Goal: Task Accomplishment & Management: Manage account settings

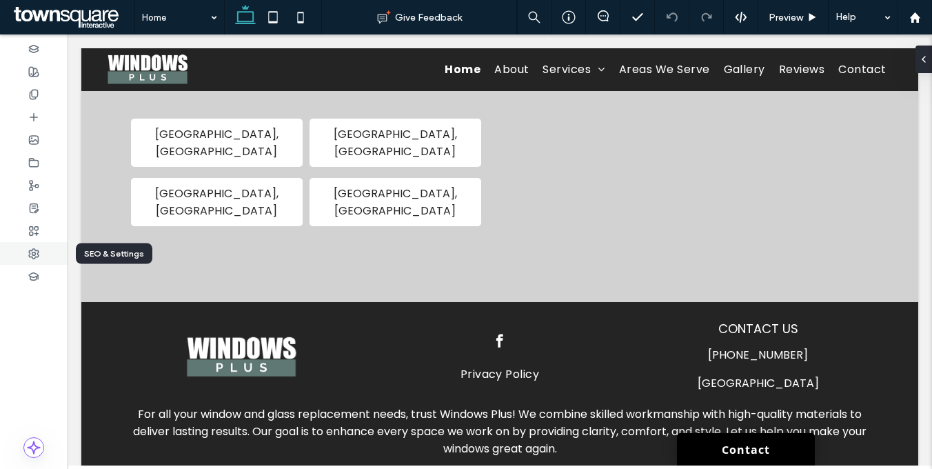
click at [30, 259] on div at bounding box center [34, 253] width 68 height 23
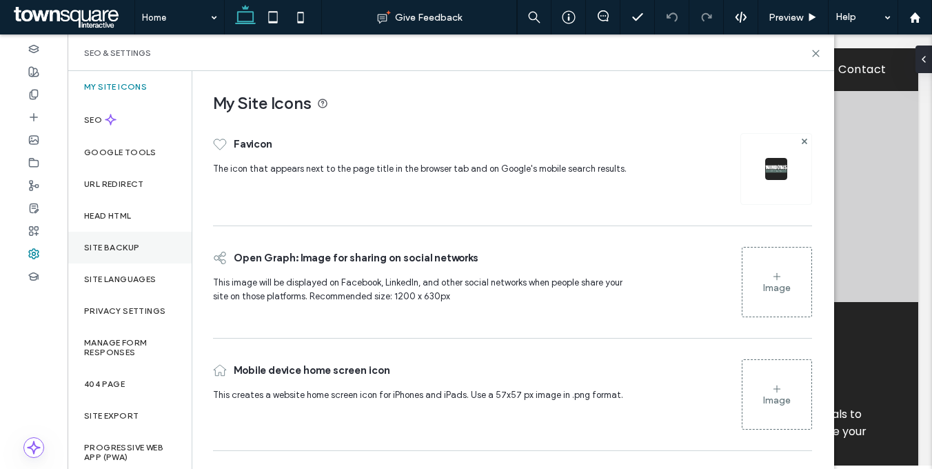
click at [127, 254] on div "Site Backup" at bounding box center [130, 247] width 124 height 32
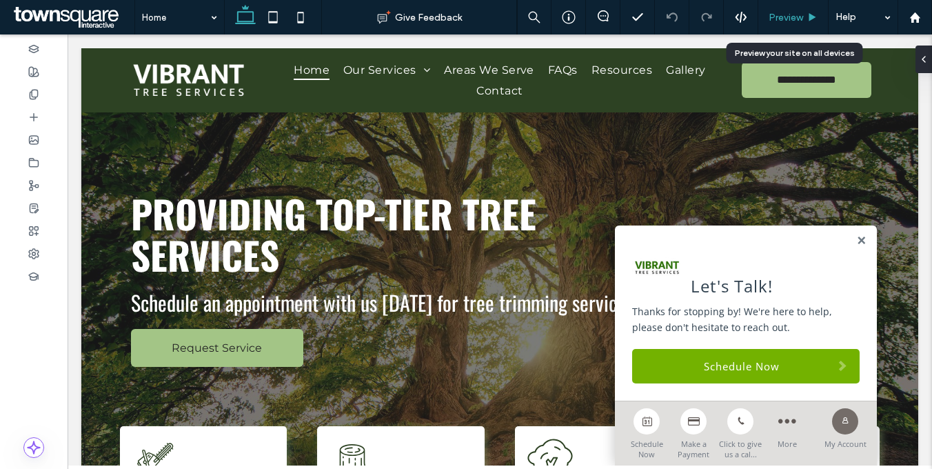
click at [789, 12] on span "Preview" at bounding box center [785, 18] width 34 height 12
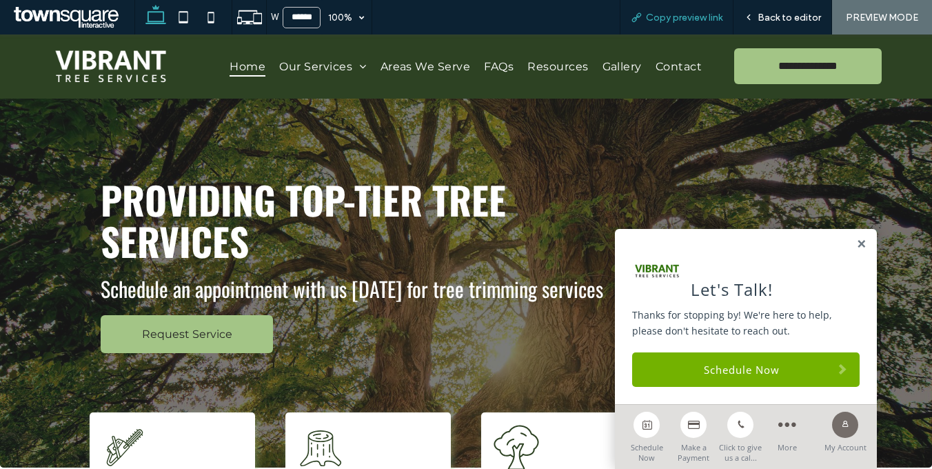
click at [675, 16] on span "Copy preview link" at bounding box center [684, 18] width 76 height 12
click at [795, 20] on span "Back to editor" at bounding box center [788, 18] width 63 height 12
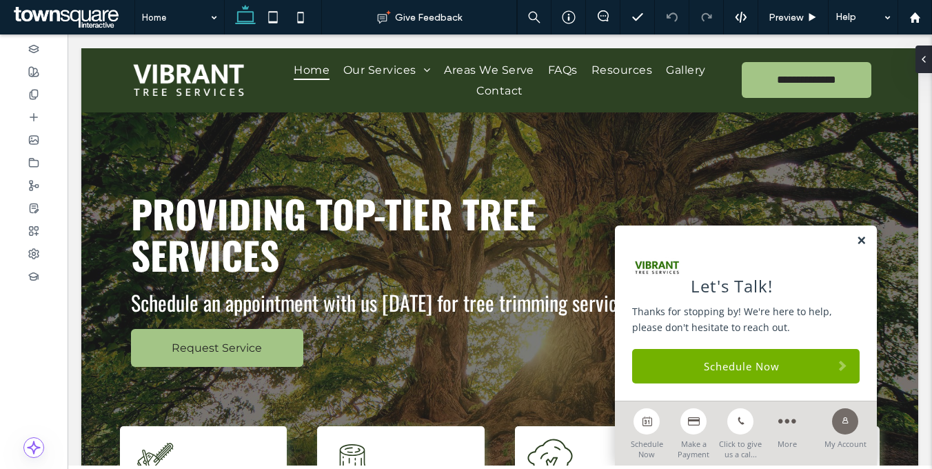
click at [856, 236] on link at bounding box center [861, 241] width 10 height 12
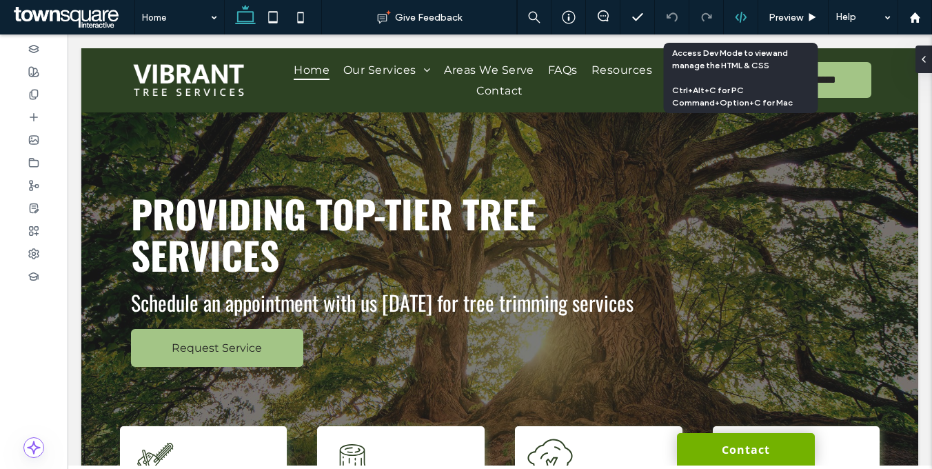
click at [746, 19] on div at bounding box center [740, 17] width 34 height 12
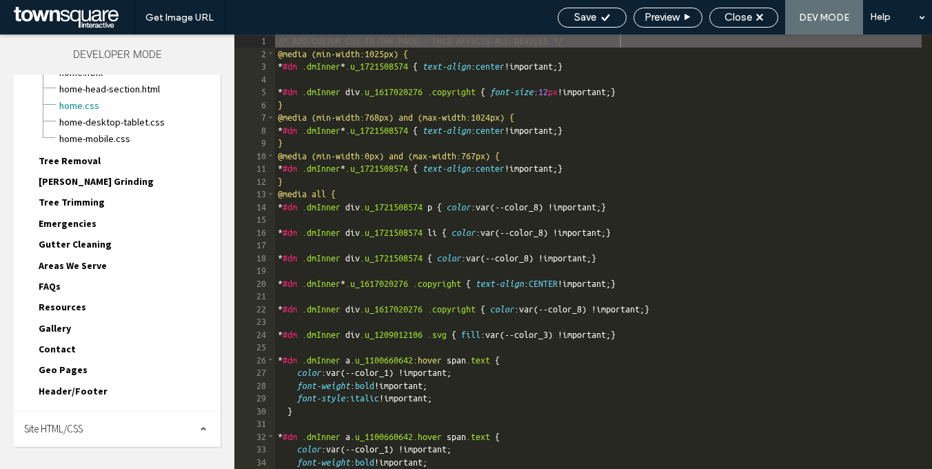
drag, startPoint x: 78, startPoint y: 422, endPoint x: 83, endPoint y: 407, distance: 16.1
click at [78, 422] on span "Site HTML/CSS" at bounding box center [53, 428] width 59 height 13
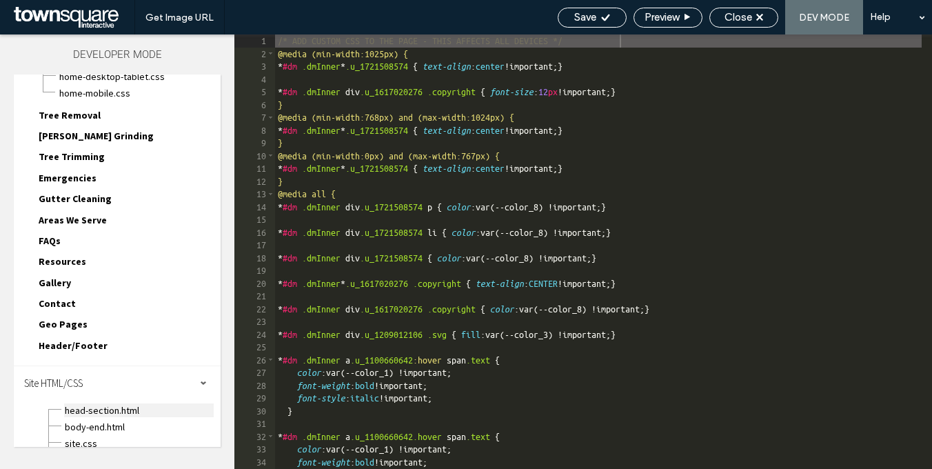
scroll to position [184, 0]
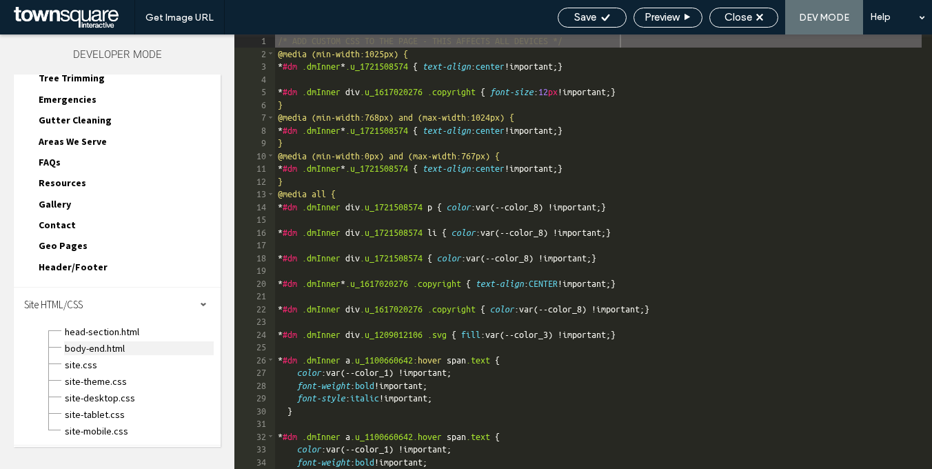
click at [103, 347] on span "body-end.html" at bounding box center [139, 348] width 150 height 14
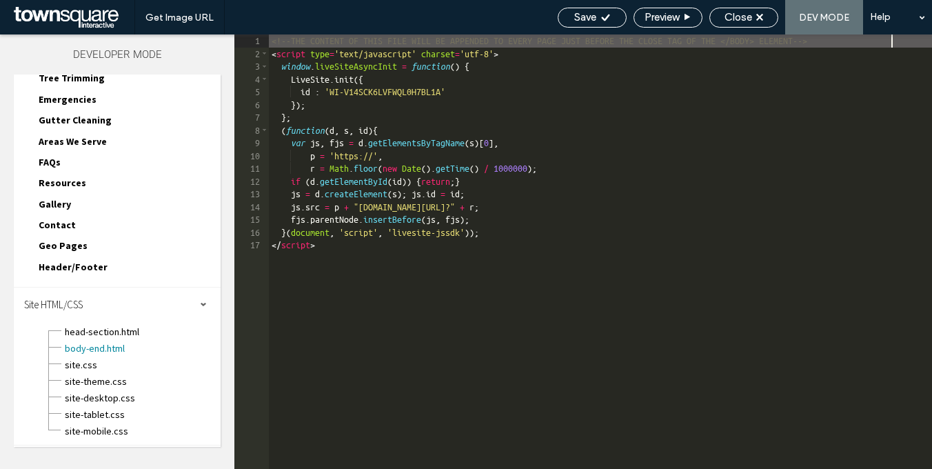
click at [511, 341] on div "<!--THE CONTENT OF THIS FILE WILL BE APPENDED TO EVERY PAGE JUST BEFORE THE CLO…" at bounding box center [600, 264] width 663 height 460
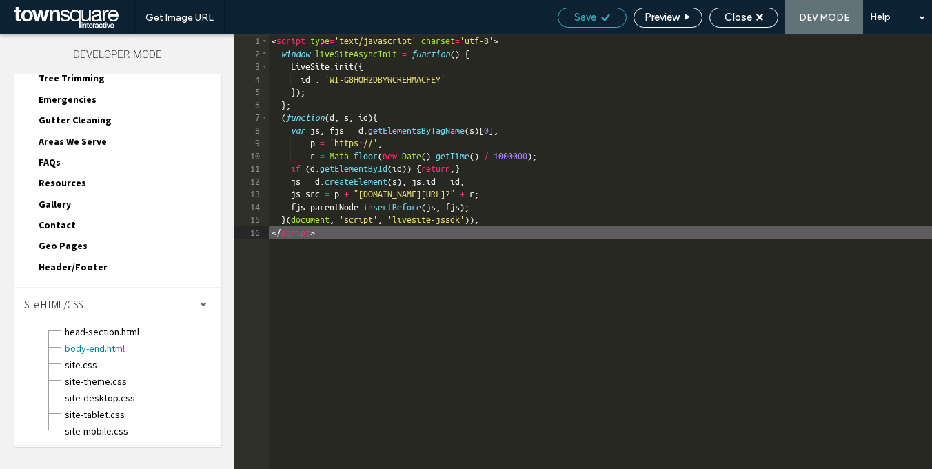
click at [588, 15] on span "Save" at bounding box center [585, 17] width 22 height 12
click at [748, 21] on span "Close" at bounding box center [738, 17] width 28 height 12
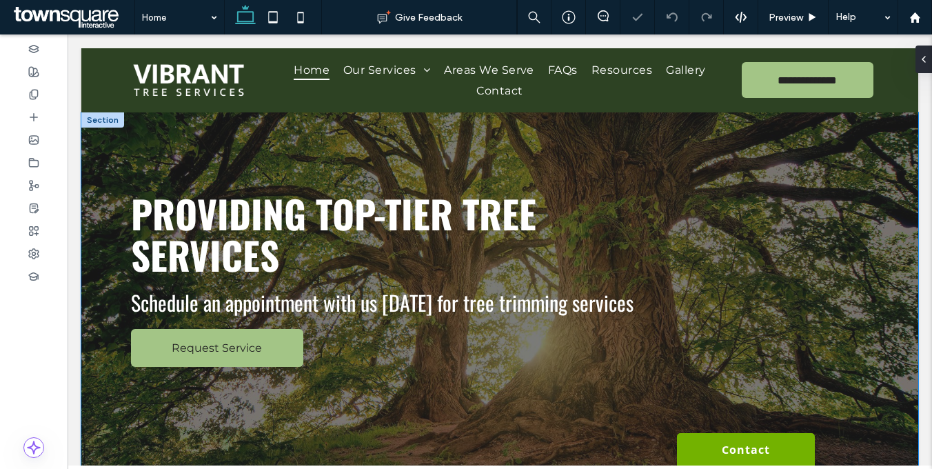
scroll to position [0, 0]
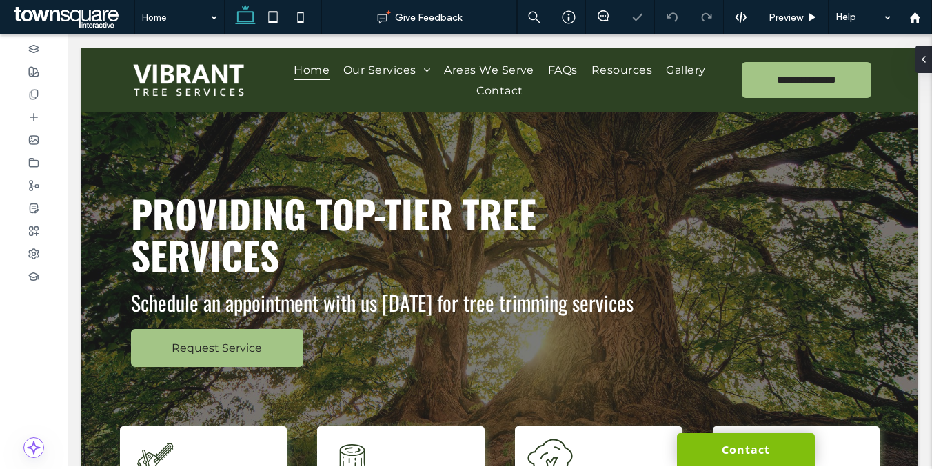
click at [743, 453] on link "Contact" at bounding box center [746, 449] width 138 height 32
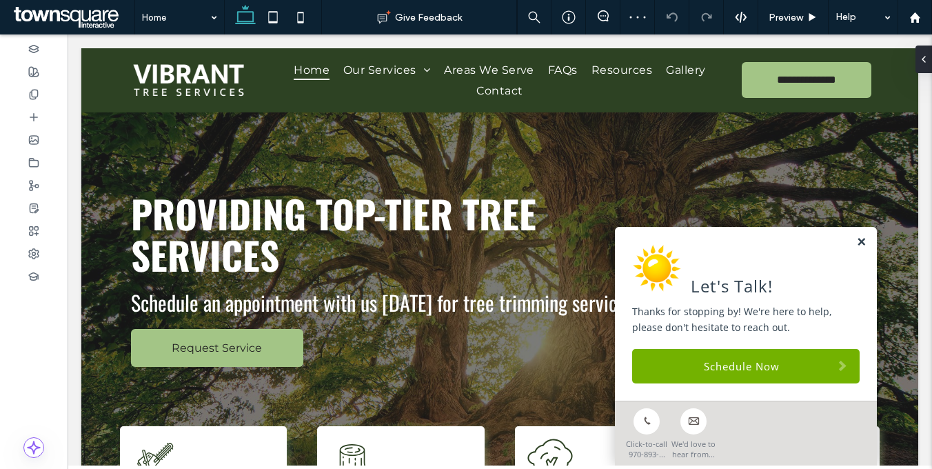
click at [856, 242] on link at bounding box center [861, 242] width 10 height 12
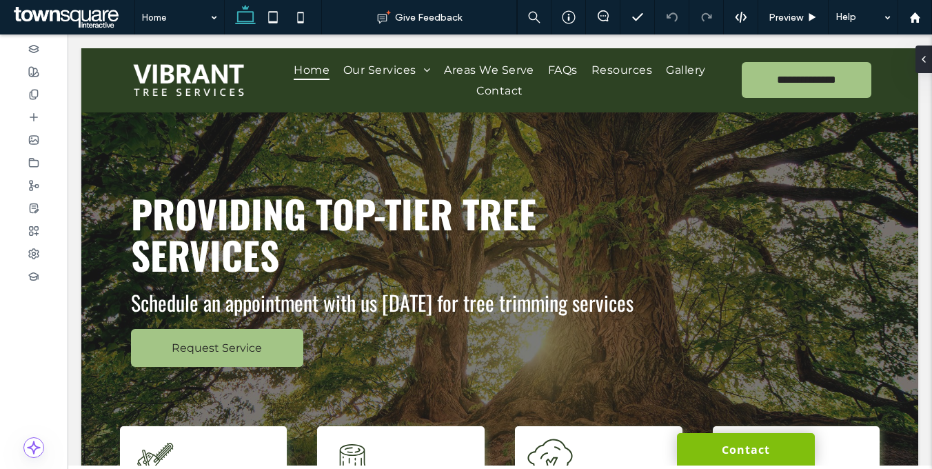
click at [733, 456] on link "Contact" at bounding box center [746, 449] width 138 height 32
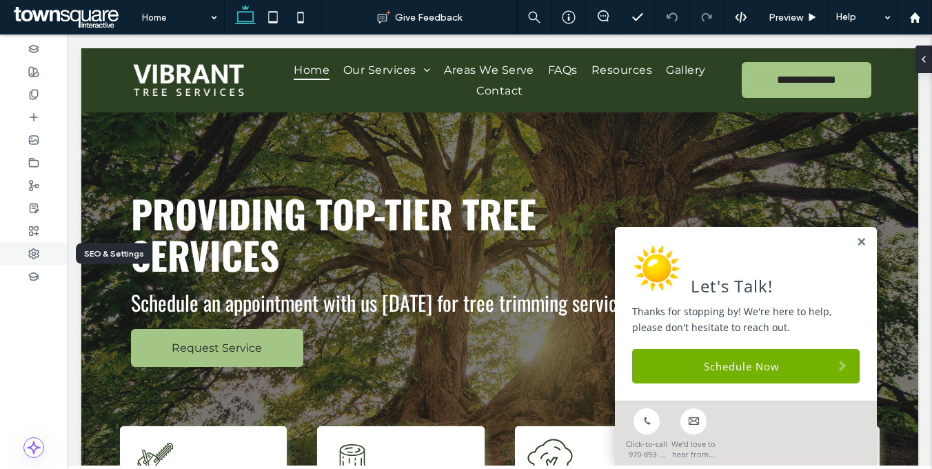
click at [25, 259] on div at bounding box center [34, 253] width 68 height 23
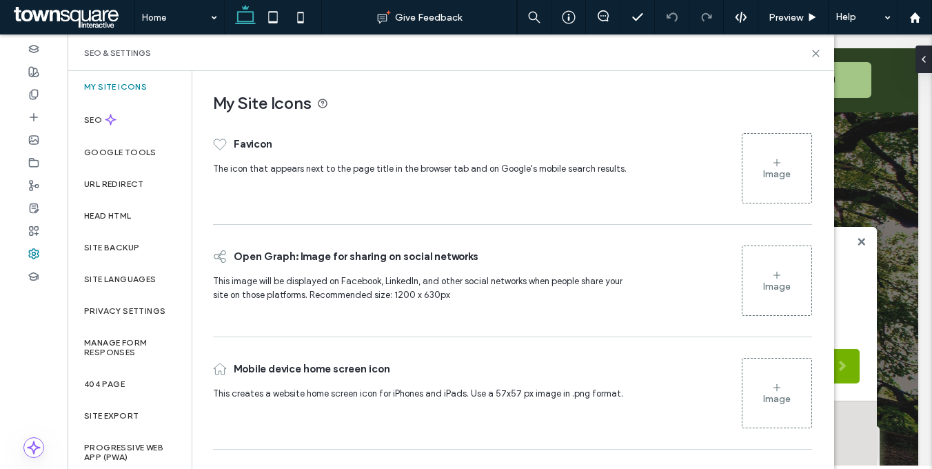
click at [786, 169] on div "Image" at bounding box center [777, 174] width 28 height 12
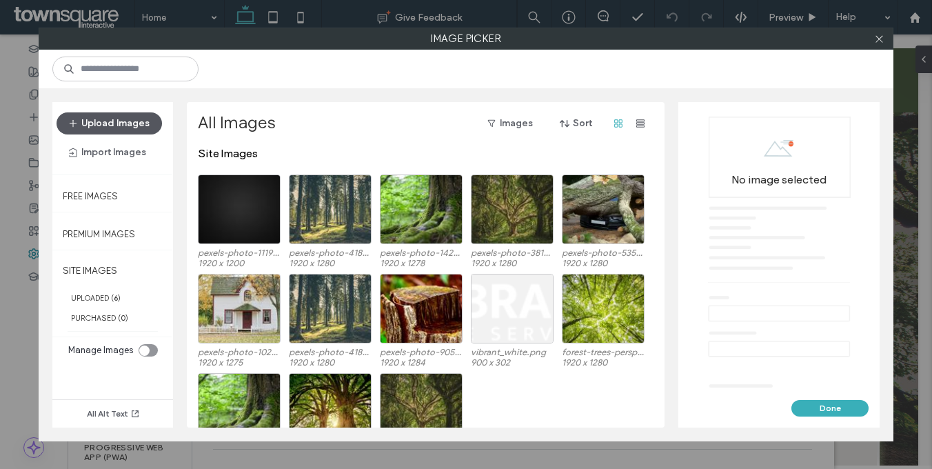
click at [145, 121] on button "Upload Images" at bounding box center [108, 123] width 105 height 22
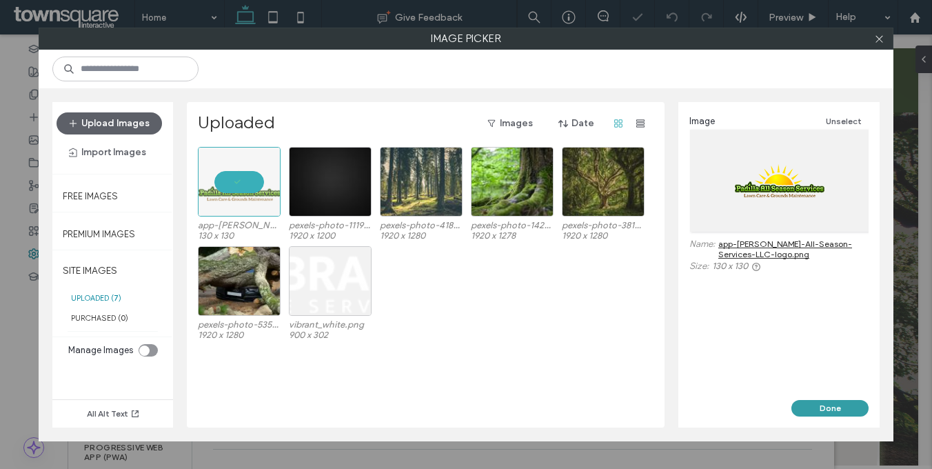
click at [840, 409] on button "Done" at bounding box center [829, 408] width 77 height 17
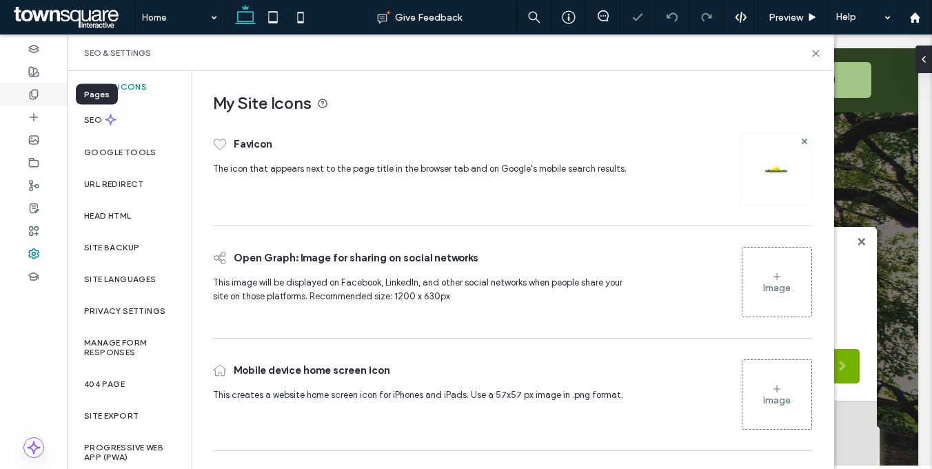
click at [29, 98] on icon at bounding box center [33, 94] width 11 height 11
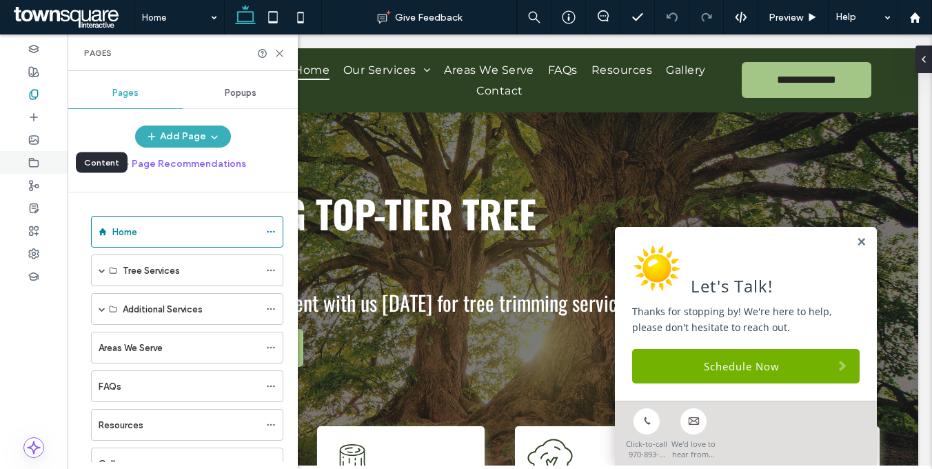
click at [31, 163] on icon at bounding box center [33, 162] width 11 height 11
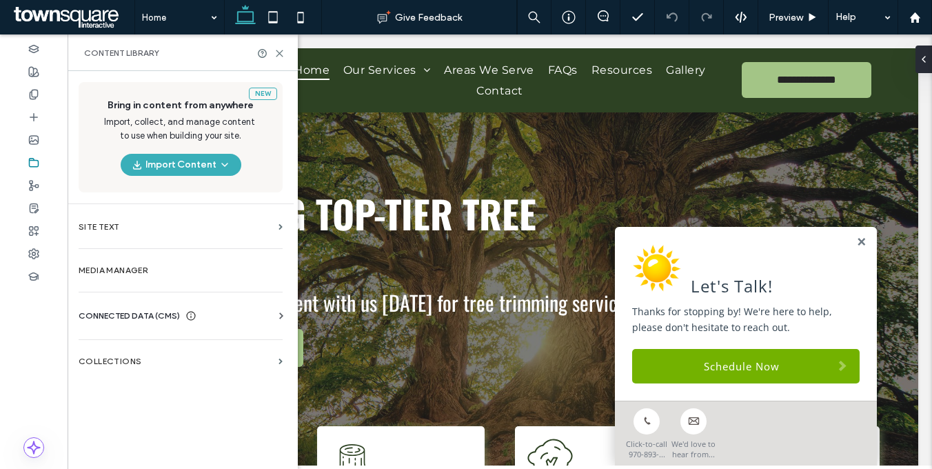
click at [152, 313] on span "CONNECTED DATA (CMS)" at bounding box center [129, 316] width 101 height 14
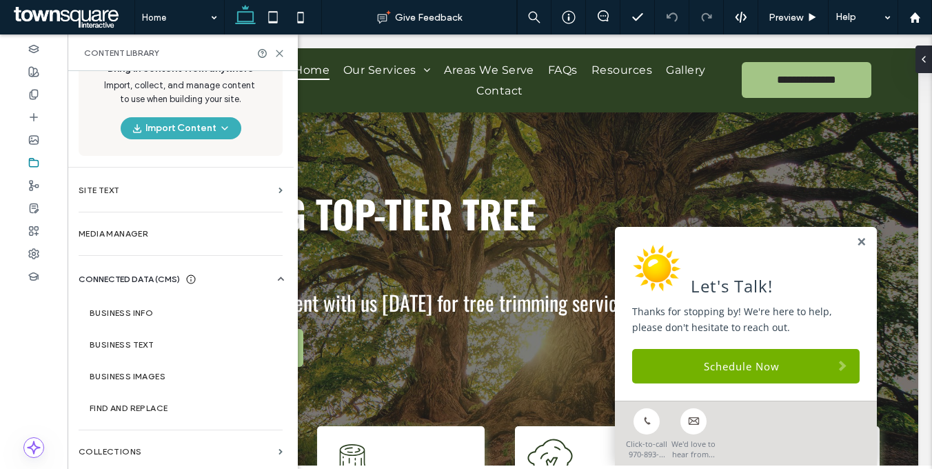
scroll to position [38, 0]
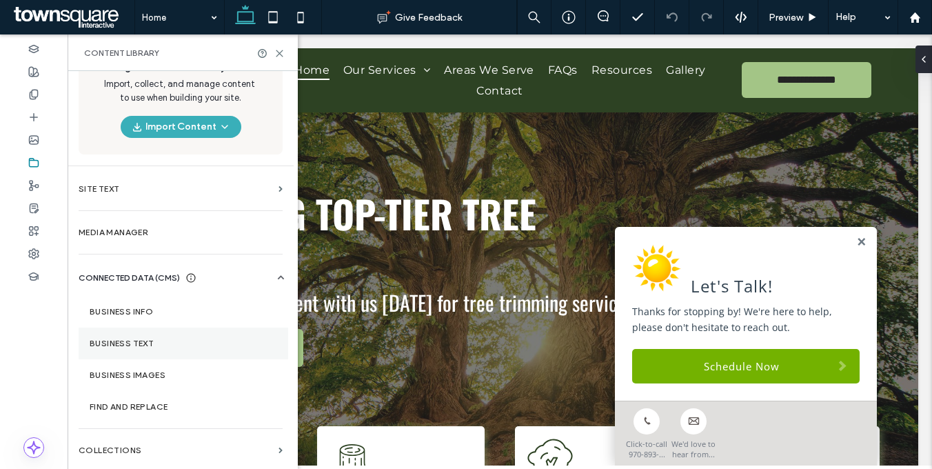
click at [161, 349] on section "Business Text" at bounding box center [183, 343] width 209 height 32
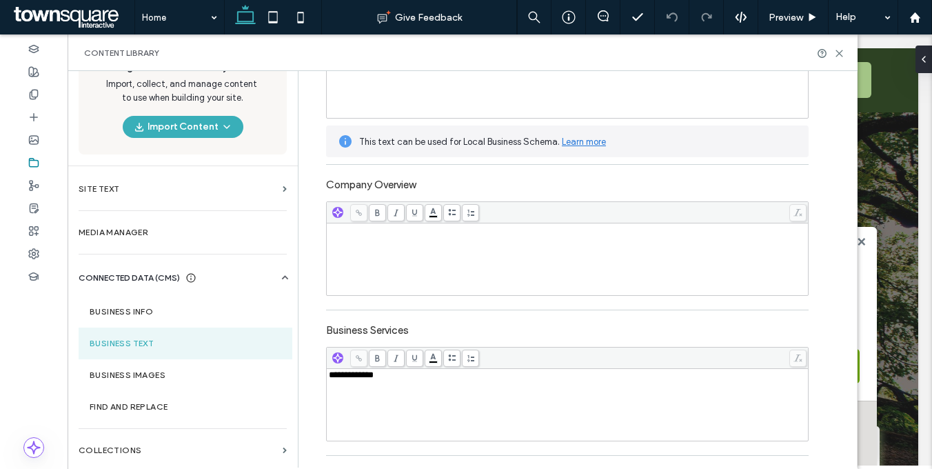
scroll to position [243, 0]
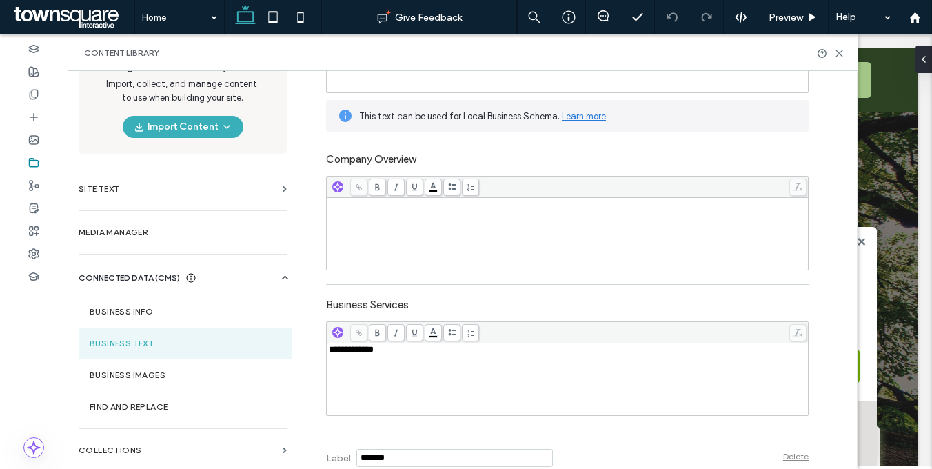
click at [426, 365] on div "**********" at bounding box center [567, 378] width 477 height 69
click at [435, 275] on div at bounding box center [567, 223] width 482 height 108
click at [131, 305] on section "Business Info" at bounding box center [186, 312] width 214 height 32
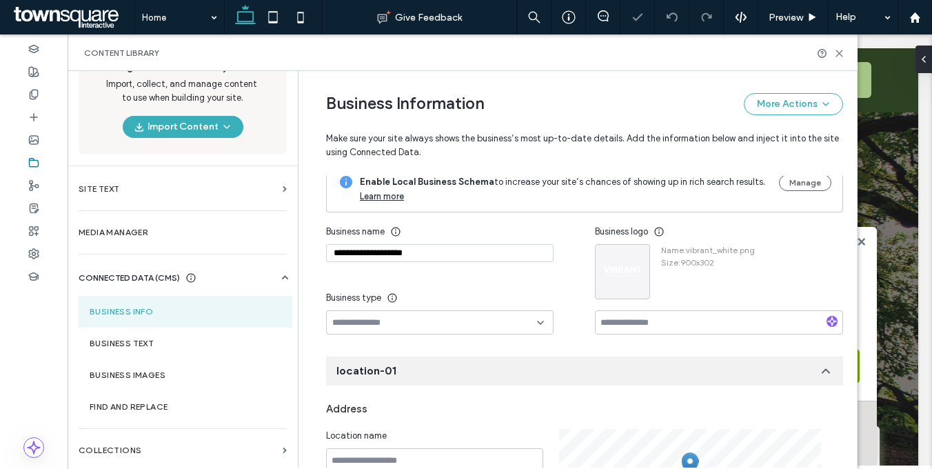
scroll to position [0, 0]
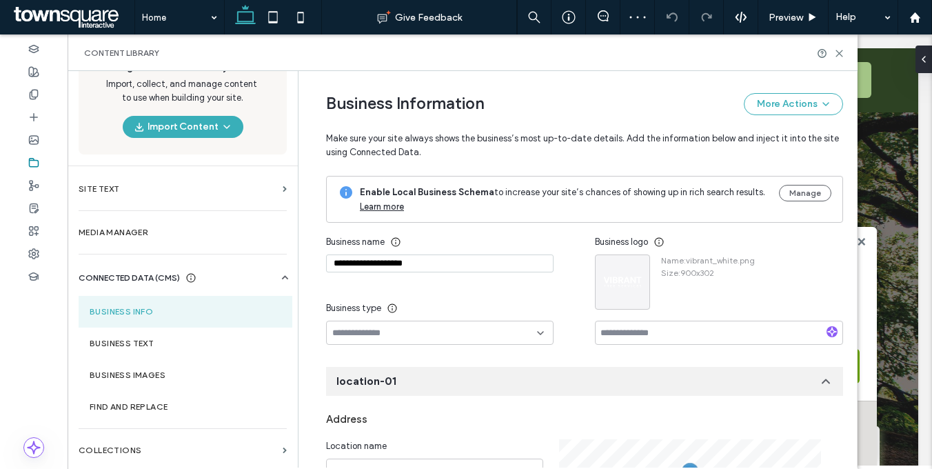
click at [480, 265] on input "**********" at bounding box center [439, 263] width 227 height 18
paste input "**********"
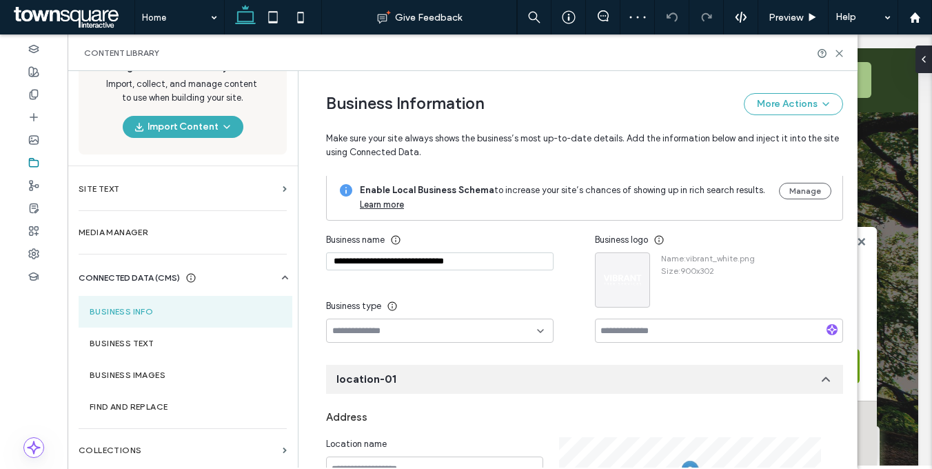
scroll to position [3, 0]
drag, startPoint x: 331, startPoint y: 258, endPoint x: 247, endPoint y: 240, distance: 86.6
click at [247, 240] on div "**********" at bounding box center [463, 269] width 790 height 396
type input "**********"
click at [634, 265] on use "button" at bounding box center [636, 266] width 9 height 2
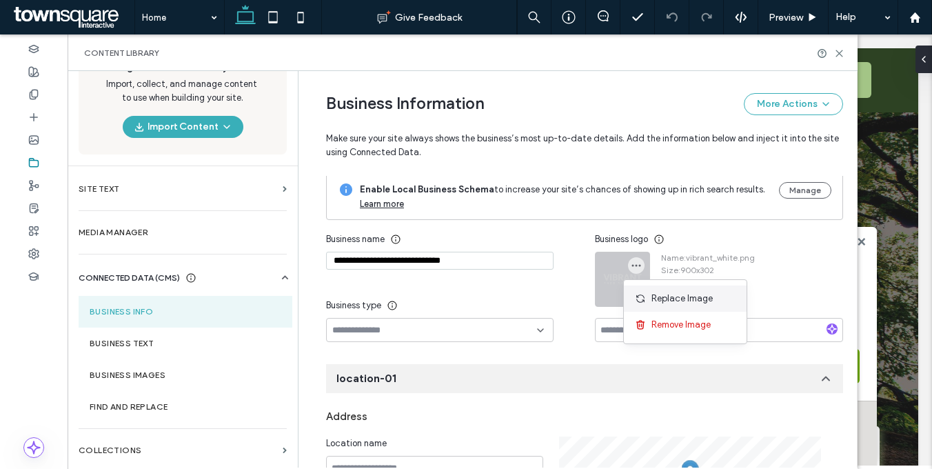
drag, startPoint x: 632, startPoint y: 277, endPoint x: 632, endPoint y: 294, distance: 16.5
click at [632, 294] on div "Replace Image" at bounding box center [685, 298] width 123 height 26
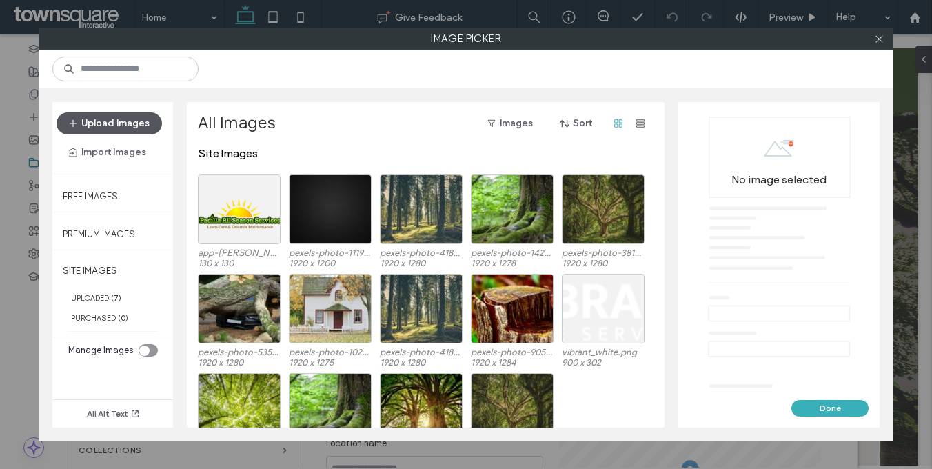
click at [127, 127] on button "Upload Images" at bounding box center [108, 123] width 105 height 22
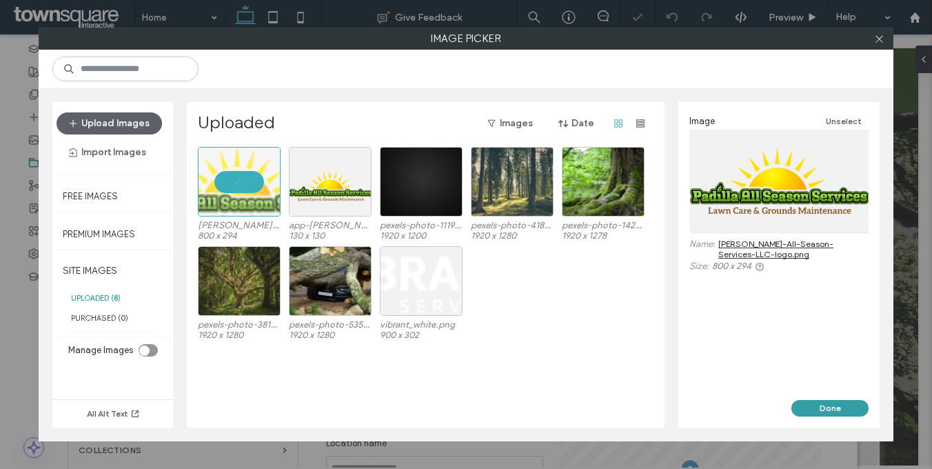
click at [839, 401] on button "Done" at bounding box center [829, 408] width 77 height 17
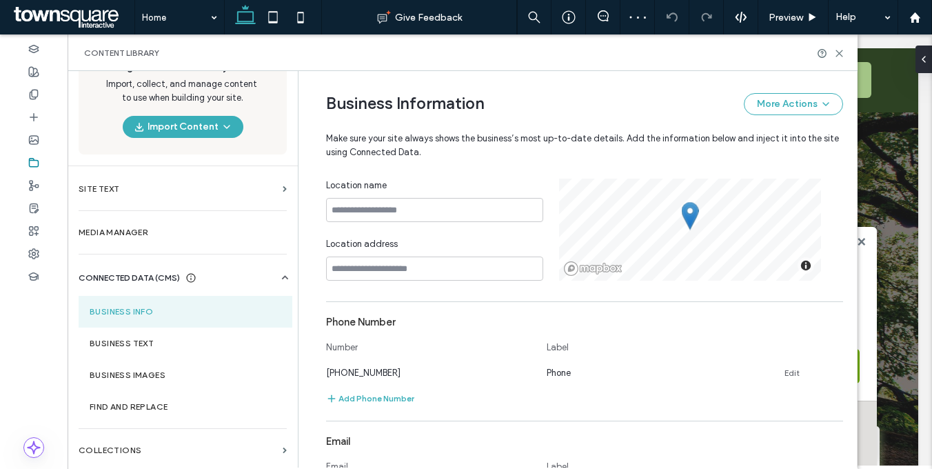
scroll to position [260, 0]
click at [790, 373] on link "Edit" at bounding box center [791, 372] width 15 height 11
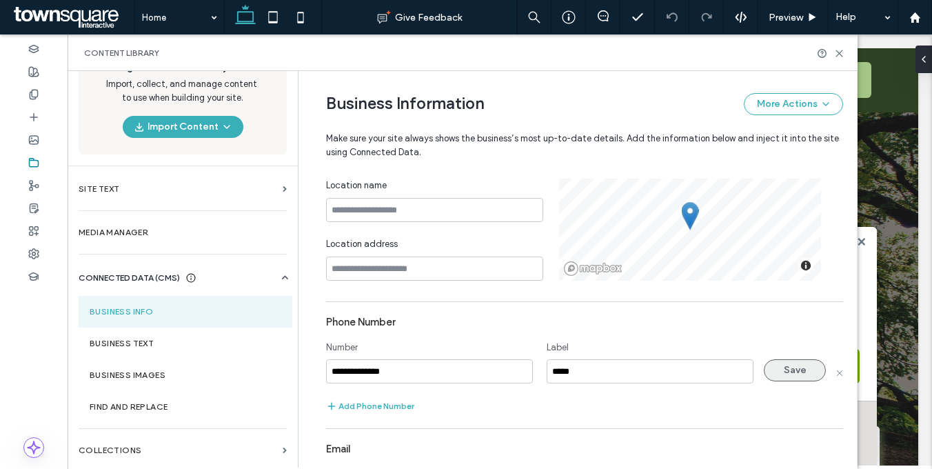
type input "**********"
click at [783, 369] on button "Save" at bounding box center [794, 370] width 62 height 22
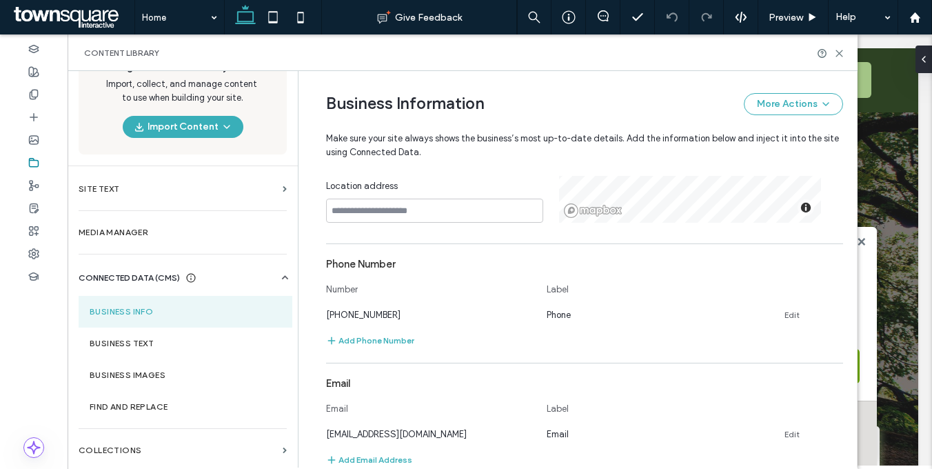
scroll to position [398, 0]
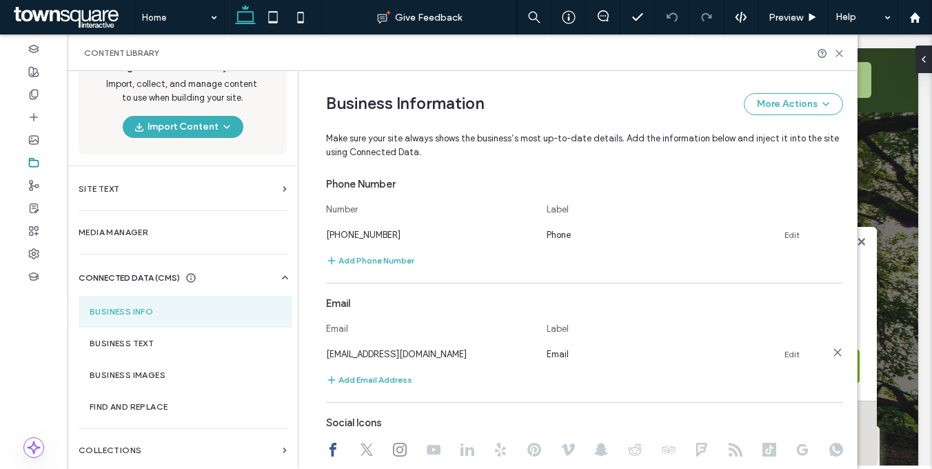
click at [792, 356] on link "Edit" at bounding box center [791, 354] width 15 height 11
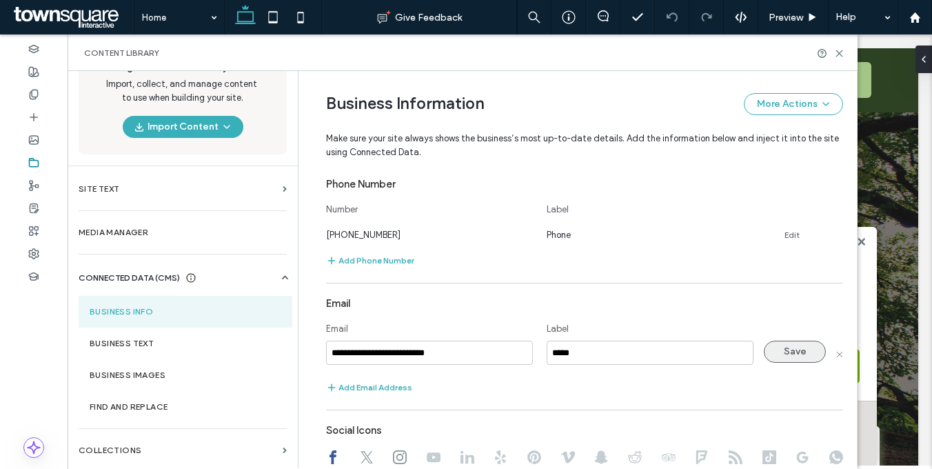
type input "**********"
click at [787, 355] on button "Save" at bounding box center [794, 351] width 62 height 22
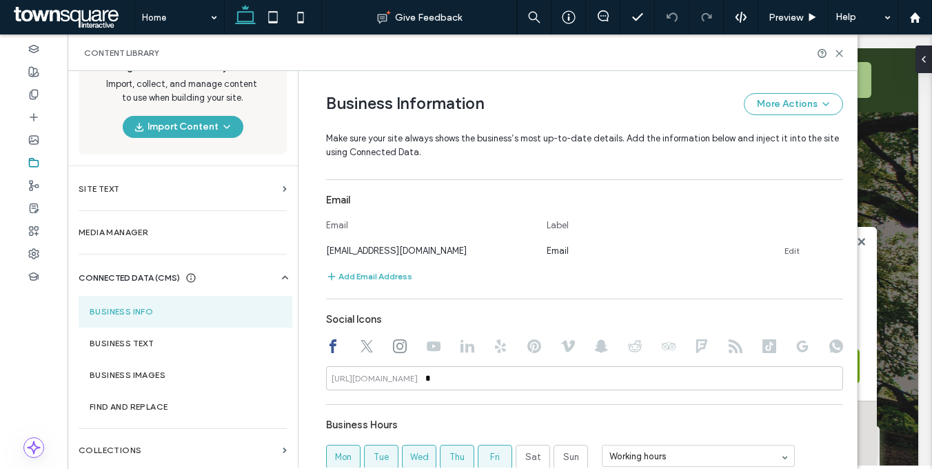
scroll to position [509, 0]
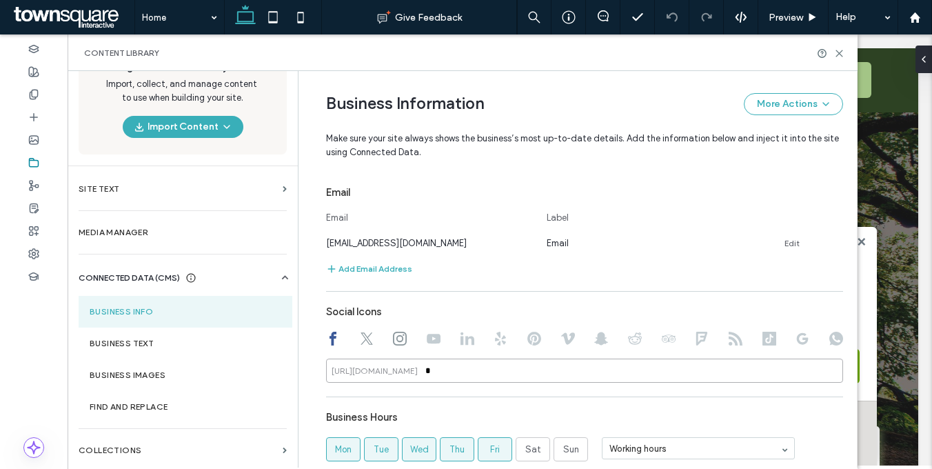
drag, startPoint x: 466, startPoint y: 377, endPoint x: 467, endPoint y: 370, distance: 6.9
click at [466, 377] on input "*" at bounding box center [584, 370] width 517 height 24
paste input "**********"
click at [354, 340] on div at bounding box center [584, 339] width 517 height 17
click at [364, 341] on use at bounding box center [366, 338] width 12 height 12
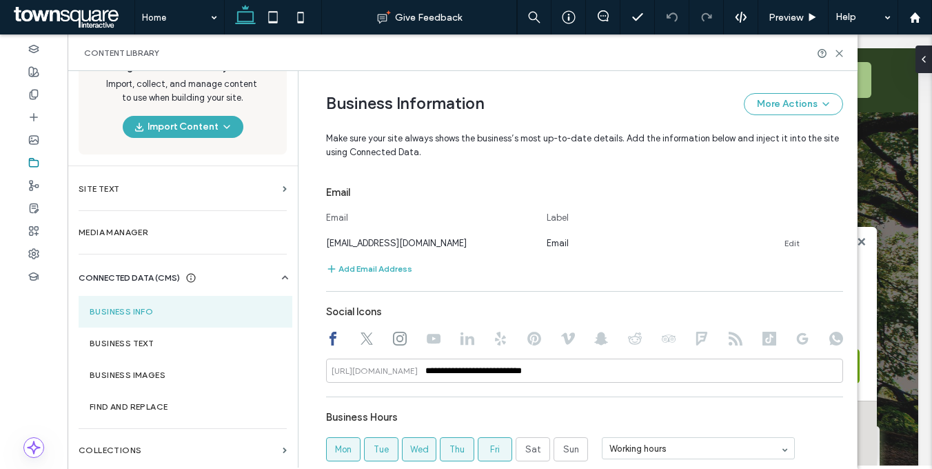
type input "*"
click at [437, 365] on input "*" at bounding box center [584, 370] width 517 height 24
click at [440, 371] on input "*" at bounding box center [584, 370] width 517 height 24
click at [394, 335] on icon at bounding box center [400, 338] width 14 height 14
type input "*"
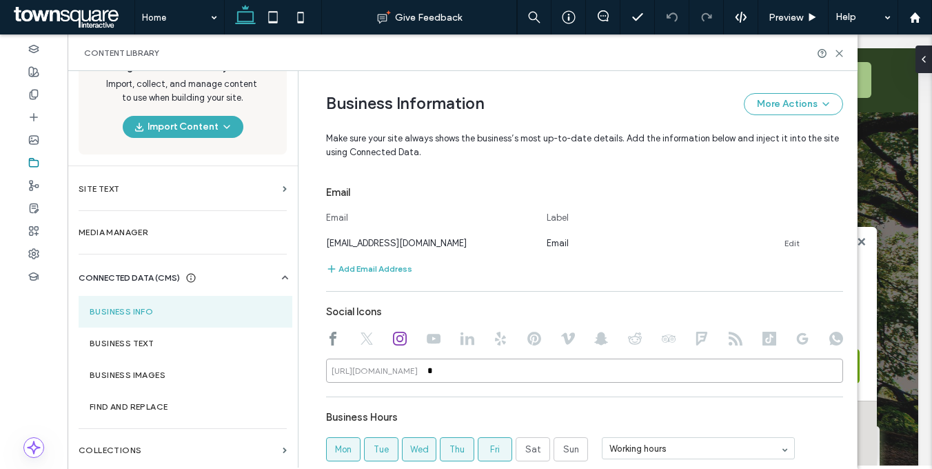
click at [440, 375] on input "*" at bounding box center [584, 370] width 517 height 24
click at [364, 342] on icon at bounding box center [367, 338] width 14 height 14
click at [317, 338] on div "**********" at bounding box center [573, 109] width 537 height 1095
click at [320, 338] on div "**********" at bounding box center [573, 109] width 537 height 1095
click at [329, 338] on use at bounding box center [332, 338] width 7 height 14
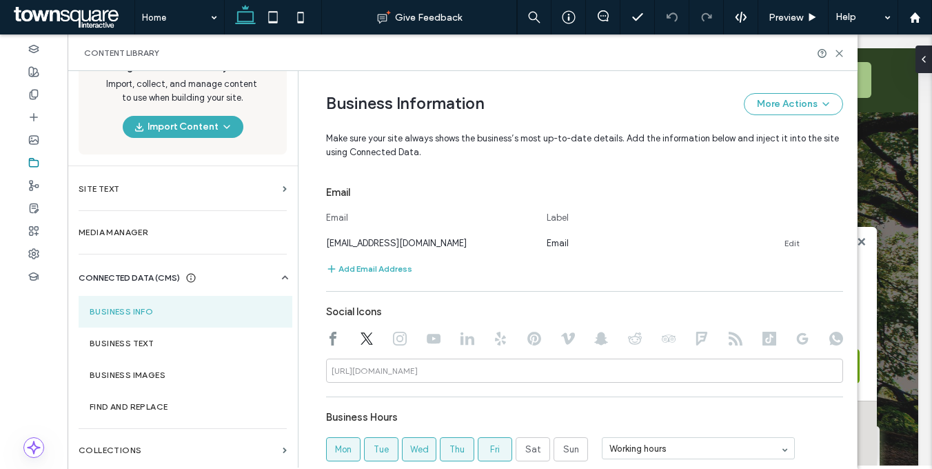
type input "**********"
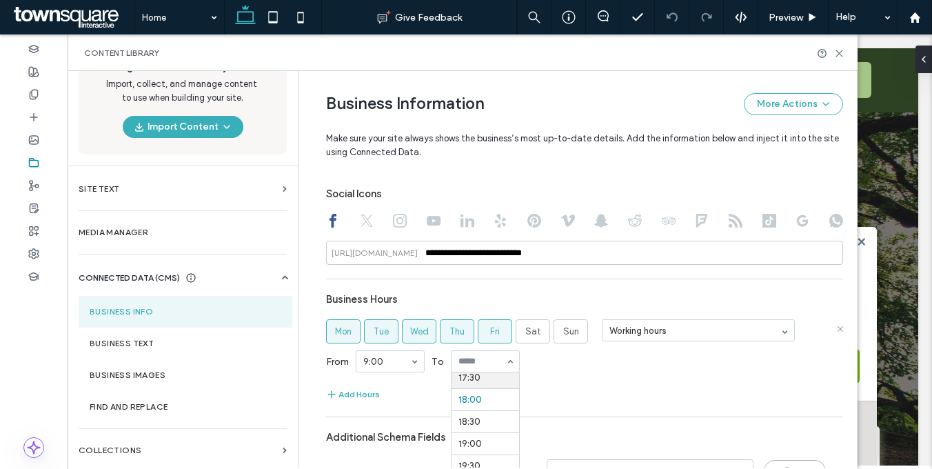
scroll to position [761, 0]
click at [526, 331] on span "Sat" at bounding box center [533, 332] width 16 height 14
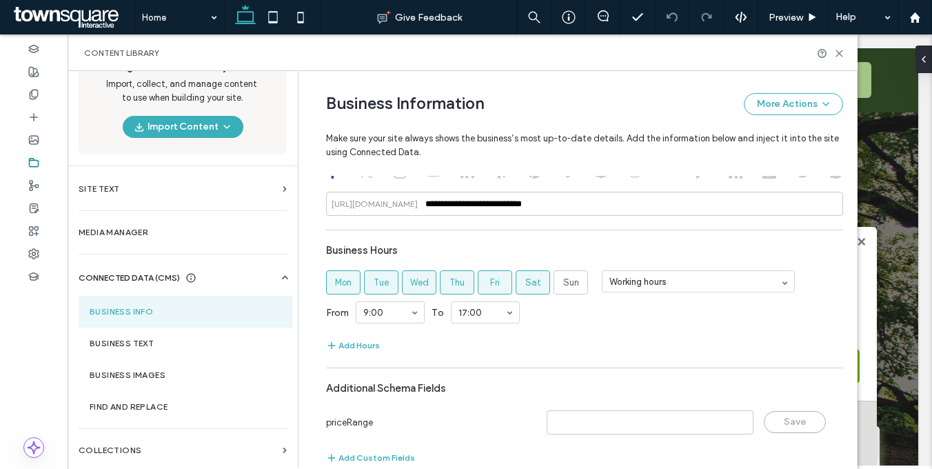
scroll to position [701, 0]
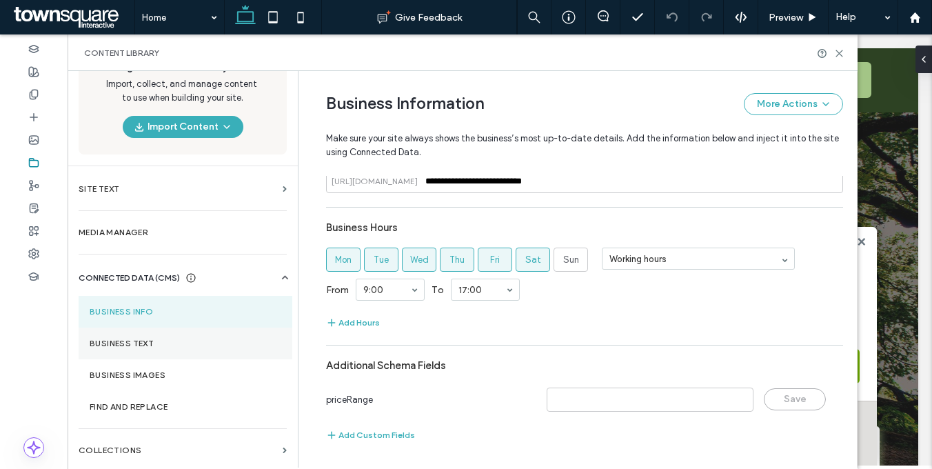
click at [183, 345] on label "Business Text" at bounding box center [186, 343] width 192 height 10
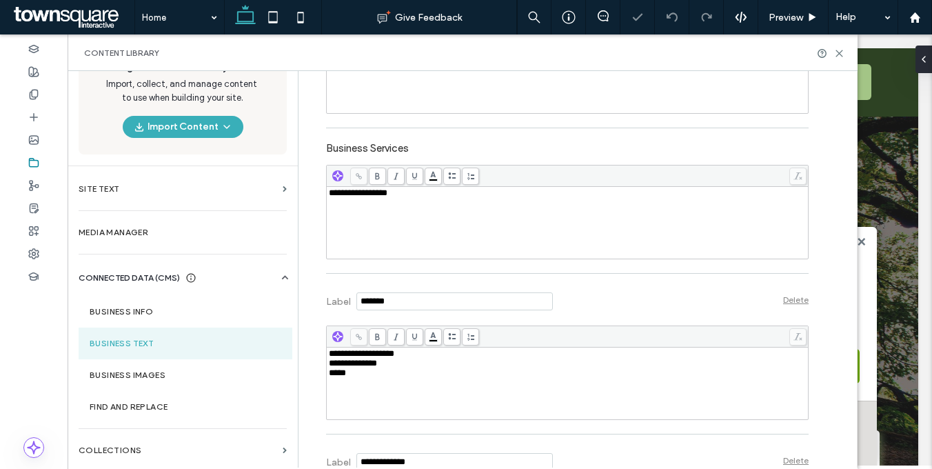
scroll to position [506, 0]
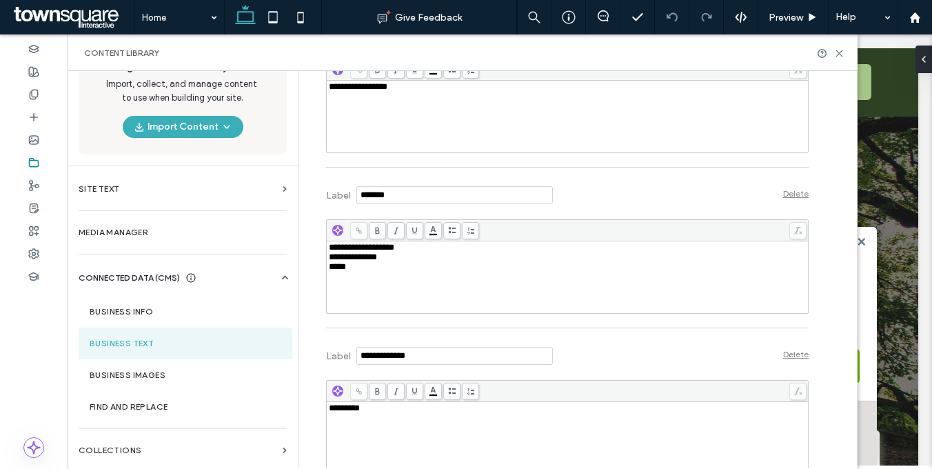
click at [415, 282] on div "**********" at bounding box center [567, 277] width 477 height 69
drag, startPoint x: 325, startPoint y: 258, endPoint x: 301, endPoint y: 234, distance: 34.1
click at [305, 234] on div "**********" at bounding box center [556, 48] width 503 height 966
drag, startPoint x: 369, startPoint y: 253, endPoint x: 278, endPoint y: 247, distance: 91.8
click at [278, 247] on div "**********" at bounding box center [463, 269] width 790 height 396
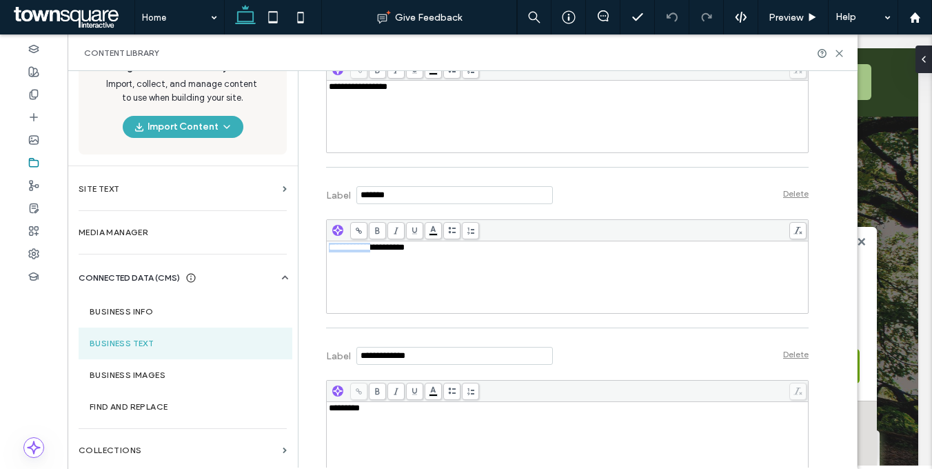
copy span "**********"
click at [385, 406] on div "*********" at bounding box center [567, 408] width 477 height 10
click at [404, 296] on div "**********" at bounding box center [567, 277] width 477 height 69
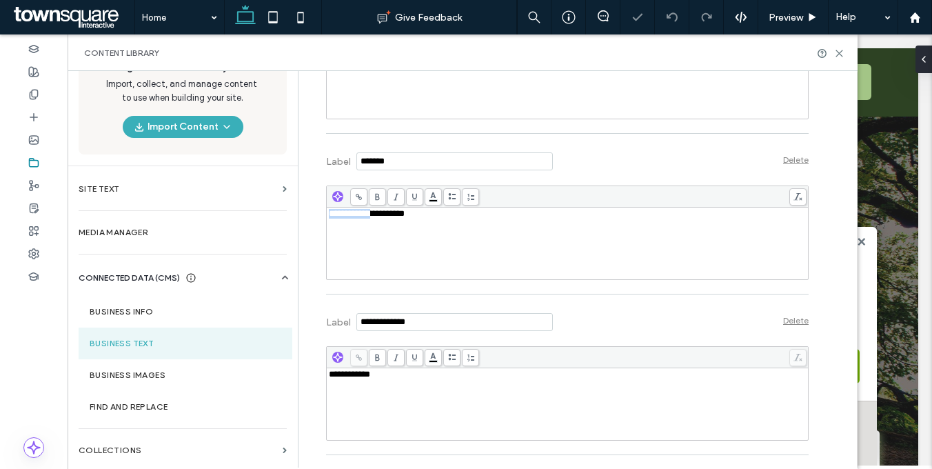
scroll to position [570, 0]
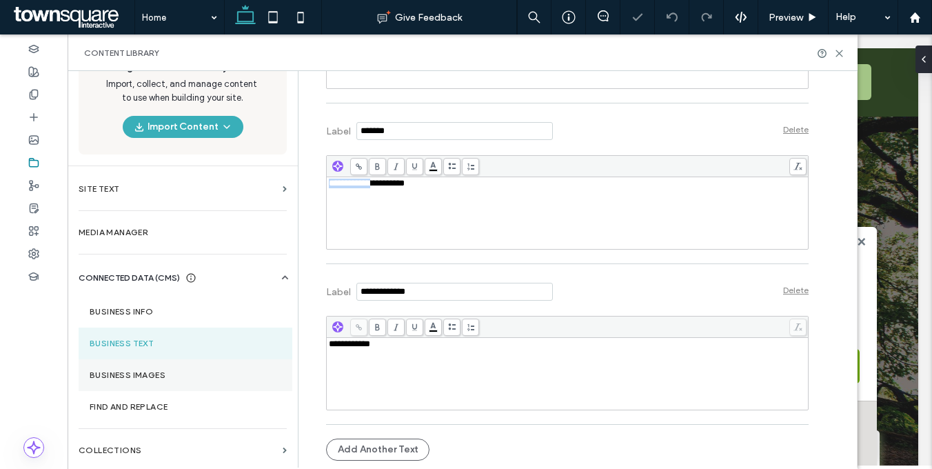
click at [150, 384] on section "Business Images" at bounding box center [186, 375] width 214 height 32
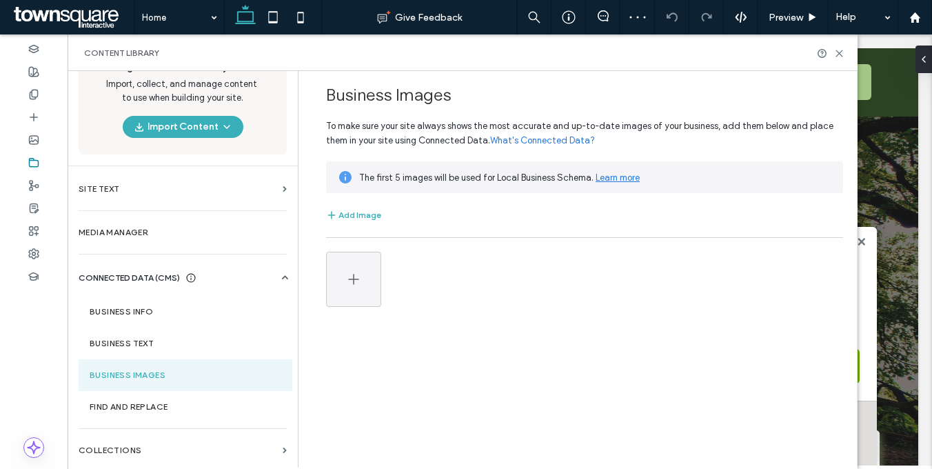
scroll to position [0, 0]
click at [34, 72] on icon at bounding box center [33, 71] width 11 height 11
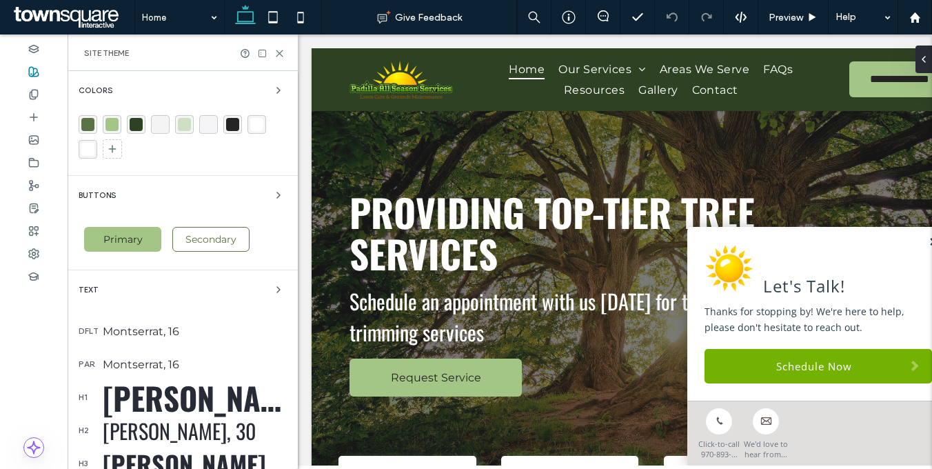
click at [928, 236] on link at bounding box center [933, 242] width 10 height 12
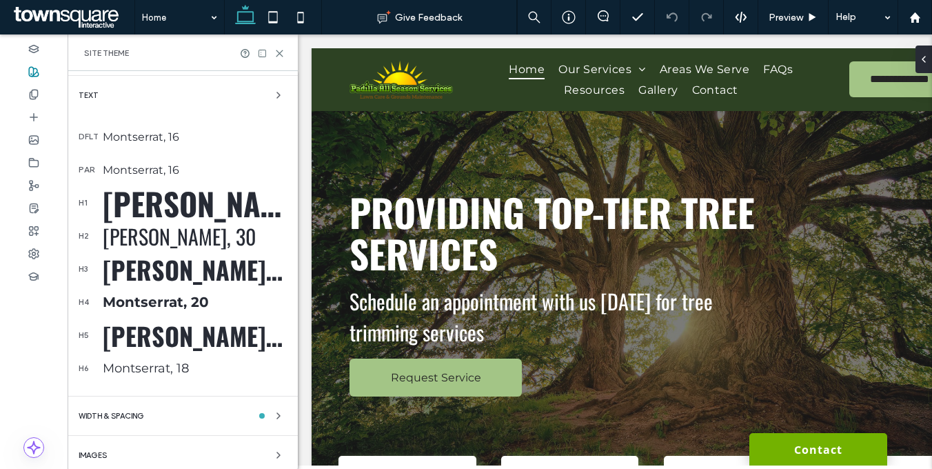
scroll to position [240, 0]
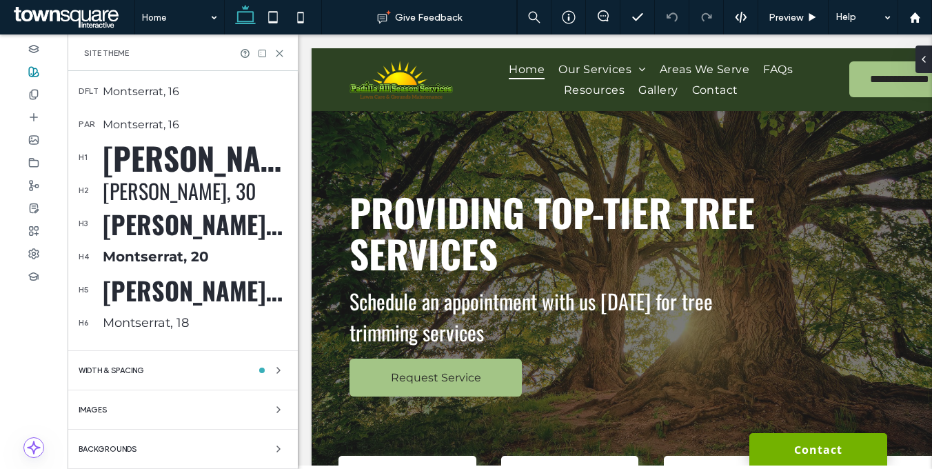
click at [168, 444] on div "Backgrounds" at bounding box center [183, 448] width 208 height 17
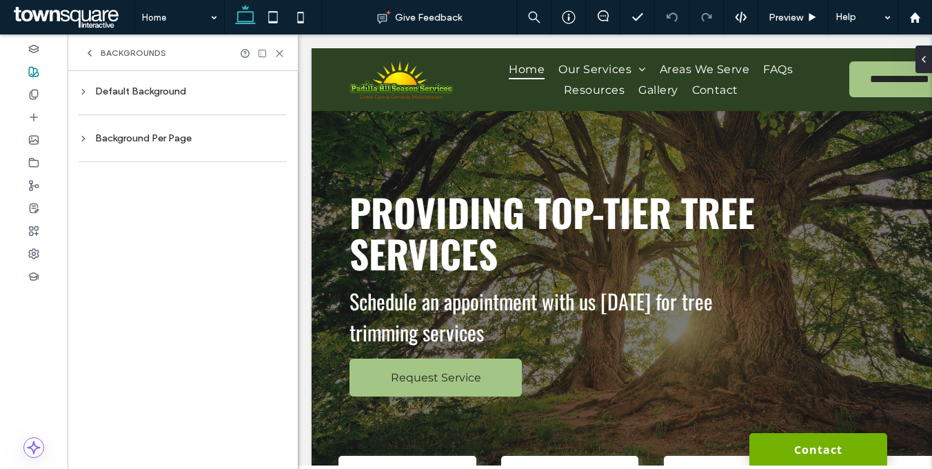
scroll to position [0, 0]
click at [218, 99] on div "Default Background" at bounding box center [183, 91] width 208 height 19
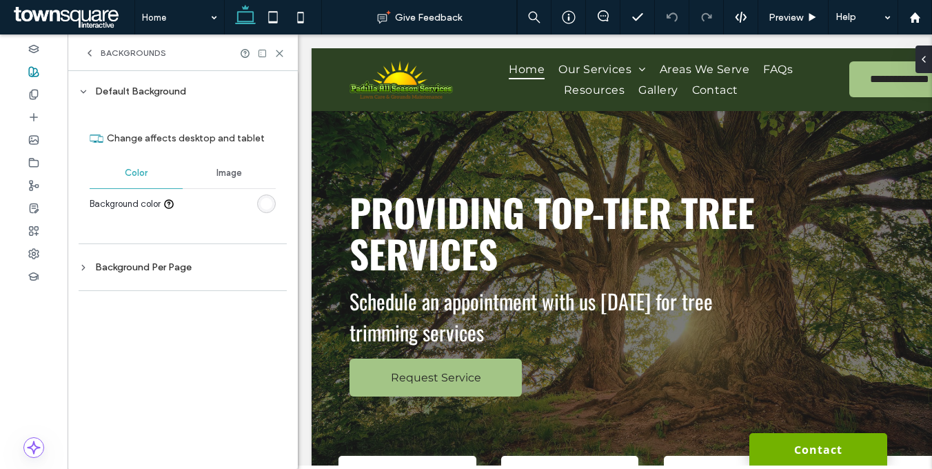
click at [258, 206] on div "rgb(255, 255, 255)" at bounding box center [266, 203] width 19 height 19
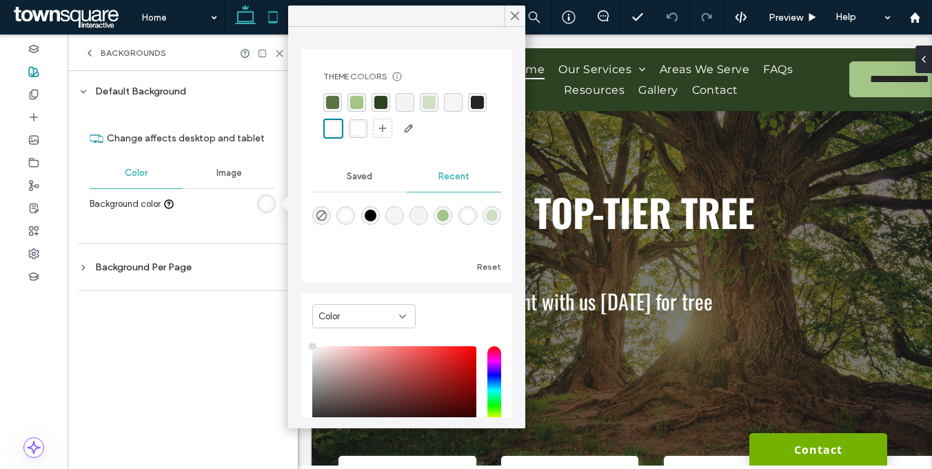
click at [273, 19] on icon at bounding box center [273, 17] width 28 height 28
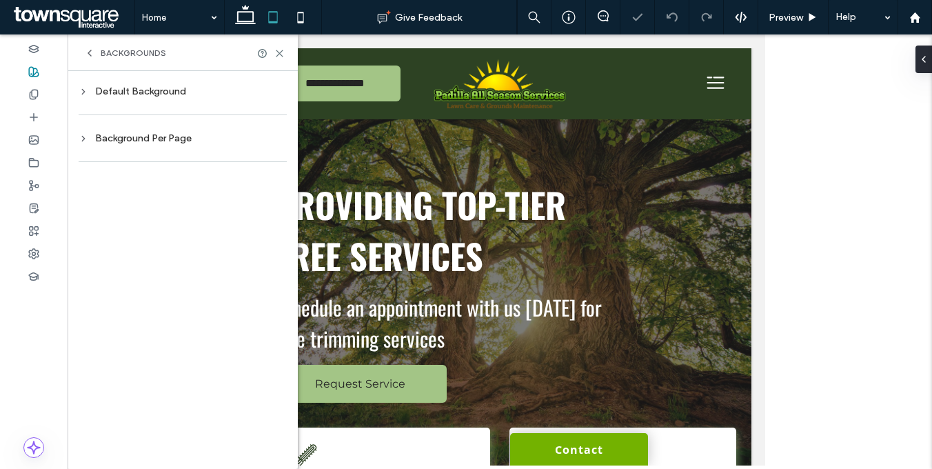
click at [133, 88] on div "Default Background" at bounding box center [183, 91] width 208 height 12
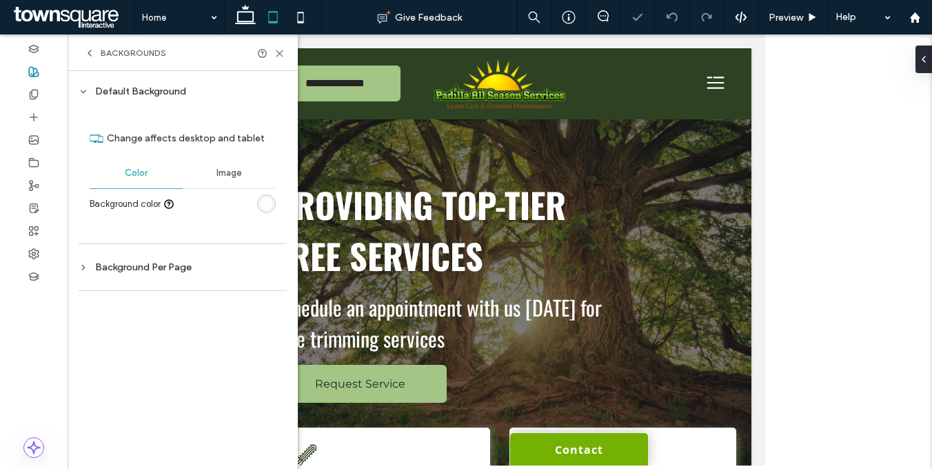
click at [269, 205] on div "rgb(255, 255, 255)" at bounding box center [266, 204] width 12 height 12
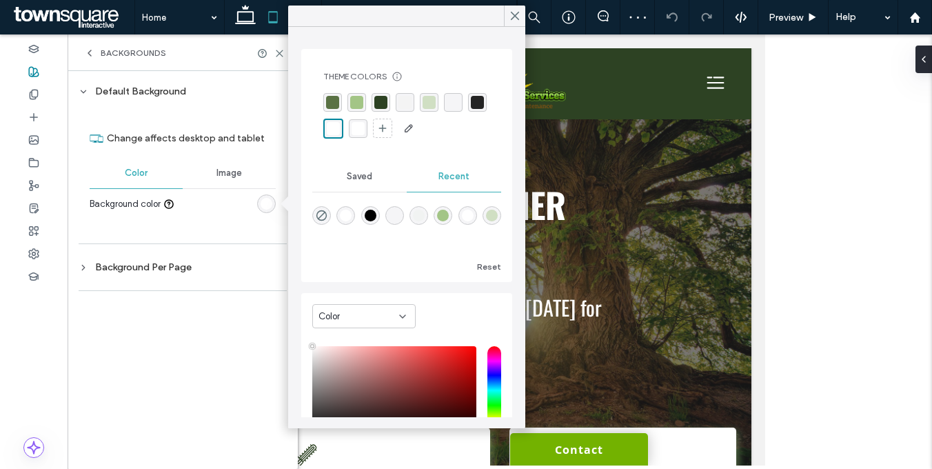
click at [280, 20] on icon at bounding box center [273, 17] width 28 height 28
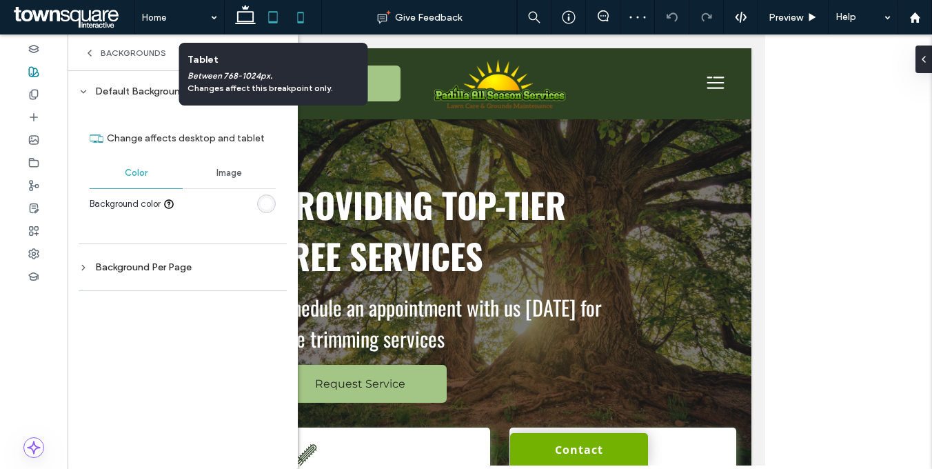
click at [296, 17] on icon at bounding box center [301, 17] width 28 height 28
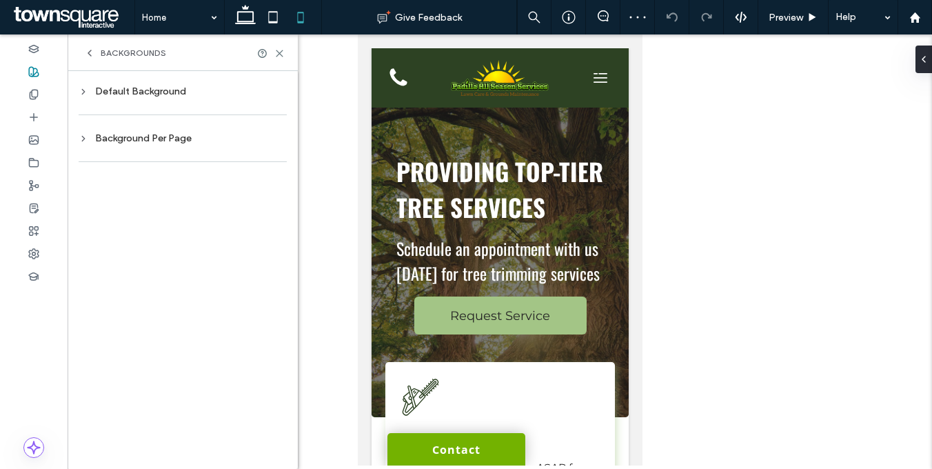
click at [216, 86] on div "Default Background" at bounding box center [183, 91] width 208 height 12
click at [265, 195] on div "rgb(255, 255, 255)" at bounding box center [266, 203] width 19 height 19
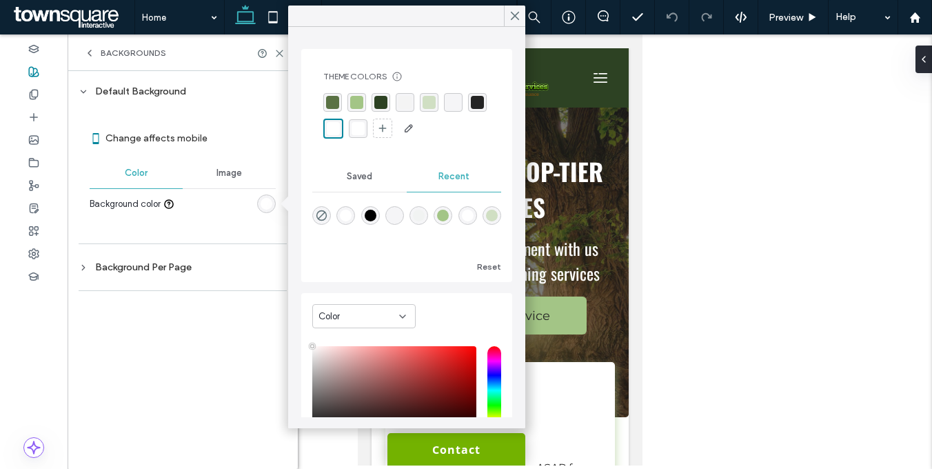
click at [232, 27] on icon at bounding box center [245, 17] width 28 height 28
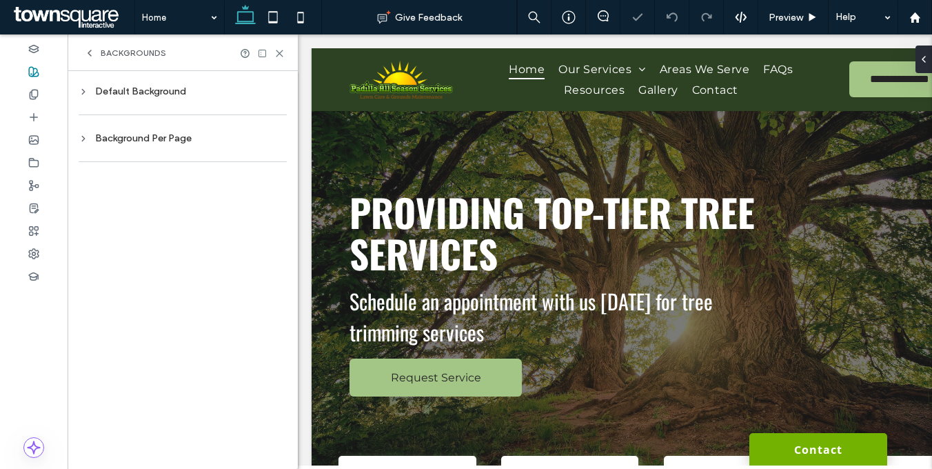
click at [136, 52] on span "Backgrounds" at bounding box center [133, 53] width 65 height 11
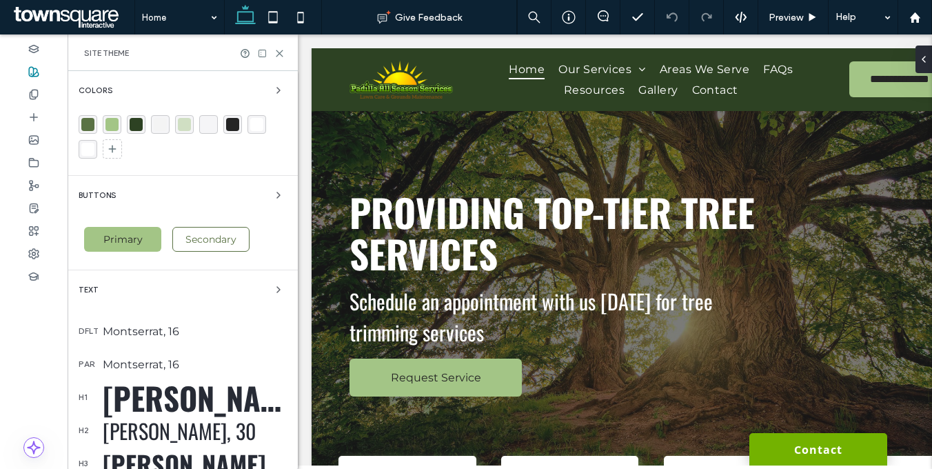
click at [141, 97] on div "Colors" at bounding box center [183, 90] width 208 height 17
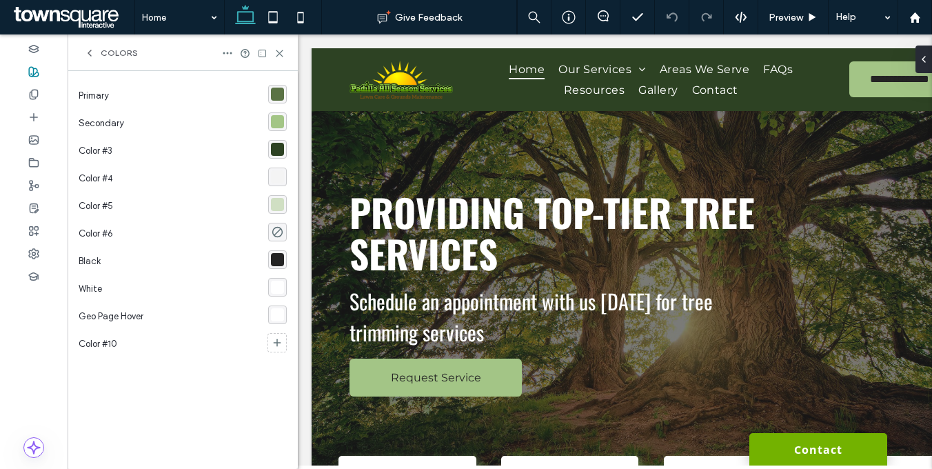
click at [269, 107] on div at bounding box center [277, 96] width 19 height 28
click at [277, 94] on div "rgba(90, 114, 68, 1)" at bounding box center [277, 94] width 13 height 13
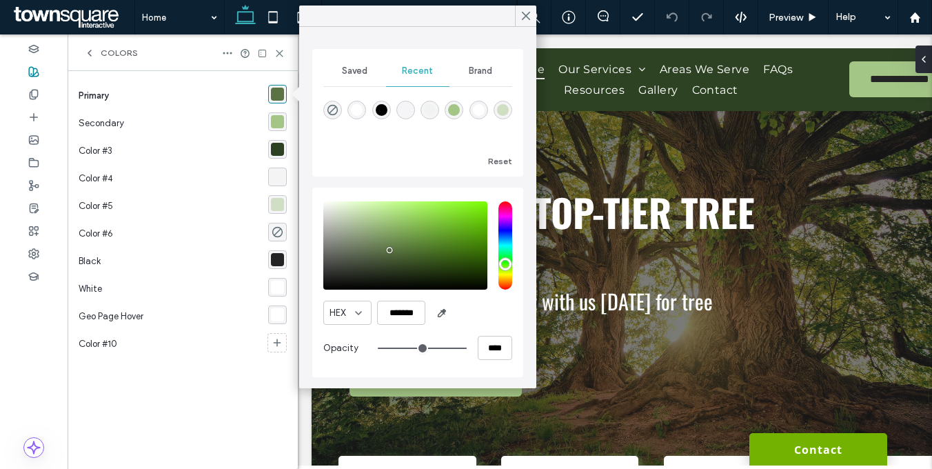
click at [354, 74] on span "Saved" at bounding box center [354, 70] width 25 height 11
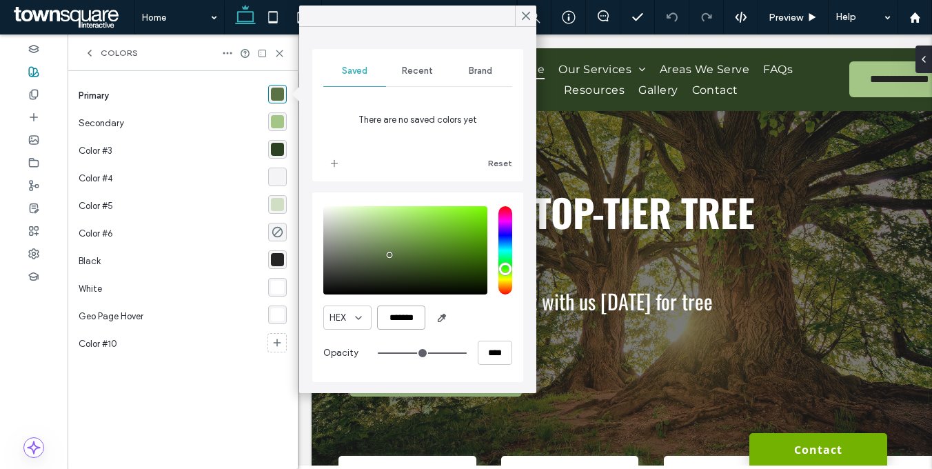
click at [408, 318] on input "*******" at bounding box center [401, 317] width 48 height 24
paste input "color picker textbox"
type input "*******"
click at [329, 163] on icon "add color" at bounding box center [334, 163] width 11 height 11
click at [408, 320] on input "*******" at bounding box center [401, 317] width 48 height 24
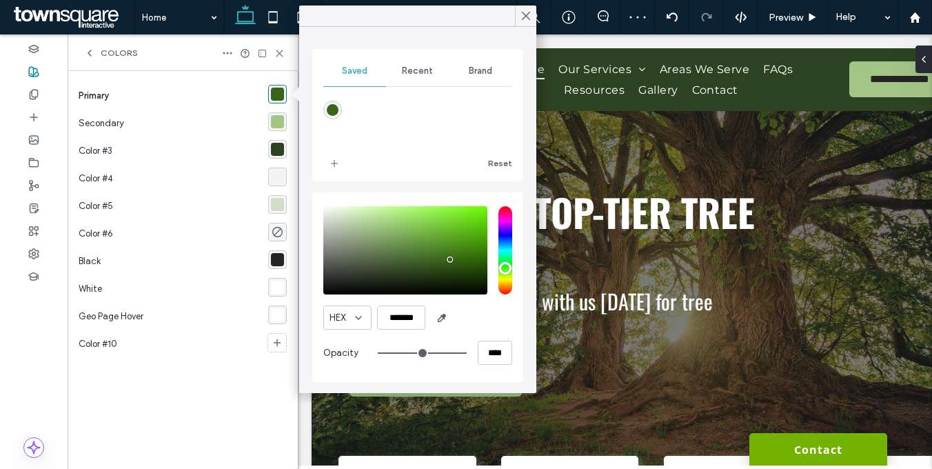
click at [353, 124] on div at bounding box center [417, 120] width 189 height 52
click at [276, 121] on div "rgba(163, 197, 134, 1)" at bounding box center [277, 121] width 13 height 13
click at [406, 322] on input "*******" at bounding box center [401, 317] width 48 height 24
paste input "color picker textbox"
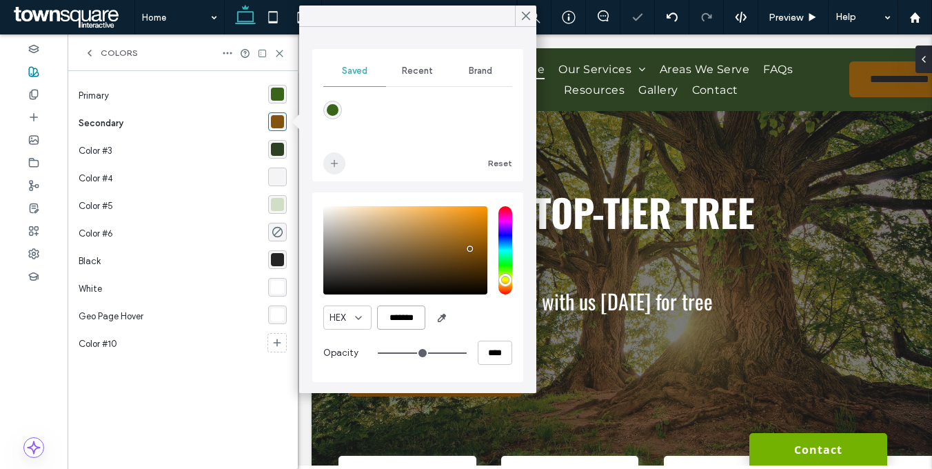
type input "*******"
click at [324, 158] on span "add color" at bounding box center [334, 163] width 22 height 22
click at [277, 148] on div "rgba(45, 66, 35, 1)" at bounding box center [277, 149] width 13 height 13
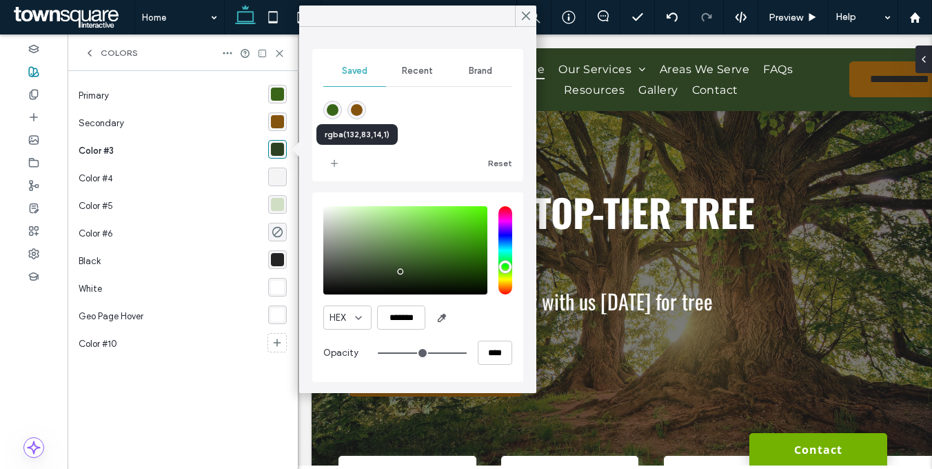
click at [357, 110] on div "rgba(132,83,14,1)" at bounding box center [357, 110] width 12 height 12
type input "*******"
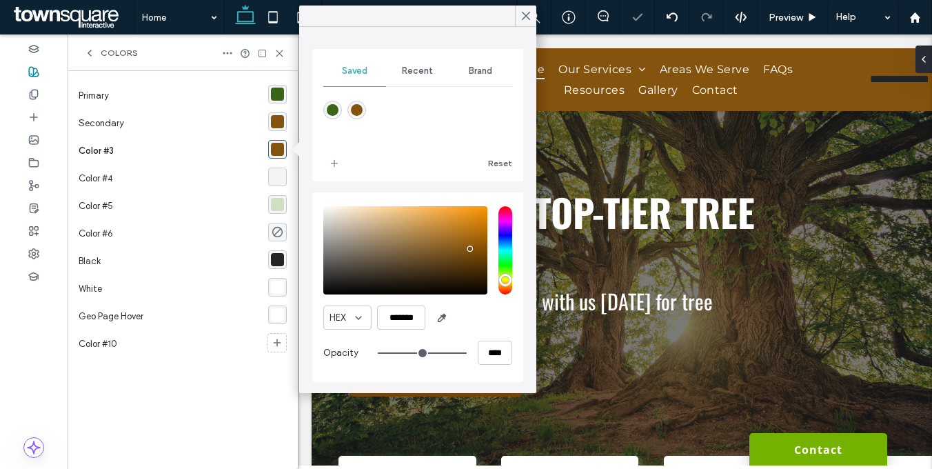
click at [271, 125] on div "rgba(132, 83, 14, 1)" at bounding box center [277, 121] width 13 height 13
click at [418, 318] on input "*******" at bounding box center [401, 317] width 48 height 24
paste input "color picker textbox"
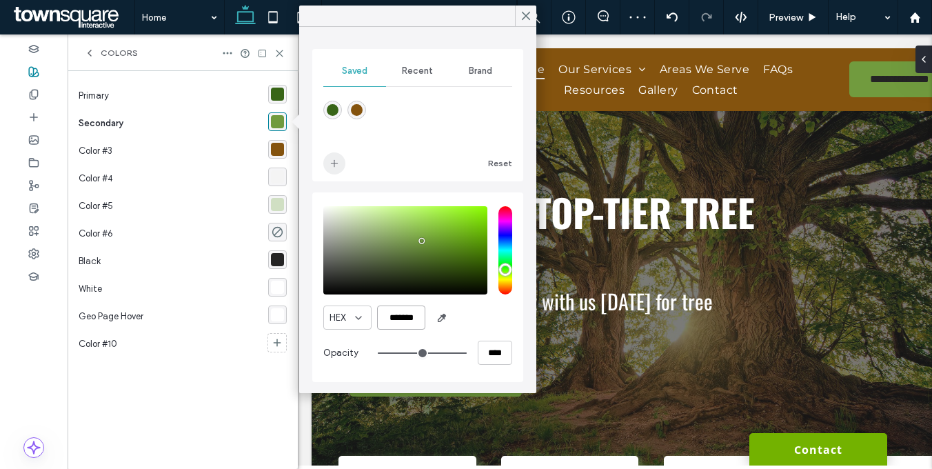
type input "*******"
click at [336, 163] on icon "add color" at bounding box center [334, 163] width 11 height 11
click at [279, 201] on div "rgba(163, 197, 134, 0.46)" at bounding box center [277, 204] width 13 height 13
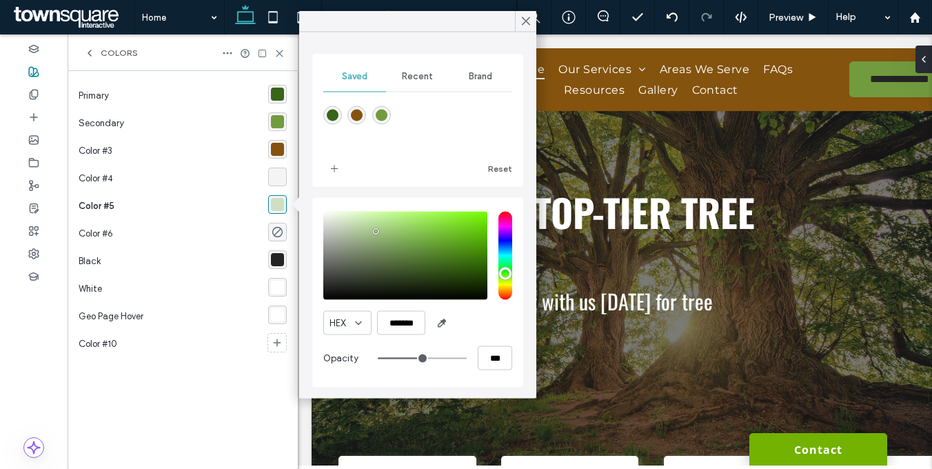
click at [283, 178] on div "rgba(244, 244, 244, 1)" at bounding box center [277, 176] width 13 height 13
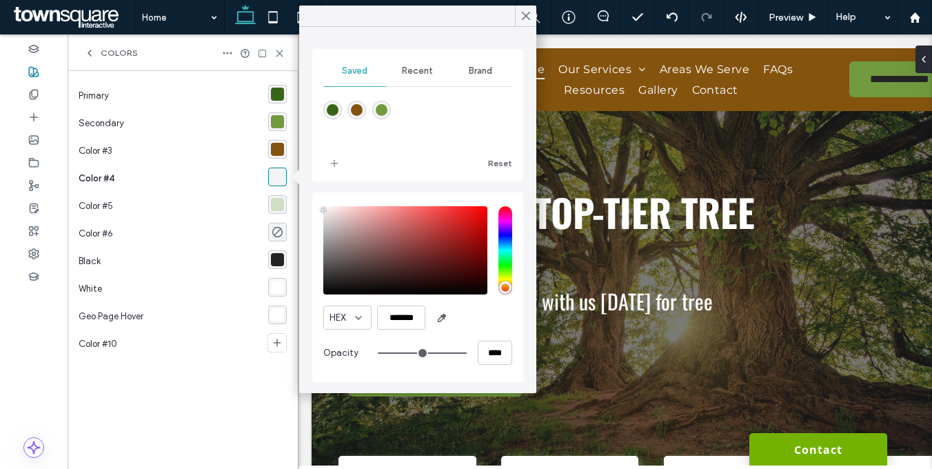
click at [278, 202] on div "rgba(163, 197, 134, 0.46)" at bounding box center [277, 204] width 13 height 13
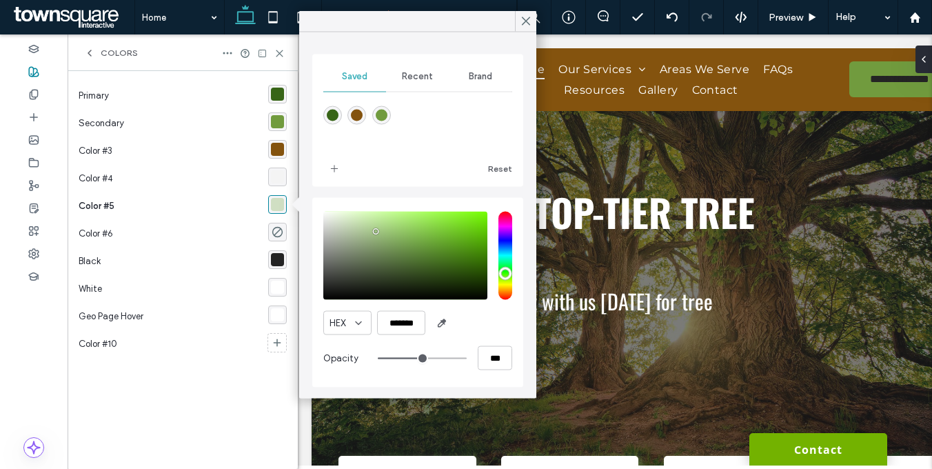
type input "*******"
drag, startPoint x: 333, startPoint y: 300, endPoint x: 300, endPoint y: 315, distance: 36.1
click at [300, 315] on div "Saved Recent Brand Reset HEX ******* Opacity ***" at bounding box center [417, 215] width 237 height 366
type input "**"
type input "***"
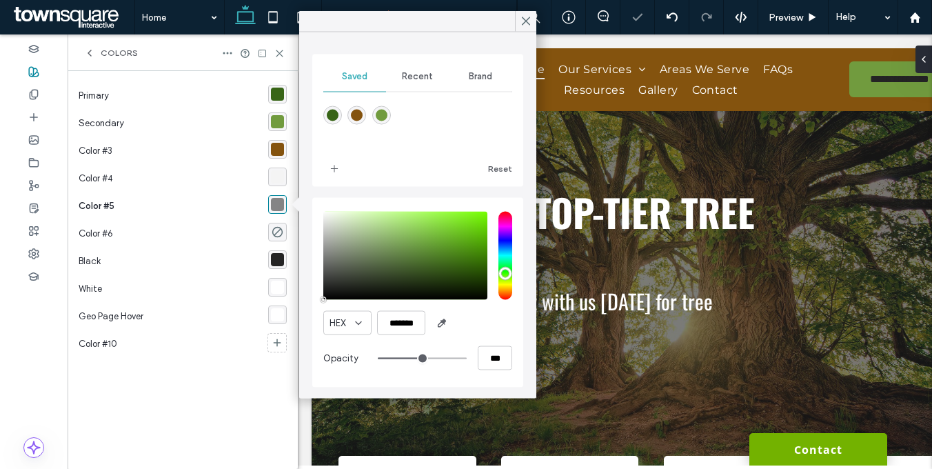
type input "**"
type input "***"
type input "**"
type input "***"
type input "**"
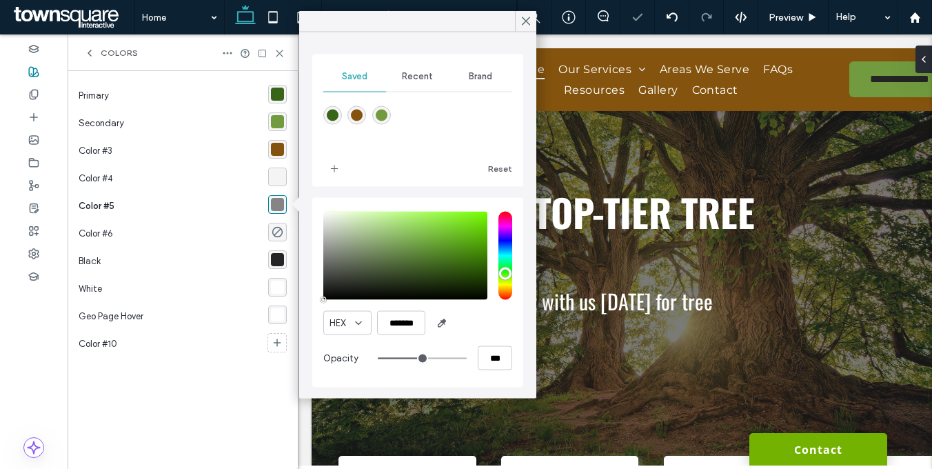
type input "***"
type input "**"
type input "***"
type input "****"
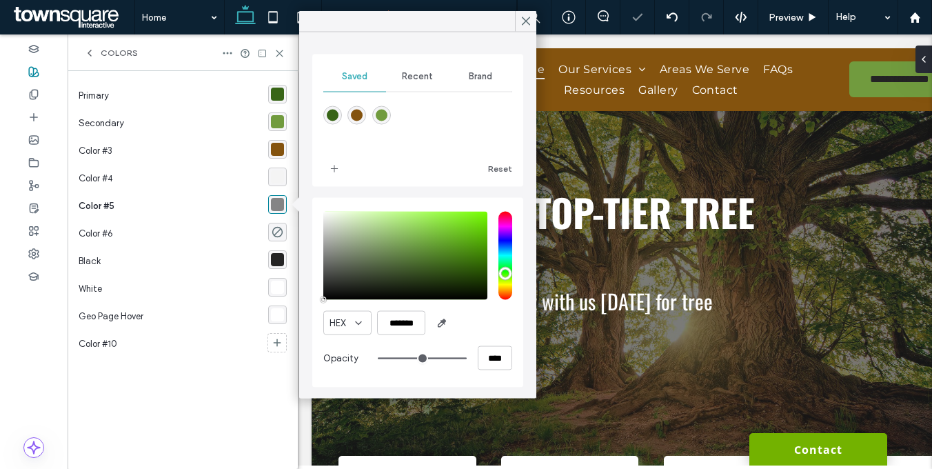
drag, startPoint x: 415, startPoint y: 355, endPoint x: 552, endPoint y: 361, distance: 136.6
type input "***"
click at [466, 358] on input "range" at bounding box center [422, 357] width 89 height 1
click at [171, 140] on div "Color #3" at bounding box center [173, 151] width 189 height 28
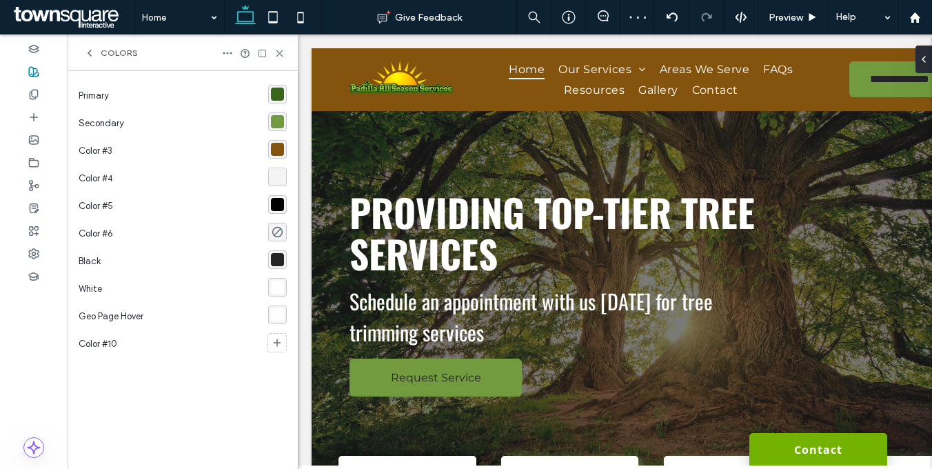
click at [85, 48] on icon at bounding box center [89, 53] width 11 height 11
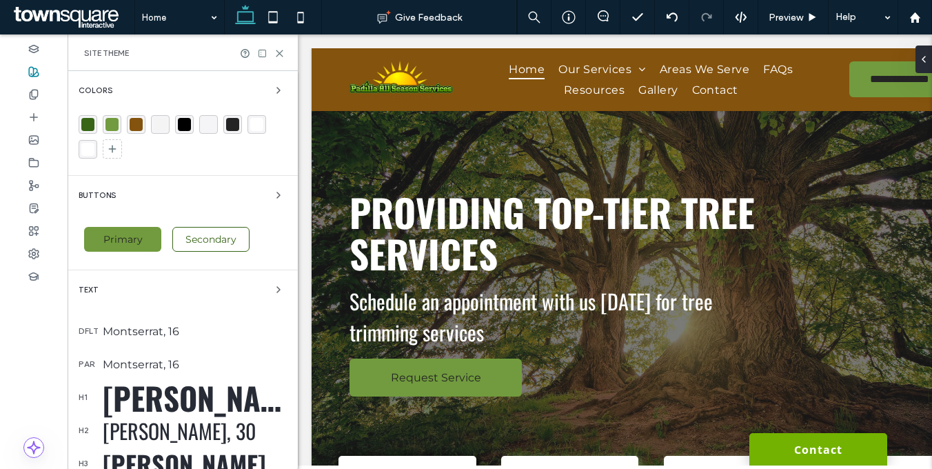
click at [157, 389] on div "Oswald, 55" at bounding box center [195, 397] width 184 height 46
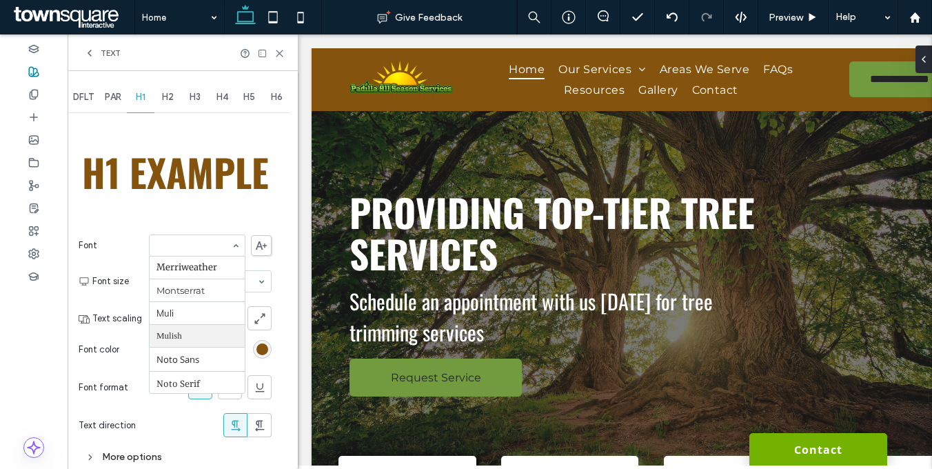
scroll to position [691, 0]
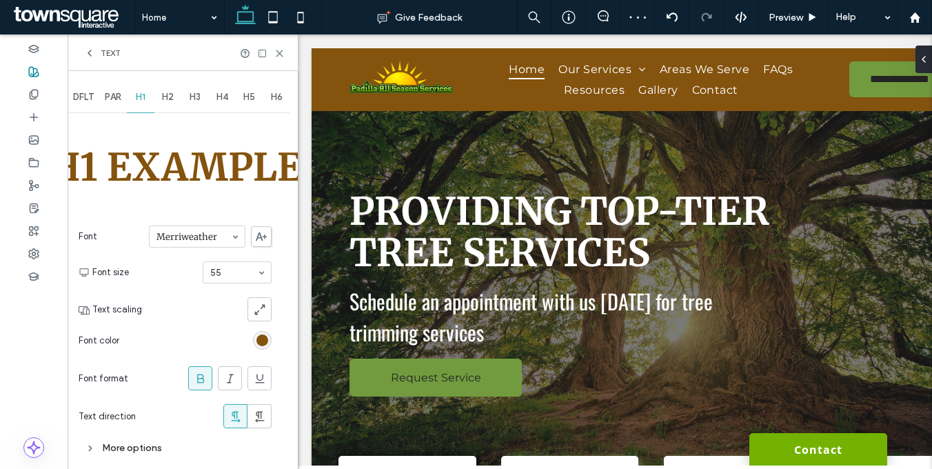
click at [189, 240] on input at bounding box center [193, 236] width 74 height 10
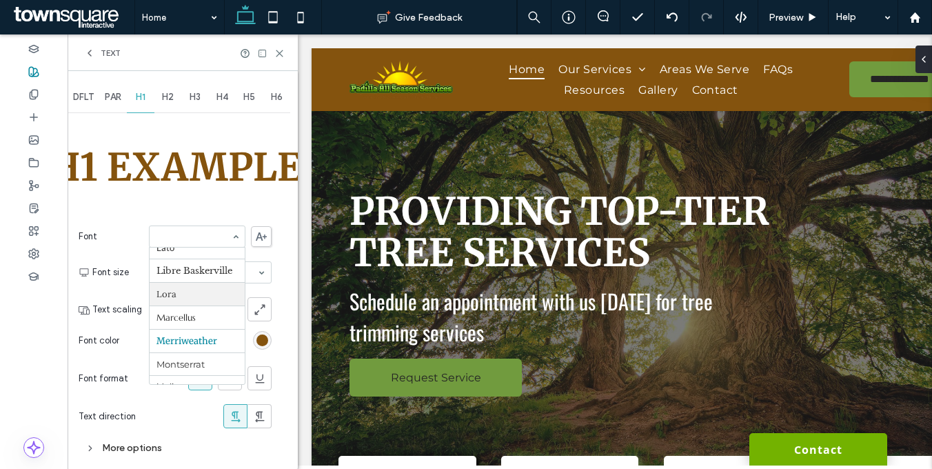
scroll to position [618, 0]
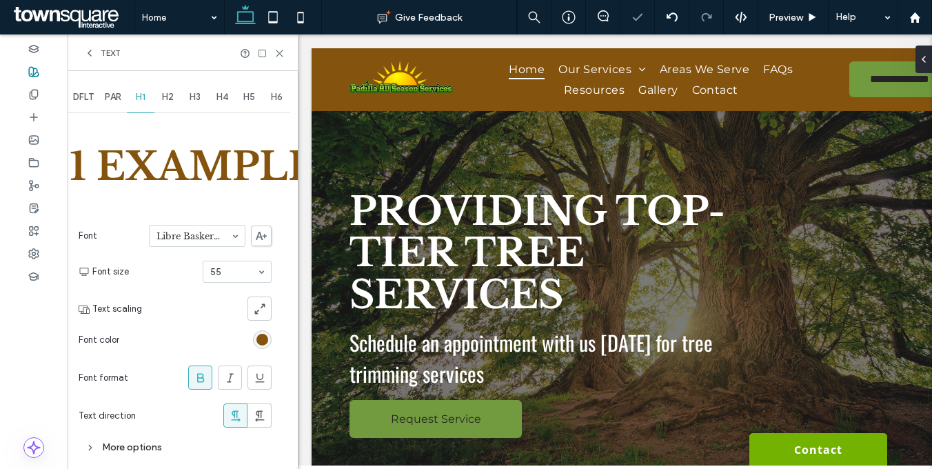
click at [171, 227] on div at bounding box center [197, 235] width 95 height 21
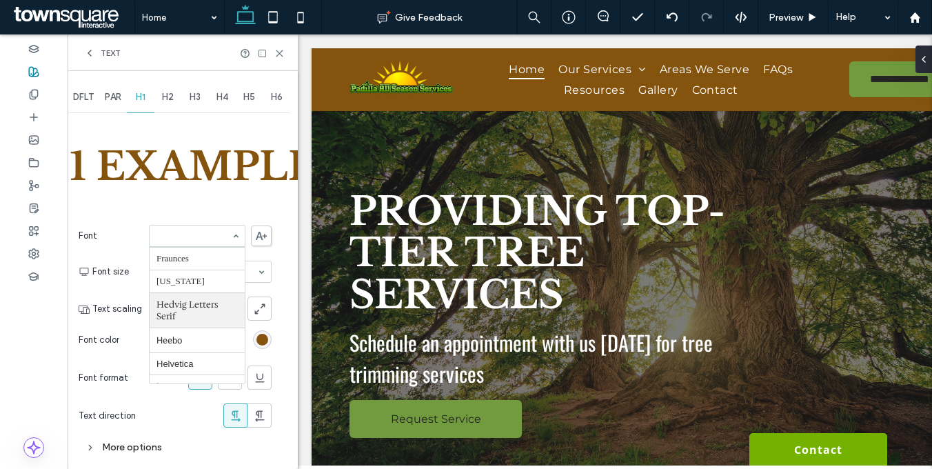
scroll to position [434, 0]
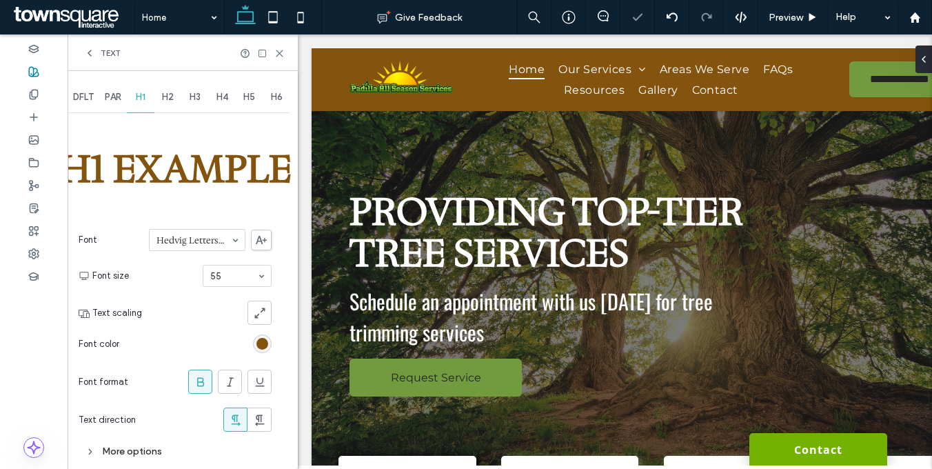
click at [189, 220] on div "H1 Example Font Hedvig Letters Serif Font size 55 Text scaling Font color Font …" at bounding box center [175, 290] width 193 height 348
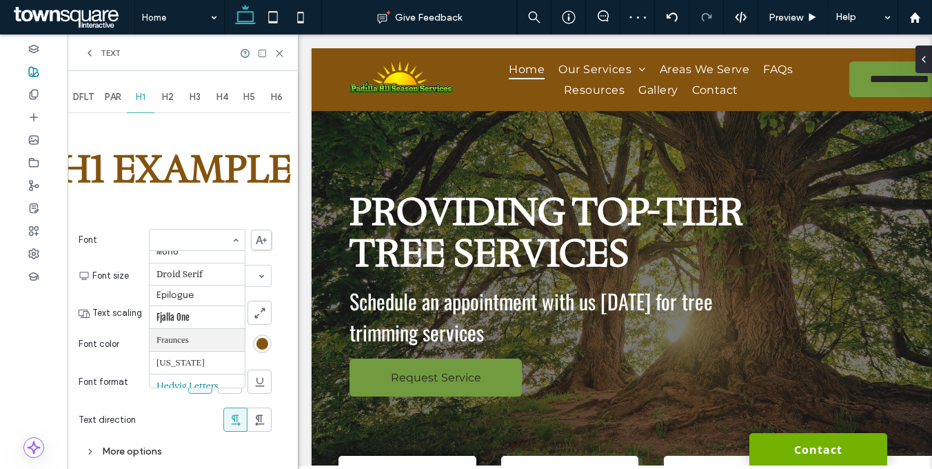
scroll to position [342, 0]
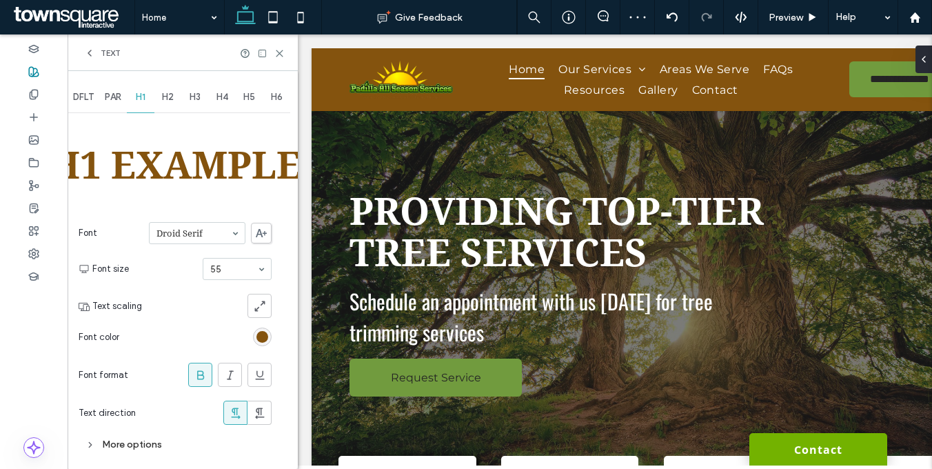
click at [192, 240] on div at bounding box center [197, 233] width 95 height 21
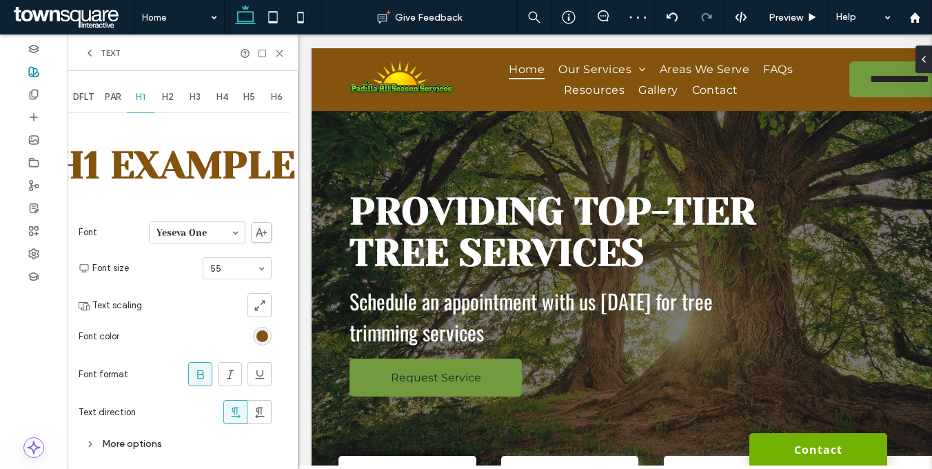
click at [187, 243] on div "Yeseva One" at bounding box center [197, 232] width 96 height 22
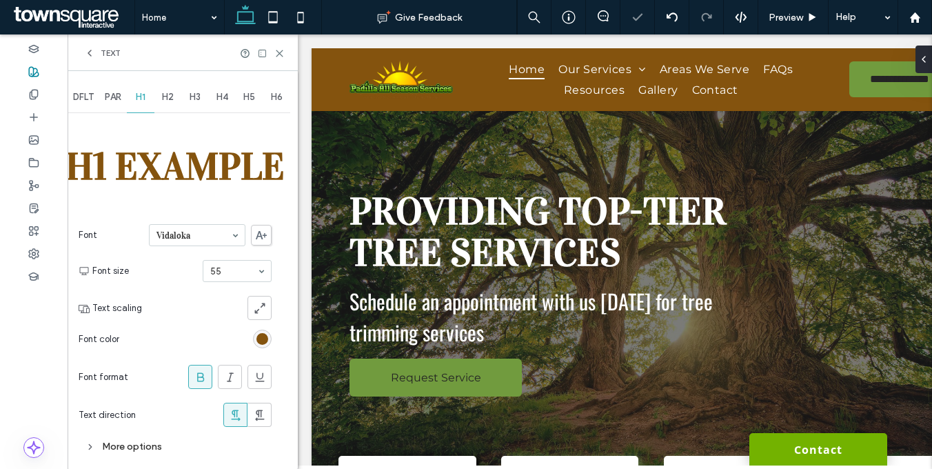
click at [174, 205] on div "H1 Example Font Vidaloka Font size 55 Text scaling Font color Font format Text …" at bounding box center [175, 287] width 193 height 343
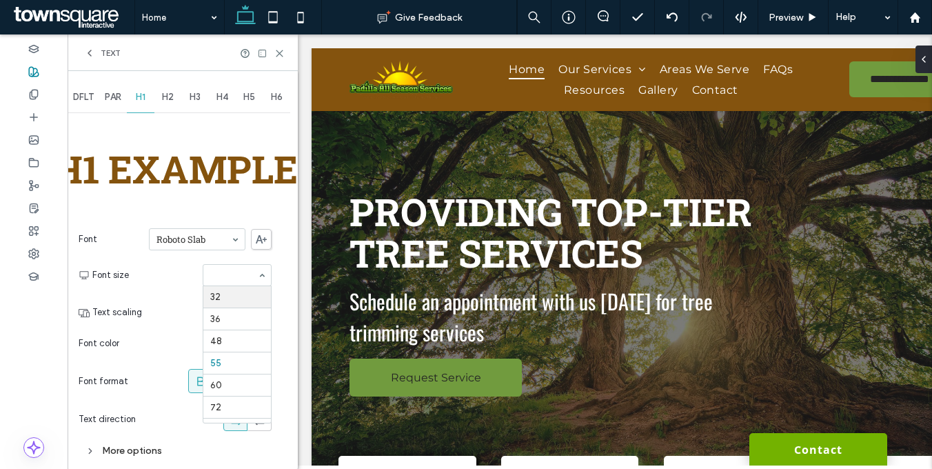
scroll to position [220, 0]
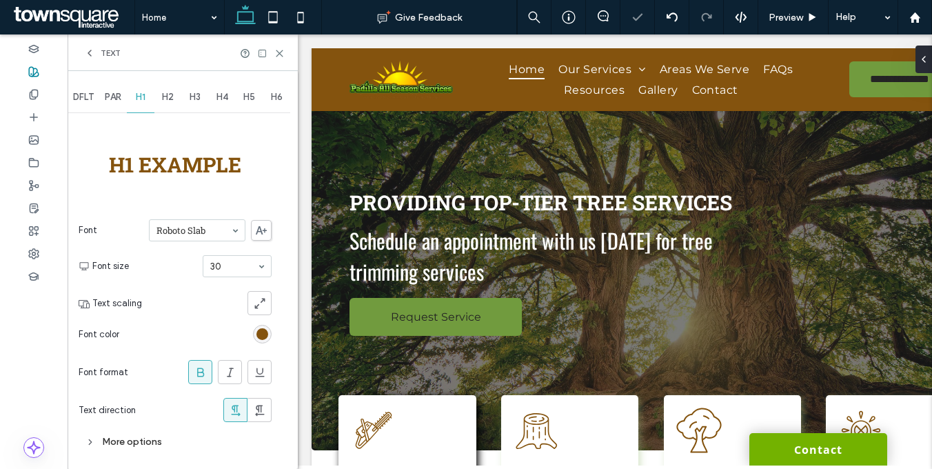
click at [259, 336] on div "rgb(132, 83, 14)" at bounding box center [262, 334] width 12 height 12
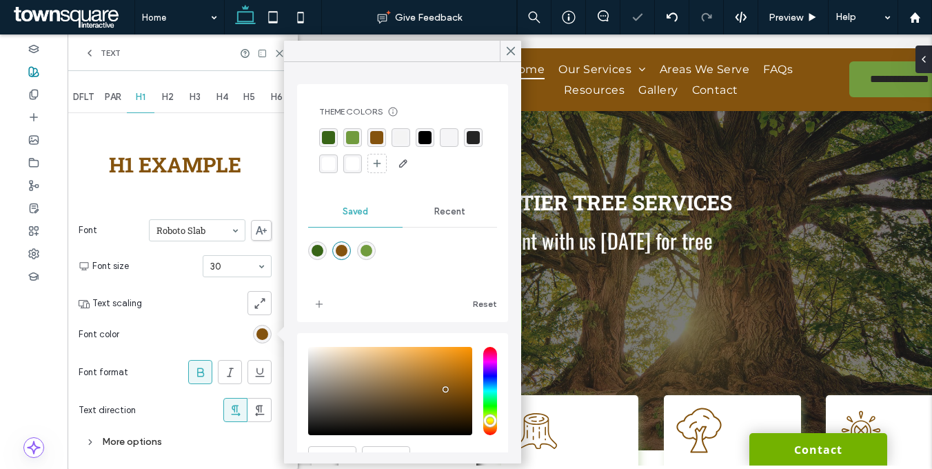
click at [335, 163] on div "rgba(255, 255, 255, 1)" at bounding box center [328, 163] width 13 height 13
click at [207, 296] on icon at bounding box center [208, 296] width 11 height 11
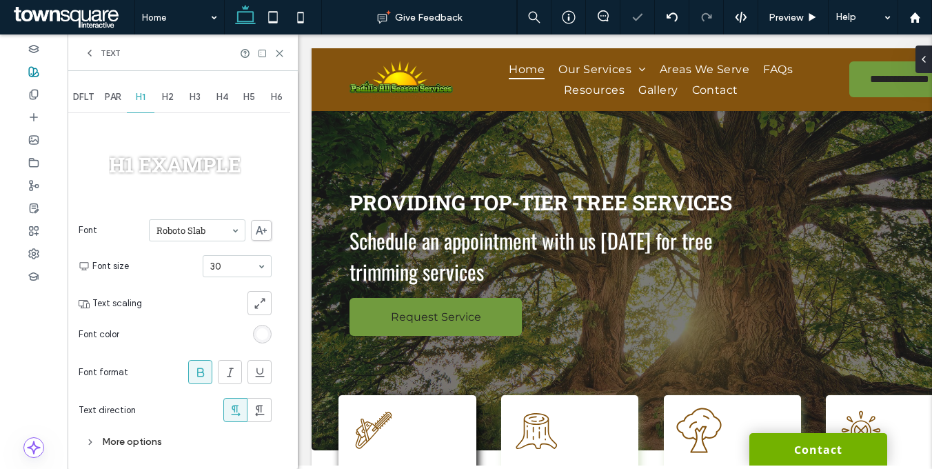
click at [124, 439] on div "More options" at bounding box center [175, 441] width 193 height 19
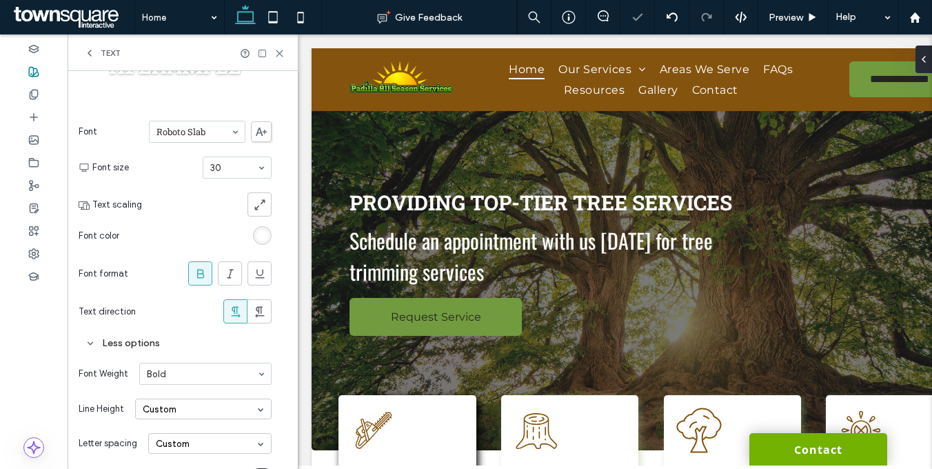
scroll to position [156, 0]
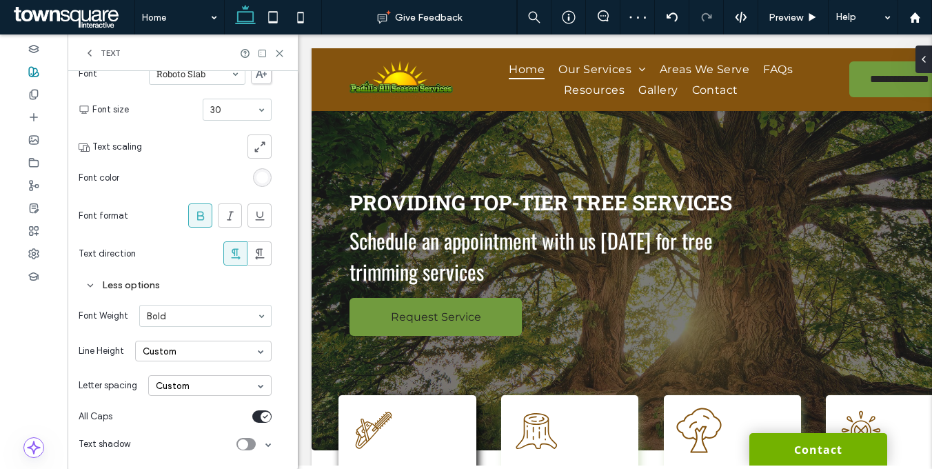
click at [177, 356] on div "Custom" at bounding box center [203, 350] width 136 height 21
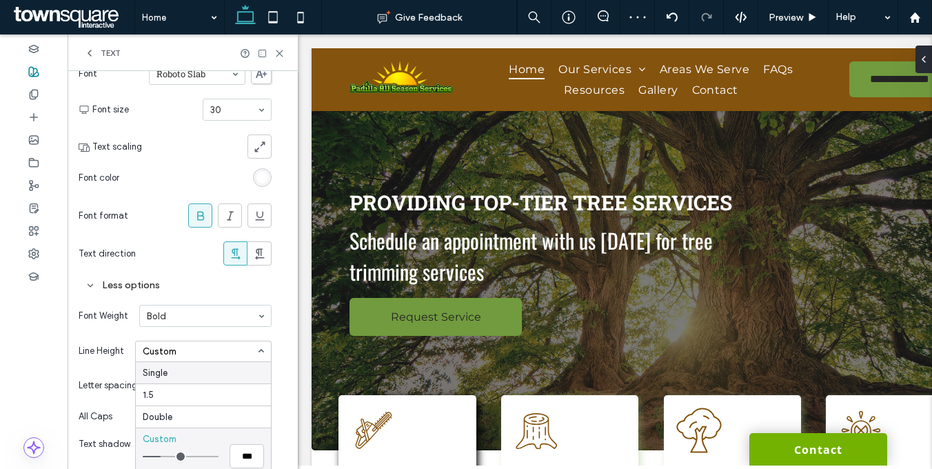
click at [177, 371] on div "Single" at bounding box center [203, 372] width 135 height 21
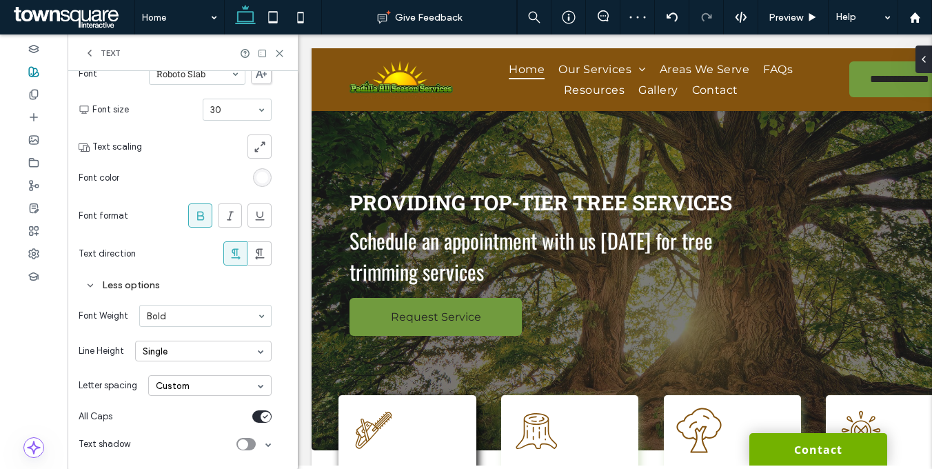
click at [187, 385] on div "Custom" at bounding box center [209, 385] width 123 height 21
click at [187, 401] on div "Auto" at bounding box center [210, 406] width 122 height 21
click at [261, 413] on div "toggle" at bounding box center [265, 416] width 10 height 10
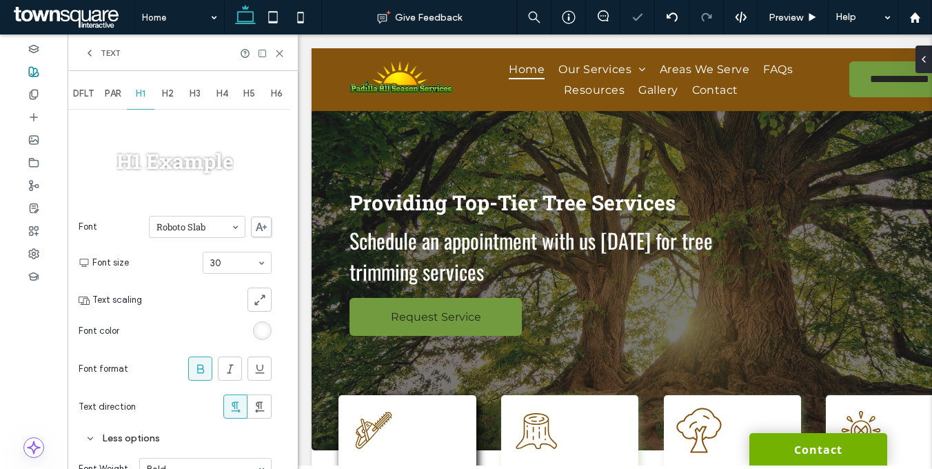
scroll to position [0, 0]
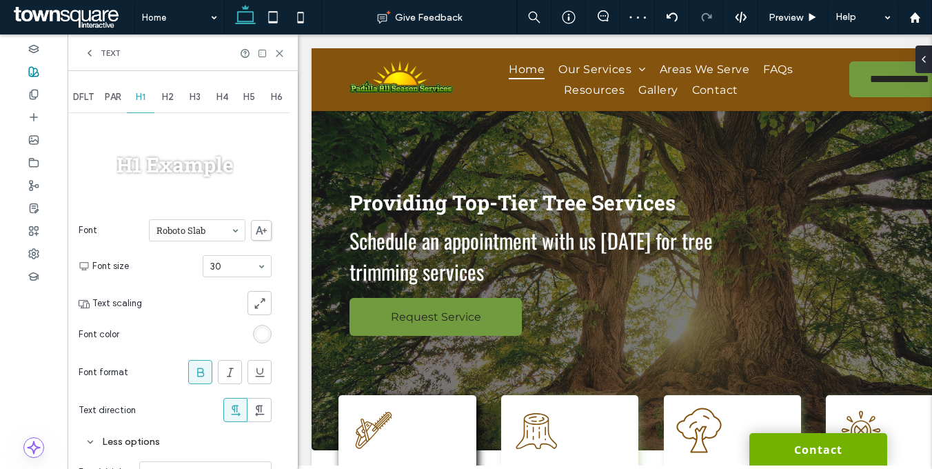
click at [171, 101] on span "H2" at bounding box center [168, 97] width 12 height 11
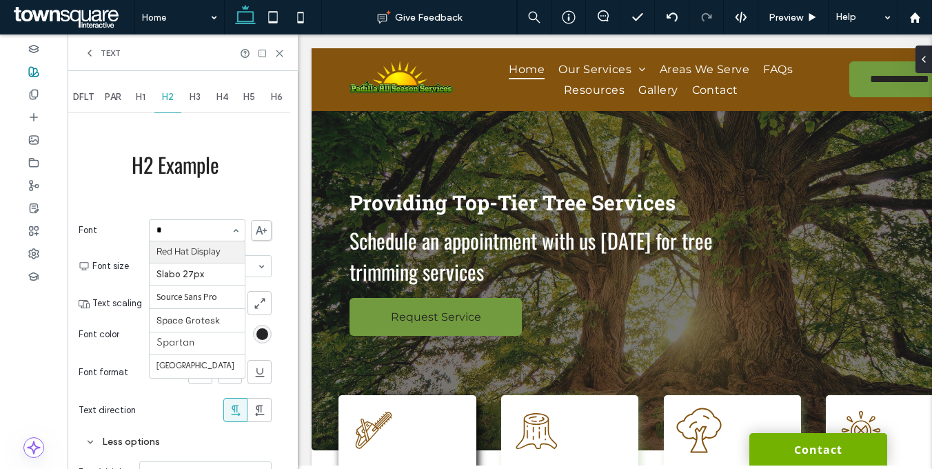
scroll to position [265, 0]
type input "**"
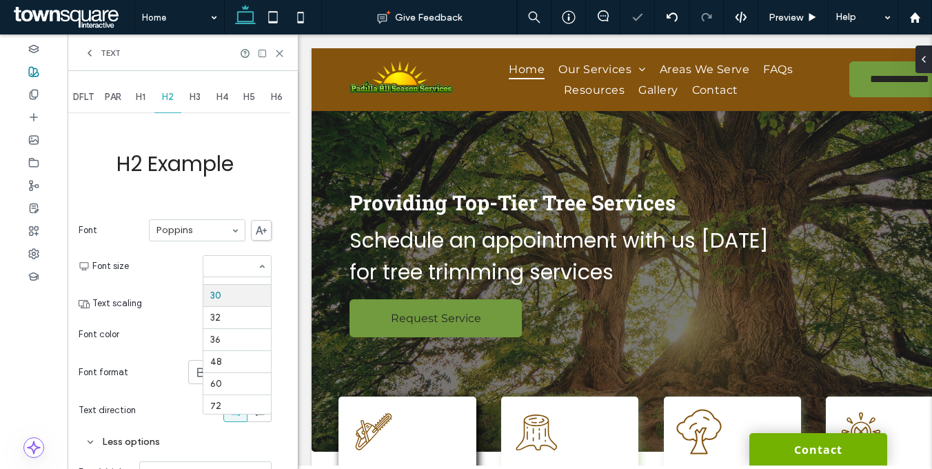
scroll to position [177, 0]
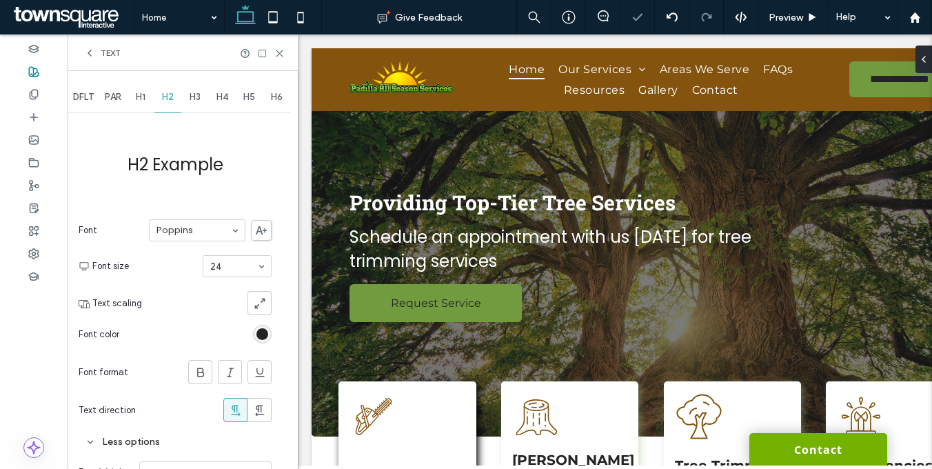
click at [258, 328] on div "rgb(36, 36, 36)" at bounding box center [262, 334] width 12 height 12
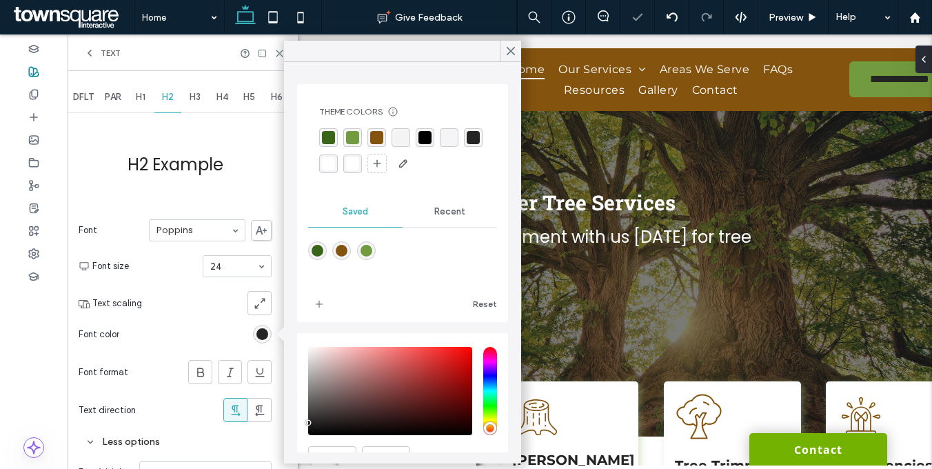
click at [335, 165] on div "rgba(255, 255, 255, 1)" at bounding box center [328, 163] width 13 height 13
click at [176, 287] on div "Font Poppins Font size 24 Text scaling Font color Font format Text direction" at bounding box center [175, 320] width 193 height 216
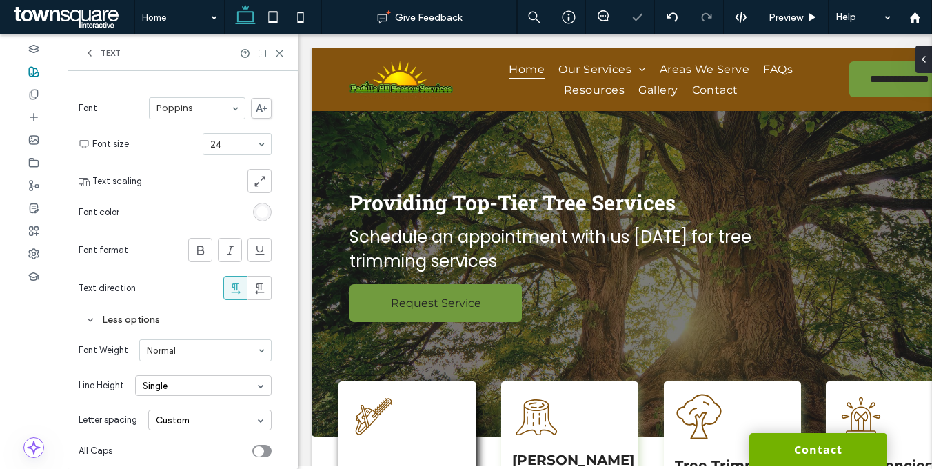
scroll to position [156, 0]
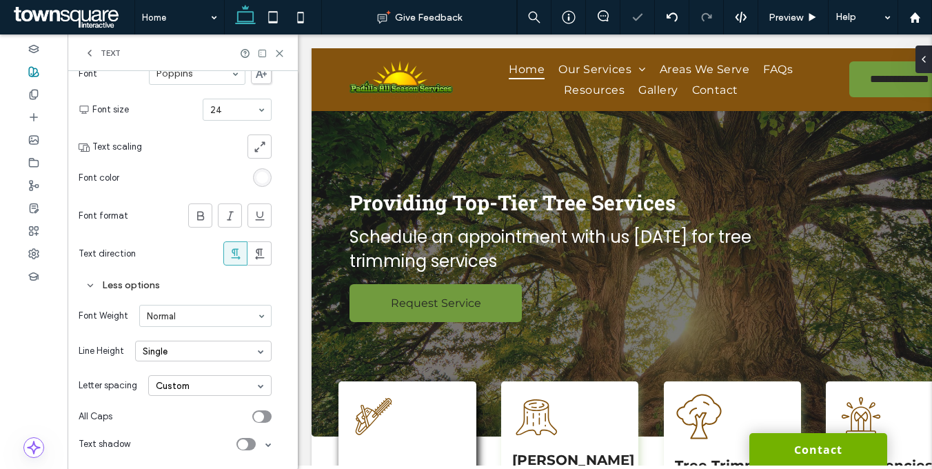
click at [207, 389] on div "Custom" at bounding box center [209, 385] width 123 height 21
click at [198, 404] on div "Auto" at bounding box center [210, 406] width 122 height 21
click at [260, 415] on icon "toggle" at bounding box center [259, 416] width 6 height 4
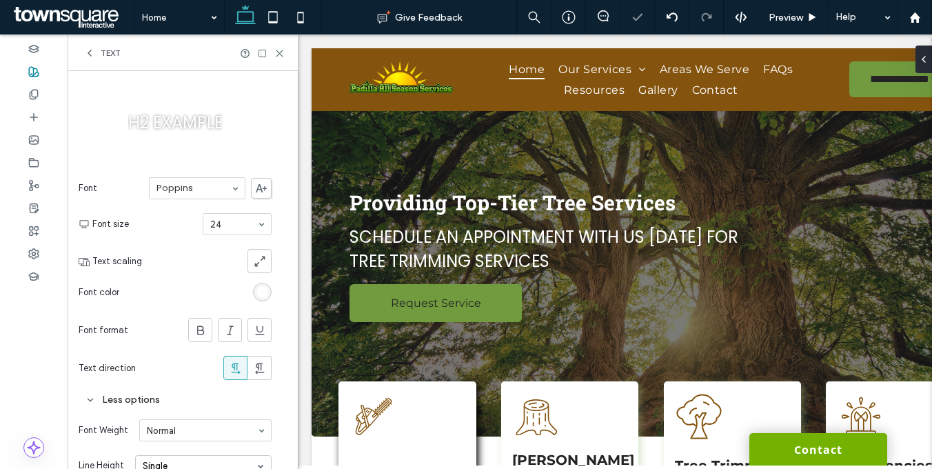
scroll to position [0, 0]
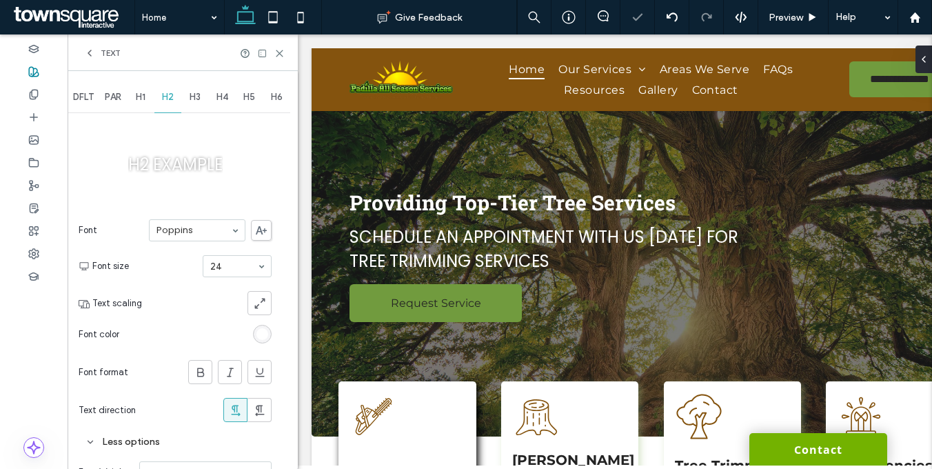
click at [196, 97] on span "H3" at bounding box center [194, 97] width 11 height 11
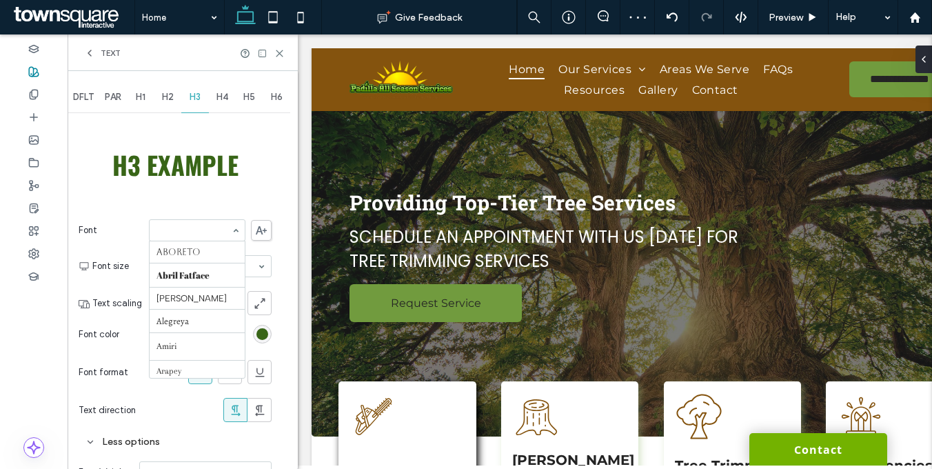
scroll to position [1040, 0]
click at [143, 99] on span "H1" at bounding box center [141, 97] width 10 height 11
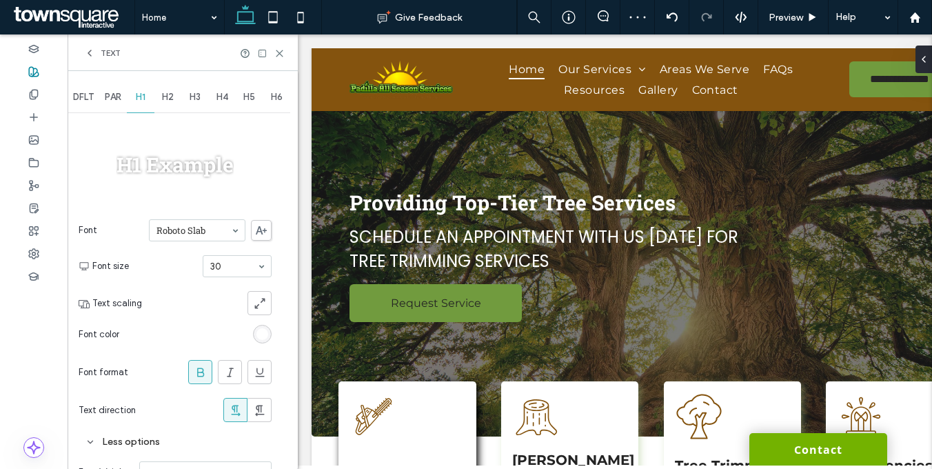
click at [200, 98] on span "H3" at bounding box center [194, 97] width 11 height 11
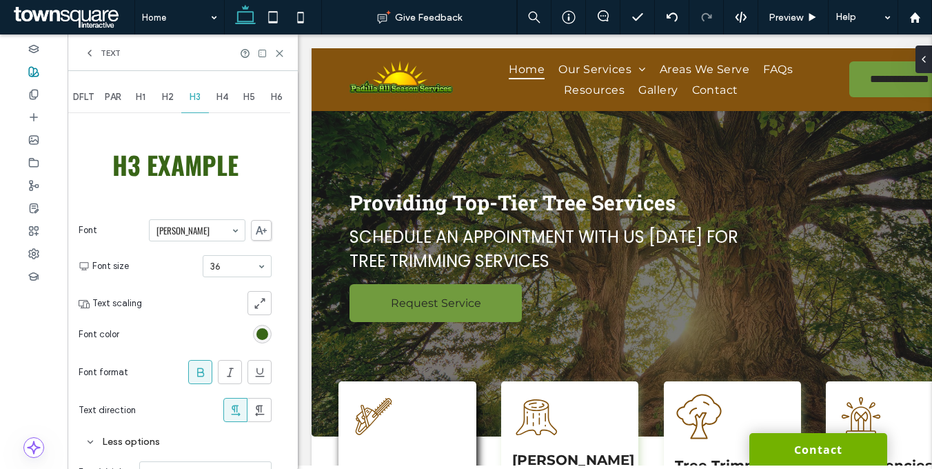
click at [197, 241] on section "Font Oswald" at bounding box center [175, 230] width 193 height 36
type input "*"
type input "**"
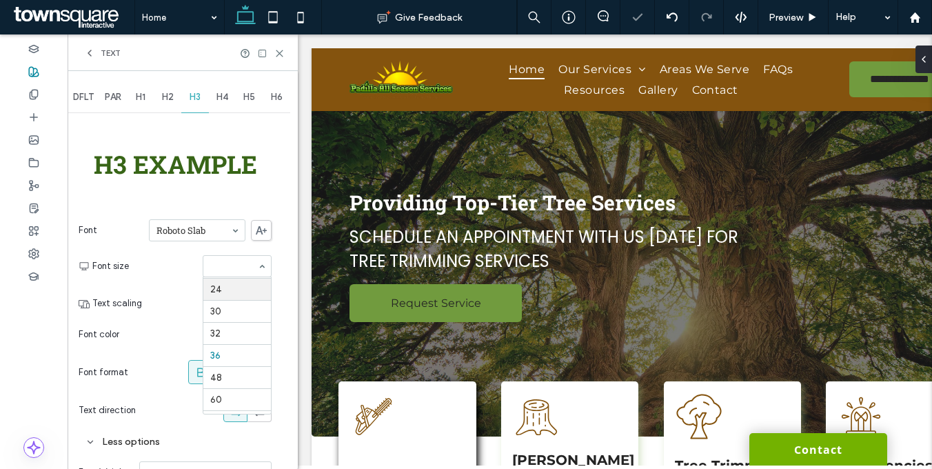
scroll to position [158, 0]
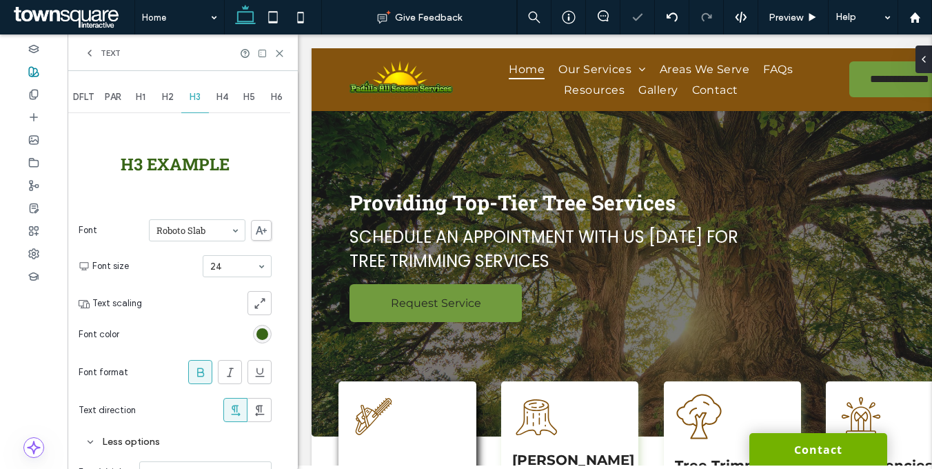
click at [260, 329] on div "rgb(56, 101, 23)" at bounding box center [262, 334] width 12 height 12
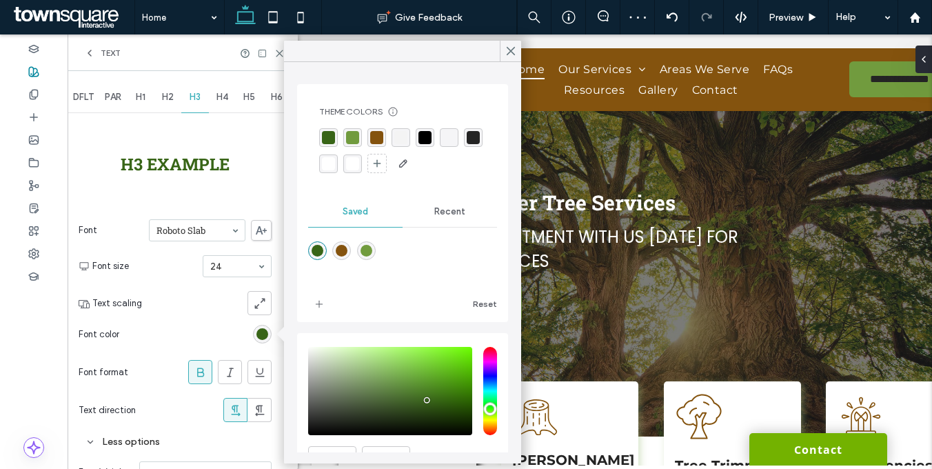
click at [331, 136] on div "rgba(56, 101, 23, 1)" at bounding box center [328, 137] width 13 height 13
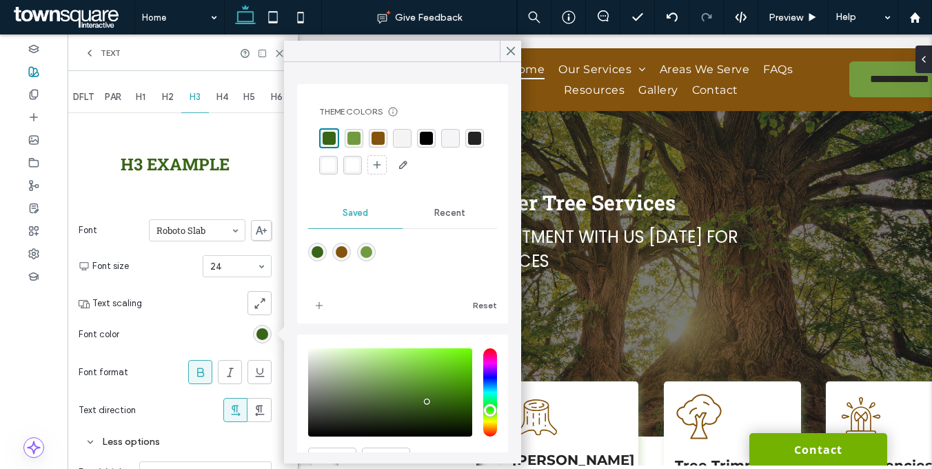
click at [374, 138] on div "rgba(132,83,14,1)" at bounding box center [377, 138] width 13 height 13
click at [327, 134] on div "rgba(56, 101, 23, 1)" at bounding box center [328, 138] width 13 height 13
click at [161, 309] on div at bounding box center [209, 303] width 124 height 24
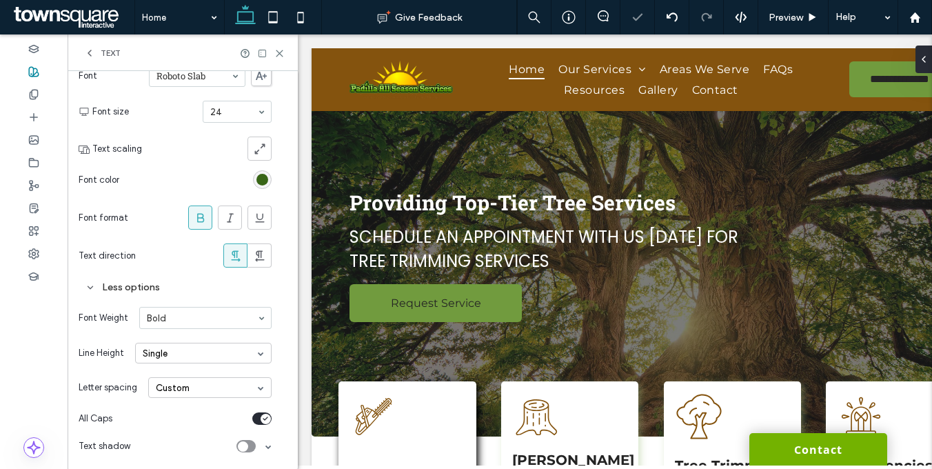
scroll to position [156, 0]
click at [181, 388] on div "Custom" at bounding box center [209, 385] width 123 height 21
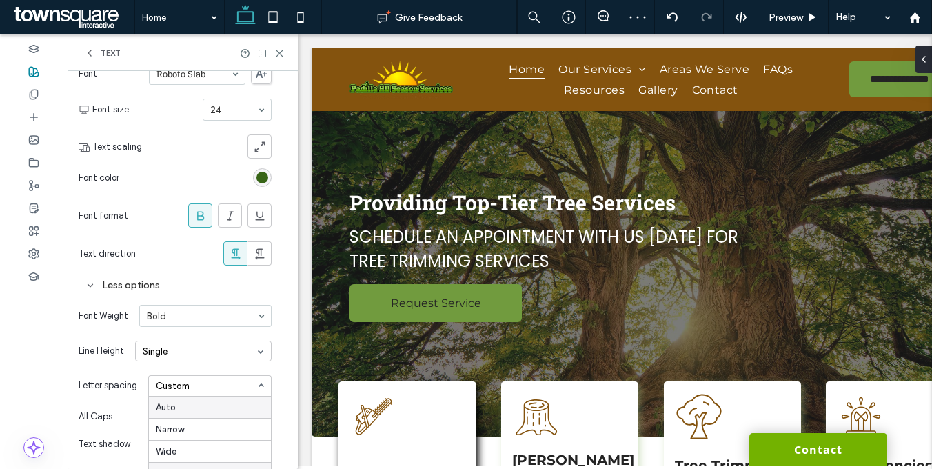
click at [181, 406] on div "Auto" at bounding box center [210, 406] width 122 height 21
click at [263, 415] on icon "toggle" at bounding box center [266, 416] width 6 height 4
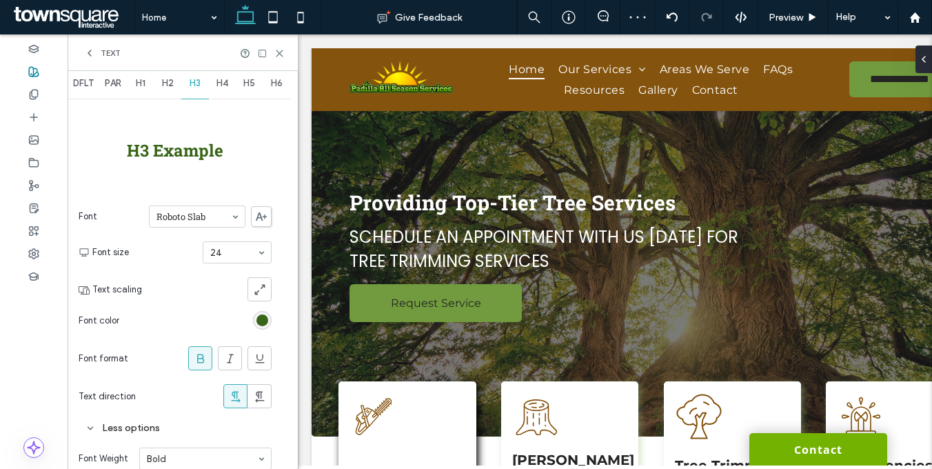
scroll to position [0, 0]
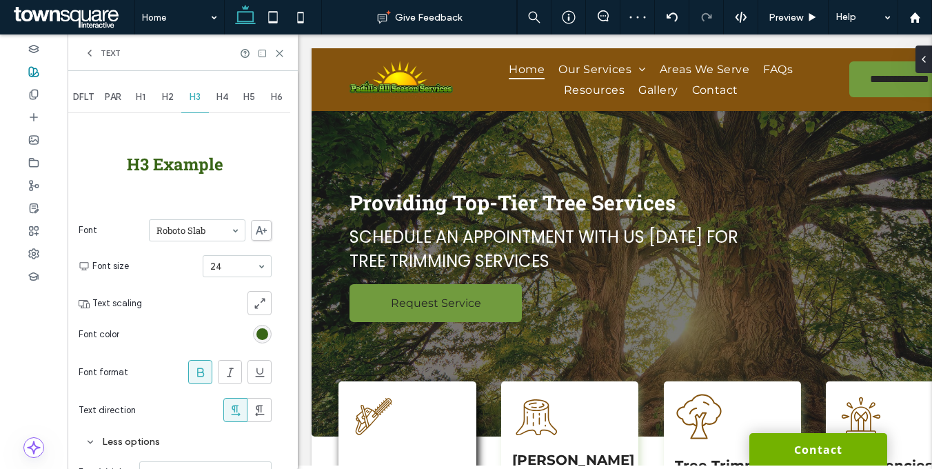
click at [224, 96] on span "H4" at bounding box center [222, 97] width 12 height 11
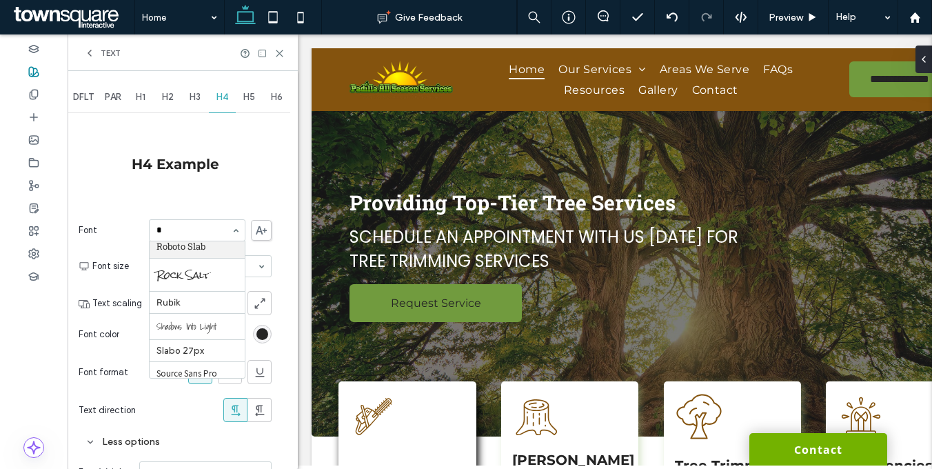
scroll to position [265, 0]
type input "**"
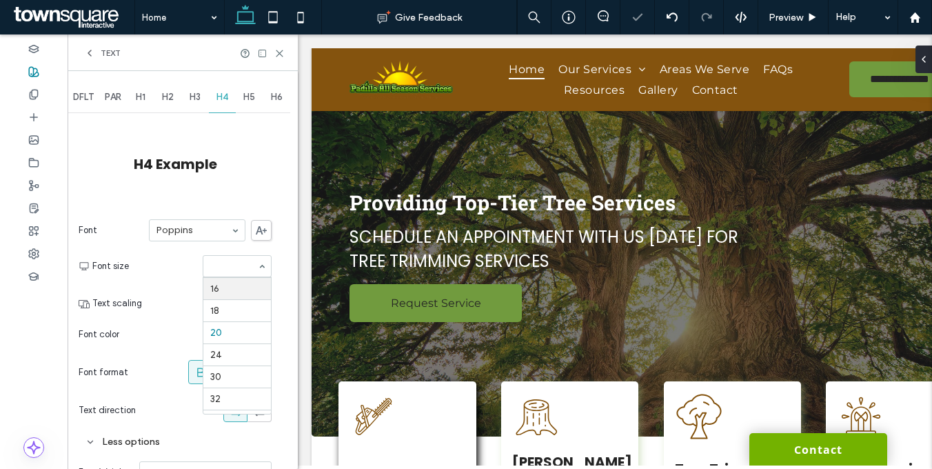
scroll to position [48, 0]
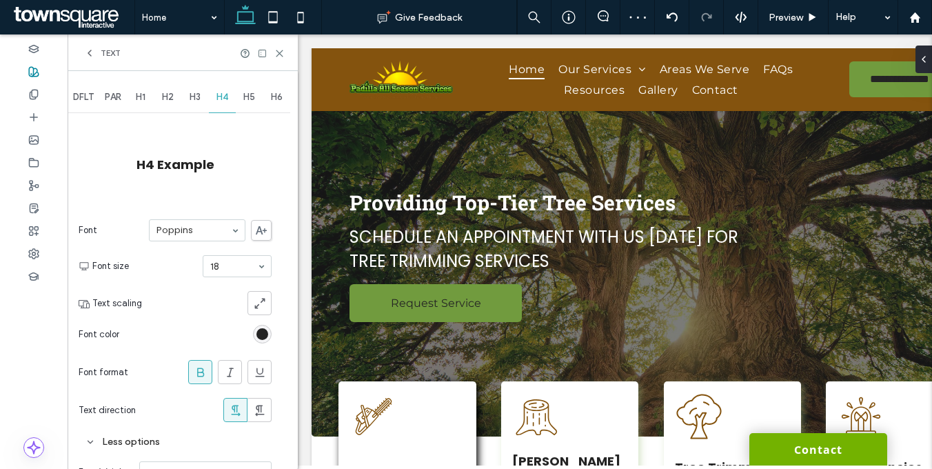
click at [205, 376] on icon at bounding box center [201, 372] width 14 height 14
click at [272, 336] on div "DFLT PAR H1 H2 H3 H4 H5 H6 H4 Example Font Poppins Font size 18 Text scaling Fo…" at bounding box center [183, 348] width 230 height 554
click at [265, 330] on div "rgb(36, 36, 36)" at bounding box center [262, 334] width 12 height 12
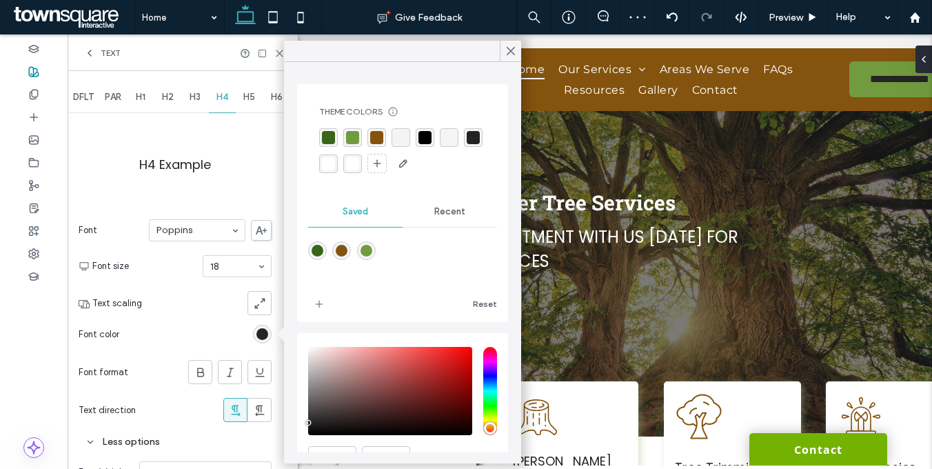
click at [466, 144] on div "rgba(36, 36, 36, 1)" at bounding box center [472, 137] width 13 height 13
click at [193, 330] on div at bounding box center [198, 334] width 147 height 24
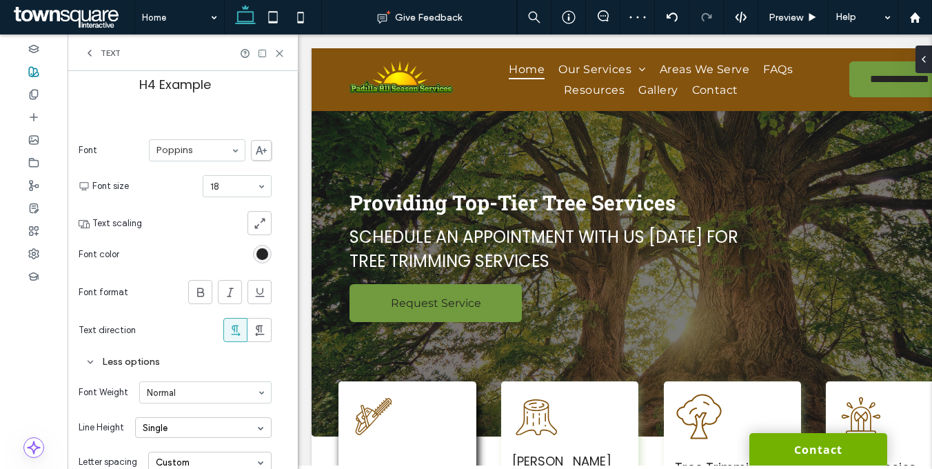
scroll to position [156, 0]
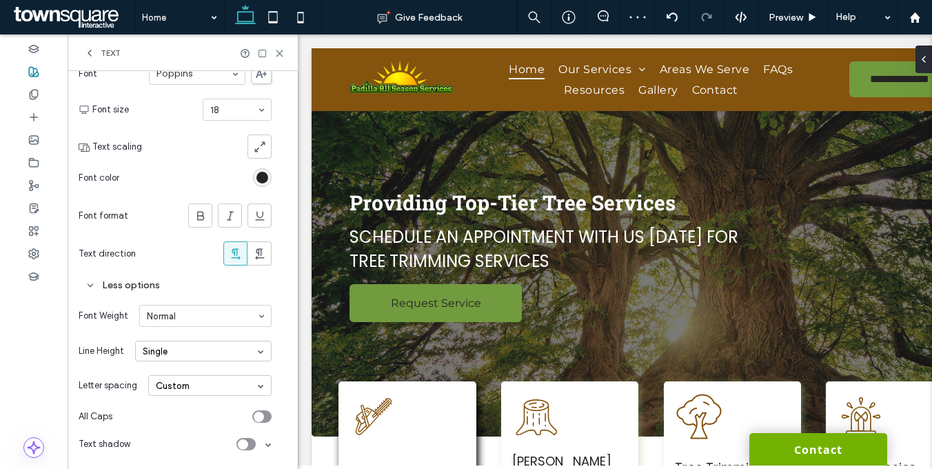
click at [191, 380] on div "Custom" at bounding box center [209, 385] width 123 height 21
click at [189, 402] on div "Auto" at bounding box center [210, 406] width 122 height 21
click at [262, 417] on div "toggle" at bounding box center [259, 416] width 10 height 10
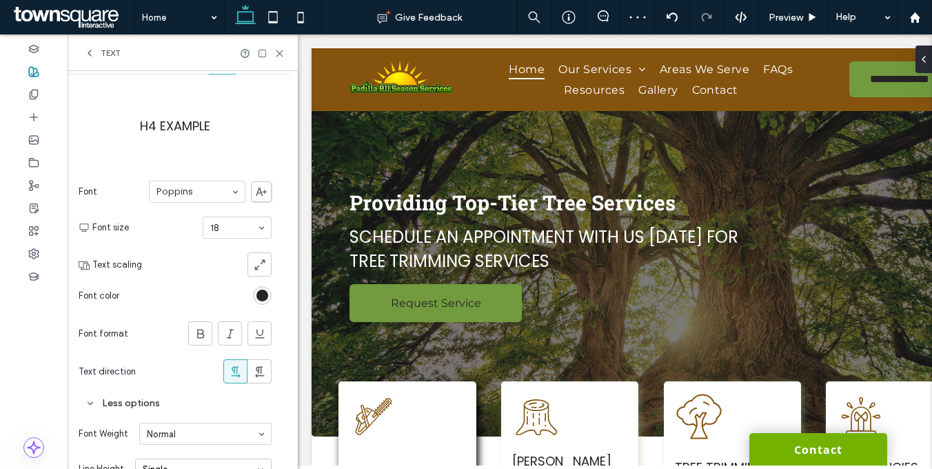
scroll to position [0, 0]
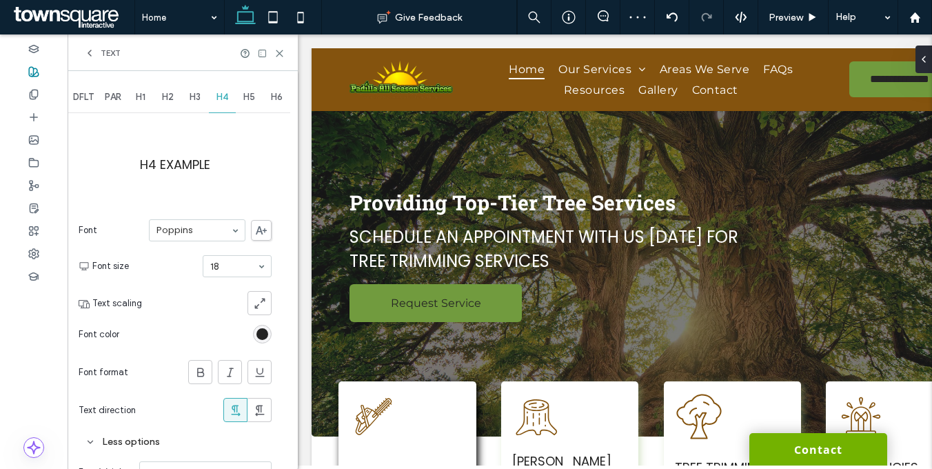
click at [251, 98] on span "H5" at bounding box center [249, 97] width 12 height 11
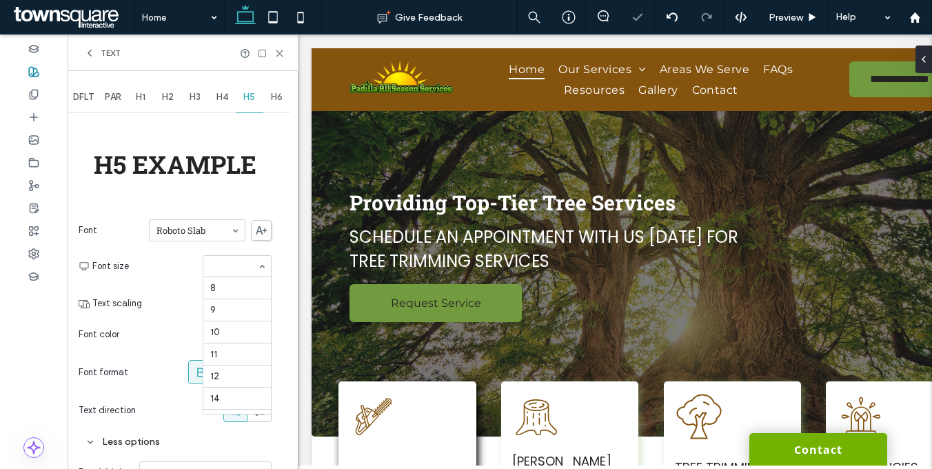
scroll to position [159, 0]
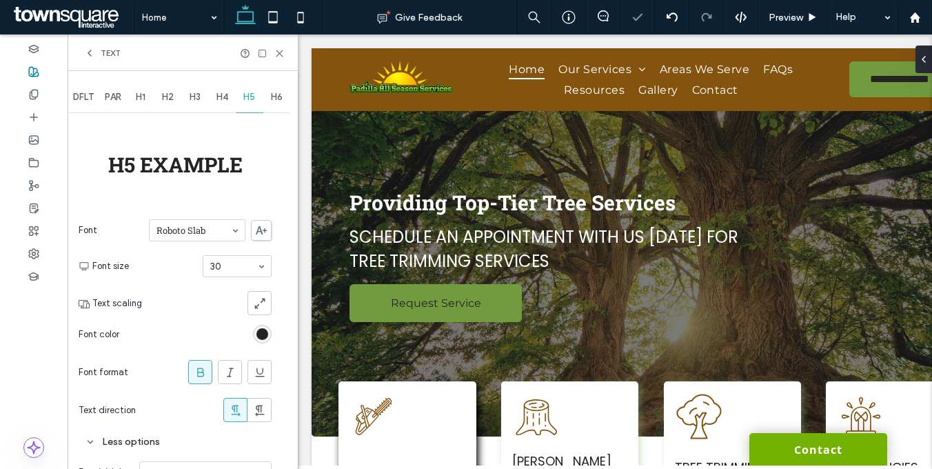
click at [196, 306] on div at bounding box center [209, 303] width 124 height 24
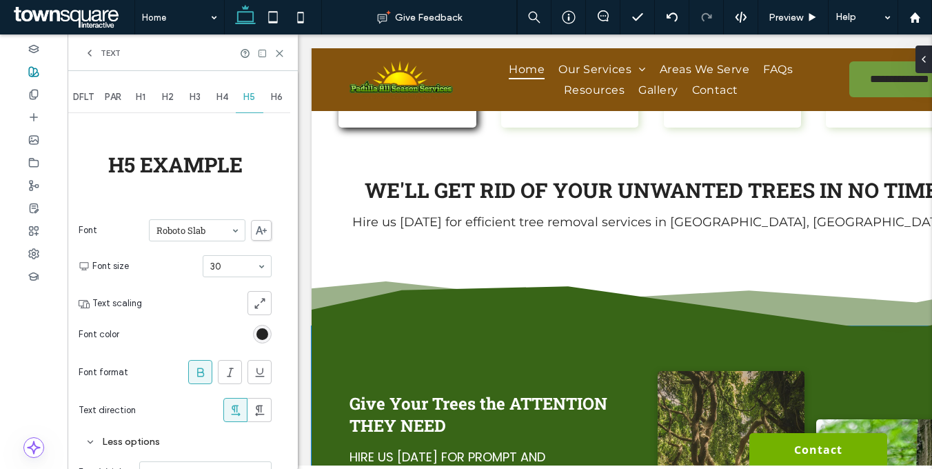
scroll to position [326, 0]
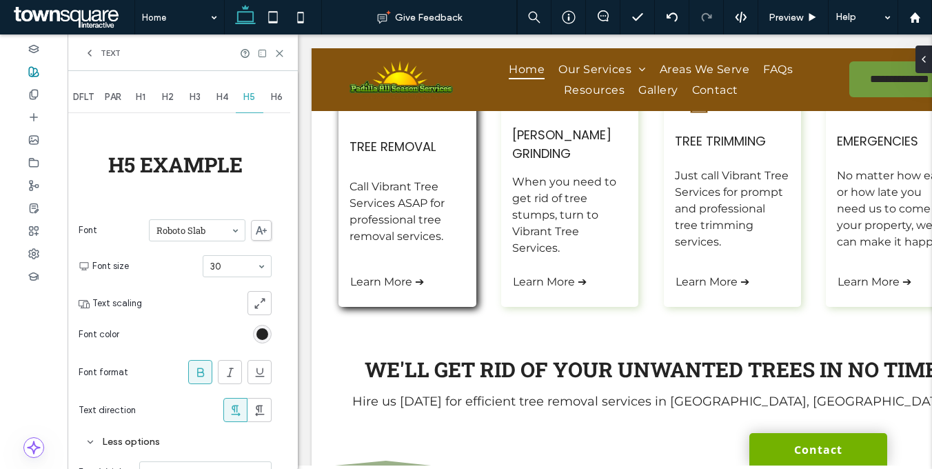
drag, startPoint x: 263, startPoint y: 333, endPoint x: 271, endPoint y: 323, distance: 12.7
click at [263, 333] on div "rgb(36, 36, 36)" at bounding box center [262, 334] width 12 height 12
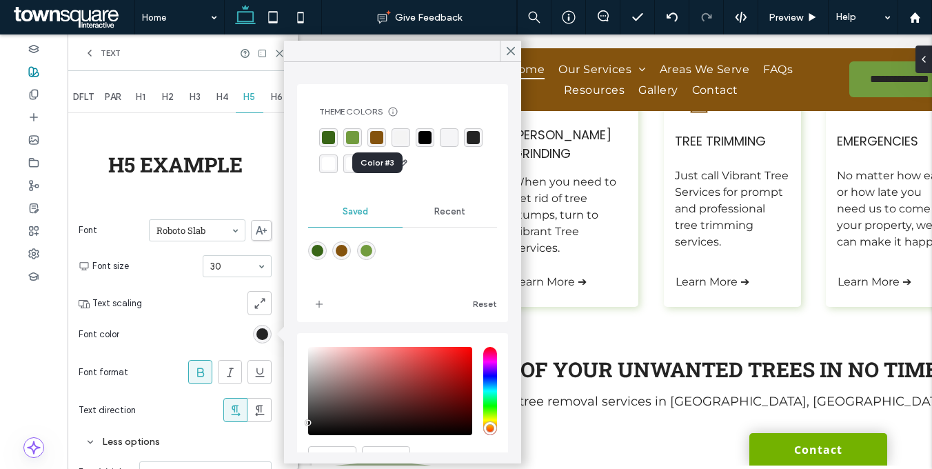
click at [375, 141] on div "rgba(132,83,14,1)" at bounding box center [376, 137] width 13 height 13
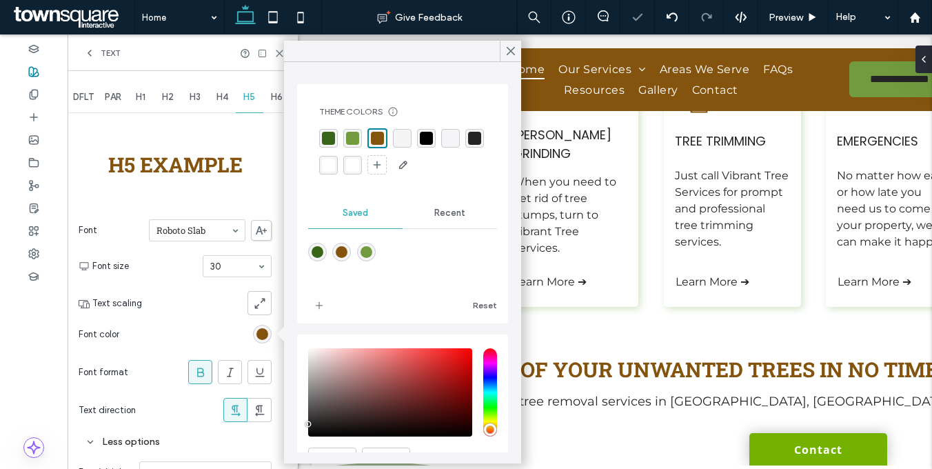
click at [185, 294] on div at bounding box center [209, 303] width 124 height 24
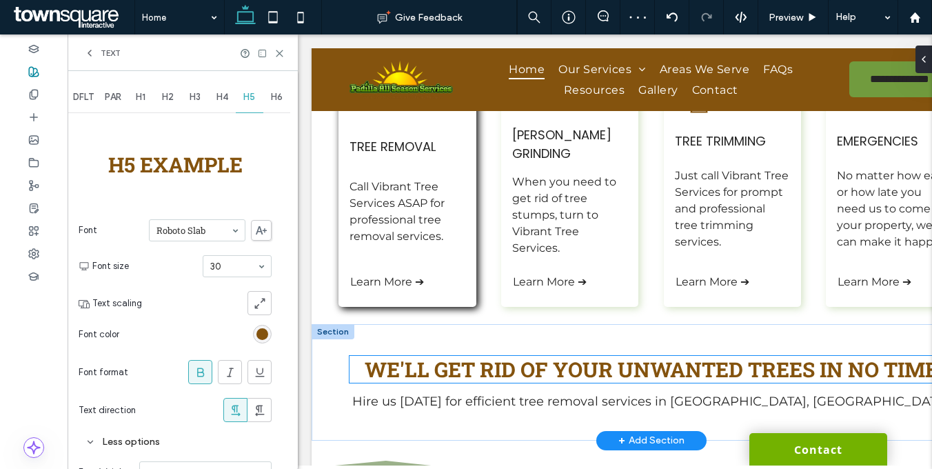
click at [405, 356] on span "We'll Get Rid of Your Unwanted Trees in No Time" at bounding box center [650, 369] width 573 height 27
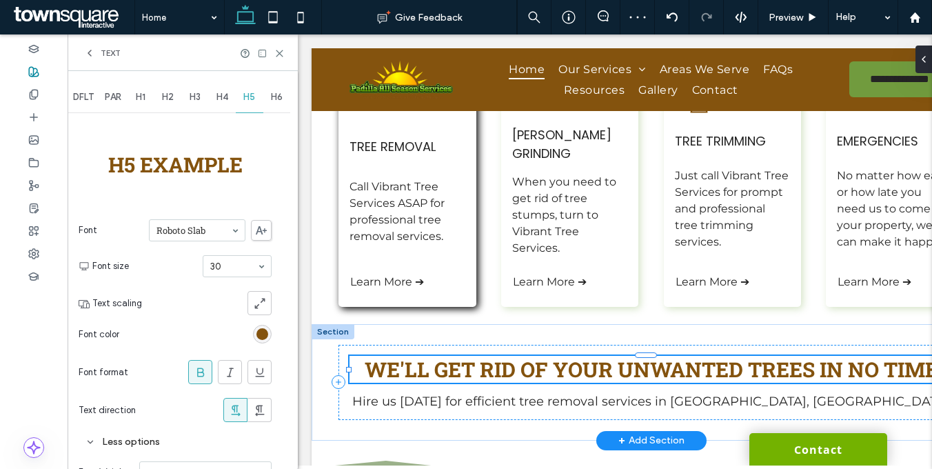
click at [485, 356] on span "We'll Get Rid of Your Unwanted Trees in No Time" at bounding box center [650, 369] width 573 height 27
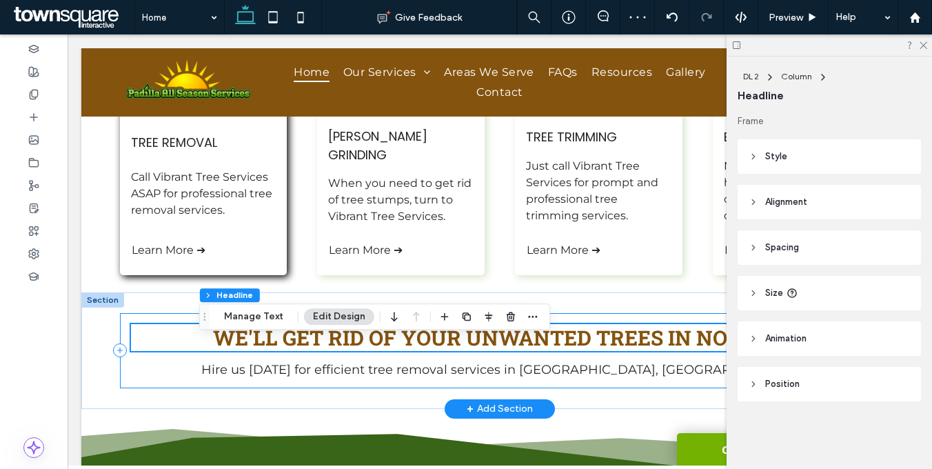
scroll to position [331, 0]
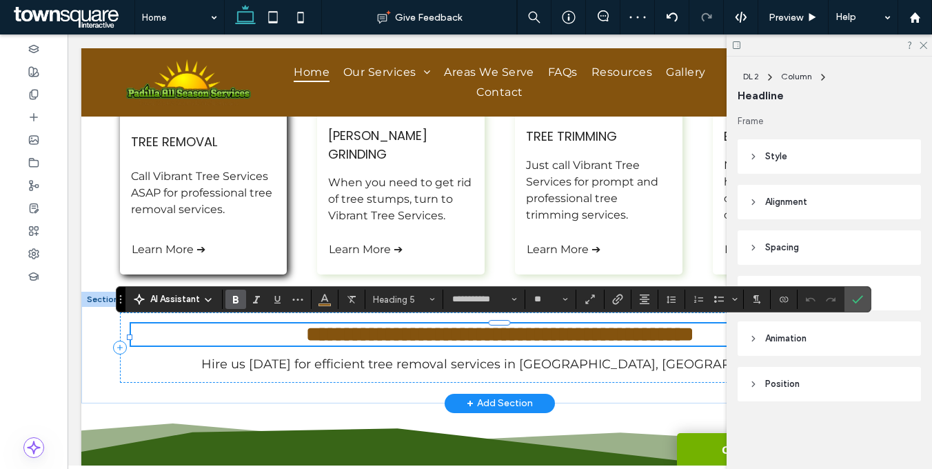
click at [312, 300] on section at bounding box center [324, 298] width 27 height 19
click at [319, 301] on icon "Color" at bounding box center [324, 297] width 11 height 11
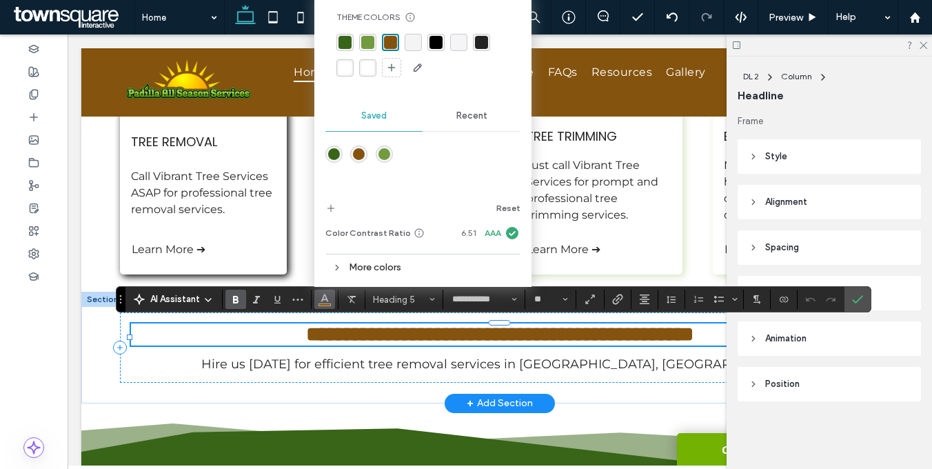
click at [343, 42] on div "rgba(56, 101, 23, 1)" at bounding box center [344, 42] width 13 height 13
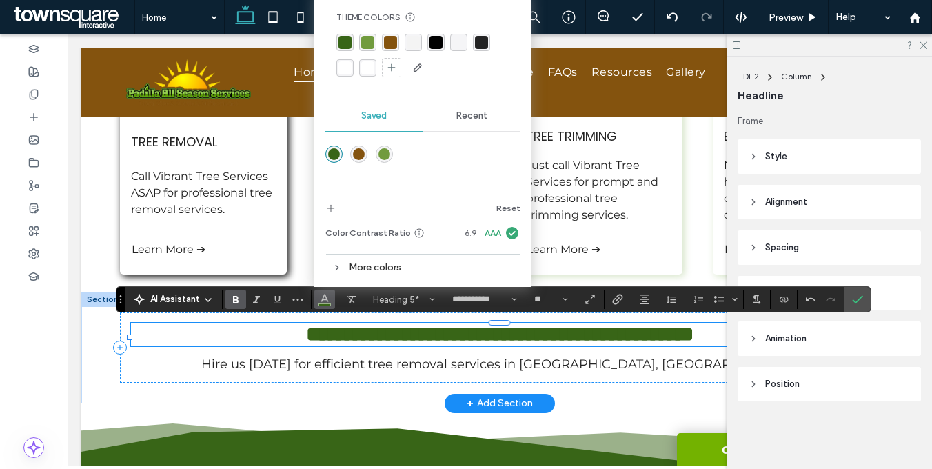
click at [388, 48] on div "rgba(132,83,14,1)" at bounding box center [390, 42] width 13 height 13
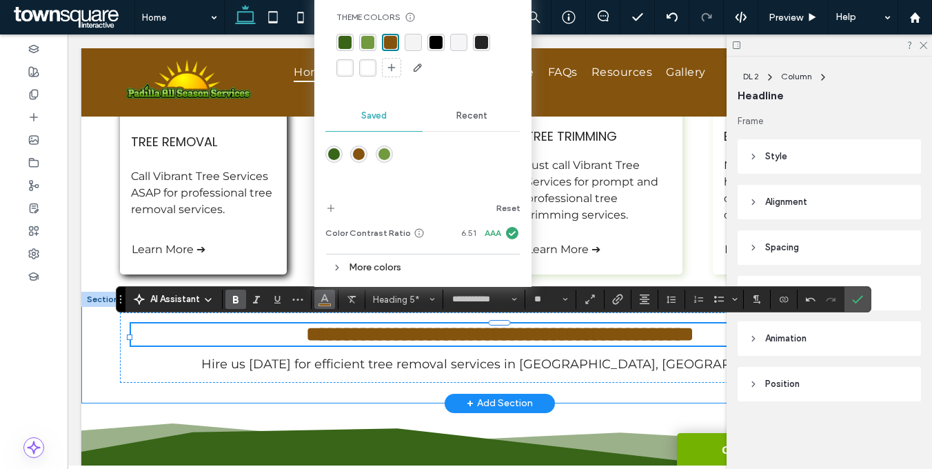
click at [104, 366] on div "**********" at bounding box center [499, 347] width 827 height 112
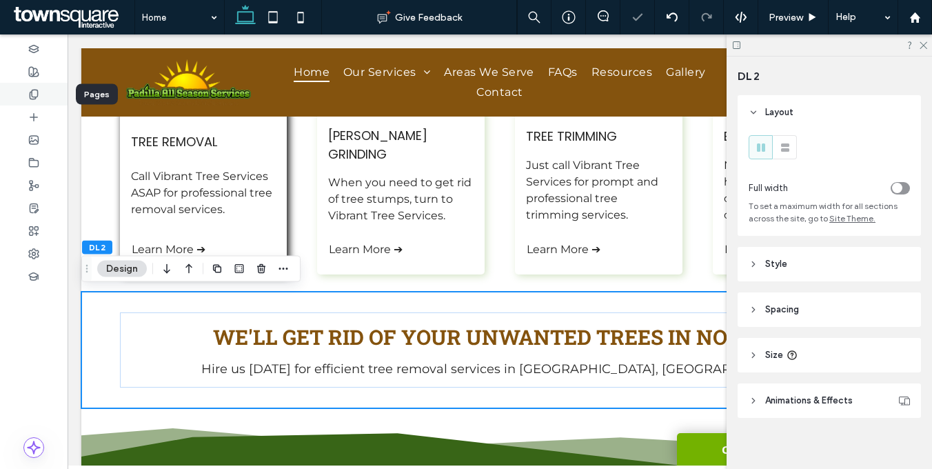
click at [31, 73] on use at bounding box center [34, 72] width 10 height 10
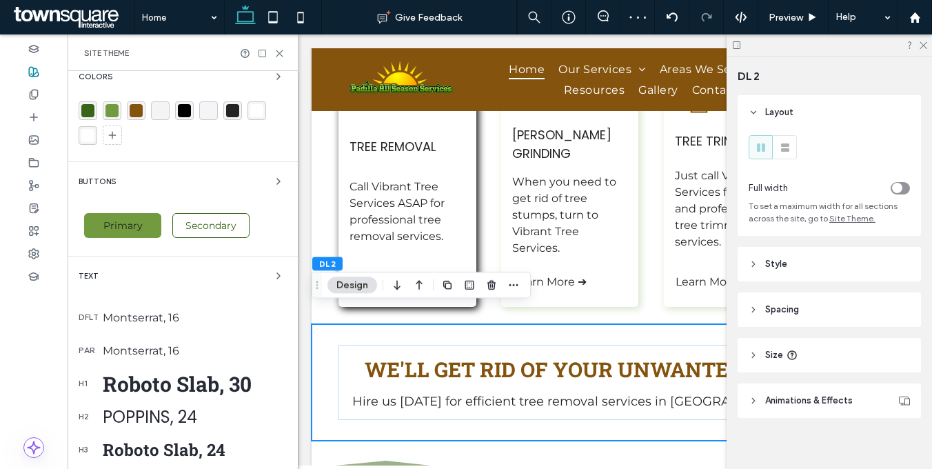
scroll to position [30, 0]
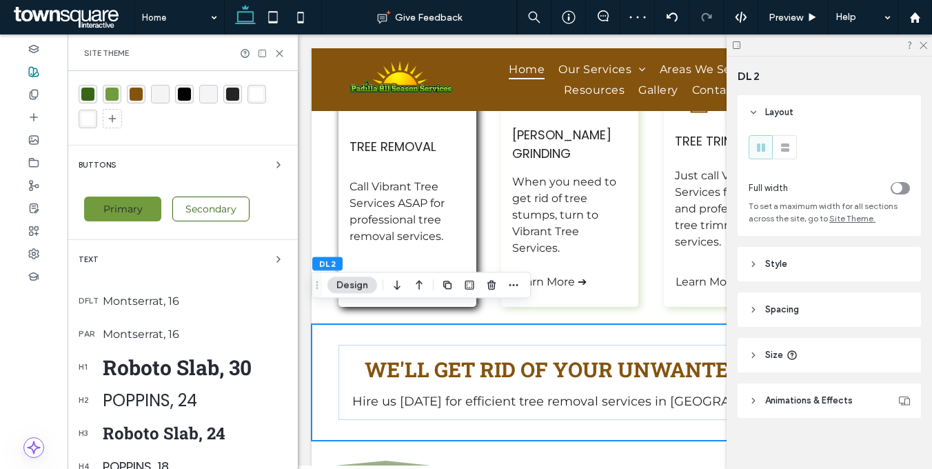
click at [178, 431] on div "Roboto Slab, 24" at bounding box center [195, 433] width 184 height 22
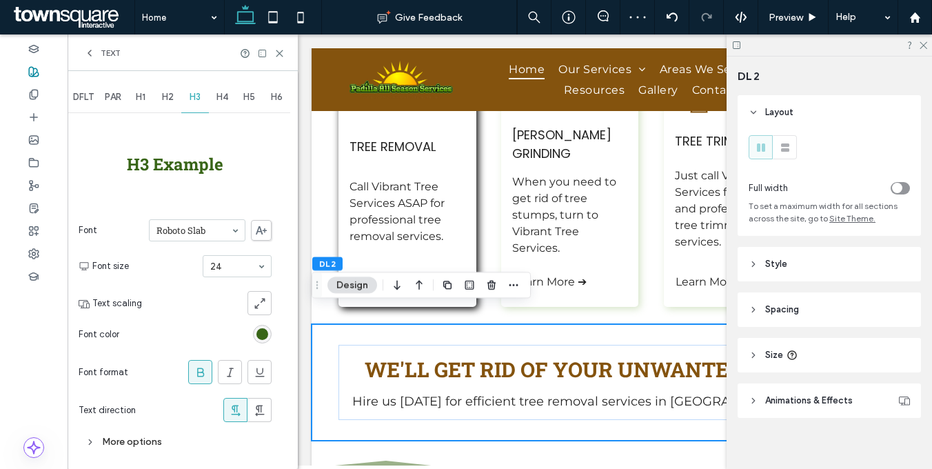
scroll to position [0, 0]
click at [246, 96] on span "H5" at bounding box center [249, 97] width 12 height 11
click at [123, 450] on div "More options" at bounding box center [175, 441] width 193 height 25
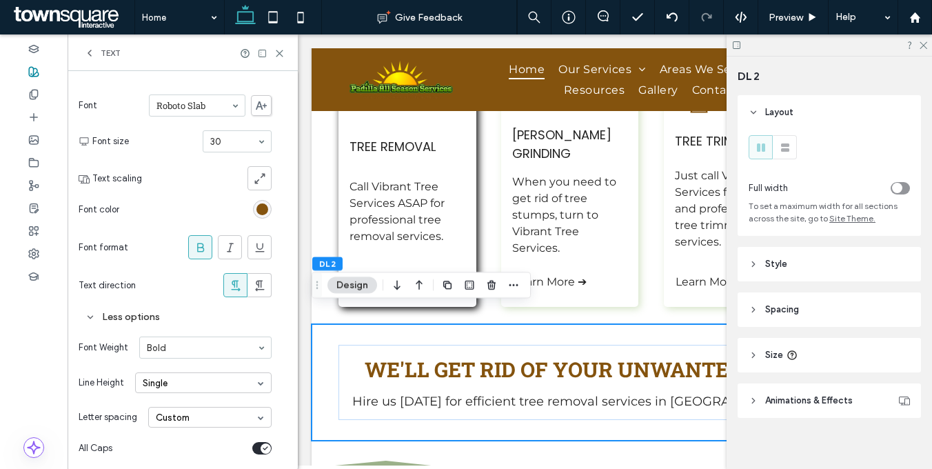
scroll to position [156, 0]
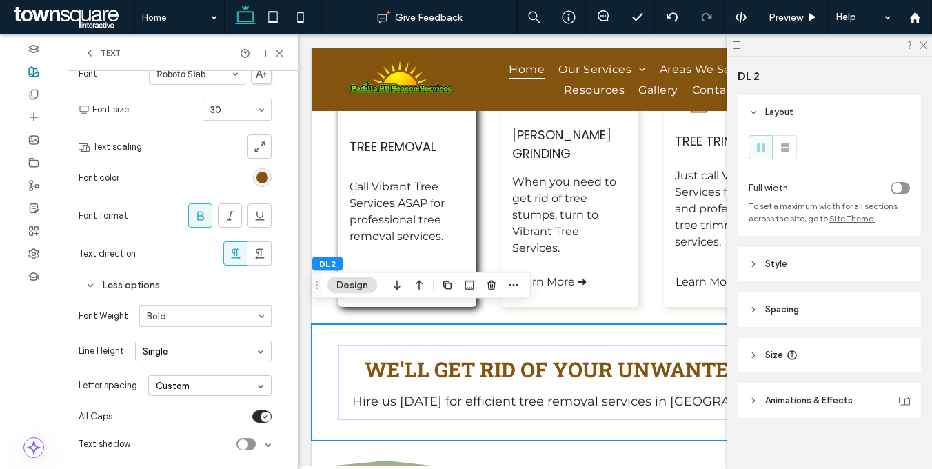
click at [189, 390] on div "Custom" at bounding box center [209, 385] width 123 height 21
click at [192, 405] on div "Auto" at bounding box center [210, 406] width 122 height 21
click at [269, 415] on div "toggle" at bounding box center [265, 416] width 10 height 10
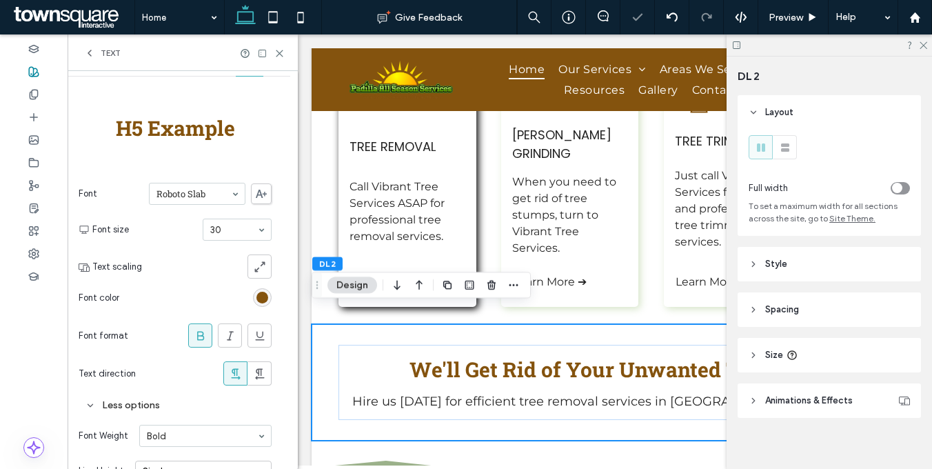
scroll to position [0, 0]
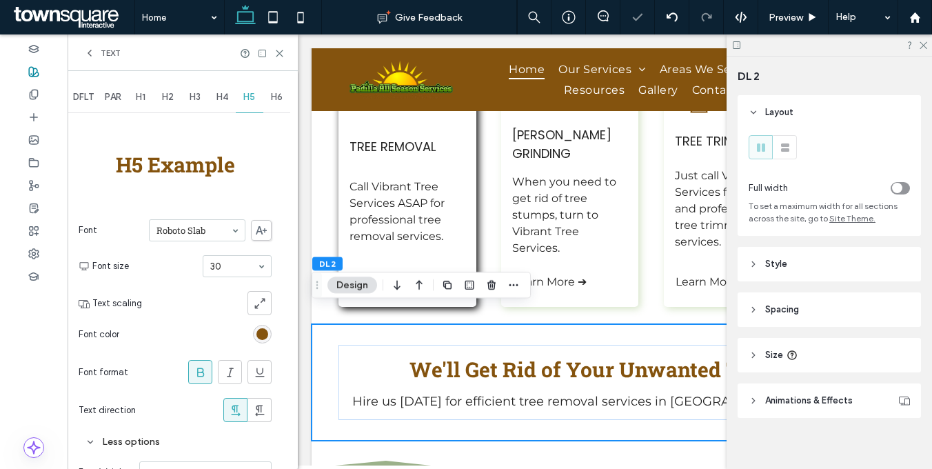
click at [279, 96] on span "H6" at bounding box center [277, 97] width 12 height 11
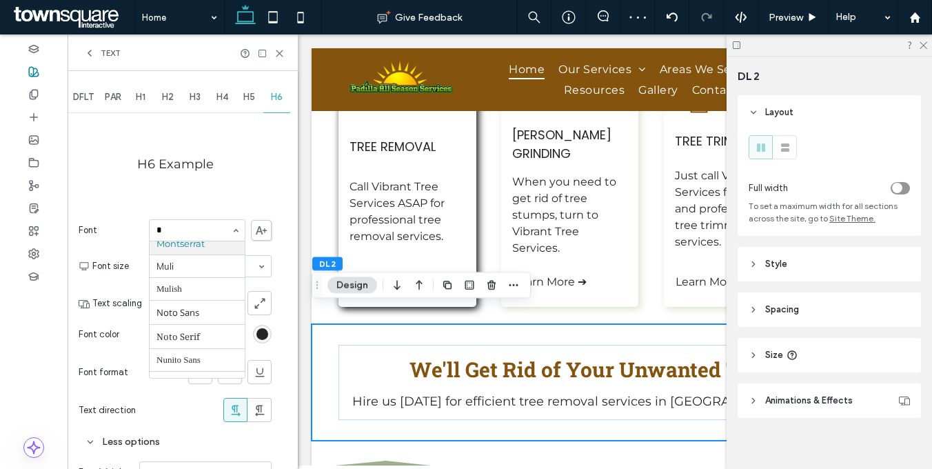
scroll to position [265, 0]
type input "**"
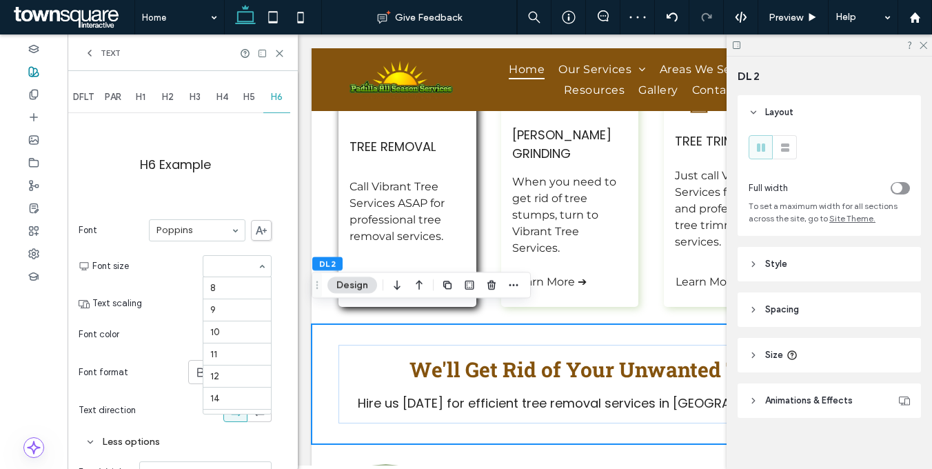
scroll to position [159, 0]
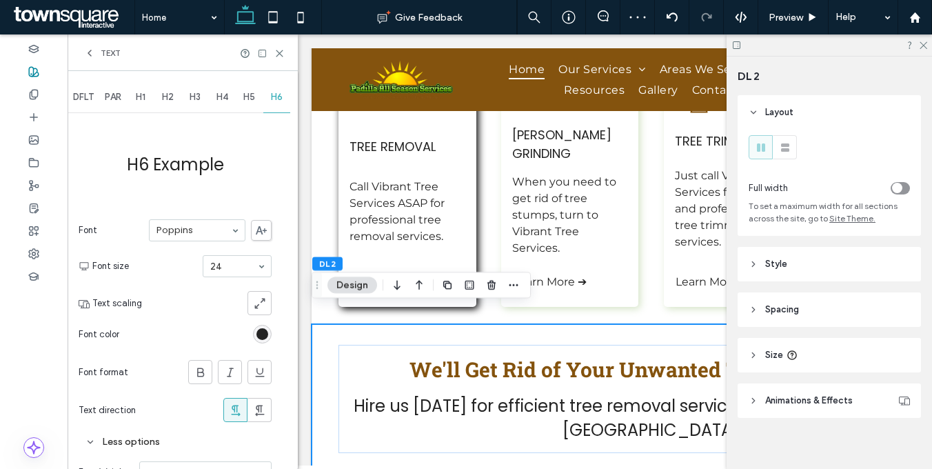
click at [263, 338] on div "rgb(36, 36, 36)" at bounding box center [262, 334] width 12 height 12
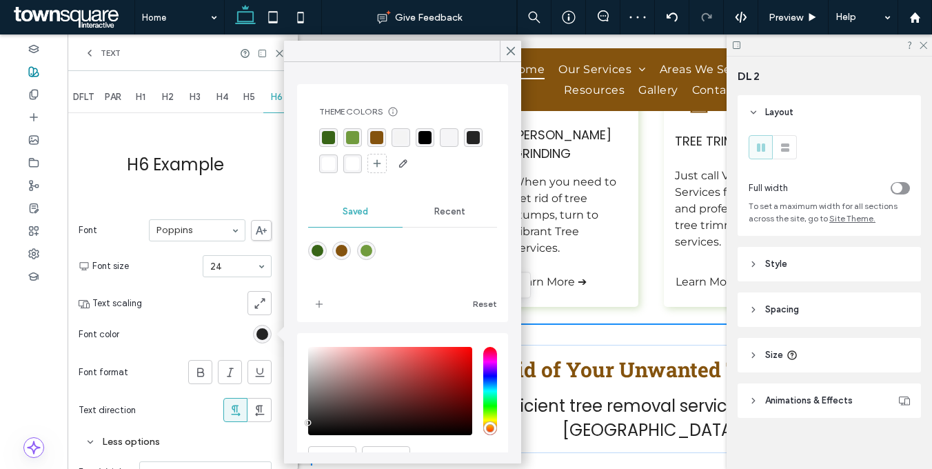
click at [318, 160] on div "Theme Colors Save time with Theme Colors Create a color palette to instantly ad…" at bounding box center [402, 140] width 189 height 90
click at [466, 144] on div "rgba(36, 36, 36, 1)" at bounding box center [472, 137] width 13 height 13
click at [174, 329] on div at bounding box center [198, 334] width 147 height 24
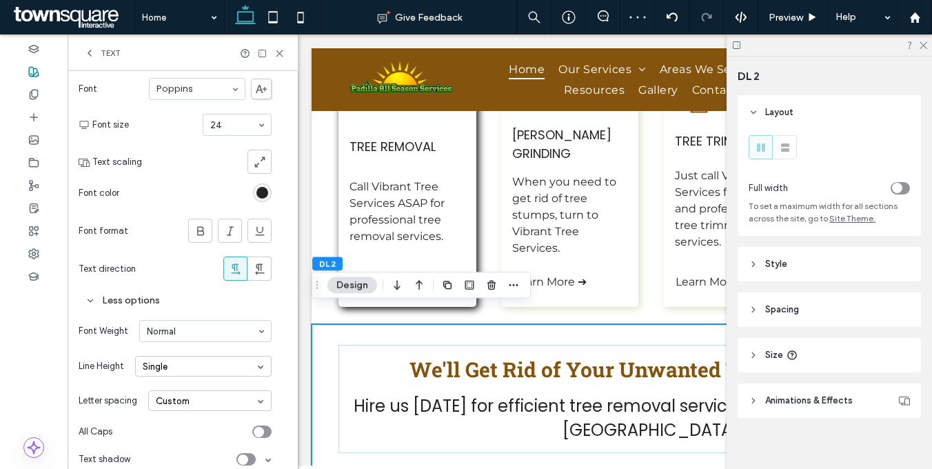
scroll to position [156, 0]
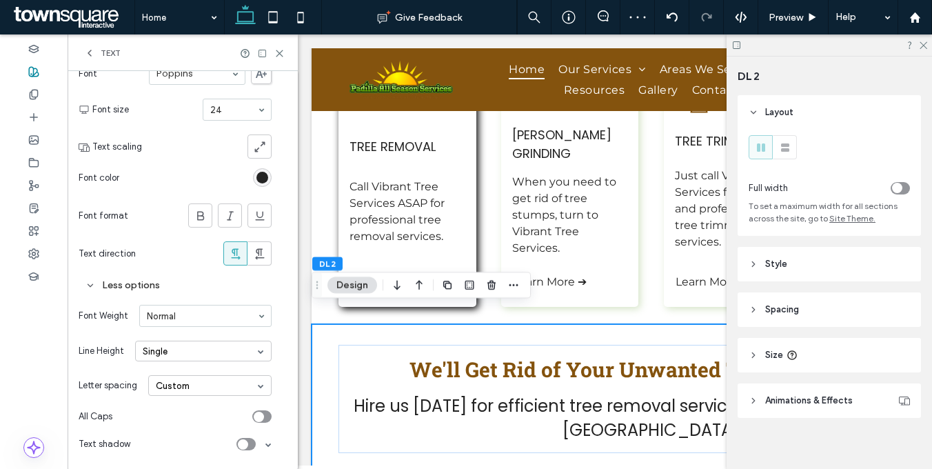
drag, startPoint x: 200, startPoint y: 381, endPoint x: 200, endPoint y: 389, distance: 8.3
click at [200, 380] on div "Custom" at bounding box center [209, 385] width 123 height 21
click at [200, 397] on div "Auto" at bounding box center [210, 406] width 122 height 21
click at [200, 398] on div "Letter spacing Auto" at bounding box center [175, 385] width 193 height 34
click at [256, 415] on icon "toggle" at bounding box center [259, 416] width 6 height 4
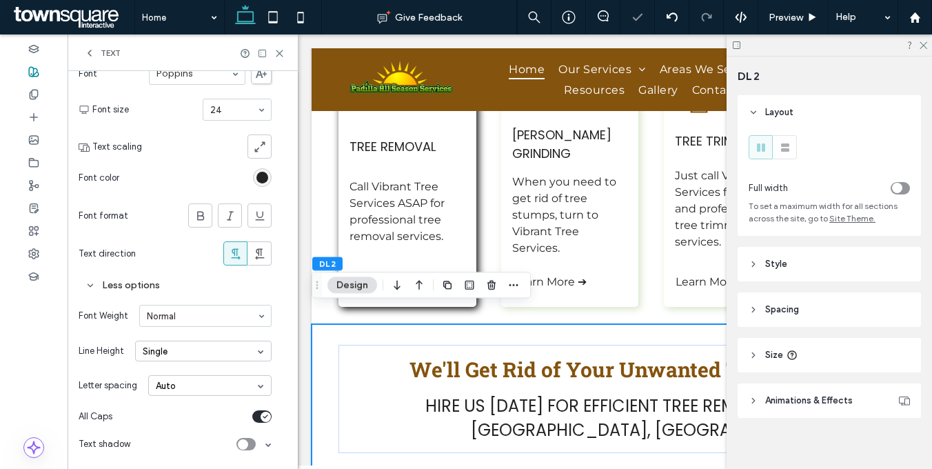
click at [179, 196] on div "Font Poppins Font size 24 Text scaling Font color Font format Text direction" at bounding box center [175, 164] width 193 height 216
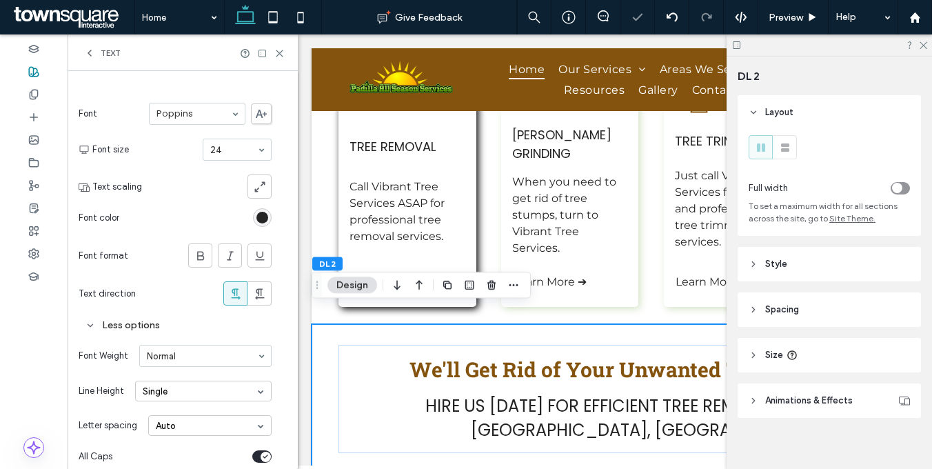
scroll to position [0, 0]
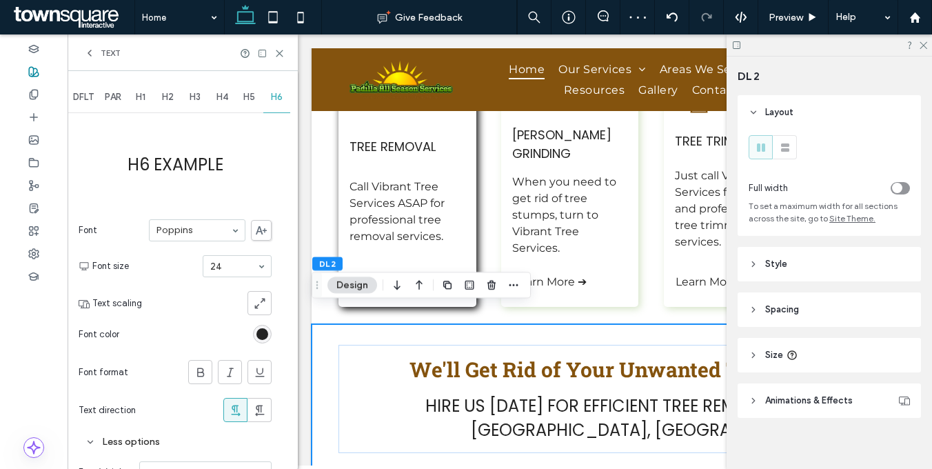
click at [109, 92] on span "PAR" at bounding box center [113, 97] width 17 height 11
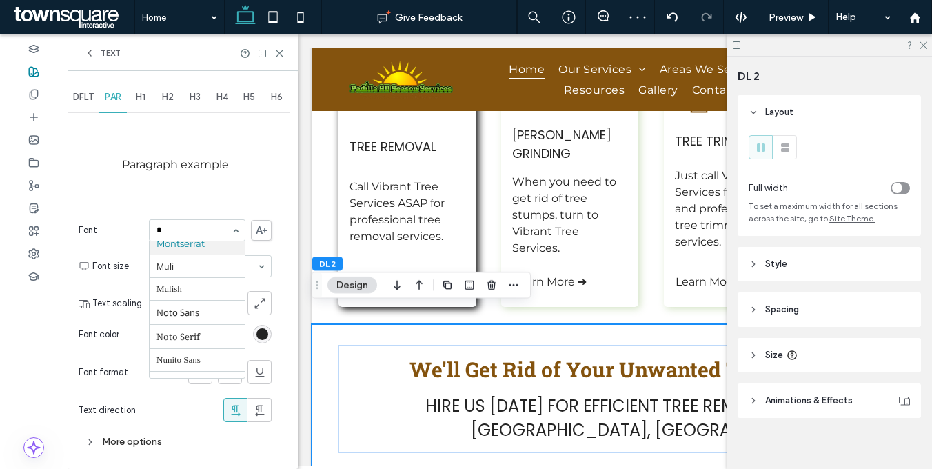
scroll to position [265, 0]
type input "**"
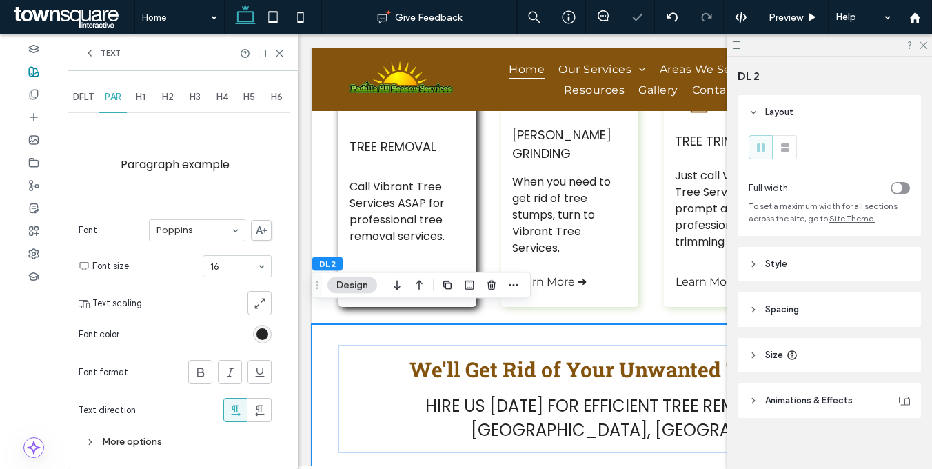
click at [257, 330] on div "rgb(36, 36, 36)" at bounding box center [262, 334] width 12 height 12
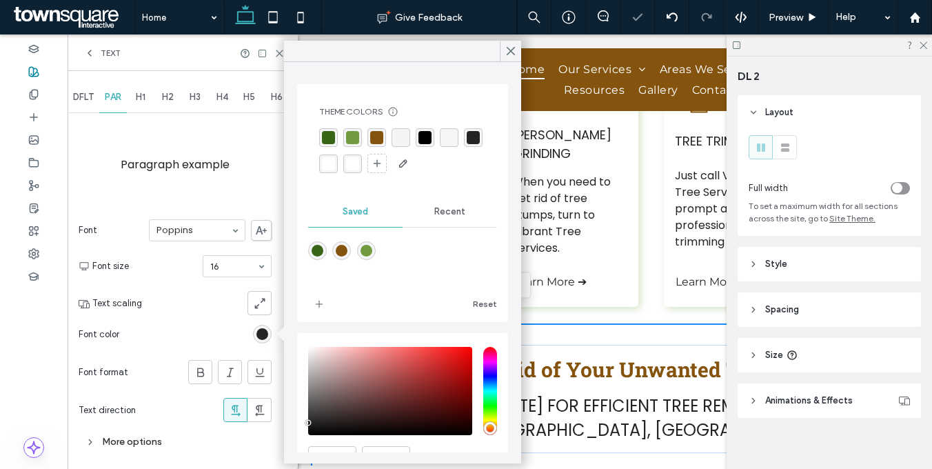
click at [466, 144] on div "rgba(36, 36, 36, 1)" at bounding box center [472, 137] width 13 height 13
click at [158, 299] on div at bounding box center [209, 303] width 124 height 24
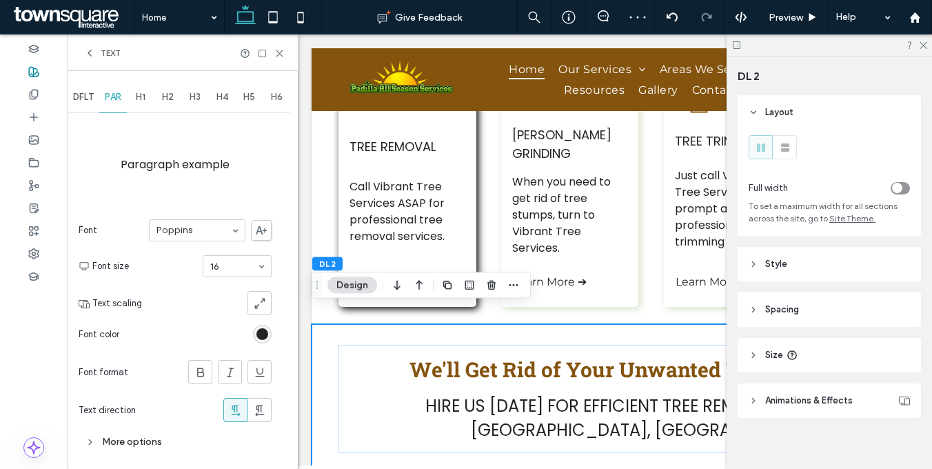
click at [112, 429] on div "More options" at bounding box center [175, 441] width 193 height 25
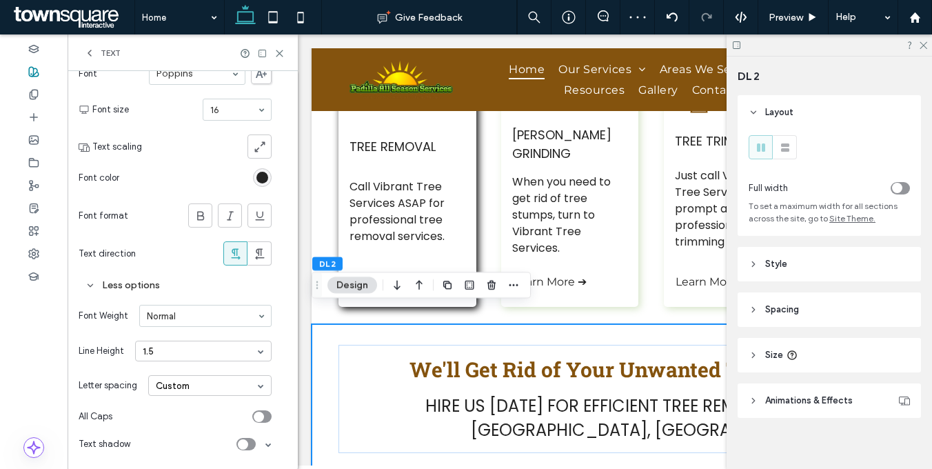
click at [172, 342] on div "1.5" at bounding box center [203, 350] width 136 height 21
click at [169, 362] on div "Single" at bounding box center [203, 372] width 135 height 21
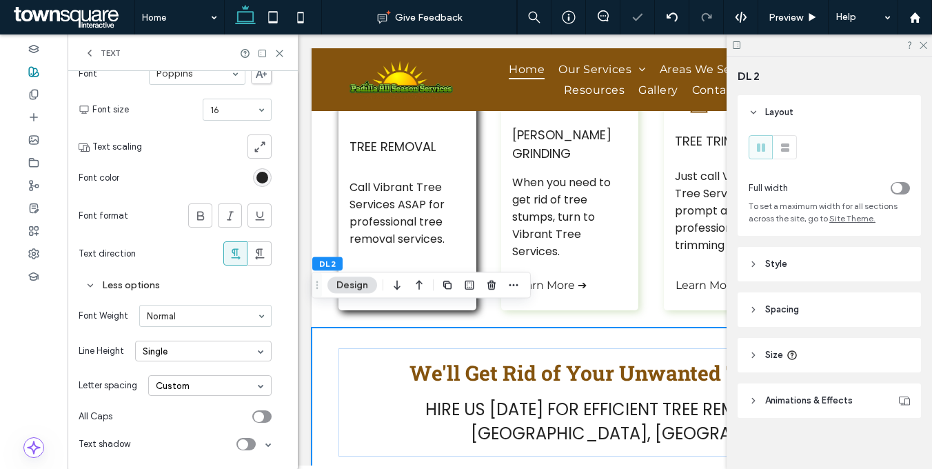
click at [165, 389] on div "Custom" at bounding box center [209, 385] width 123 height 21
click at [166, 400] on div "Auto" at bounding box center [210, 406] width 122 height 21
click at [132, 146] on span "Text scaling" at bounding box center [117, 147] width 50 height 14
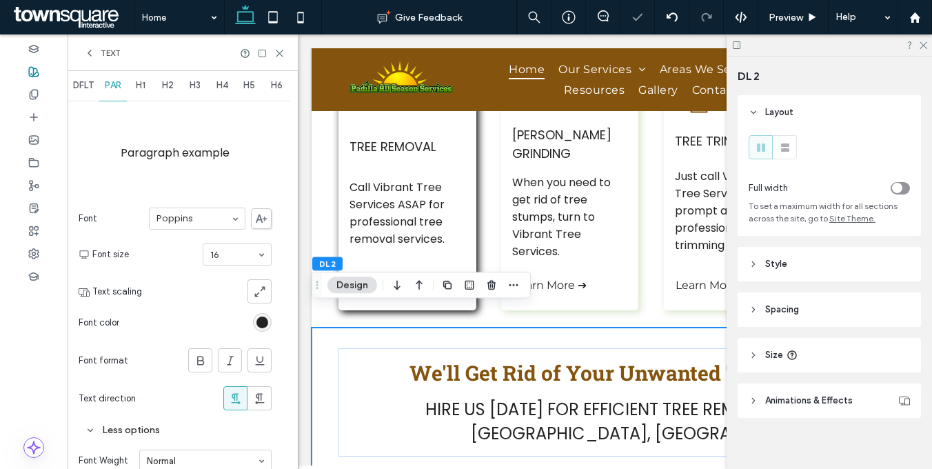
scroll to position [0, 0]
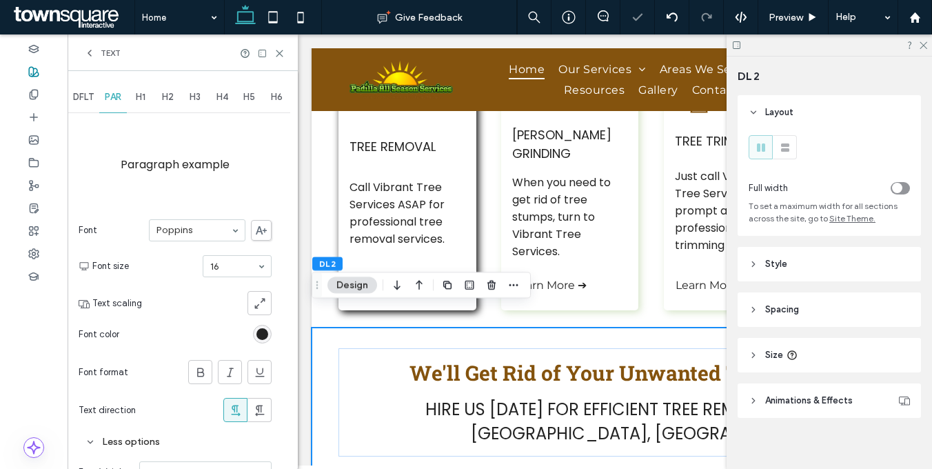
click at [88, 103] on div "DFLT" at bounding box center [84, 97] width 32 height 30
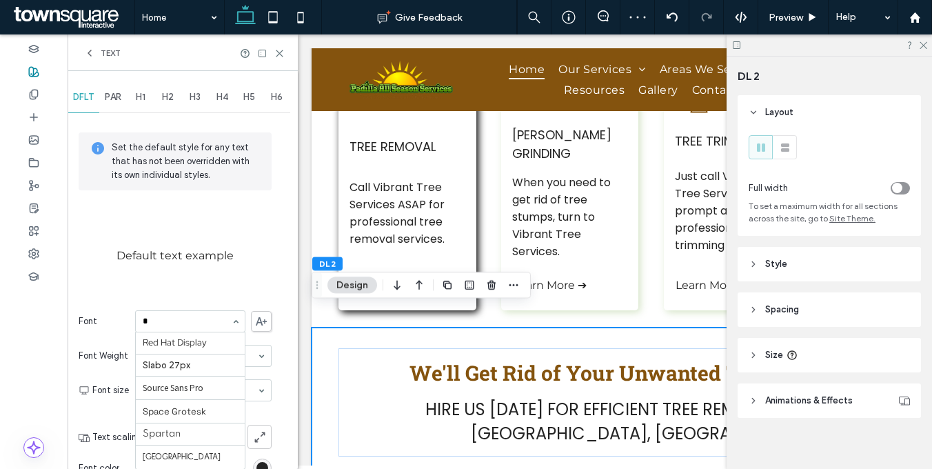
scroll to position [265, 0]
type input "**"
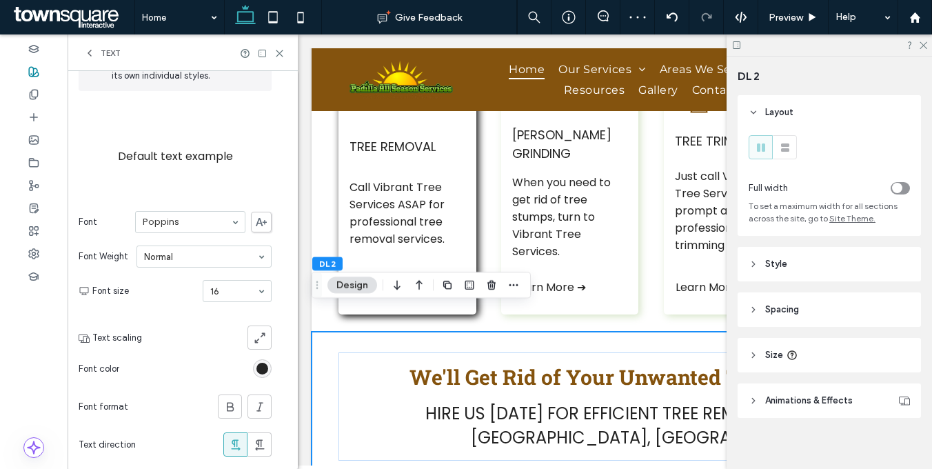
scroll to position [187, 0]
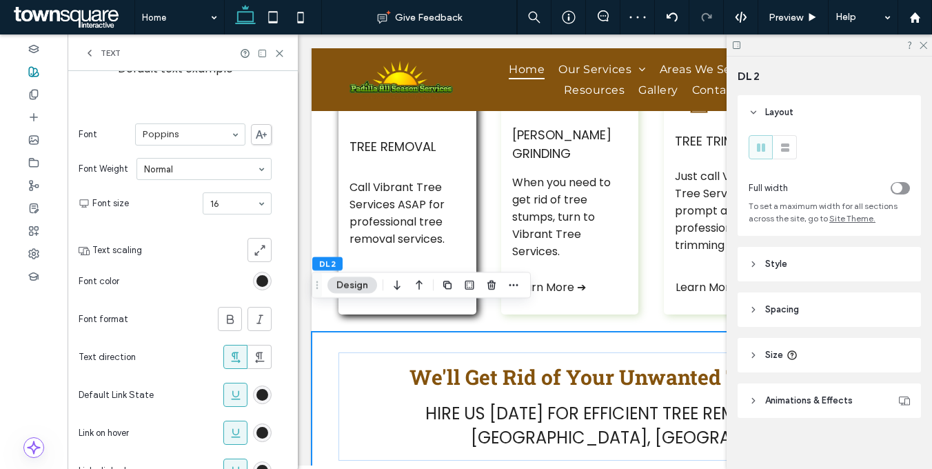
click at [261, 279] on div "rgb(36, 36, 36)" at bounding box center [262, 281] width 12 height 12
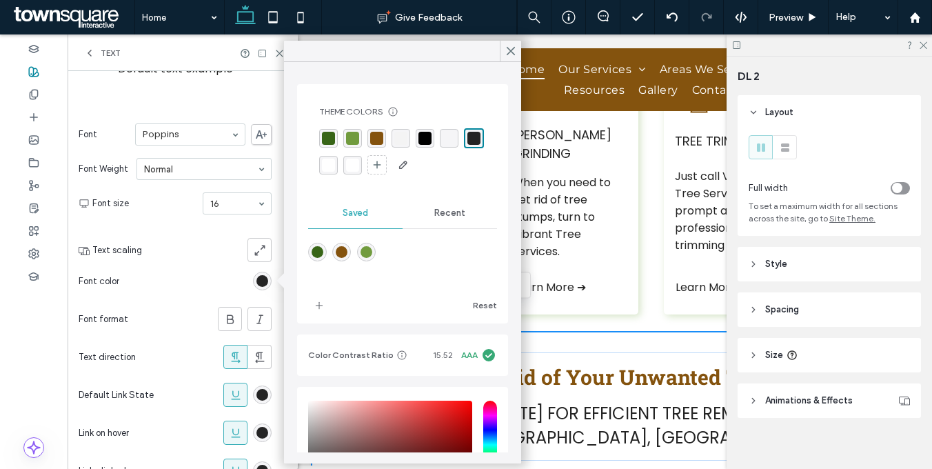
click at [267, 390] on div "rgb(36, 36, 36)" at bounding box center [262, 395] width 12 height 12
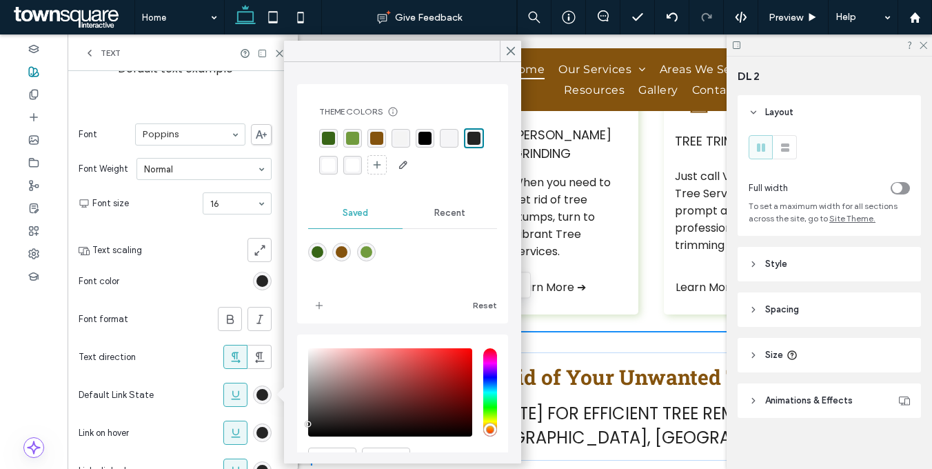
click at [260, 435] on div "rgb(36, 36, 36)" at bounding box center [262, 432] width 12 height 12
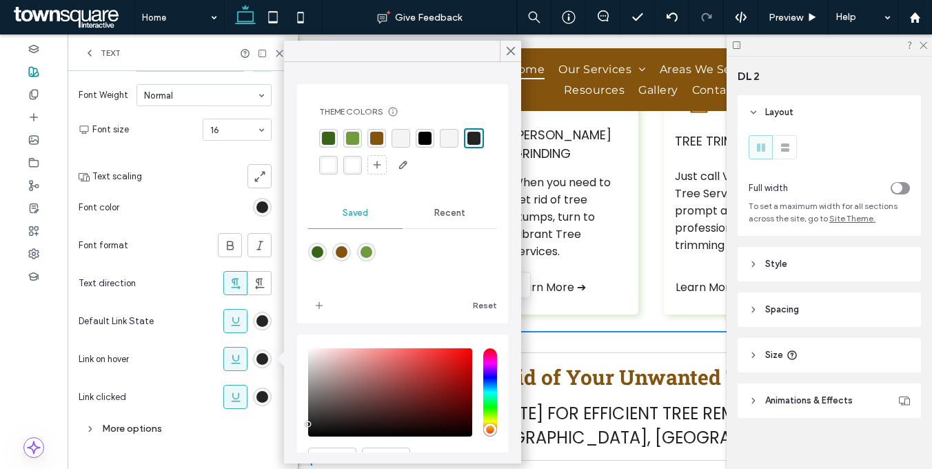
click at [259, 401] on div "rgb(36, 36, 36)" at bounding box center [262, 397] width 12 height 12
click at [121, 433] on div "More options" at bounding box center [175, 428] width 193 height 19
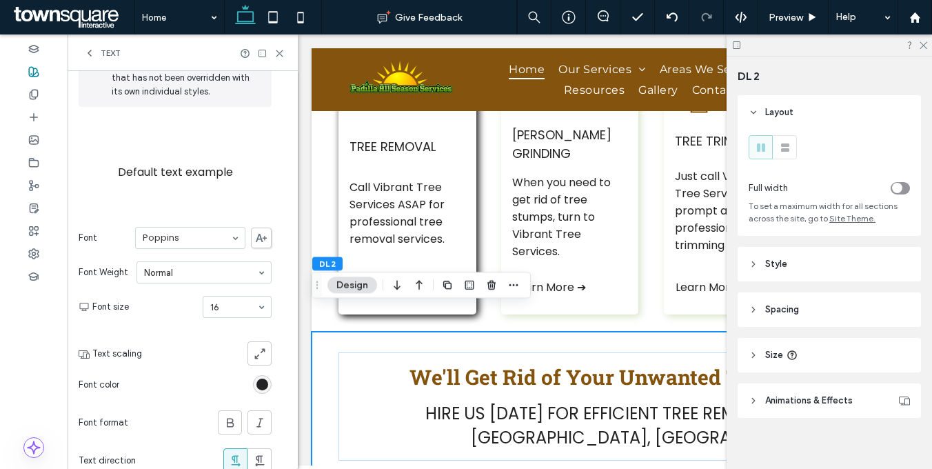
scroll to position [0, 0]
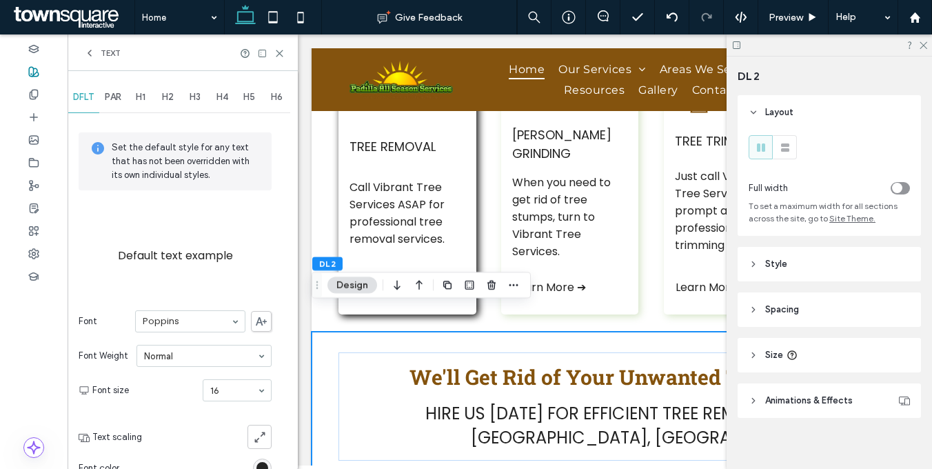
click at [115, 55] on span "Text" at bounding box center [111, 53] width 20 height 11
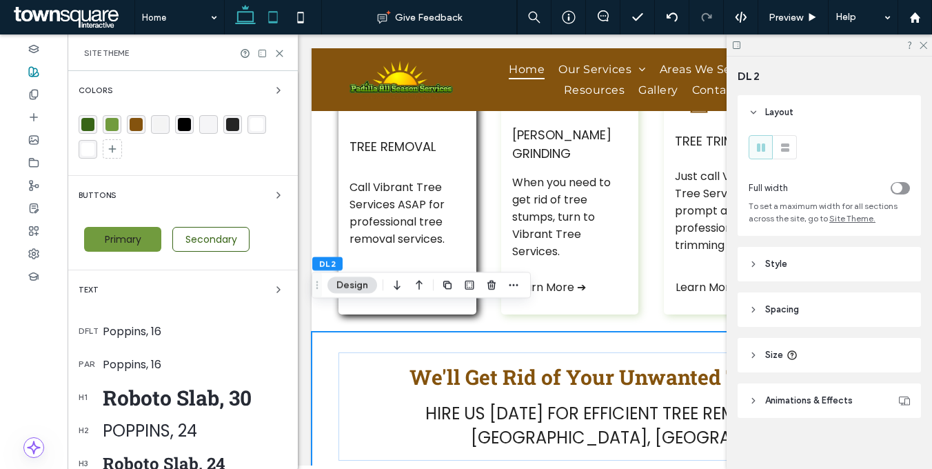
click at [265, 21] on icon at bounding box center [273, 17] width 28 height 28
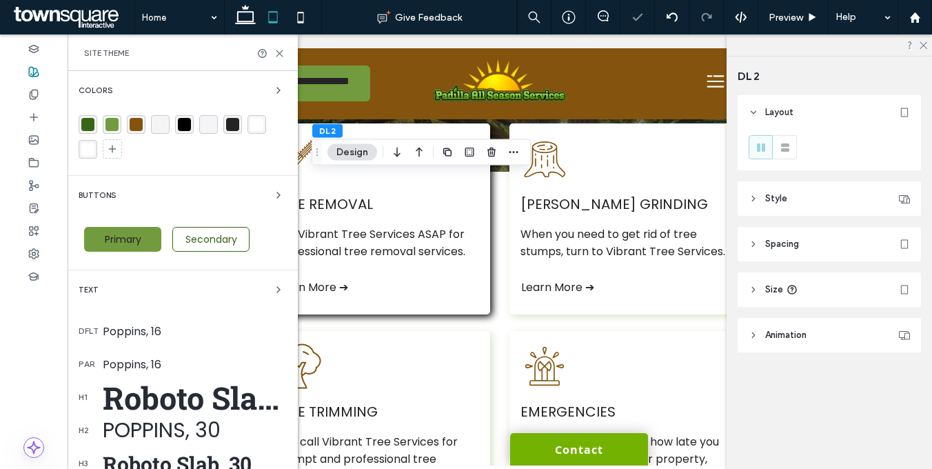
type input "**"
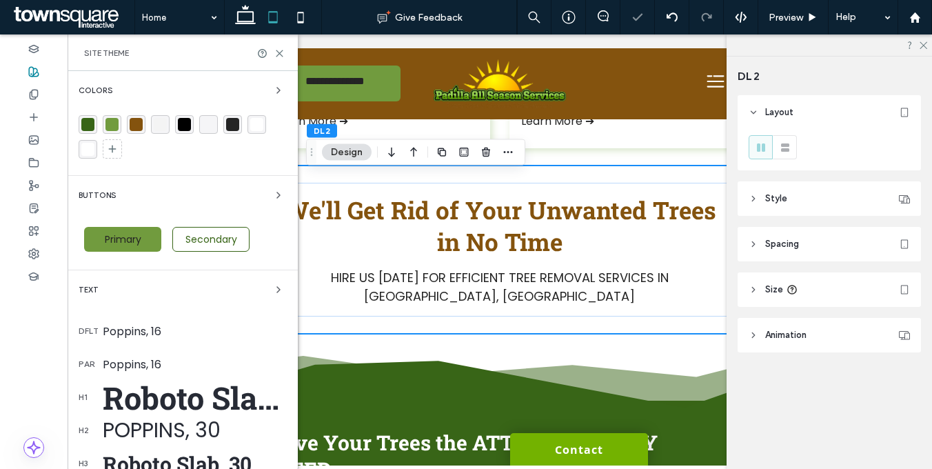
click at [160, 398] on div "Roboto Slab, 50" at bounding box center [195, 397] width 184 height 41
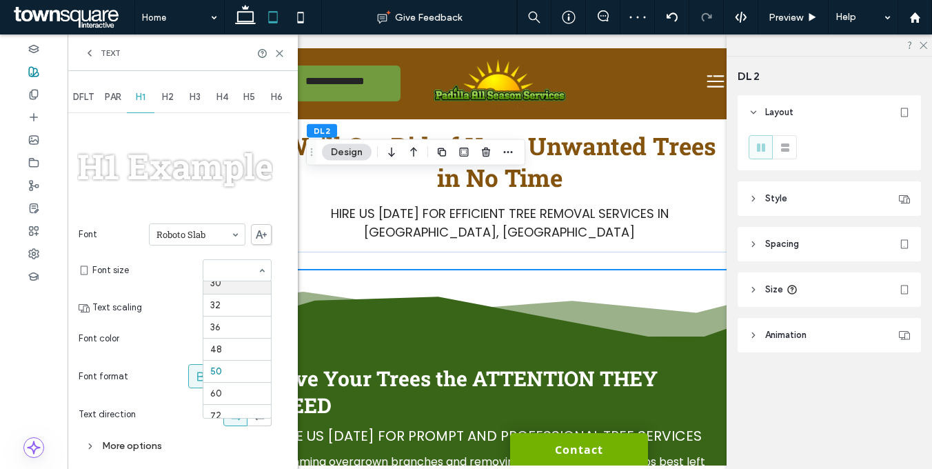
scroll to position [652, 0]
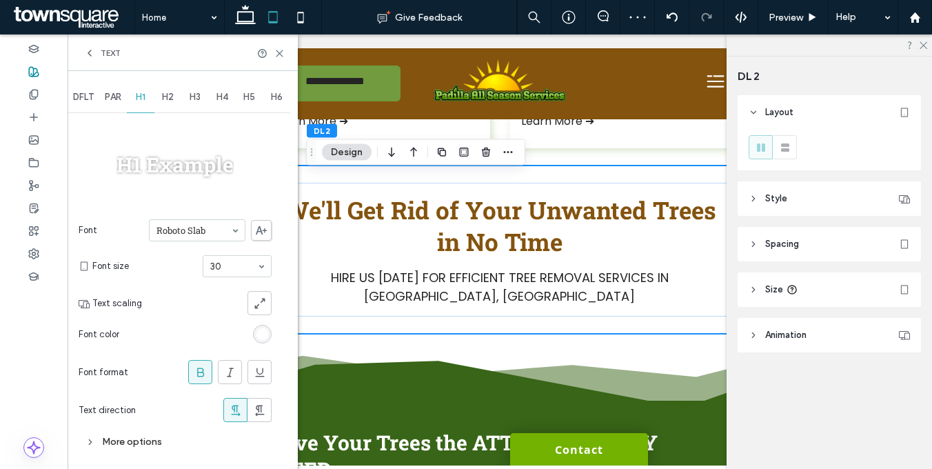
click at [151, 433] on div "More options" at bounding box center [175, 441] width 193 height 19
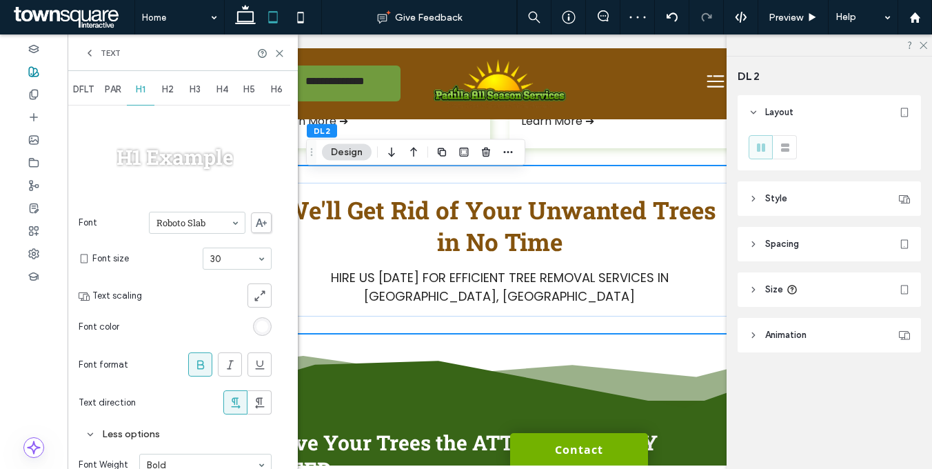
scroll to position [0, 0]
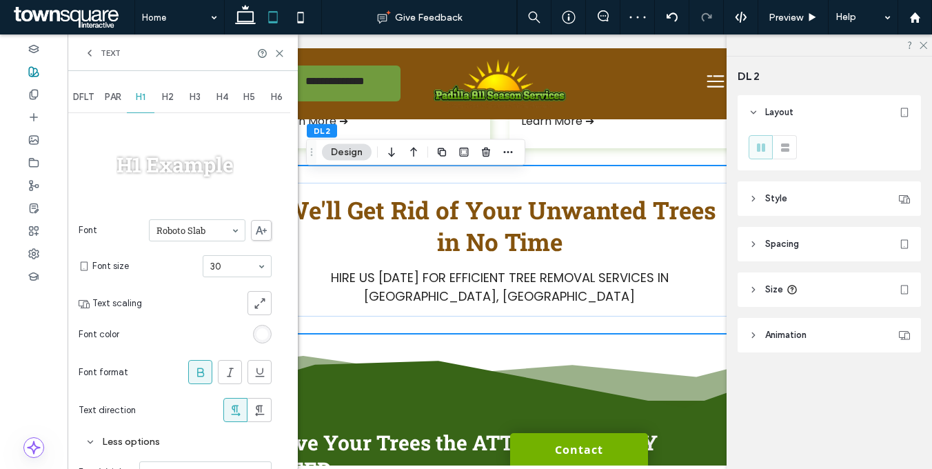
click at [167, 106] on div "H2" at bounding box center [168, 97] width 28 height 30
drag, startPoint x: 227, startPoint y: 256, endPoint x: 229, endPoint y: 265, distance: 9.9
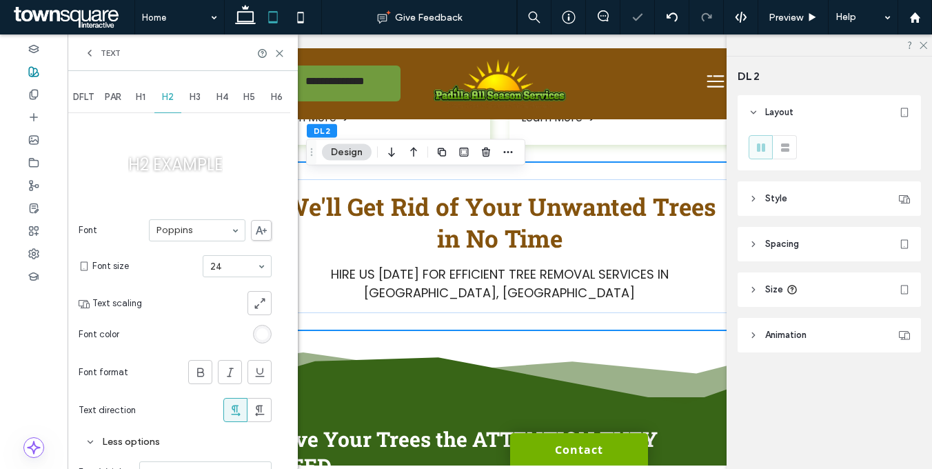
click at [200, 97] on span "H3" at bounding box center [194, 97] width 11 height 11
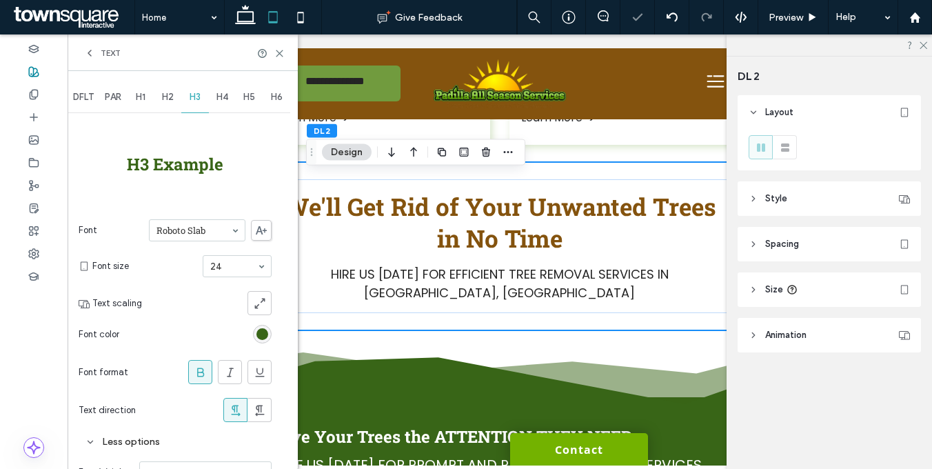
click at [229, 94] on div "H4" at bounding box center [223, 97] width 28 height 30
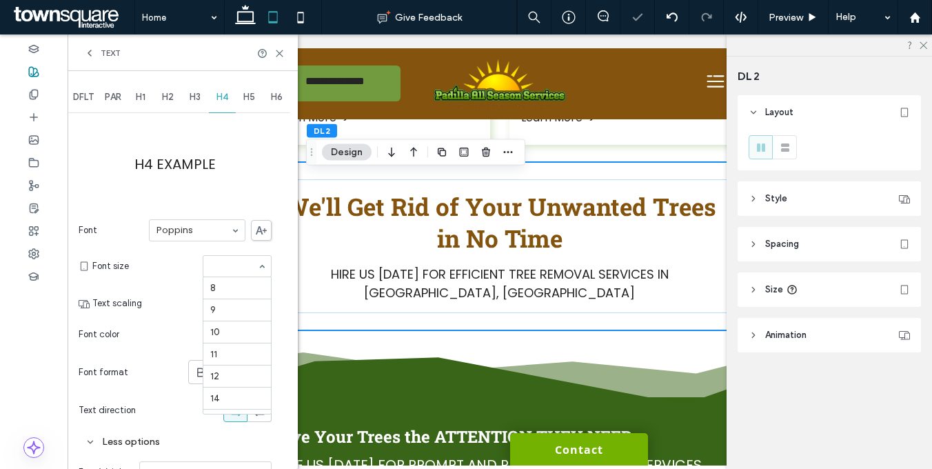
drag, startPoint x: 246, startPoint y: 260, endPoint x: 245, endPoint y: 284, distance: 23.4
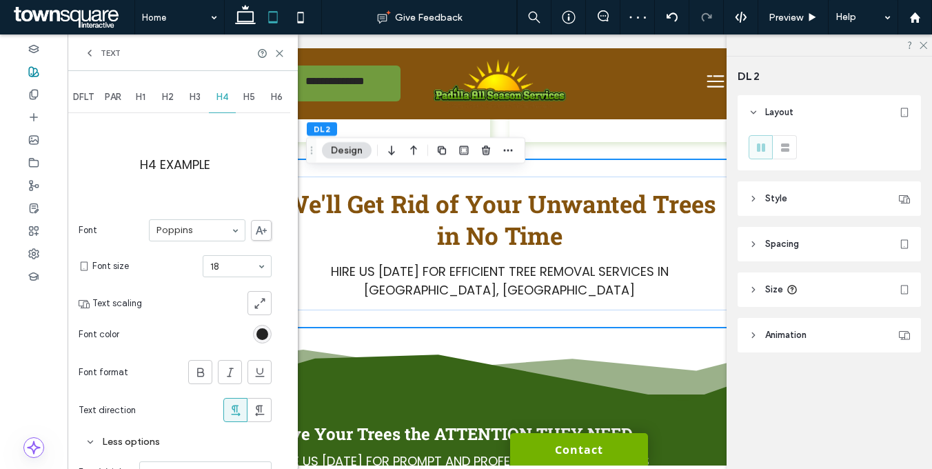
click at [250, 102] on span "H5" at bounding box center [249, 97] width 12 height 11
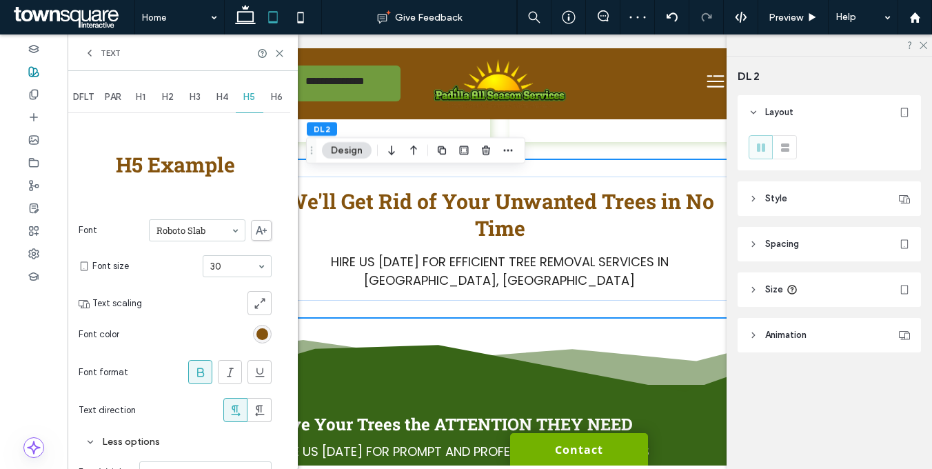
click at [271, 107] on div "H6" at bounding box center [277, 97] width 28 height 30
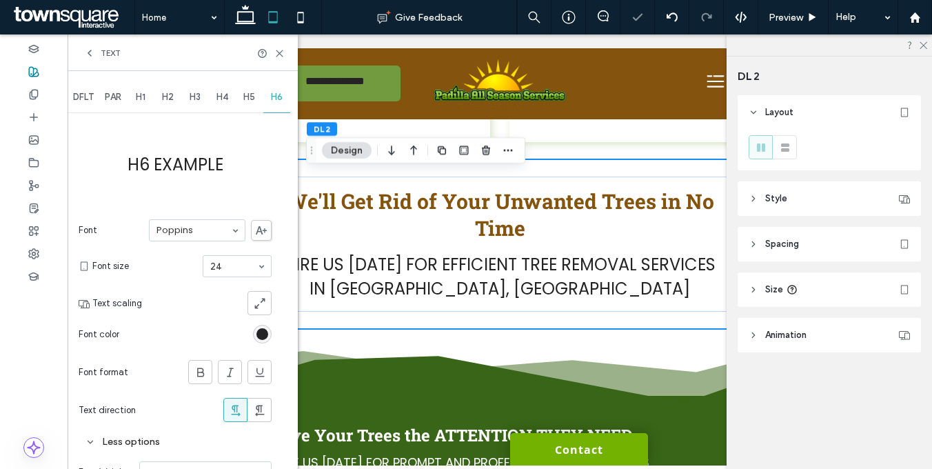
click at [121, 106] on div "PAR" at bounding box center [113, 97] width 28 height 30
click at [82, 97] on span "DFLT" at bounding box center [83, 97] width 21 height 11
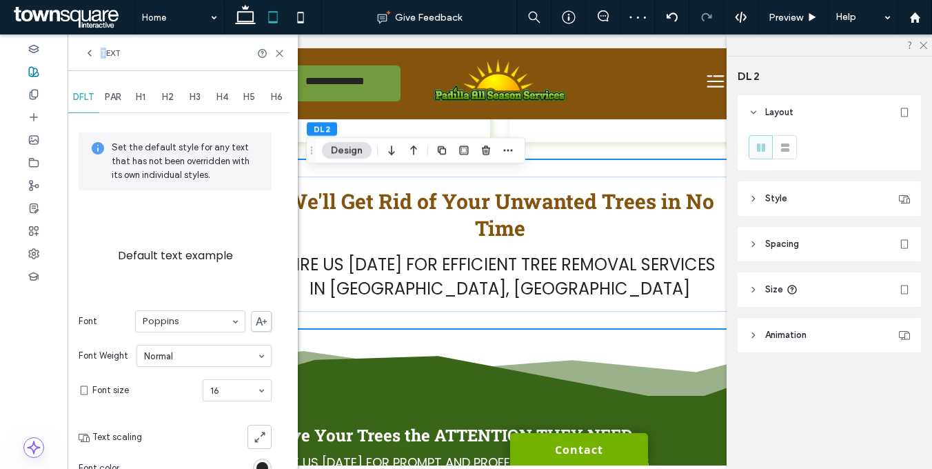
click at [104, 48] on span "Text" at bounding box center [111, 53] width 20 height 11
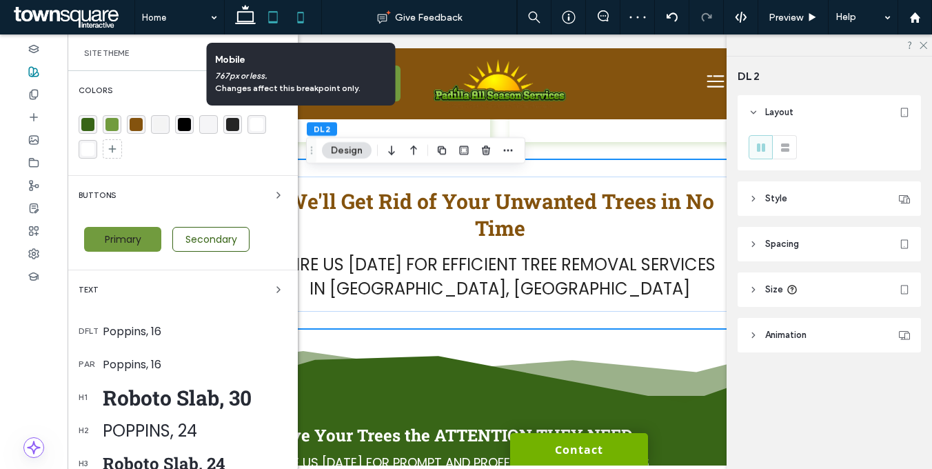
click at [305, 23] on icon at bounding box center [301, 17] width 28 height 28
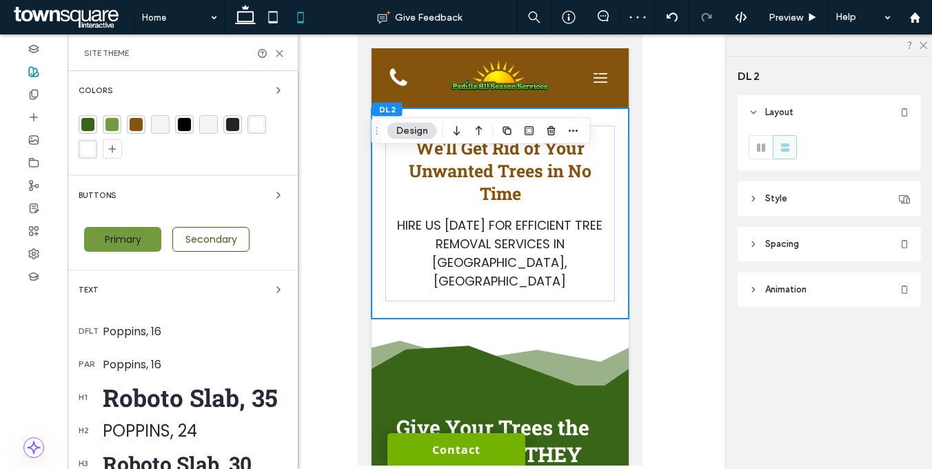
click at [110, 385] on div "Roboto Slab, 35" at bounding box center [195, 397] width 184 height 32
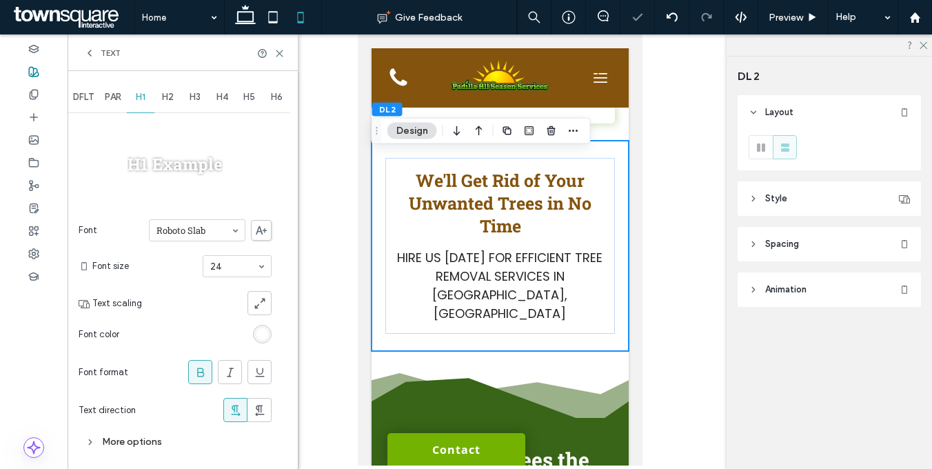
click at [165, 104] on div "H2" at bounding box center [168, 97] width 28 height 30
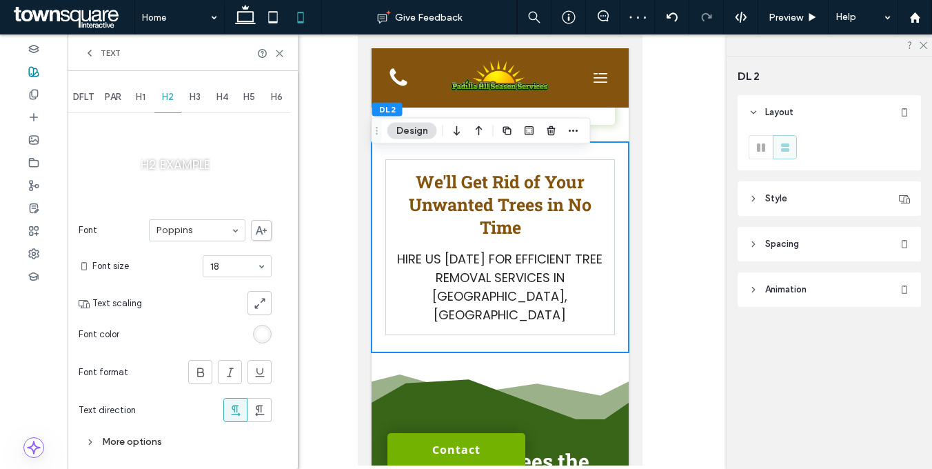
click at [203, 94] on div "H3" at bounding box center [195, 97] width 28 height 30
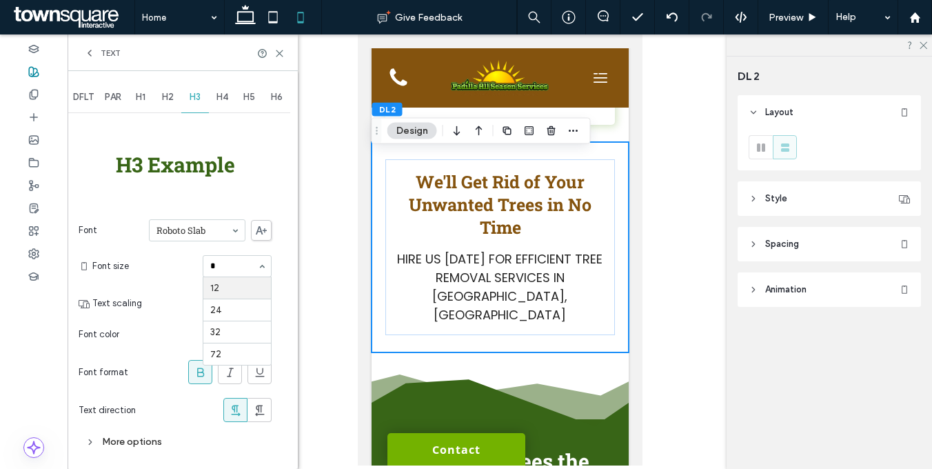
type input "**"
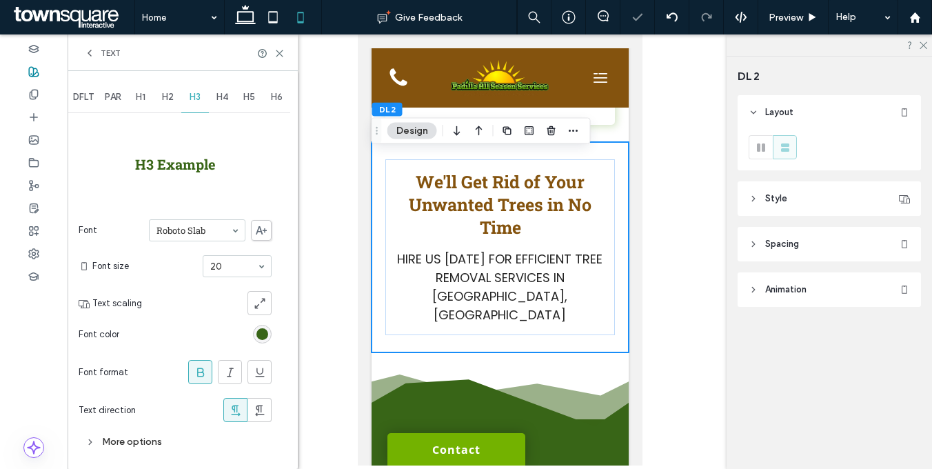
click at [224, 102] on span "H4" at bounding box center [222, 97] width 12 height 11
click at [220, 250] on section "Font size 20" at bounding box center [181, 266] width 179 height 36
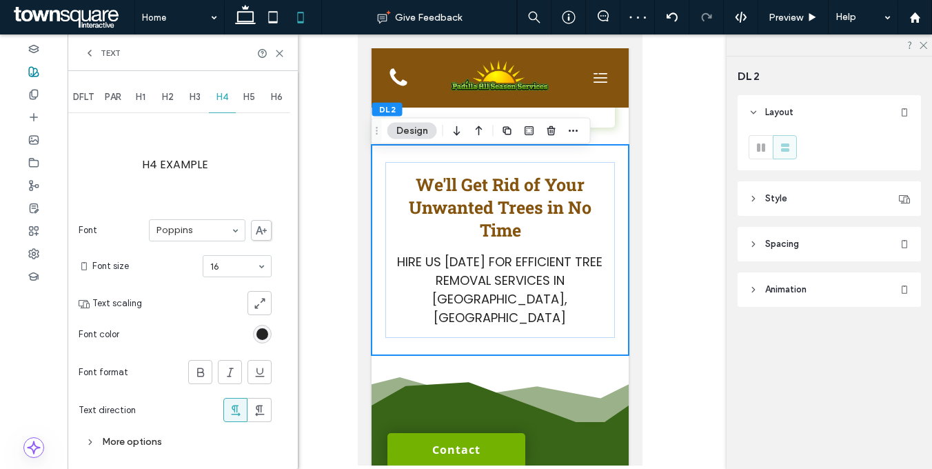
click at [253, 107] on div "H5" at bounding box center [250, 97] width 28 height 30
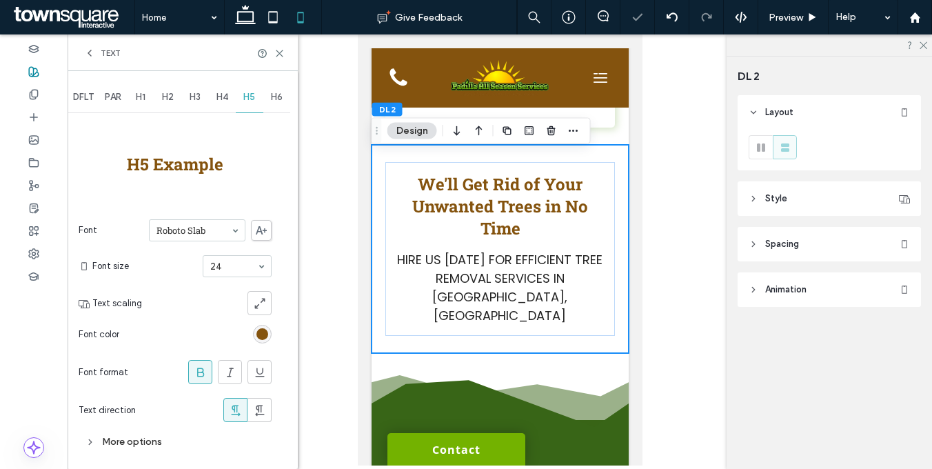
click at [276, 108] on div "H6" at bounding box center [277, 97] width 28 height 30
click at [180, 292] on div at bounding box center [209, 303] width 124 height 24
click at [121, 97] on span "PAR" at bounding box center [113, 97] width 17 height 11
click at [76, 99] on span "DFLT" at bounding box center [83, 97] width 21 height 11
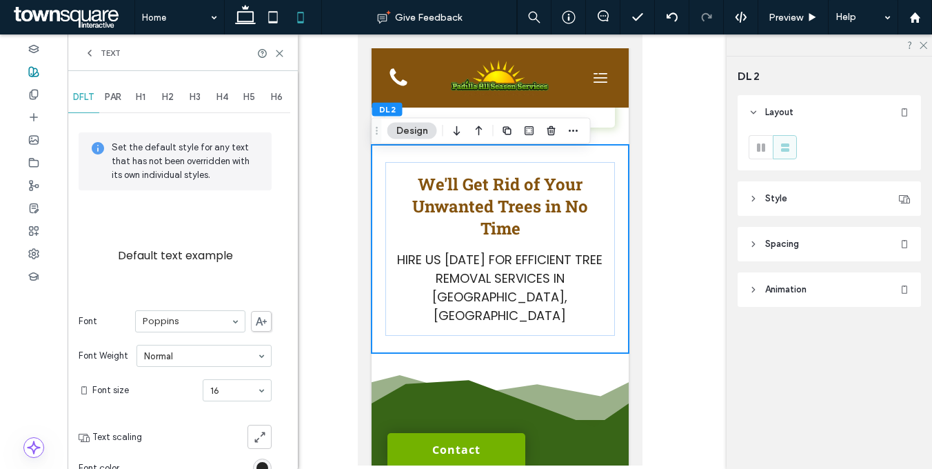
click at [102, 55] on span "Text" at bounding box center [111, 53] width 20 height 11
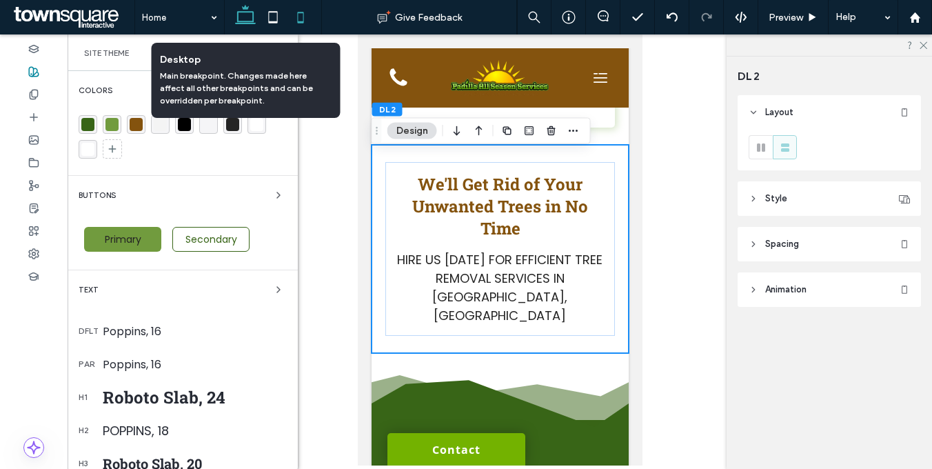
click at [243, 23] on use at bounding box center [245, 14] width 21 height 19
type input "**"
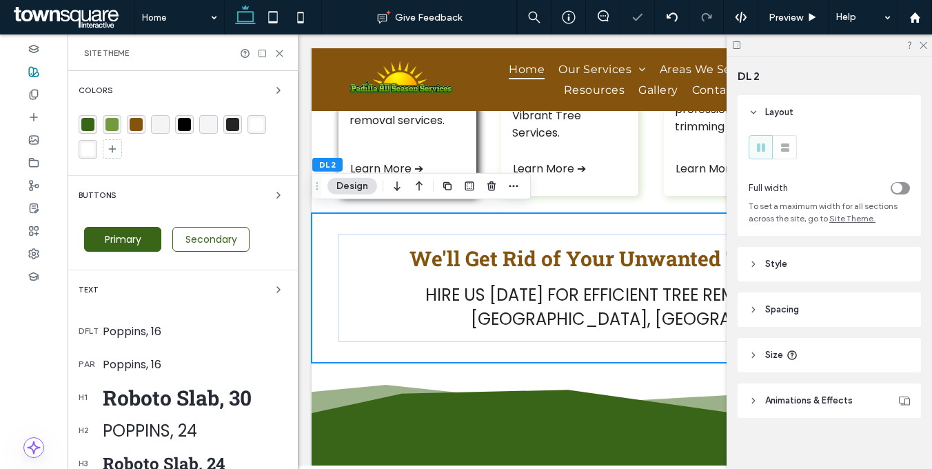
click at [132, 242] on span "Primary" at bounding box center [123, 239] width 46 height 14
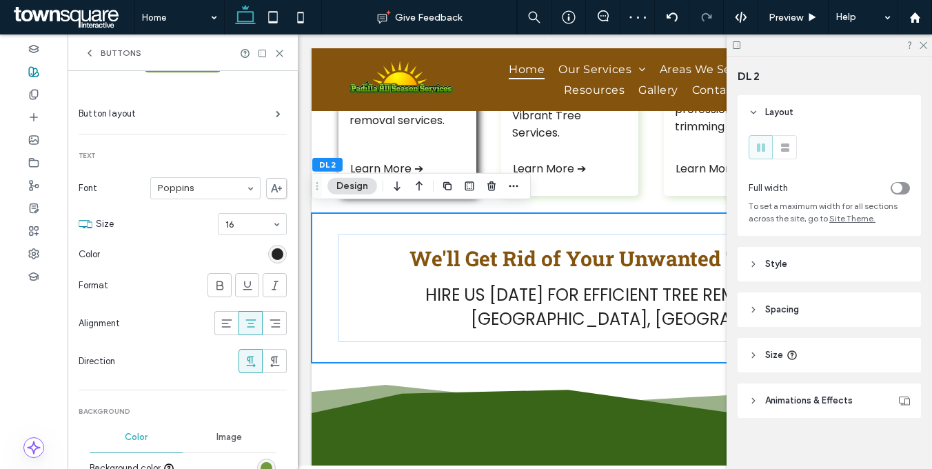
click at [192, 204] on section "Font Poppins" at bounding box center [183, 188] width 208 height 36
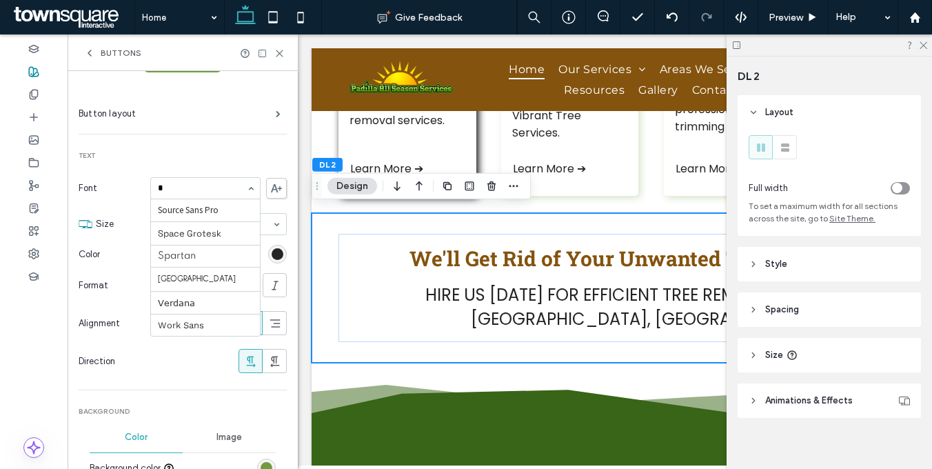
type input "**"
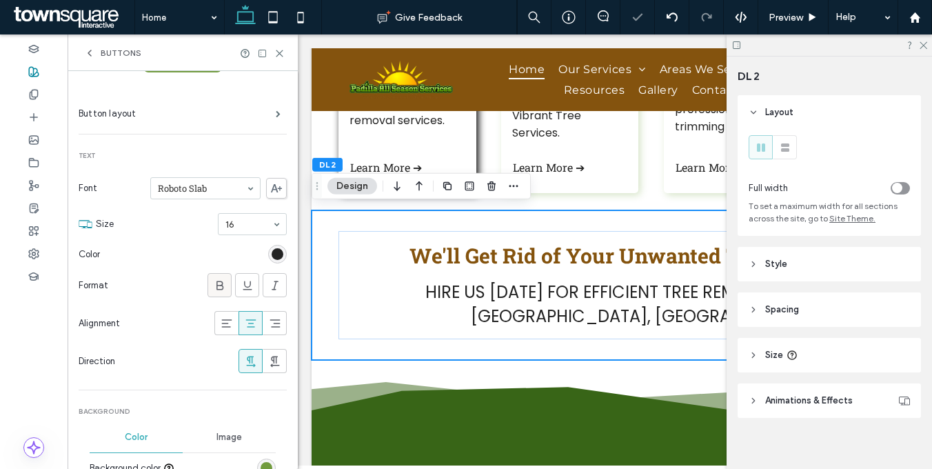
click at [214, 289] on icon at bounding box center [220, 285] width 14 height 14
click at [274, 251] on div "rgb(36, 36, 36)" at bounding box center [277, 254] width 12 height 12
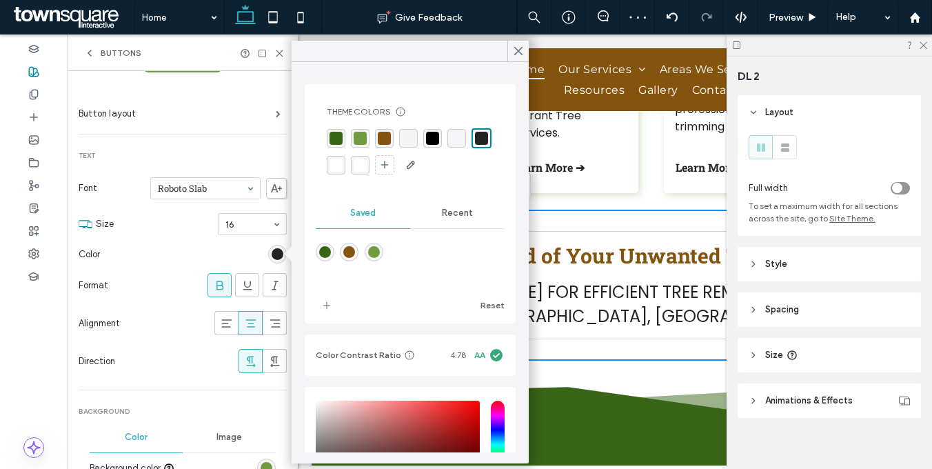
click at [172, 246] on div at bounding box center [195, 254] width 181 height 24
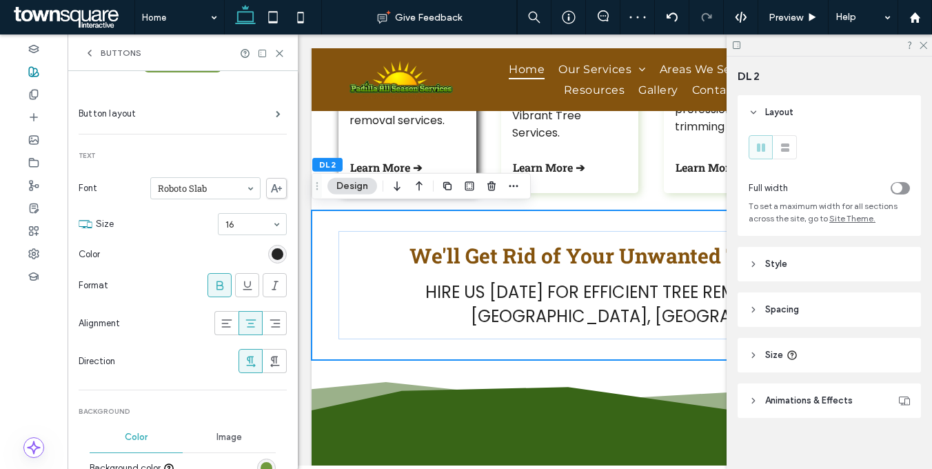
scroll to position [66, 0]
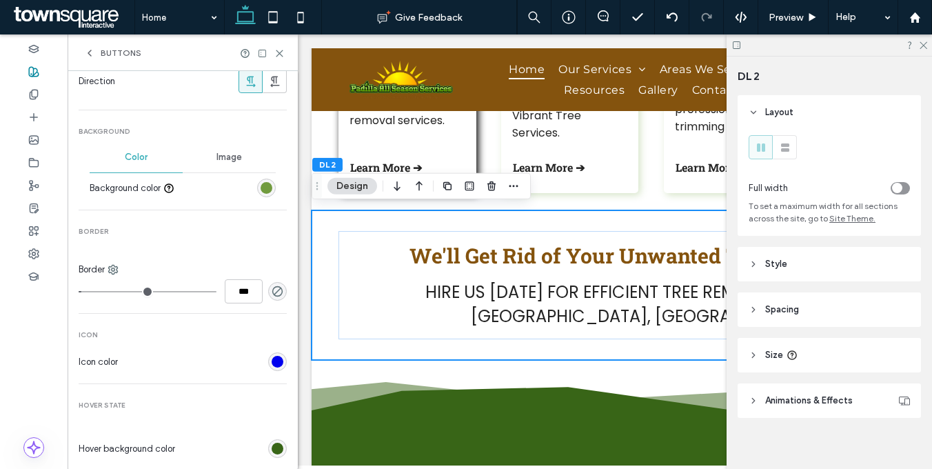
type input "*"
type input "***"
type input "*"
type input "***"
type input "*"
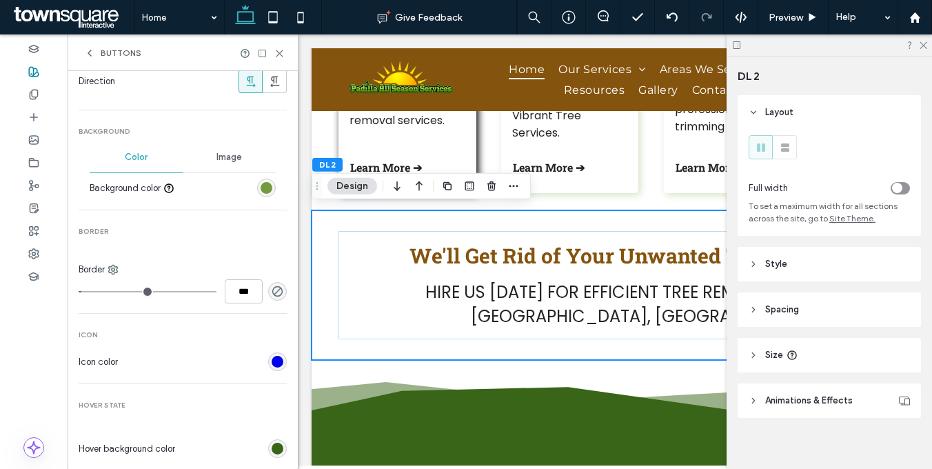
type input "***"
type input "*"
type input "***"
type input "*"
type input "***"
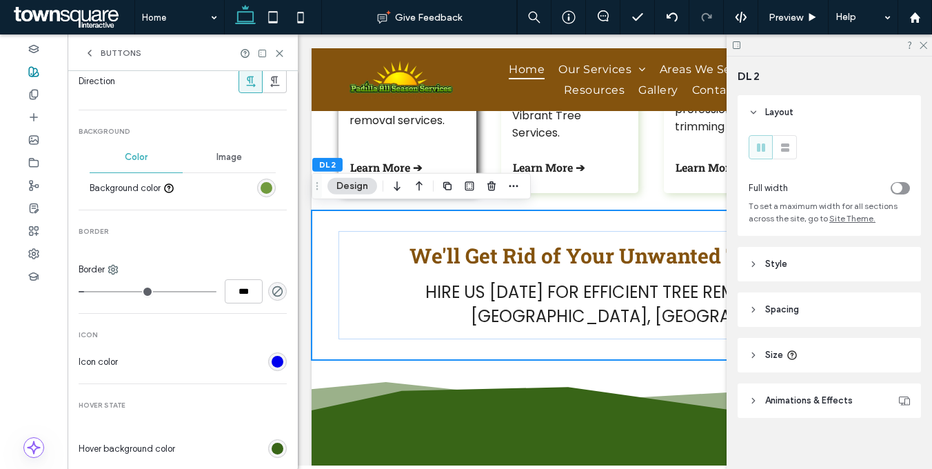
drag, startPoint x: 93, startPoint y: 290, endPoint x: 83, endPoint y: 290, distance: 9.6
type input "*"
click at [83, 291] on input "range" at bounding box center [148, 291] width 138 height 1
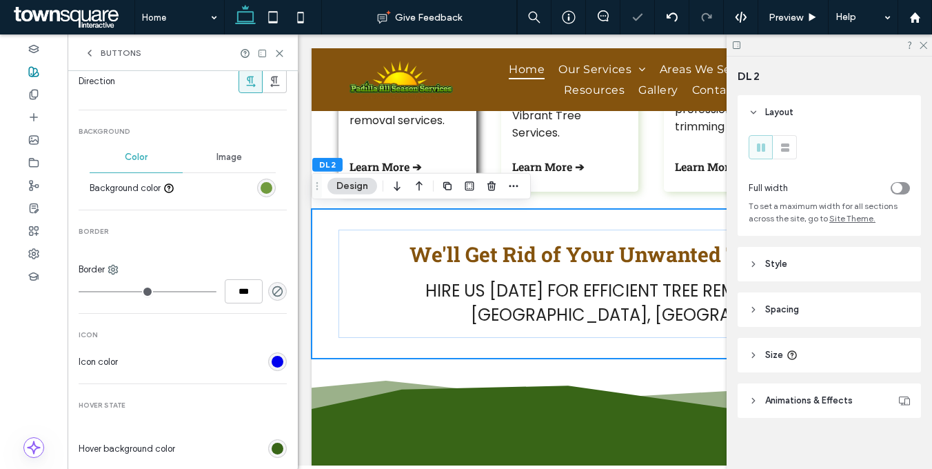
click at [268, 365] on div at bounding box center [277, 361] width 19 height 19
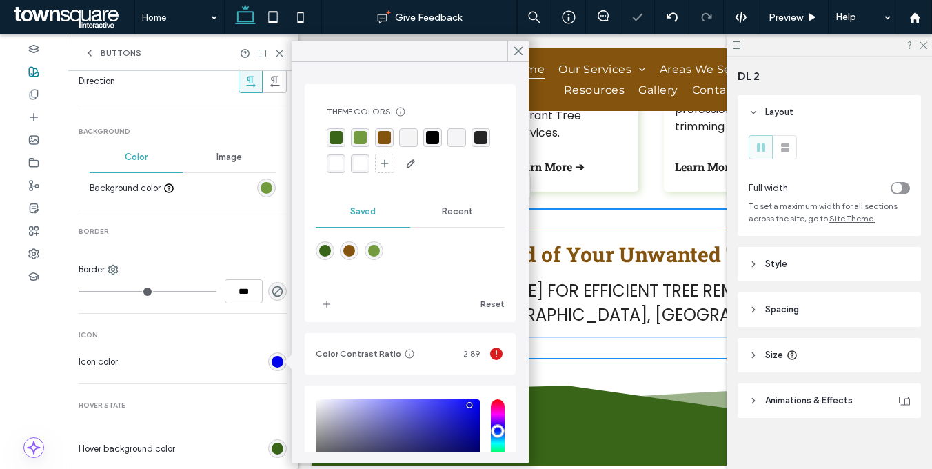
click at [474, 144] on div "rgba(36, 36, 36, 1)" at bounding box center [480, 137] width 13 height 13
click at [207, 332] on span "Icon" at bounding box center [183, 335] width 208 height 10
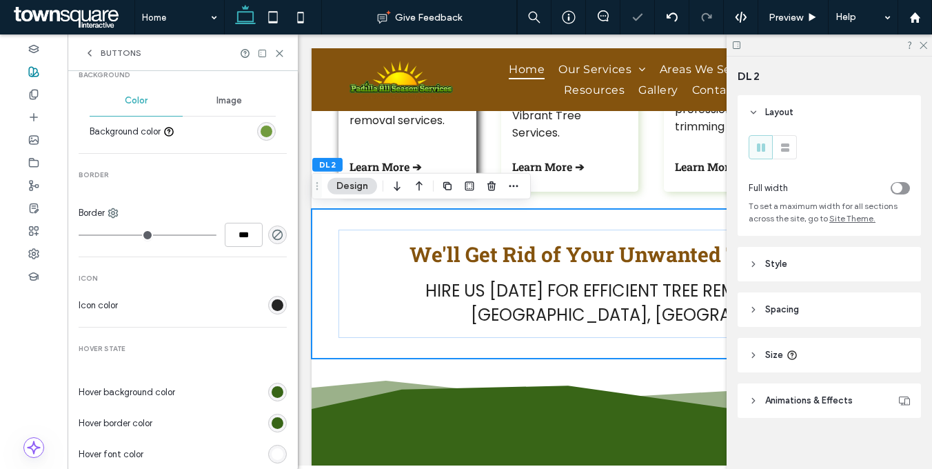
scroll to position [518, 0]
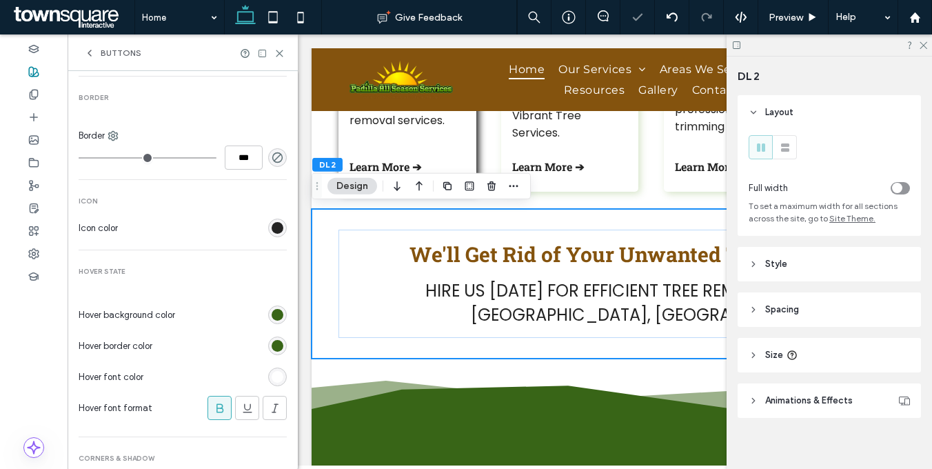
click at [273, 313] on div "rgb(56, 101, 23)" at bounding box center [277, 315] width 12 height 12
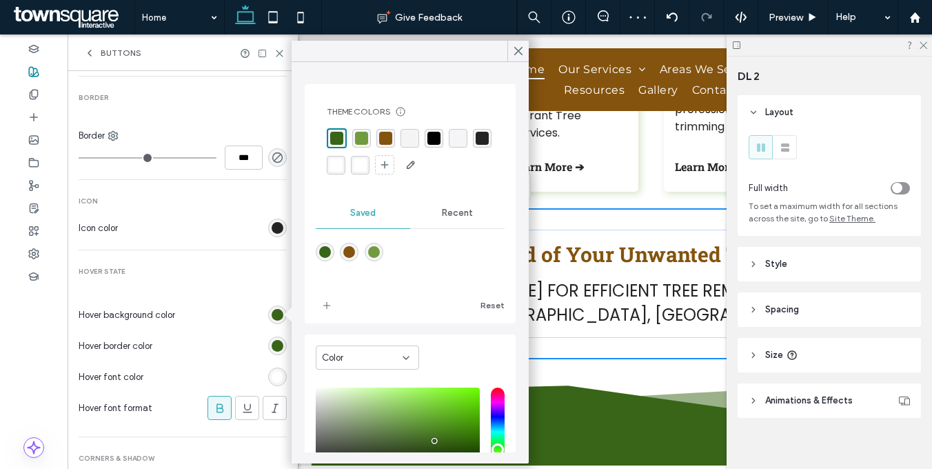
click at [390, 135] on div "rgba(132,83,14,1)" at bounding box center [385, 138] width 13 height 13
click at [271, 346] on div "rgb(56, 101, 23)" at bounding box center [277, 346] width 12 height 12
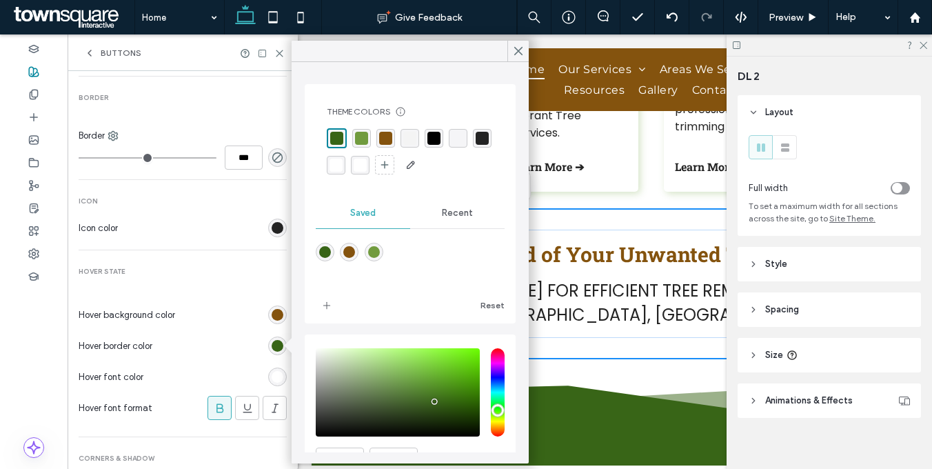
click at [464, 138] on div "rgba(0, 0, 0, 0)" at bounding box center [457, 138] width 13 height 13
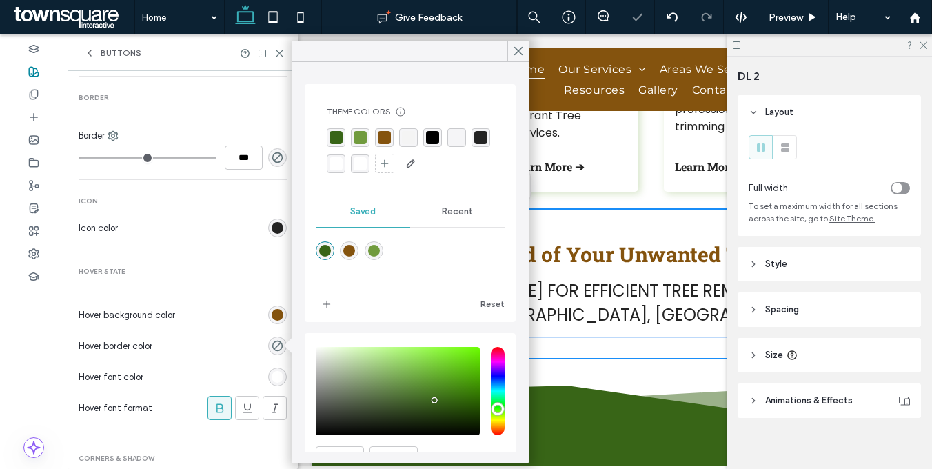
click at [271, 382] on div "rgb(255, 255, 255)" at bounding box center [277, 377] width 12 height 12
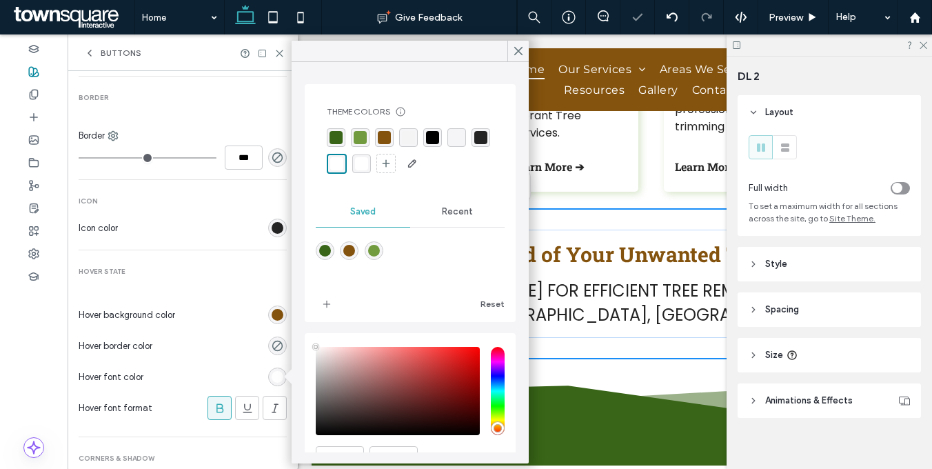
click at [212, 342] on div at bounding box center [222, 345] width 129 height 24
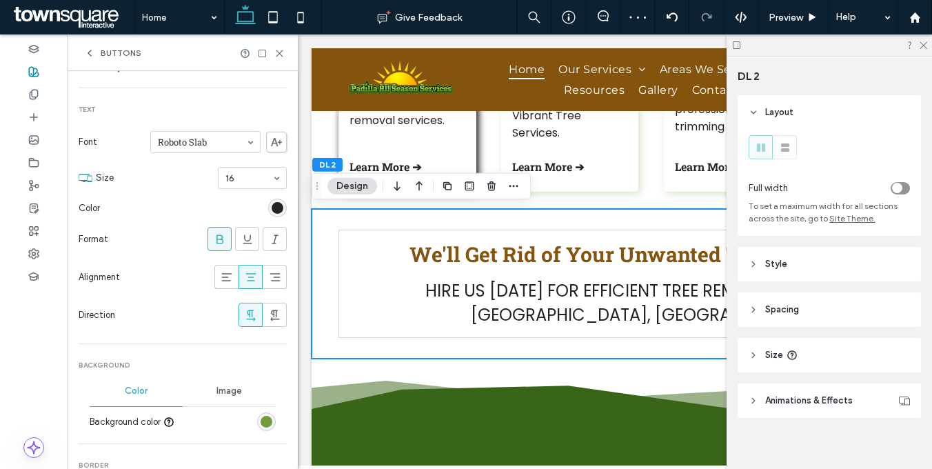
scroll to position [0, 0]
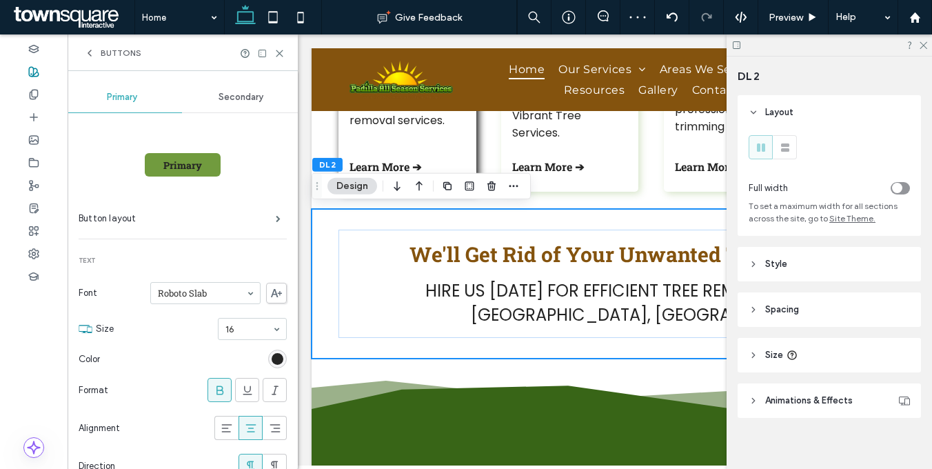
click at [271, 355] on div "rgb(36, 36, 36)" at bounding box center [277, 359] width 12 height 12
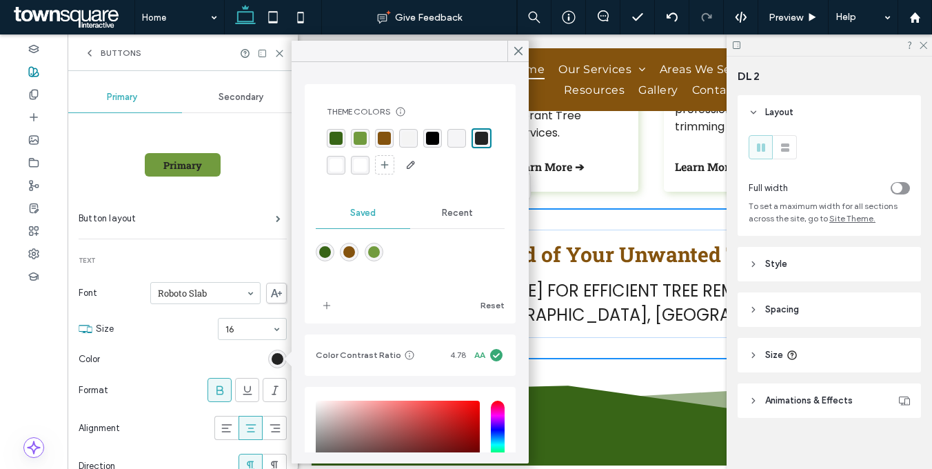
click at [345, 163] on div "rgba(255, 255, 255, 1)" at bounding box center [336, 165] width 19 height 19
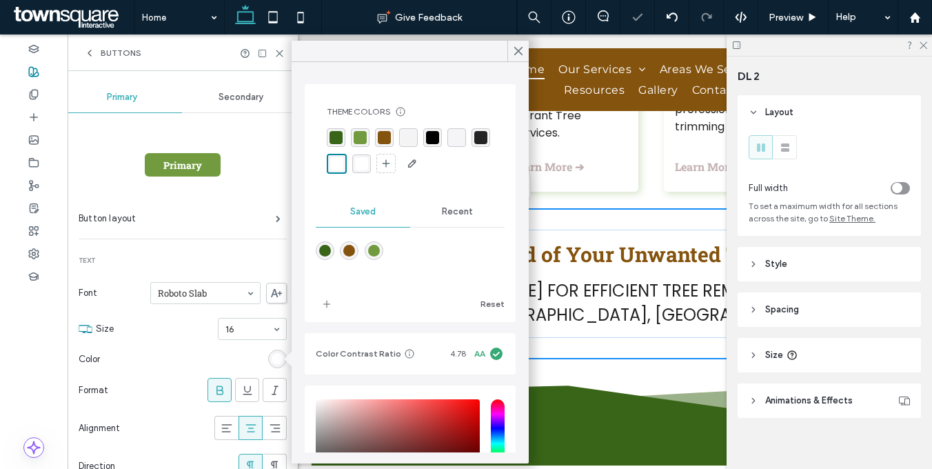
type input "*******"
drag, startPoint x: 330, startPoint y: 420, endPoint x: 305, endPoint y: 383, distance: 44.1
click at [305, 383] on div "Theme Colors Save time with Theme Colors Create a color palette to instantly ad…" at bounding box center [410, 329] width 211 height 491
click at [474, 144] on div "rgba(36, 36, 36, 1)" at bounding box center [480, 137] width 13 height 13
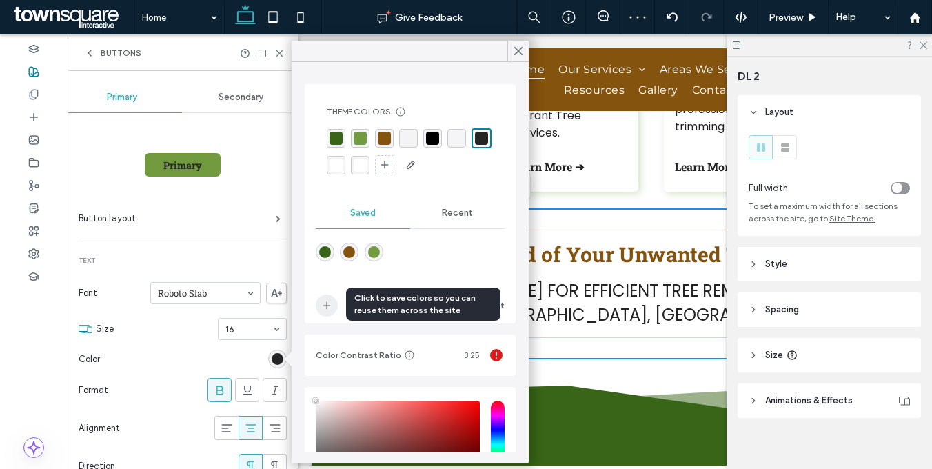
click at [326, 300] on icon "add color" at bounding box center [326, 305] width 11 height 11
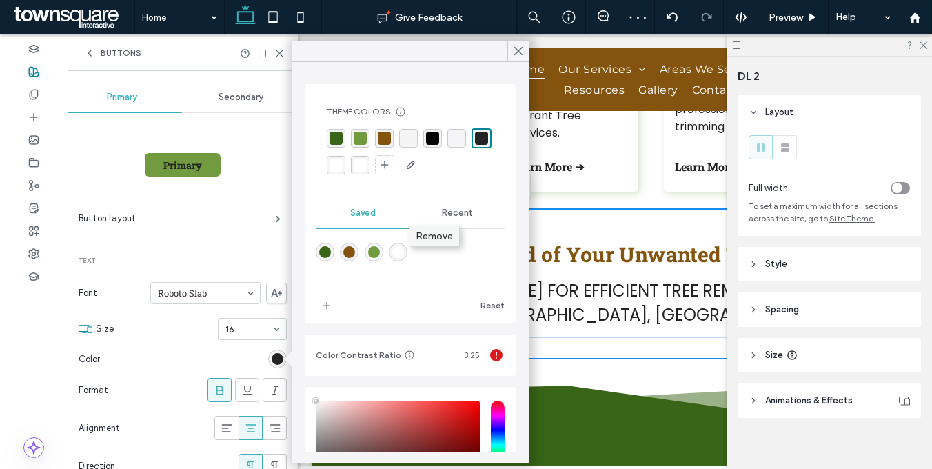
click at [420, 233] on span "Remove" at bounding box center [433, 236] width 37 height 12
click at [138, 365] on div at bounding box center [195, 359] width 181 height 24
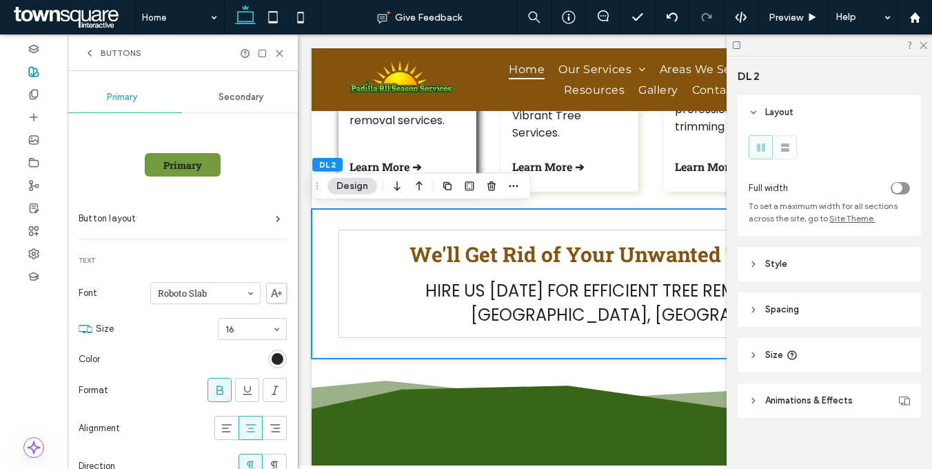
click at [268, 350] on div "rgb(36, 36, 36)" at bounding box center [277, 358] width 19 height 19
click at [233, 96] on span "Secondary" at bounding box center [240, 97] width 45 height 11
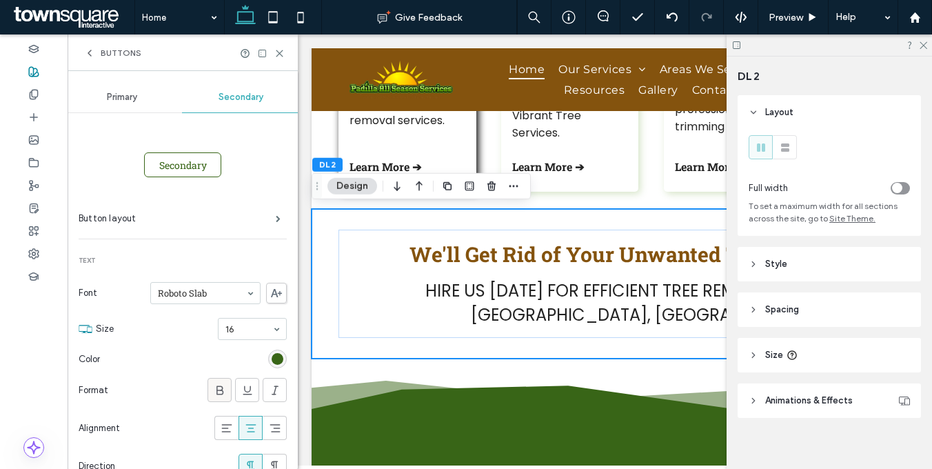
click at [213, 389] on icon at bounding box center [220, 390] width 14 height 14
click at [273, 353] on div "rgb(56, 101, 23)" at bounding box center [277, 359] width 12 height 12
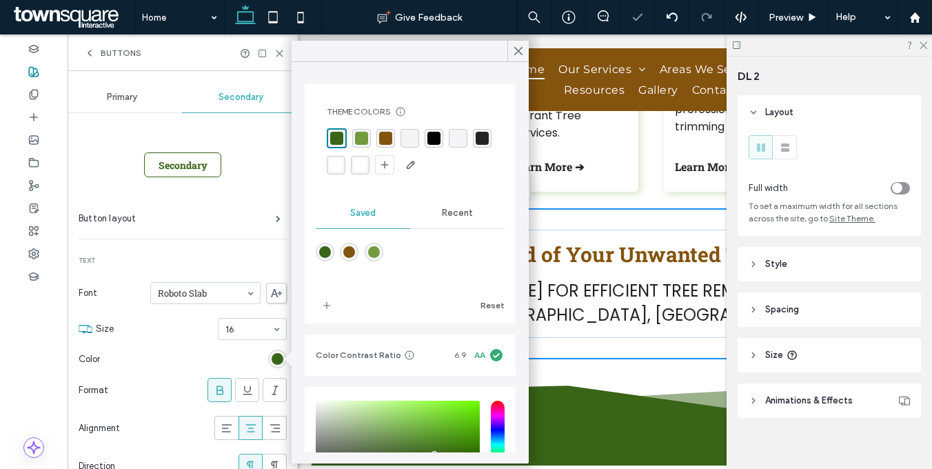
click at [342, 158] on div "rgba(255, 255, 255, 1)" at bounding box center [335, 164] width 13 height 13
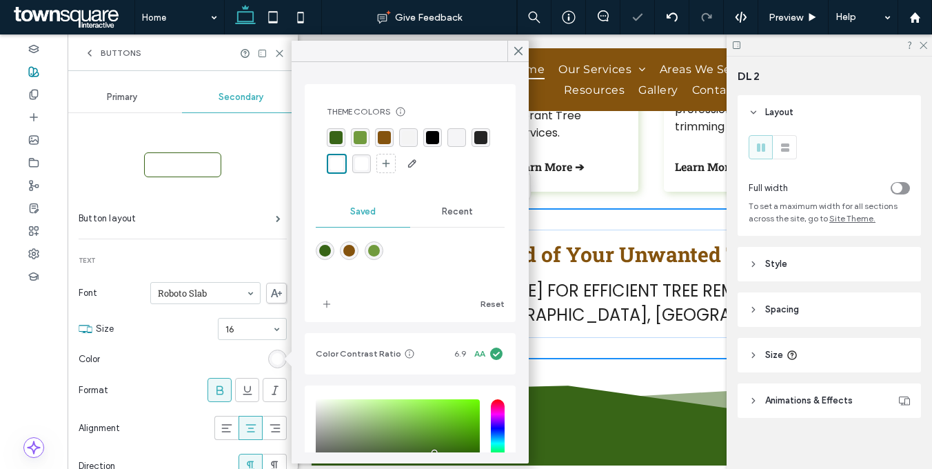
click at [172, 383] on div "Format" at bounding box center [140, 390] width 123 height 14
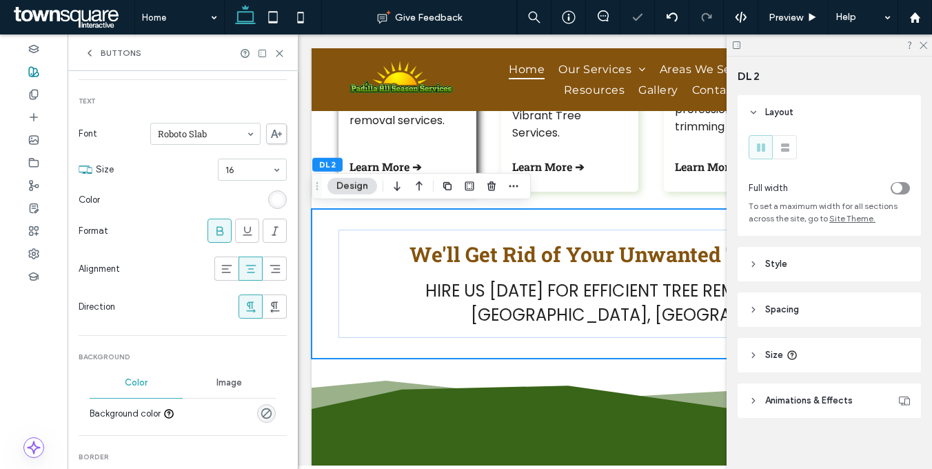
scroll to position [167, 0]
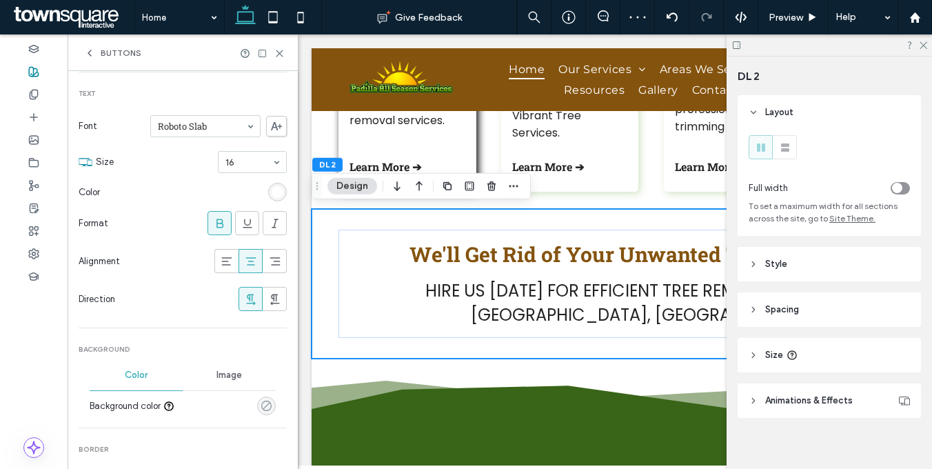
click at [264, 402] on icon "rgba(0, 0, 0, 0)" at bounding box center [266, 406] width 12 height 12
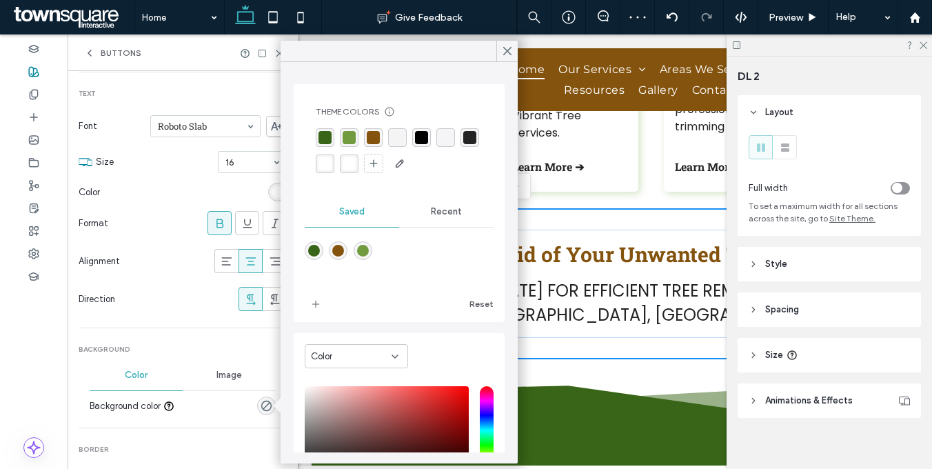
click at [369, 135] on div "rgba(132,83,14,1)" at bounding box center [373, 137] width 13 height 13
click at [192, 223] on div "Format" at bounding box center [140, 223] width 123 height 14
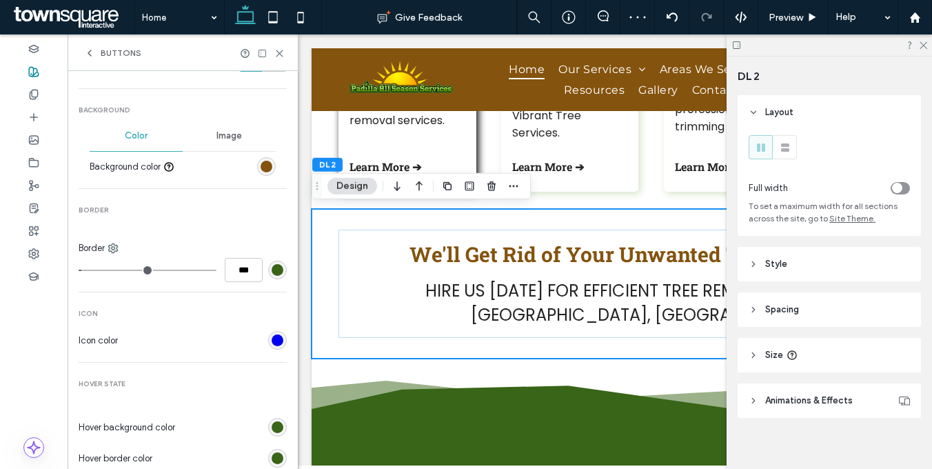
scroll to position [566, 0]
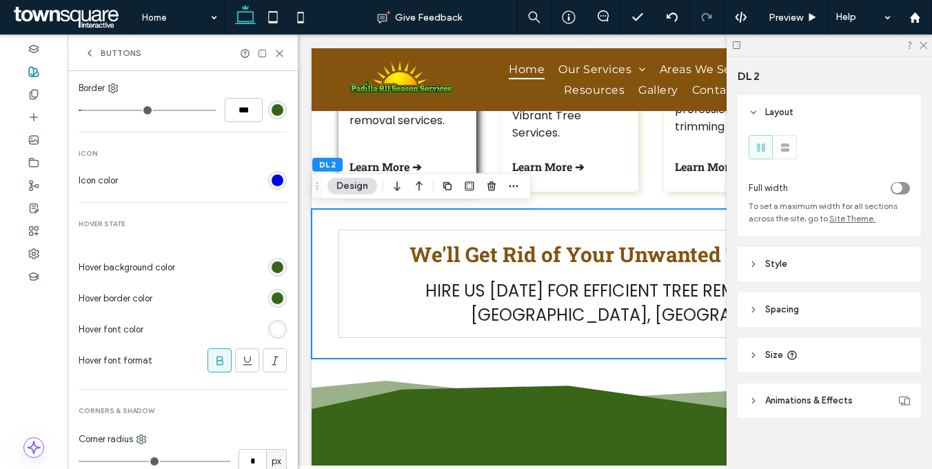
click at [271, 178] on div "rgb(0, 0, 238)" at bounding box center [277, 180] width 12 height 12
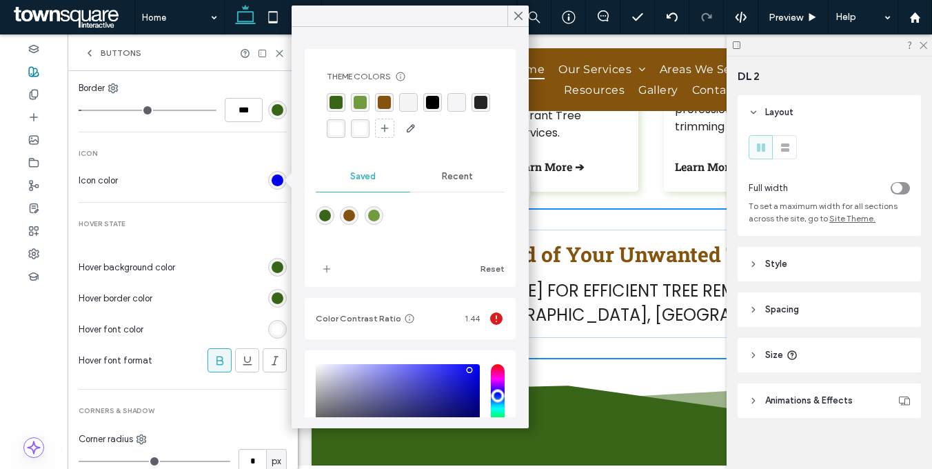
click at [342, 125] on div "rgba(255, 255, 255, 1)" at bounding box center [335, 128] width 13 height 13
click at [271, 112] on div "rgb(56, 101, 23)" at bounding box center [277, 110] width 12 height 12
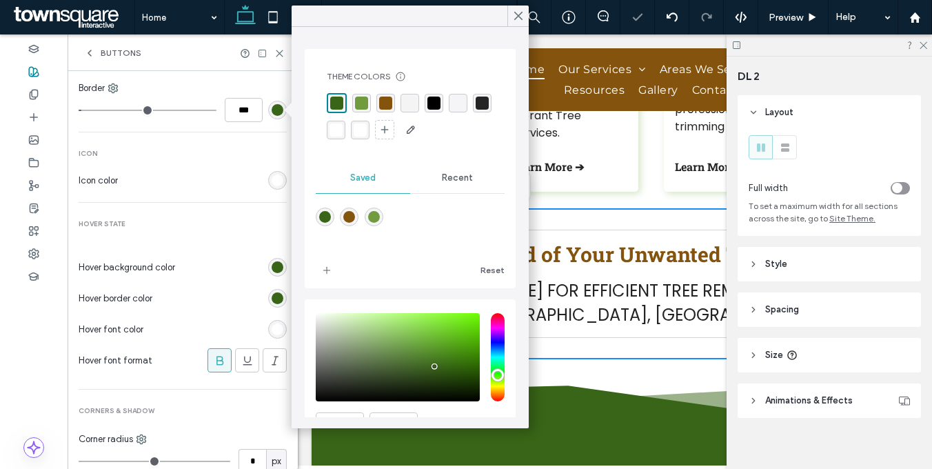
click at [451, 107] on div "rgba(0, 0, 0, 0)" at bounding box center [457, 102] width 13 height 13
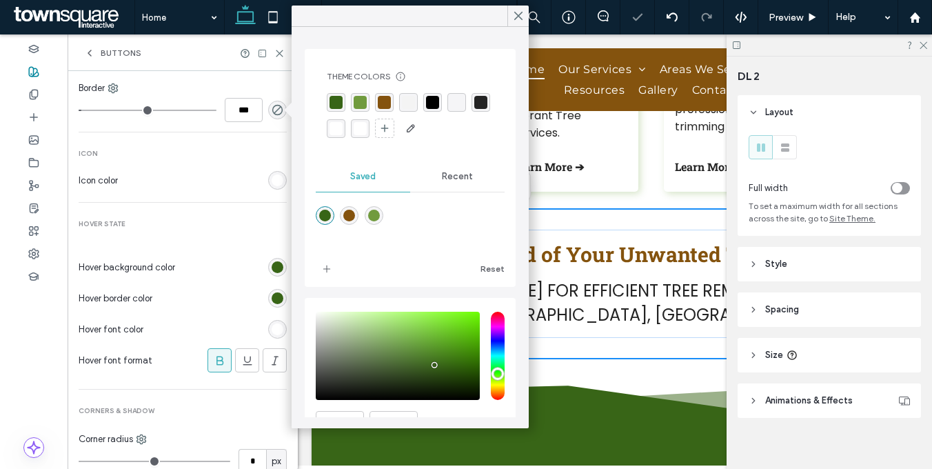
type input "*"
type input "***"
drag, startPoint x: 88, startPoint y: 107, endPoint x: 79, endPoint y: 108, distance: 9.0
type input "*"
click at [79, 110] on input "range" at bounding box center [148, 110] width 138 height 1
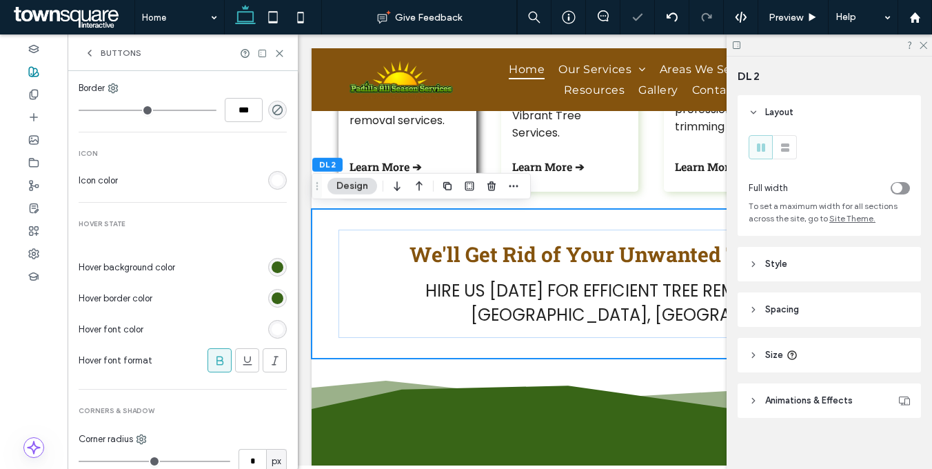
click at [271, 270] on div "rgb(56, 101, 23)" at bounding box center [277, 267] width 12 height 12
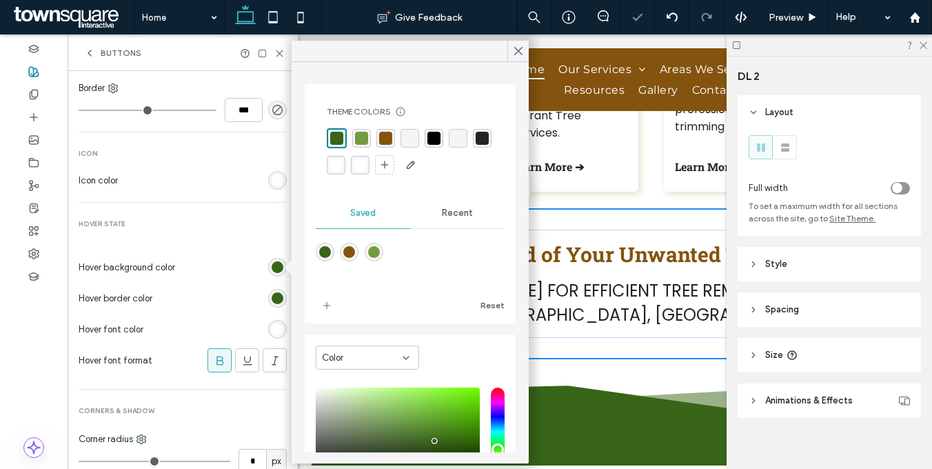
click at [358, 141] on div "rgba(113, 155, 62, 1)" at bounding box center [361, 138] width 13 height 13
drag, startPoint x: 271, startPoint y: 297, endPoint x: 287, endPoint y: 274, distance: 28.1
click at [271, 297] on div "rgb(56, 101, 23)" at bounding box center [277, 298] width 12 height 12
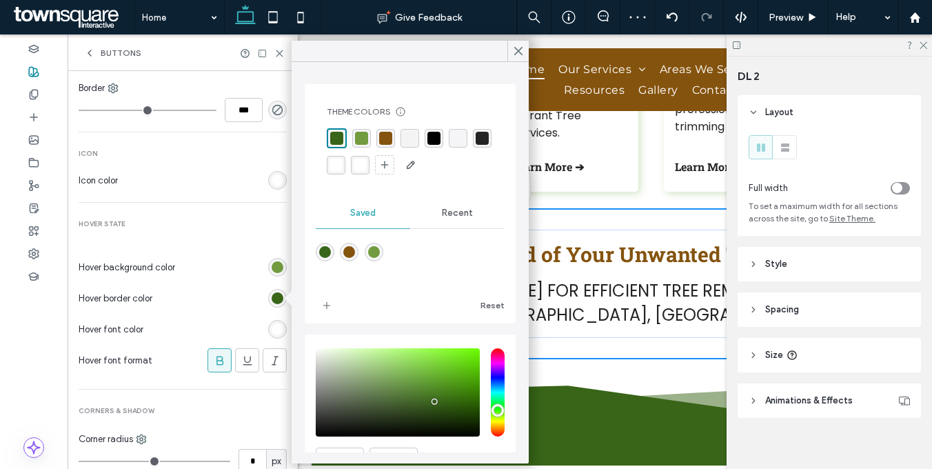
click at [462, 134] on div "rgba(0, 0, 0, 0)" at bounding box center [457, 138] width 13 height 13
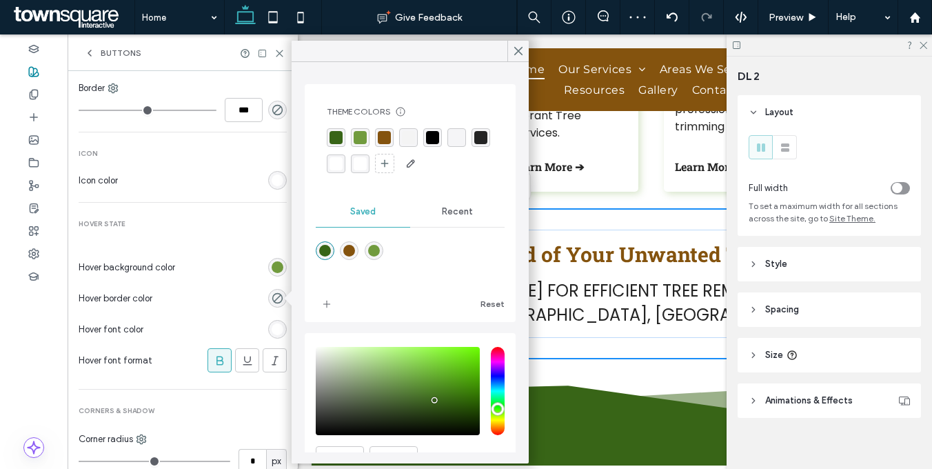
click at [271, 326] on div "rgb(255, 255, 255)" at bounding box center [277, 329] width 12 height 12
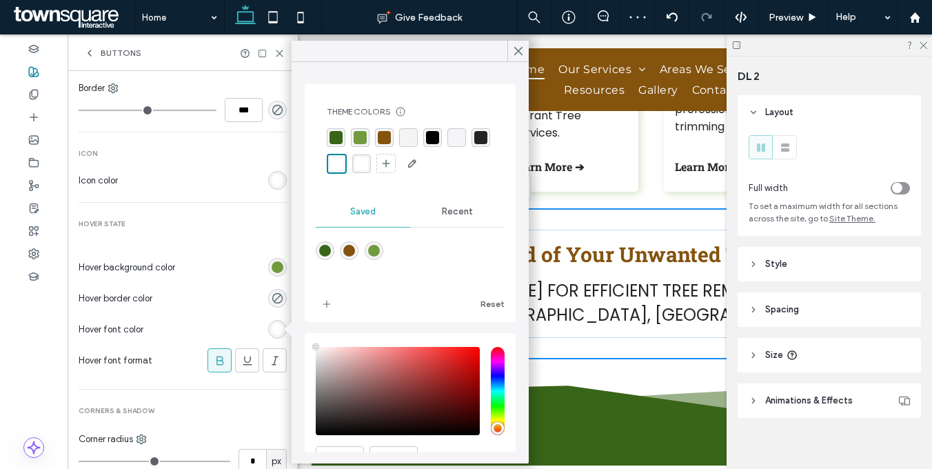
click at [474, 144] on div "rgba(36, 36, 36, 1)" at bounding box center [480, 137] width 13 height 13
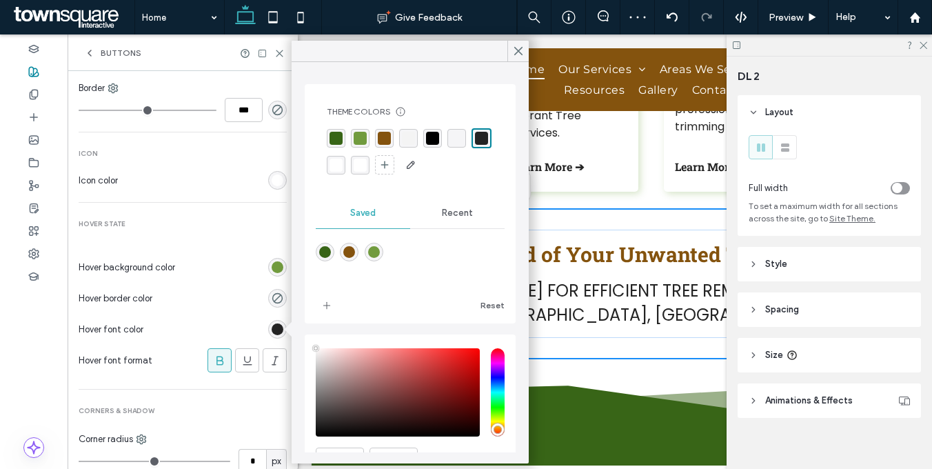
click at [206, 211] on div "Secondary Button layout Text Font Roboto Slab Size 16 Color Format Alignment Di…" at bounding box center [183, 25] width 208 height 956
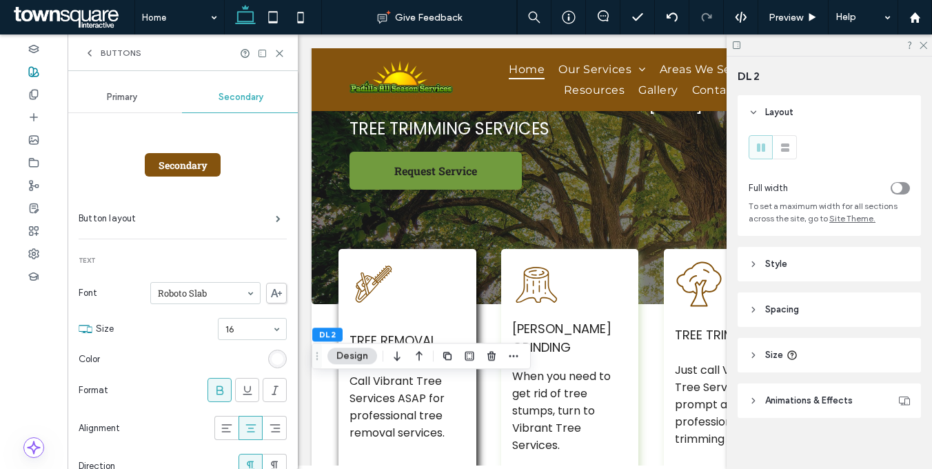
scroll to position [0, 0]
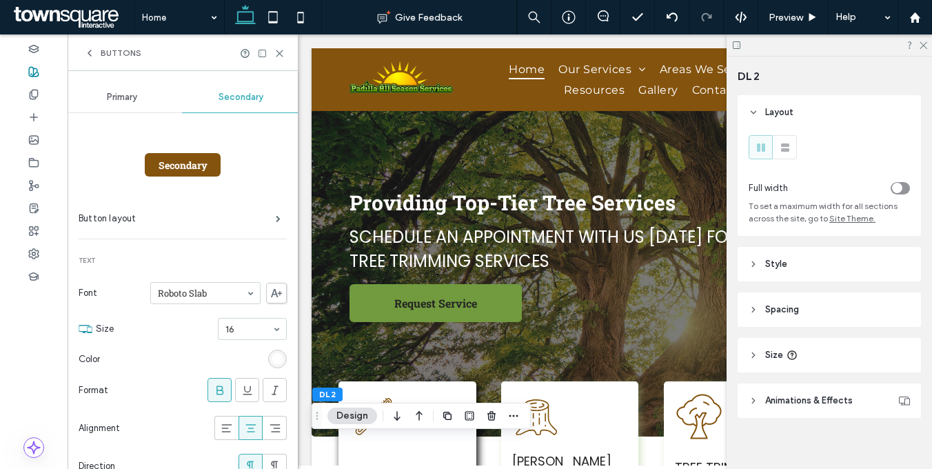
click at [96, 39] on div "Buttons" at bounding box center [183, 52] width 230 height 37
click at [100, 52] on div "Buttons" at bounding box center [112, 53] width 57 height 11
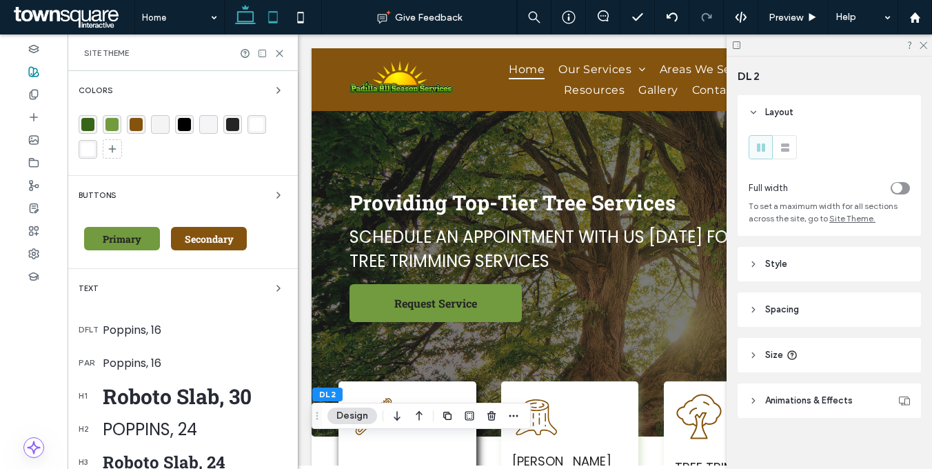
click at [270, 16] on icon at bounding box center [273, 17] width 28 height 28
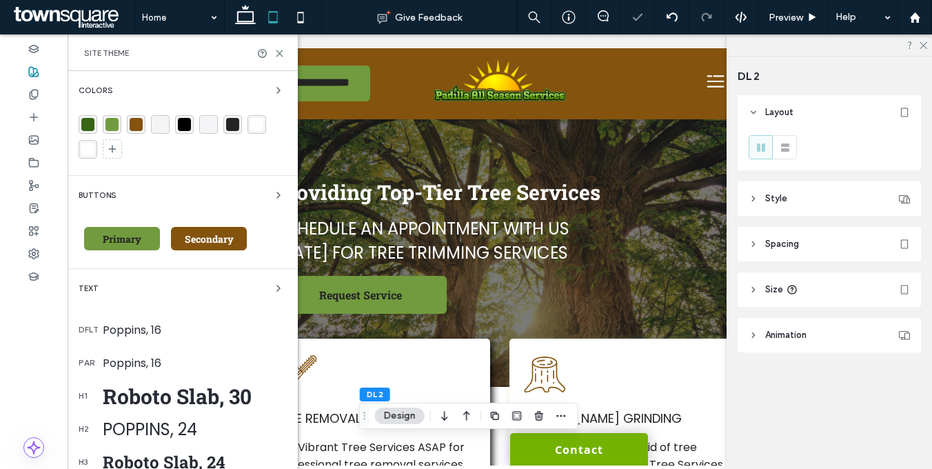
type input "**"
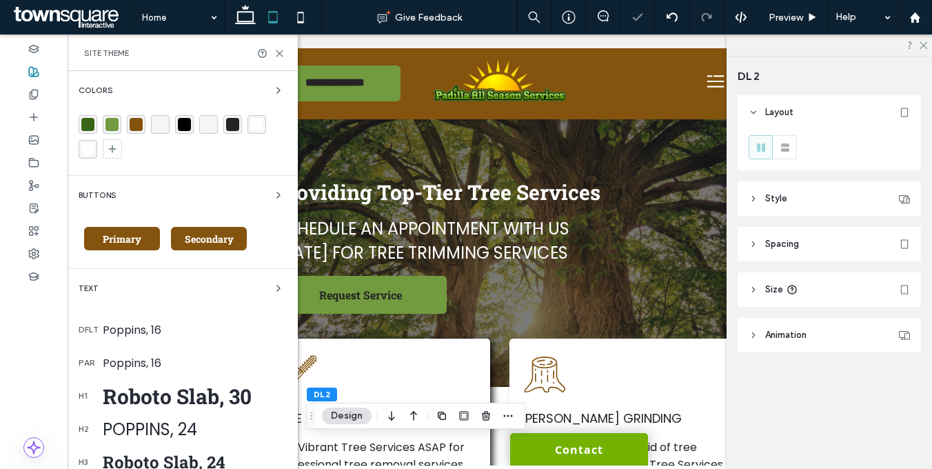
click at [137, 240] on span "Primary" at bounding box center [122, 238] width 48 height 13
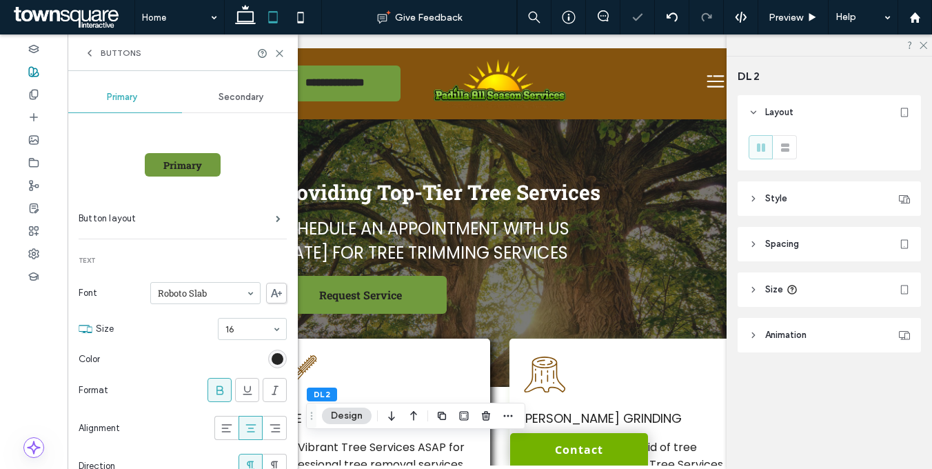
click at [243, 99] on span "Secondary" at bounding box center [240, 97] width 45 height 11
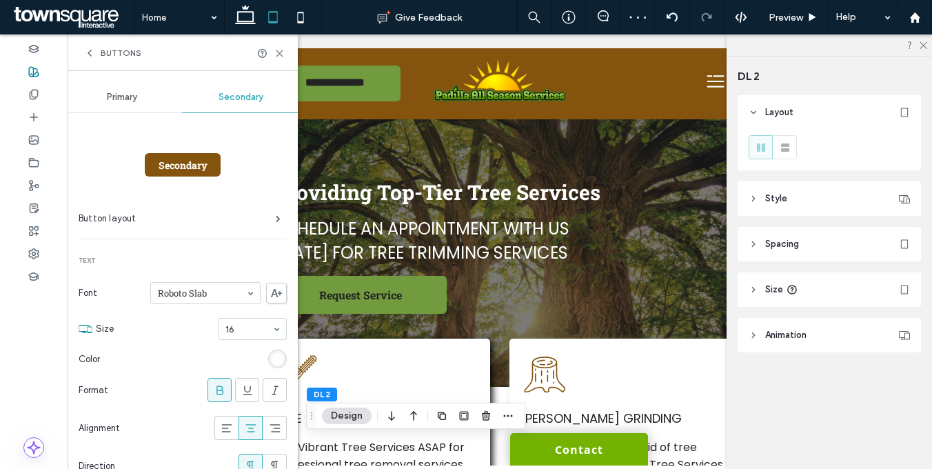
click at [119, 52] on span "Buttons" at bounding box center [121, 53] width 41 height 11
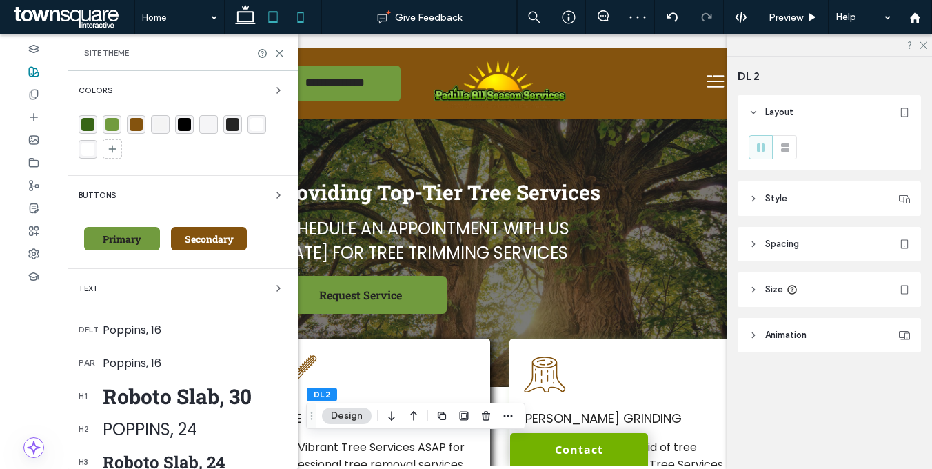
click at [302, 19] on icon at bounding box center [301, 17] width 28 height 28
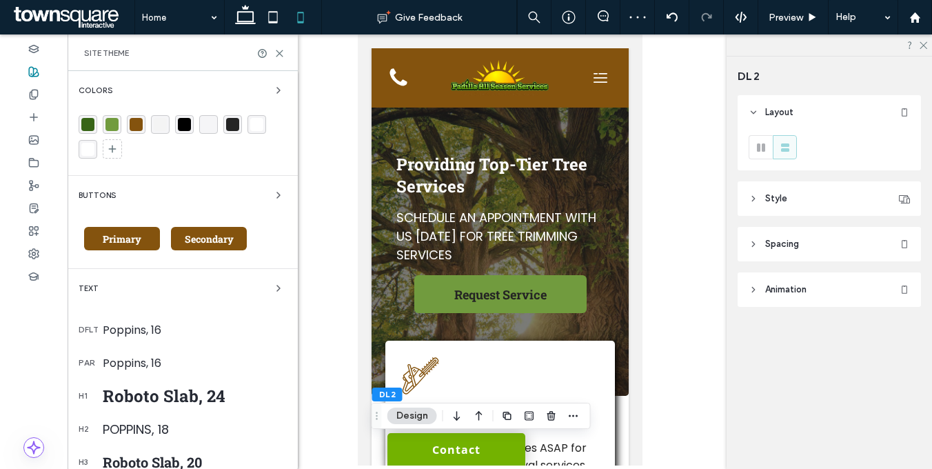
click at [90, 238] on div "Primary" at bounding box center [122, 238] width 76 height 23
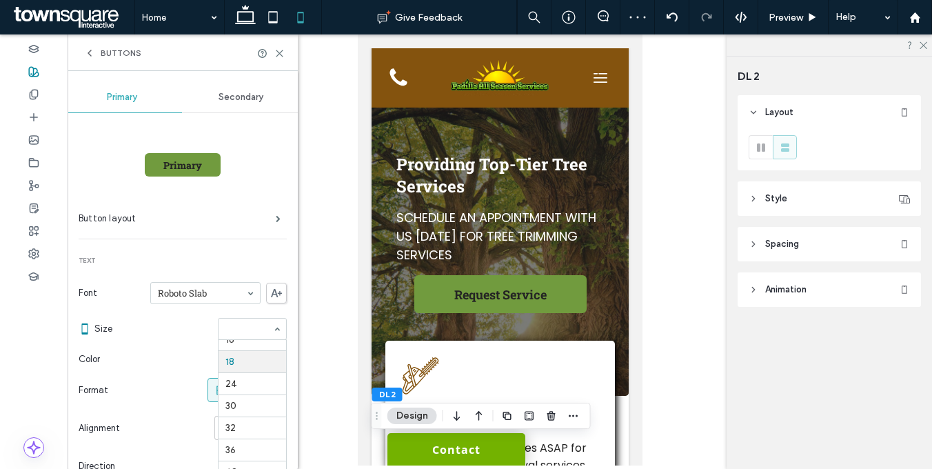
scroll to position [143, 0]
click at [240, 99] on span "Secondary" at bounding box center [240, 97] width 45 height 11
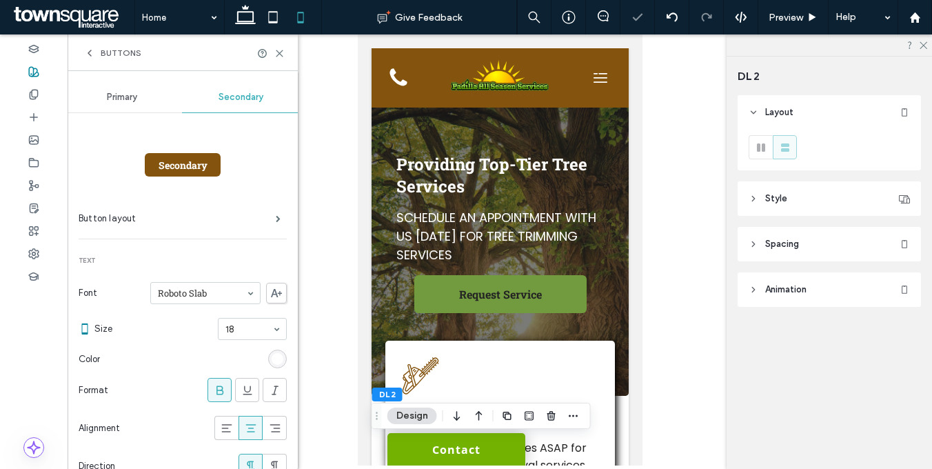
click at [237, 341] on section "Size 18" at bounding box center [190, 329] width 192 height 36
click at [123, 100] on span "Primary" at bounding box center [122, 97] width 30 height 11
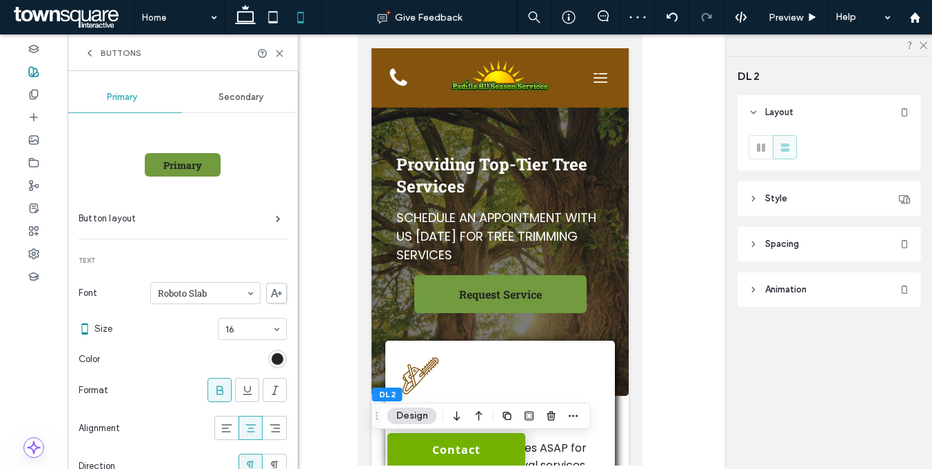
click at [126, 54] on span "Buttons" at bounding box center [121, 53] width 41 height 11
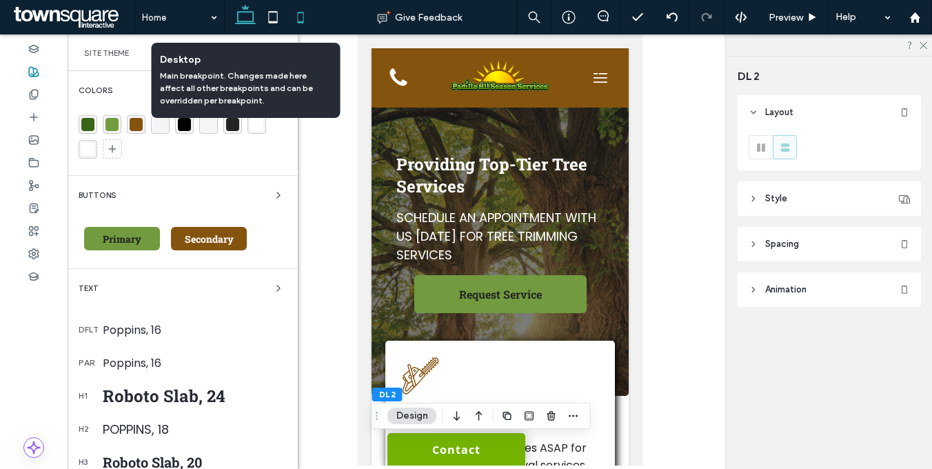
click at [247, 17] on icon at bounding box center [245, 17] width 28 height 28
type input "**"
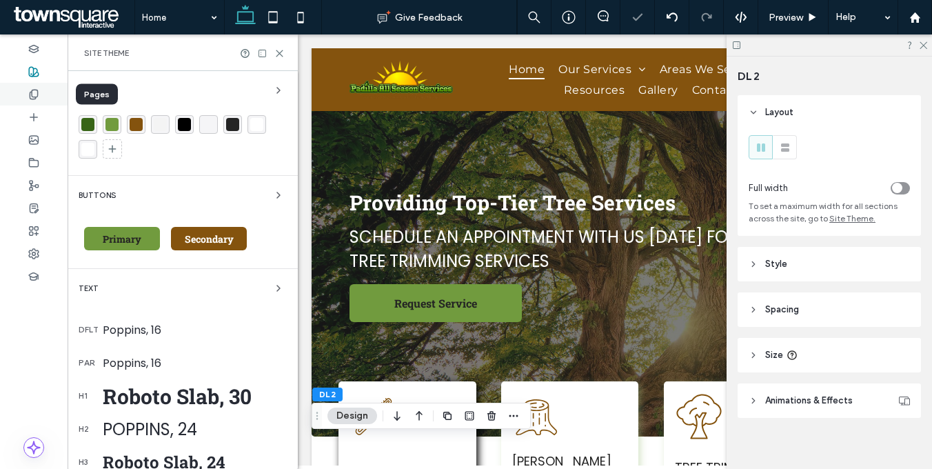
click at [22, 91] on div at bounding box center [34, 94] width 68 height 23
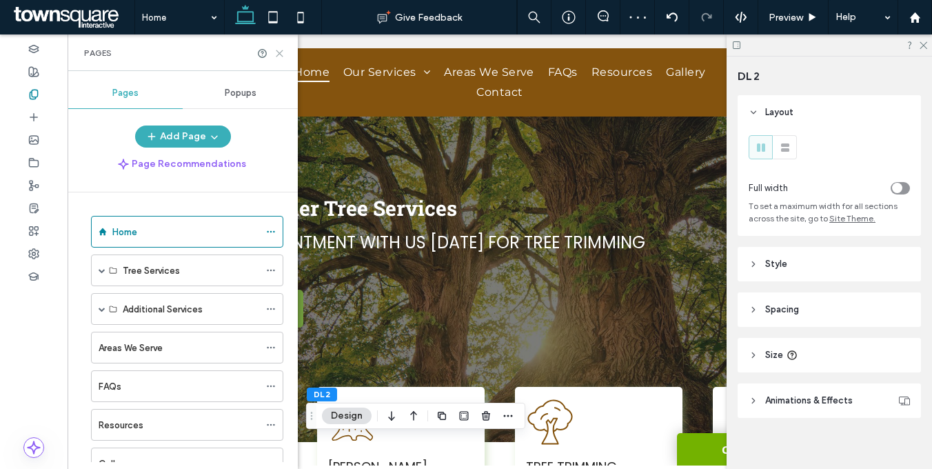
click at [282, 54] on icon at bounding box center [279, 53] width 10 height 10
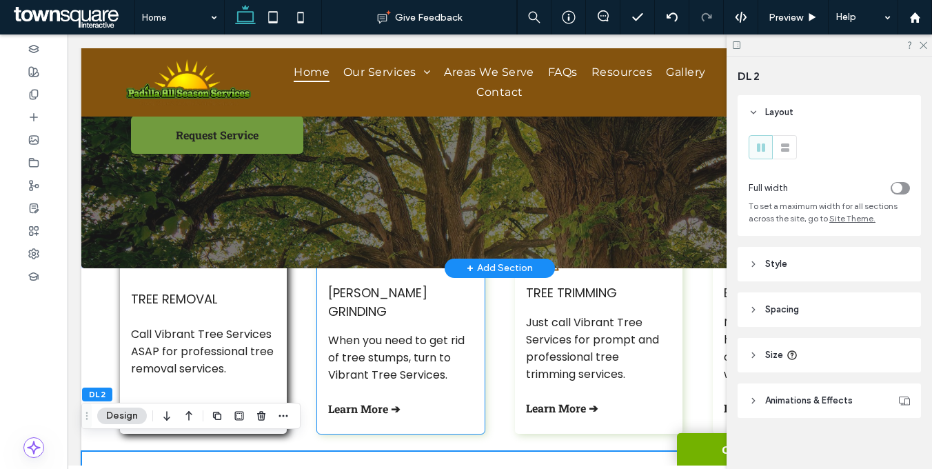
scroll to position [0, 0]
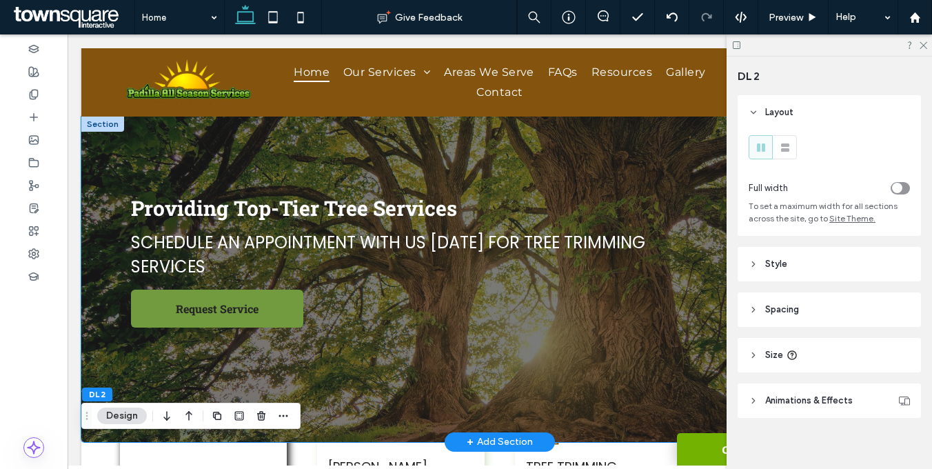
click at [394, 143] on div "Providing Top-Tier Tree Services Schedule an appointment with us today for tree…" at bounding box center [499, 278] width 827 height 325
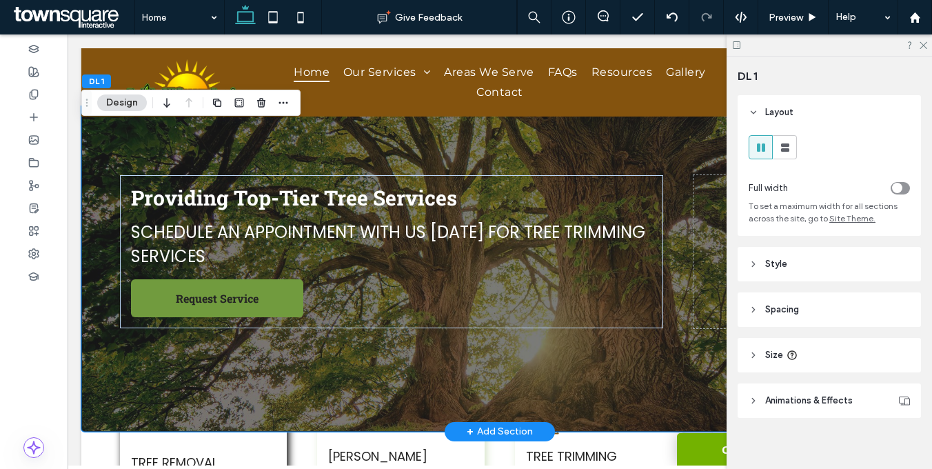
scroll to position [23, 0]
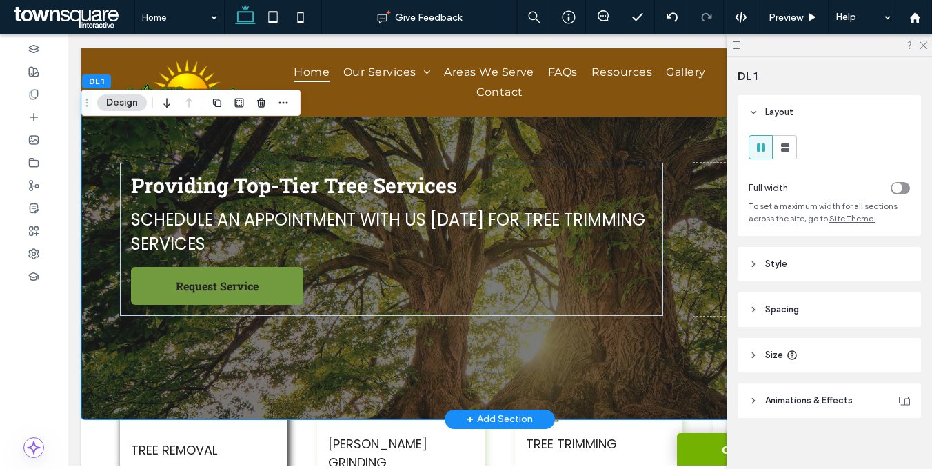
click at [508, 415] on div "+ Add Section" at bounding box center [499, 418] width 66 height 15
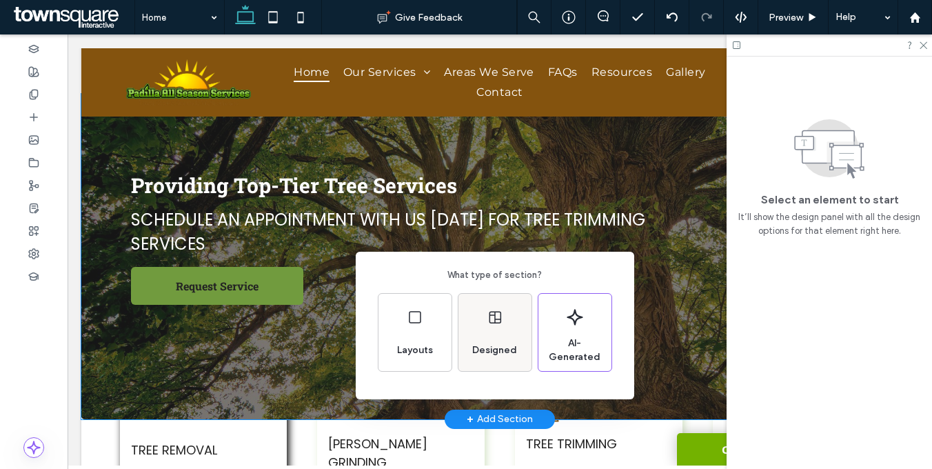
click at [485, 317] on div "Designed" at bounding box center [494, 332] width 73 height 77
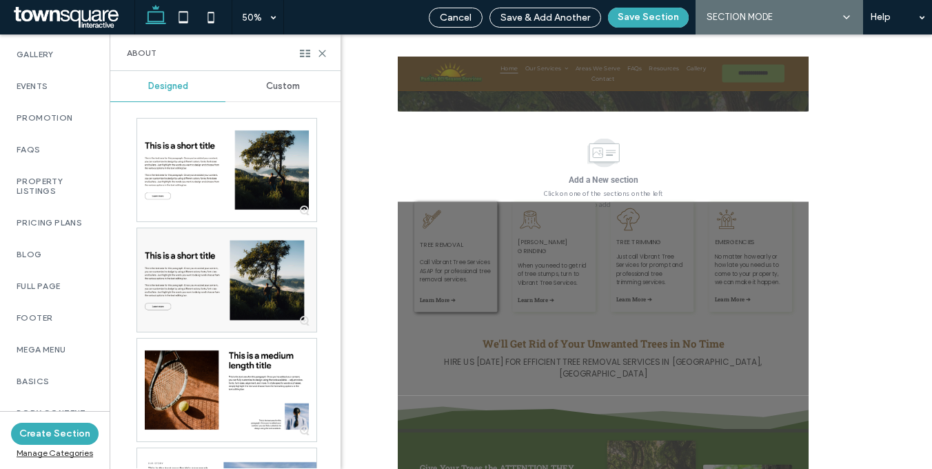
scroll to position [855, 0]
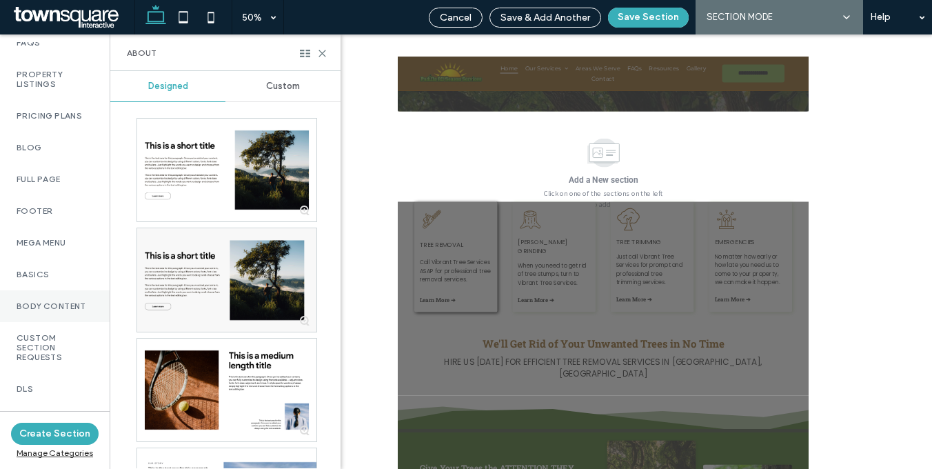
click at [52, 311] on label "Body Content" at bounding box center [55, 306] width 76 height 10
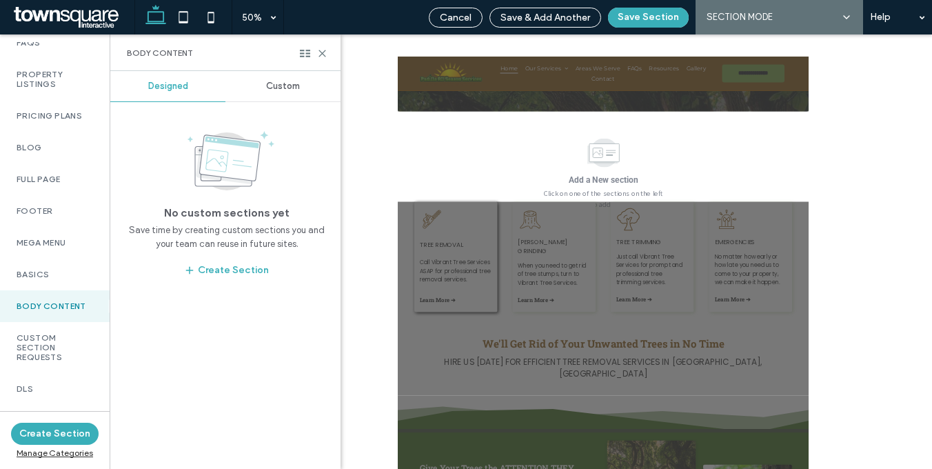
click at [292, 89] on span "Custom" at bounding box center [283, 86] width 34 height 11
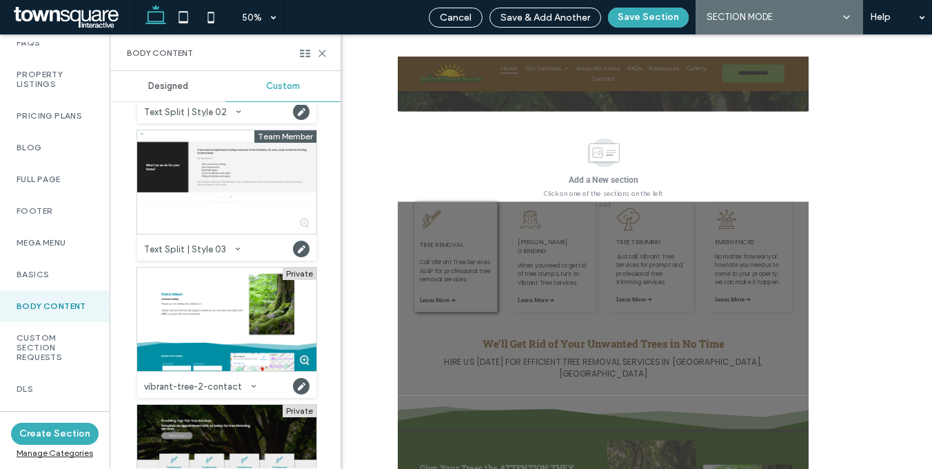
scroll to position [7460, 0]
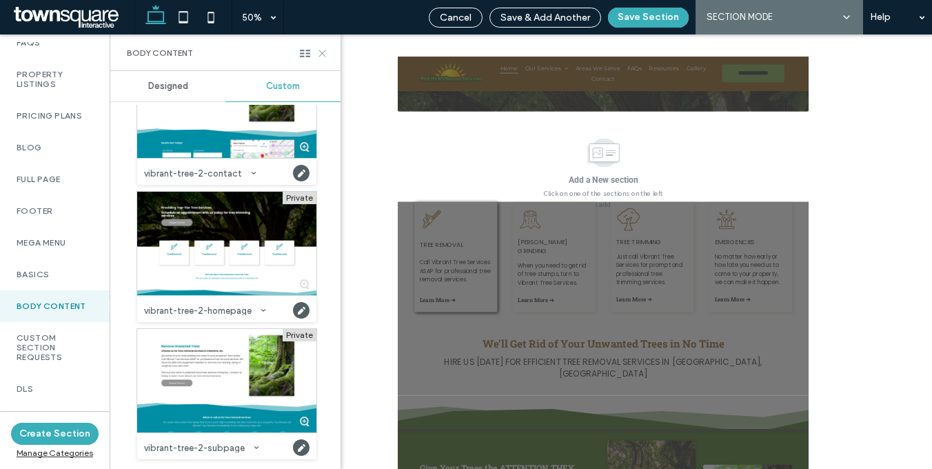
click at [323, 54] on use at bounding box center [322, 53] width 6 height 6
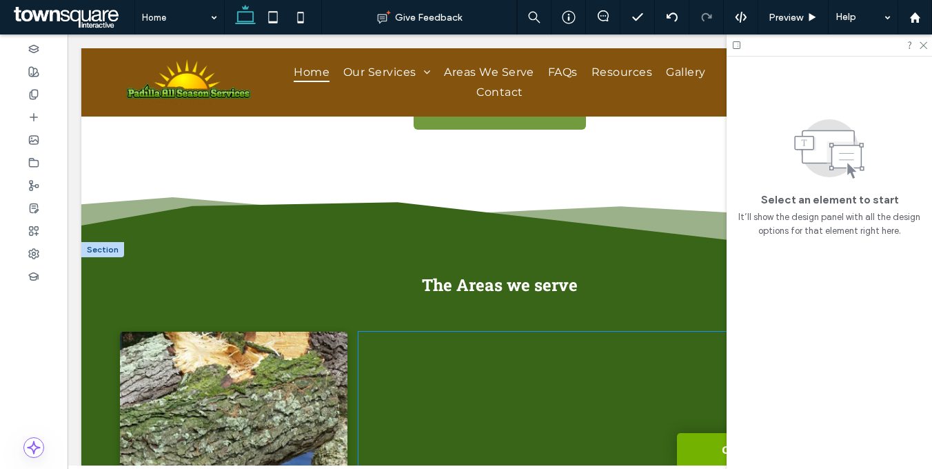
scroll to position [1710, 0]
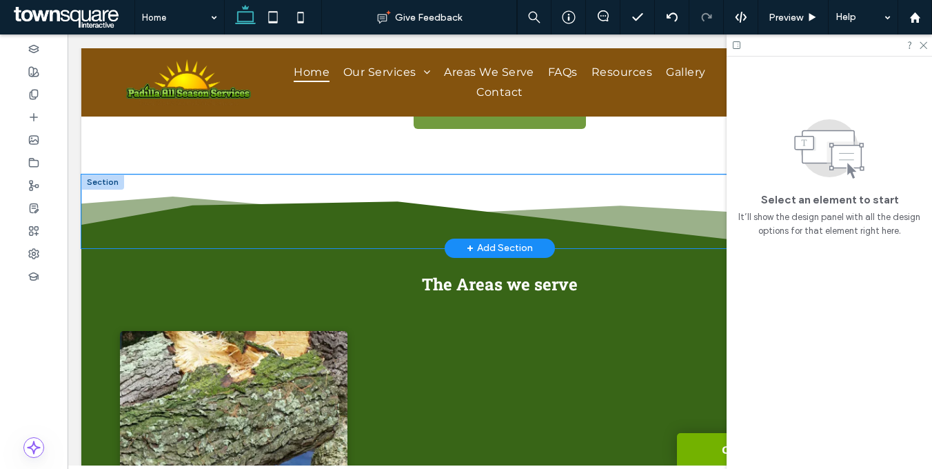
click at [291, 201] on icon at bounding box center [499, 224] width 836 height 47
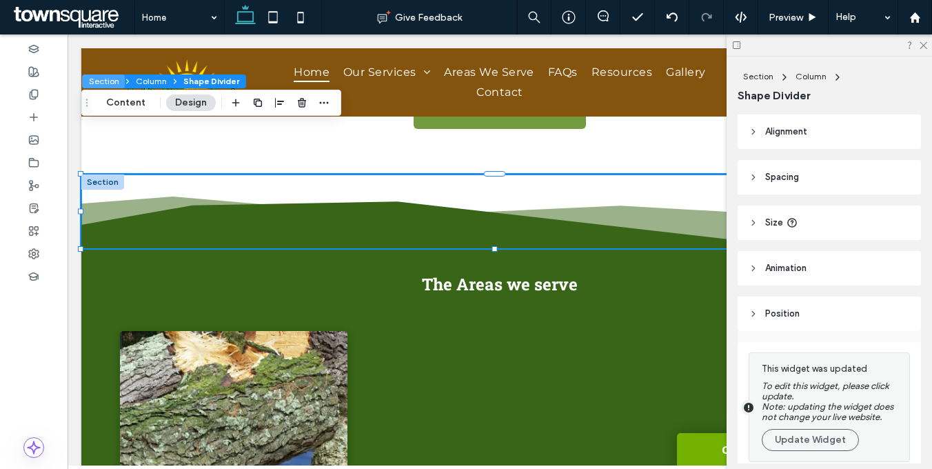
click at [116, 79] on button "Section" at bounding box center [103, 81] width 43 height 14
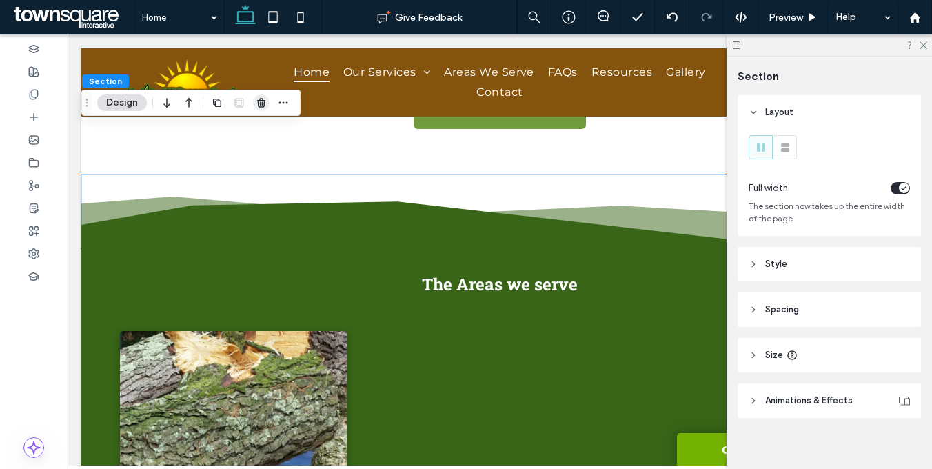
click at [265, 105] on icon "button" at bounding box center [261, 102] width 11 height 11
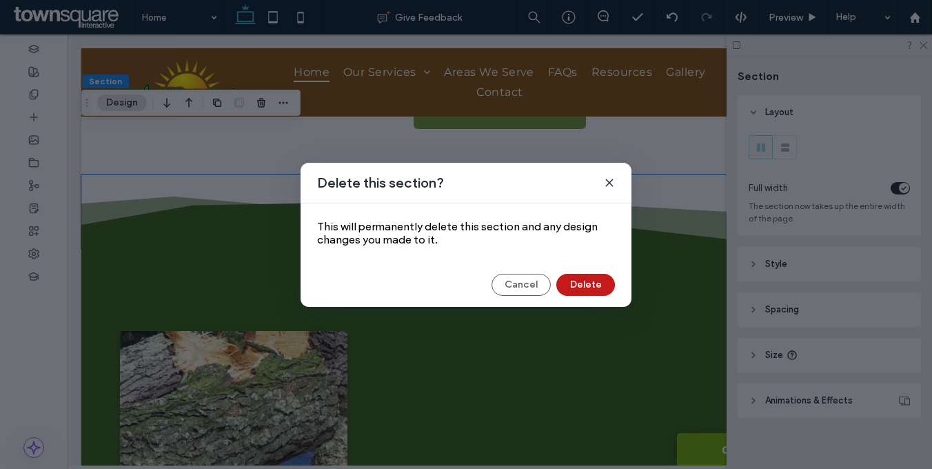
click at [597, 283] on button "Delete" at bounding box center [585, 285] width 59 height 22
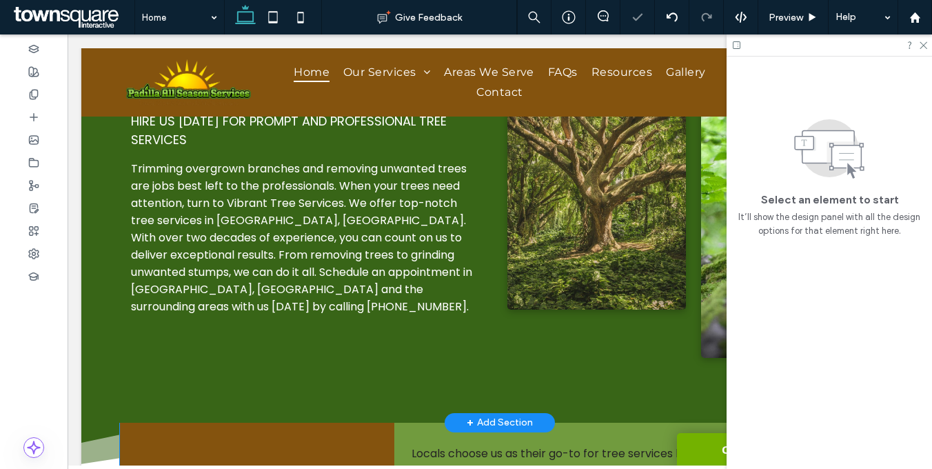
scroll to position [850, 0]
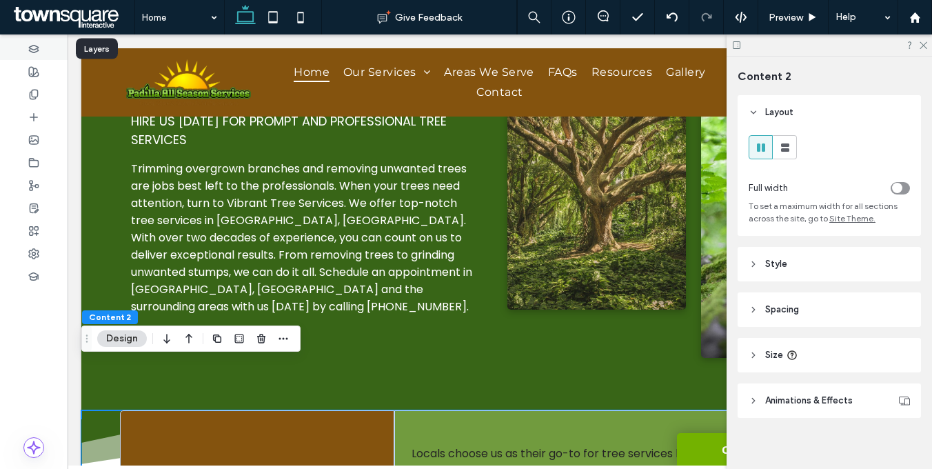
click at [39, 50] on icon at bounding box center [33, 48] width 11 height 11
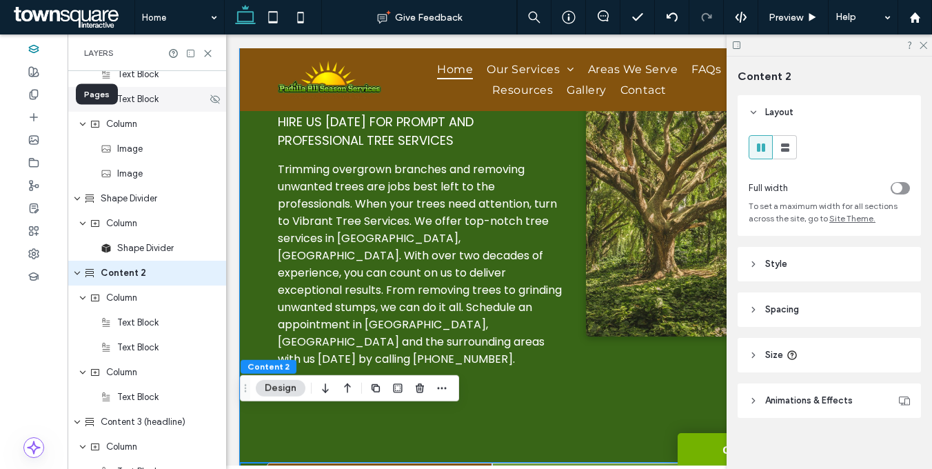
scroll to position [1674, 0]
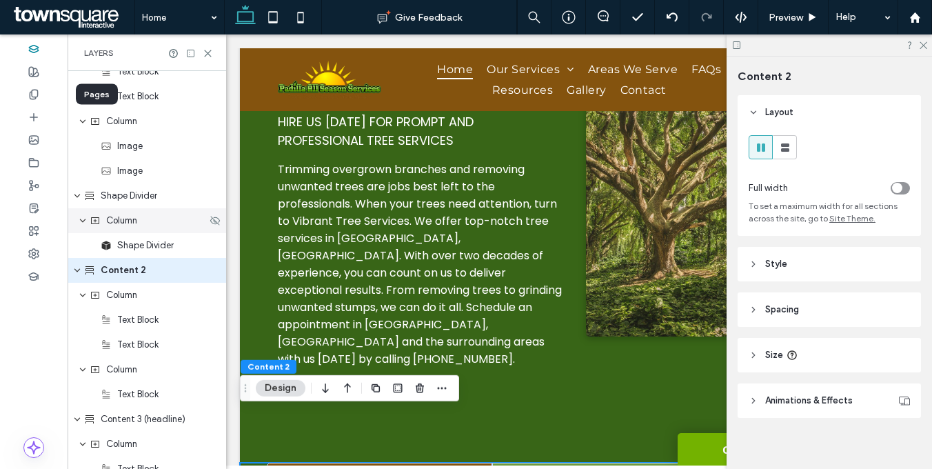
click at [158, 226] on div "Column" at bounding box center [148, 221] width 117 height 14
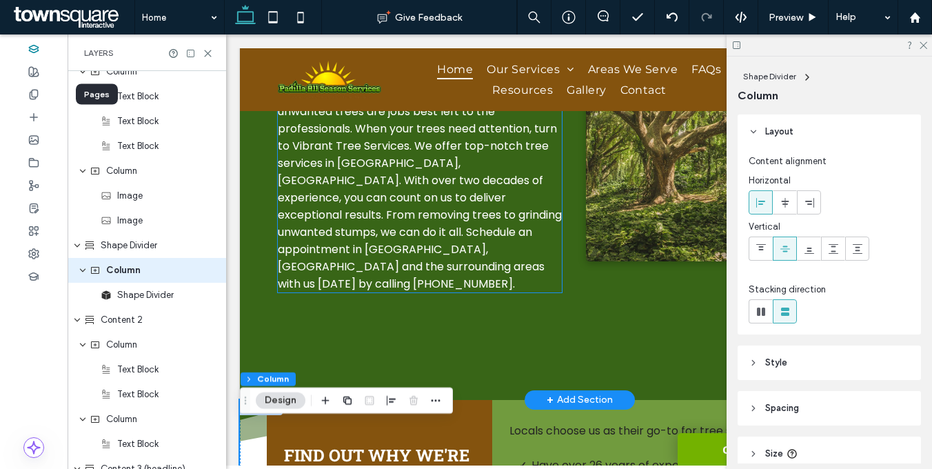
scroll to position [1020, 0]
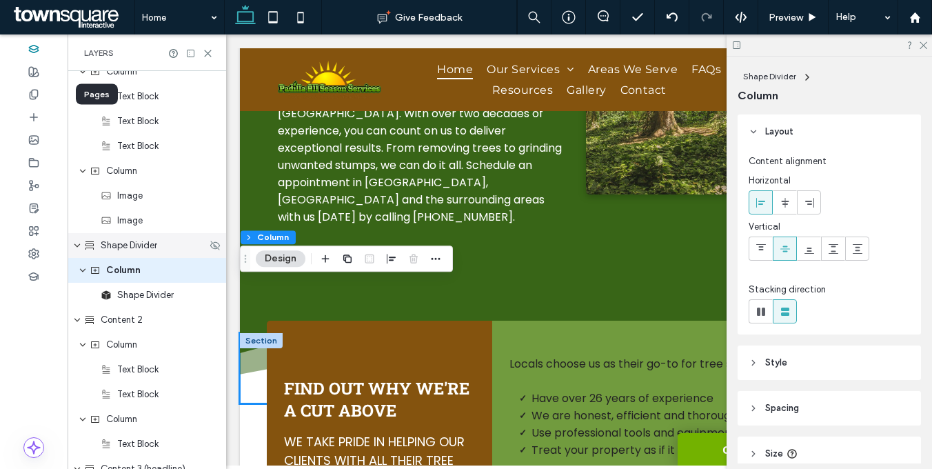
click at [152, 245] on span "Shape Divider" at bounding box center [129, 245] width 56 height 14
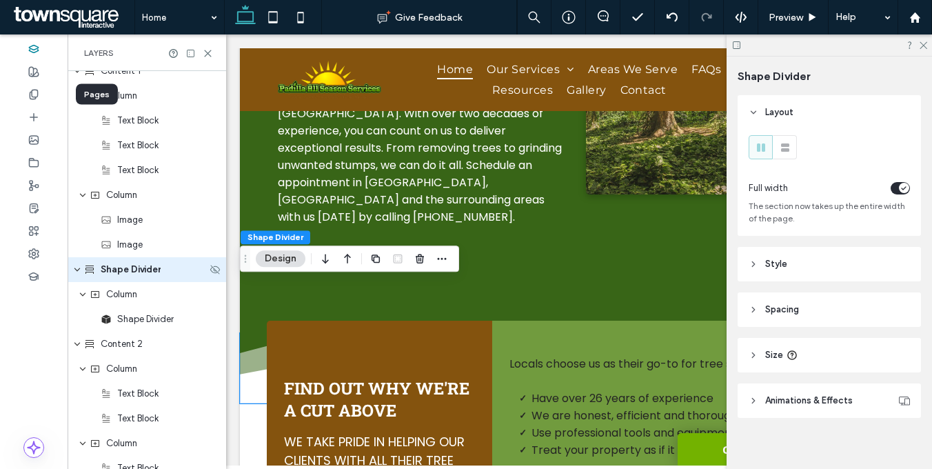
scroll to position [1599, 0]
click at [420, 255] on icon "button" at bounding box center [419, 258] width 11 height 11
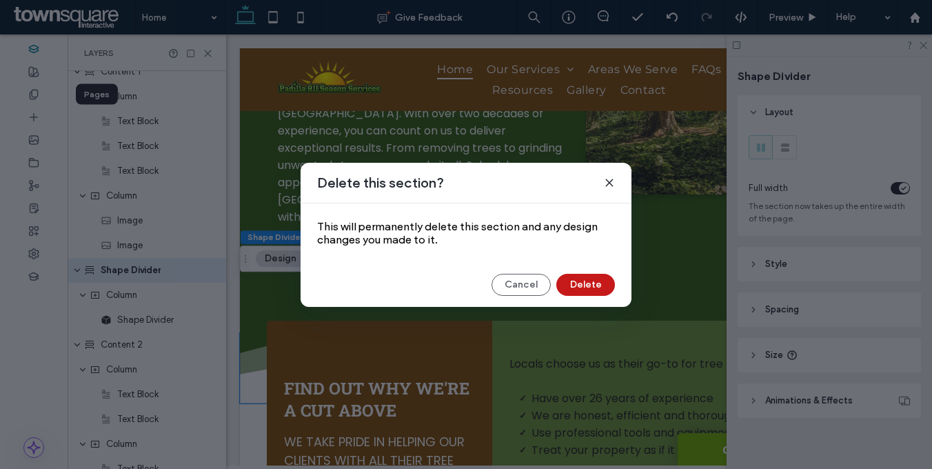
click at [587, 284] on button "Delete" at bounding box center [585, 285] width 59 height 22
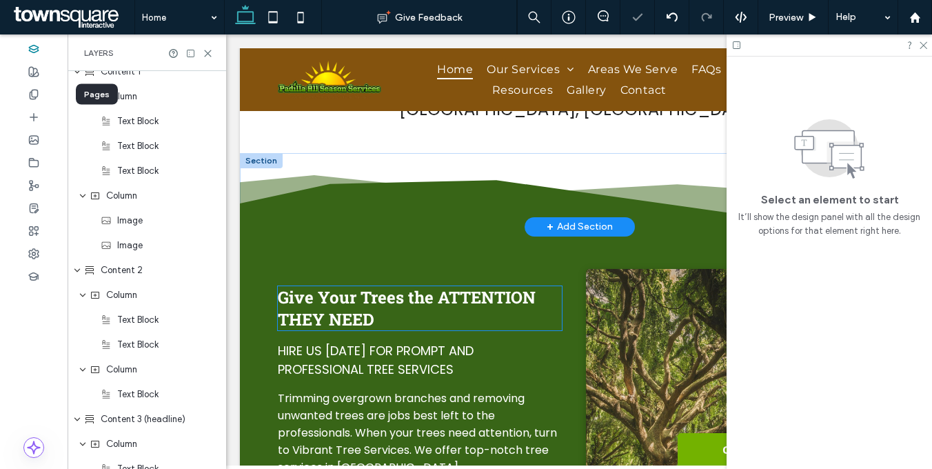
scroll to position [650, 0]
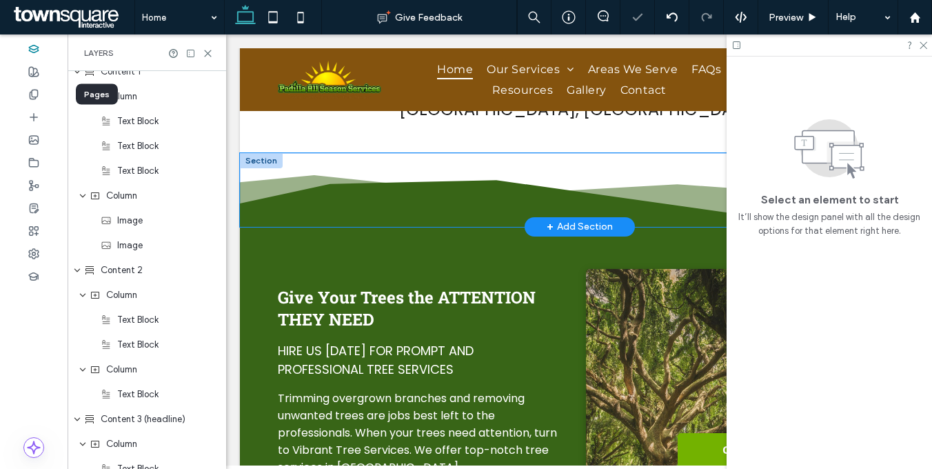
click at [415, 185] on icon at bounding box center [579, 203] width 679 height 47
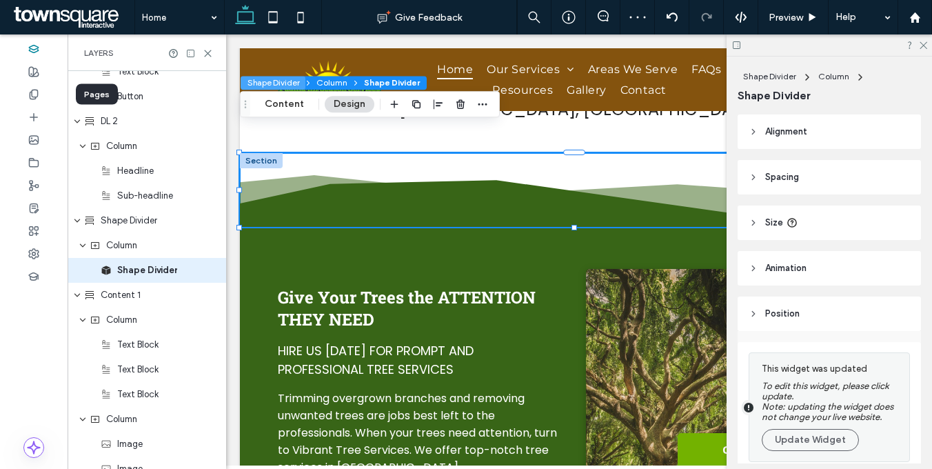
click at [271, 82] on button "Shape Divider" at bounding box center [272, 83] width 65 height 14
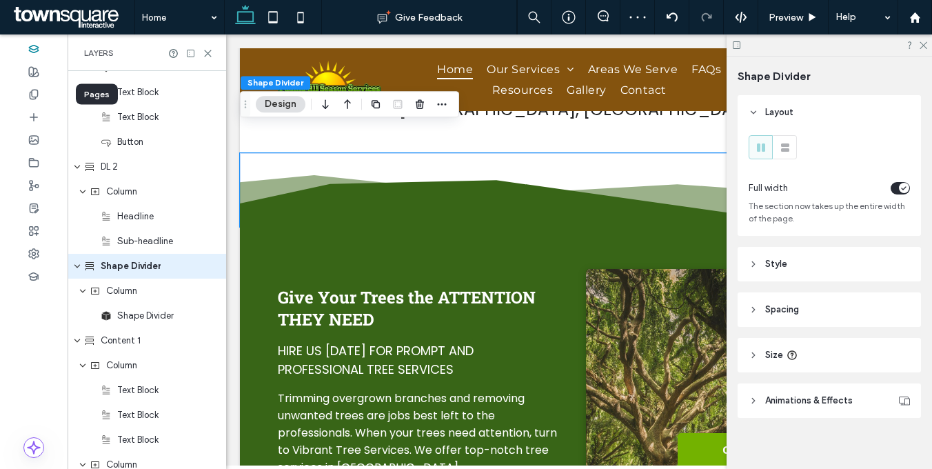
scroll to position [1326, 0]
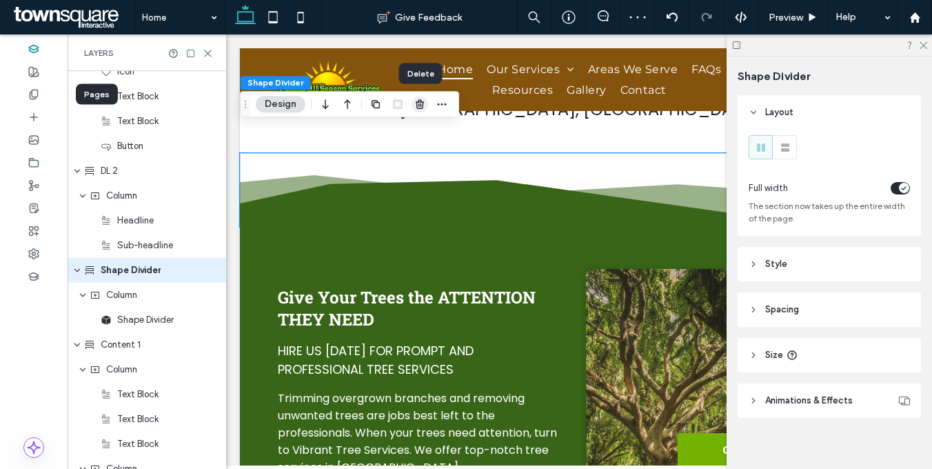
click at [420, 104] on icon "button" at bounding box center [419, 104] width 11 height 11
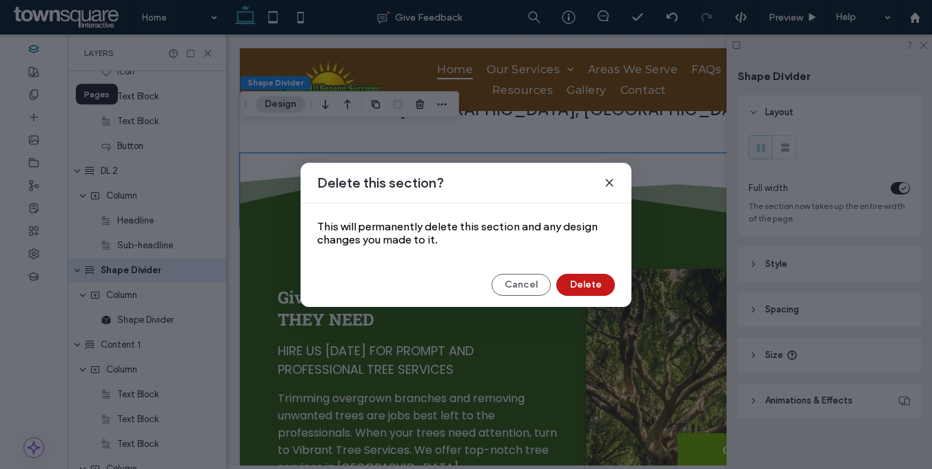
click at [589, 287] on button "Delete" at bounding box center [585, 285] width 59 height 22
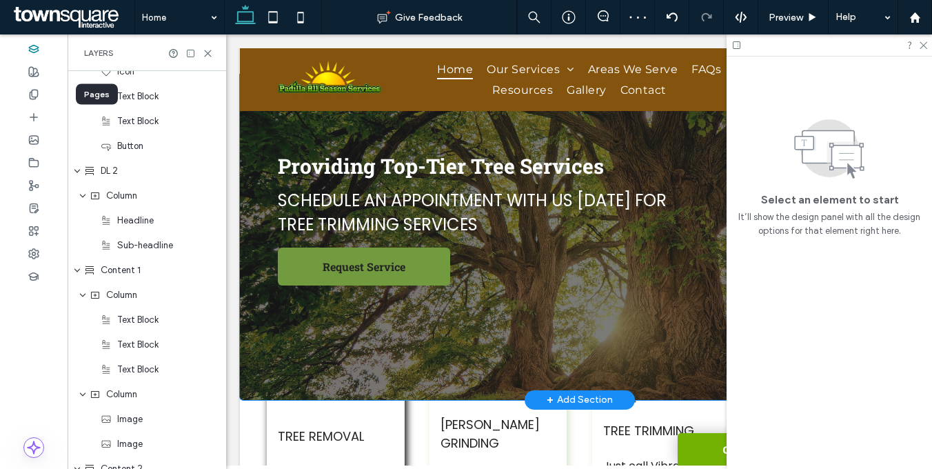
scroll to position [0, 0]
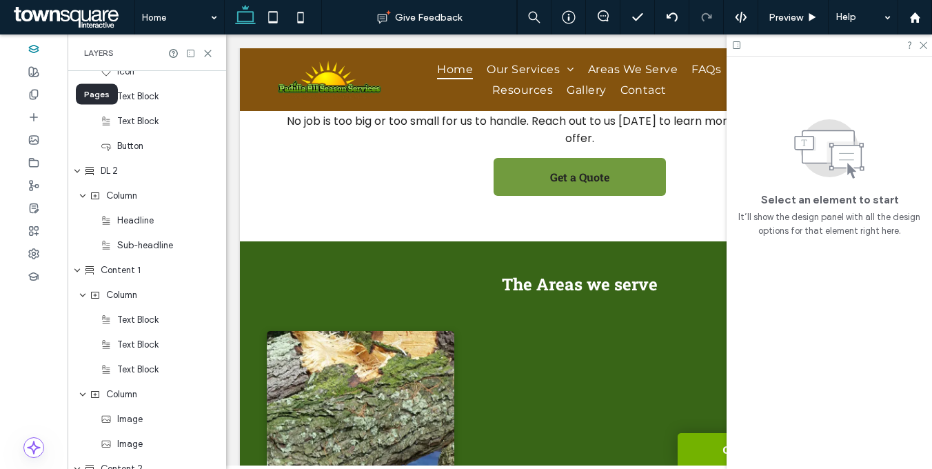
click at [207, 52] on icon at bounding box center [208, 53] width 10 height 10
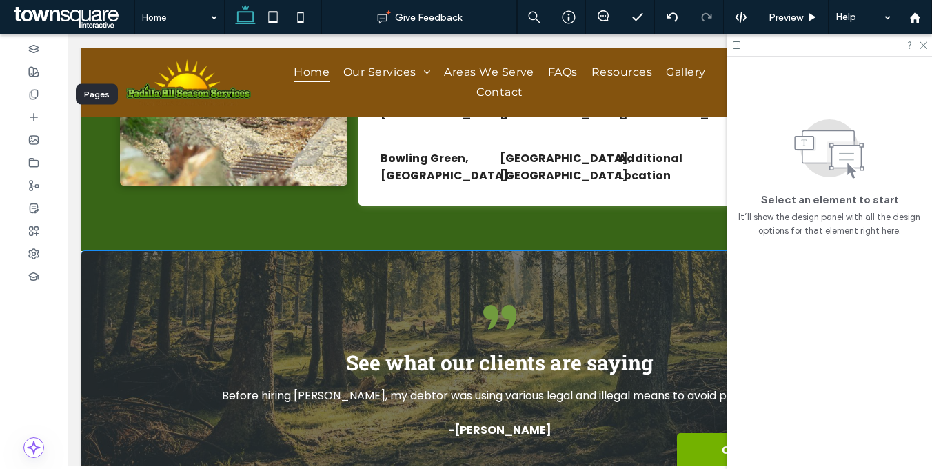
scroll to position [2248, 0]
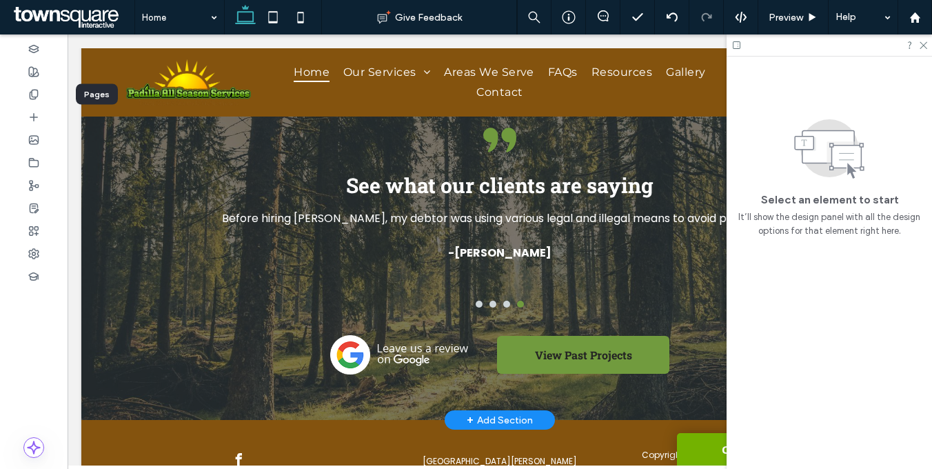
click at [510, 412] on div "+ Add Section" at bounding box center [499, 419] width 66 height 15
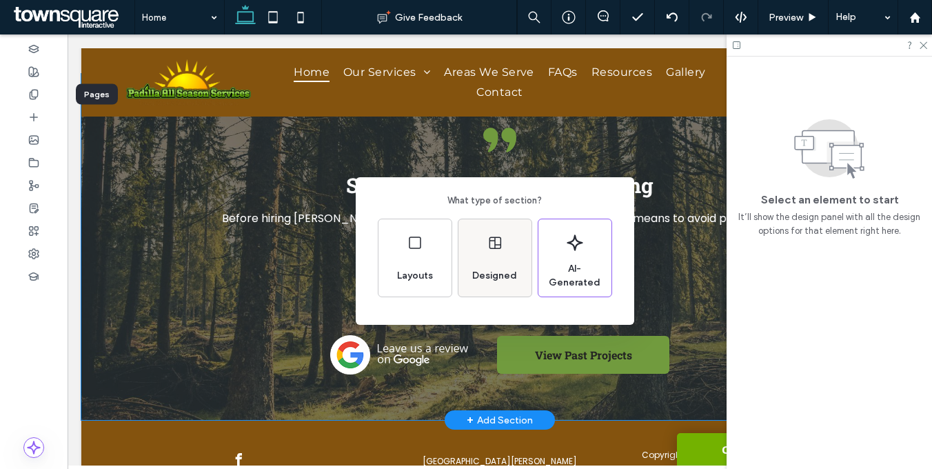
click at [478, 280] on span "Designed" at bounding box center [494, 276] width 56 height 14
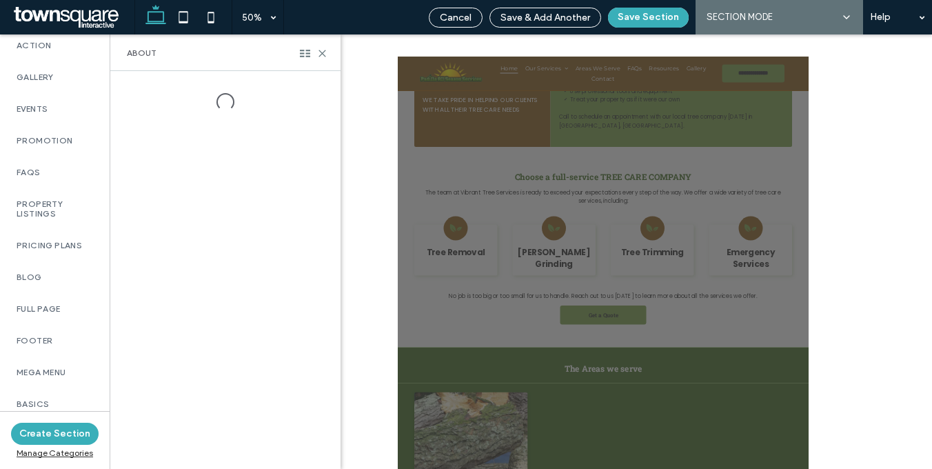
scroll to position [1064, 0]
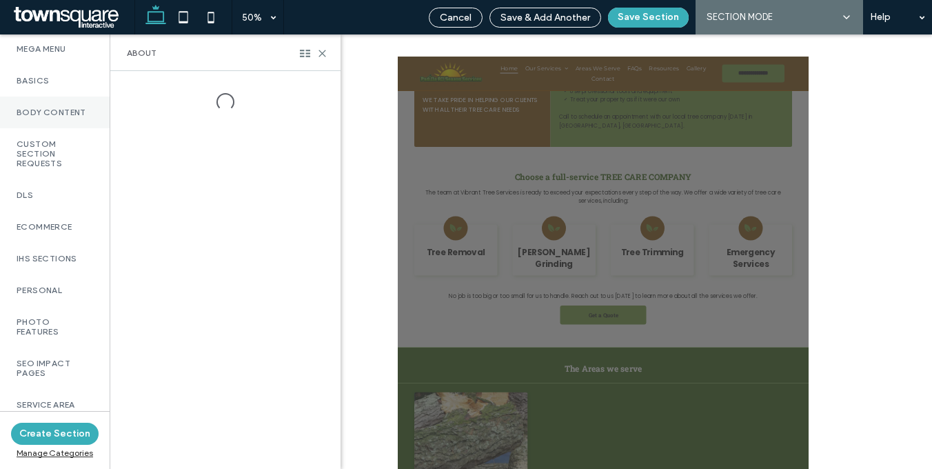
click at [60, 110] on label "Body Content" at bounding box center [55, 112] width 76 height 10
click at [278, 88] on div at bounding box center [225, 270] width 230 height 398
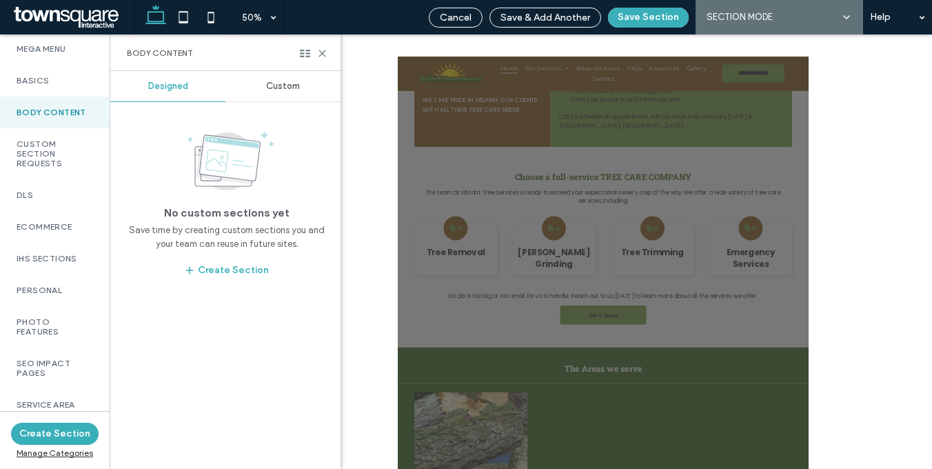
click at [285, 85] on span "Custom" at bounding box center [283, 86] width 34 height 11
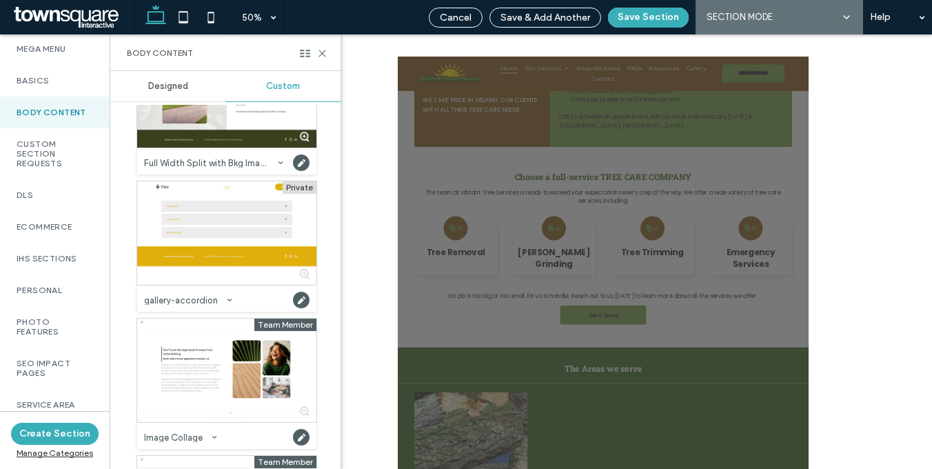
scroll to position [3837, 0]
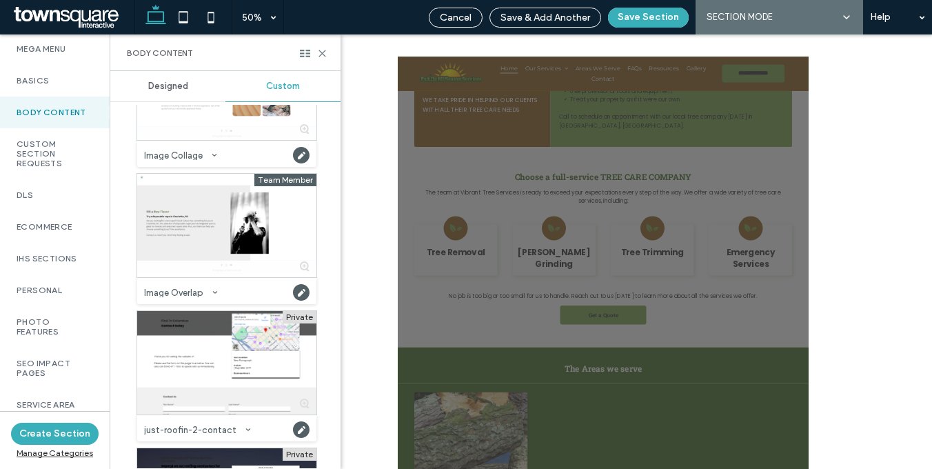
drag, startPoint x: 331, startPoint y: 144, endPoint x: 326, endPoint y: 280, distance: 136.5
click at [333, 227] on div "Designed Custom Private a-plus-2-contact Category: Body Content Created by: kat…" at bounding box center [225, 270] width 230 height 398
drag, startPoint x: 332, startPoint y: 290, endPoint x: 327, endPoint y: 398, distance: 107.6
click at [327, 398] on div "Designed Custom Private a-plus-2-contact Category: Body Content Created by: kat…" at bounding box center [225, 270] width 230 height 398
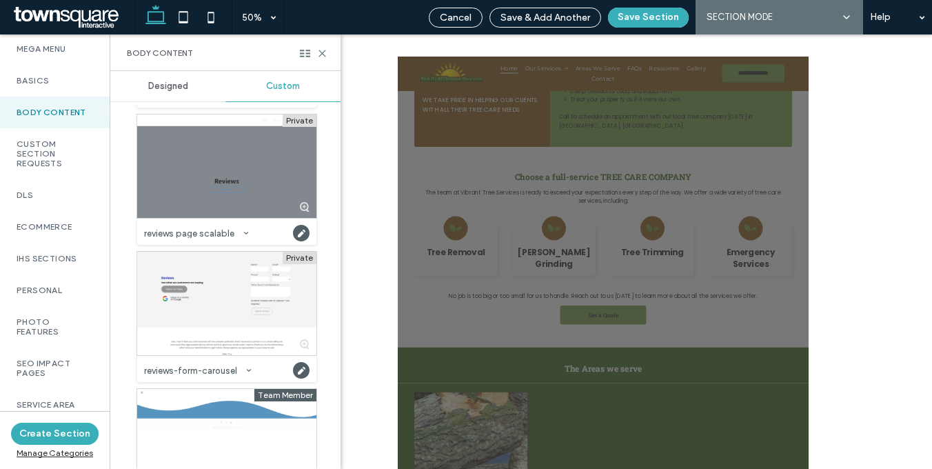
scroll to position [7460, 0]
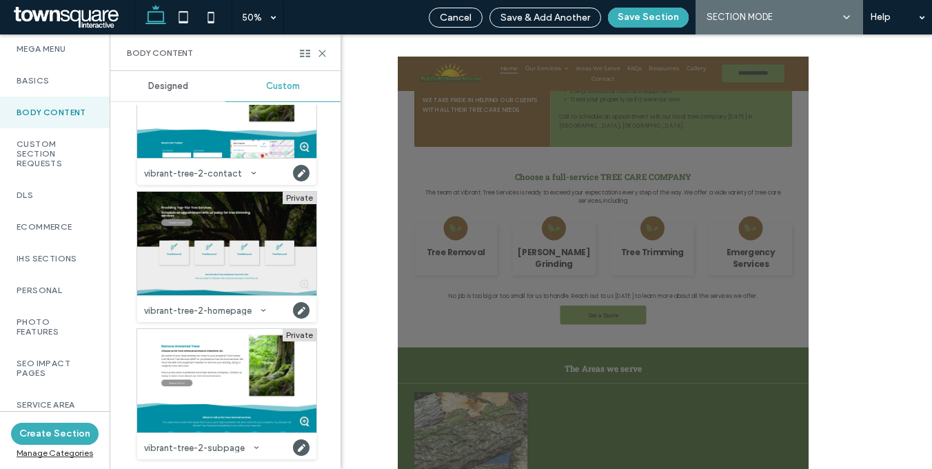
click at [198, 267] on div at bounding box center [226, 243] width 179 height 103
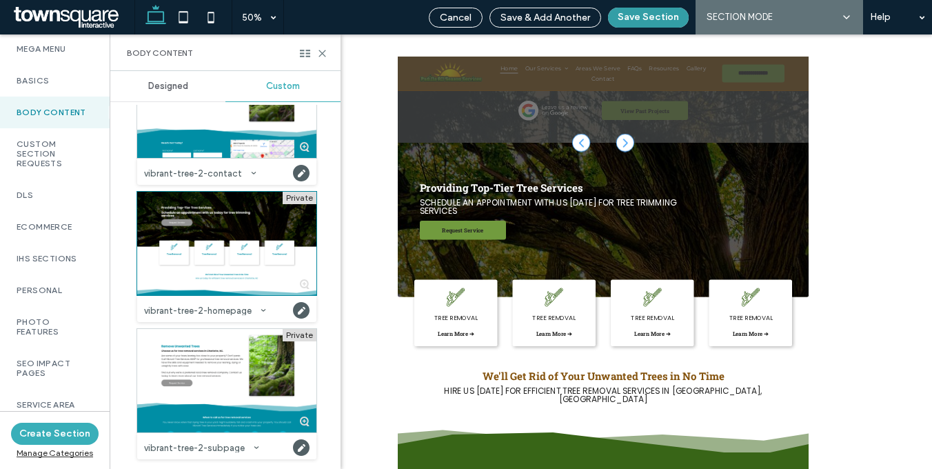
scroll to position [2451, 0]
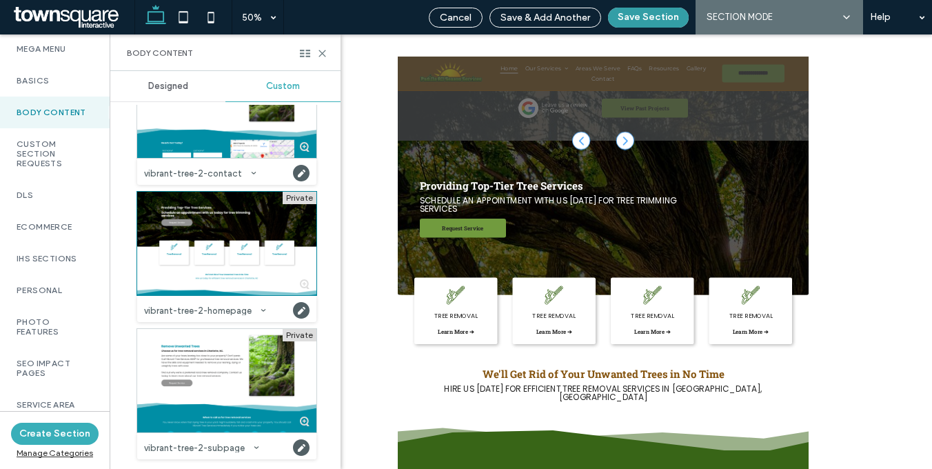
click at [660, 16] on button "Save Section" at bounding box center [648, 18] width 81 height 20
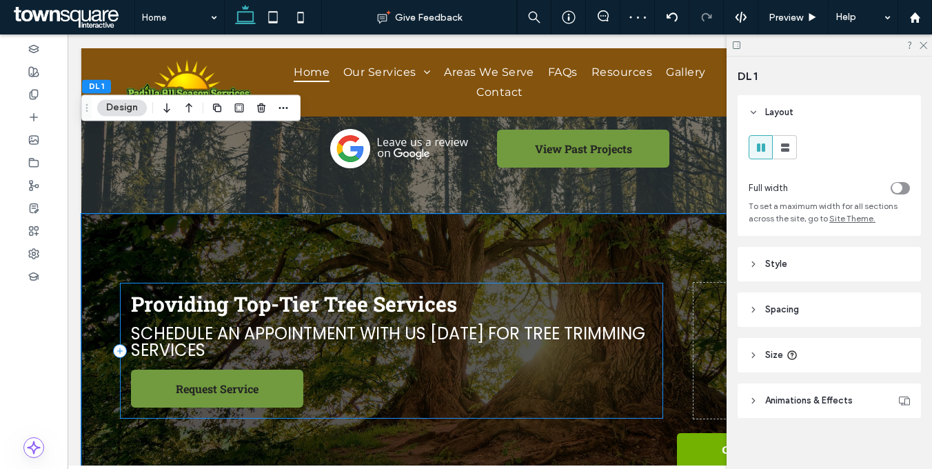
scroll to position [2441, 0]
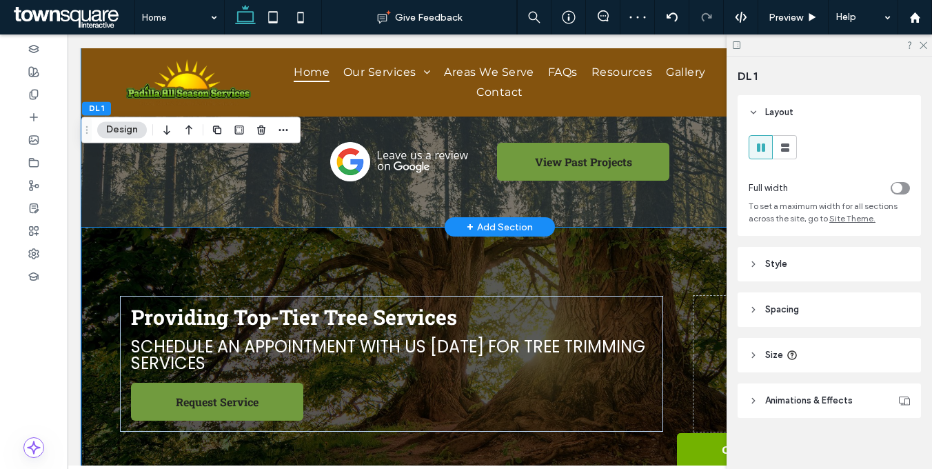
click at [422, 138] on div "See what our clients are saying "Hoorayyyyy! Finally. After two other attorneys…" at bounding box center [499, 54] width 827 height 347
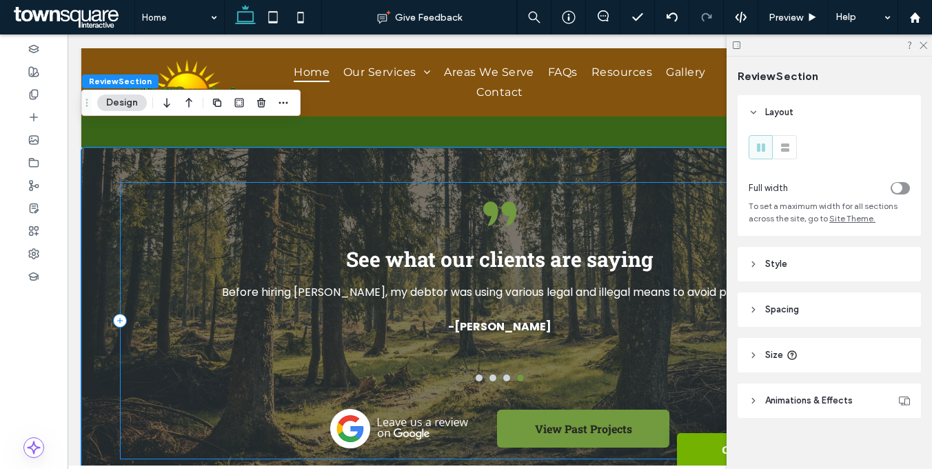
scroll to position [2155, 0]
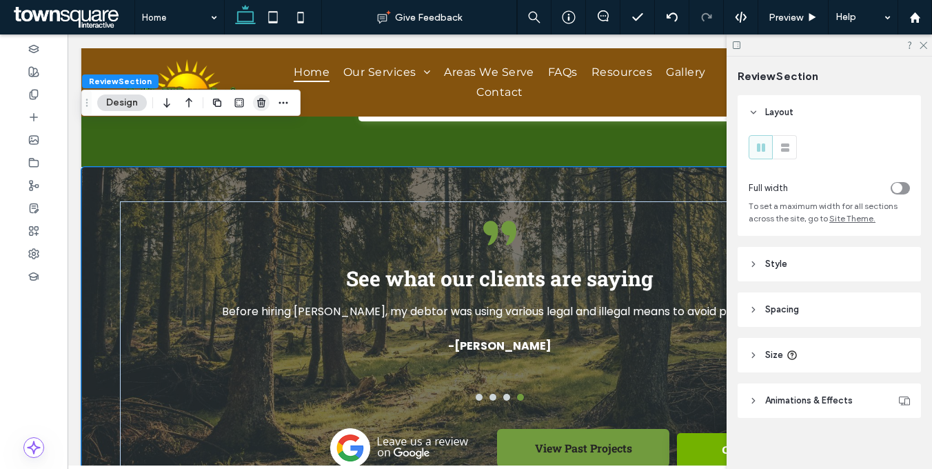
click at [260, 105] on icon "button" at bounding box center [261, 102] width 11 height 11
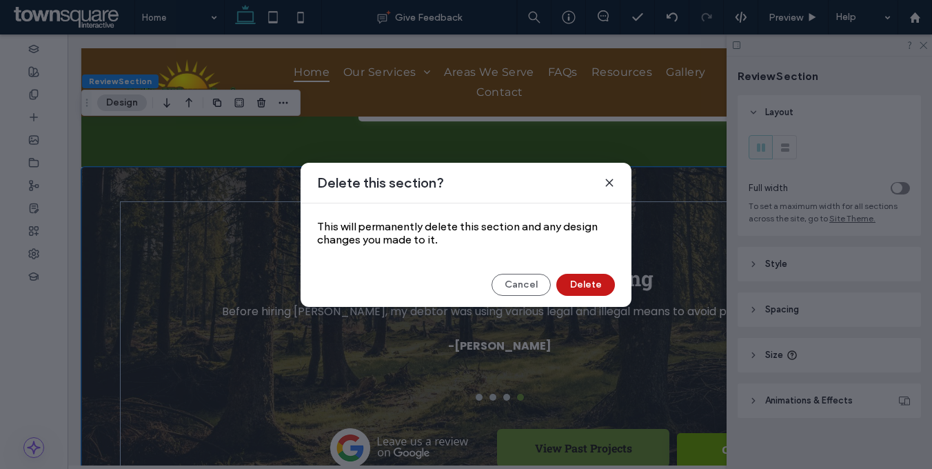
click at [569, 289] on button "Delete" at bounding box center [585, 285] width 59 height 22
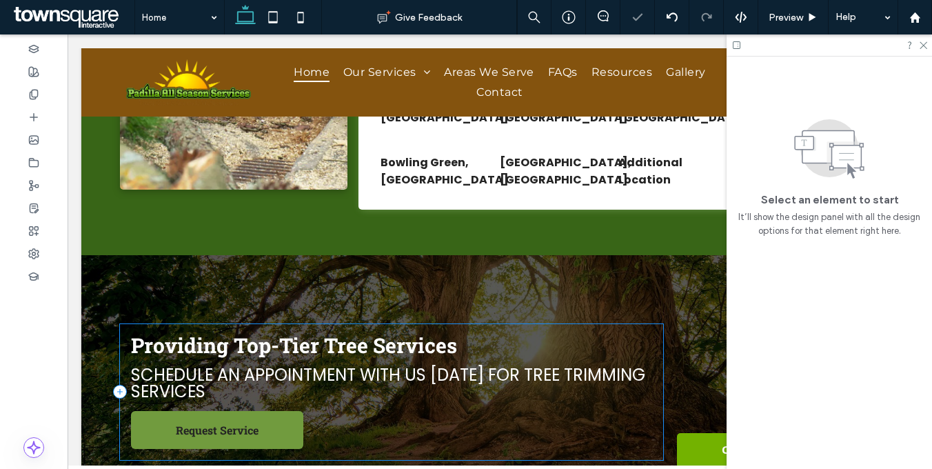
scroll to position [1938, 0]
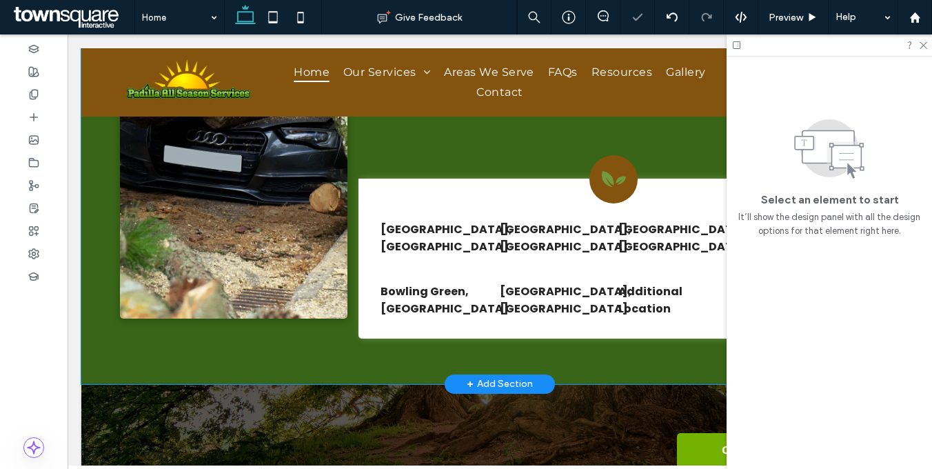
click at [372, 287] on div "Charlotte, NC Concord, NC Mooresville, NC Matthews, NC Bowling Green, SC Denver…" at bounding box center [499, 132] width 827 height 503
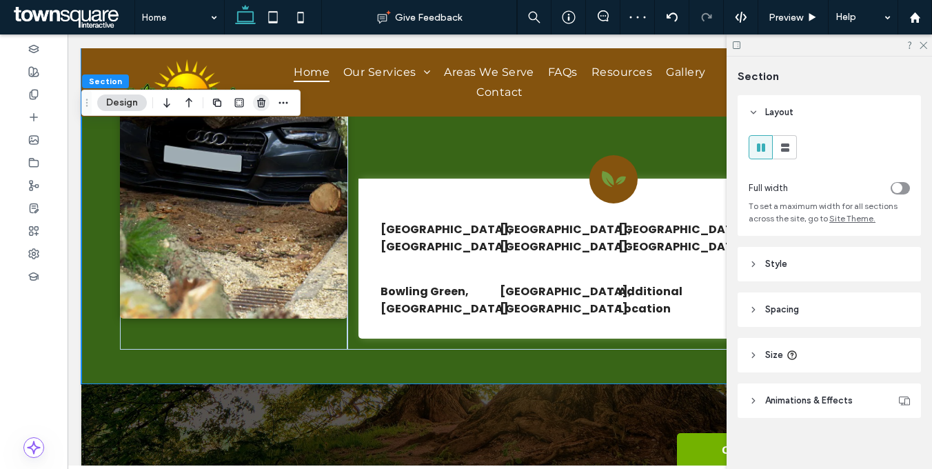
click at [263, 107] on icon "button" at bounding box center [261, 102] width 11 height 11
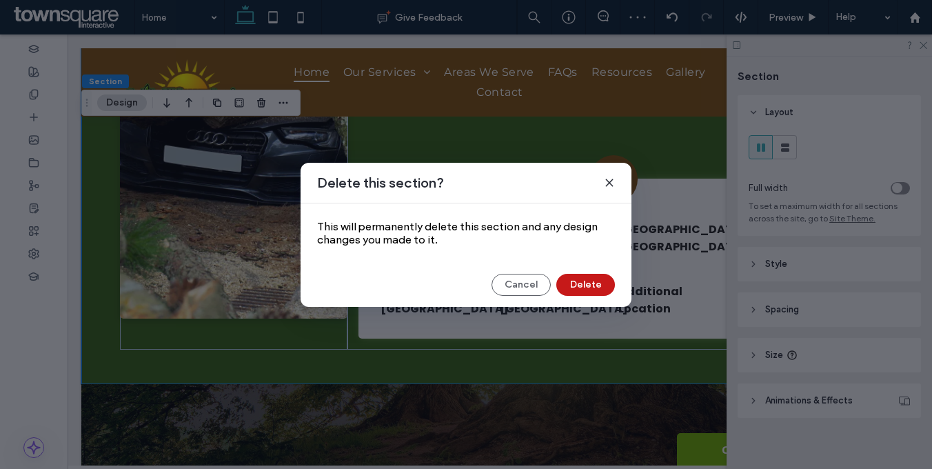
click at [579, 284] on button "Delete" at bounding box center [585, 285] width 59 height 22
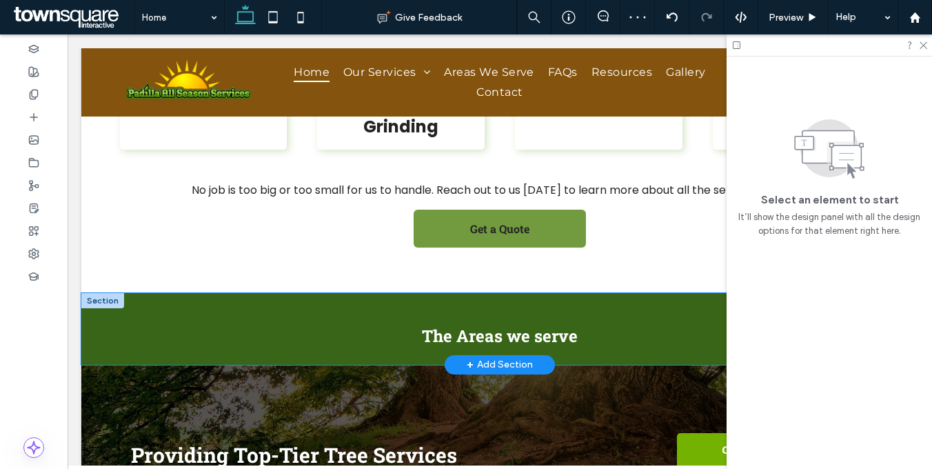
click at [378, 293] on div "The Areas we serve" at bounding box center [499, 329] width 827 height 72
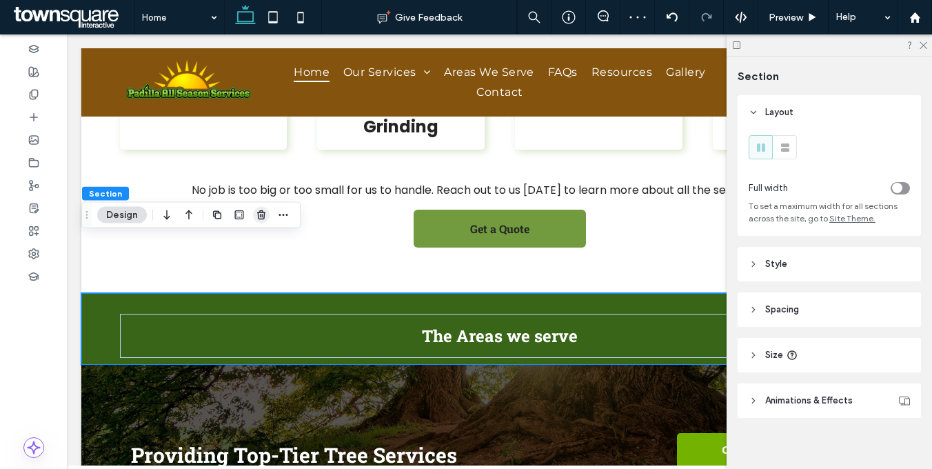
click at [264, 214] on use "button" at bounding box center [261, 214] width 8 height 9
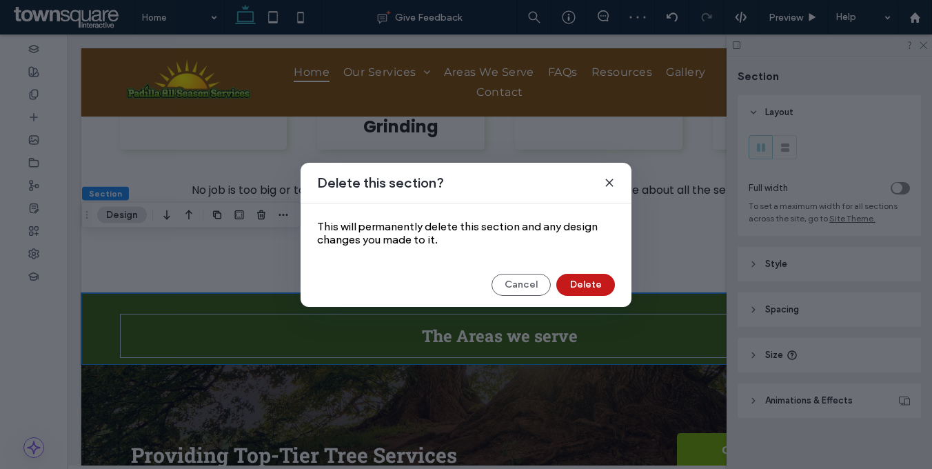
click at [565, 284] on button "Delete" at bounding box center [585, 285] width 59 height 22
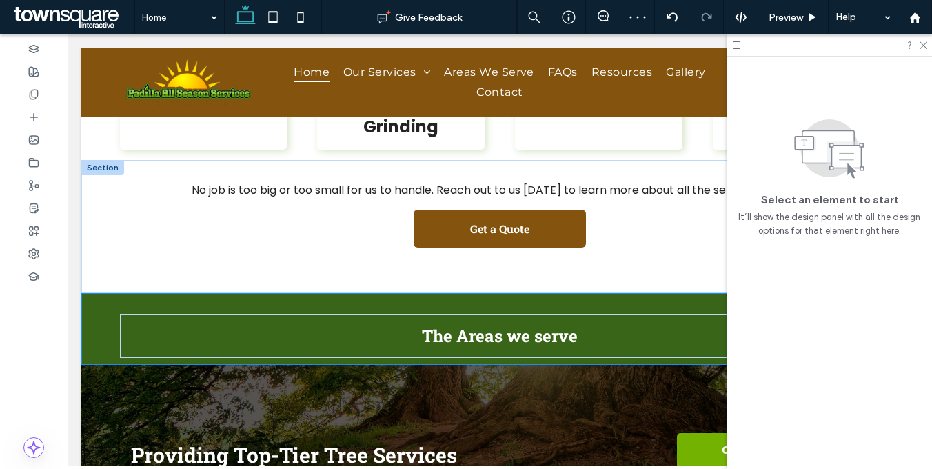
scroll to position [1383, 0]
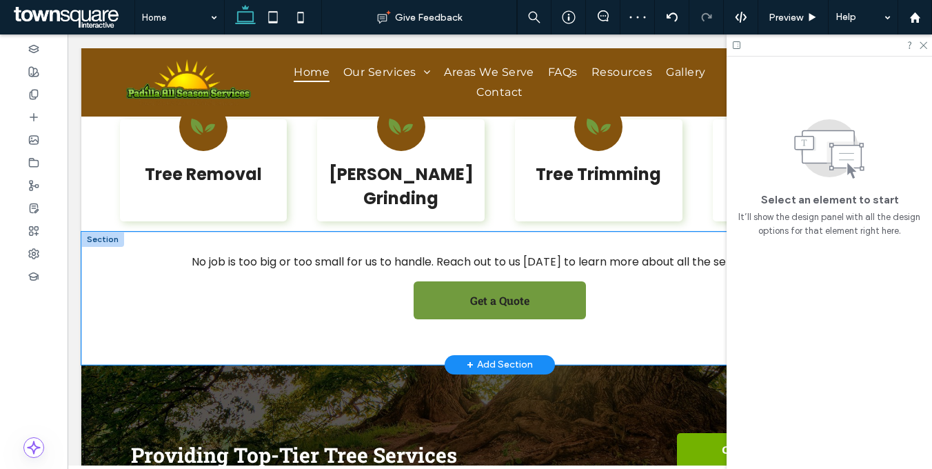
click at [320, 277] on div "No job is too big or too small for us to handle. Reach out to us today to learn…" at bounding box center [499, 297] width 827 height 133
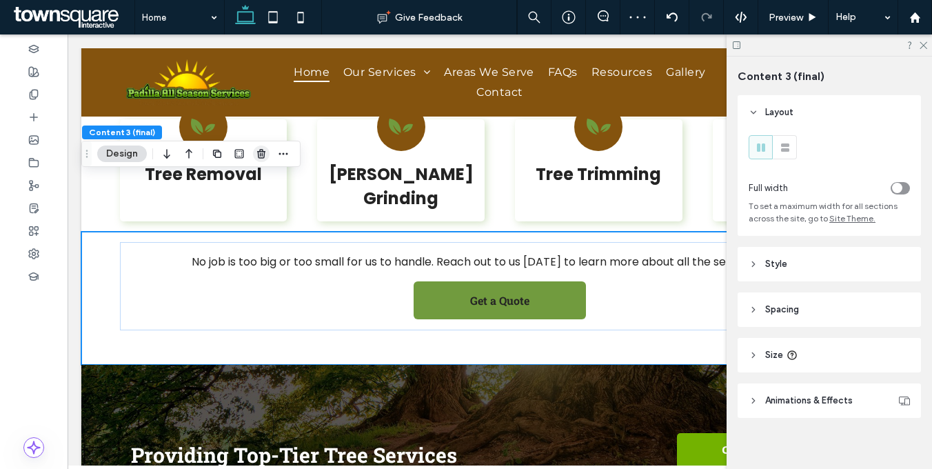
click at [267, 153] on span "button" at bounding box center [261, 153] width 17 height 17
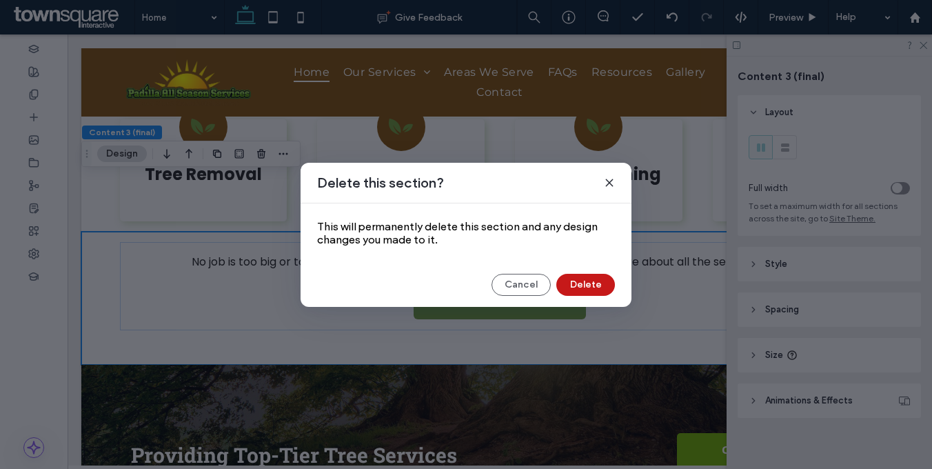
click at [584, 278] on button "Delete" at bounding box center [585, 285] width 59 height 22
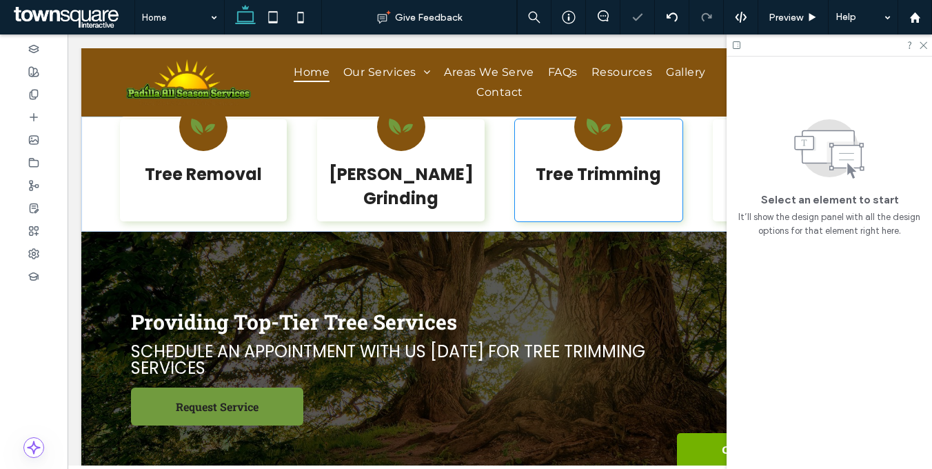
scroll to position [1250, 0]
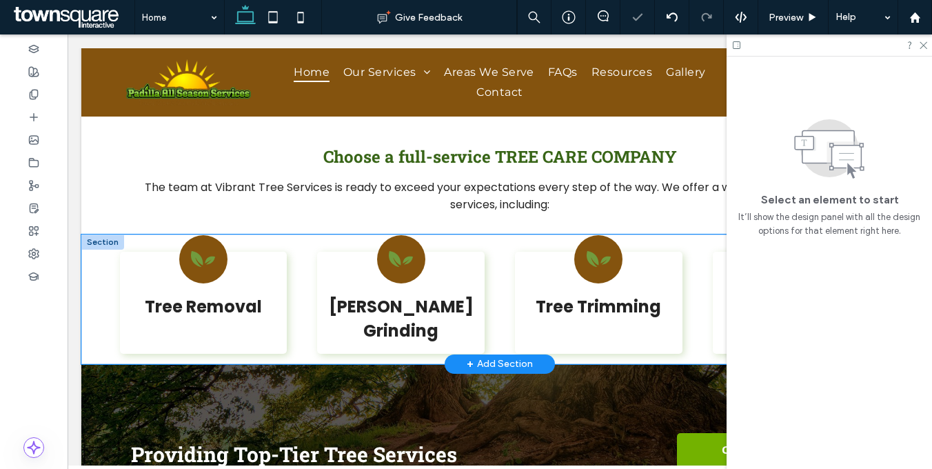
click at [287, 234] on div "Tree Removal Stump Grinding Tree Trimming Emergency Services" at bounding box center [499, 299] width 827 height 130
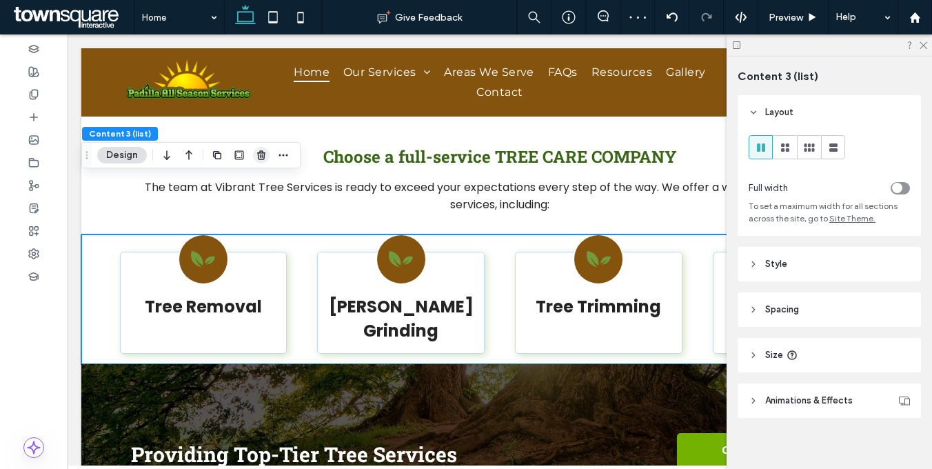
click at [258, 158] on use "button" at bounding box center [261, 154] width 8 height 9
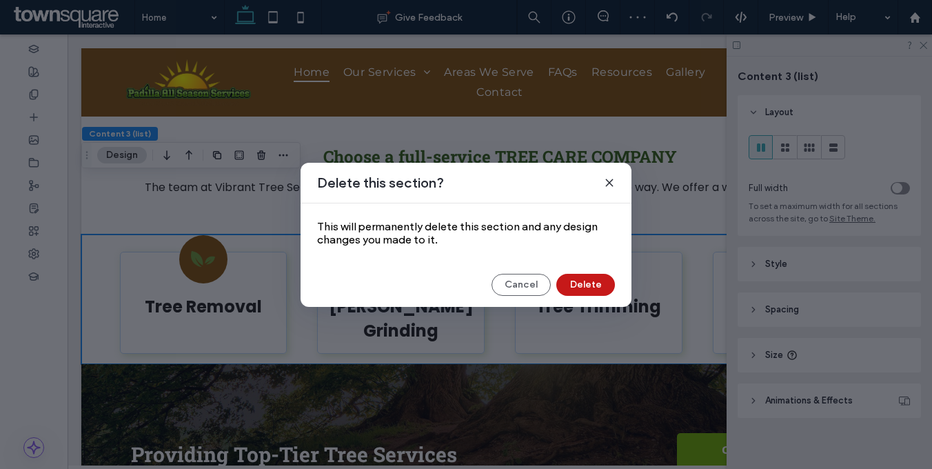
drag, startPoint x: 583, startPoint y: 285, endPoint x: 515, endPoint y: 252, distance: 75.8
click at [583, 285] on button "Delete" at bounding box center [585, 285] width 59 height 22
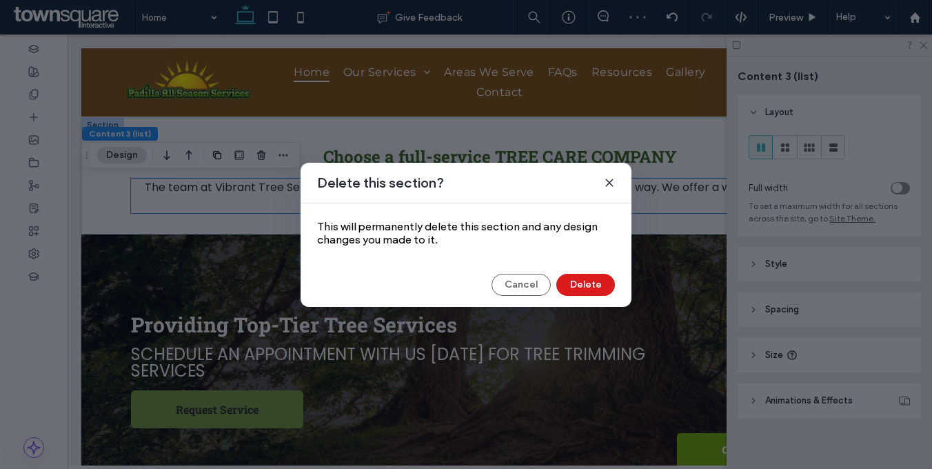
scroll to position [1120, 0]
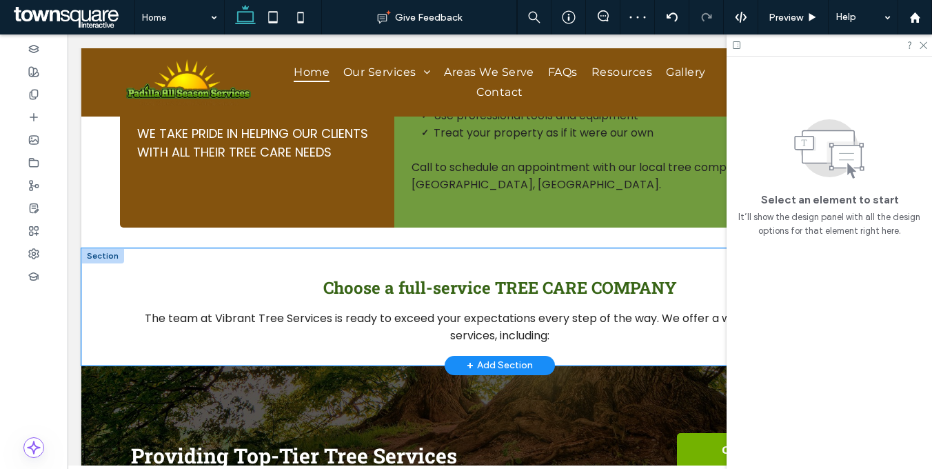
click at [407, 248] on div "Choose a full-service TREE CARE COMPANY The team at Vibrant Tree Services is re…" at bounding box center [499, 306] width 827 height 117
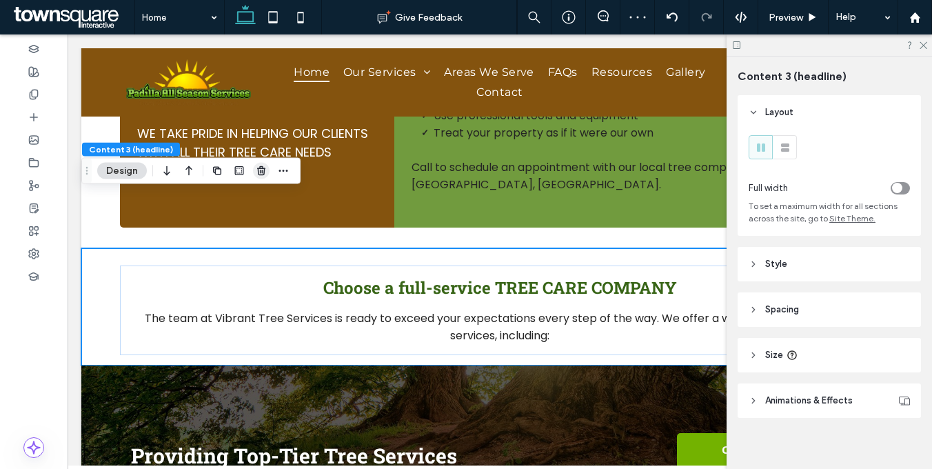
click at [265, 171] on icon "button" at bounding box center [261, 170] width 11 height 11
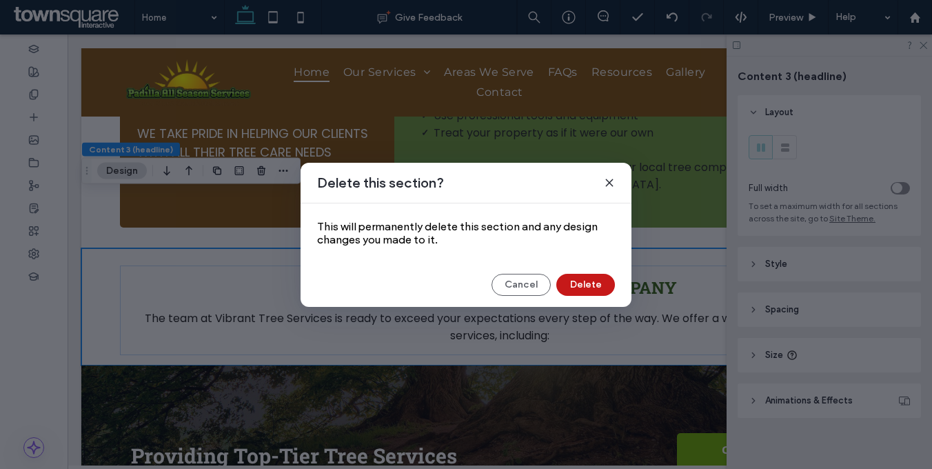
click at [583, 282] on button "Delete" at bounding box center [585, 285] width 59 height 22
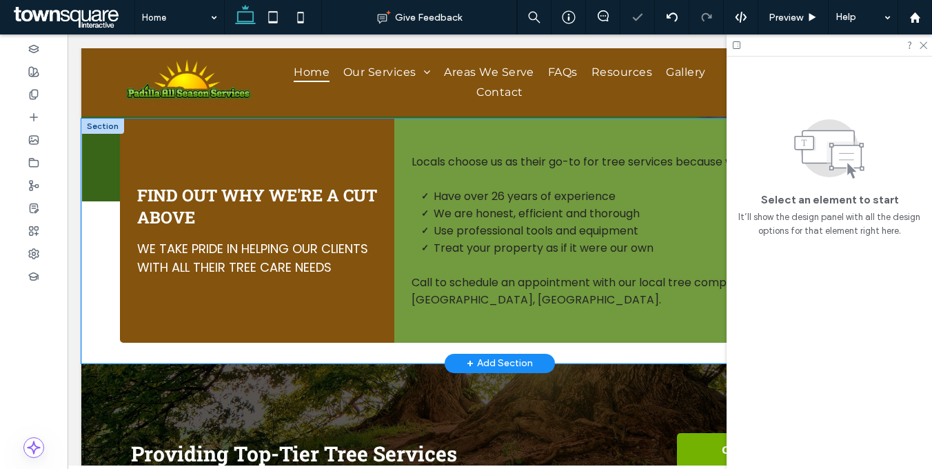
click at [88, 211] on div "FIND OUT WHY WE'RE A CUT ABOVE We take pride in helping our clients with all th…" at bounding box center [499, 241] width 827 height 245
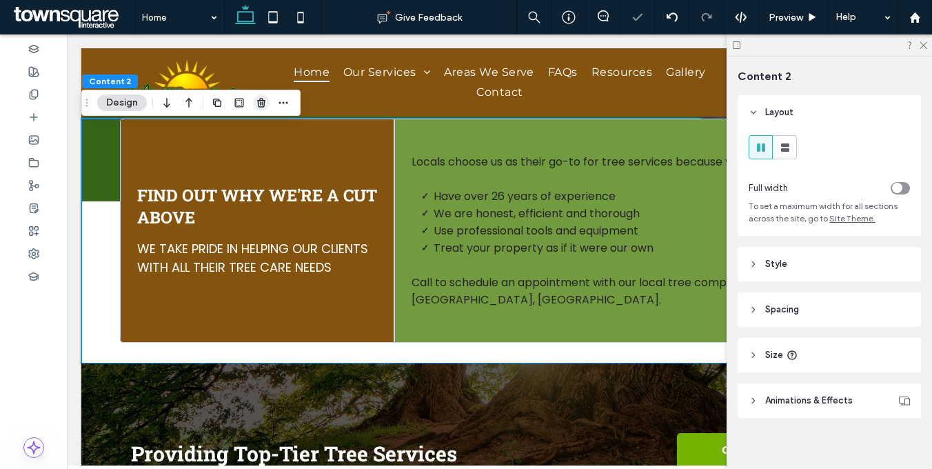
click at [265, 106] on icon "button" at bounding box center [261, 102] width 11 height 11
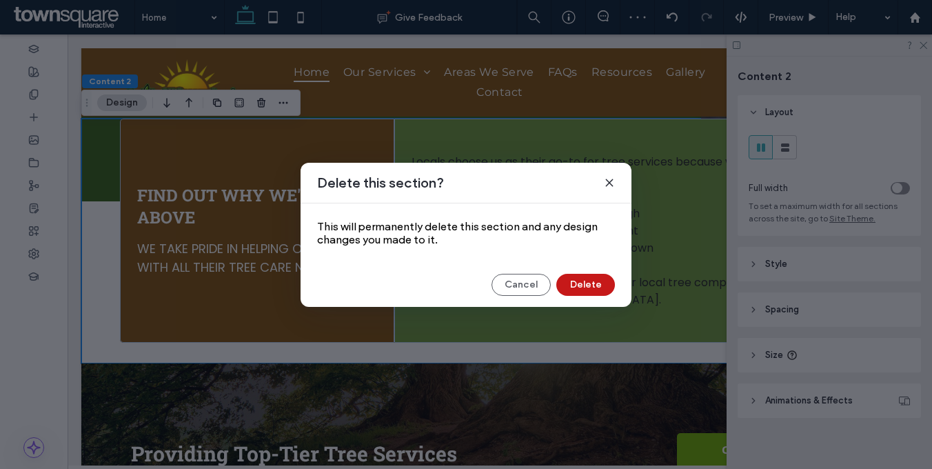
click at [579, 280] on button "Delete" at bounding box center [585, 285] width 59 height 22
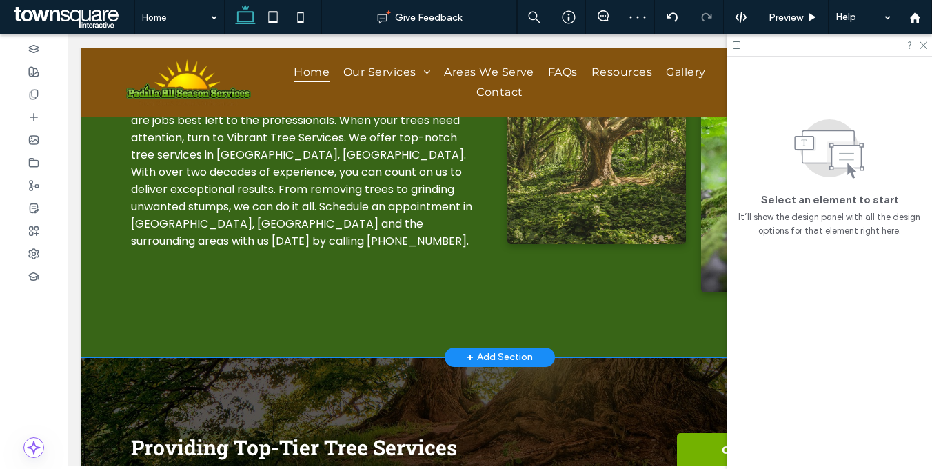
click at [356, 265] on div "Give Your Trees the ATTENTION THEY NEED Hire us today for prompt and profession…" at bounding box center [499, 141] width 827 height 432
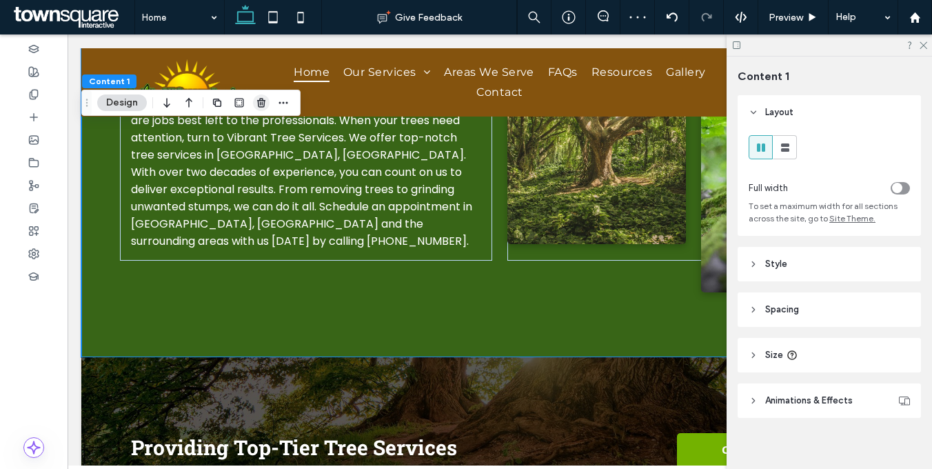
click at [264, 105] on icon "button" at bounding box center [261, 102] width 11 height 11
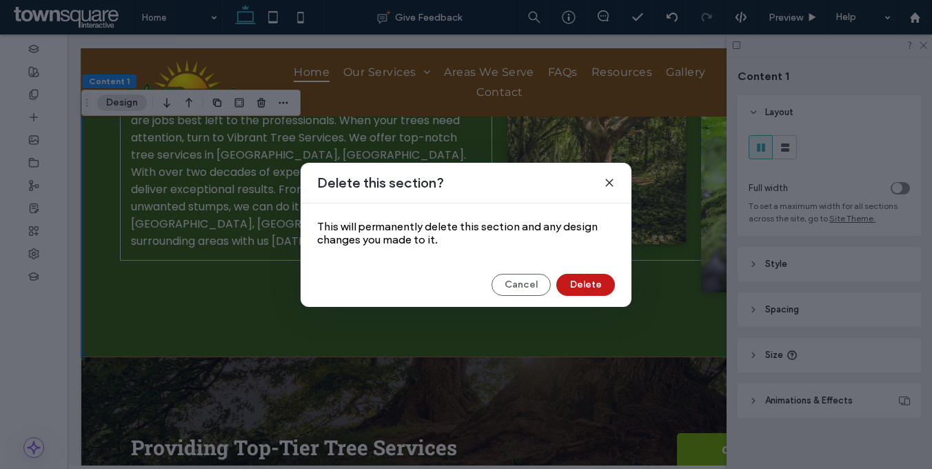
click at [563, 285] on button "Delete" at bounding box center [585, 285] width 59 height 22
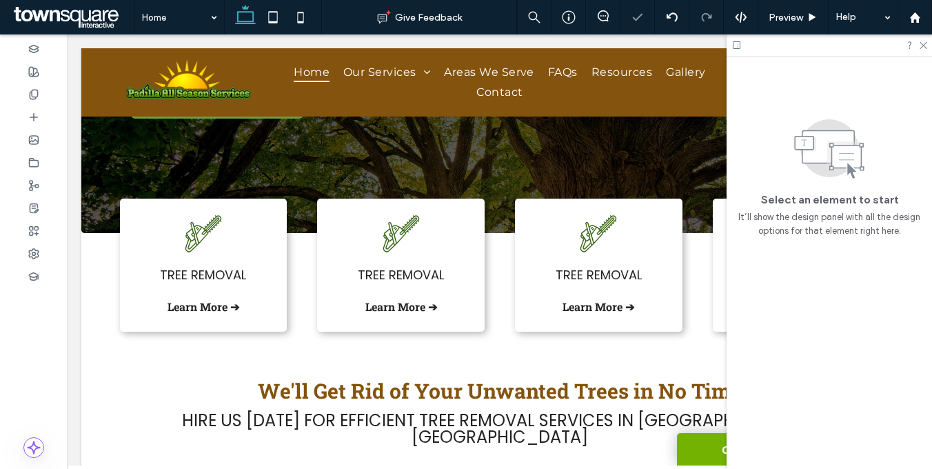
scroll to position [440, 0]
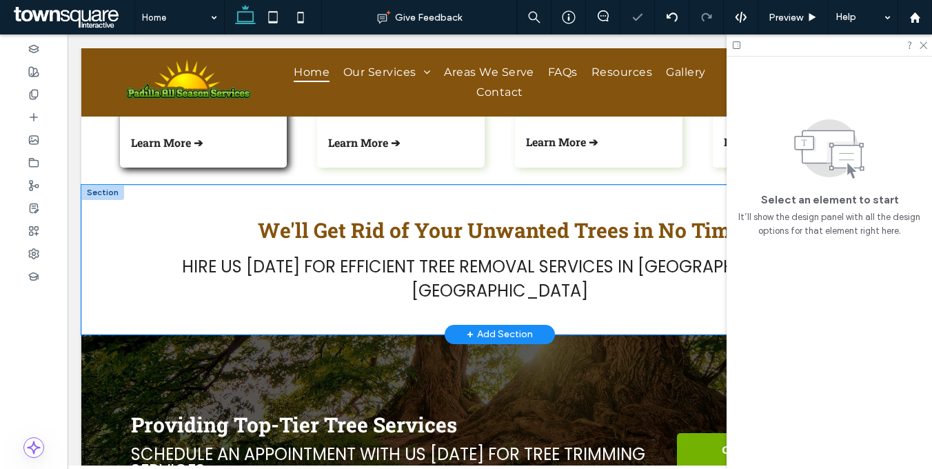
click at [338, 192] on div "We'll Get Rid of Your Unwanted Trees in No Time Hire us today for efficient tre…" at bounding box center [499, 260] width 827 height 150
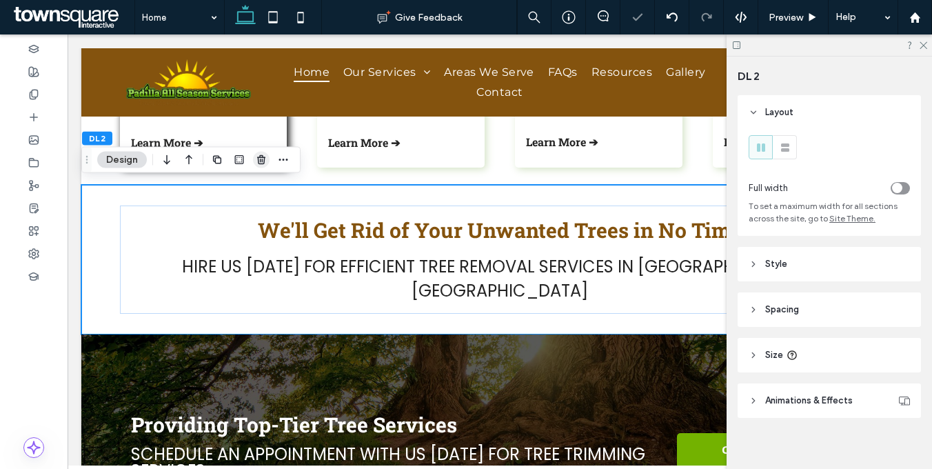
click at [265, 158] on icon "button" at bounding box center [261, 159] width 11 height 11
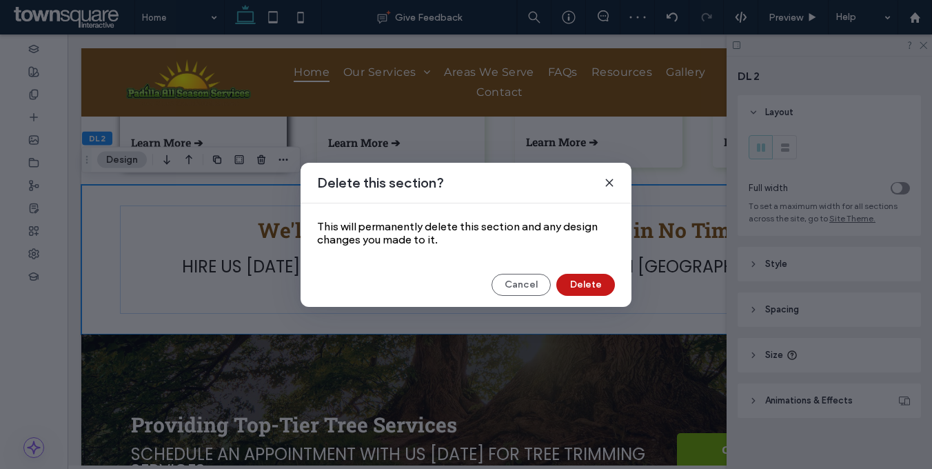
click at [603, 282] on button "Delete" at bounding box center [585, 285] width 59 height 22
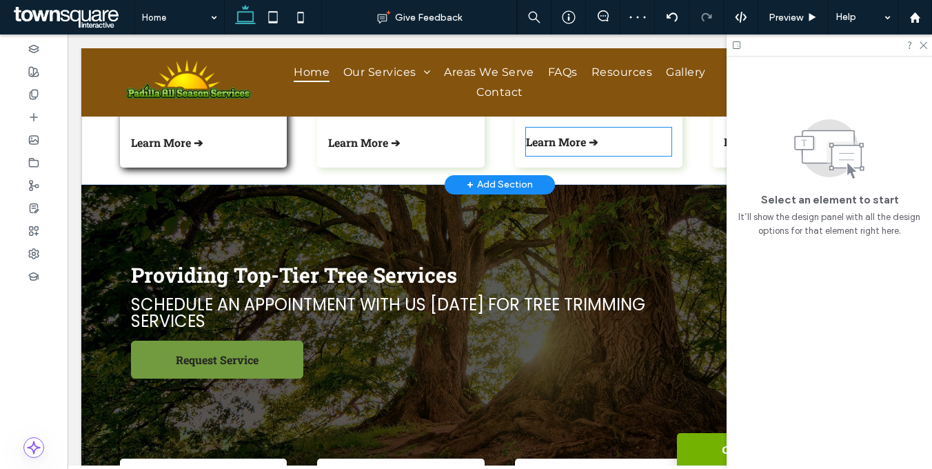
scroll to position [313, 0]
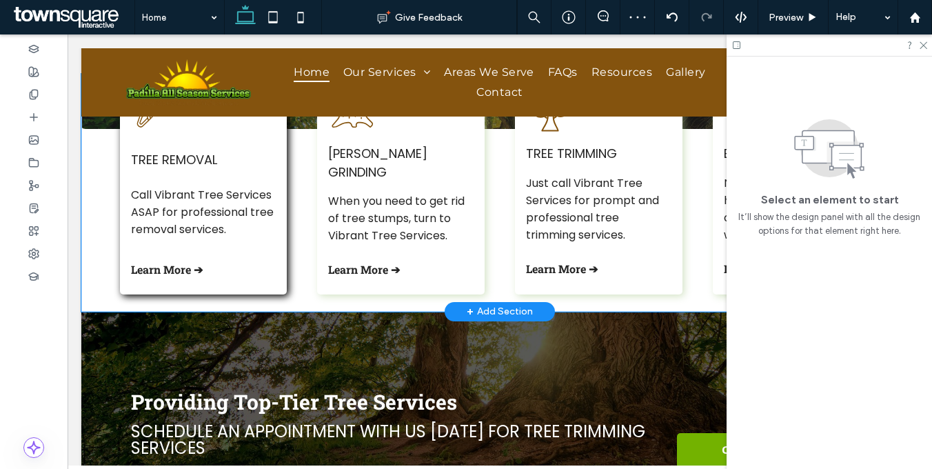
click at [496, 205] on div "Tree Removal Call Vibrant Tree Services ASAP for professional tree removal serv…" at bounding box center [499, 193] width 827 height 238
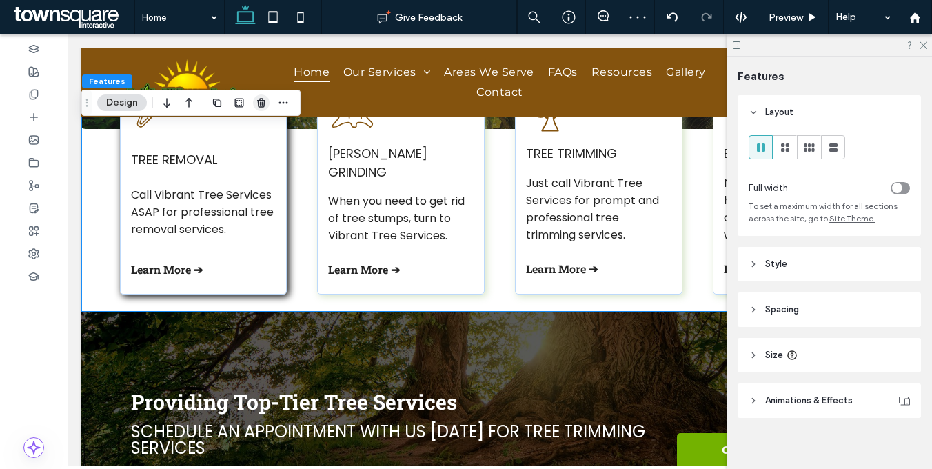
click at [263, 102] on icon "button" at bounding box center [261, 102] width 11 height 11
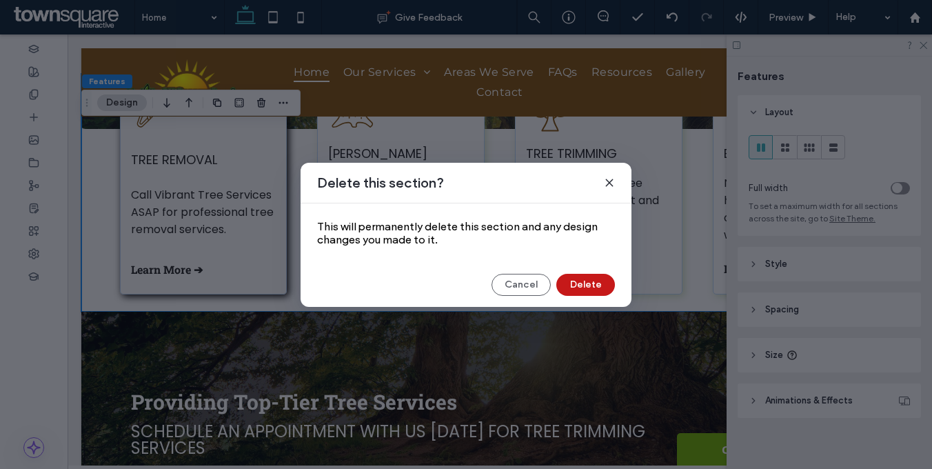
click at [592, 280] on button "Delete" at bounding box center [585, 285] width 59 height 22
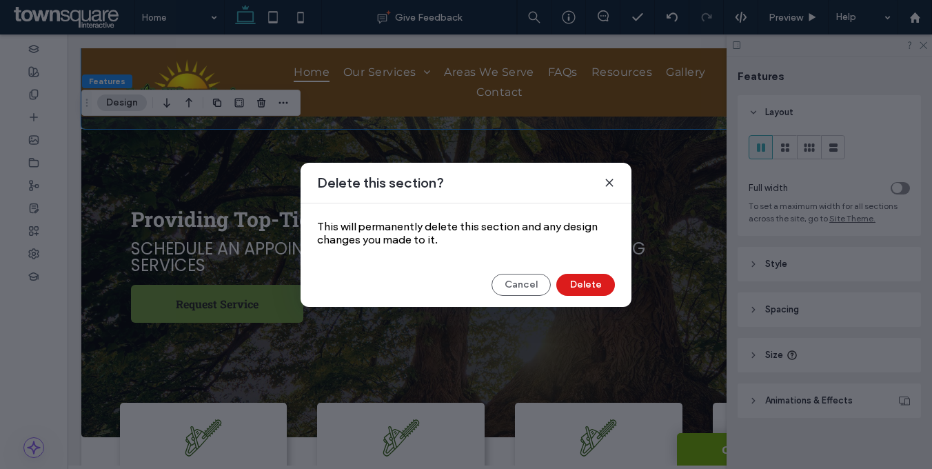
scroll to position [134, 0]
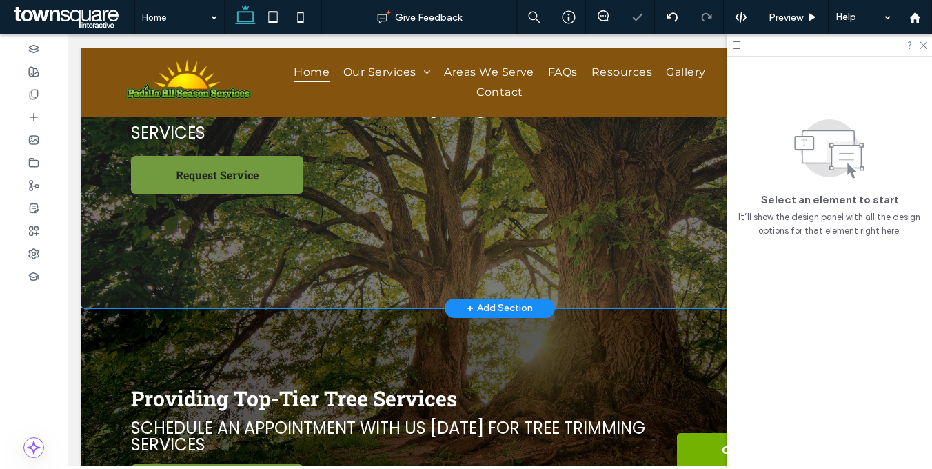
click at [398, 210] on div "Providing Top-Tier Tree Services Schedule an appointment with us today for tree…" at bounding box center [499, 145] width 827 height 325
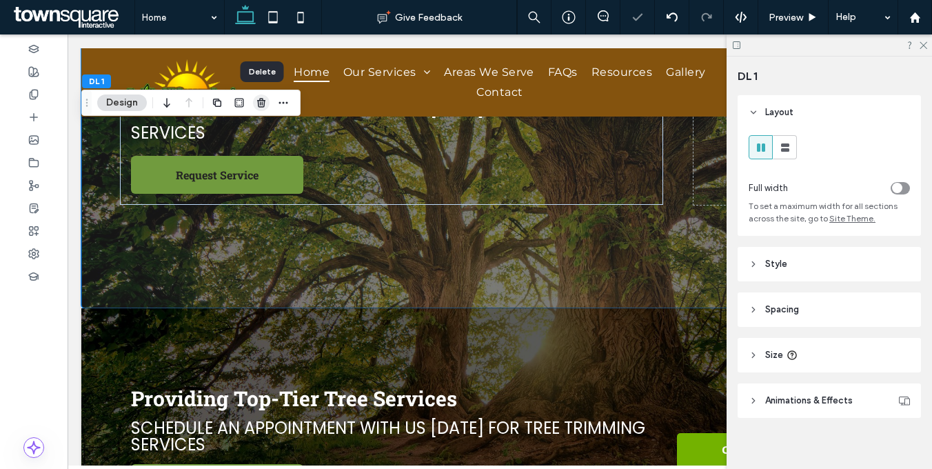
click at [264, 104] on use "button" at bounding box center [261, 102] width 8 height 9
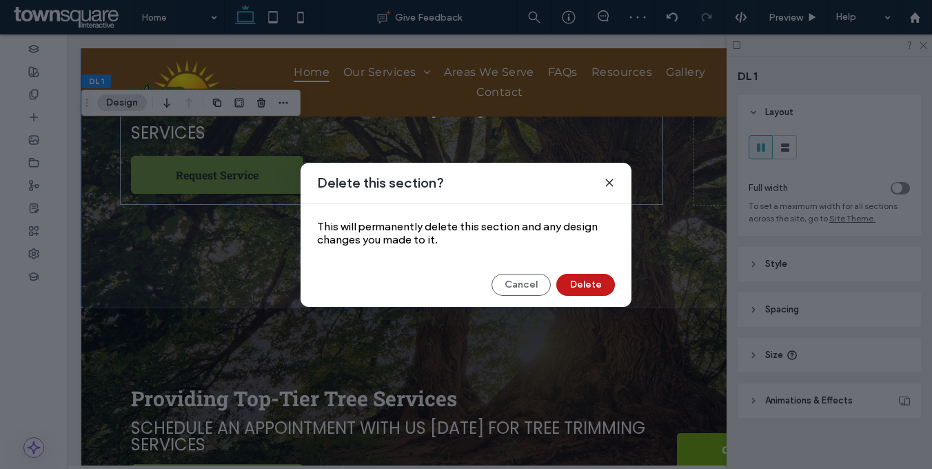
click at [584, 276] on button "Delete" at bounding box center [585, 285] width 59 height 22
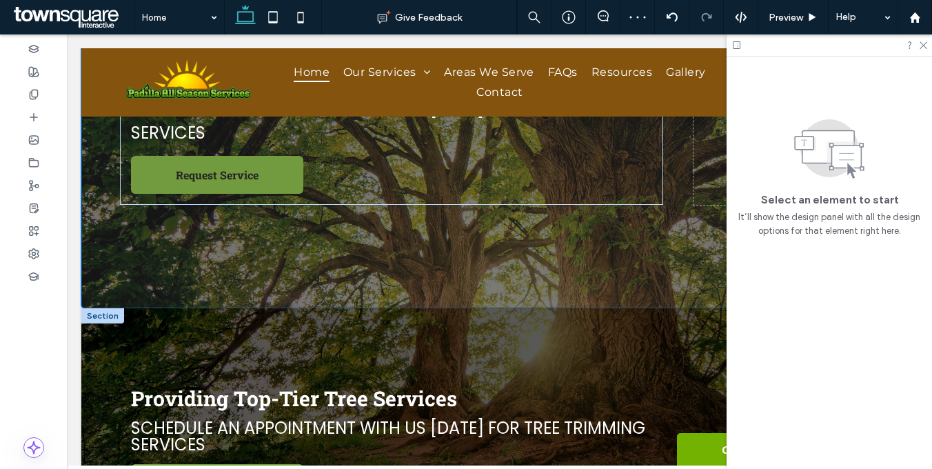
scroll to position [0, 0]
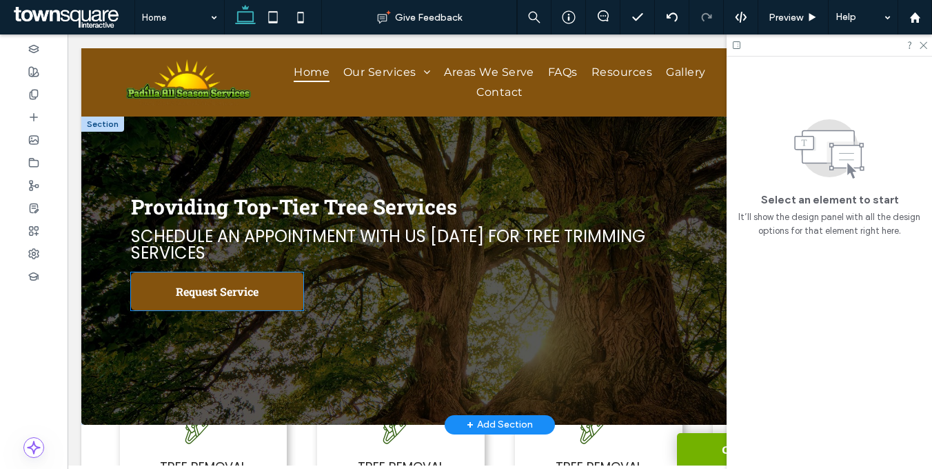
click at [258, 291] on link "Request Service" at bounding box center [217, 291] width 172 height 38
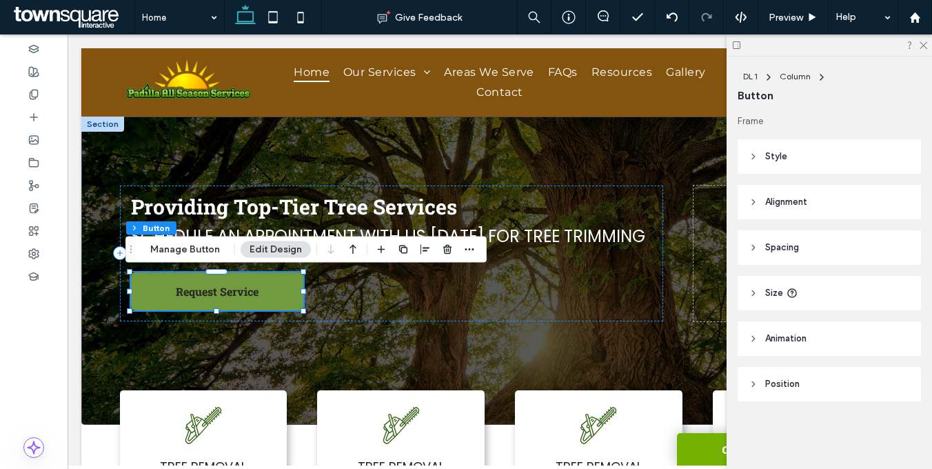
click at [207, 258] on div "DL 1 Column Button Manage Button Edit Design" at bounding box center [305, 249] width 361 height 26
click at [205, 253] on button "Manage Button" at bounding box center [185, 249] width 88 height 17
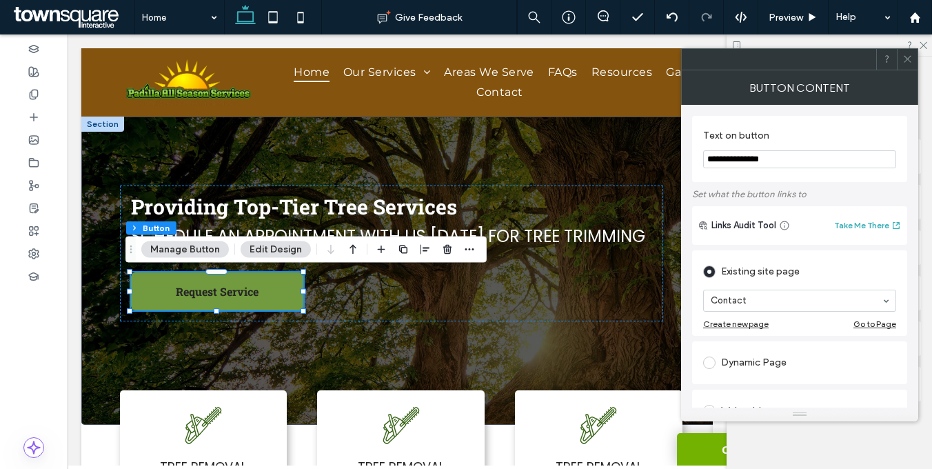
click at [905, 59] on use at bounding box center [906, 59] width 7 height 7
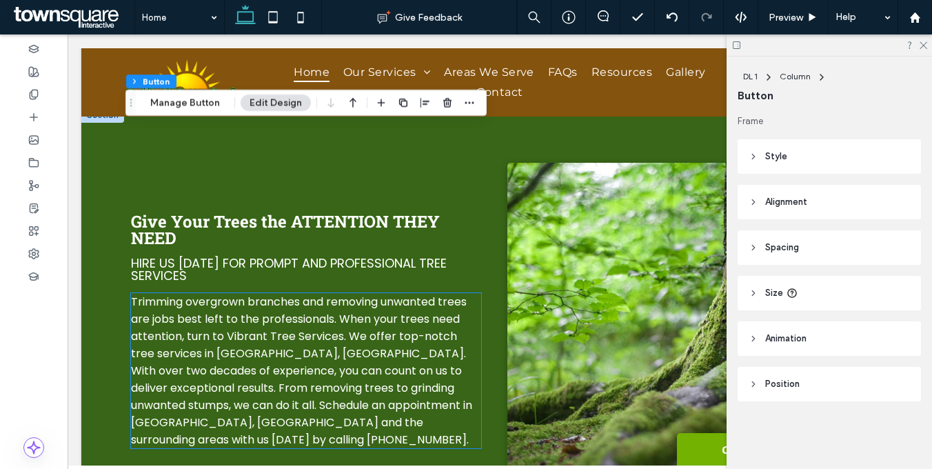
scroll to position [634, 0]
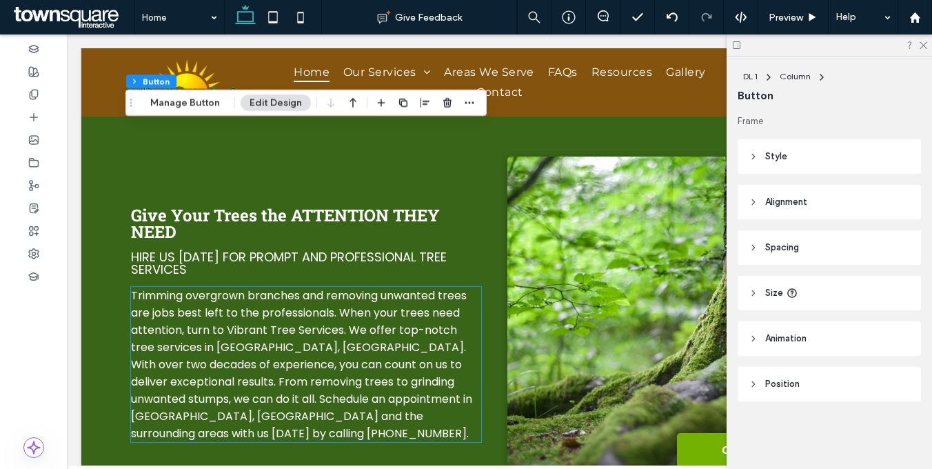
click at [323, 349] on span "Trimming overgrown branches and removing unwanted trees are jobs best left to t…" at bounding box center [301, 364] width 341 height 154
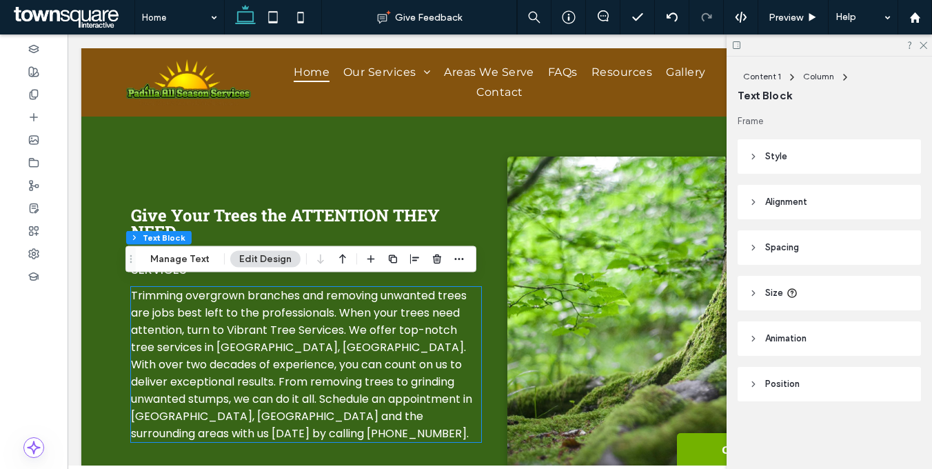
click at [323, 349] on div "Trimming overgrown branches and removing unwanted trees are jobs best left to t…" at bounding box center [306, 364] width 350 height 155
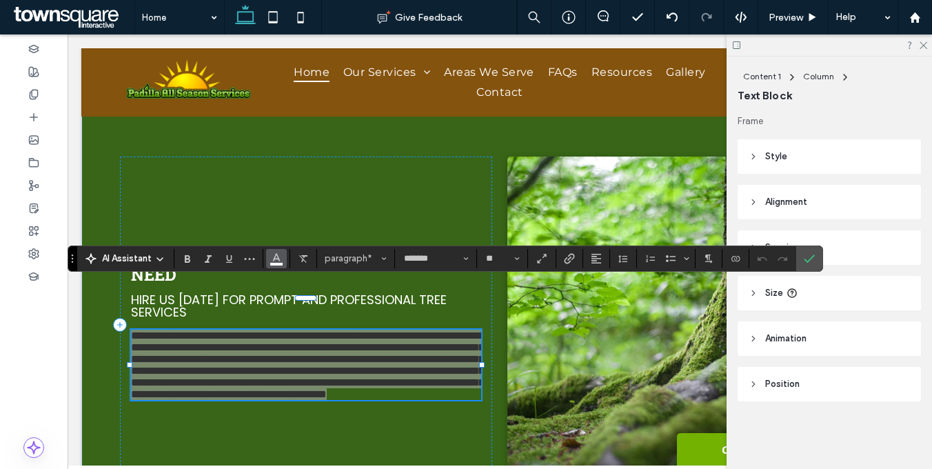
click at [275, 258] on icon "Color" at bounding box center [276, 256] width 11 height 11
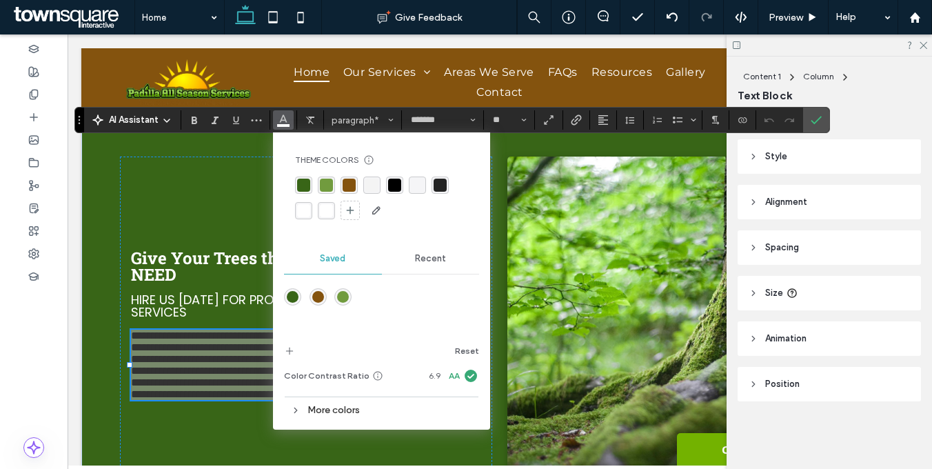
drag, startPoint x: 73, startPoint y: 260, endPoint x: 80, endPoint y: 122, distance: 138.7
click at [80, 122] on icon "Drag" at bounding box center [79, 120] width 3 height 8
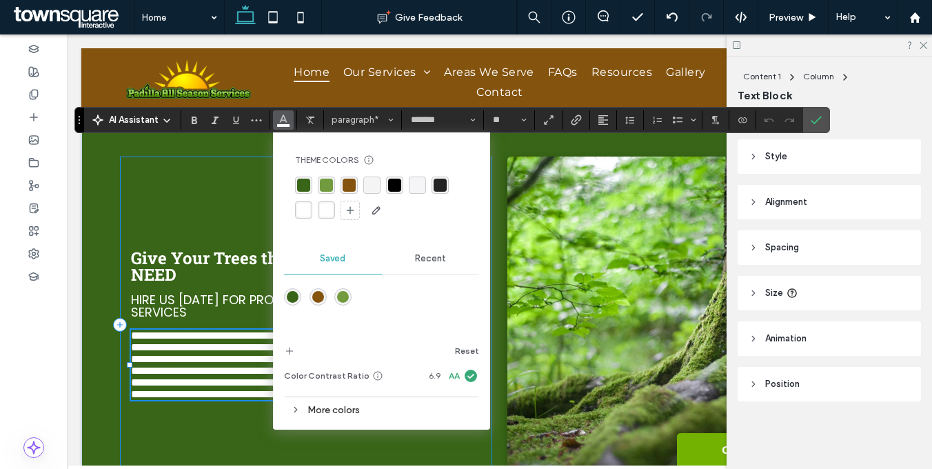
click at [192, 173] on div "**********" at bounding box center [306, 324] width 372 height 336
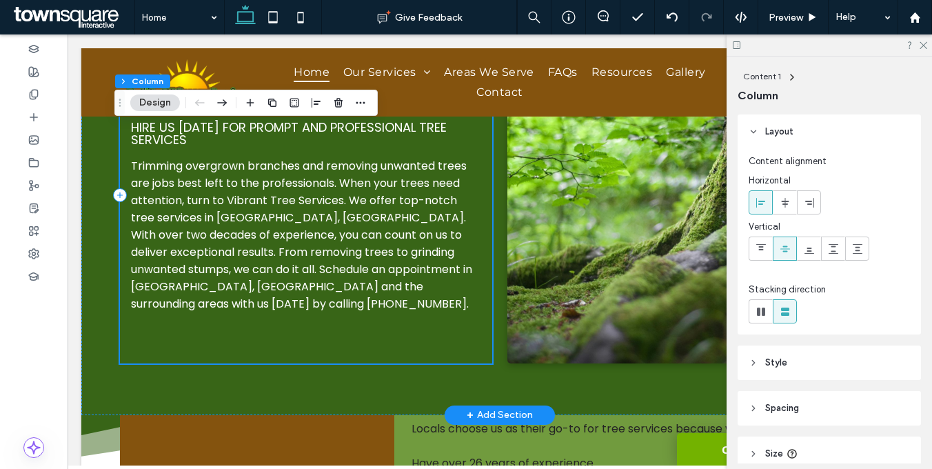
scroll to position [922, 0]
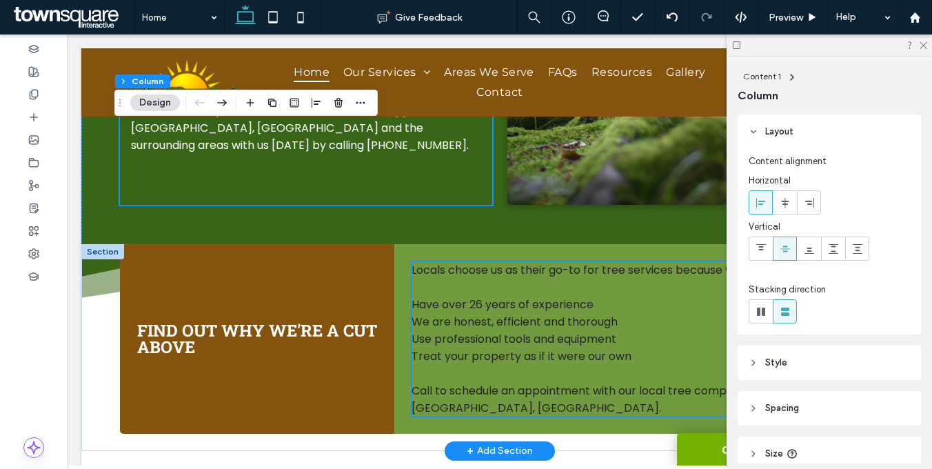
click at [449, 331] on span "Use professional tools and equipment" at bounding box center [513, 339] width 205 height 16
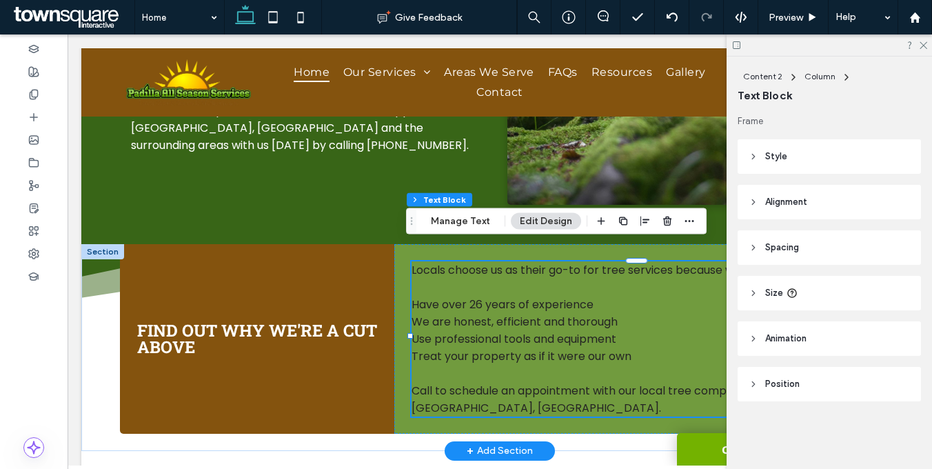
click at [449, 331] on span "Use professional tools and equipment" at bounding box center [513, 339] width 205 height 16
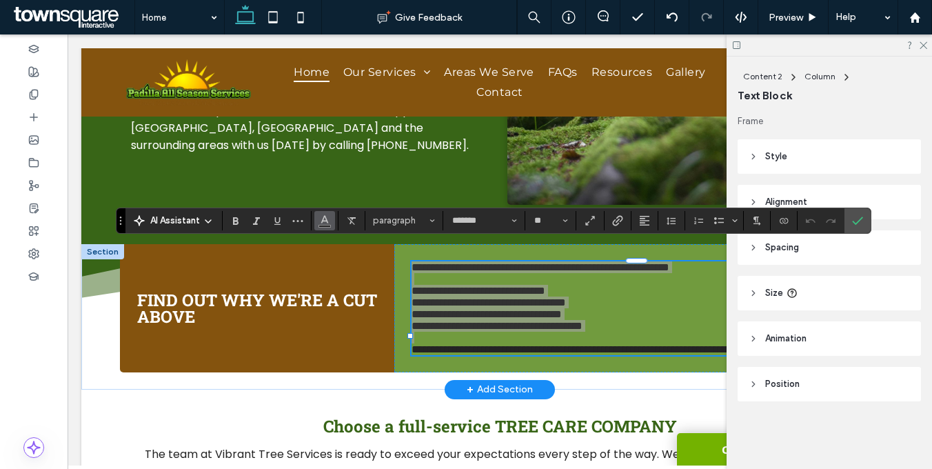
click at [322, 225] on span "Color" at bounding box center [324, 219] width 11 height 18
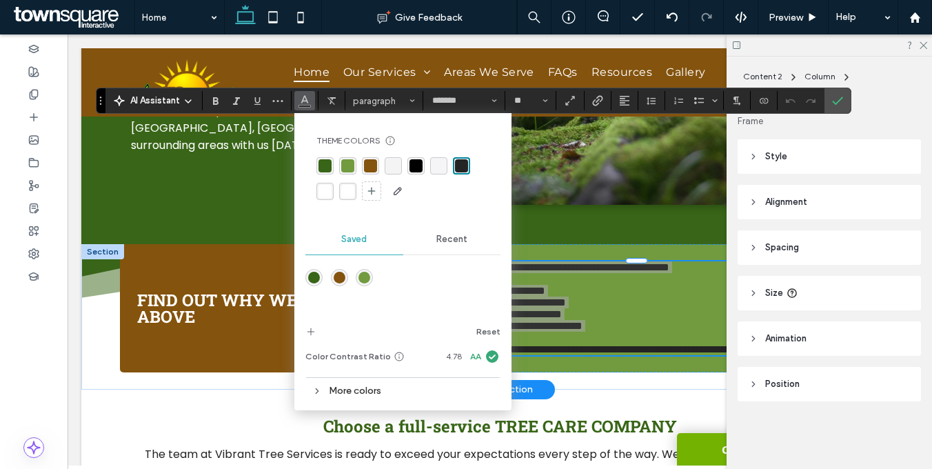
drag, startPoint x: 122, startPoint y: 223, endPoint x: 102, endPoint y: 103, distance: 121.5
click at [102, 103] on section "Drag" at bounding box center [100, 100] width 9 height 25
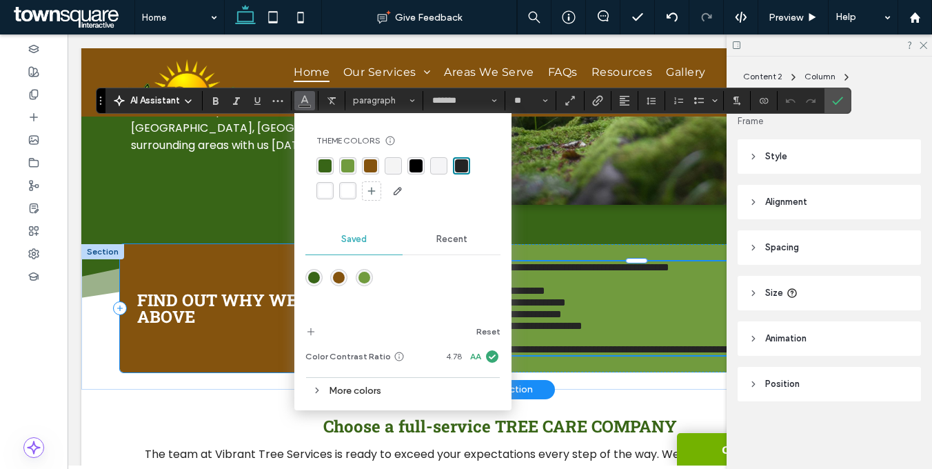
click at [200, 278] on div "FIND OUT WHY WE'RE A CUT ABOVE" at bounding box center [257, 308] width 274 height 128
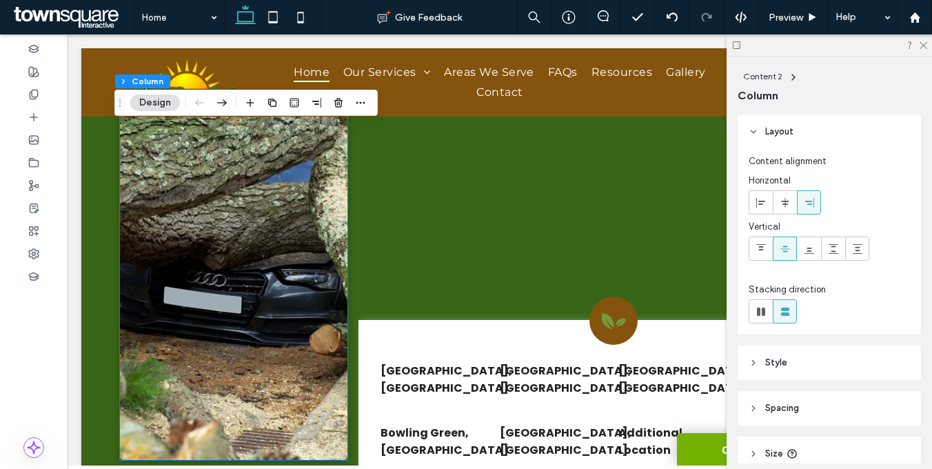
scroll to position [1968, 0]
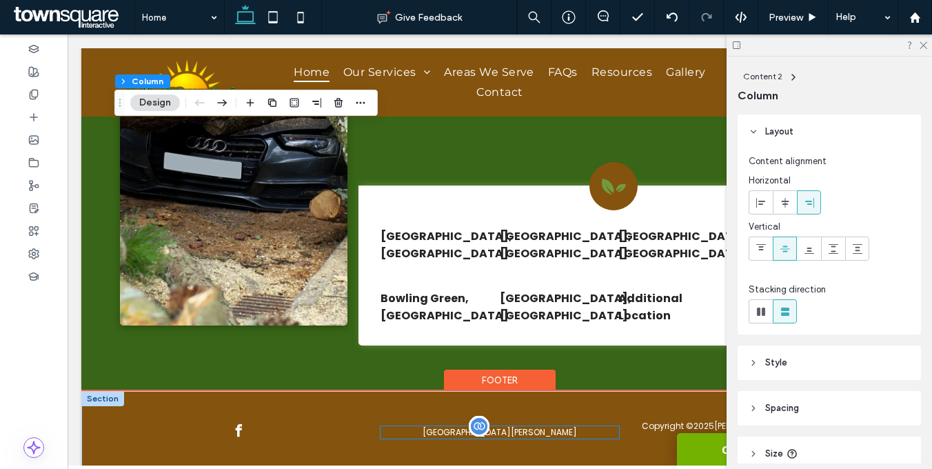
click at [440, 426] on p "[GEOGRAPHIC_DATA][PERSON_NAME]" at bounding box center [499, 432] width 238 height 12
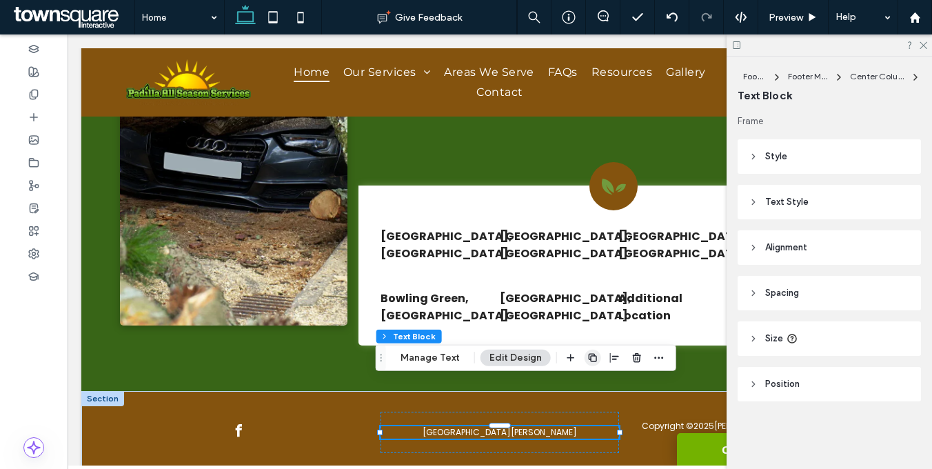
click at [595, 359] on icon "button" at bounding box center [592, 357] width 11 height 11
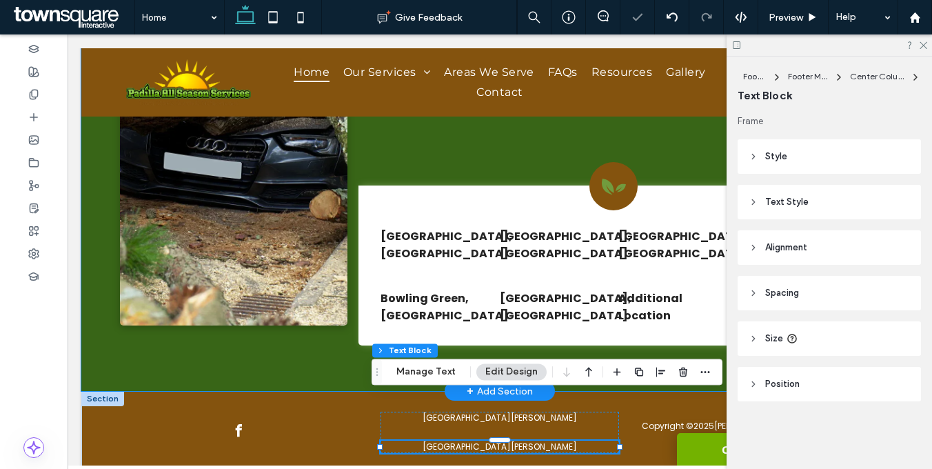
click at [380, 318] on div "Charlotte, NC Concord, NC Mooresville, NC Matthews, NC Bowling Green, SC Denver…" at bounding box center [499, 139] width 827 height 503
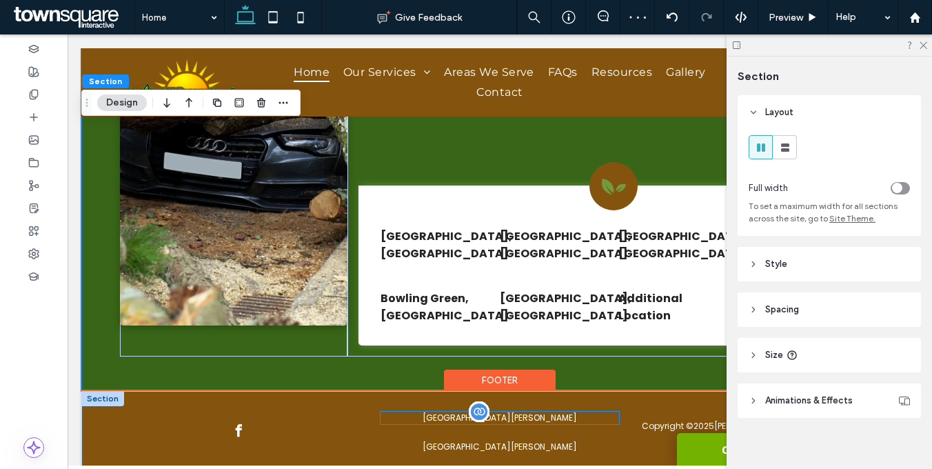
click at [425, 411] on p "[GEOGRAPHIC_DATA][PERSON_NAME]" at bounding box center [499, 417] width 238 height 12
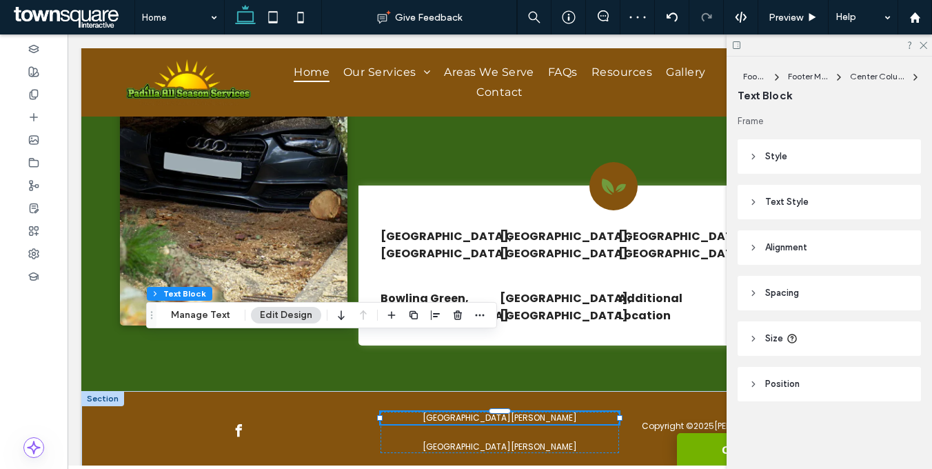
drag, startPoint x: 378, startPoint y: 343, endPoint x: 153, endPoint y: 316, distance: 227.0
click at [152, 314] on icon "Drag" at bounding box center [151, 315] width 11 height 10
click at [478, 313] on use "button" at bounding box center [478, 314] width 9 height 2
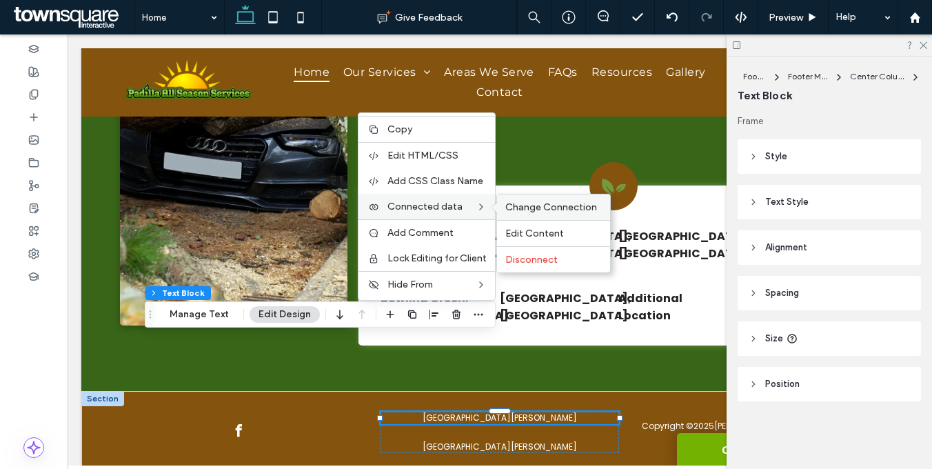
click at [529, 203] on span "Change Connection" at bounding box center [551, 207] width 92 height 12
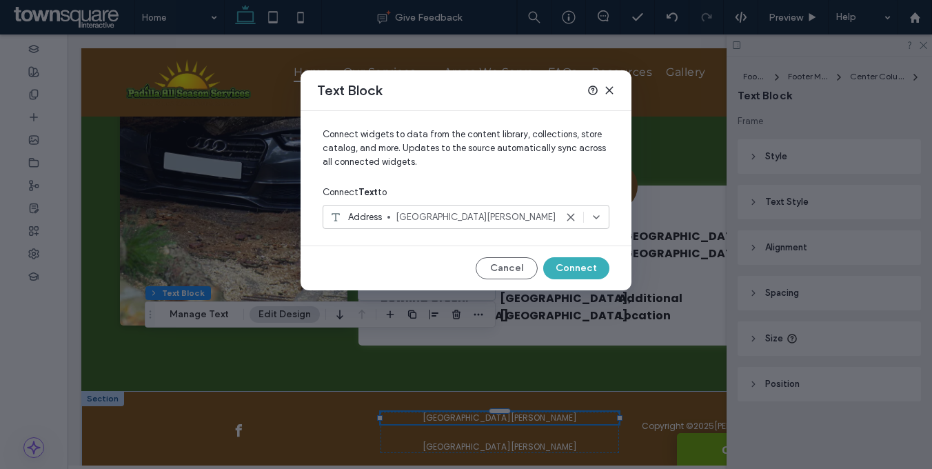
click at [398, 221] on span "[GEOGRAPHIC_DATA][PERSON_NAME]" at bounding box center [475, 217] width 160 height 14
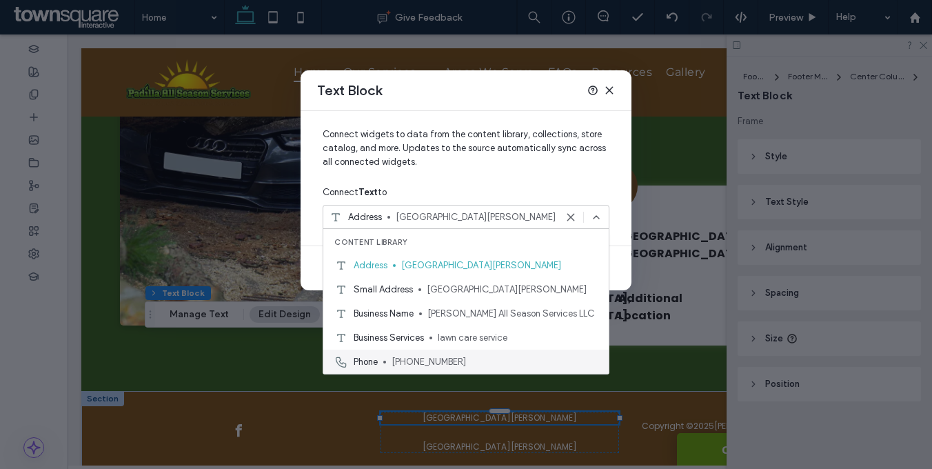
click at [433, 356] on span "[PHONE_NUMBER]" at bounding box center [494, 362] width 206 height 14
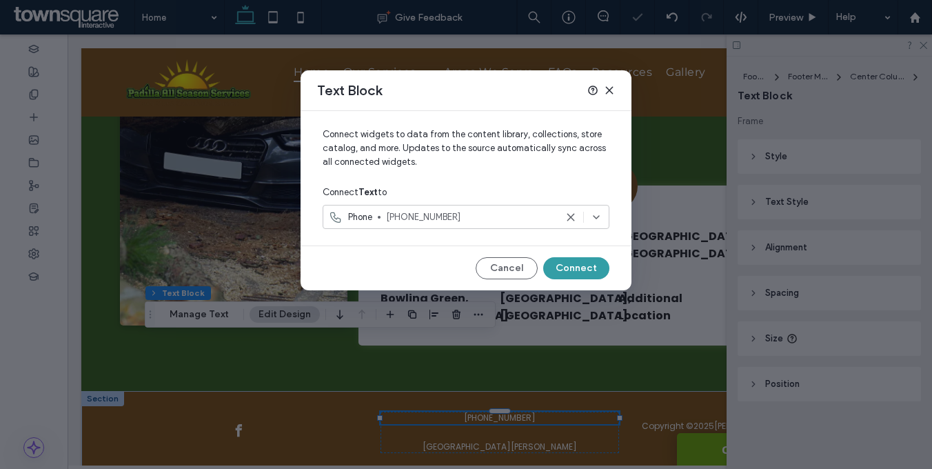
click at [572, 268] on button "Connect" at bounding box center [576, 268] width 66 height 22
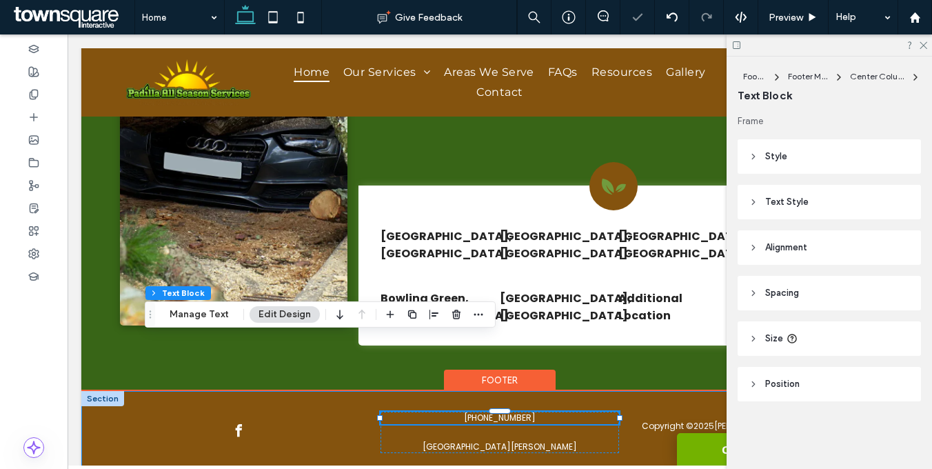
click at [356, 391] on div "Copyright © 2025 Padilla All Season Services LLC | All Rights Reserved (970) 89…" at bounding box center [499, 444] width 827 height 107
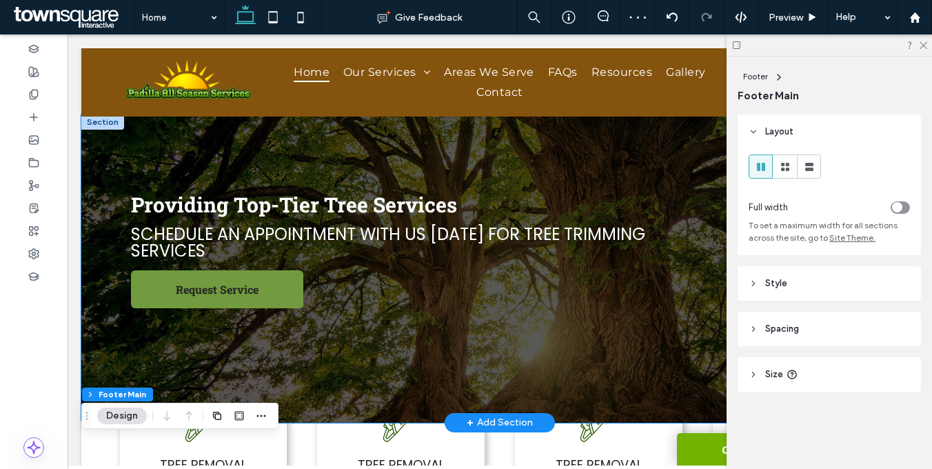
scroll to position [0, 0]
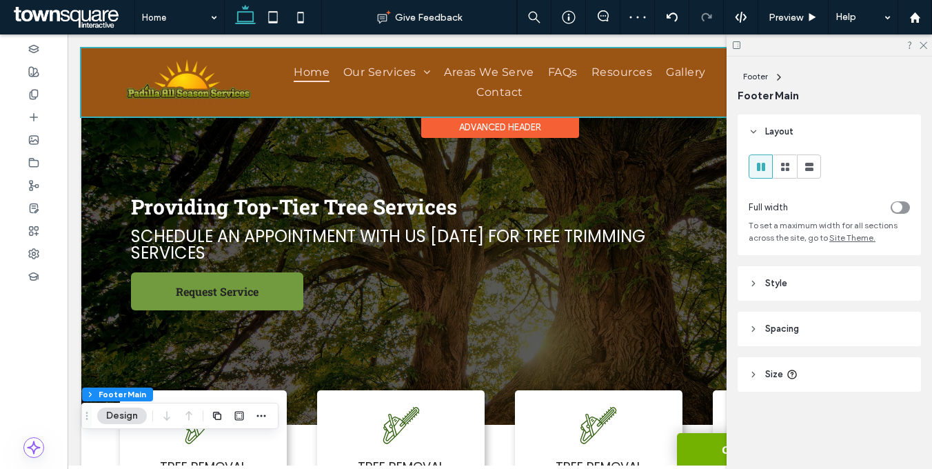
click at [462, 119] on div "Advanced Header" at bounding box center [500, 126] width 158 height 21
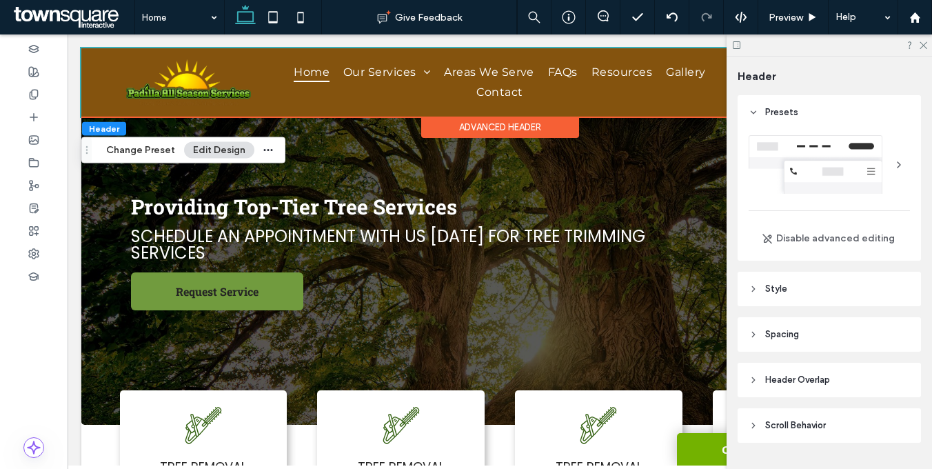
click at [869, 295] on header "Style" at bounding box center [828, 288] width 183 height 34
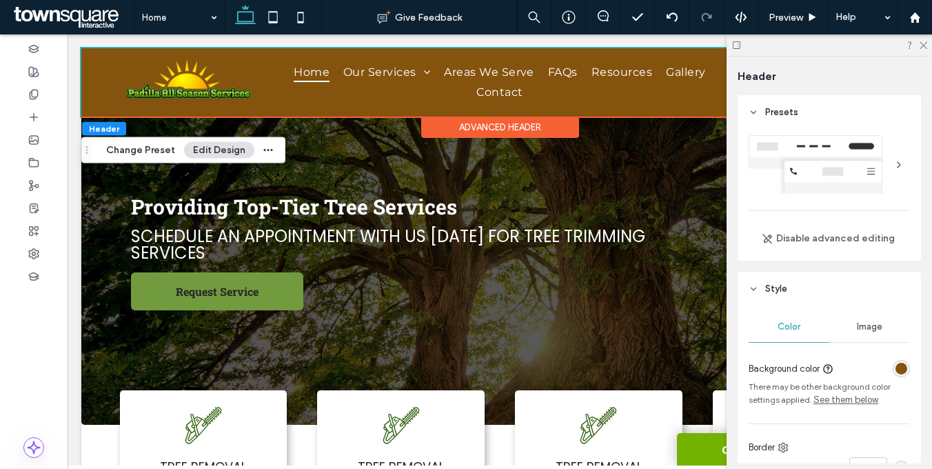
click at [895, 370] on div "rgba(132,83,14,1)" at bounding box center [901, 368] width 12 height 12
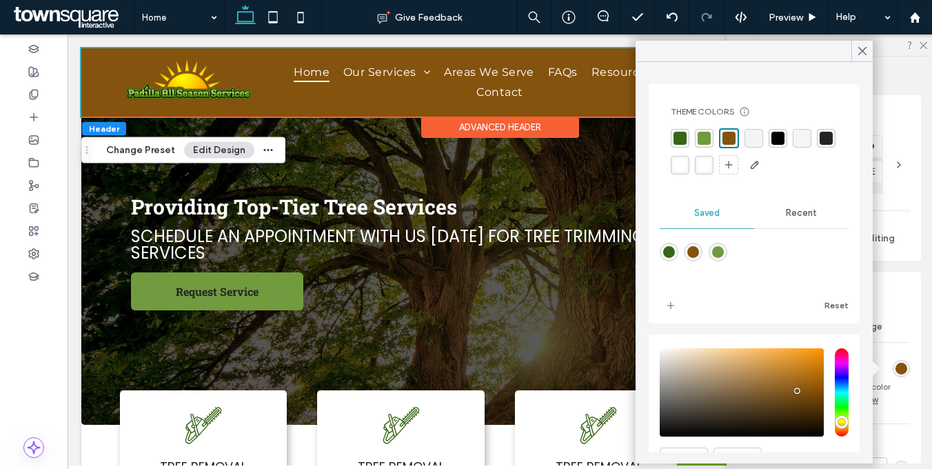
click at [757, 138] on div "rgba(244, 244, 244, 1)" at bounding box center [753, 138] width 13 height 13
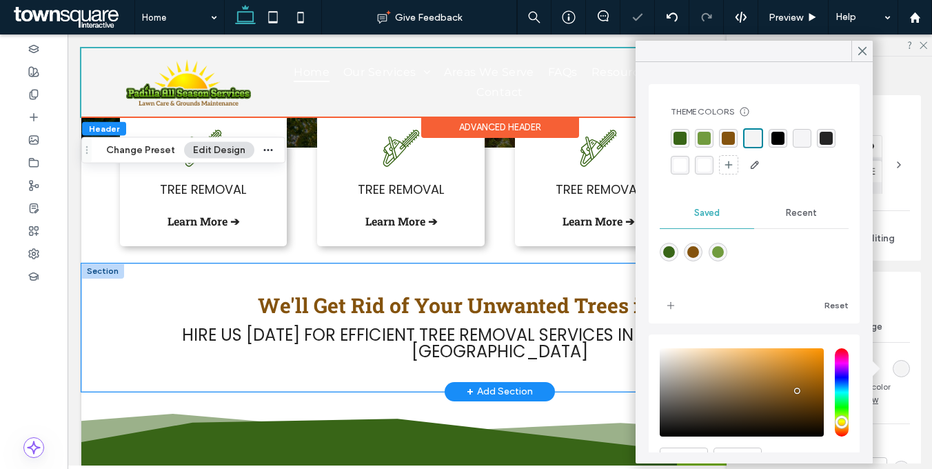
scroll to position [338, 0]
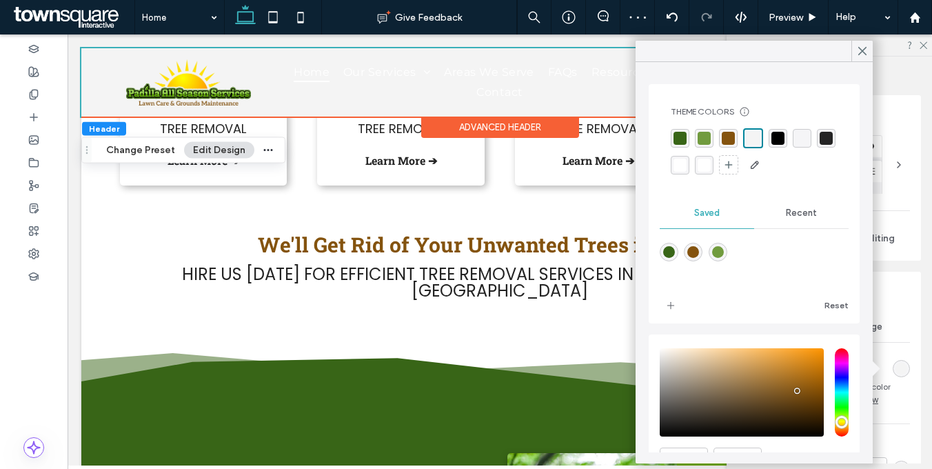
click at [686, 164] on div "rgba(255, 255, 255, 1)" at bounding box center [679, 164] width 13 height 13
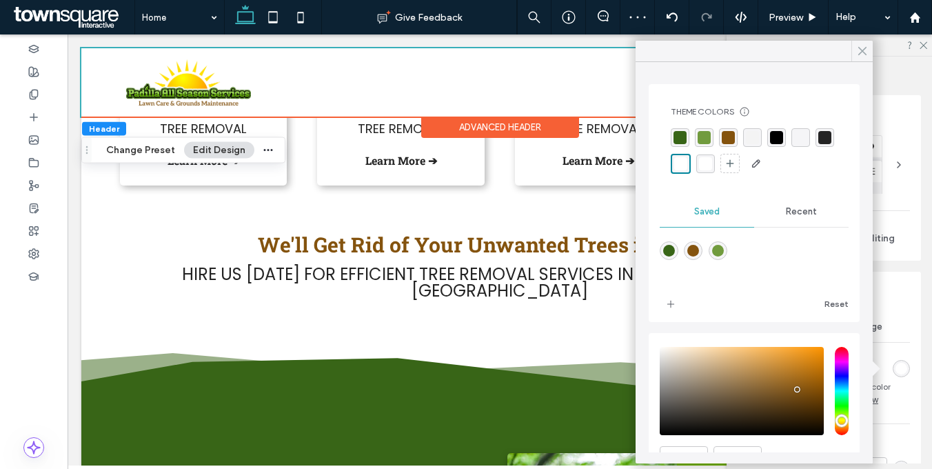
click at [859, 56] on icon at bounding box center [862, 51] width 12 height 12
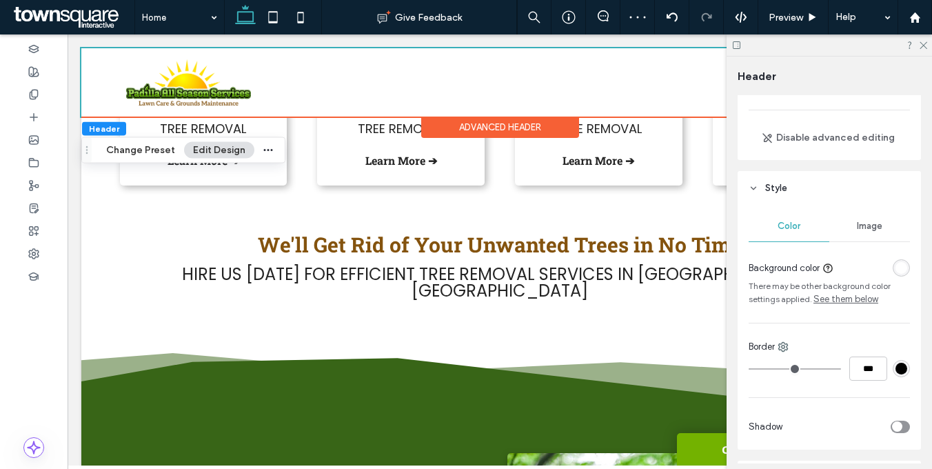
scroll to position [278, 0]
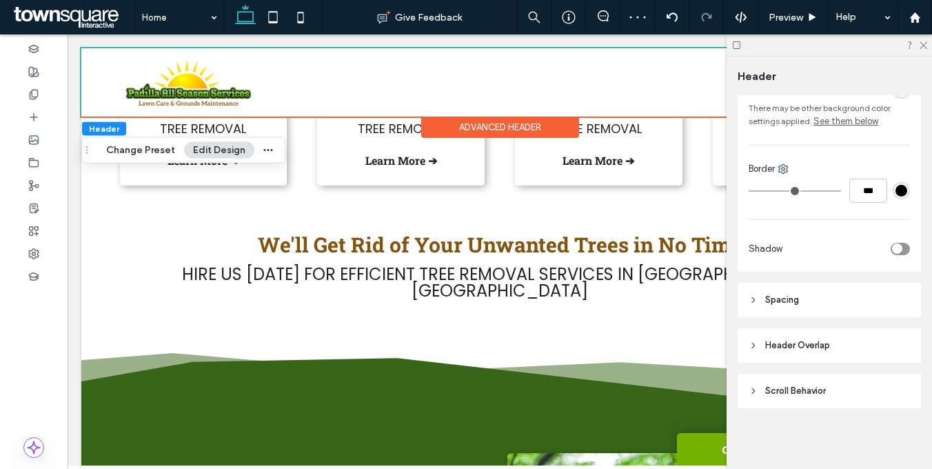
click at [892, 249] on div "toggle" at bounding box center [897, 248] width 10 height 10
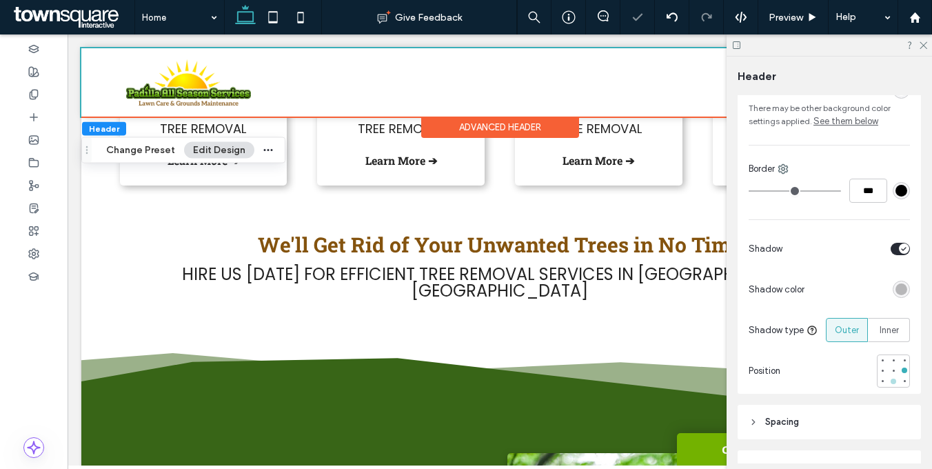
click at [890, 382] on div at bounding box center [893, 381] width 6 height 6
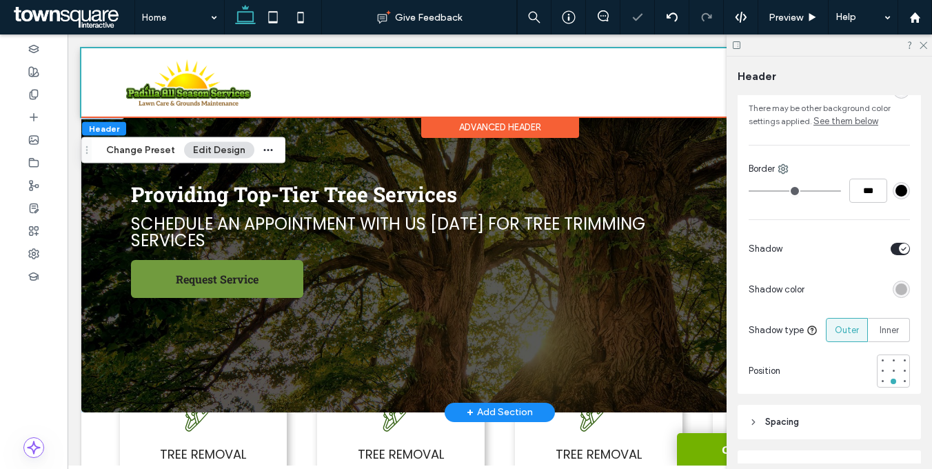
scroll to position [0, 0]
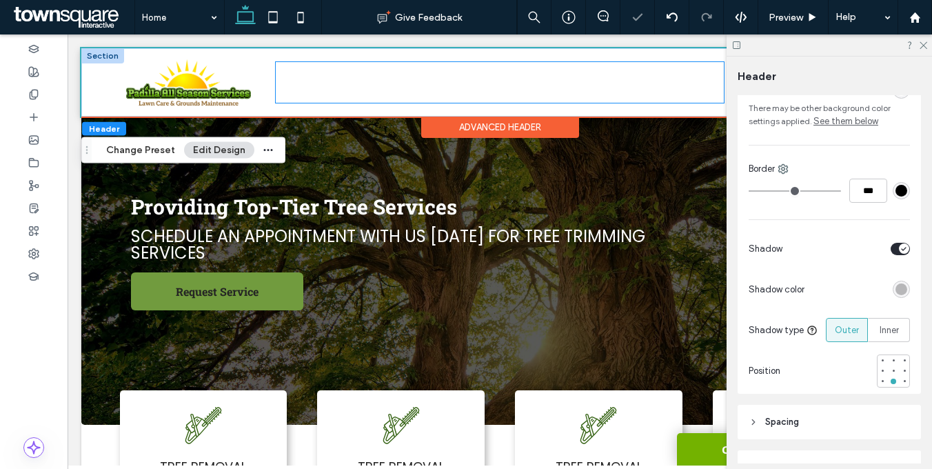
click at [459, 79] on span "Areas We Serve" at bounding box center [489, 72] width 90 height 20
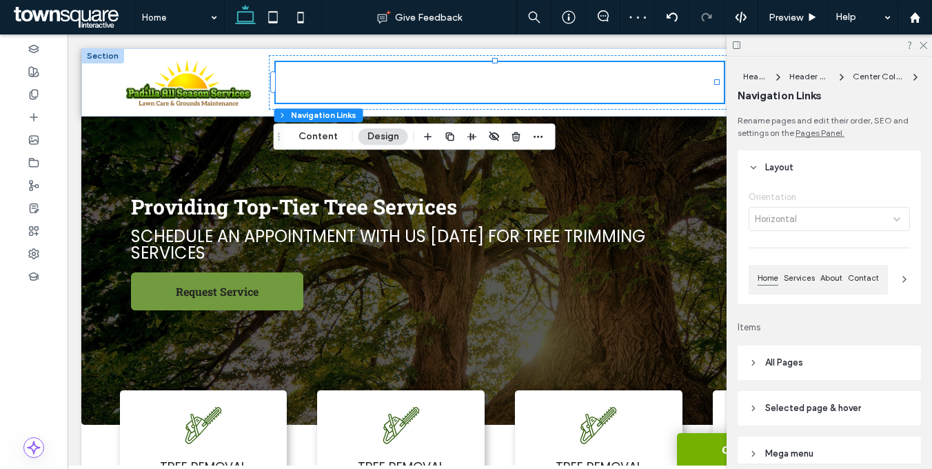
click at [840, 371] on header "All Pages" at bounding box center [828, 362] width 183 height 34
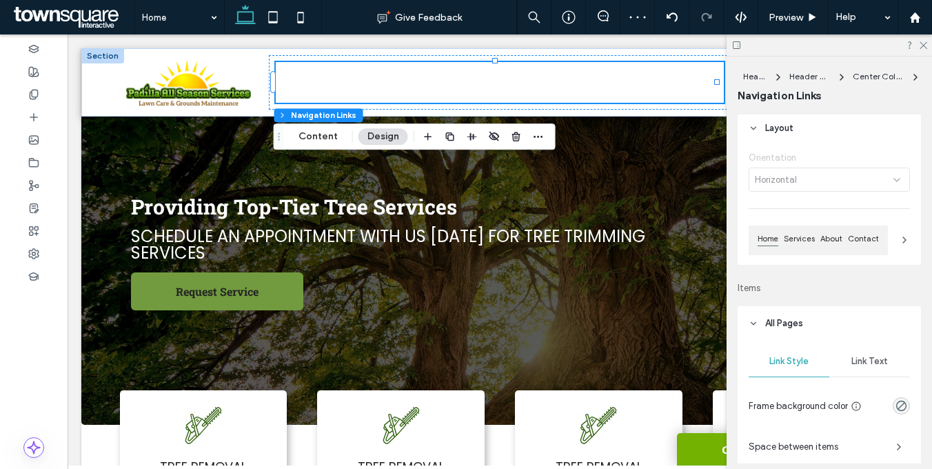
scroll to position [116, 0]
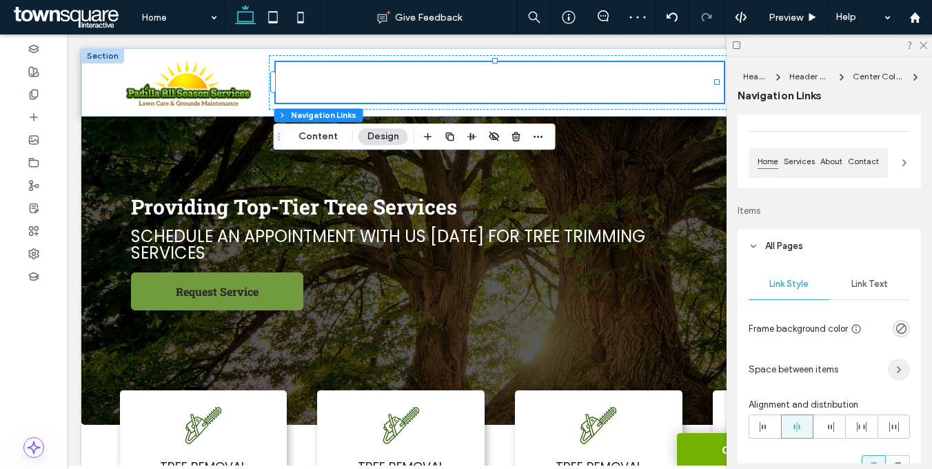
click at [893, 366] on icon "button" at bounding box center [898, 369] width 11 height 11
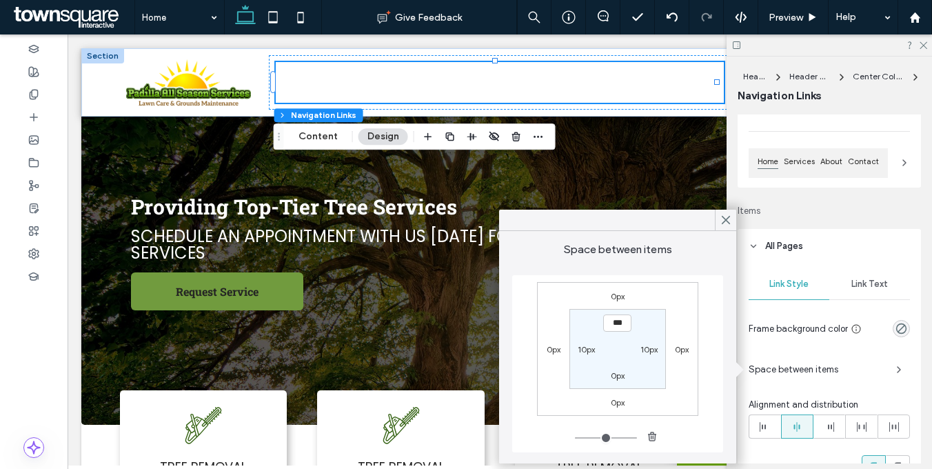
click at [887, 286] on div "Link Text" at bounding box center [869, 284] width 81 height 30
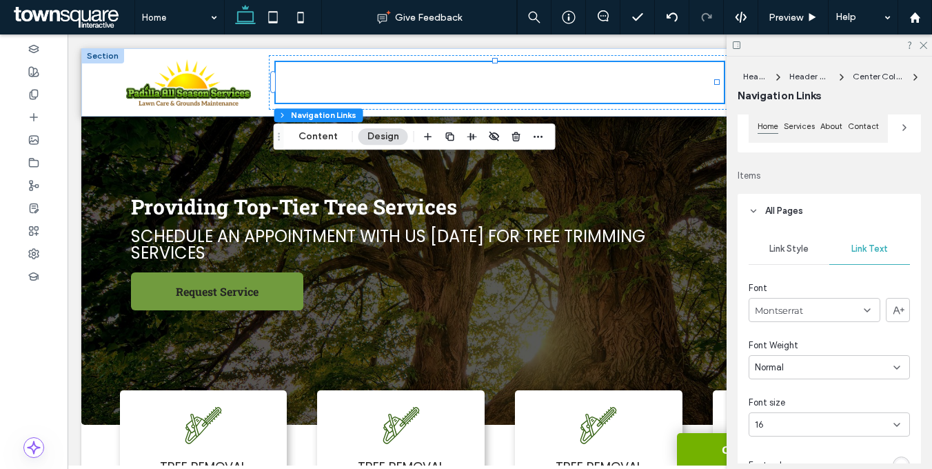
scroll to position [243, 0]
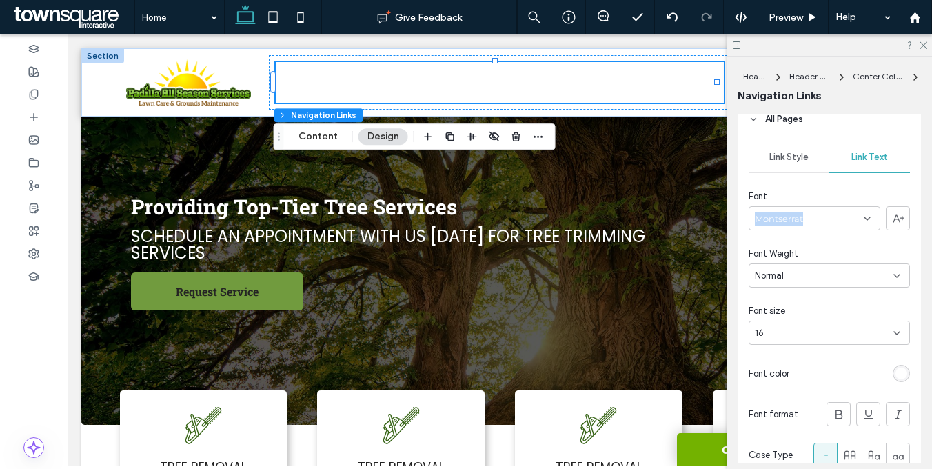
click at [823, 212] on div "Montserrat" at bounding box center [814, 218] width 132 height 24
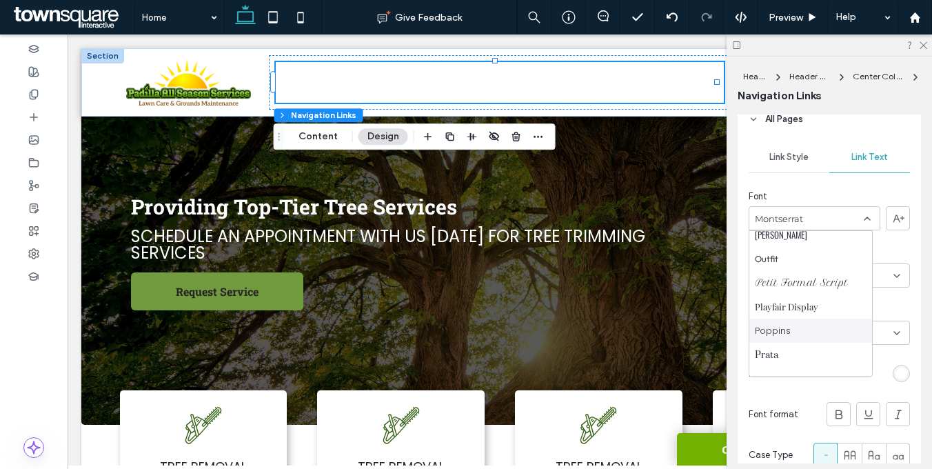
click at [827, 333] on div "Poppins" at bounding box center [810, 330] width 123 height 24
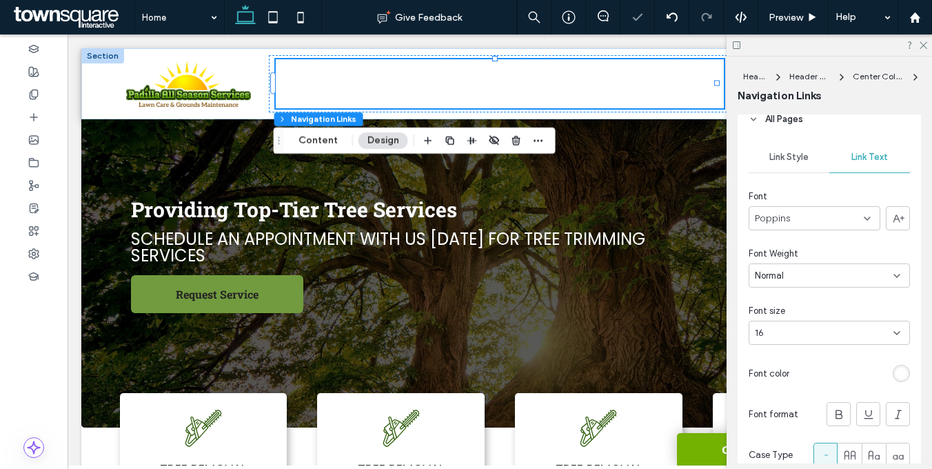
drag, startPoint x: 890, startPoint y: 373, endPoint x: 879, endPoint y: 368, distance: 12.3
click at [895, 373] on div "rgb(255, 255, 255)" at bounding box center [901, 373] width 12 height 12
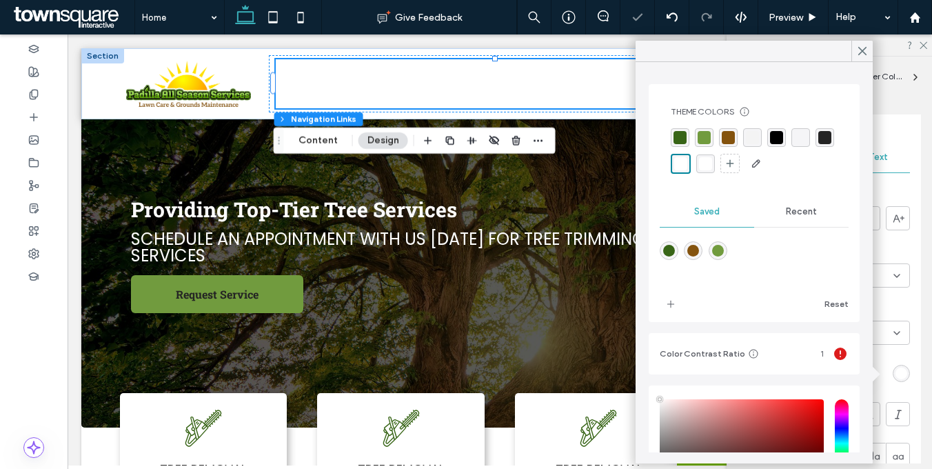
click at [815, 147] on div at bounding box center [824, 137] width 19 height 19
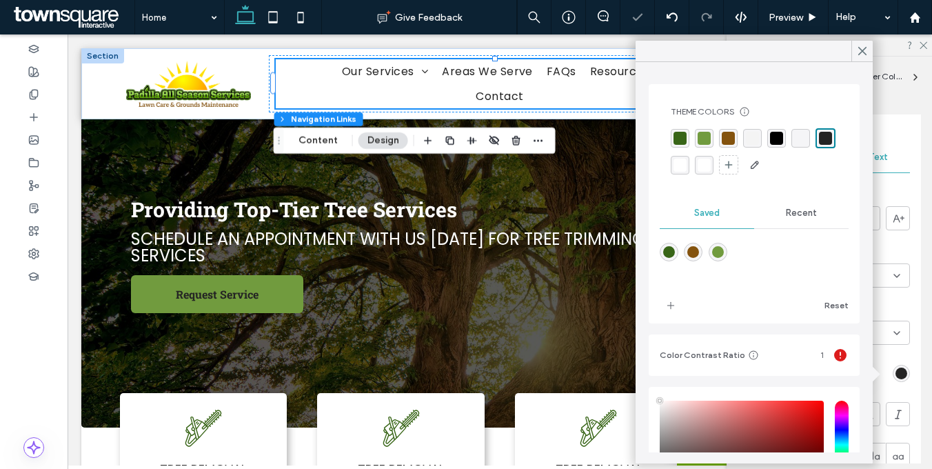
click at [819, 145] on div "rgba(36, 36, 36, 1)" at bounding box center [825, 138] width 13 height 13
click at [862, 54] on icon at bounding box center [862, 51] width 12 height 12
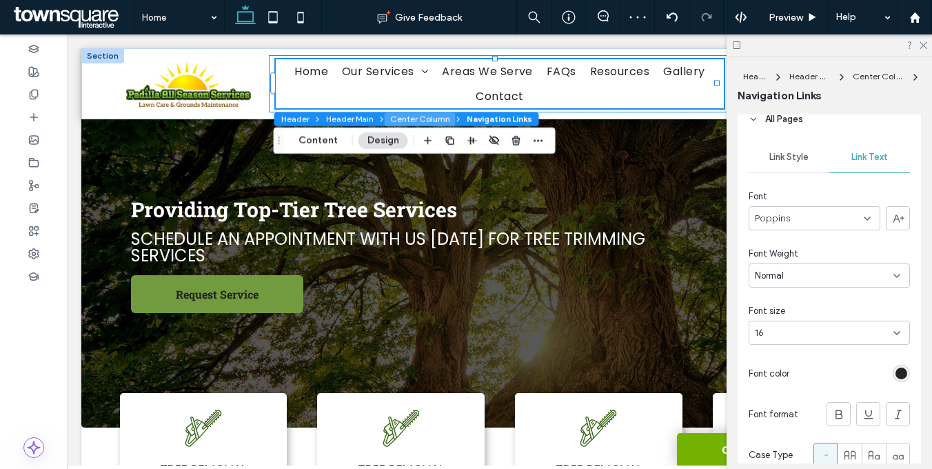
click at [399, 116] on button "Center Column" at bounding box center [419, 119] width 71 height 14
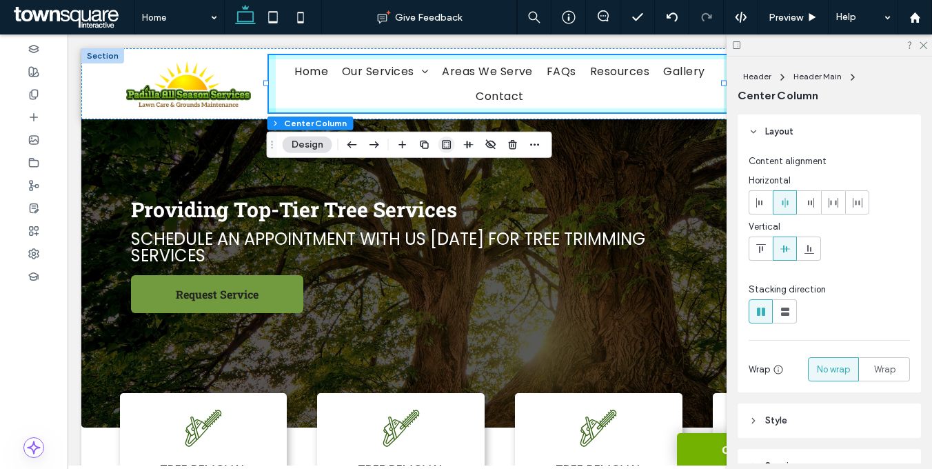
click at [446, 146] on icon "button" at bounding box center [446, 144] width 11 height 11
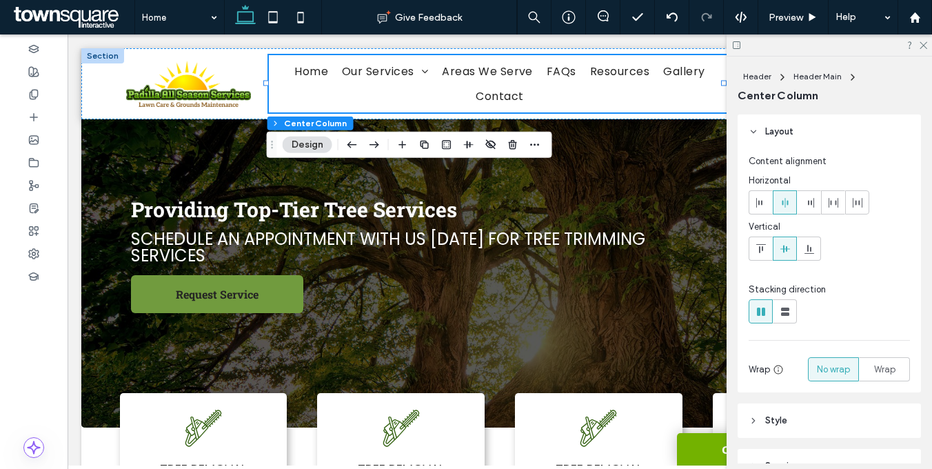
type input "*"
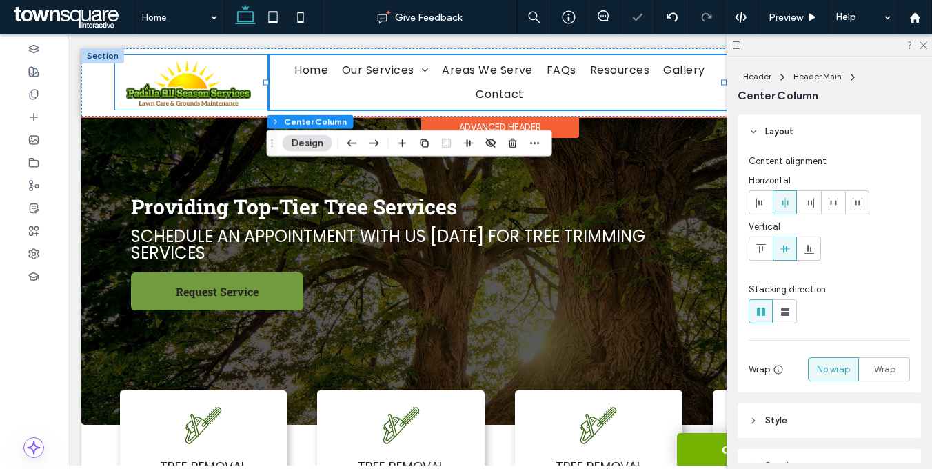
click at [220, 55] on div at bounding box center [192, 82] width 154 height 54
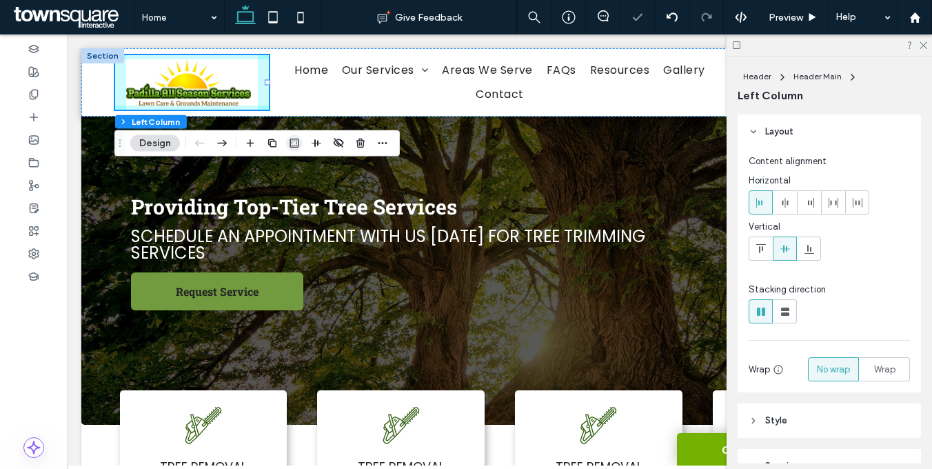
click at [292, 138] on use "button" at bounding box center [293, 142] width 9 height 9
type input "*"
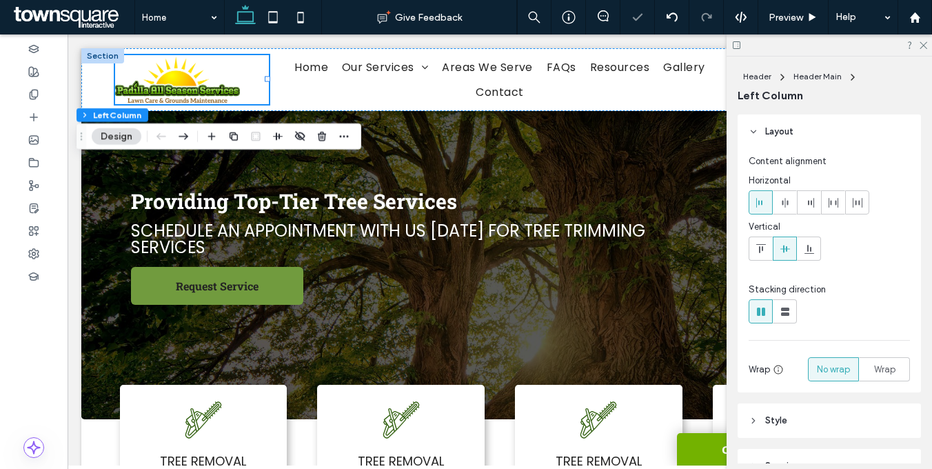
scroll to position [0, 200]
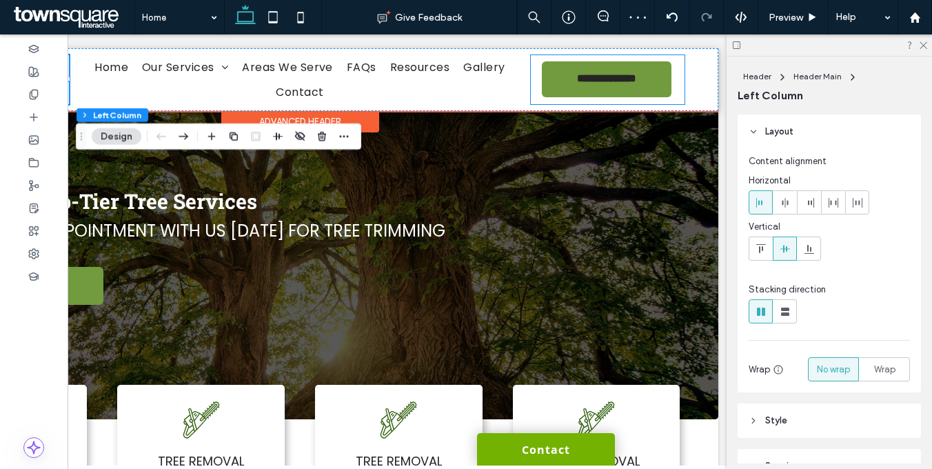
click at [666, 88] on div "**********" at bounding box center [608, 79] width 154 height 49
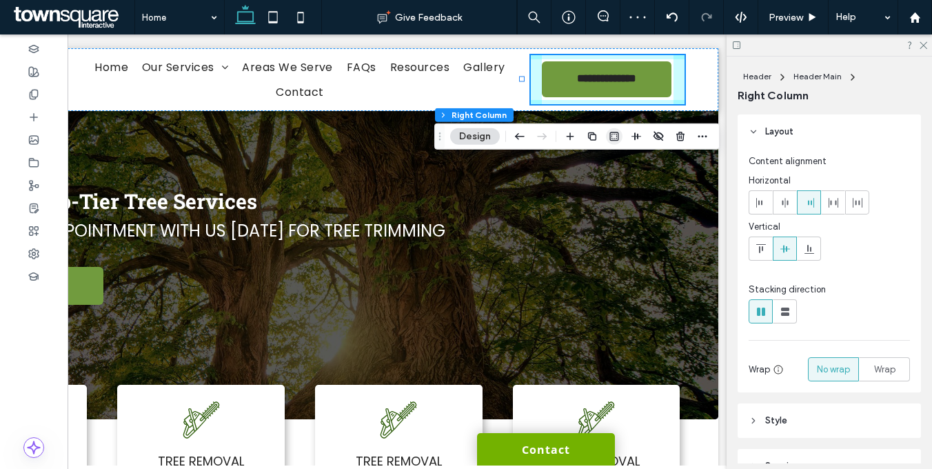
click at [613, 134] on use "button" at bounding box center [614, 136] width 9 height 9
type input "*"
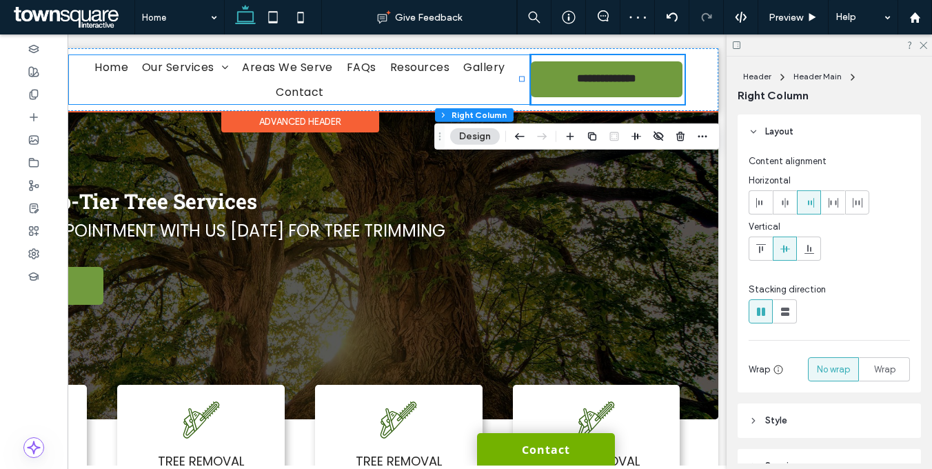
click at [373, 71] on link "FAQs" at bounding box center [361, 67] width 43 height 24
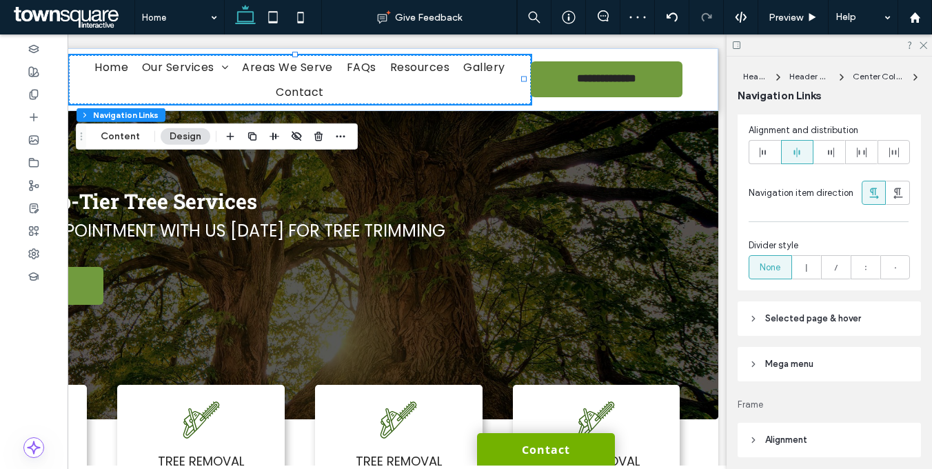
scroll to position [580, 0]
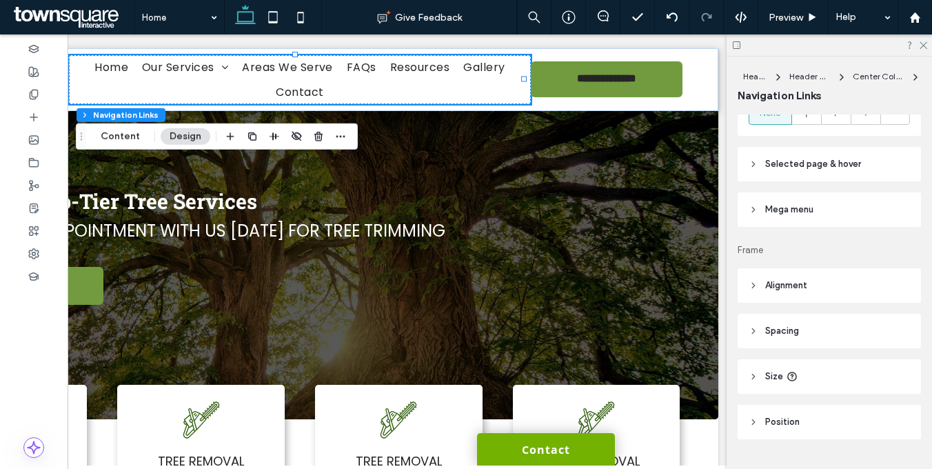
scroll to position [413, 0]
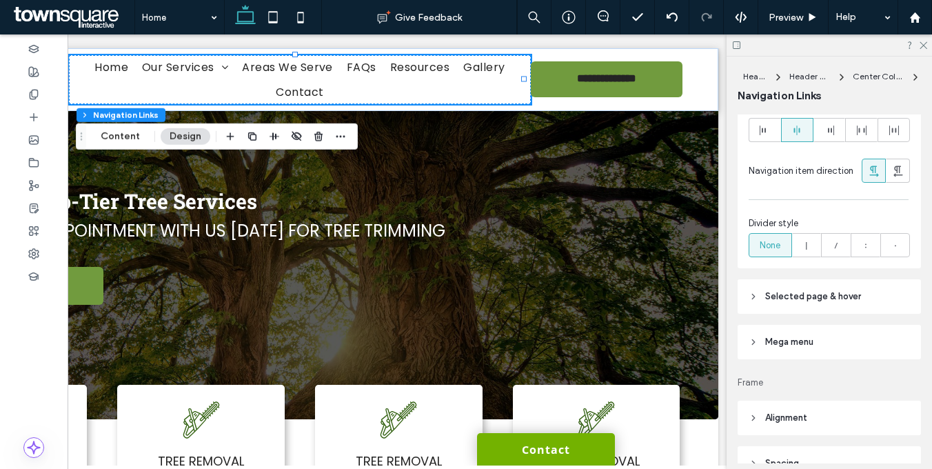
click at [816, 301] on span "Selected page & hover" at bounding box center [813, 296] width 96 height 14
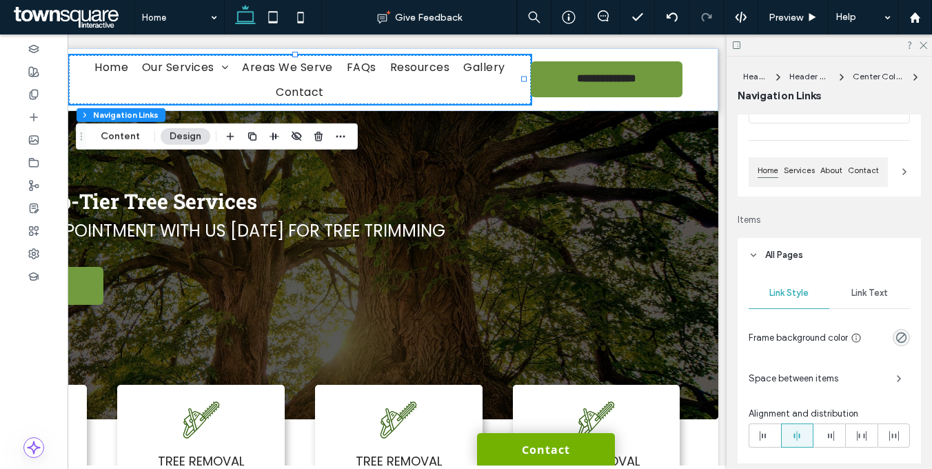
click at [861, 300] on div "Link Text" at bounding box center [869, 293] width 81 height 30
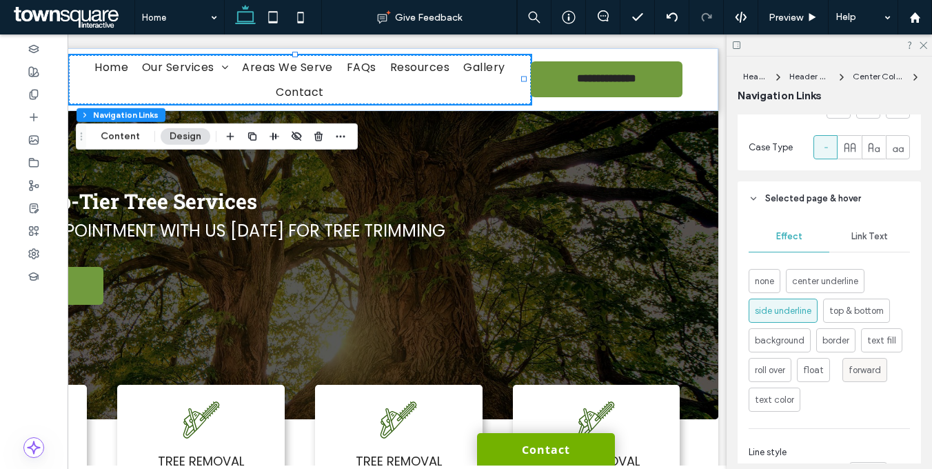
scroll to position [576, 0]
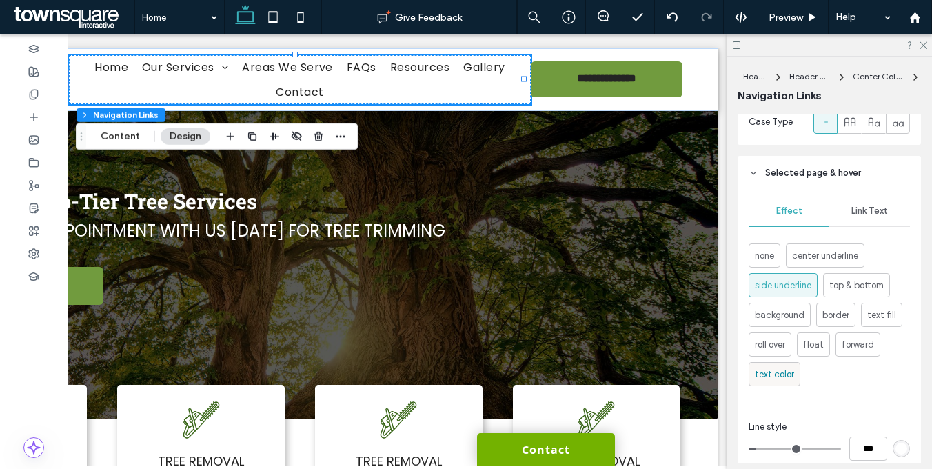
click at [788, 375] on span "text color" at bounding box center [773, 374] width 39 height 14
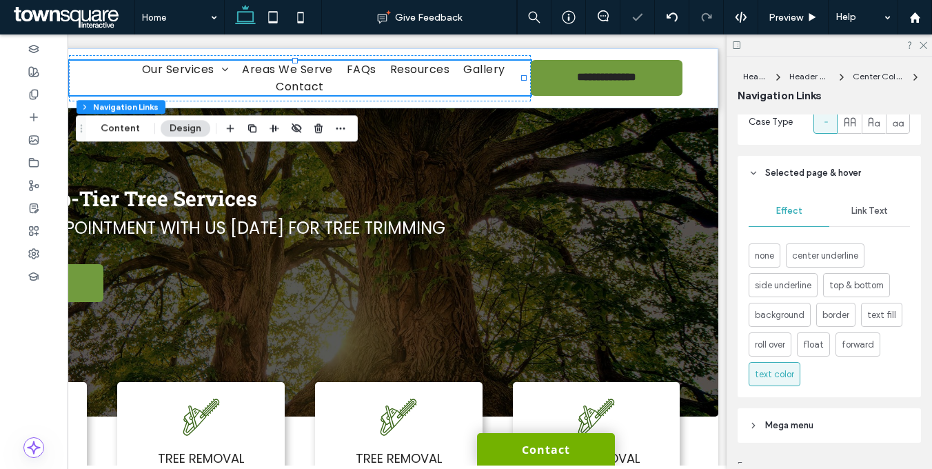
click at [861, 200] on div "Link Text" at bounding box center [869, 211] width 81 height 30
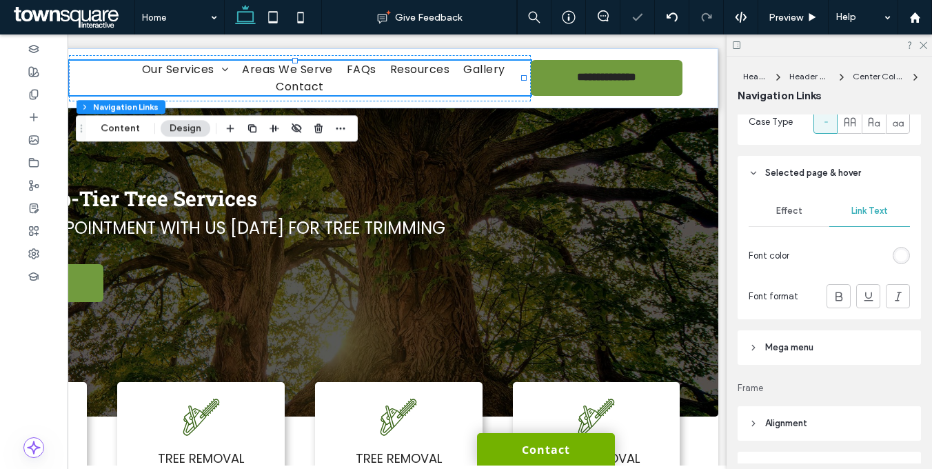
click at [895, 250] on div "rgb(255, 255, 255)" at bounding box center [901, 255] width 12 height 12
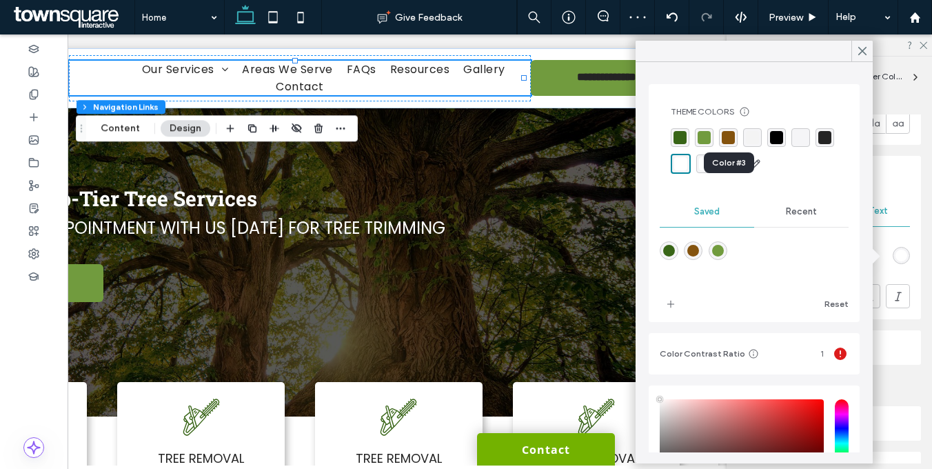
click at [724, 141] on div "rgba(132,83,14,1)" at bounding box center [727, 137] width 13 height 13
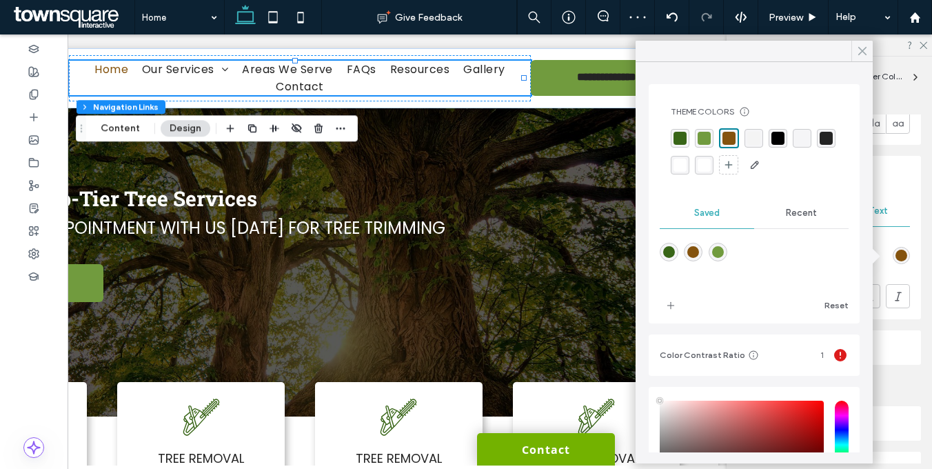
click at [865, 57] on span at bounding box center [862, 51] width 12 height 21
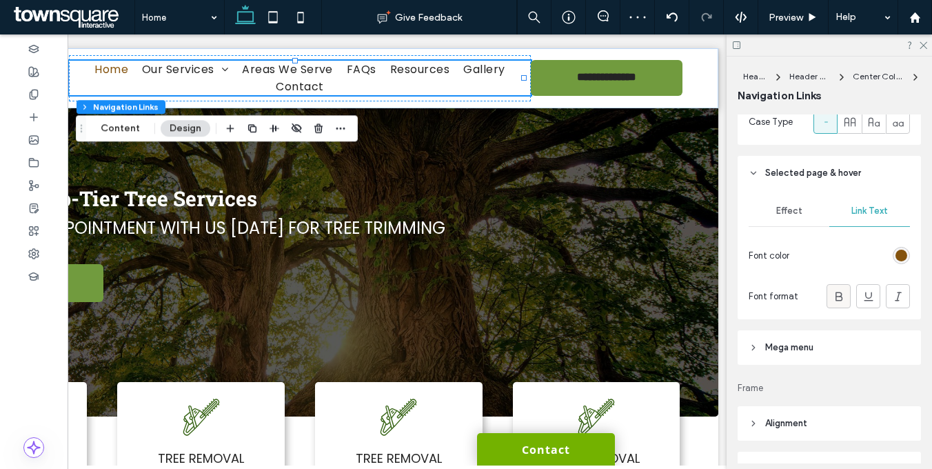
click at [832, 296] on icon at bounding box center [839, 296] width 14 height 14
click at [778, 350] on span "Mega menu" at bounding box center [789, 347] width 48 height 14
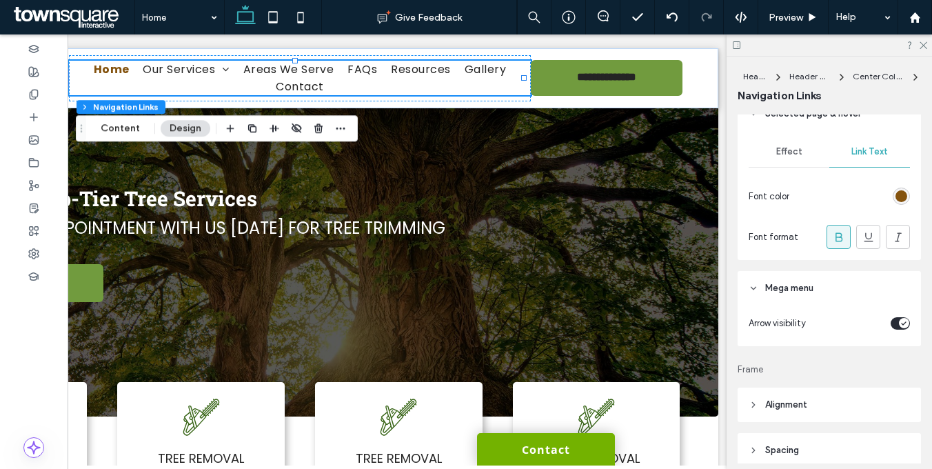
scroll to position [719, 0]
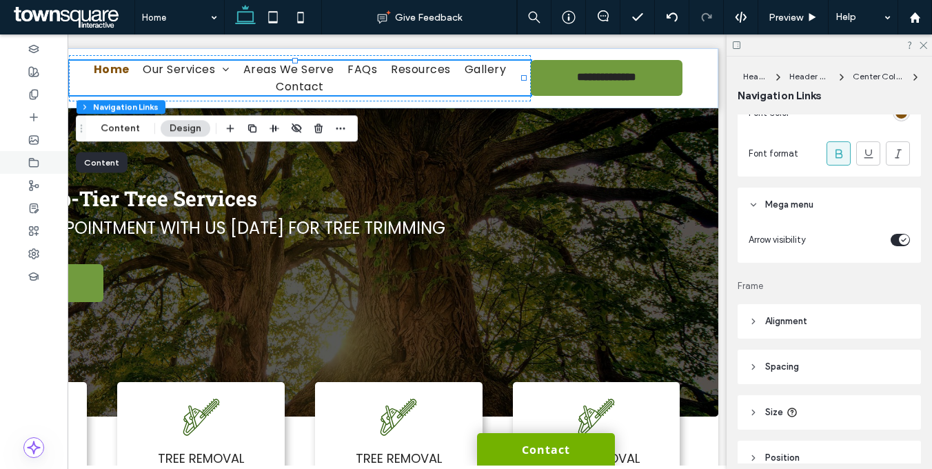
click at [31, 163] on icon at bounding box center [33, 162] width 11 height 11
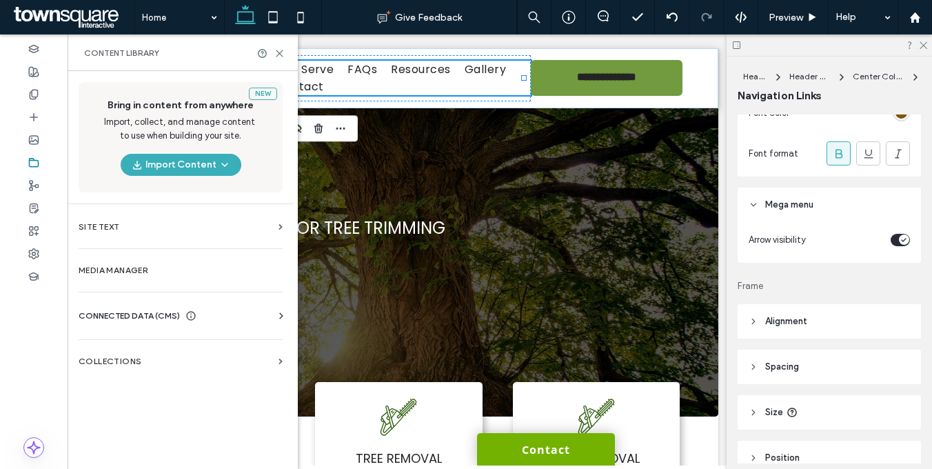
click at [125, 310] on span "CONNECTED DATA (CMS)" at bounding box center [129, 316] width 101 height 14
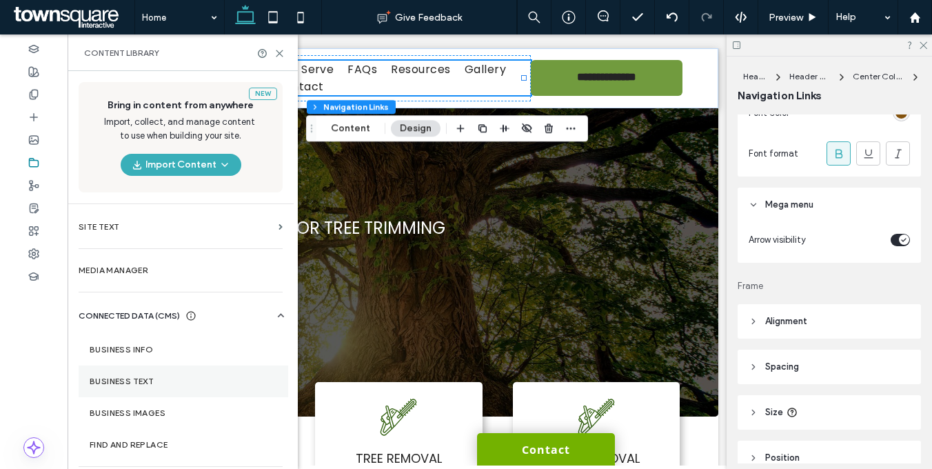
click at [143, 384] on label "Business Text" at bounding box center [183, 381] width 187 height 10
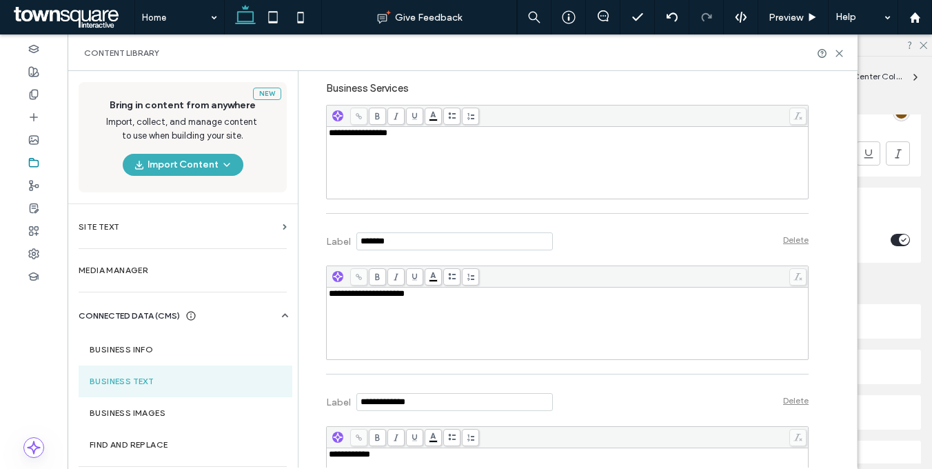
scroll to position [0, 0]
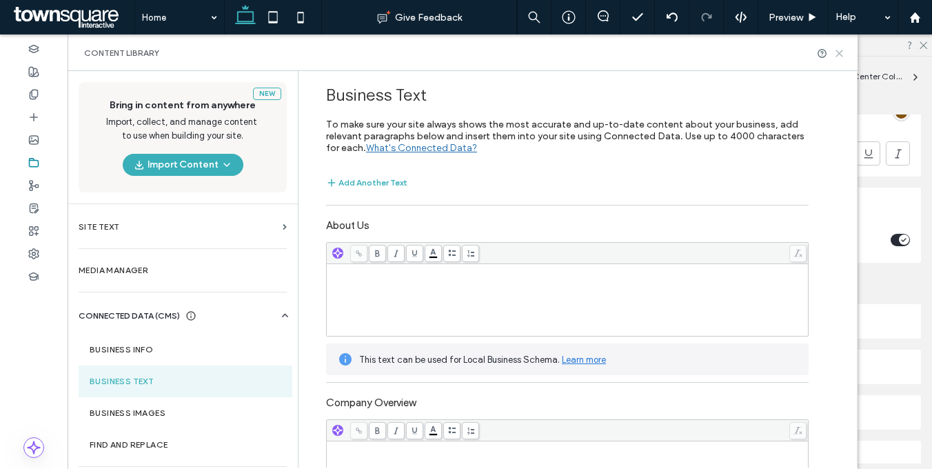
click at [841, 51] on use at bounding box center [839, 53] width 6 height 6
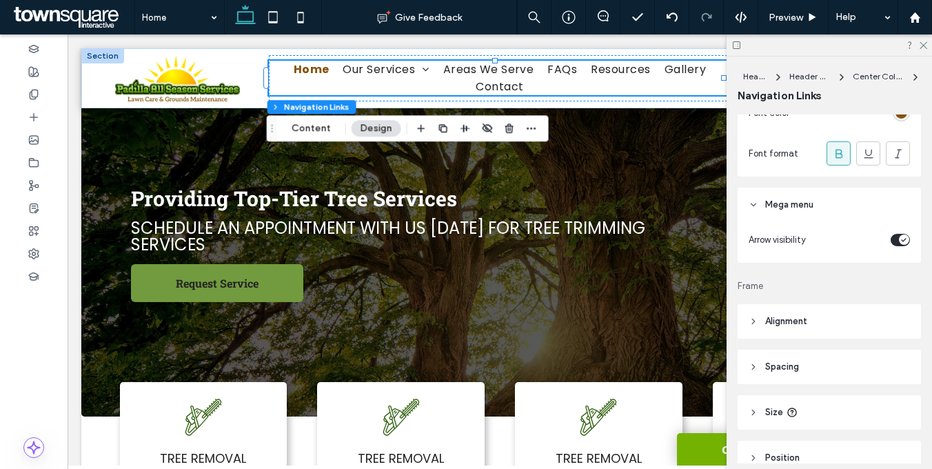
drag, startPoint x: 429, startPoint y: 463, endPoint x: 202, endPoint y: 333, distance: 261.4
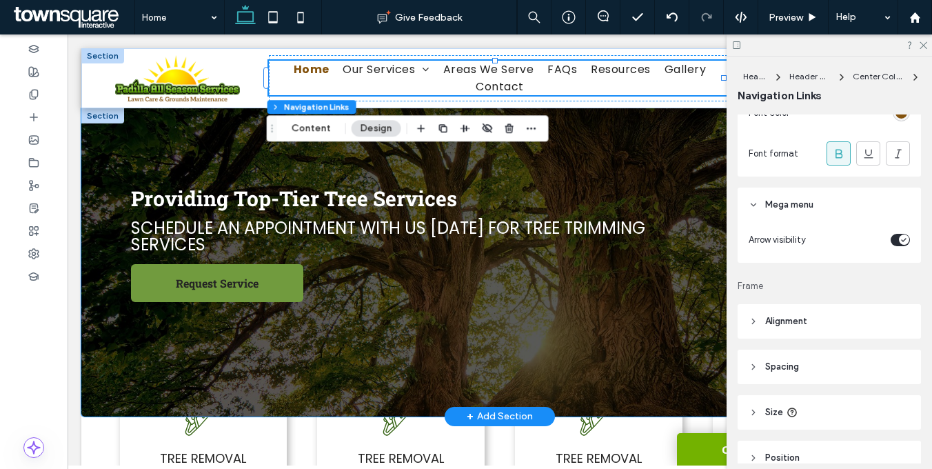
click at [251, 138] on div "Providing Top-Tier Tree Services Schedule an appointment with us today for tree…" at bounding box center [499, 262] width 827 height 308
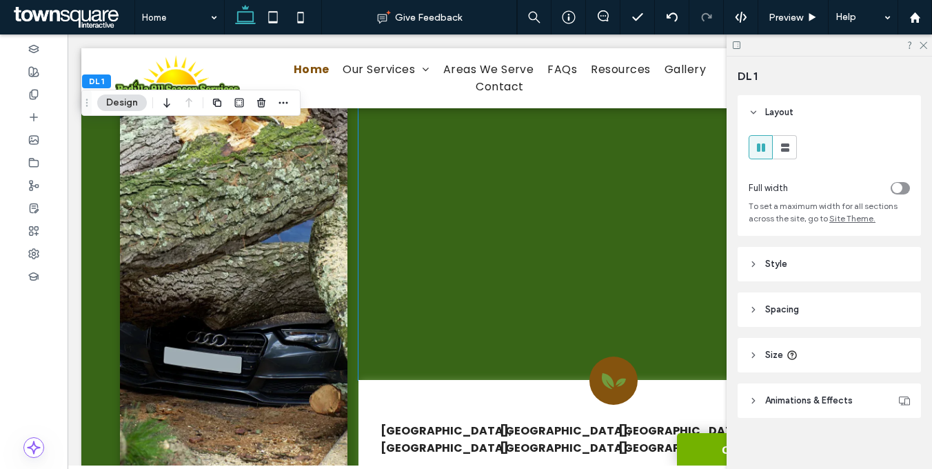
scroll to position [1959, 0]
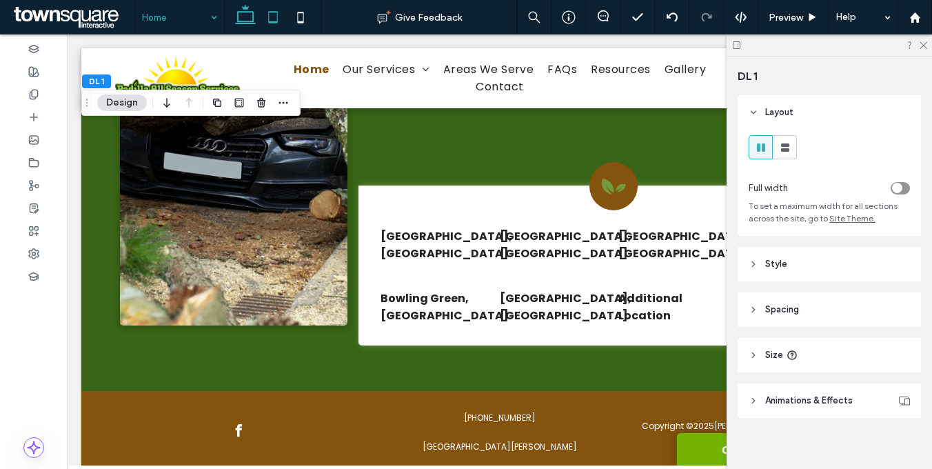
click at [269, 14] on use at bounding box center [273, 17] width 9 height 12
type input "**"
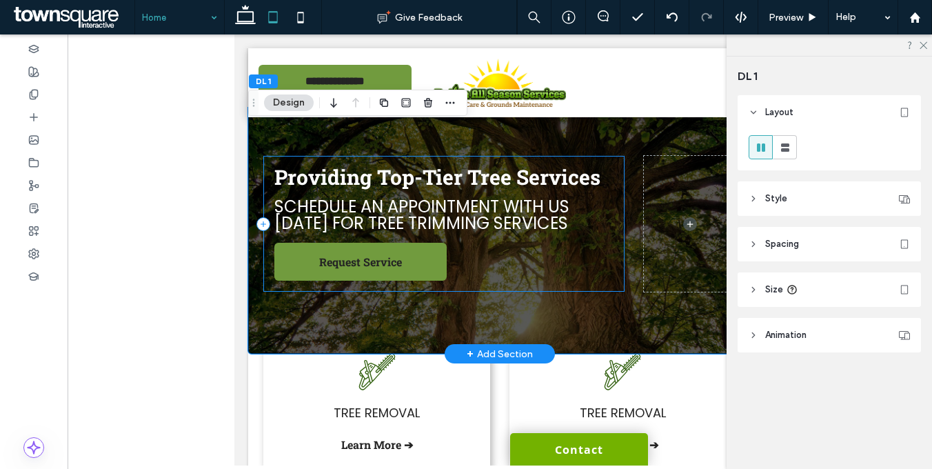
scroll to position [0, 0]
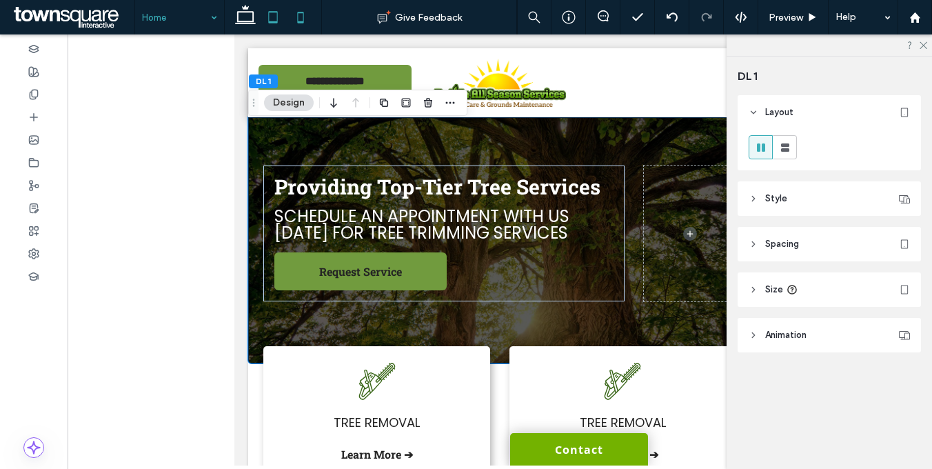
click at [300, 19] on icon at bounding box center [301, 17] width 28 height 28
type input "**"
type input "*"
type input "**"
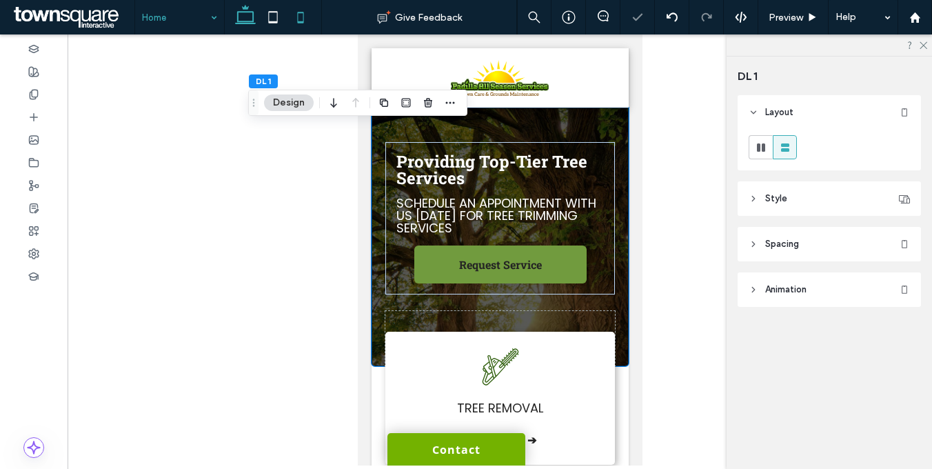
click at [248, 18] on icon at bounding box center [245, 17] width 28 height 28
type input "***"
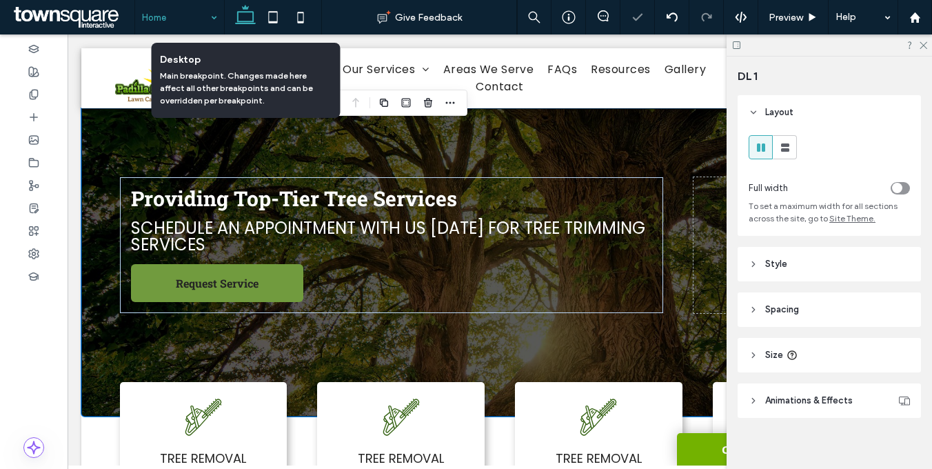
scroll to position [17, 0]
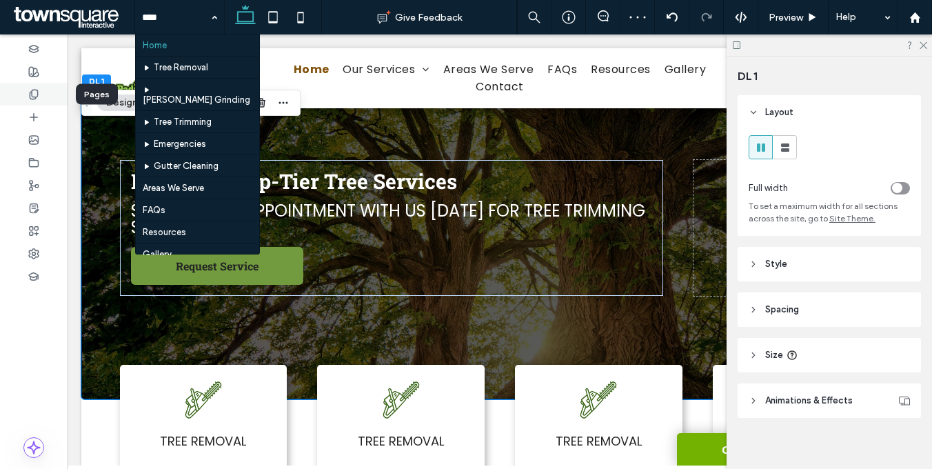
click at [33, 89] on icon at bounding box center [33, 94] width 11 height 11
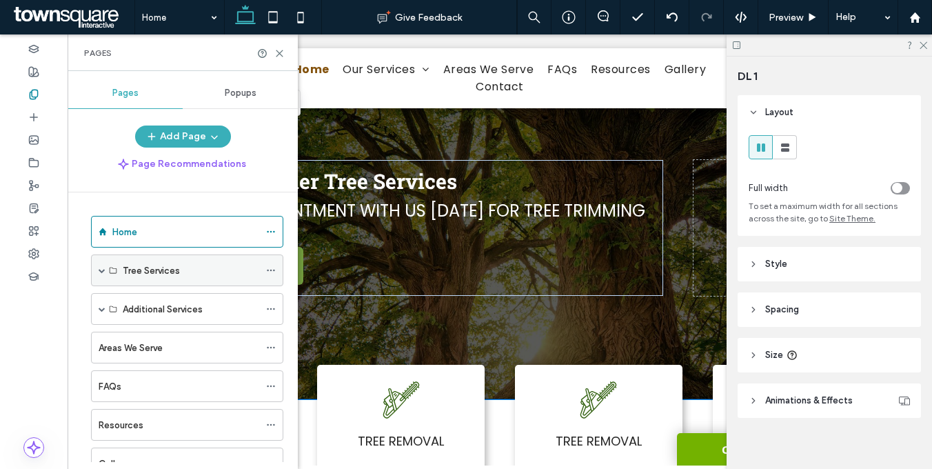
click at [99, 268] on span at bounding box center [102, 270] width 7 height 7
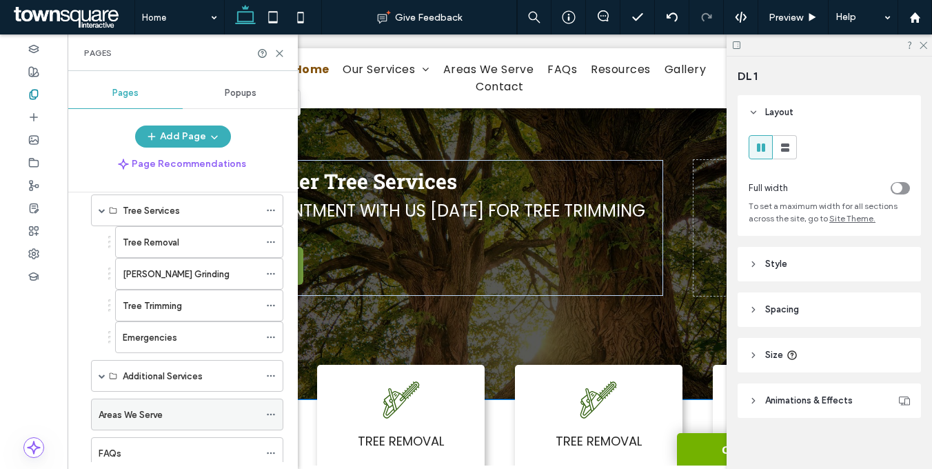
scroll to position [85, 0]
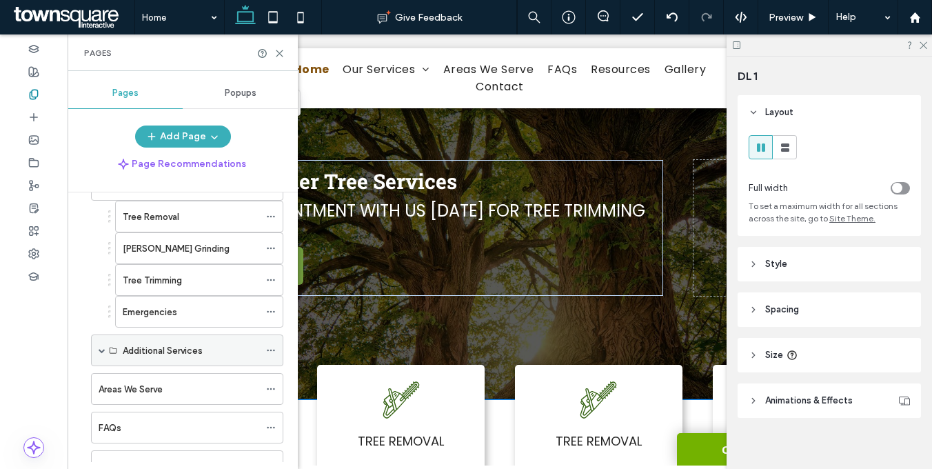
click at [99, 351] on span at bounding box center [102, 350] width 7 height 7
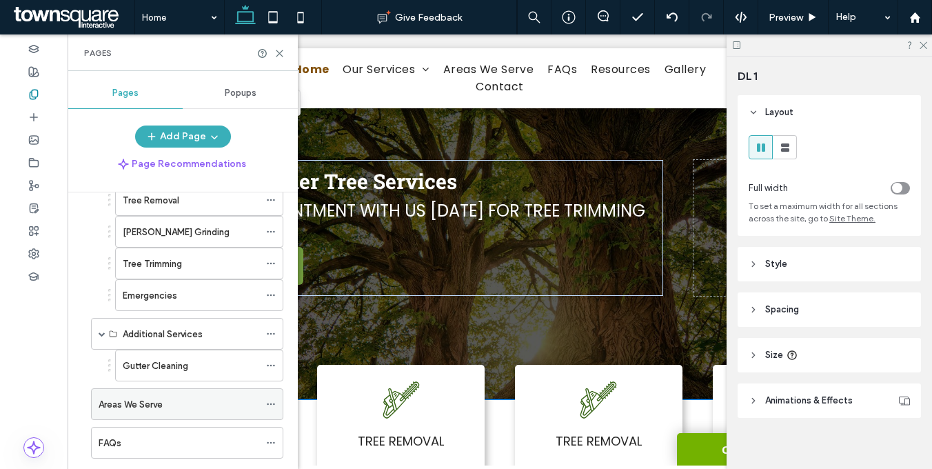
scroll to position [213, 0]
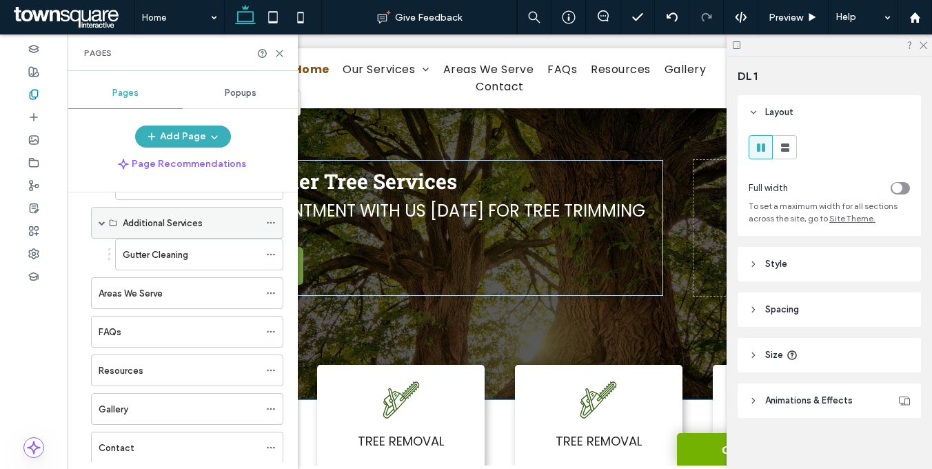
click at [270, 220] on icon at bounding box center [271, 223] width 10 height 10
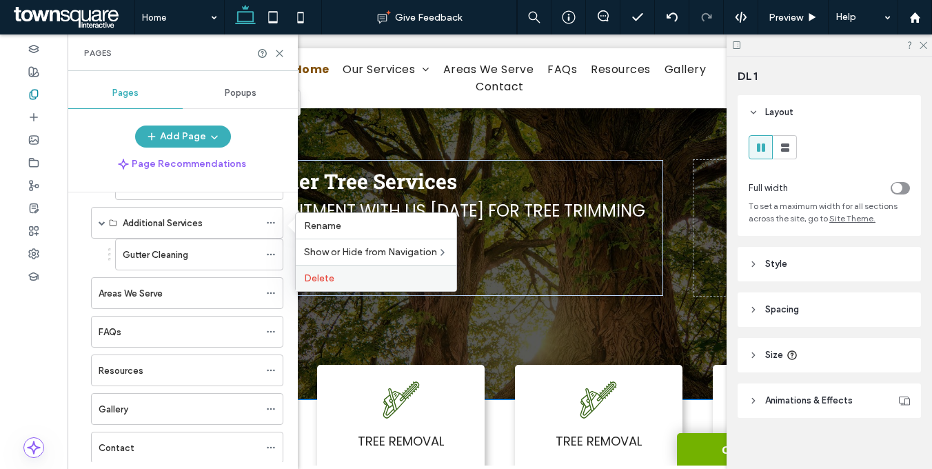
click at [318, 283] on span "Delete" at bounding box center [319, 278] width 30 height 12
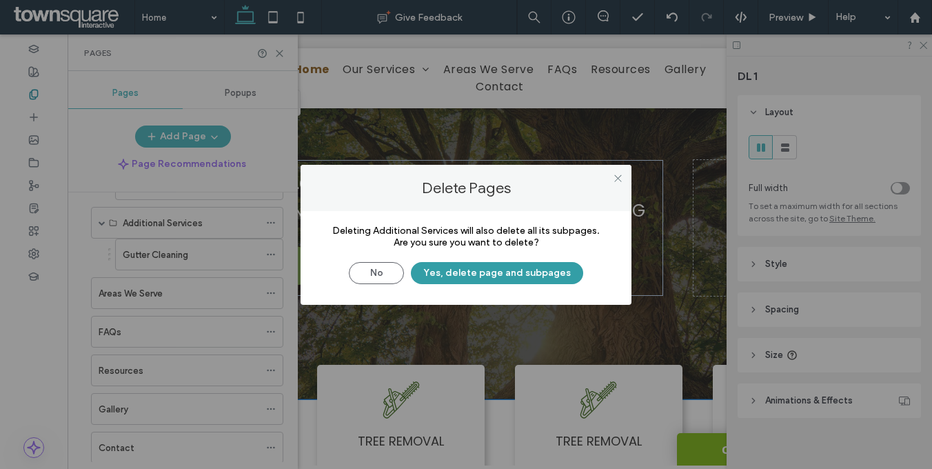
click at [484, 274] on button "Yes, delete page and subpages" at bounding box center [497, 273] width 172 height 22
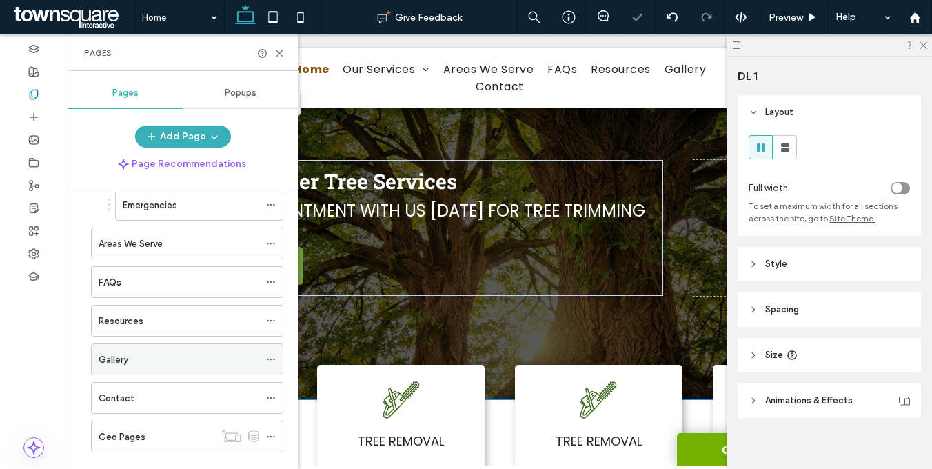
scroll to position [192, 0]
click at [274, 320] on use at bounding box center [271, 321] width 8 height 2
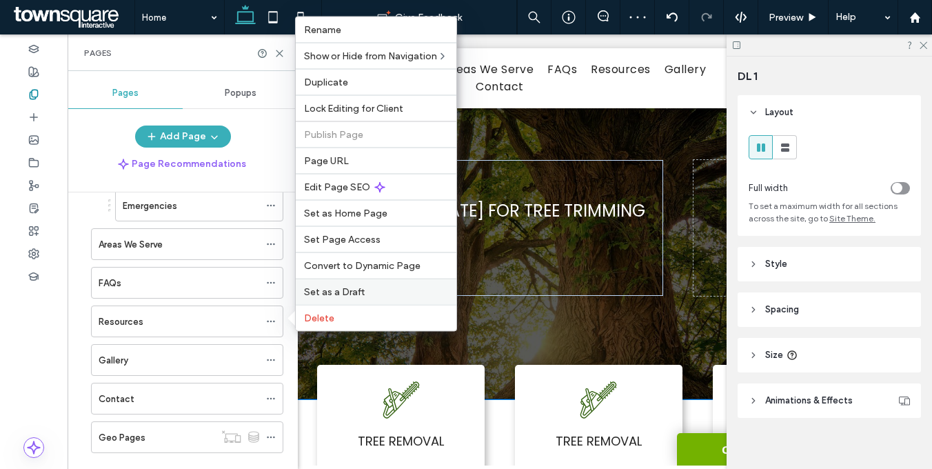
drag, startPoint x: 334, startPoint y: 294, endPoint x: 267, endPoint y: 260, distance: 75.2
click at [334, 294] on span "Set as a Draft" at bounding box center [334, 292] width 61 height 12
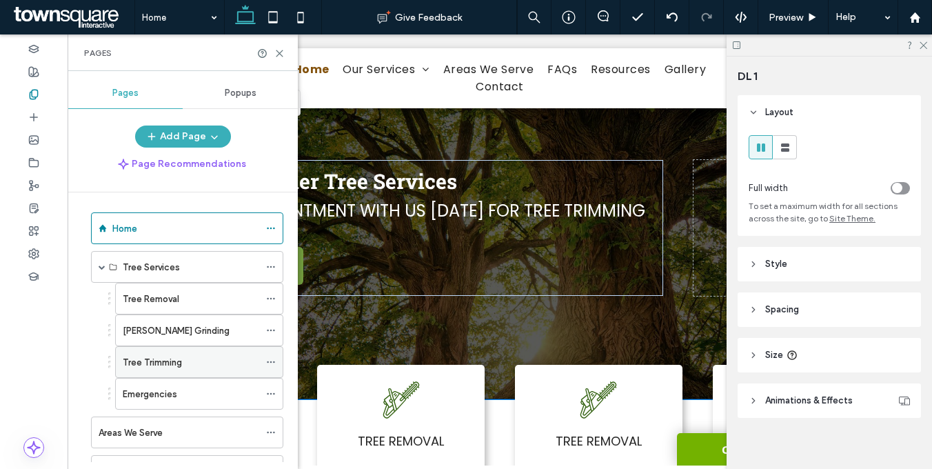
scroll to position [0, 0]
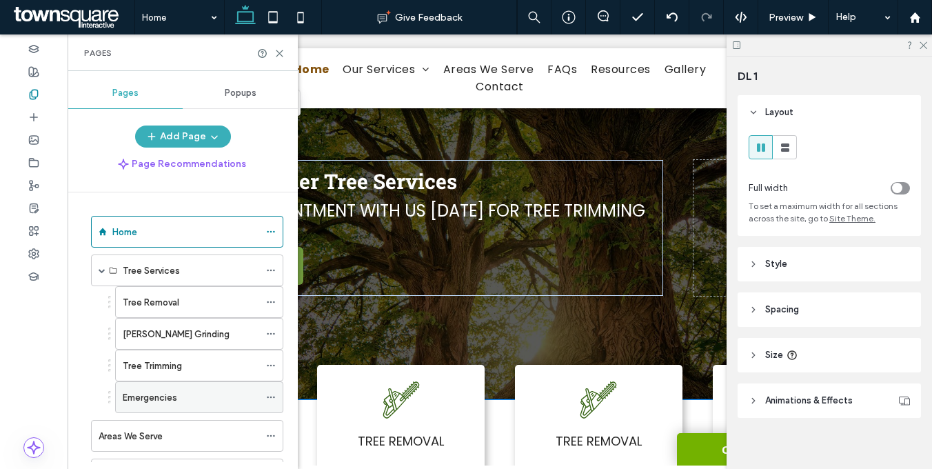
click at [274, 394] on icon at bounding box center [271, 397] width 10 height 10
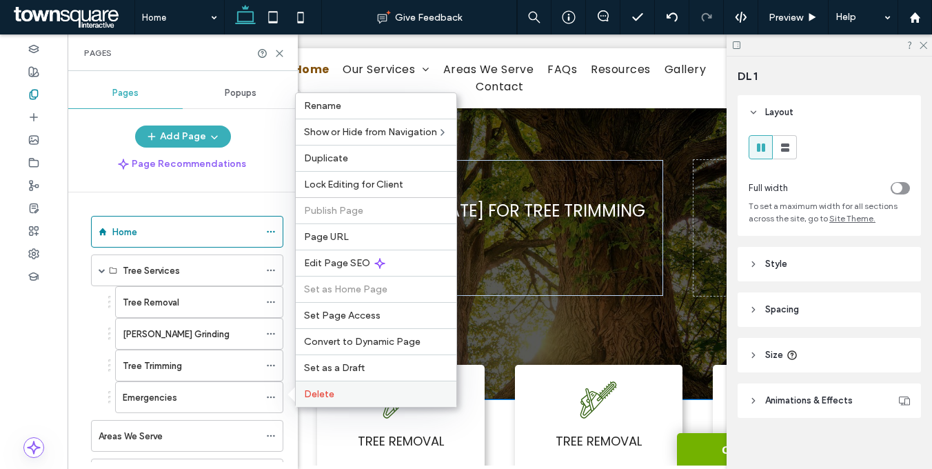
click at [304, 391] on span "Delete" at bounding box center [319, 394] width 30 height 12
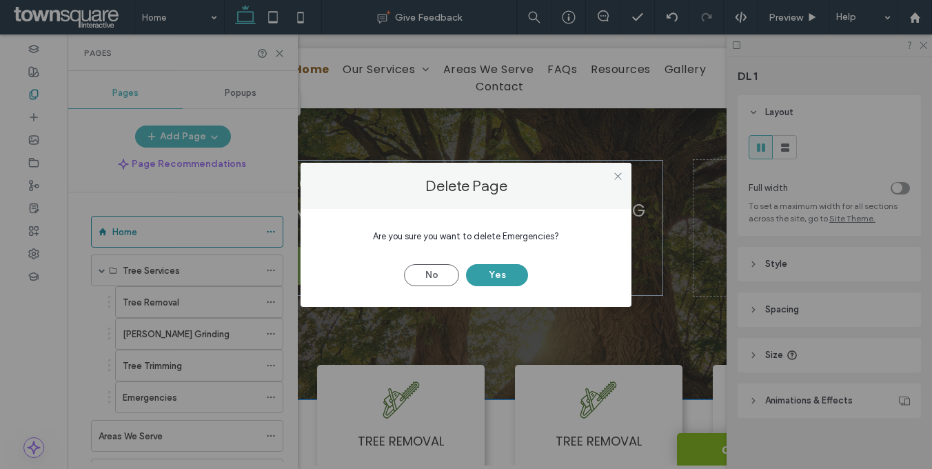
click at [491, 269] on button "Yes" at bounding box center [497, 275] width 62 height 22
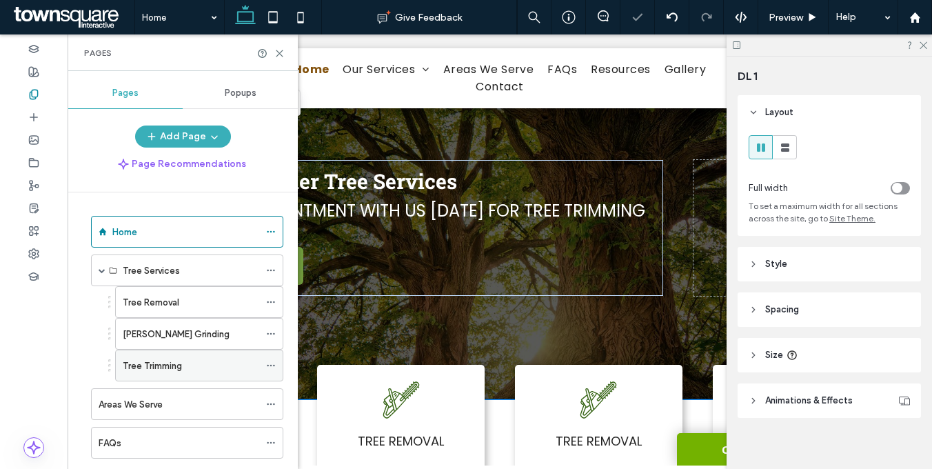
click at [268, 363] on icon at bounding box center [271, 365] width 10 height 10
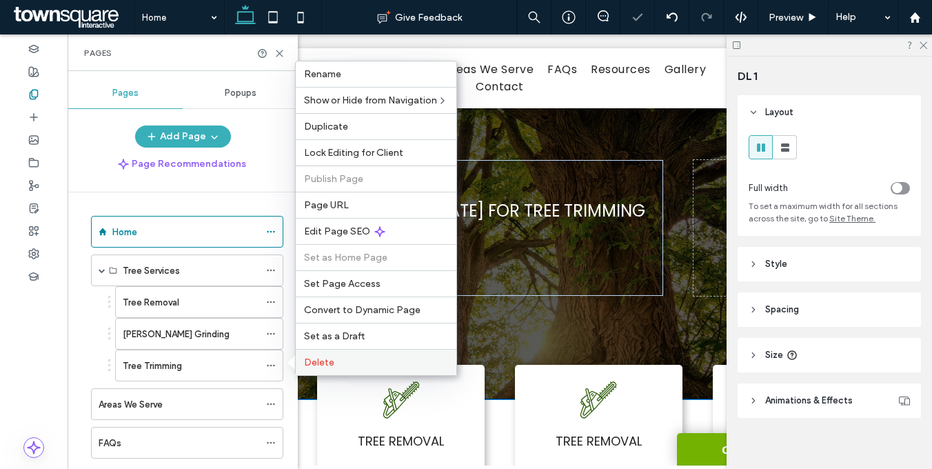
click at [306, 357] on span "Delete" at bounding box center [319, 362] width 30 height 12
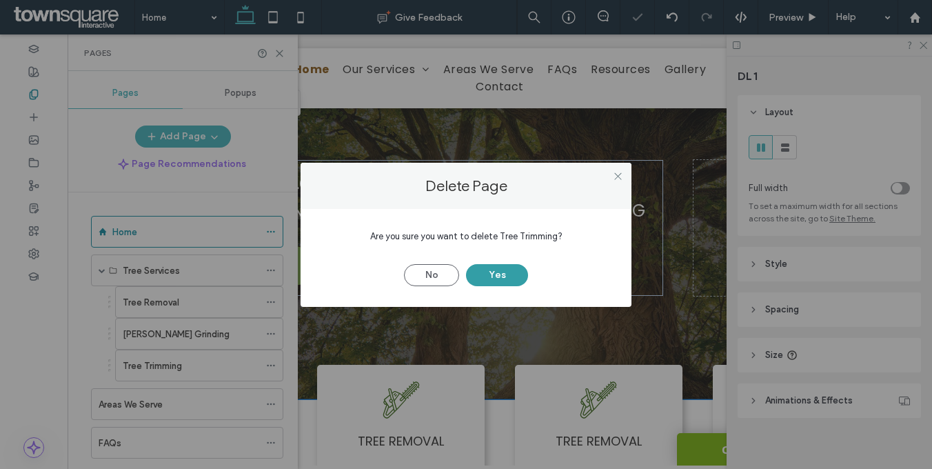
click at [474, 275] on button "Yes" at bounding box center [497, 275] width 62 height 22
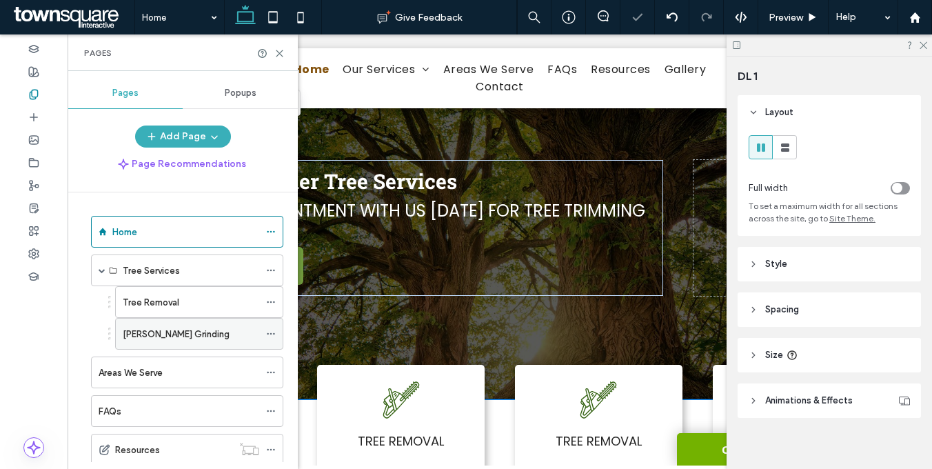
click at [269, 333] on icon at bounding box center [271, 334] width 10 height 10
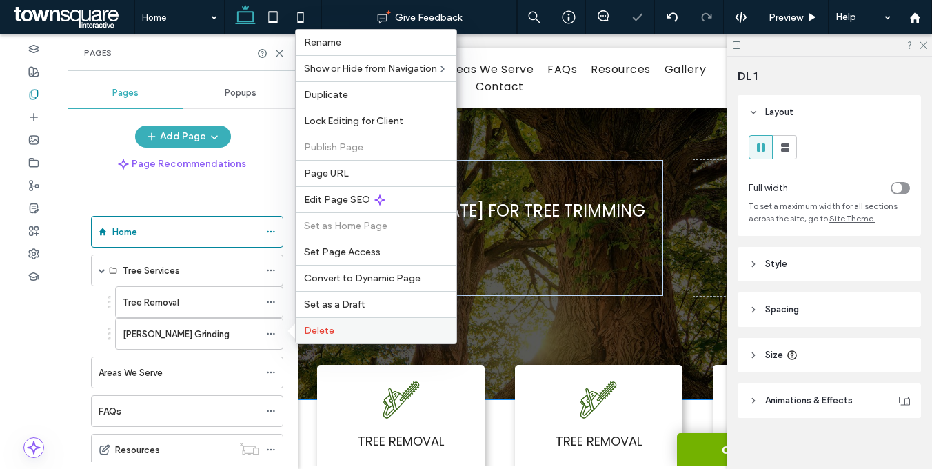
click at [338, 323] on div "Delete" at bounding box center [376, 330] width 161 height 26
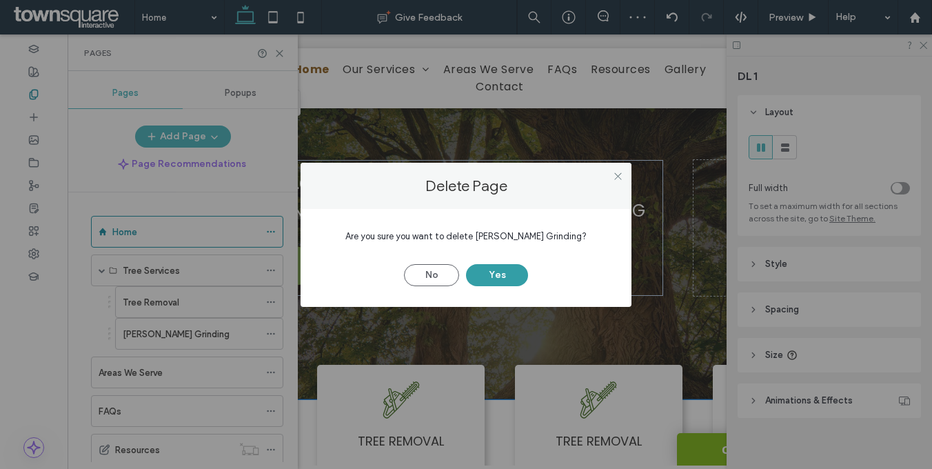
click at [502, 273] on button "Yes" at bounding box center [497, 275] width 62 height 22
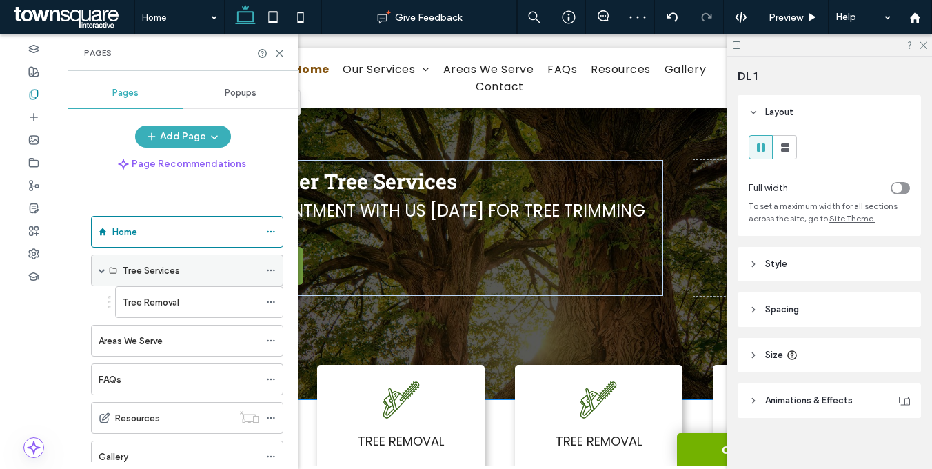
click at [275, 269] on div at bounding box center [274, 270] width 17 height 21
click at [270, 271] on icon at bounding box center [271, 270] width 10 height 10
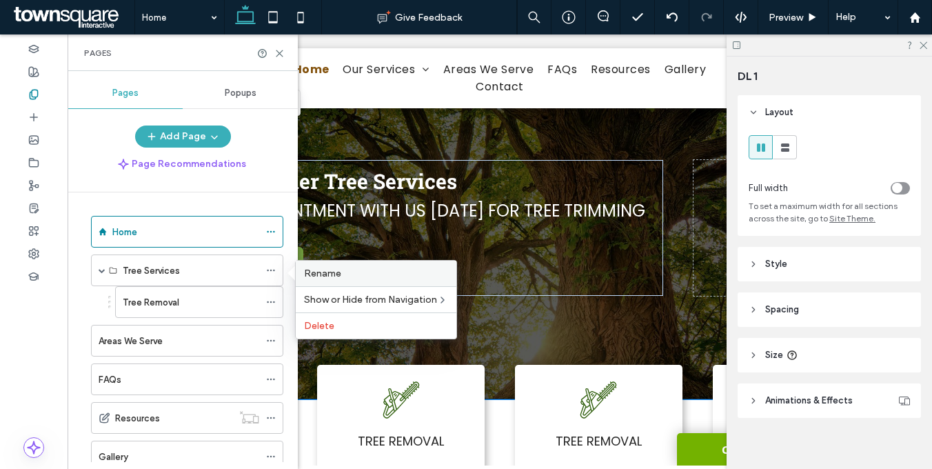
click at [303, 274] on div "Rename" at bounding box center [376, 272] width 161 height 25
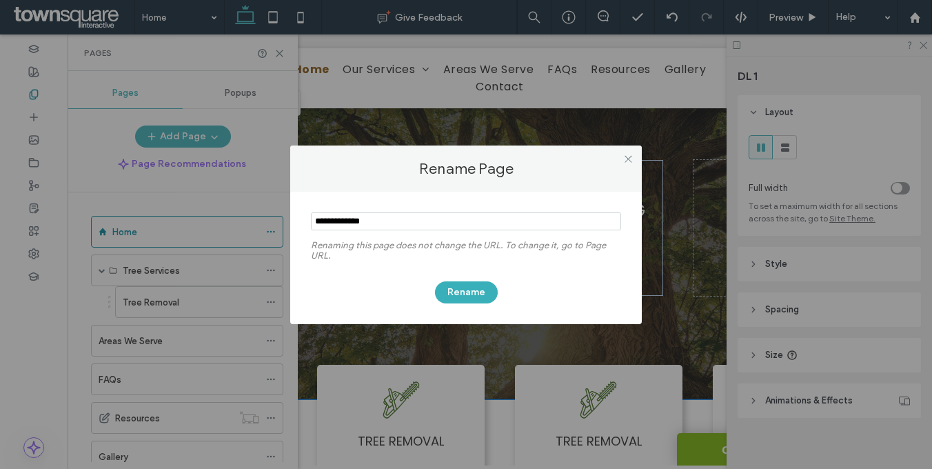
drag, startPoint x: 336, startPoint y: 220, endPoint x: 175, endPoint y: 212, distance: 160.7
click at [175, 212] on div "Rename Page Renaming this page does not change the URL. To change it, go to Pag…" at bounding box center [466, 234] width 932 height 469
click at [628, 156] on icon at bounding box center [628, 159] width 10 height 10
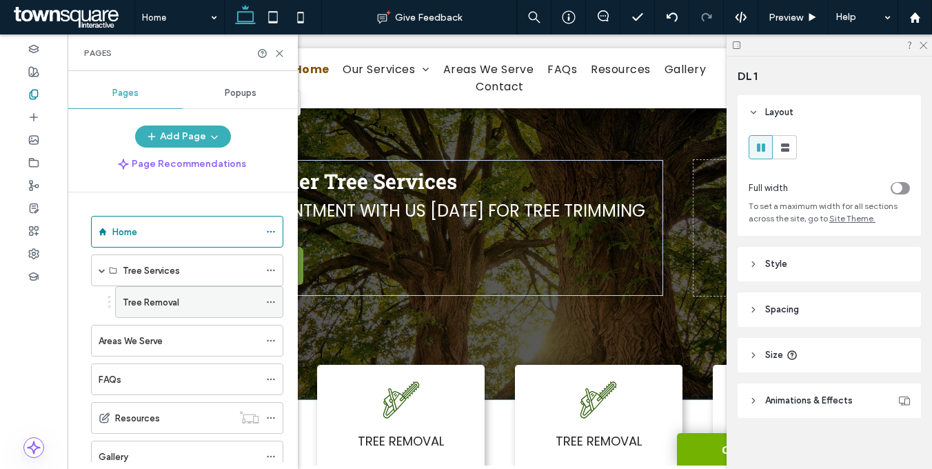
click at [231, 302] on div "Tree Removal" at bounding box center [191, 302] width 136 height 14
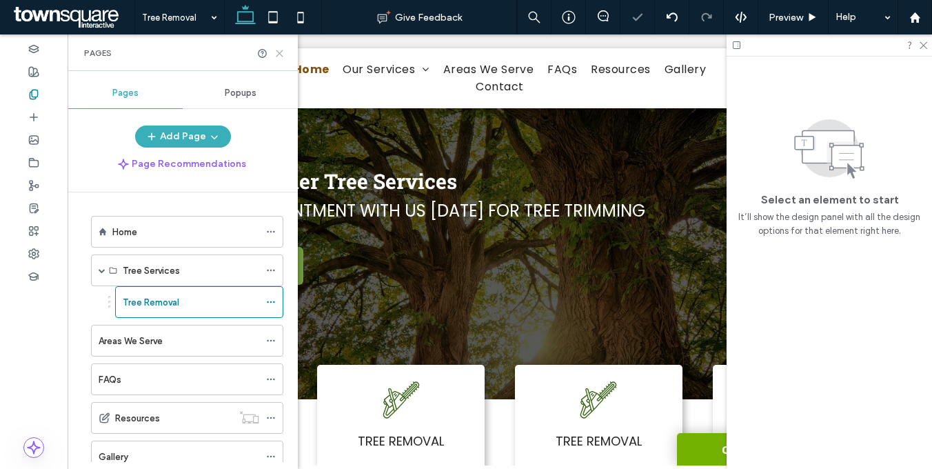
click at [283, 53] on icon at bounding box center [279, 53] width 10 height 10
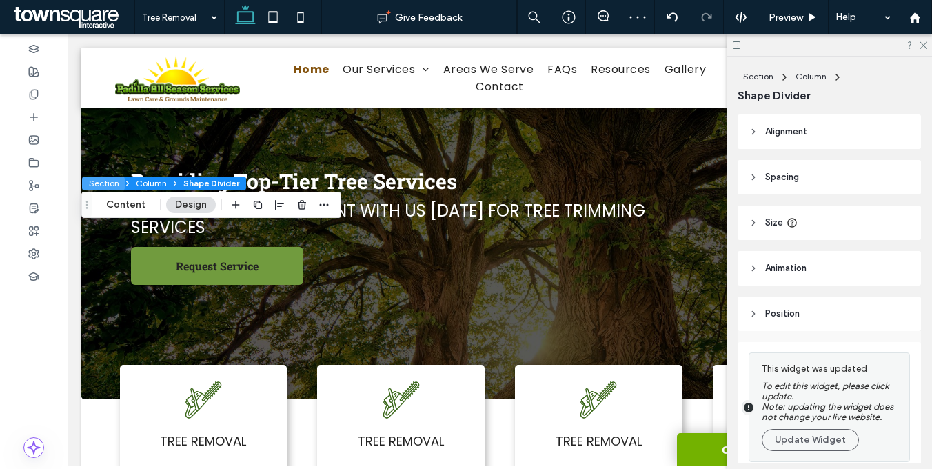
click at [118, 183] on button "Section" at bounding box center [103, 183] width 43 height 14
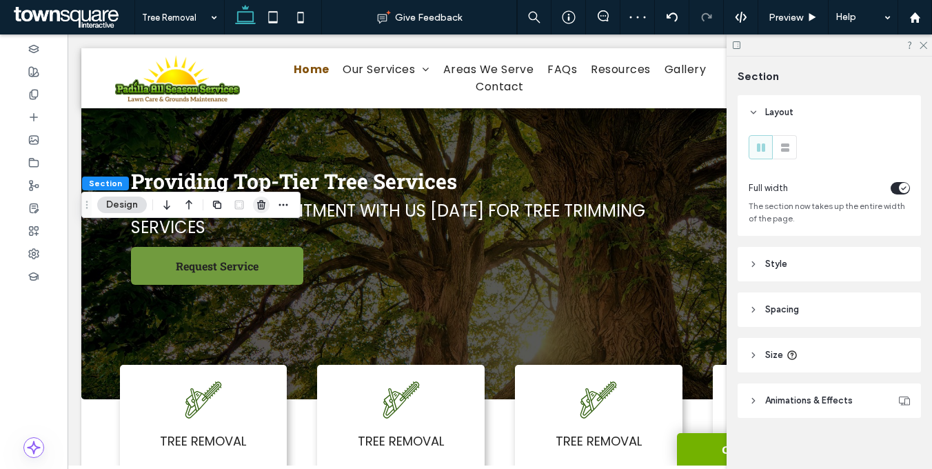
click at [260, 207] on icon "button" at bounding box center [261, 204] width 11 height 11
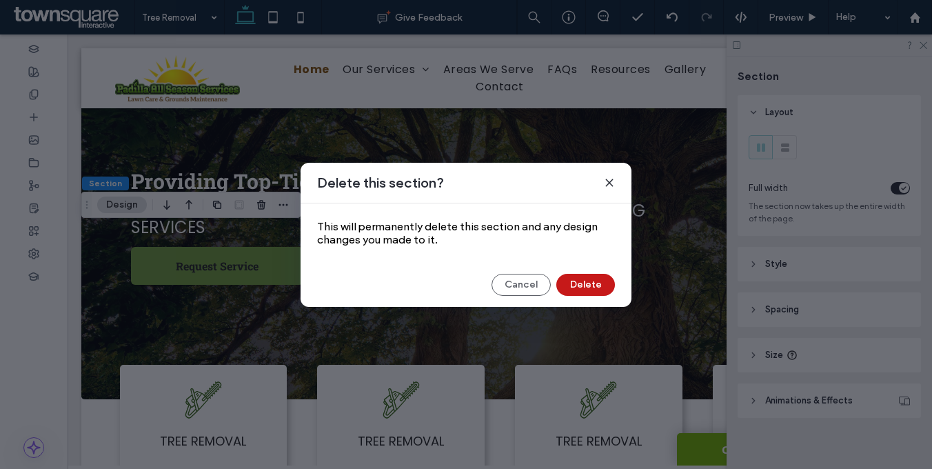
click at [568, 282] on button "Delete" at bounding box center [585, 285] width 59 height 22
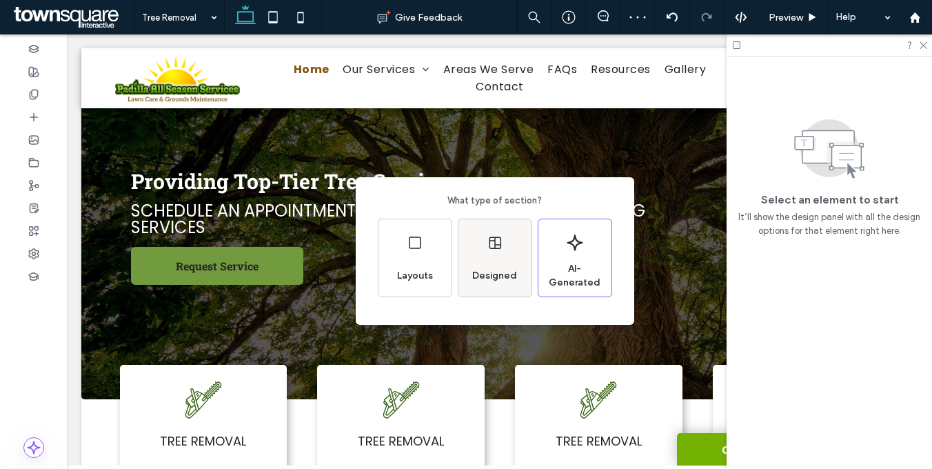
click at [499, 287] on div "Designed" at bounding box center [494, 275] width 56 height 30
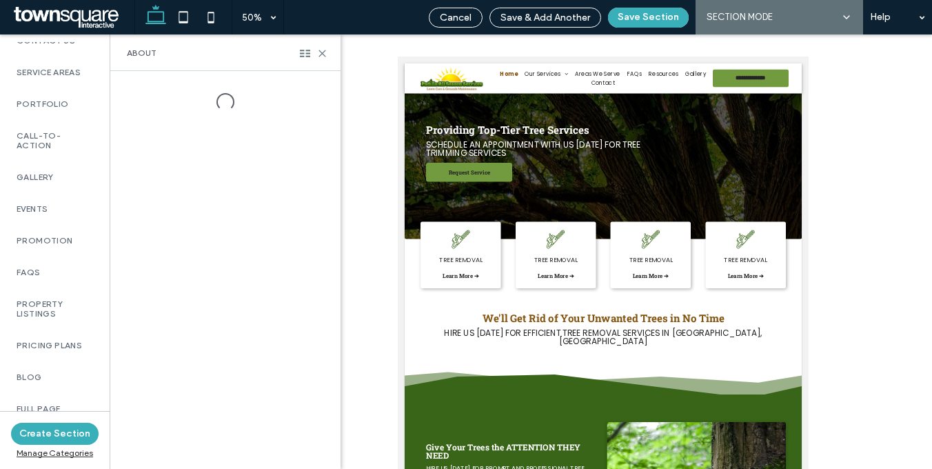
scroll to position [1064, 0]
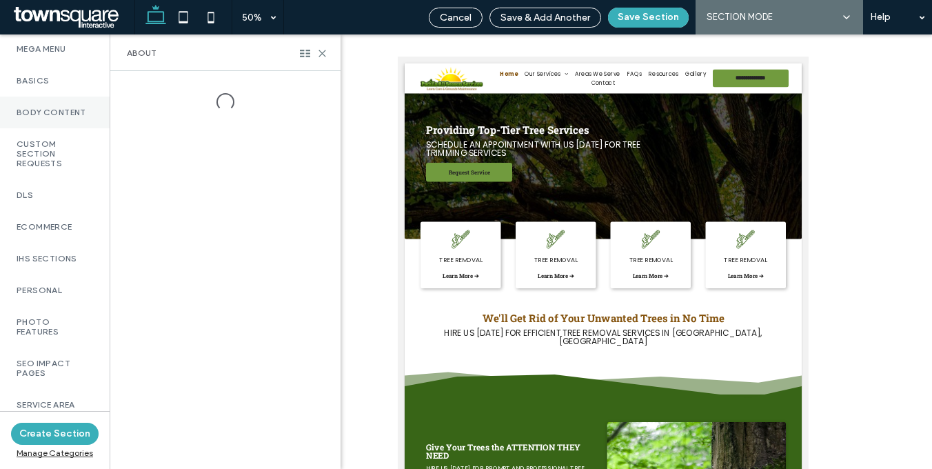
click at [74, 112] on div "Body Content" at bounding box center [55, 112] width 110 height 32
click at [280, 82] on span "Custom" at bounding box center [283, 86] width 34 height 11
click at [280, 85] on div at bounding box center [225, 270] width 230 height 398
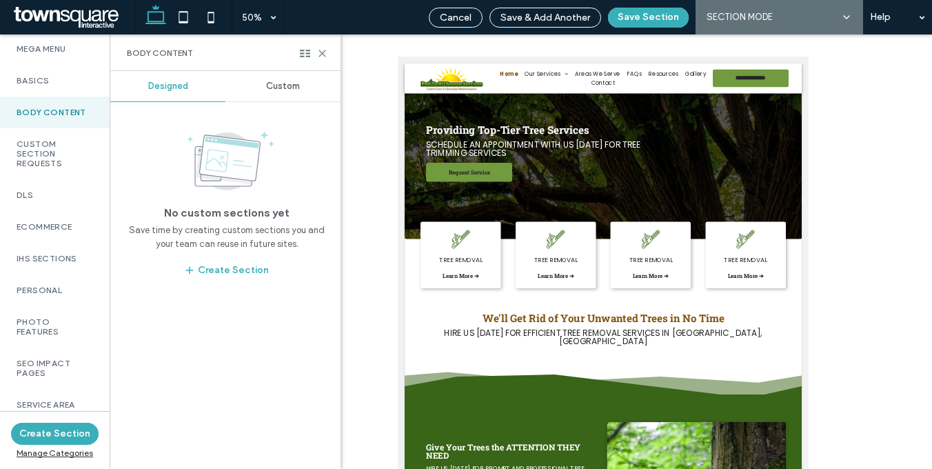
click at [287, 86] on span "Custom" at bounding box center [283, 86] width 34 height 11
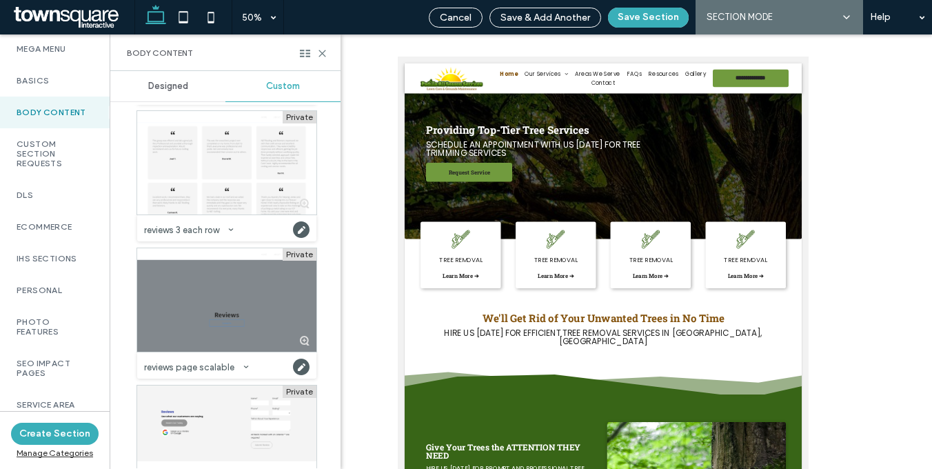
scroll to position [7460, 0]
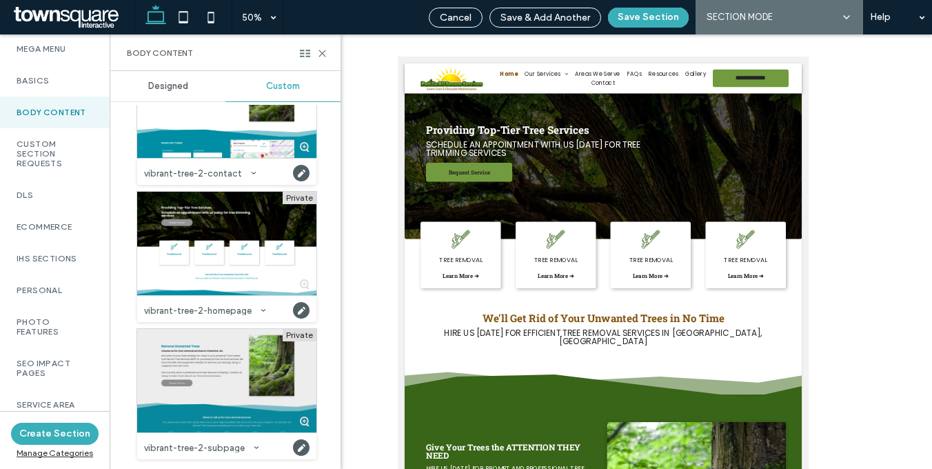
click at [188, 399] on div at bounding box center [226, 380] width 179 height 103
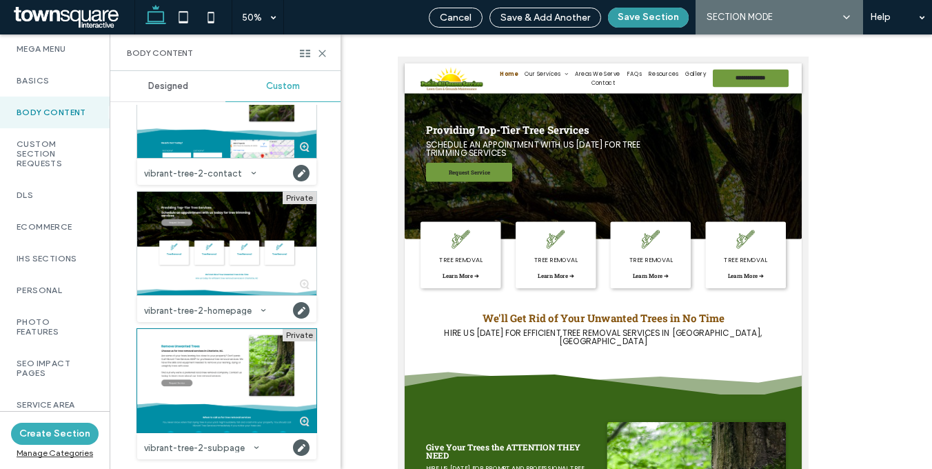
click at [640, 19] on button "Save Section" at bounding box center [648, 18] width 81 height 20
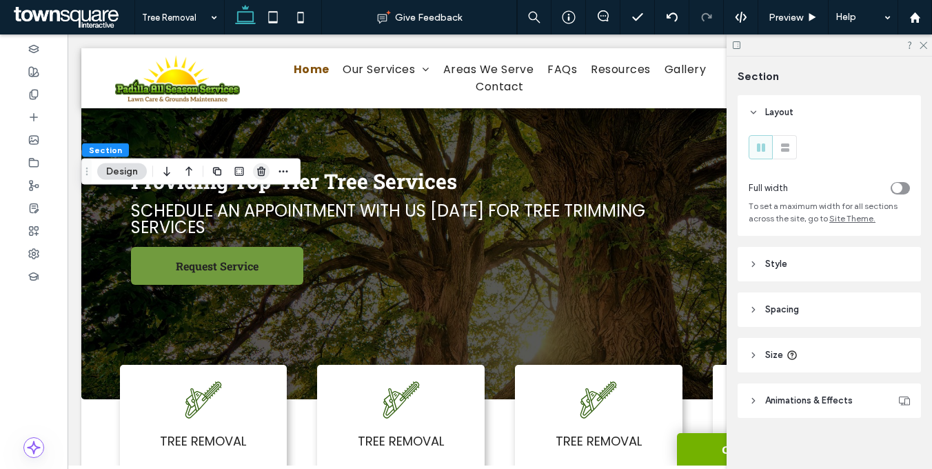
click at [260, 169] on icon "button" at bounding box center [261, 171] width 11 height 11
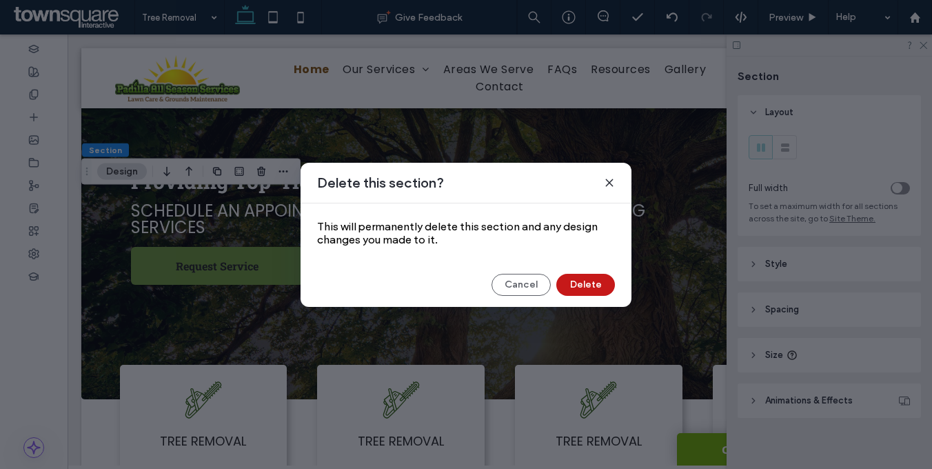
click at [577, 282] on button "Delete" at bounding box center [585, 285] width 59 height 22
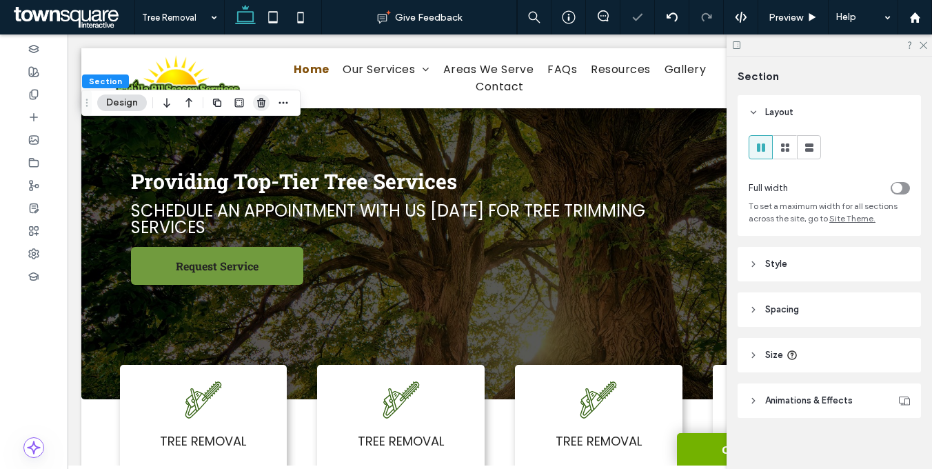
click at [265, 105] on icon "button" at bounding box center [261, 102] width 11 height 11
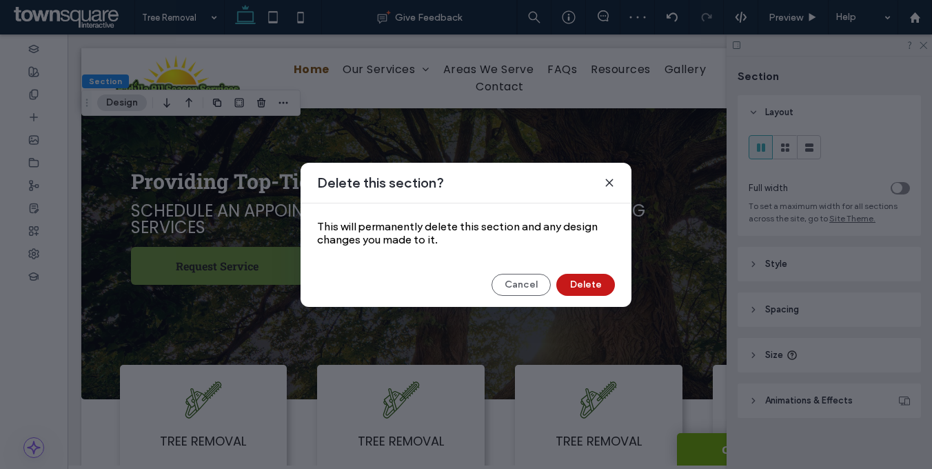
click at [566, 282] on button "Delete" at bounding box center [585, 285] width 59 height 22
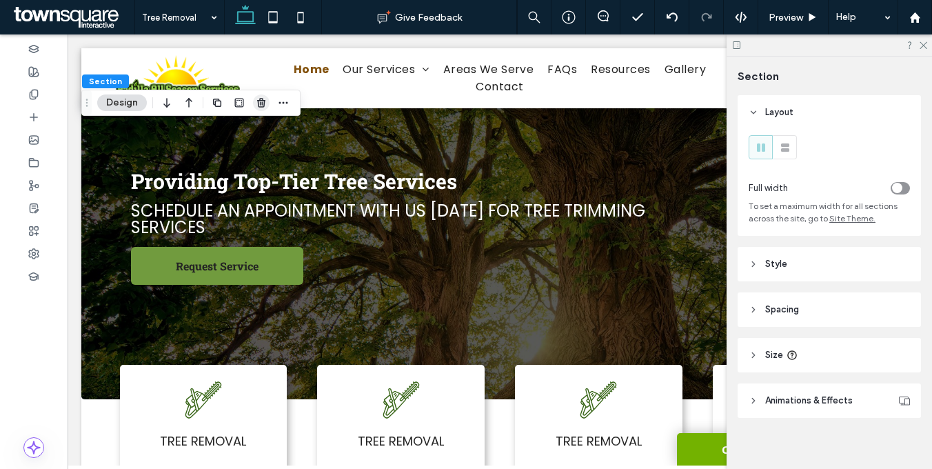
click at [266, 108] on span "button" at bounding box center [261, 102] width 17 height 17
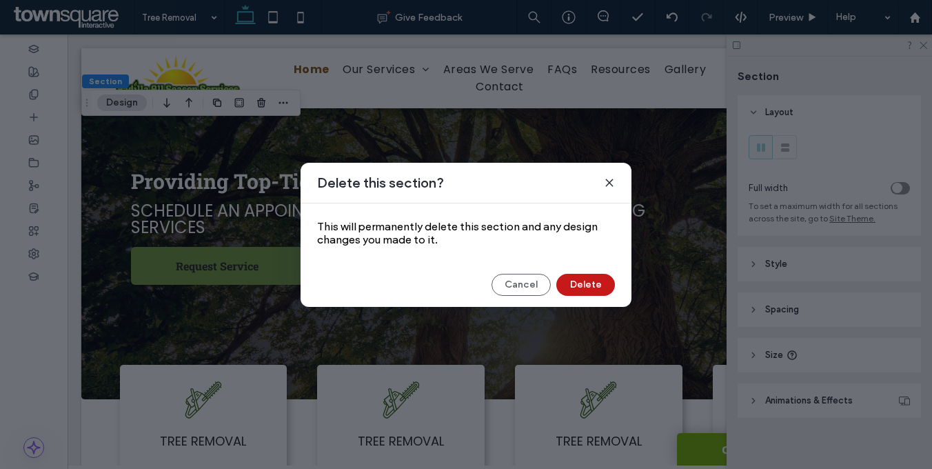
click at [578, 283] on button "Delete" at bounding box center [585, 285] width 59 height 22
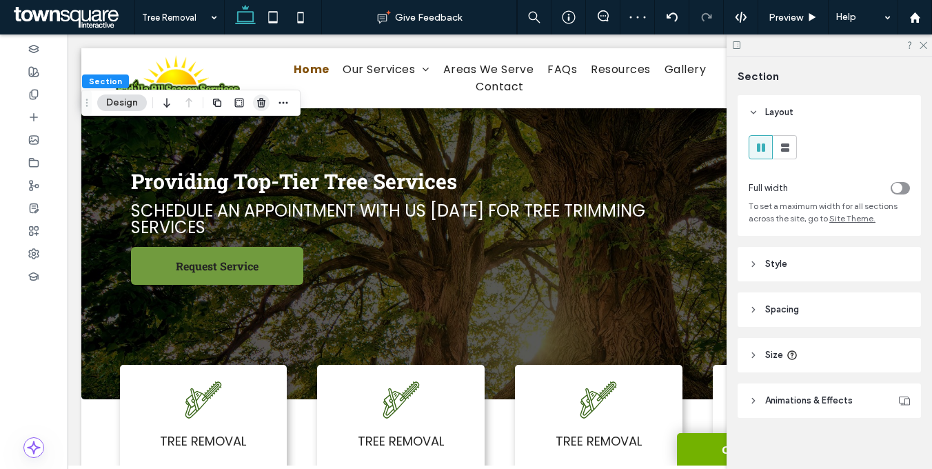
click at [262, 98] on use "button" at bounding box center [261, 102] width 8 height 9
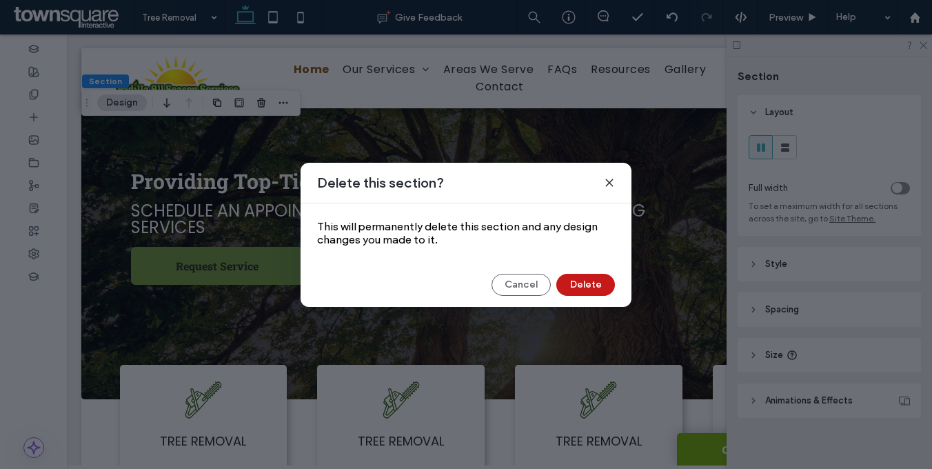
click at [601, 286] on button "Delete" at bounding box center [585, 285] width 59 height 22
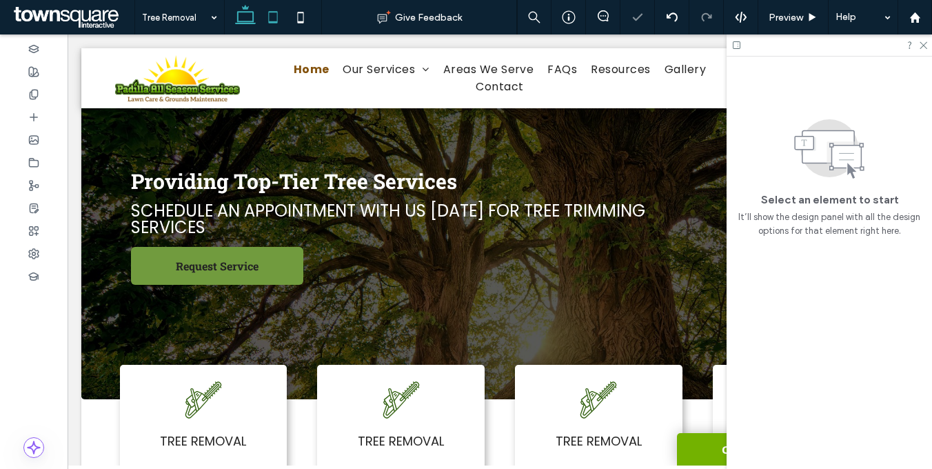
click at [274, 13] on icon at bounding box center [273, 17] width 28 height 28
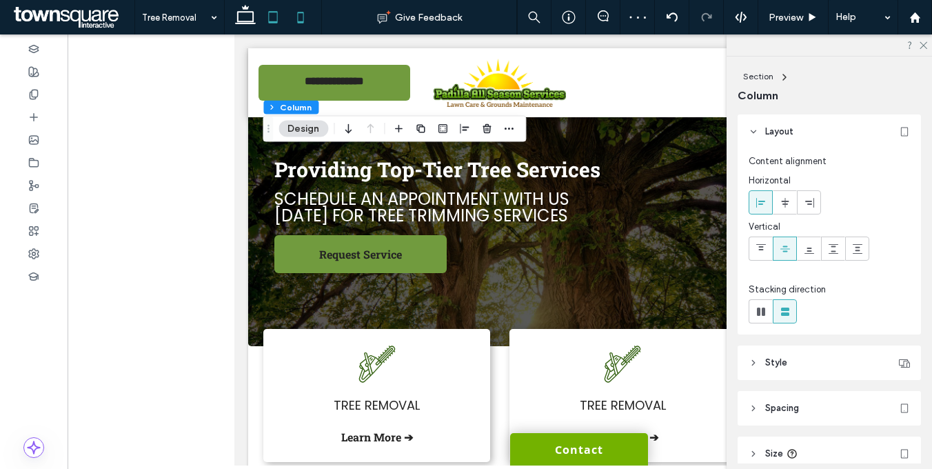
click at [300, 21] on icon at bounding box center [301, 17] width 28 height 28
type input "*"
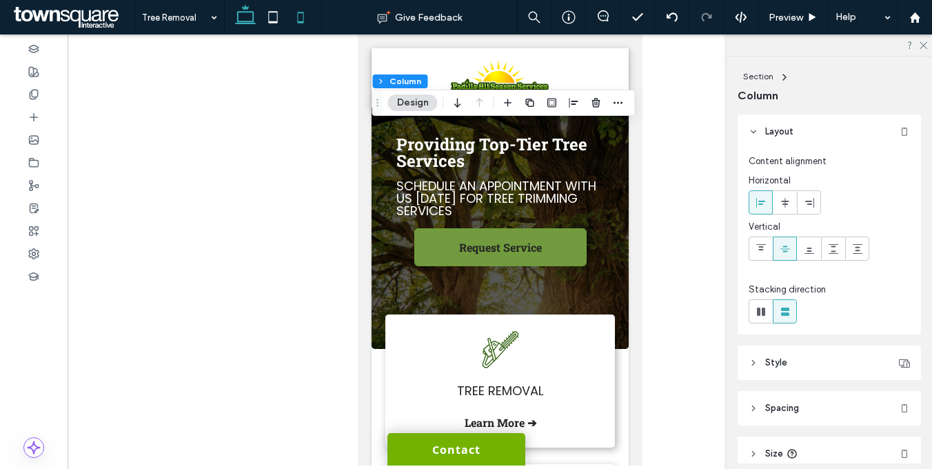
click at [247, 12] on use at bounding box center [245, 14] width 21 height 19
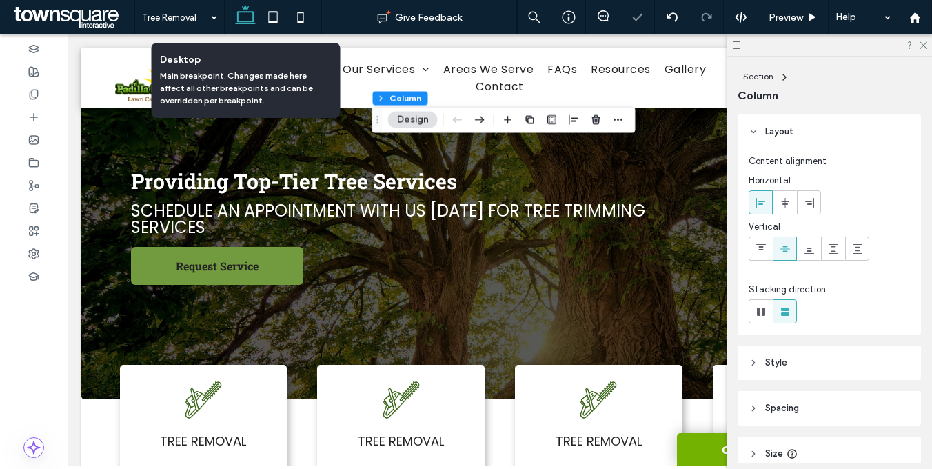
type input "**"
type input "*****"
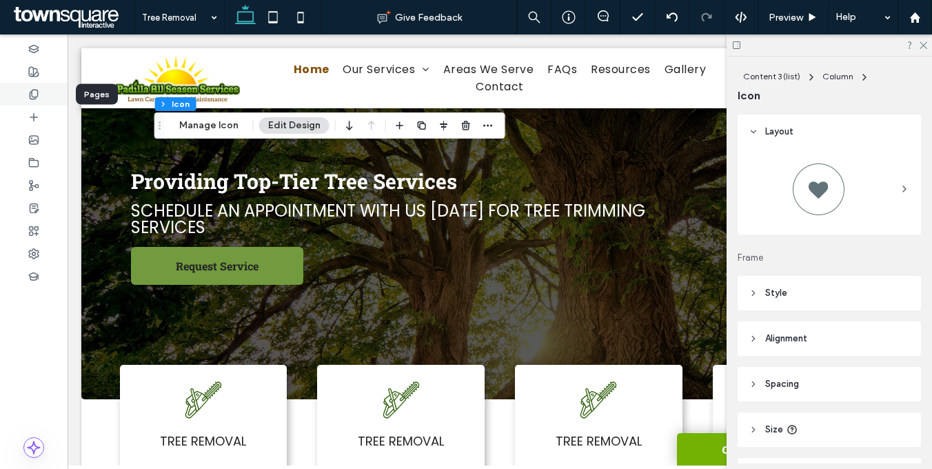
click at [34, 89] on icon at bounding box center [33, 94] width 11 height 11
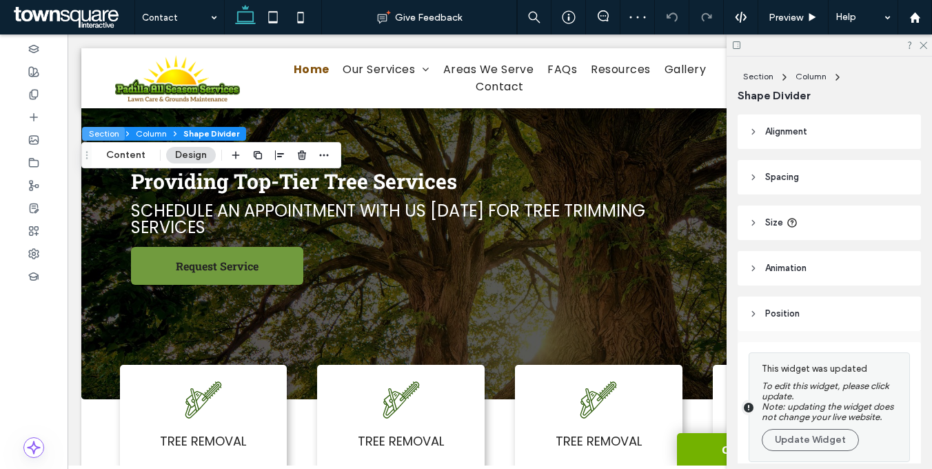
click at [104, 130] on button "Section" at bounding box center [103, 134] width 43 height 14
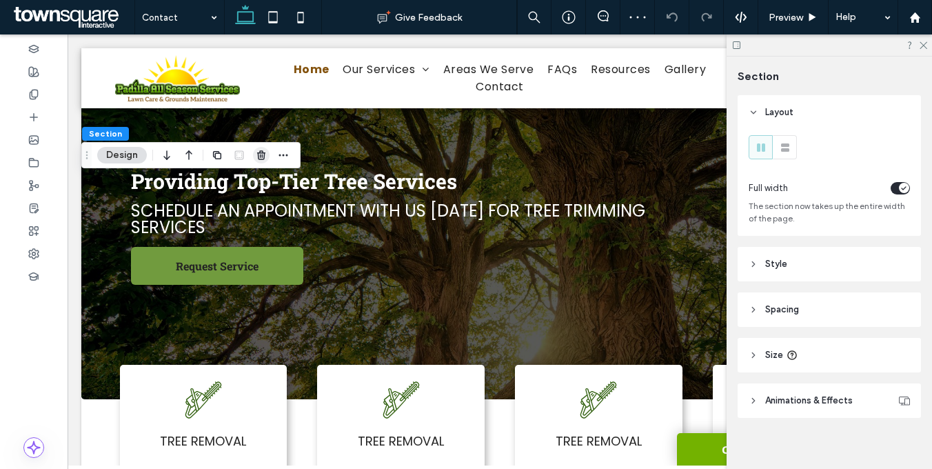
click at [260, 156] on use "button" at bounding box center [261, 154] width 8 height 9
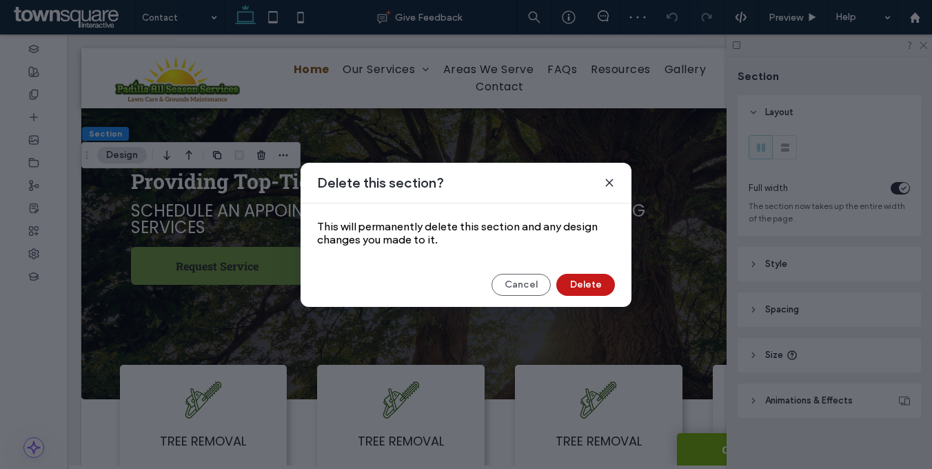
click at [605, 292] on button "Delete" at bounding box center [585, 285] width 59 height 22
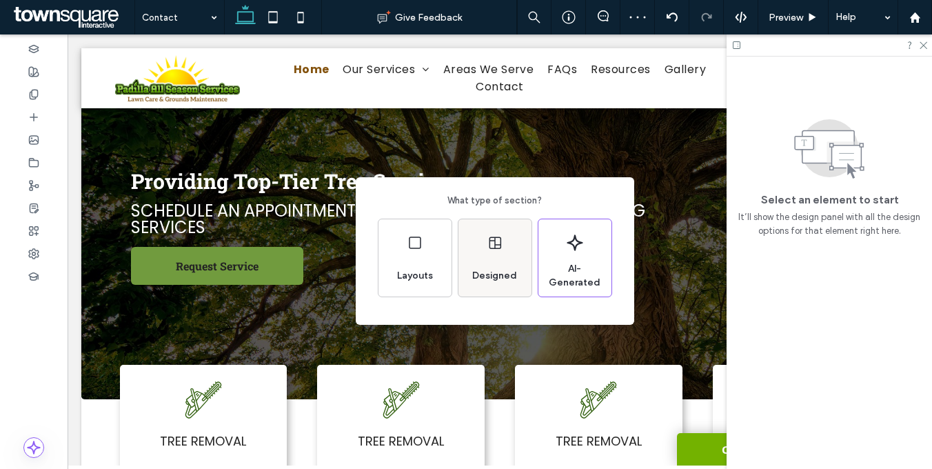
click at [504, 265] on div "Designed" at bounding box center [494, 275] width 56 height 30
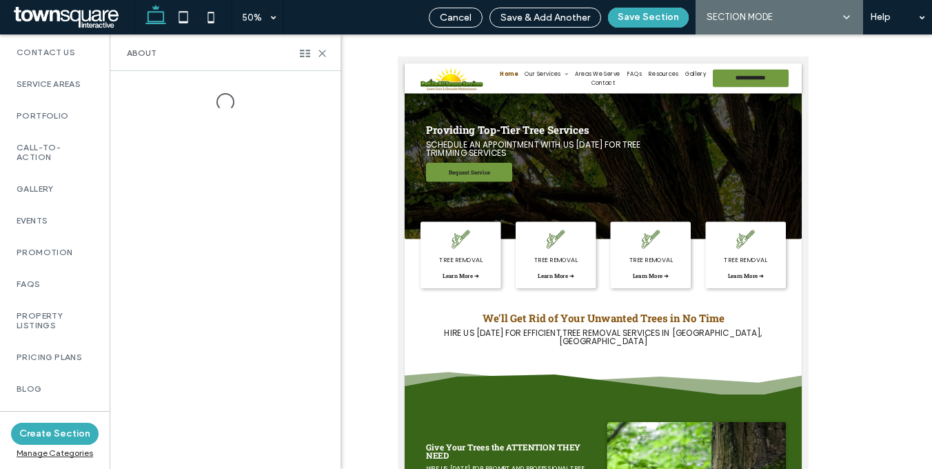
scroll to position [1064, 0]
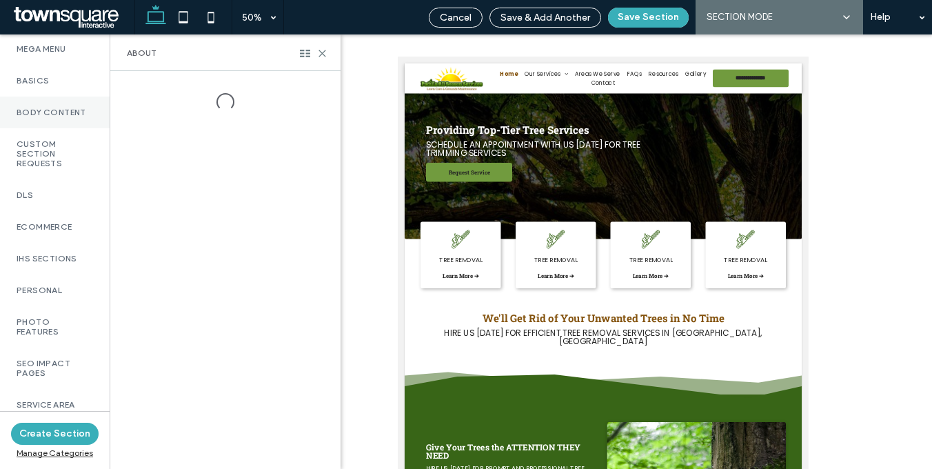
click at [55, 110] on label "Body Content" at bounding box center [55, 112] width 76 height 10
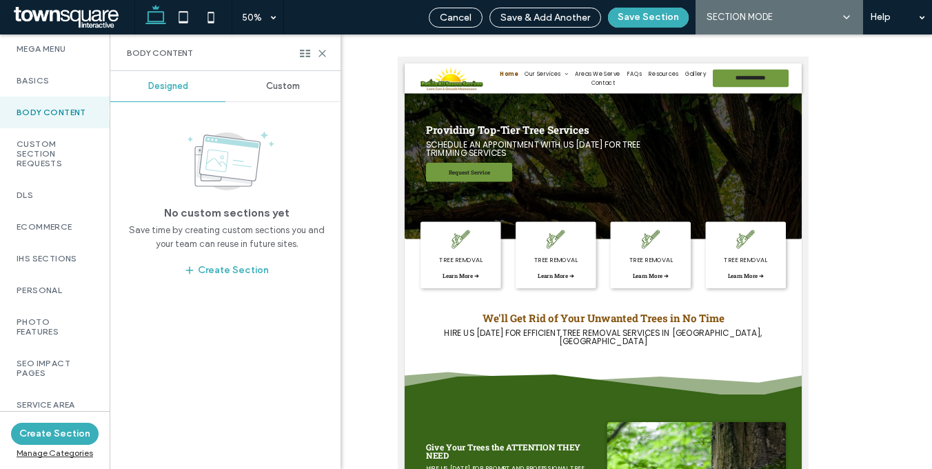
click at [294, 83] on span "Custom" at bounding box center [283, 86] width 34 height 11
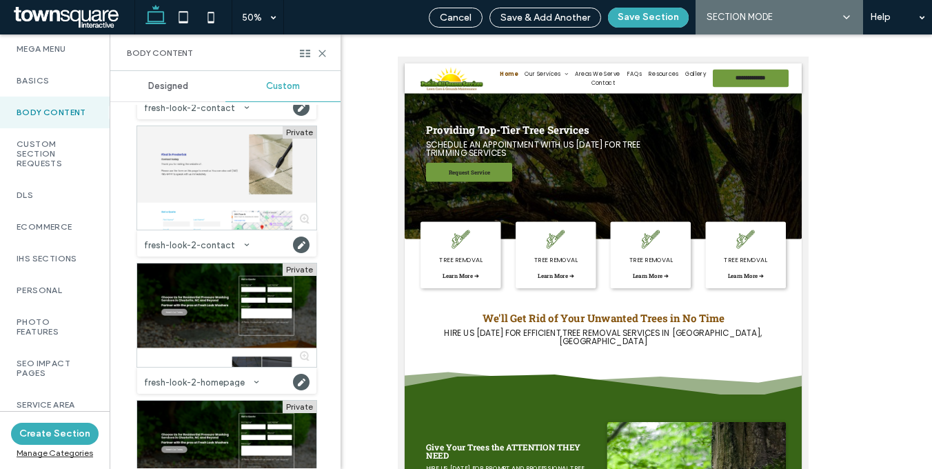
scroll to position [3039, 0]
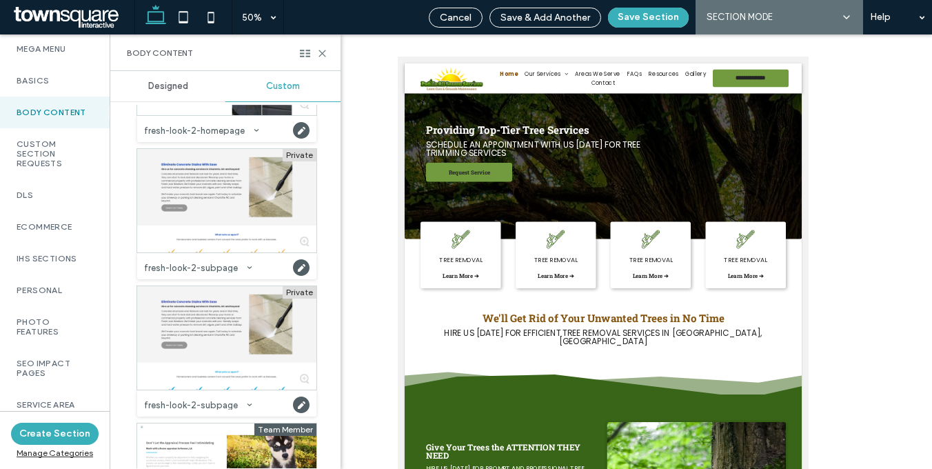
click at [335, 187] on div "Designed Custom Private a-plus-2-contact Category: Body Content Created by: kat…" at bounding box center [225, 270] width 230 height 398
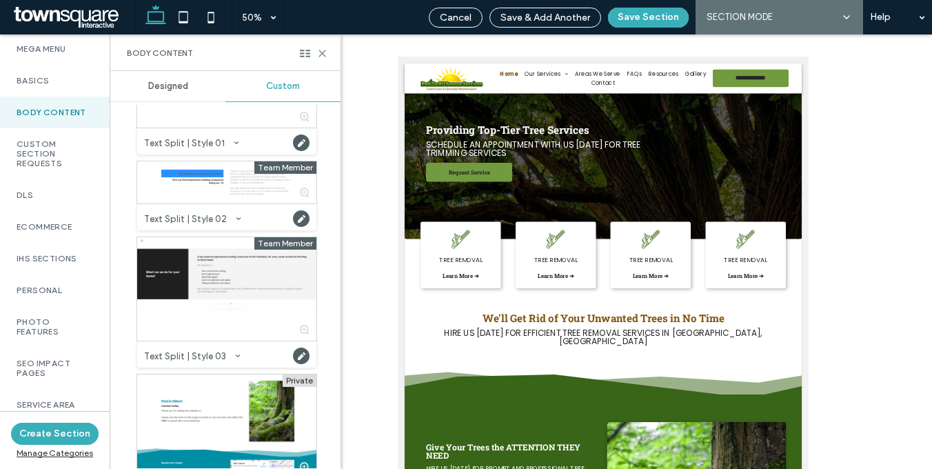
scroll to position [7460, 0]
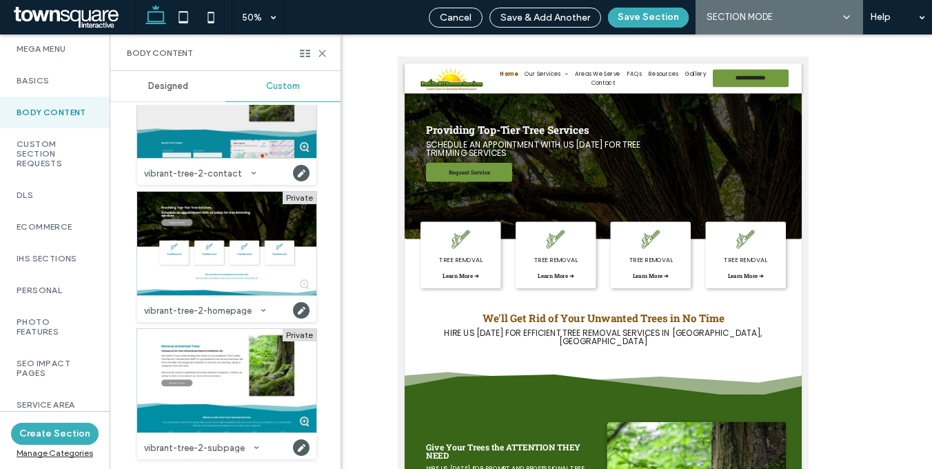
click at [208, 153] on div at bounding box center [226, 105] width 179 height 103
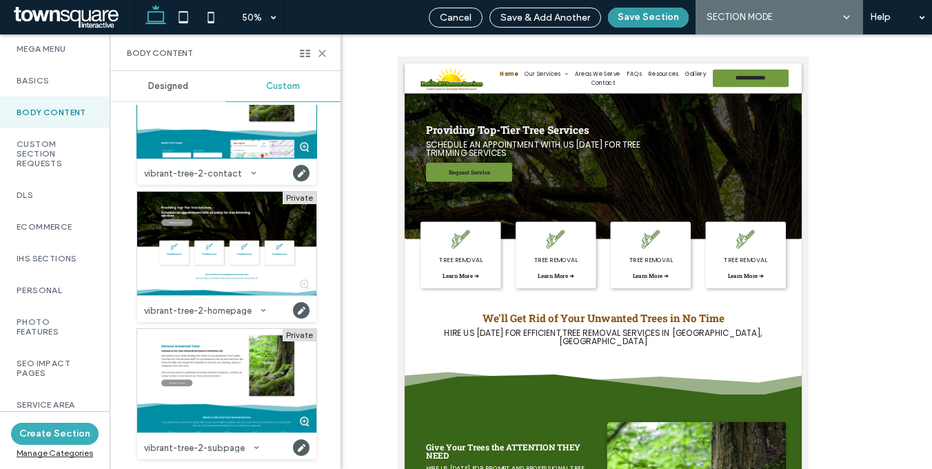
click at [649, 17] on button "Save Section" at bounding box center [648, 18] width 81 height 20
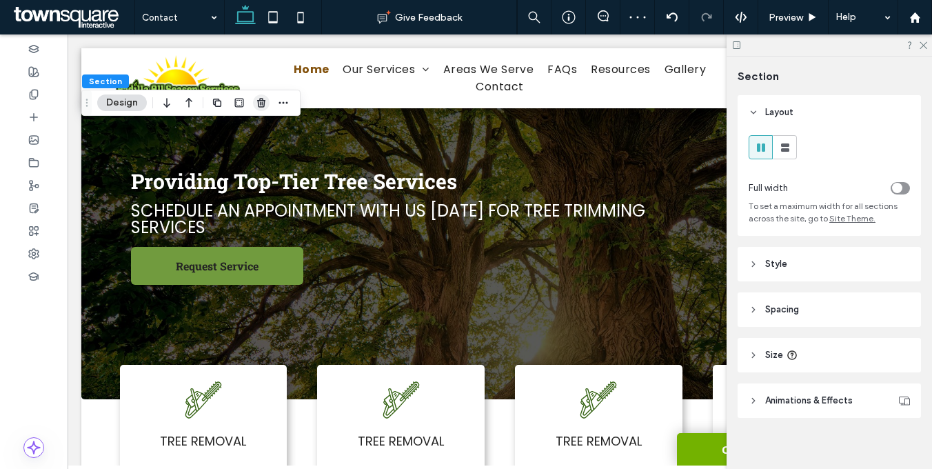
click at [262, 107] on use "button" at bounding box center [261, 102] width 8 height 9
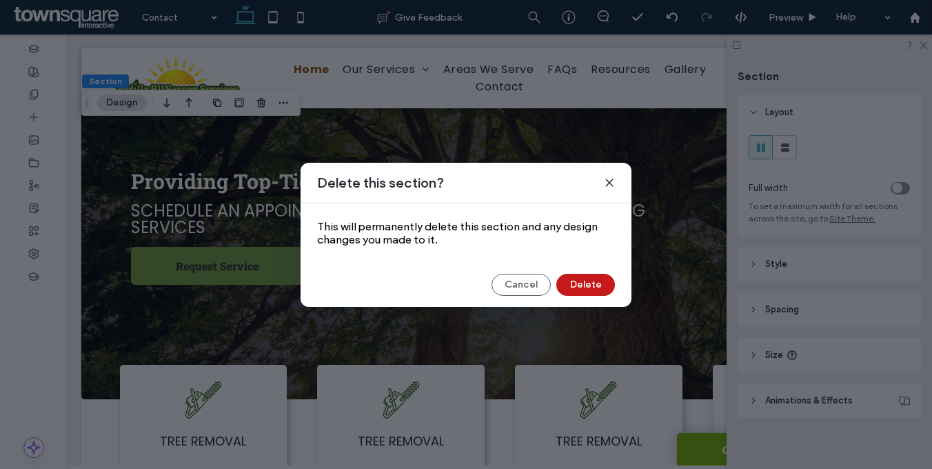
click at [584, 291] on button "Delete" at bounding box center [585, 285] width 59 height 22
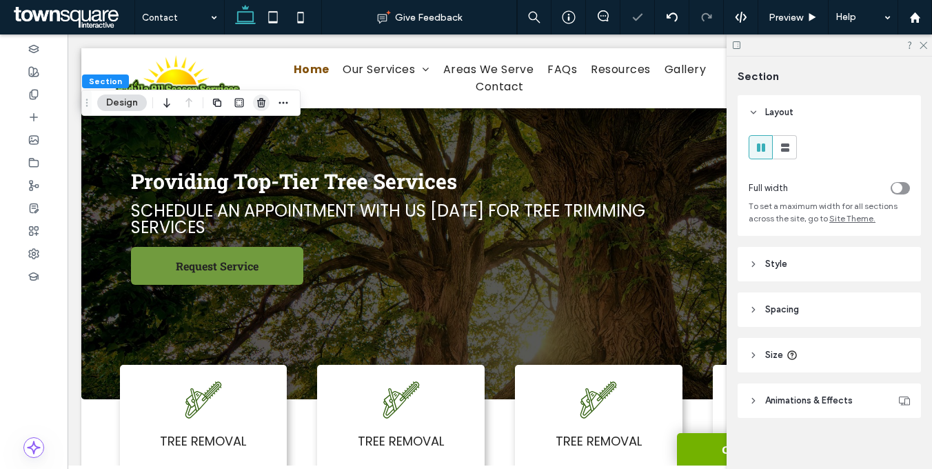
click at [263, 99] on icon "button" at bounding box center [261, 102] width 11 height 11
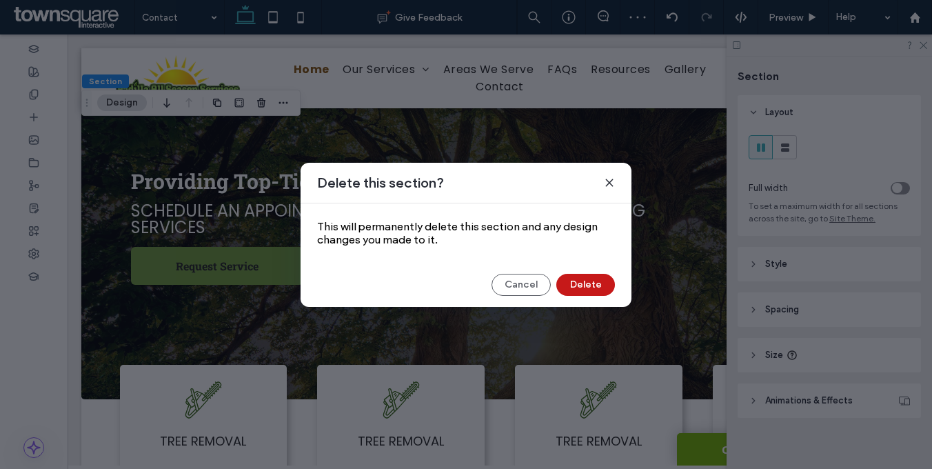
click at [601, 282] on button "Delete" at bounding box center [585, 285] width 59 height 22
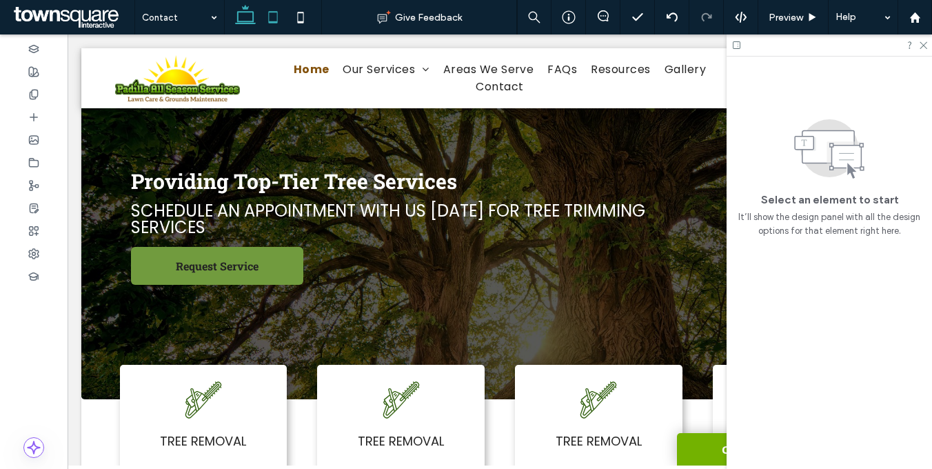
click at [271, 23] on icon at bounding box center [273, 17] width 28 height 28
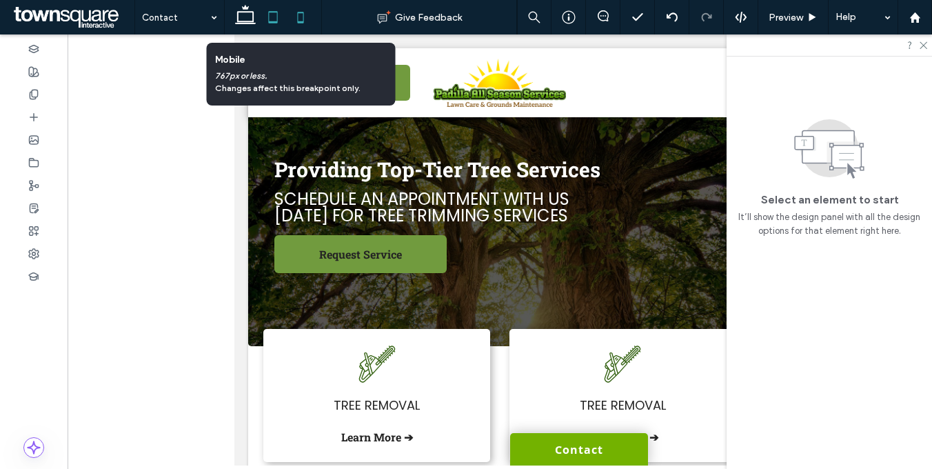
click at [302, 20] on icon at bounding box center [301, 17] width 28 height 28
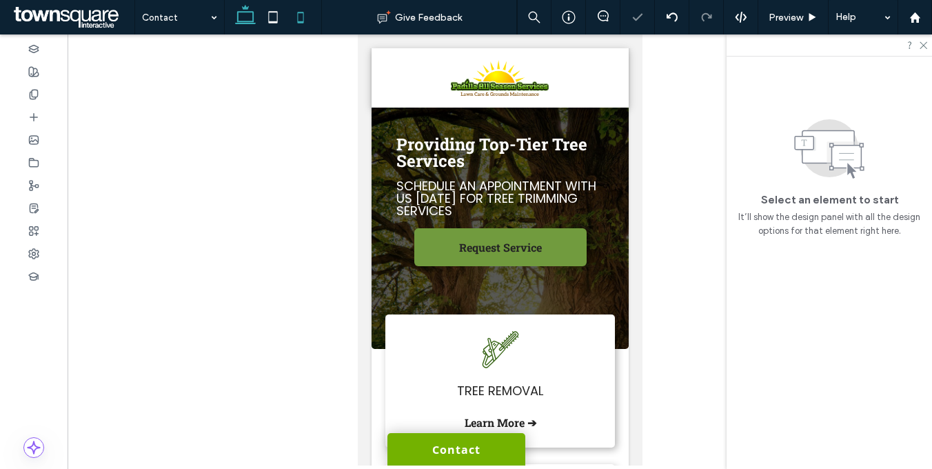
click at [243, 14] on icon at bounding box center [245, 17] width 28 height 28
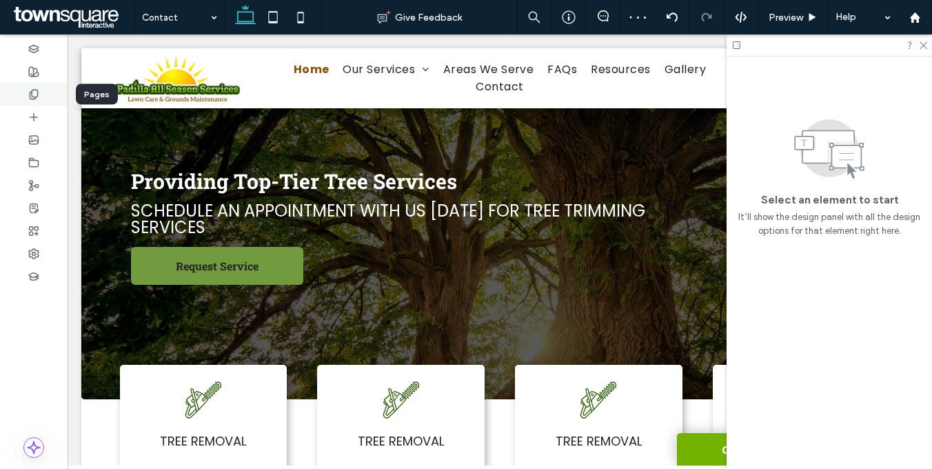
click at [3, 99] on div at bounding box center [34, 94] width 68 height 23
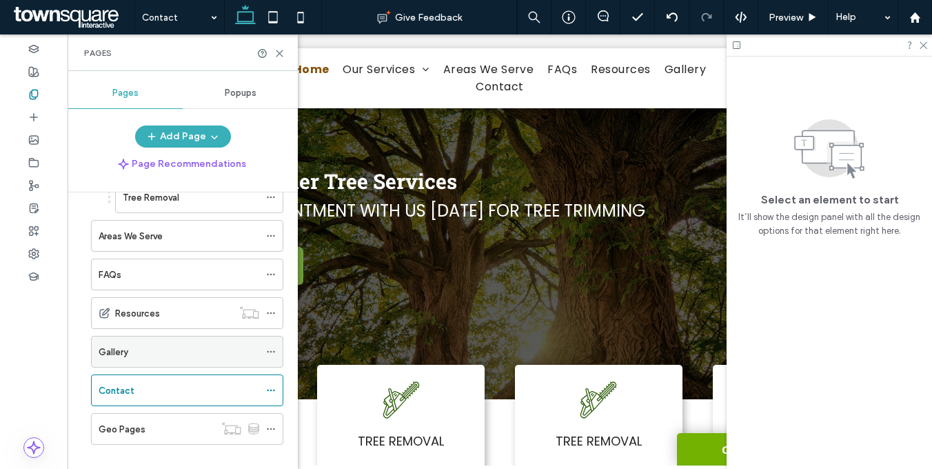
scroll to position [26, 0]
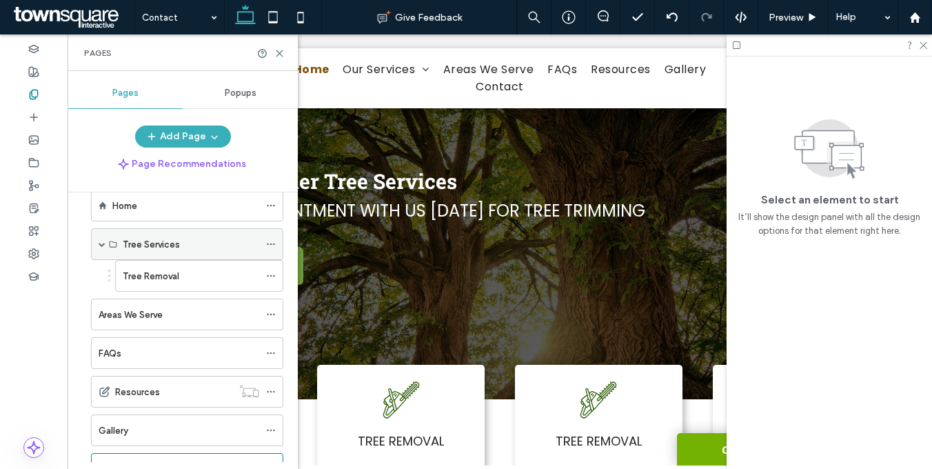
click at [271, 241] on icon at bounding box center [271, 244] width 10 height 10
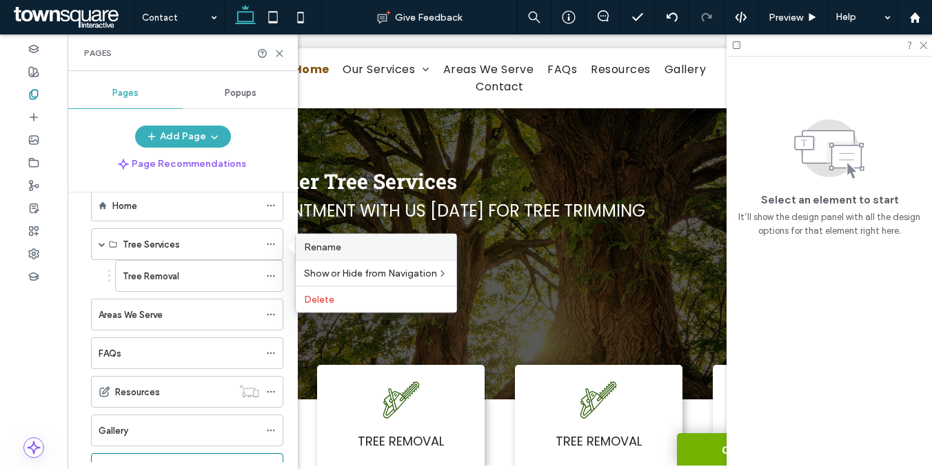
click at [348, 242] on label "Rename" at bounding box center [376, 247] width 144 height 12
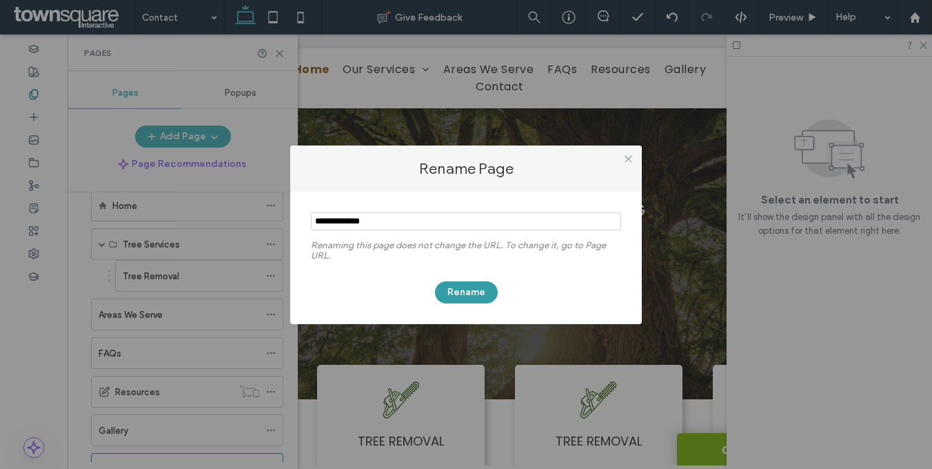
click at [475, 293] on button "Rename" at bounding box center [466, 292] width 63 height 22
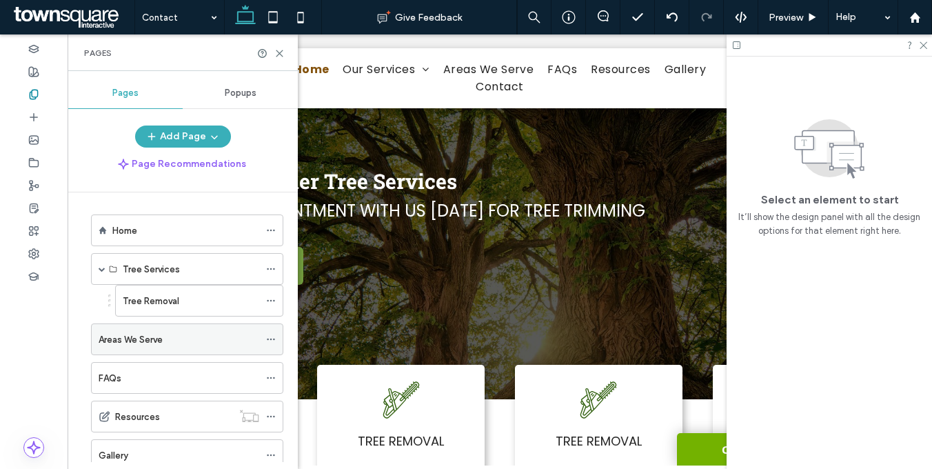
scroll to position [0, 0]
click at [188, 210] on div "Home Tree Services Tree Removal Areas We Serve FAQs Resources Gallery Contact G…" at bounding box center [178, 379] width 209 height 340
click at [87, 302] on div "Tree Removal" at bounding box center [183, 302] width 199 height 32
click at [271, 302] on use at bounding box center [271, 302] width 8 height 2
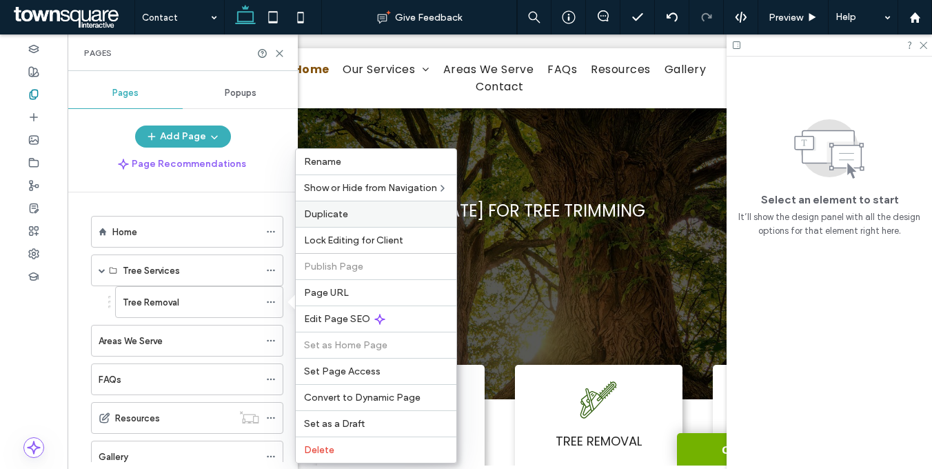
click at [336, 214] on span "Duplicate" at bounding box center [326, 214] width 44 height 12
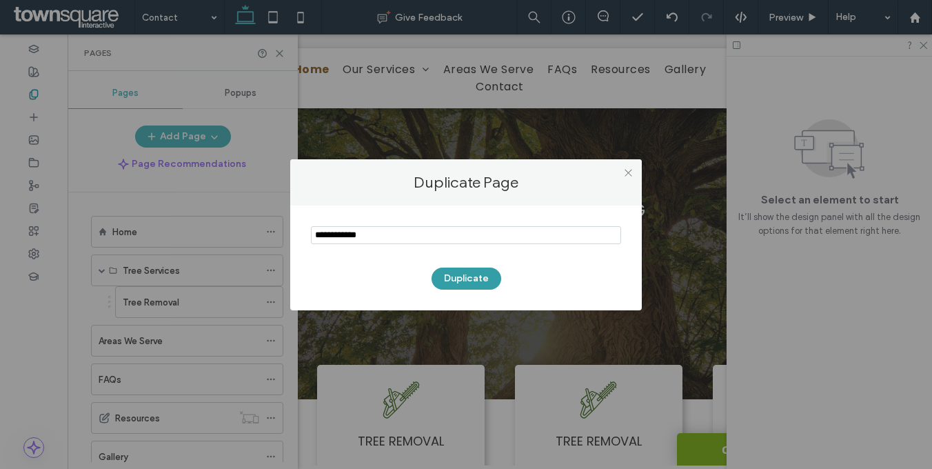
type input "**********"
click at [467, 277] on button "Duplicate" at bounding box center [466, 278] width 70 height 22
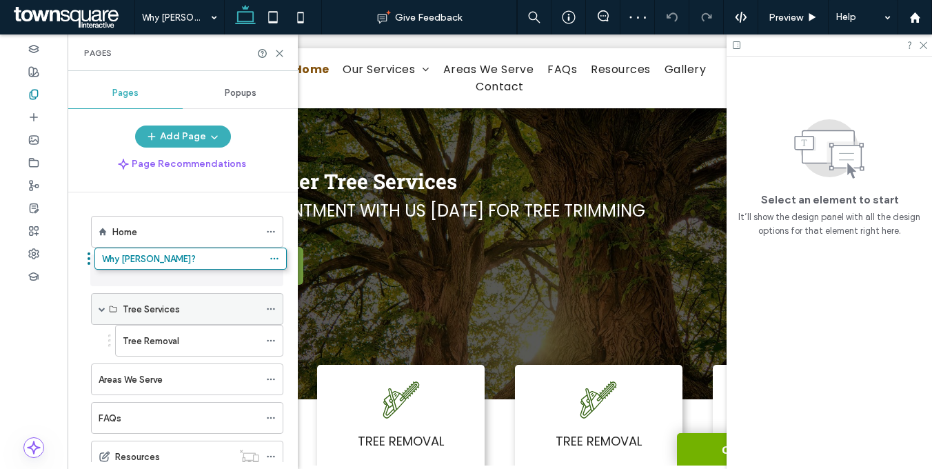
drag, startPoint x: 143, startPoint y: 409, endPoint x: 154, endPoint y: 265, distance: 143.7
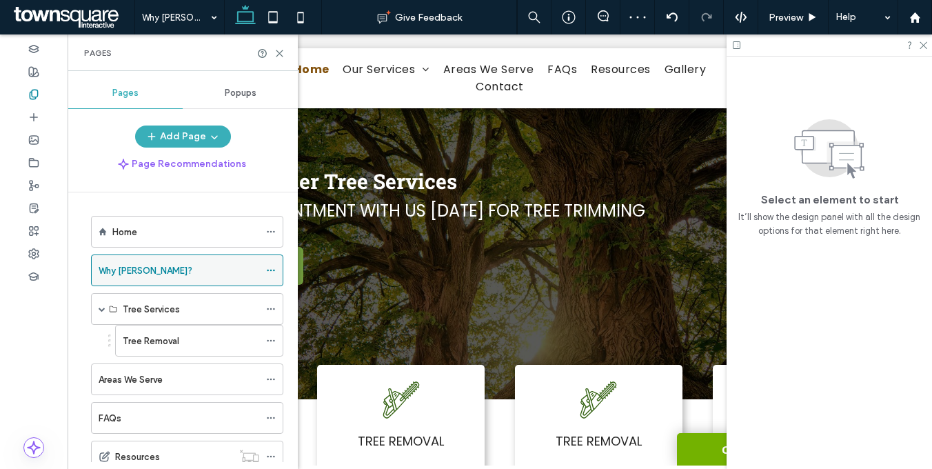
click at [271, 270] on use at bounding box center [271, 270] width 8 height 2
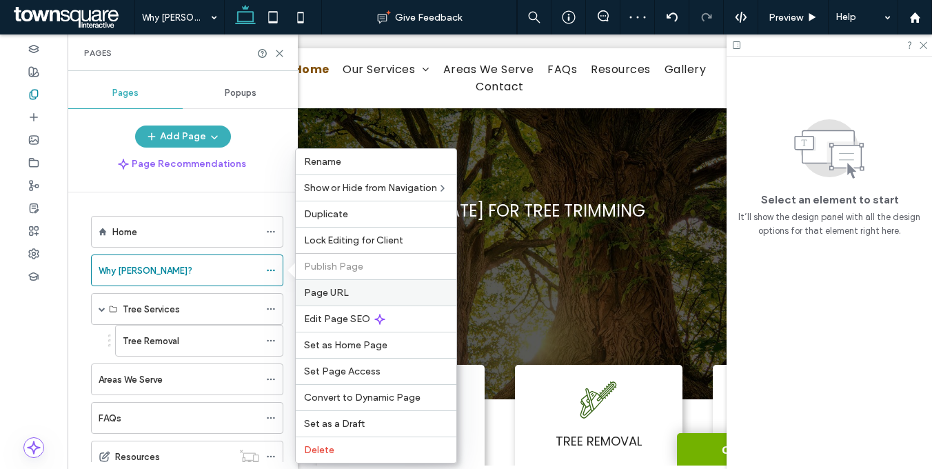
click at [340, 295] on span "Page URL" at bounding box center [326, 293] width 45 height 12
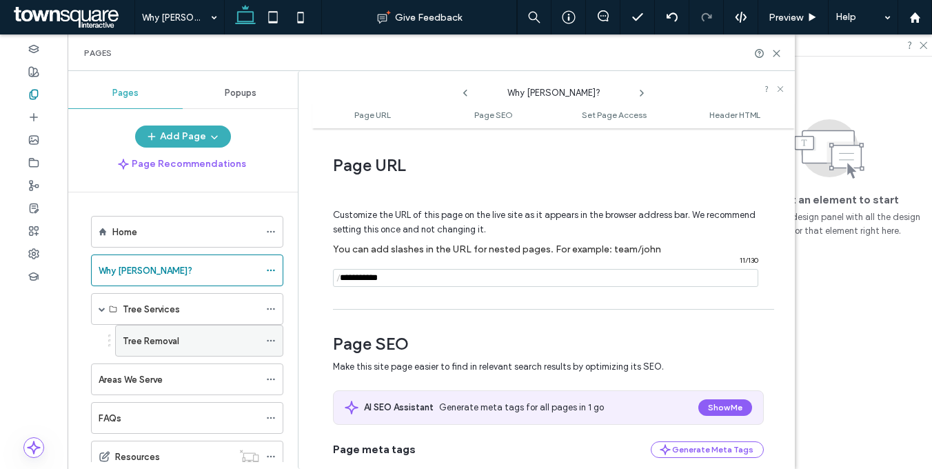
click at [269, 342] on icon at bounding box center [271, 341] width 10 height 10
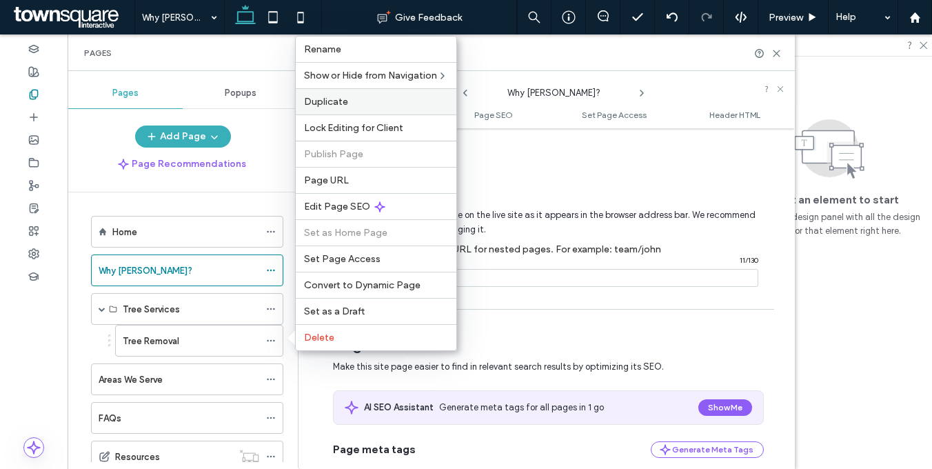
click at [352, 99] on label "Duplicate" at bounding box center [376, 102] width 144 height 12
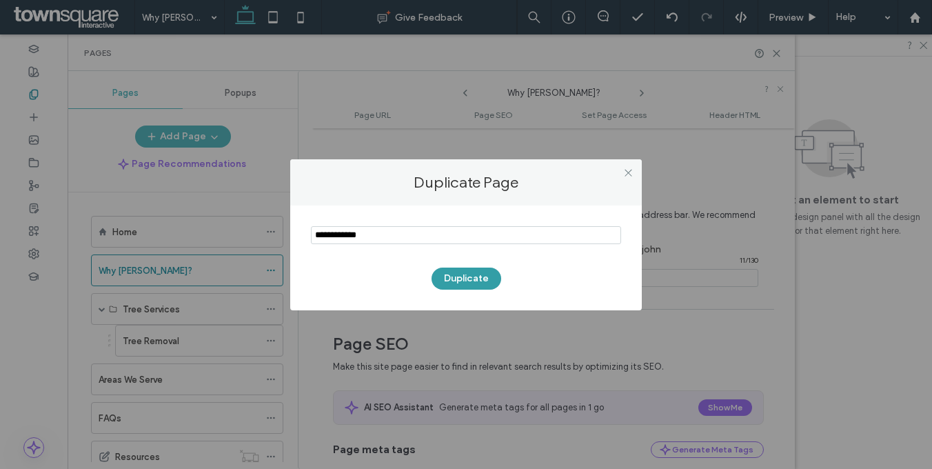
type input "**********"
click at [453, 273] on button "Duplicate" at bounding box center [466, 278] width 70 height 22
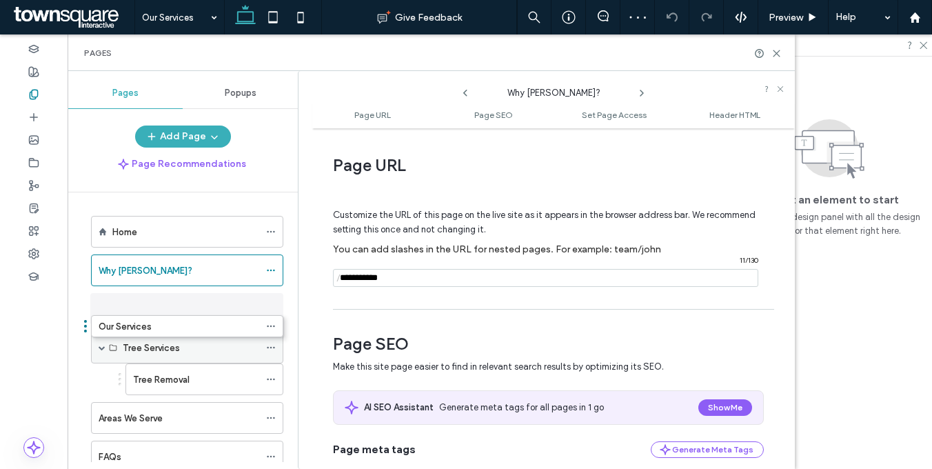
drag, startPoint x: 136, startPoint y: 332, endPoint x: 145, endPoint y: 320, distance: 14.9
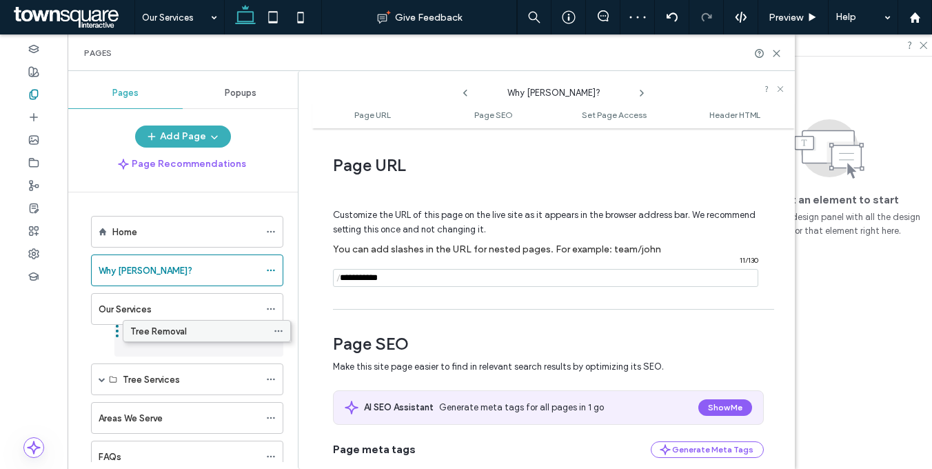
drag, startPoint x: 152, startPoint y: 381, endPoint x: 159, endPoint y: 331, distance: 50.9
click at [271, 377] on icon at bounding box center [271, 379] width 10 height 10
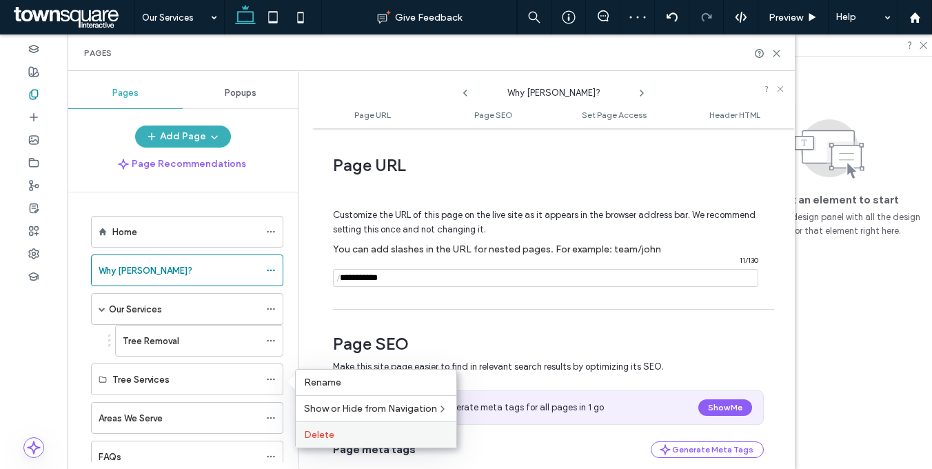
click at [321, 429] on span "Delete" at bounding box center [319, 435] width 30 height 12
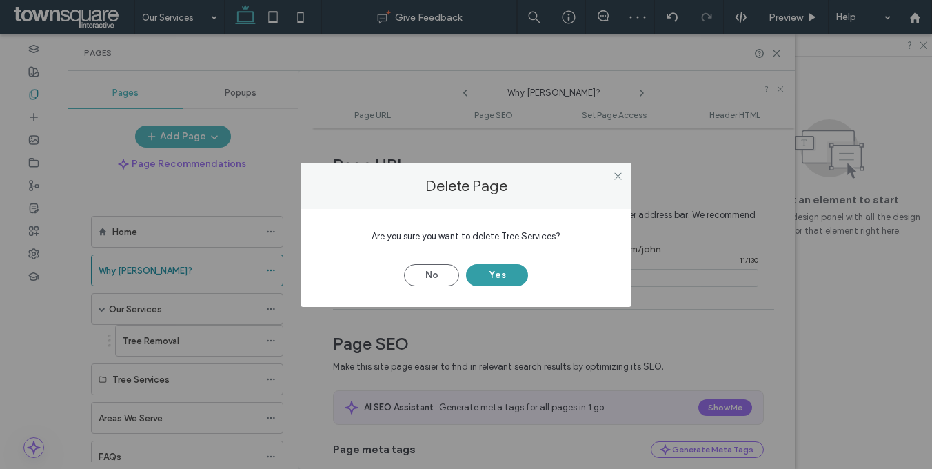
click at [511, 267] on button "Yes" at bounding box center [497, 275] width 62 height 22
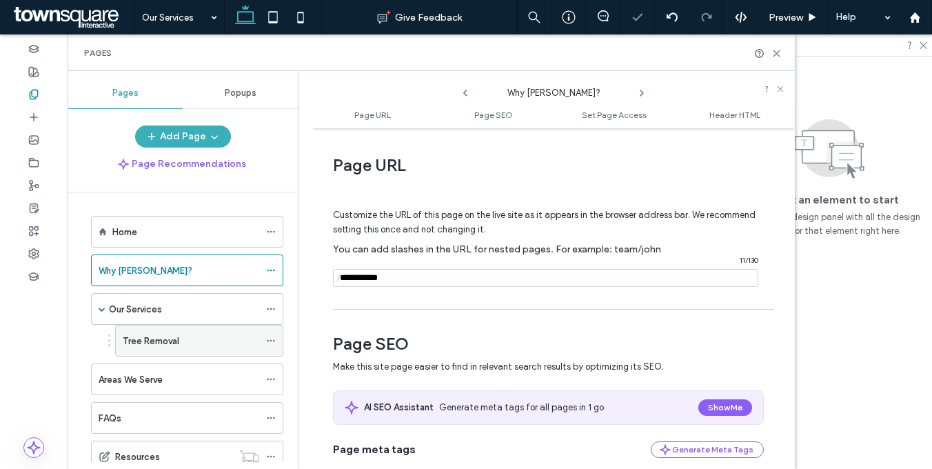
click at [276, 338] on div at bounding box center [274, 340] width 17 height 21
click at [273, 338] on icon at bounding box center [271, 341] width 10 height 10
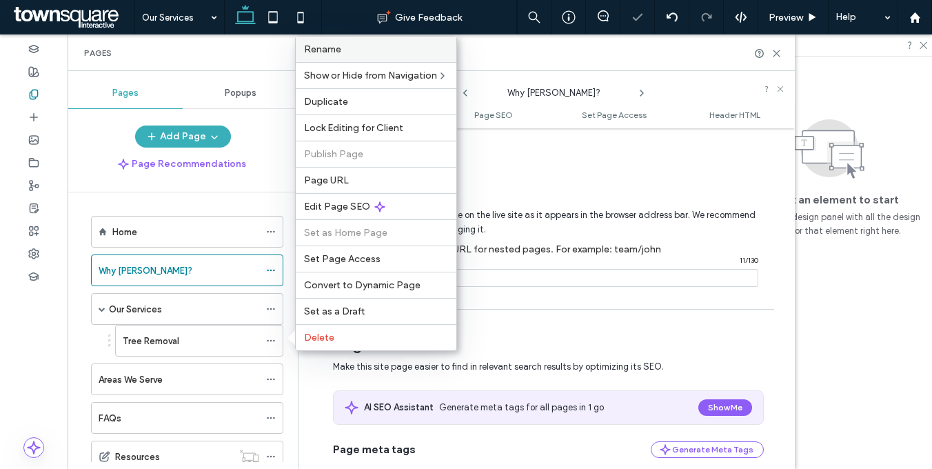
click at [356, 52] on label "Rename" at bounding box center [376, 49] width 144 height 12
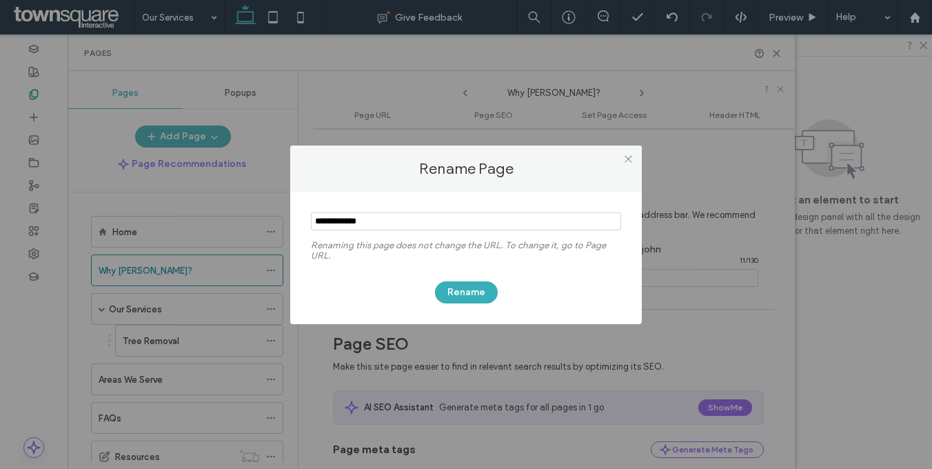
paste input "**********"
type input "**********"
click at [470, 293] on button "Rename" at bounding box center [466, 292] width 63 height 22
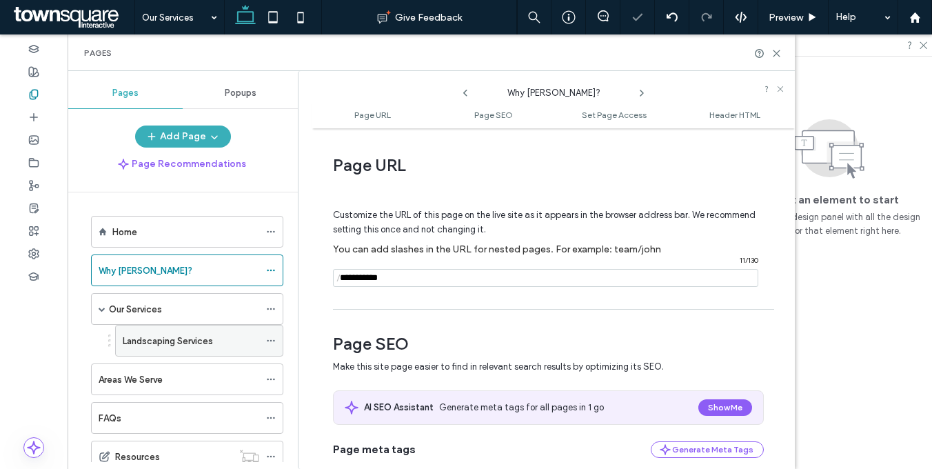
click at [269, 336] on icon at bounding box center [271, 341] width 10 height 10
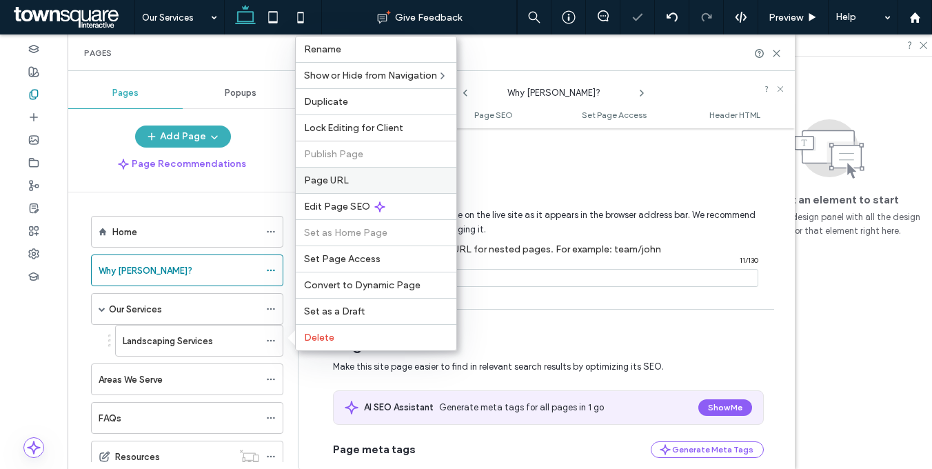
click at [320, 176] on span "Page URL" at bounding box center [326, 180] width 45 height 12
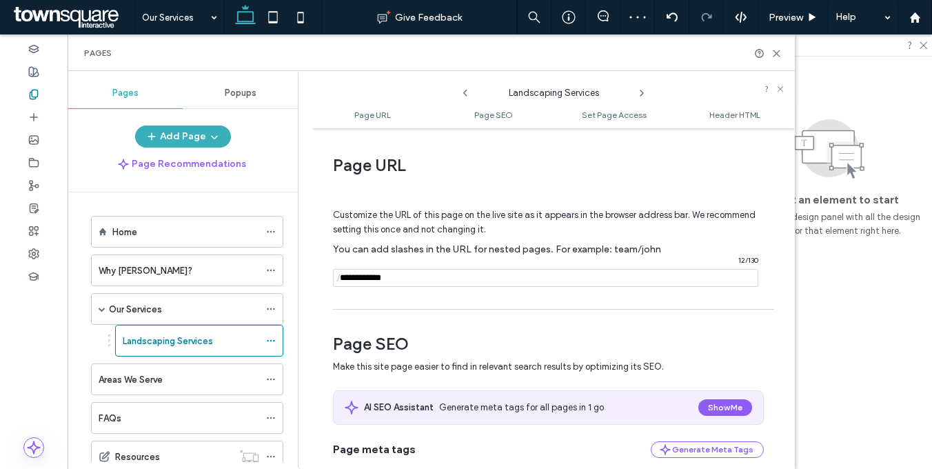
click at [402, 286] on input "notEmpty" at bounding box center [545, 278] width 425 height 18
paste input "**********"
click at [401, 278] on input "notEmpty" at bounding box center [545, 278] width 425 height 18
type input "**********"
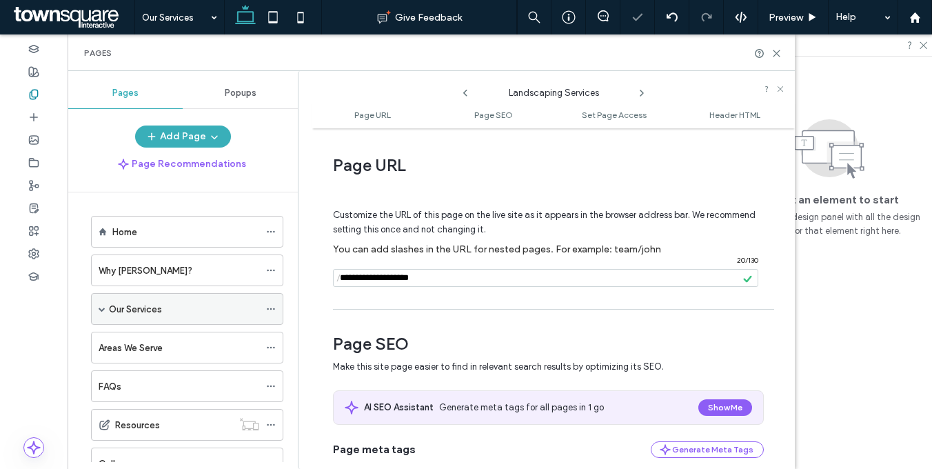
click at [101, 305] on span at bounding box center [102, 308] width 7 height 7
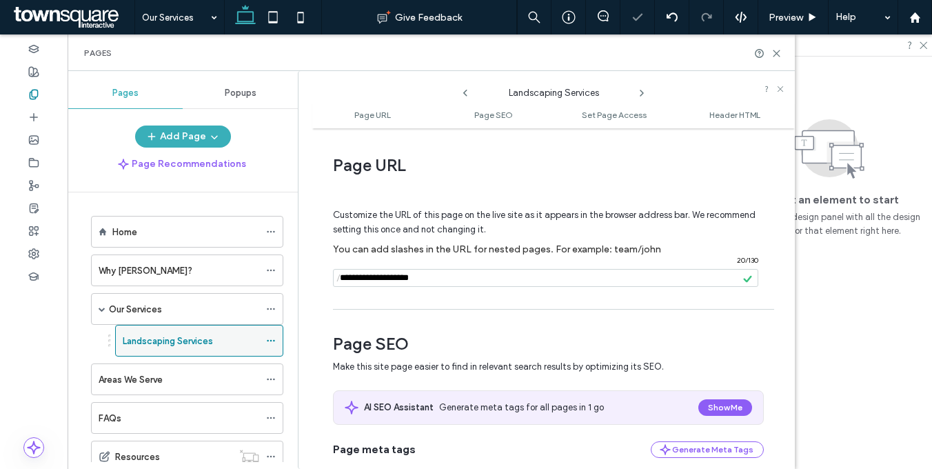
click at [271, 337] on icon at bounding box center [271, 341] width 10 height 10
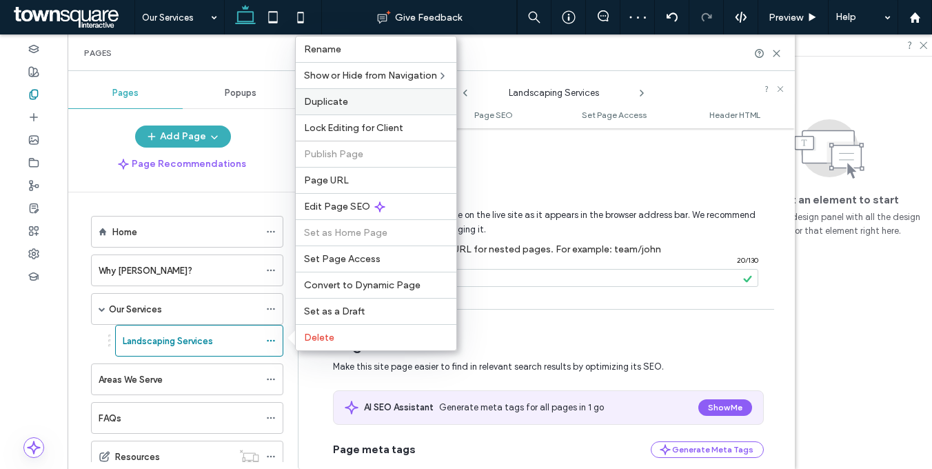
click at [337, 103] on span "Duplicate" at bounding box center [326, 102] width 44 height 12
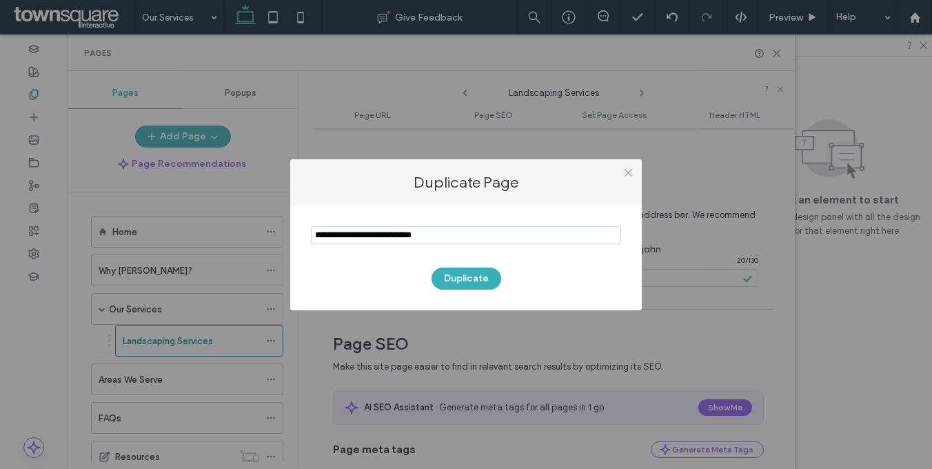
paste input "**********"
click at [366, 234] on input "notEmpty" at bounding box center [466, 235] width 310 height 18
type input "**********"
click at [455, 277] on button "Duplicate" at bounding box center [466, 278] width 70 height 22
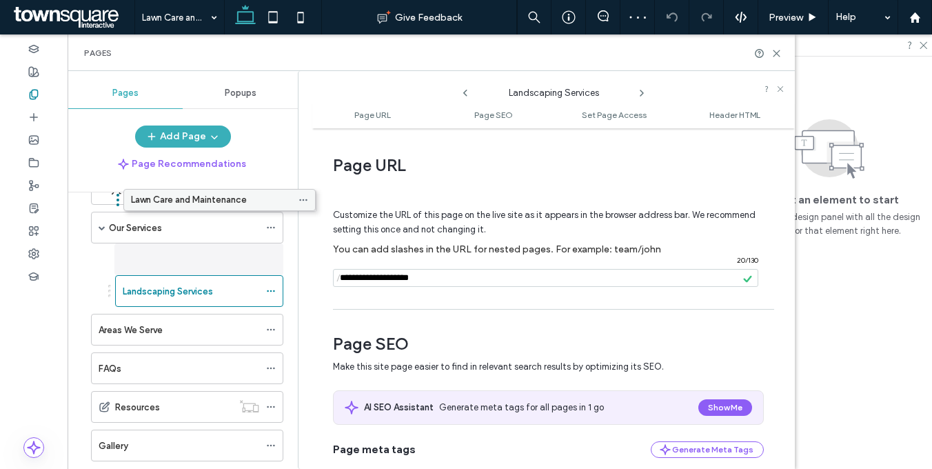
scroll to position [12, 0]
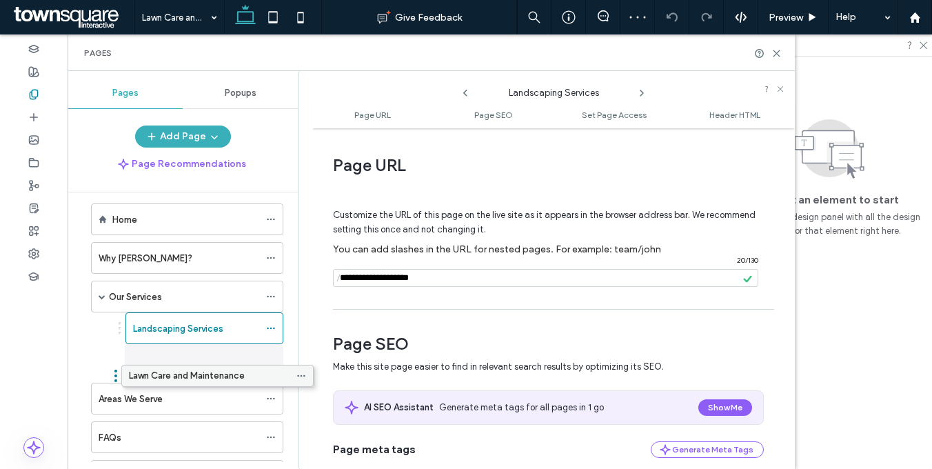
drag, startPoint x: 141, startPoint y: 442, endPoint x: 169, endPoint y: 371, distance: 75.7
click at [271, 358] on icon at bounding box center [271, 360] width 10 height 10
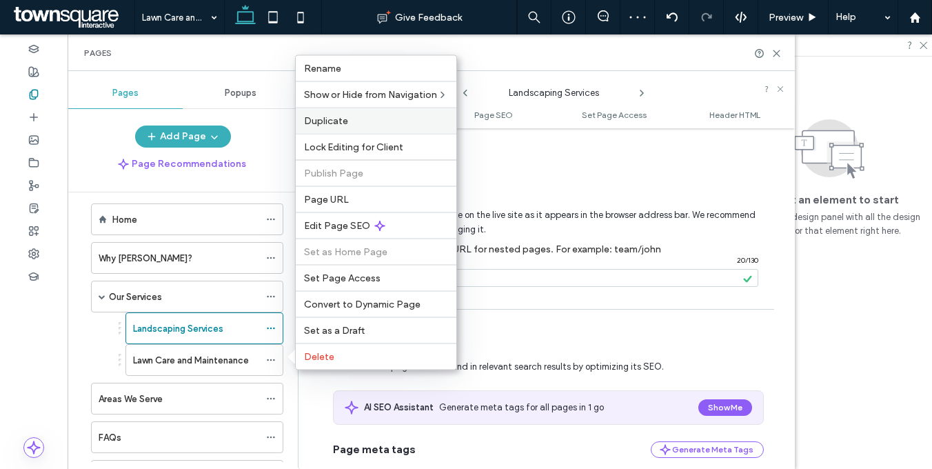
click at [360, 121] on label "Duplicate" at bounding box center [376, 121] width 144 height 12
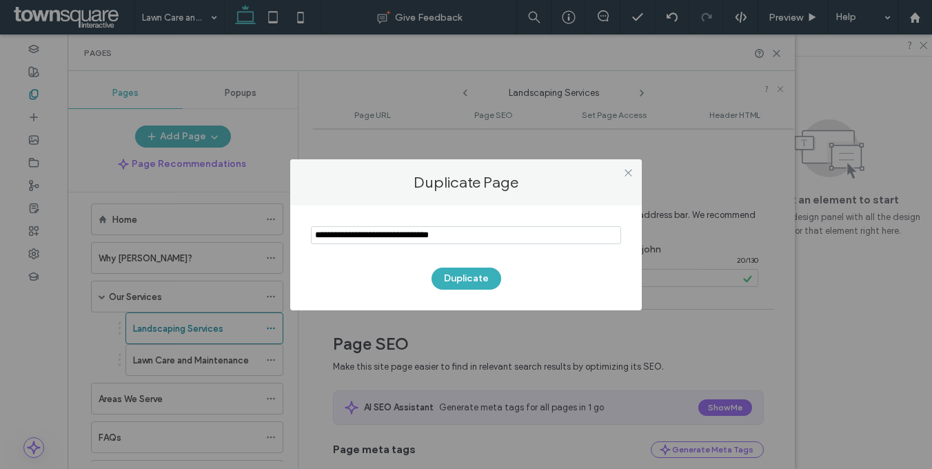
paste input "********"
type input "********"
click at [455, 278] on button "Duplicate" at bounding box center [466, 278] width 70 height 22
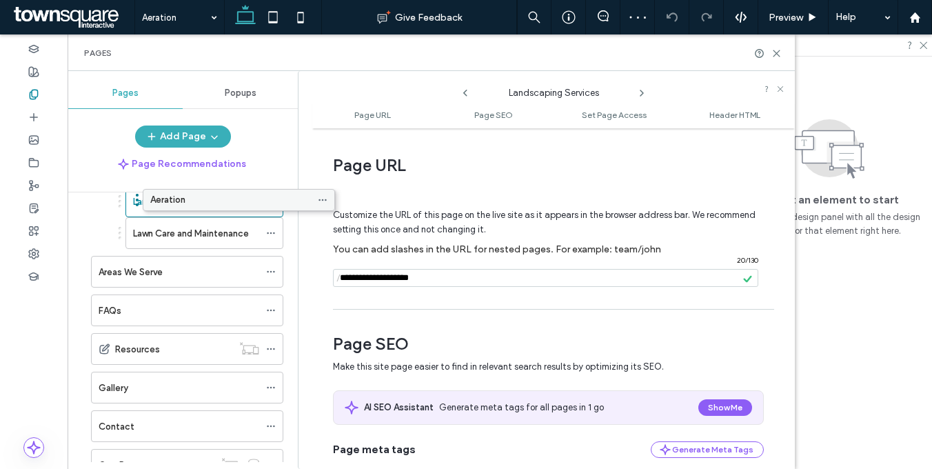
scroll to position [102, 0]
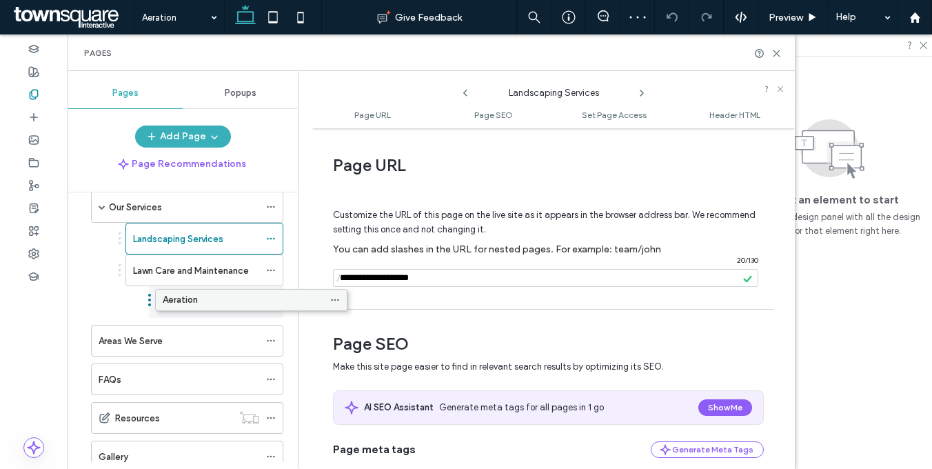
drag, startPoint x: 175, startPoint y: 369, endPoint x: 215, endPoint y: 301, distance: 78.5
click at [274, 300] on icon at bounding box center [271, 302] width 10 height 10
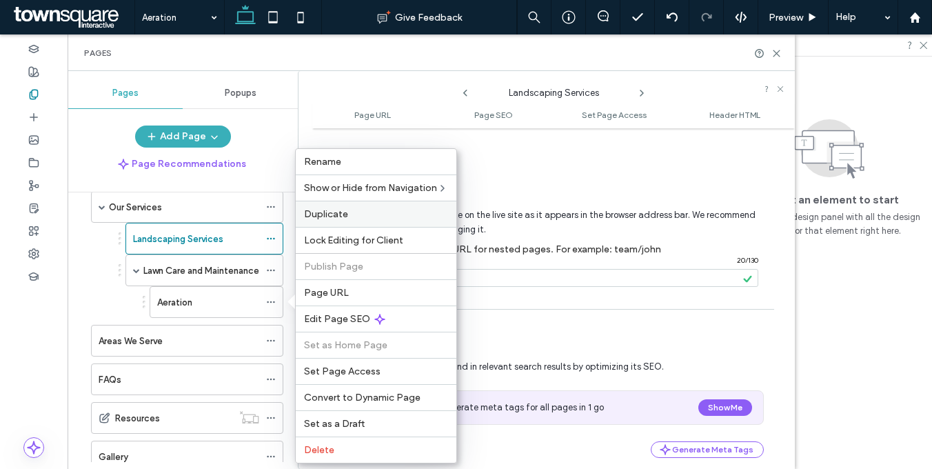
click at [346, 210] on span "Duplicate" at bounding box center [326, 214] width 44 height 12
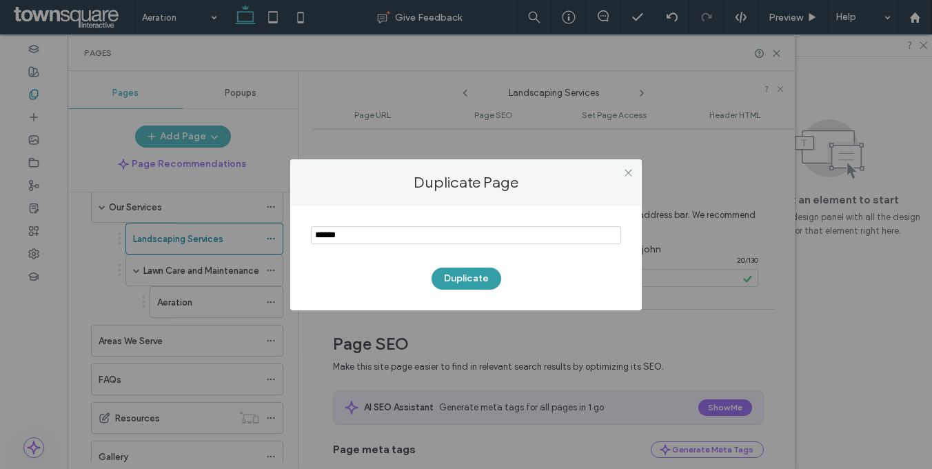
type input "******"
click at [461, 278] on button "Duplicate" at bounding box center [466, 278] width 70 height 22
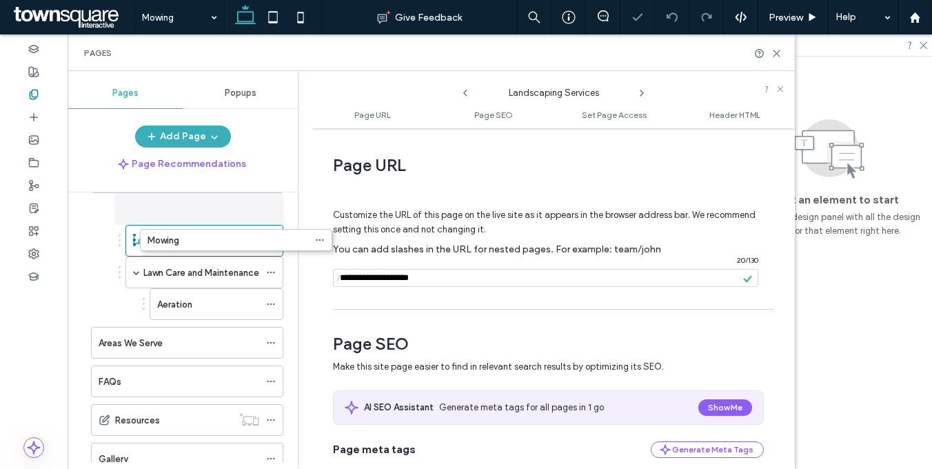
scroll to position [104, 0]
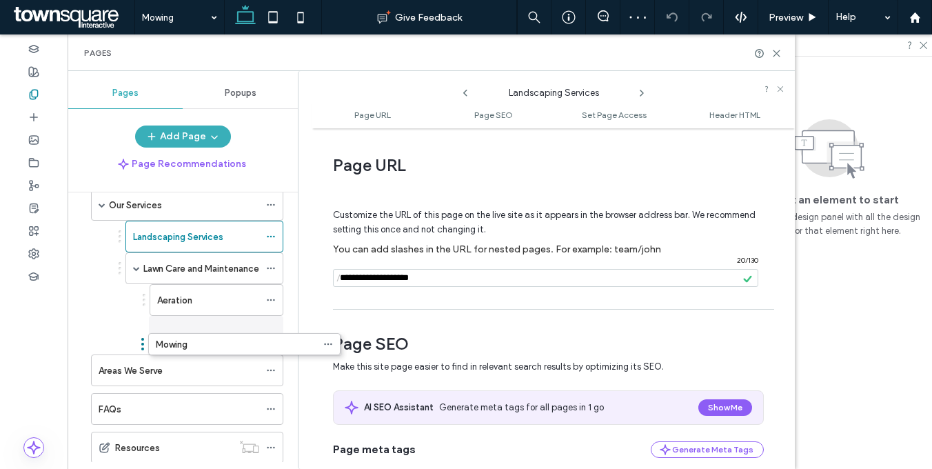
drag, startPoint x: 158, startPoint y: 414, endPoint x: 214, endPoint y: 352, distance: 83.4
click at [269, 330] on icon at bounding box center [271, 332] width 10 height 10
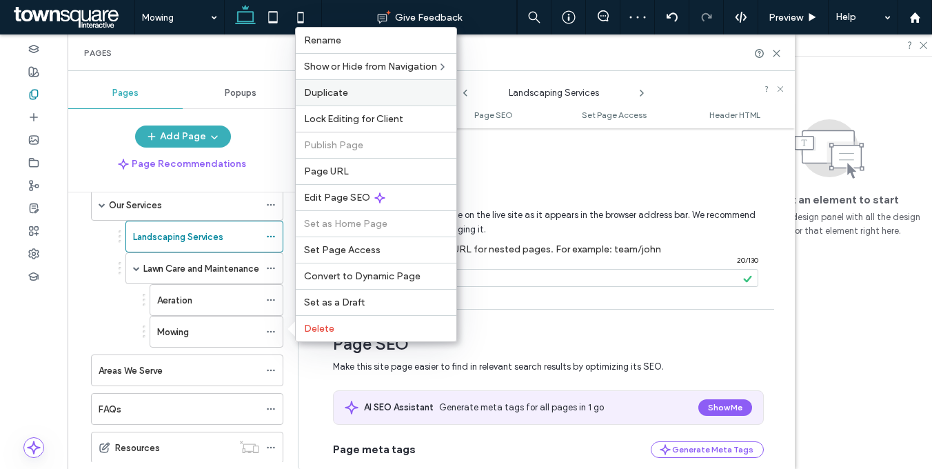
click at [336, 96] on span "Duplicate" at bounding box center [326, 93] width 44 height 12
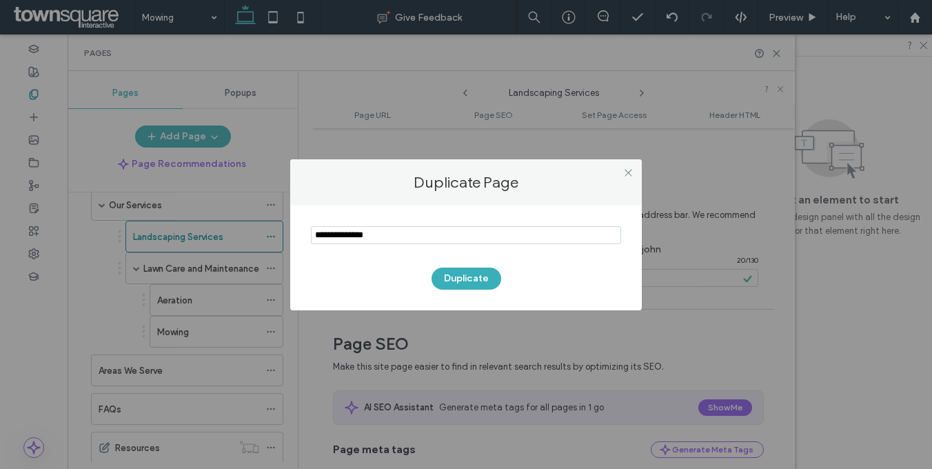
click at [495, 238] on input "notEmpty" at bounding box center [466, 235] width 310 height 18
paste input "**********"
type input "**********"
click at [475, 279] on button "Duplicate" at bounding box center [466, 278] width 70 height 22
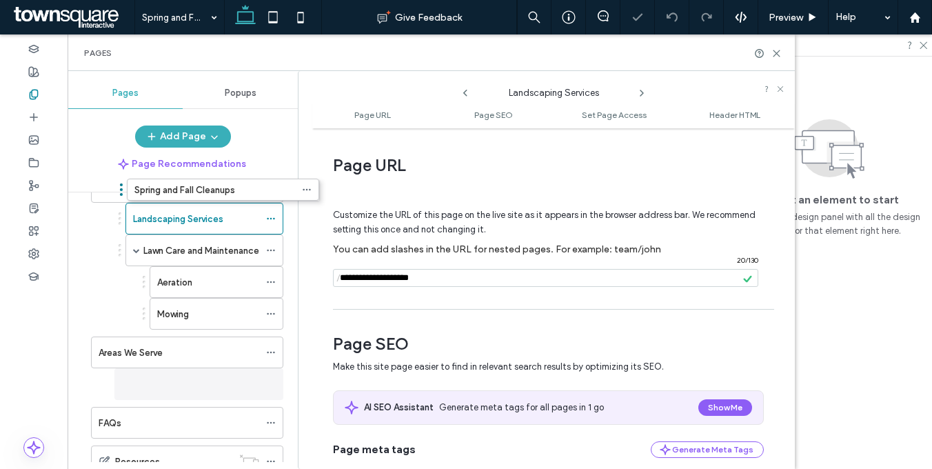
scroll to position [94, 0]
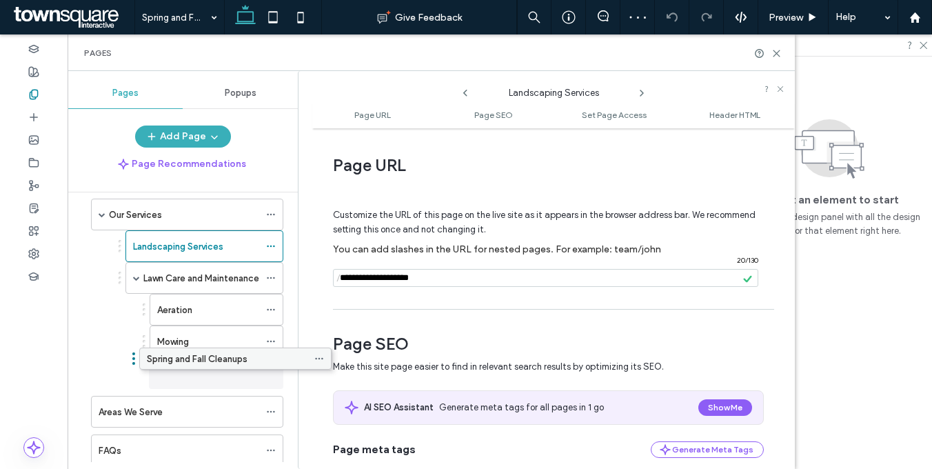
drag, startPoint x: 184, startPoint y: 324, endPoint x: 210, endPoint y: 370, distance: 53.1
click at [270, 370] on icon at bounding box center [271, 373] width 10 height 10
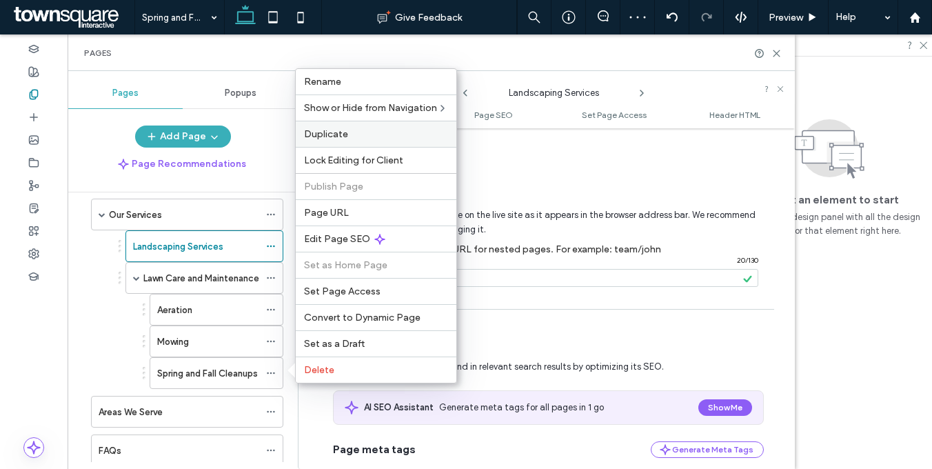
click at [333, 127] on div "Duplicate" at bounding box center [376, 134] width 161 height 26
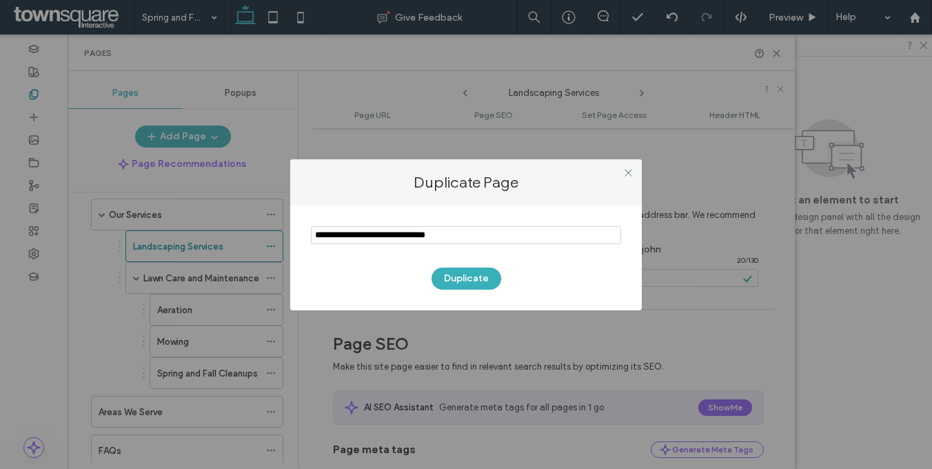
paste input "**********"
type input "**********"
click at [462, 279] on button "Duplicate" at bounding box center [466, 278] width 70 height 22
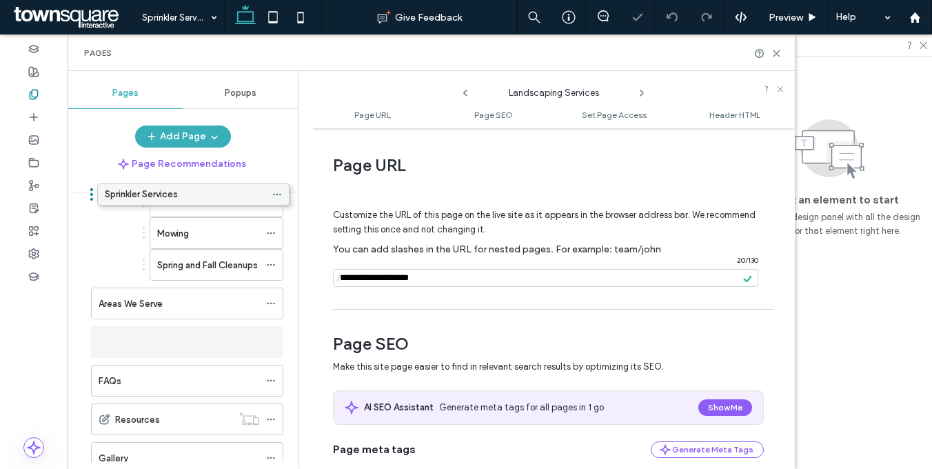
scroll to position [134, 0]
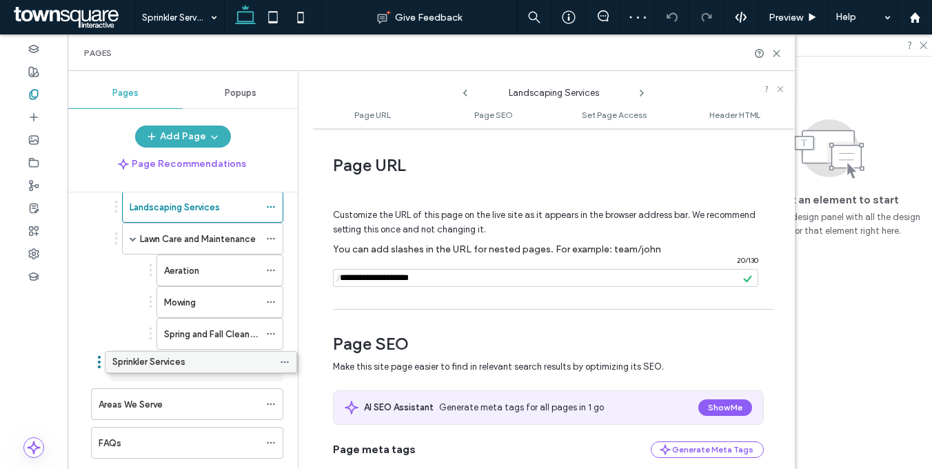
drag, startPoint x: 143, startPoint y: 439, endPoint x: 156, endPoint y: 368, distance: 72.3
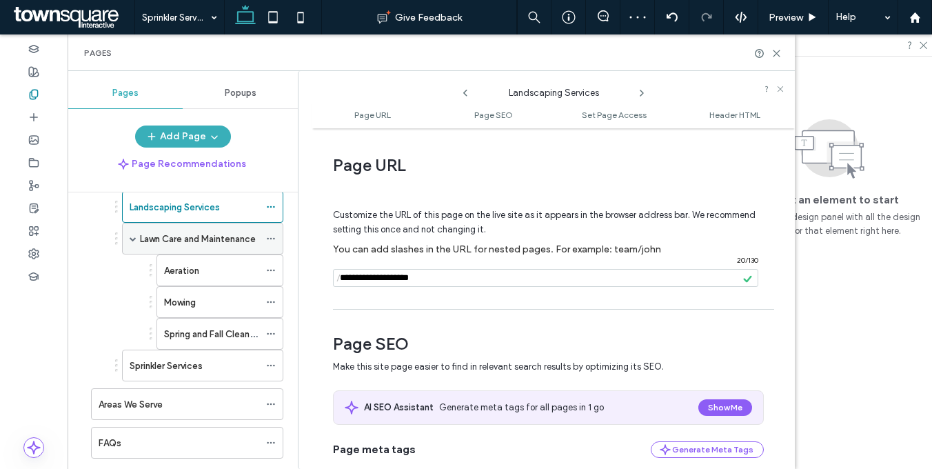
click at [132, 236] on span at bounding box center [133, 238] width 7 height 7
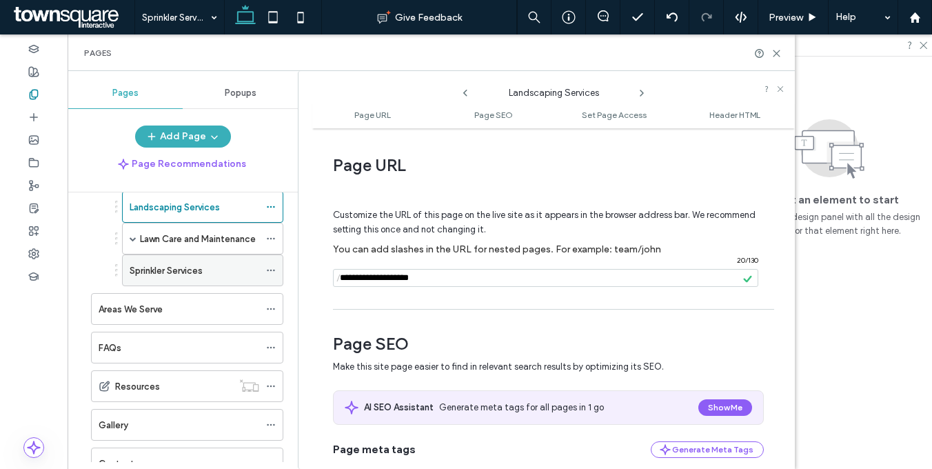
click at [271, 272] on icon at bounding box center [271, 270] width 10 height 10
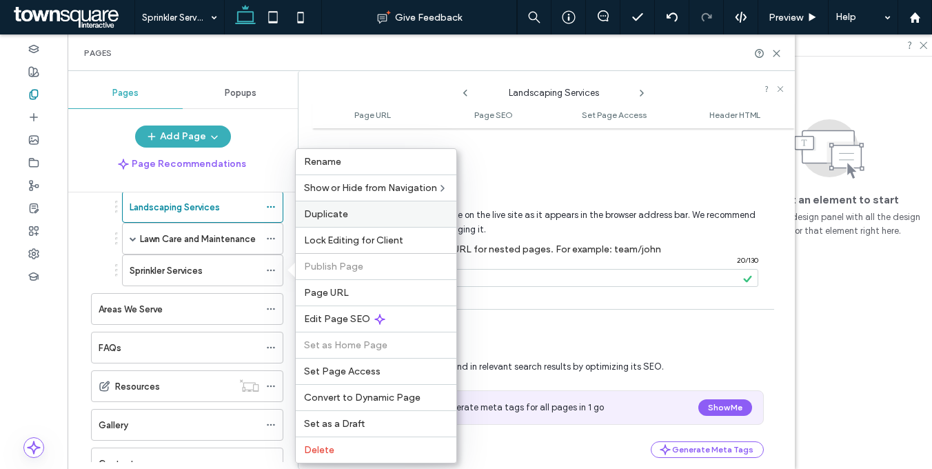
click at [378, 212] on label "Duplicate" at bounding box center [376, 214] width 144 height 12
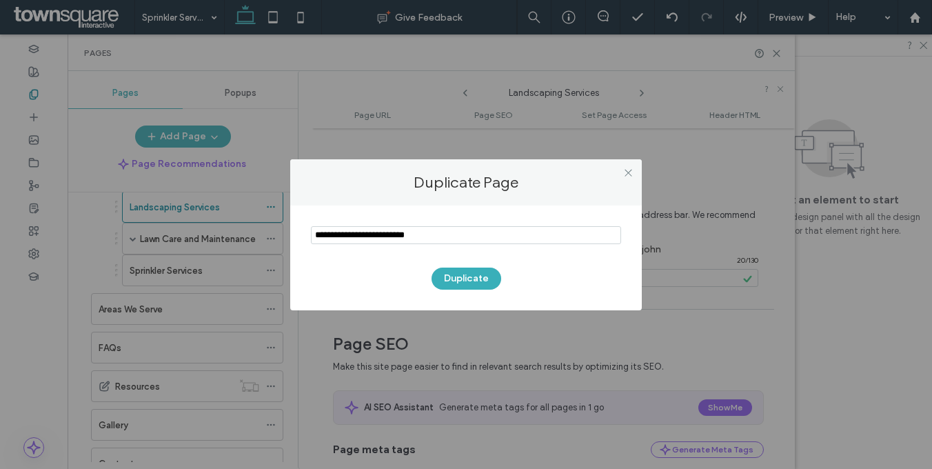
paste input "**********"
type input "**********"
click at [456, 276] on button "Duplicate" at bounding box center [466, 278] width 70 height 22
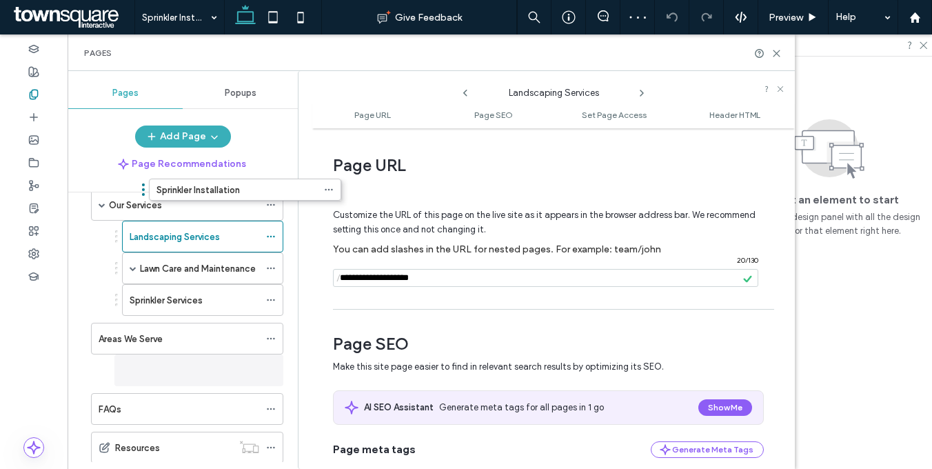
scroll to position [76, 0]
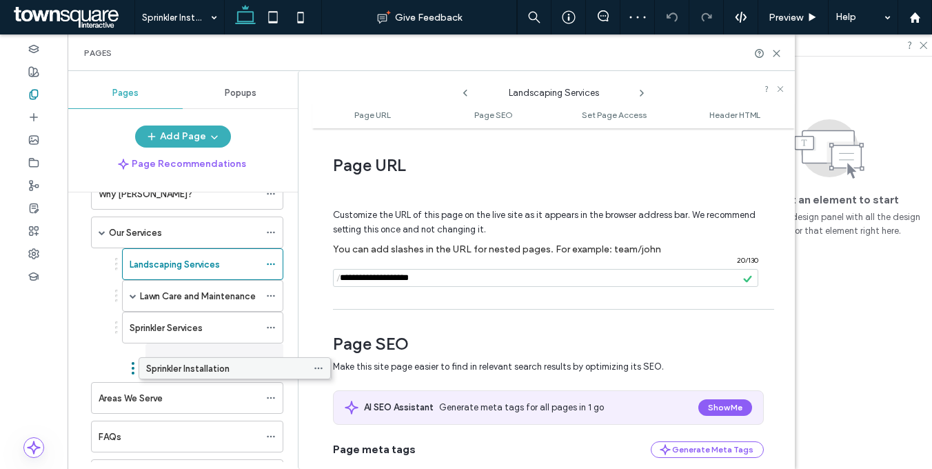
drag, startPoint x: 147, startPoint y: 410, endPoint x: 195, endPoint y: 371, distance: 61.2
click at [273, 356] on icon at bounding box center [271, 359] width 10 height 10
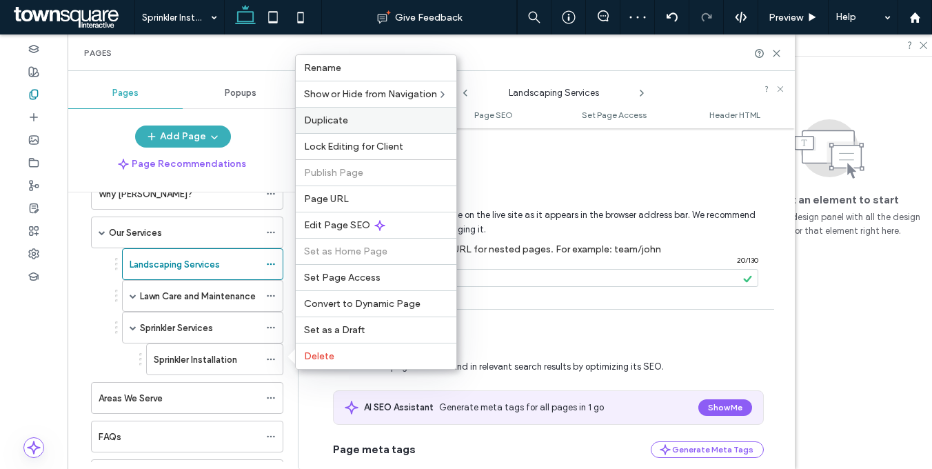
click at [387, 125] on label "Duplicate" at bounding box center [376, 120] width 144 height 12
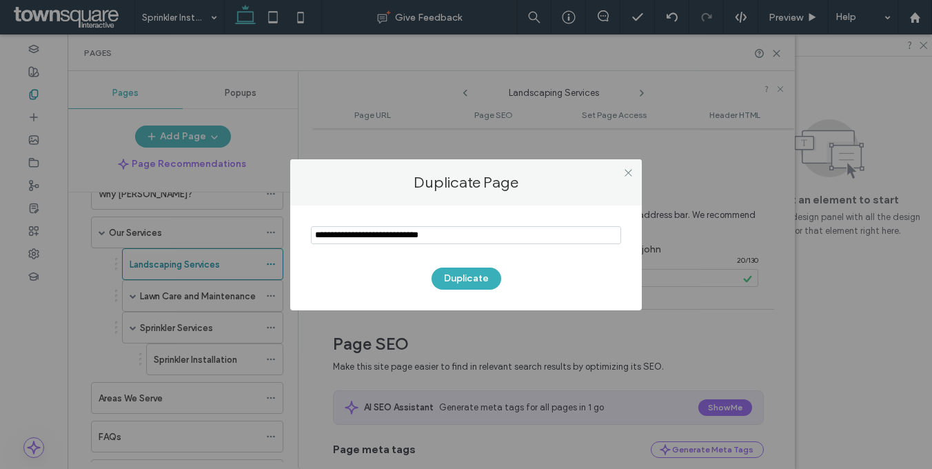
paste input "**********"
type input "**********"
click at [461, 280] on button "Duplicate" at bounding box center [466, 278] width 70 height 22
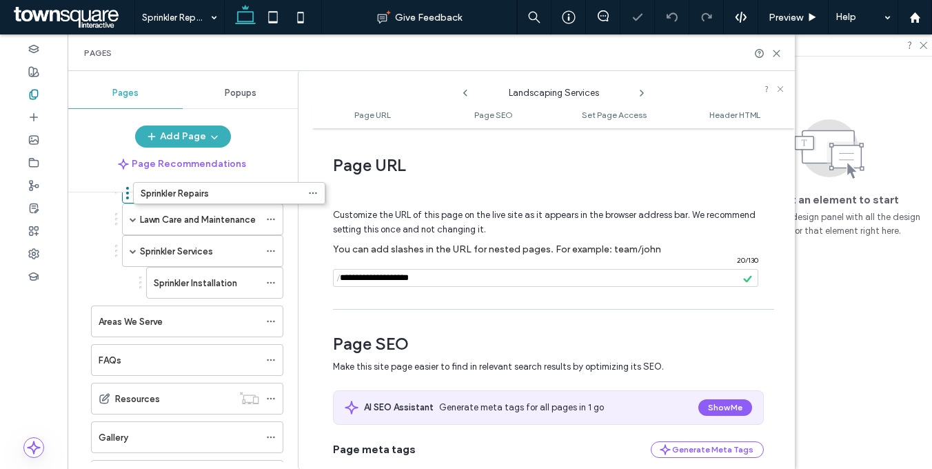
scroll to position [47, 0]
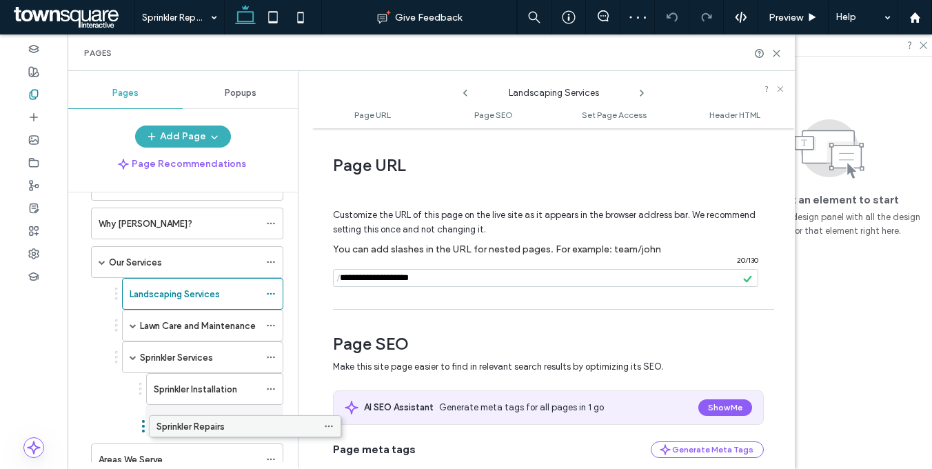
drag, startPoint x: 164, startPoint y: 434, endPoint x: 220, endPoint y: 426, distance: 57.0
click at [270, 419] on icon at bounding box center [271, 420] width 10 height 10
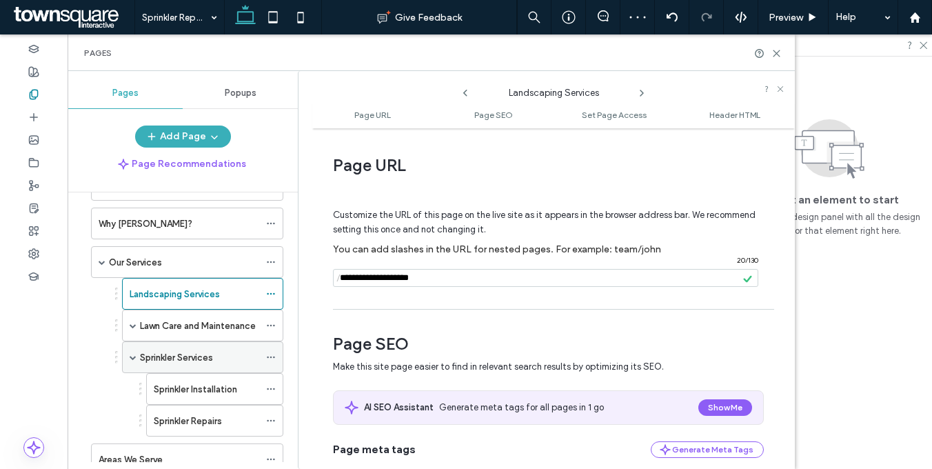
click at [131, 354] on span at bounding box center [133, 356] width 7 height 7
click at [270, 419] on icon at bounding box center [271, 420] width 10 height 10
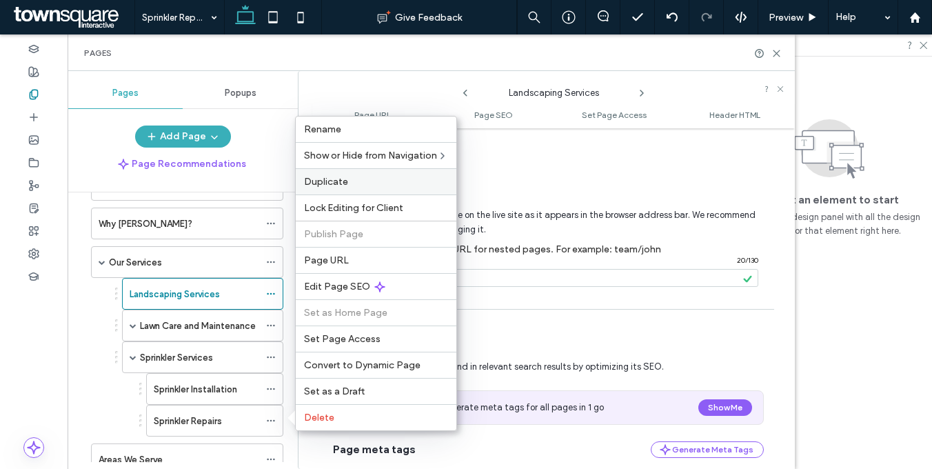
click at [350, 184] on label "Duplicate" at bounding box center [376, 182] width 144 height 12
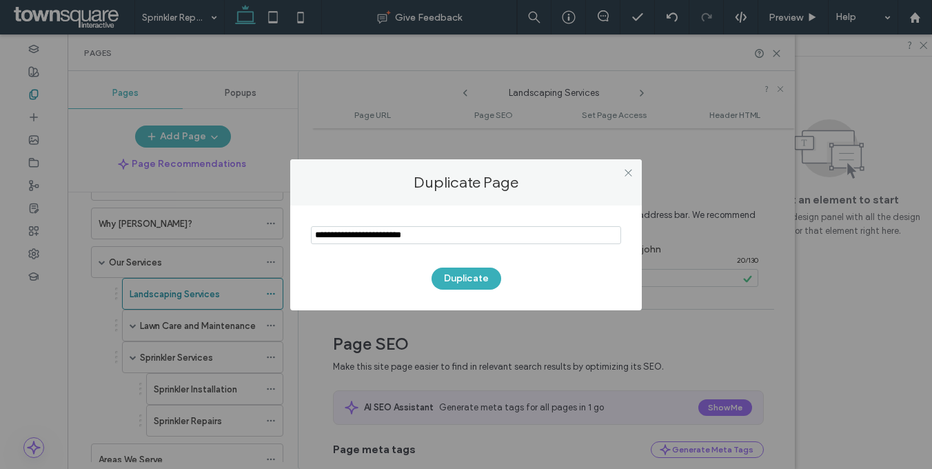
paste input "**********"
type input "**********"
click at [466, 277] on button "Duplicate" at bounding box center [466, 278] width 70 height 22
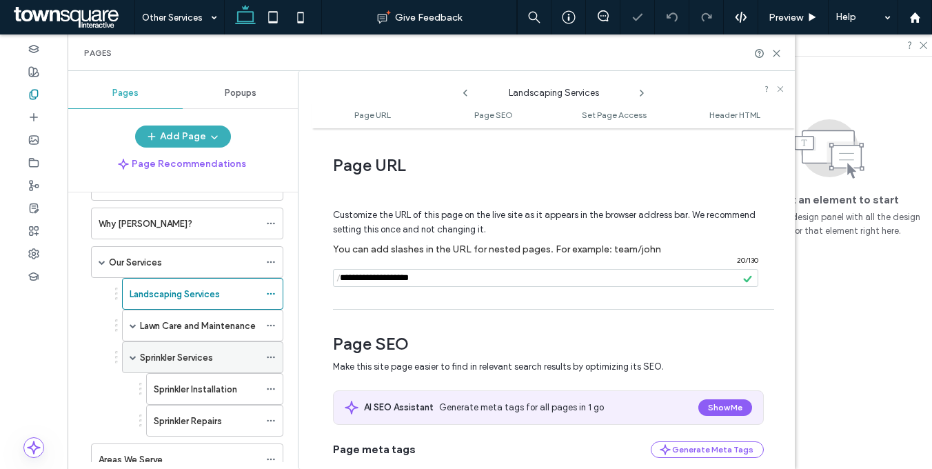
click at [132, 358] on span at bounding box center [133, 356] width 7 height 7
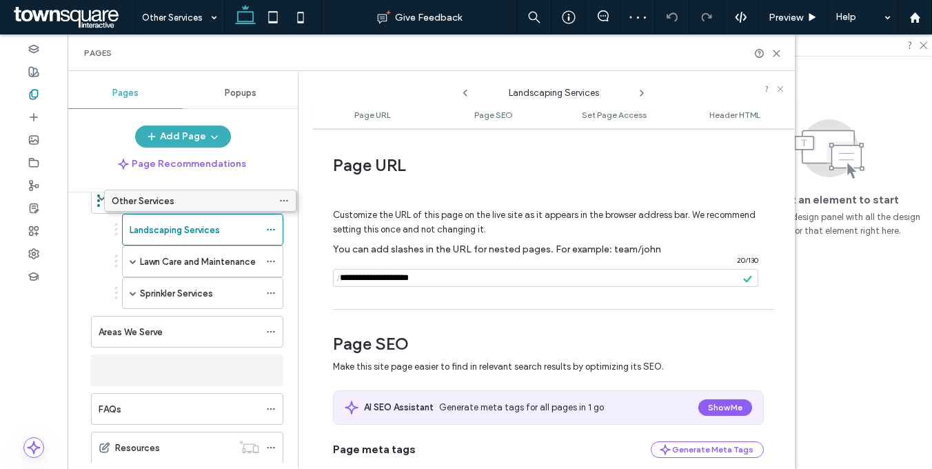
scroll to position [70, 0]
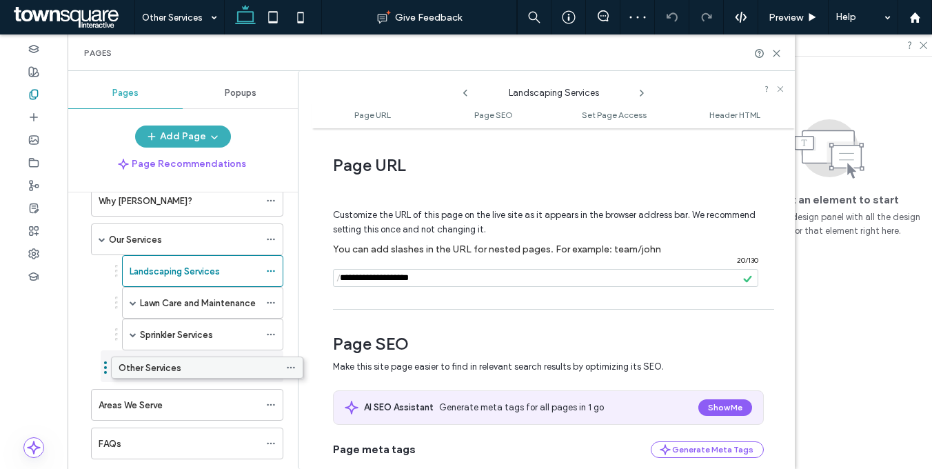
drag, startPoint x: 163, startPoint y: 401, endPoint x: 183, endPoint y: 362, distance: 44.1
click at [268, 365] on use at bounding box center [271, 366] width 8 height 2
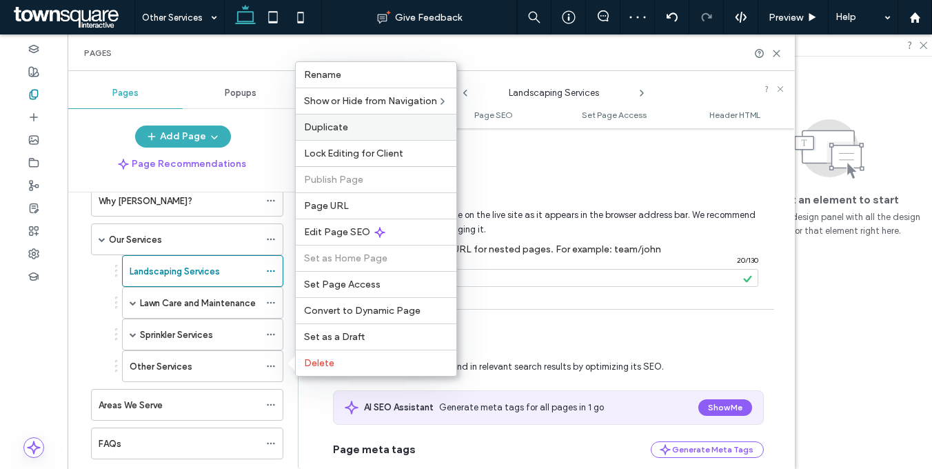
click at [336, 127] on span "Duplicate" at bounding box center [326, 127] width 44 height 12
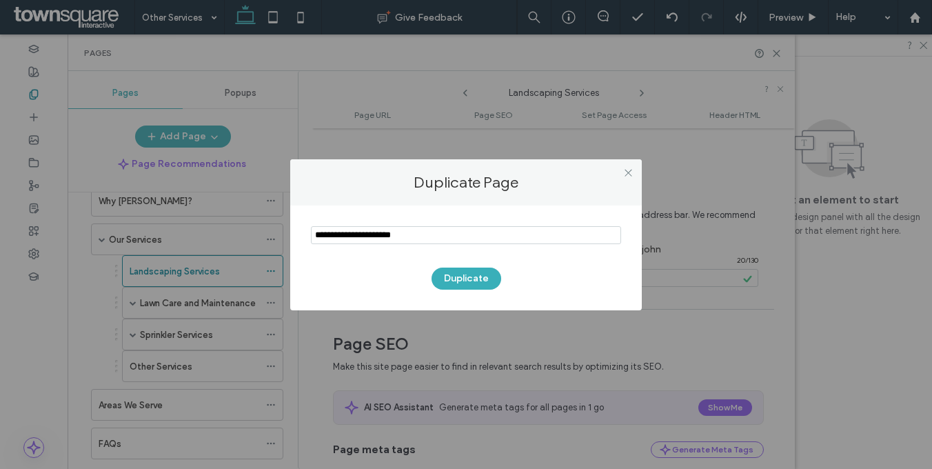
paste input "**********"
type input "**********"
click at [459, 289] on div "Duplicate" at bounding box center [465, 257] width 351 height 105
click at [457, 278] on button "Duplicate" at bounding box center [466, 278] width 70 height 22
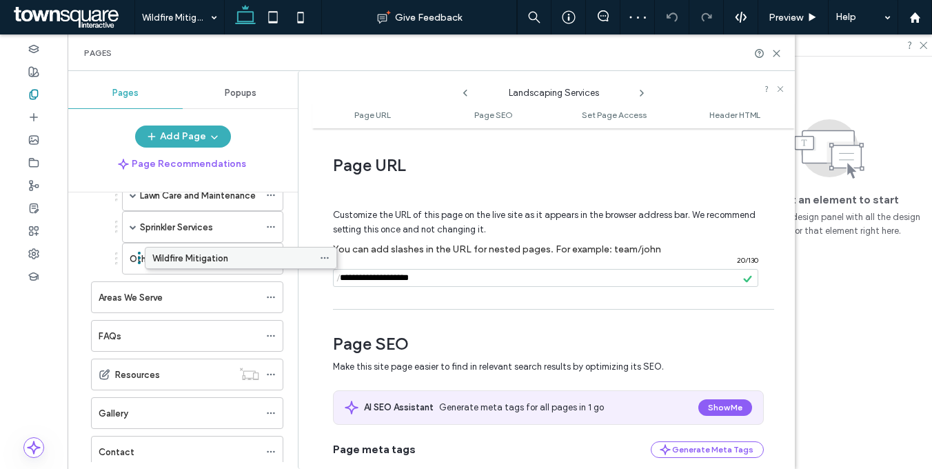
scroll to position [177, 0]
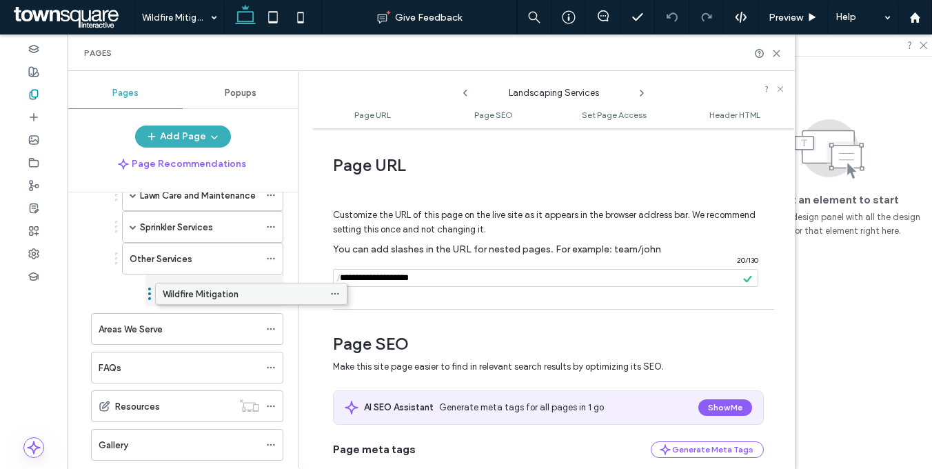
drag, startPoint x: 149, startPoint y: 413, endPoint x: 213, endPoint y: 300, distance: 129.9
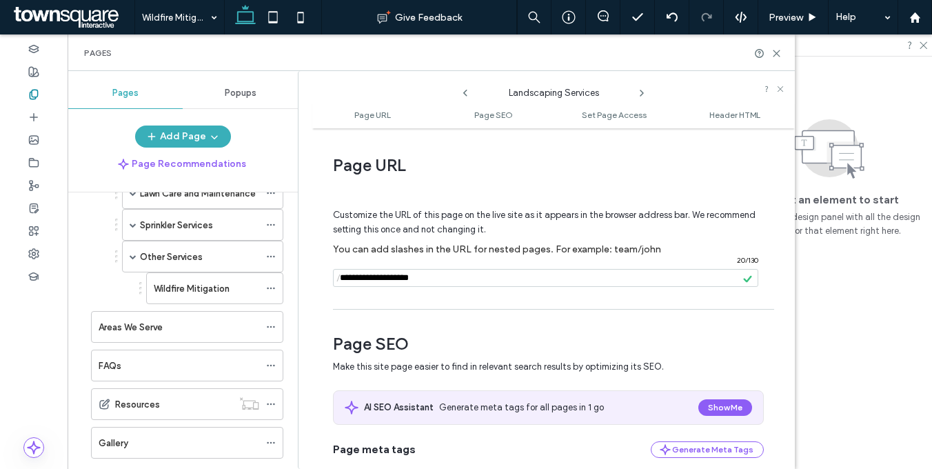
scroll to position [180, 0]
click at [272, 323] on icon at bounding box center [271, 326] width 10 height 10
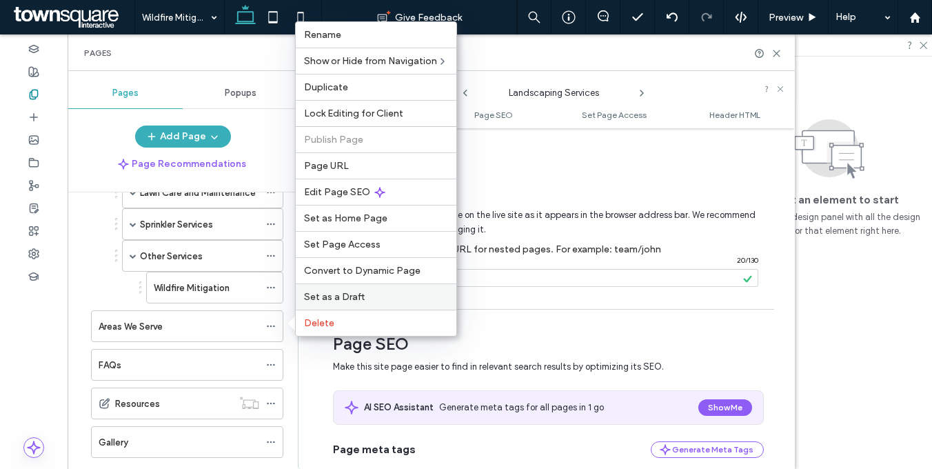
click at [338, 298] on span "Set as a Draft" at bounding box center [334, 297] width 61 height 12
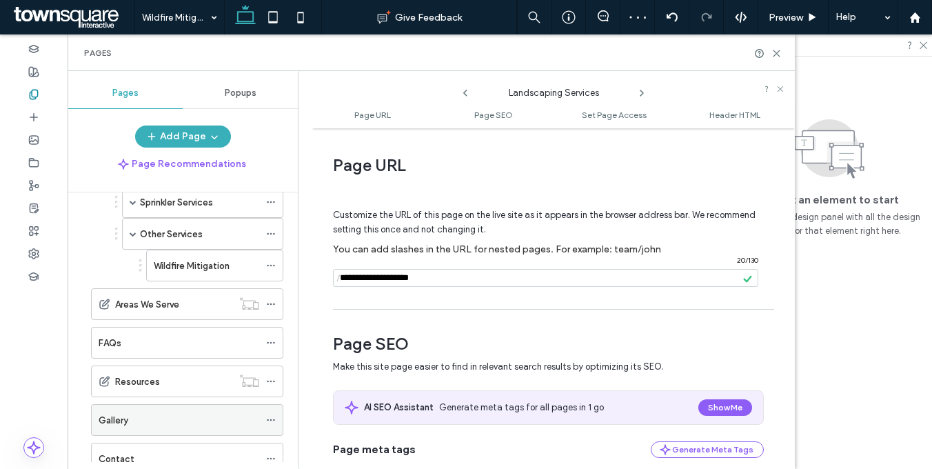
scroll to position [203, 0]
click at [272, 418] on icon at bounding box center [271, 419] width 10 height 10
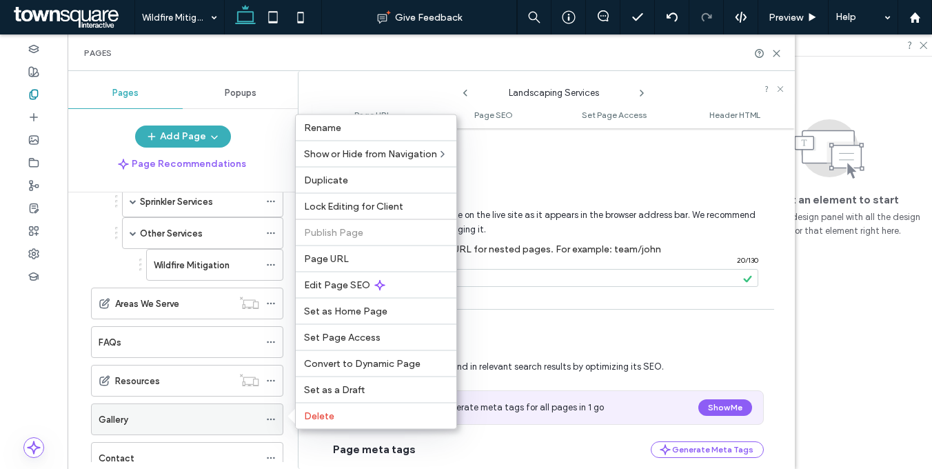
click at [234, 423] on div "Gallery" at bounding box center [179, 419] width 161 height 14
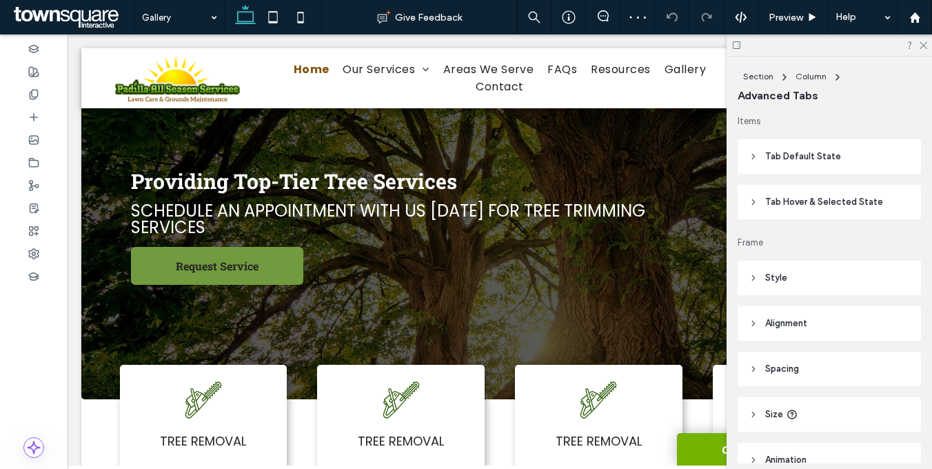
scroll to position [114, 0]
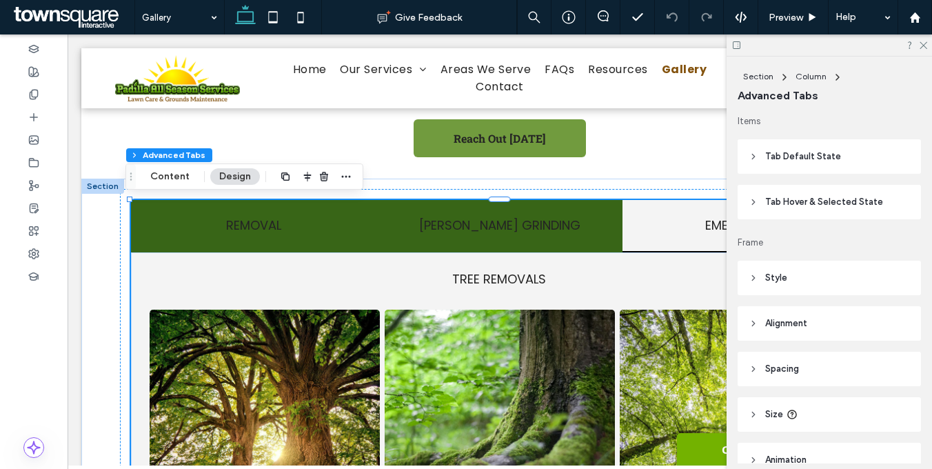
click at [462, 238] on div "[PERSON_NAME] Grinding" at bounding box center [500, 226] width 246 height 53
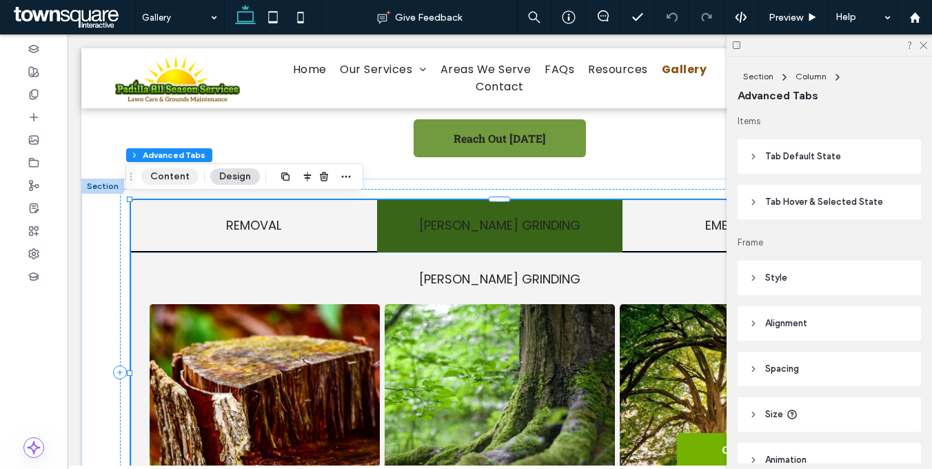
click at [183, 173] on button "Content" at bounding box center [169, 176] width 57 height 17
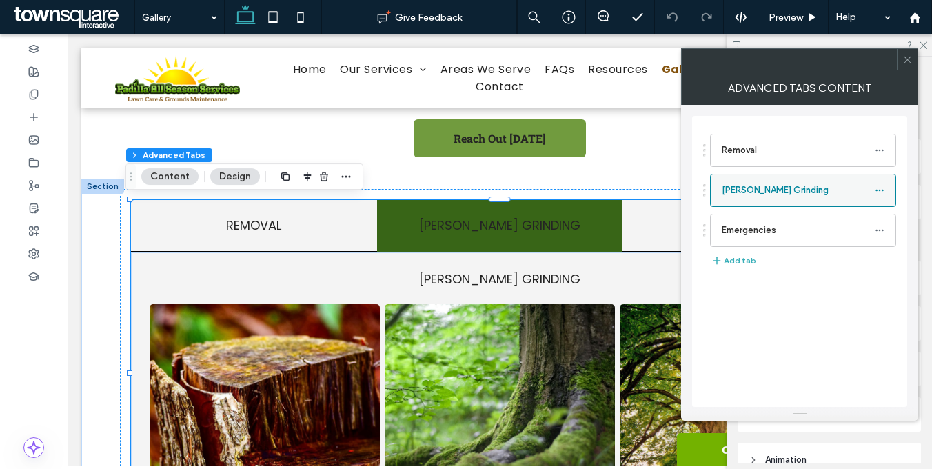
click at [740, 205] on div "[PERSON_NAME] Grinding" at bounding box center [803, 190] width 186 height 33
click at [883, 191] on icon at bounding box center [879, 190] width 10 height 10
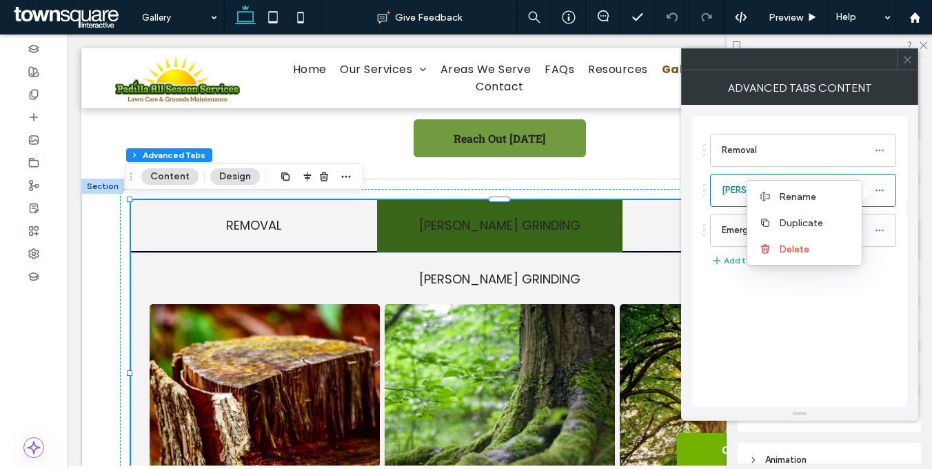
click at [799, 298] on div "Removal [PERSON_NAME] Grinding Emergencies Add tab" at bounding box center [799, 261] width 215 height 291
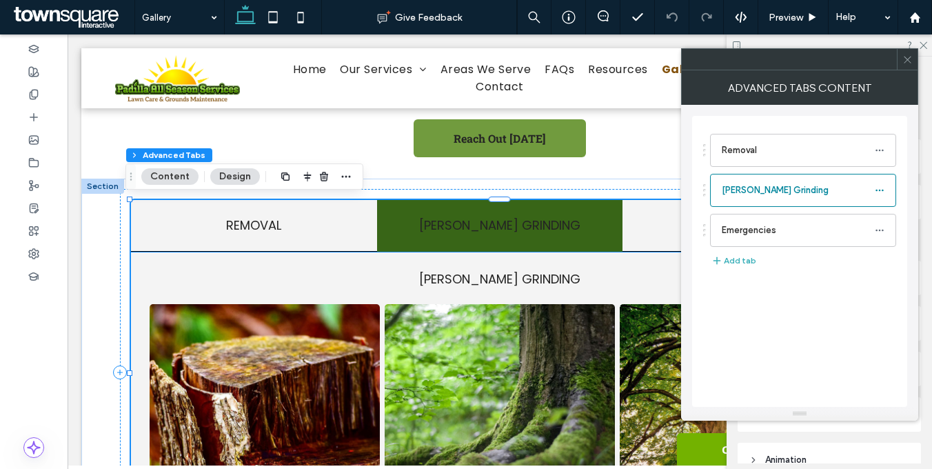
click at [475, 287] on span "[PERSON_NAME] Grinding" at bounding box center [499, 278] width 161 height 17
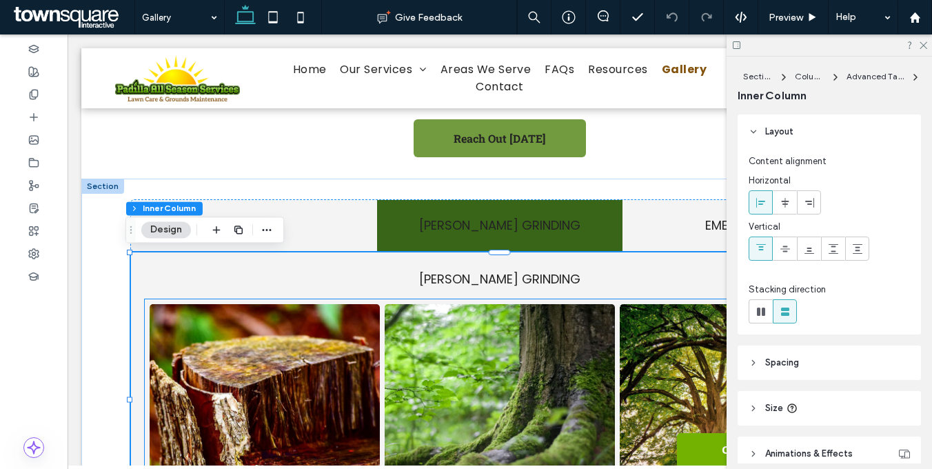
click at [469, 311] on link at bounding box center [499, 413] width 230 height 218
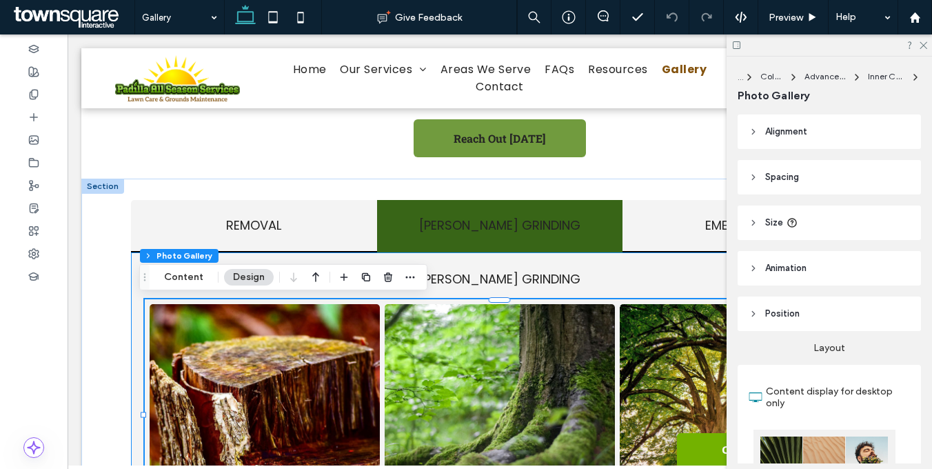
click at [459, 263] on div "[PERSON_NAME] Grinding Button Button Button" at bounding box center [500, 398] width 738 height 292
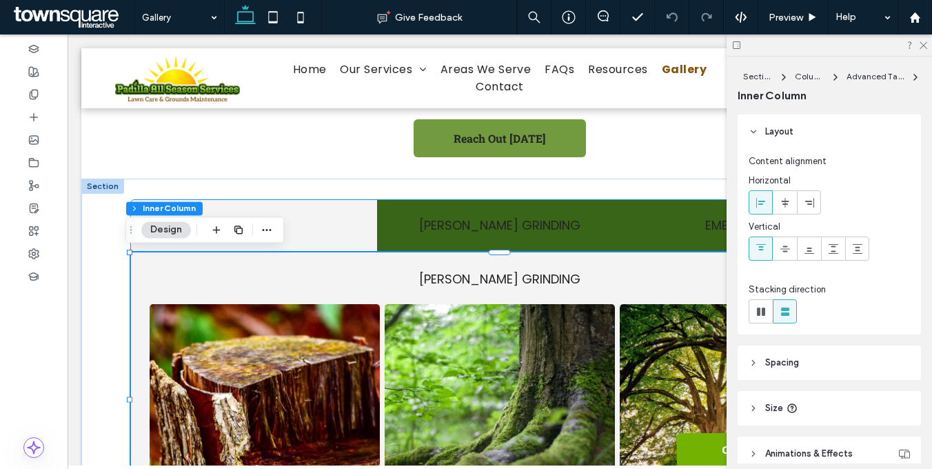
click at [687, 233] on h4 "Emergencies" at bounding box center [744, 225] width 229 height 19
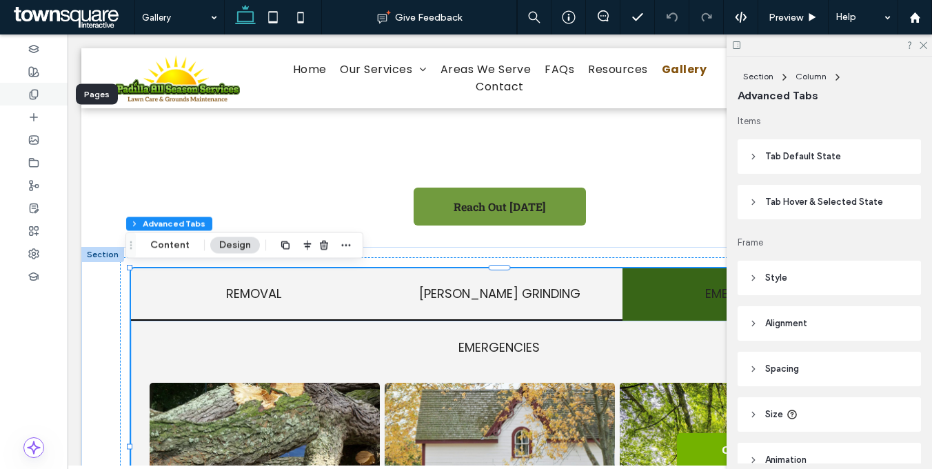
click at [53, 85] on div at bounding box center [34, 94] width 68 height 23
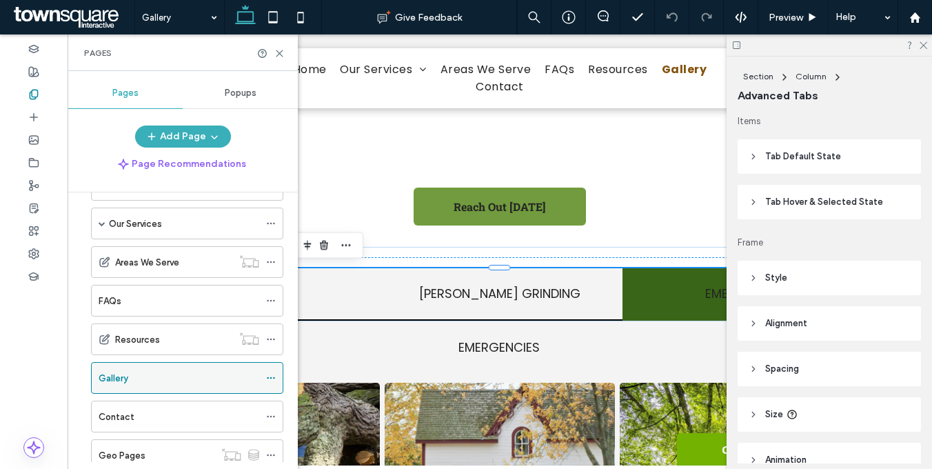
scroll to position [129, 0]
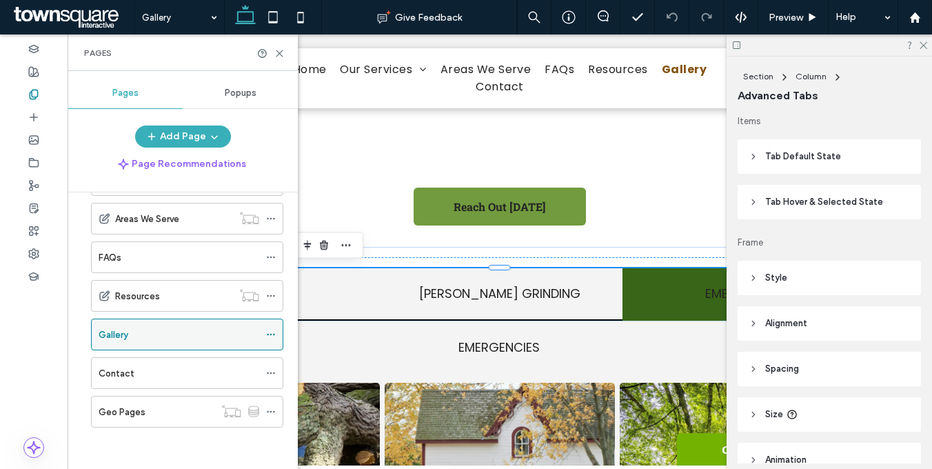
click at [269, 332] on icon at bounding box center [271, 334] width 10 height 10
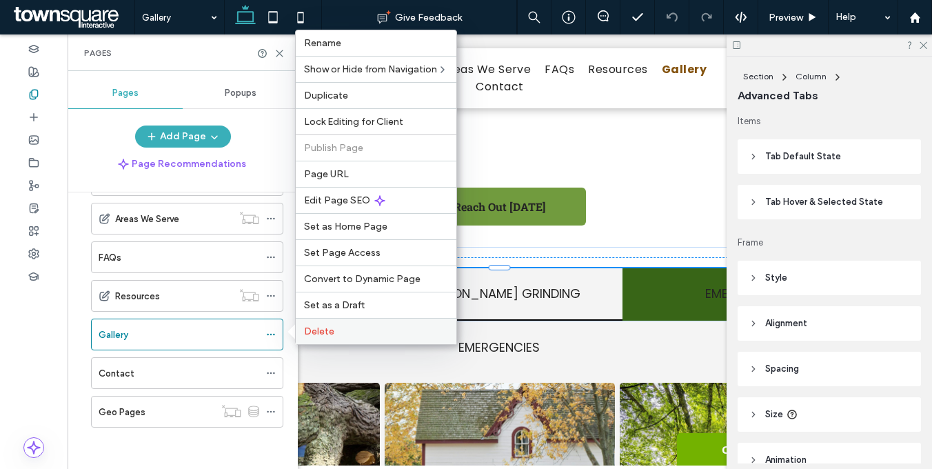
click at [324, 330] on span "Delete" at bounding box center [319, 331] width 30 height 12
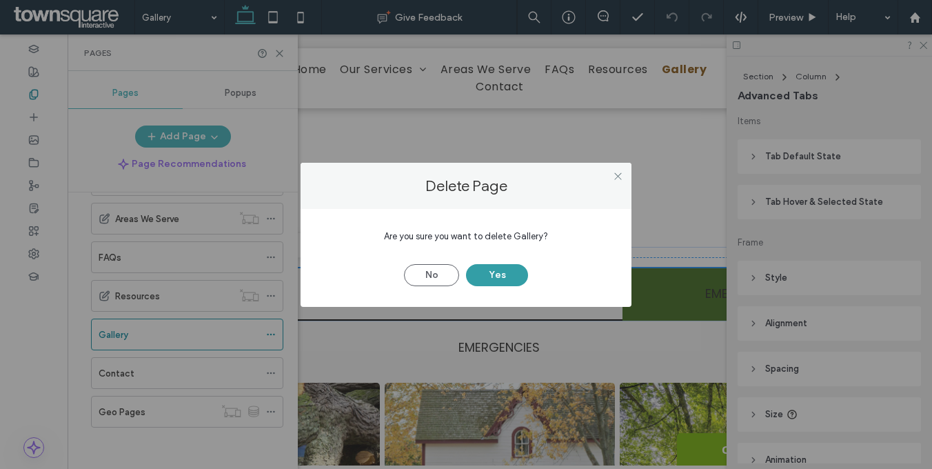
click at [493, 274] on button "Yes" at bounding box center [497, 275] width 62 height 22
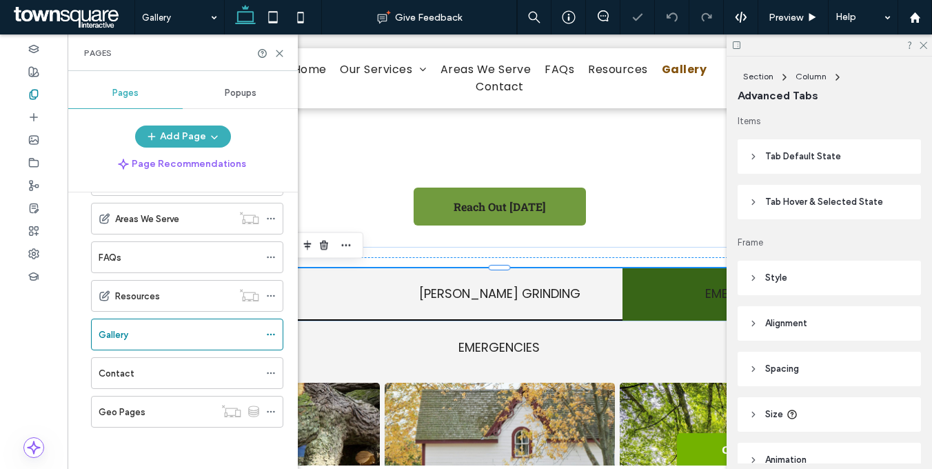
scroll to position [90, 0]
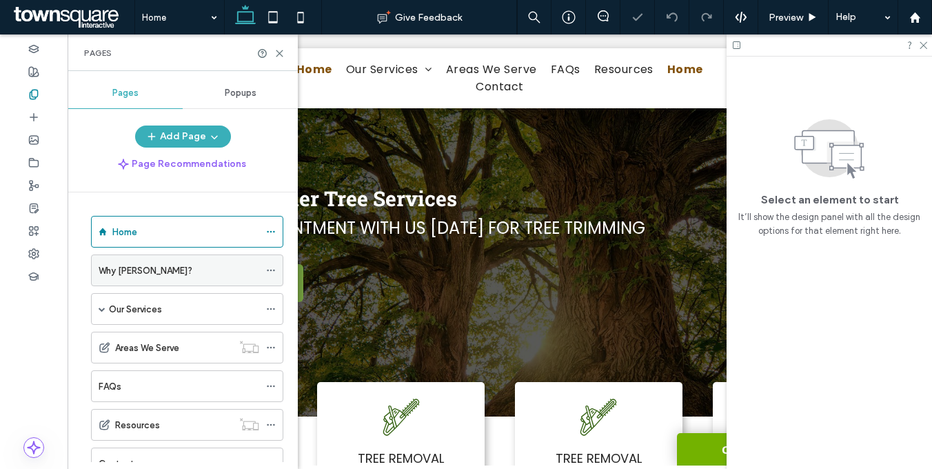
click at [271, 265] on icon at bounding box center [271, 270] width 10 height 10
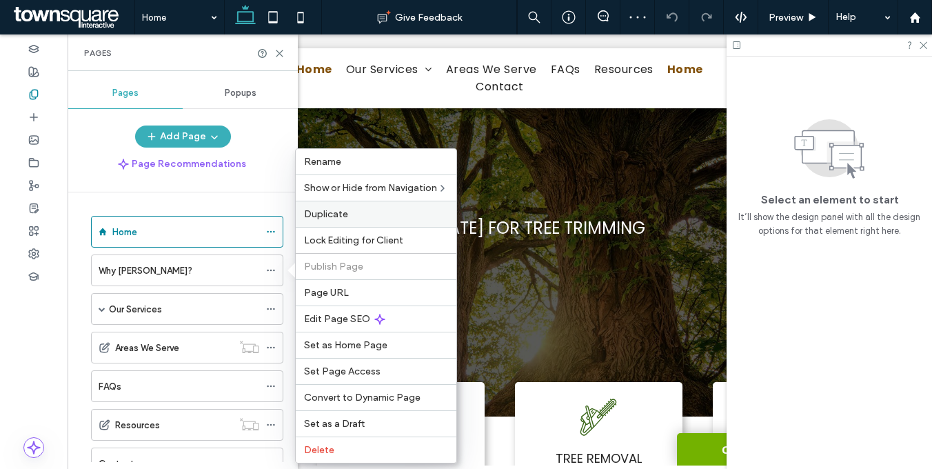
click at [349, 209] on label "Duplicate" at bounding box center [376, 214] width 144 height 12
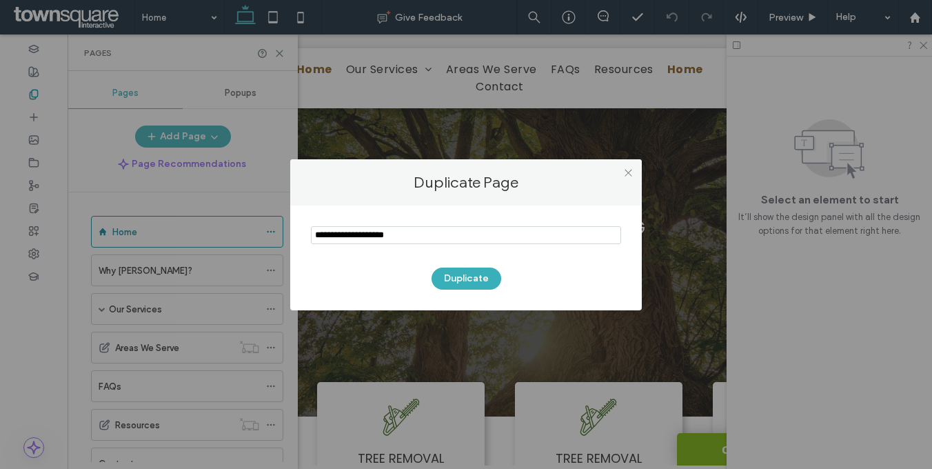
paste input "*******"
type input "*******"
click at [462, 275] on button "Duplicate" at bounding box center [466, 278] width 70 height 22
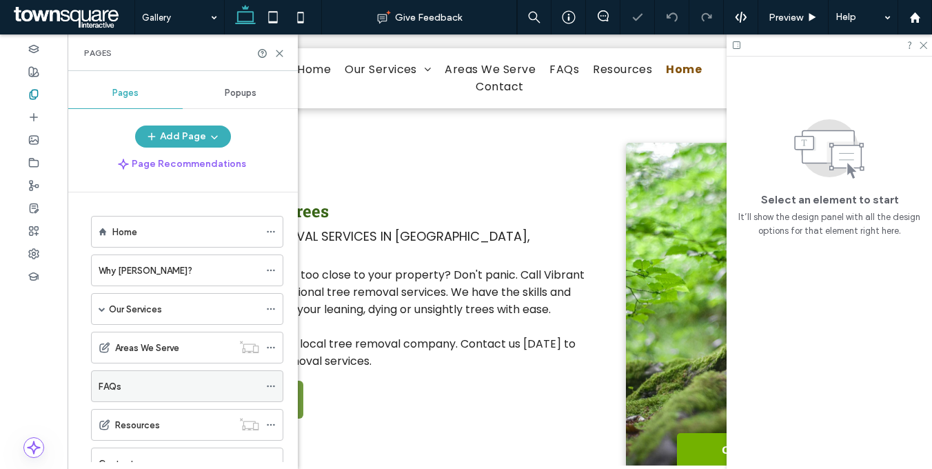
scroll to position [129, 0]
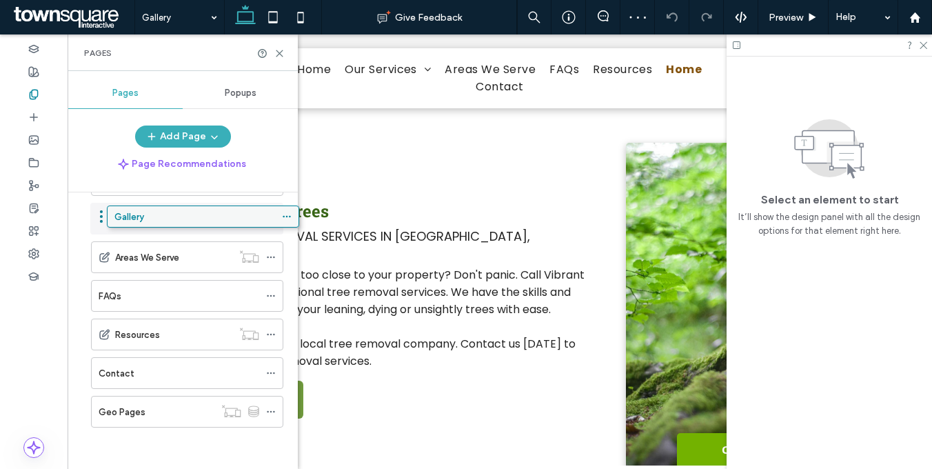
drag, startPoint x: 150, startPoint y: 403, endPoint x: 165, endPoint y: 213, distance: 190.8
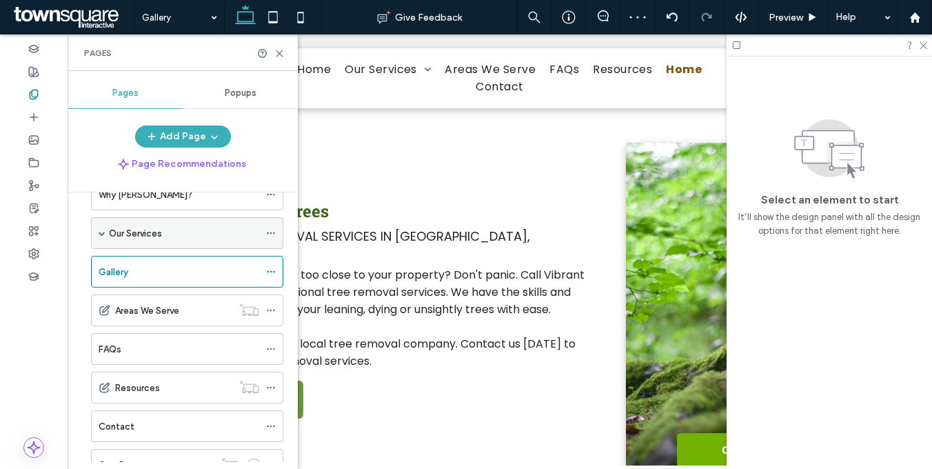
scroll to position [75, 0]
click at [145, 345] on div "FAQs" at bounding box center [179, 349] width 161 height 14
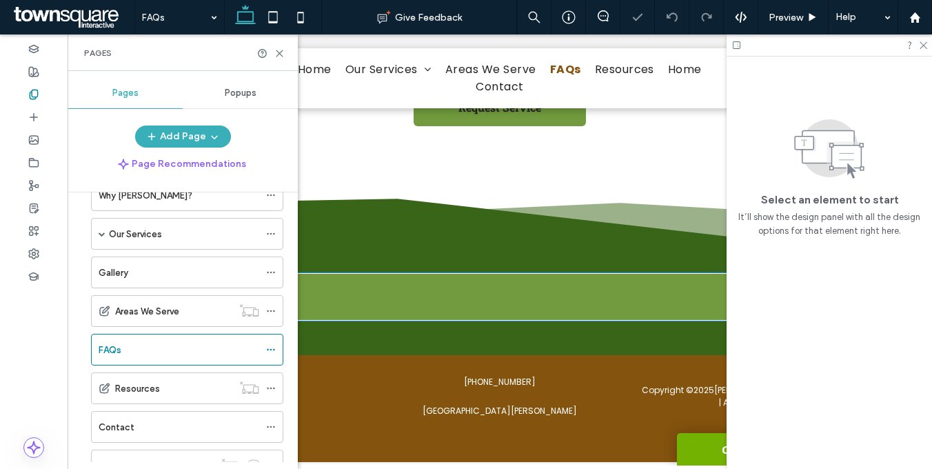
scroll to position [109, 0]
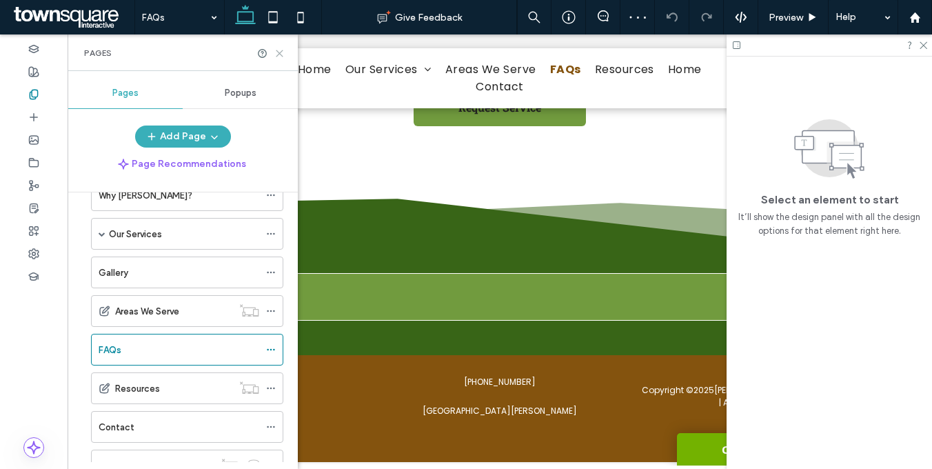
click at [285, 52] on div "Pages" at bounding box center [183, 52] width 230 height 37
click at [282, 52] on icon at bounding box center [279, 53] width 10 height 10
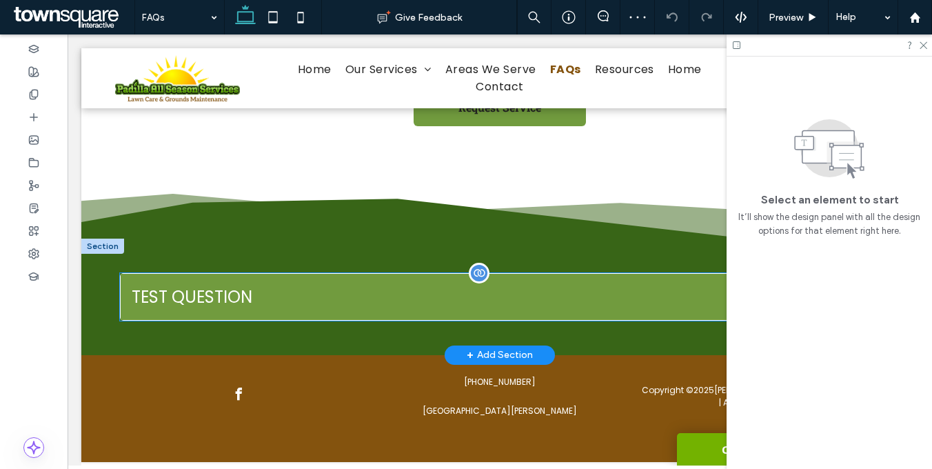
click at [276, 285] on span "Test Question" at bounding box center [486, 297] width 709 height 24
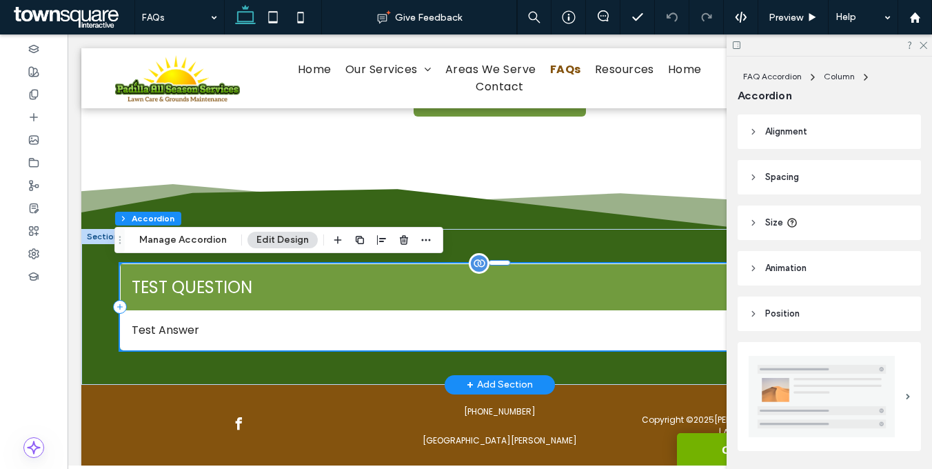
click at [193, 298] on span "Test Question" at bounding box center [486, 287] width 709 height 24
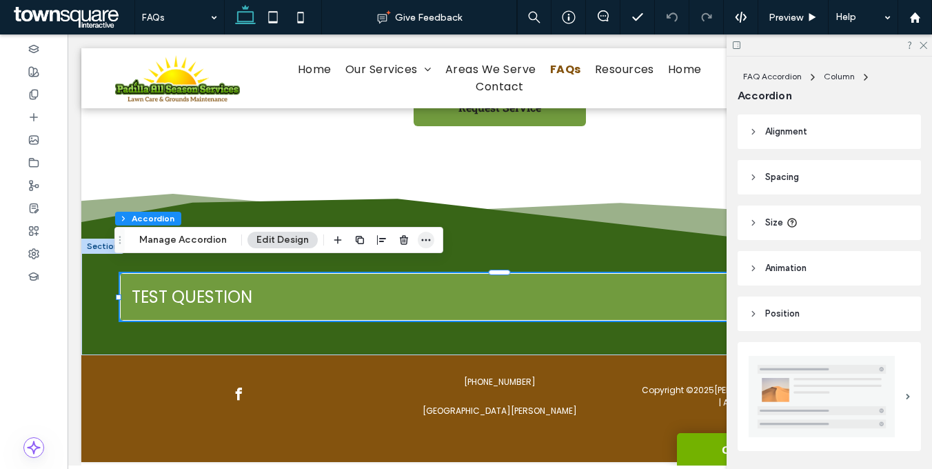
click at [420, 238] on icon "button" at bounding box center [425, 239] width 11 height 11
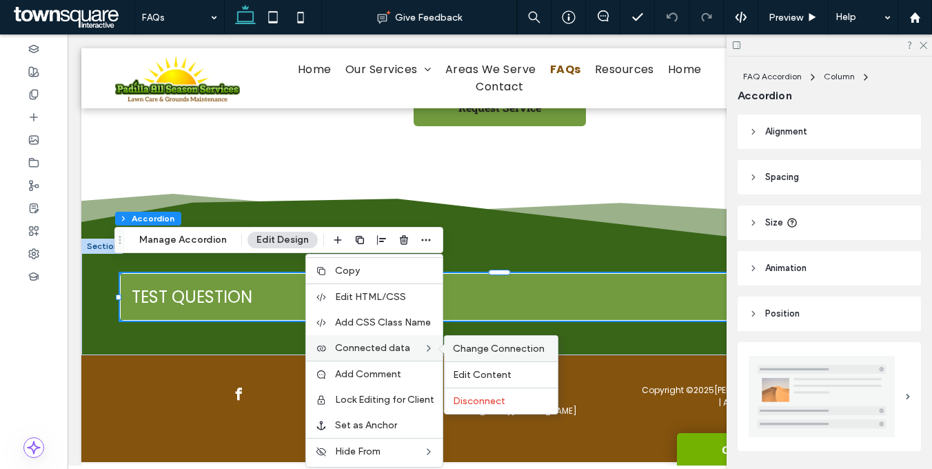
click at [487, 352] on span "Change Connection" at bounding box center [499, 348] width 92 height 12
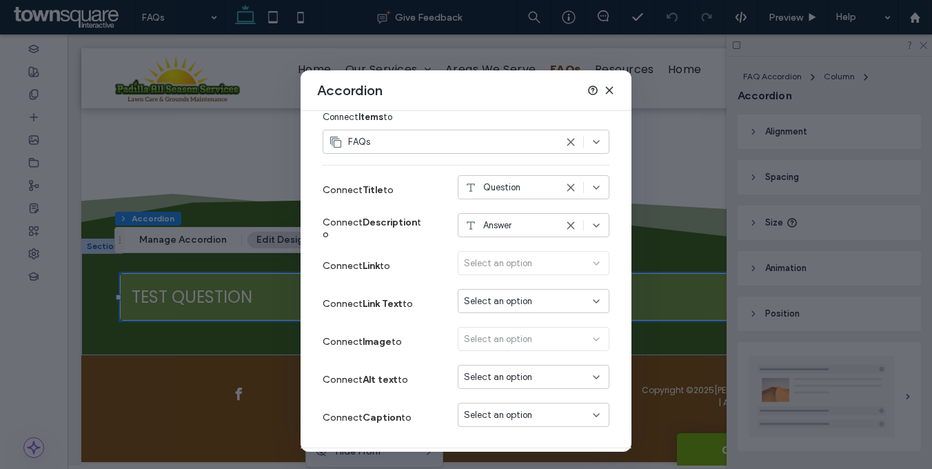
scroll to position [161, 0]
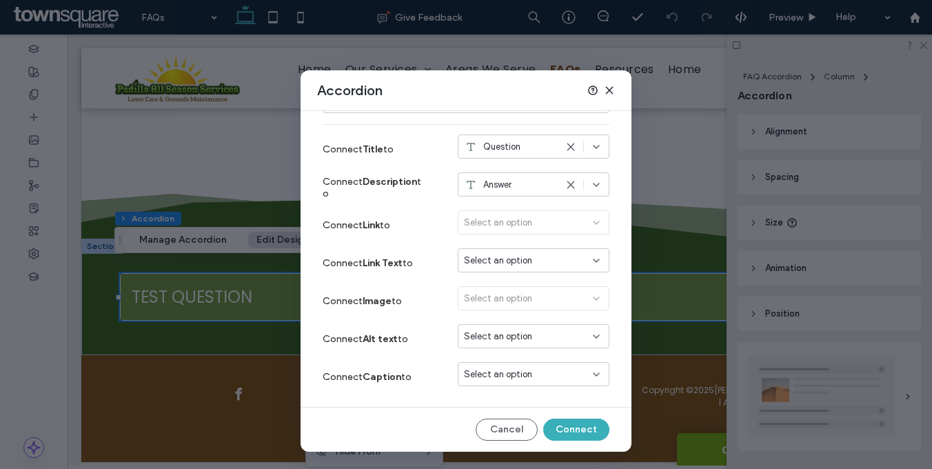
click at [609, 89] on use at bounding box center [609, 90] width 6 height 6
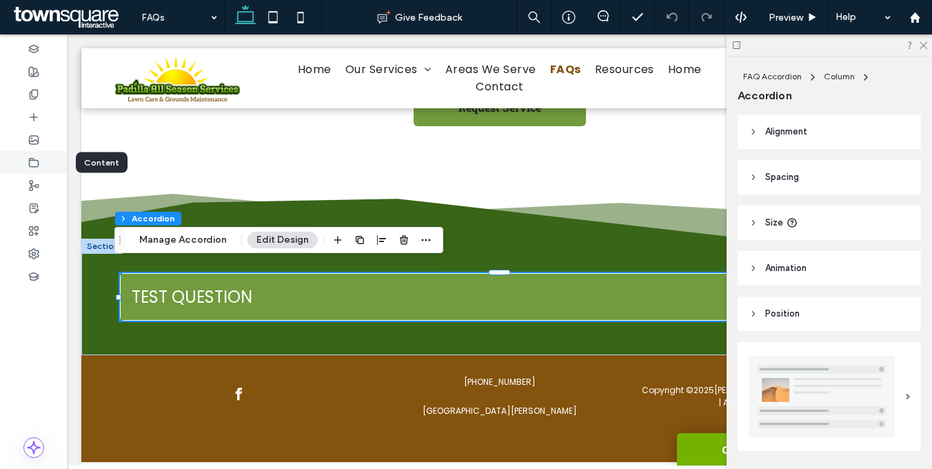
click at [31, 165] on icon at bounding box center [33, 162] width 11 height 11
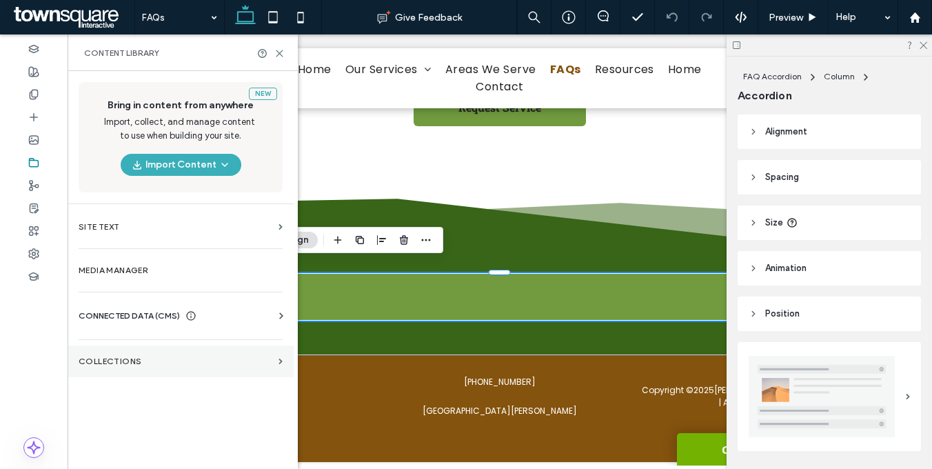
click at [112, 356] on label "Collections" at bounding box center [176, 361] width 194 height 10
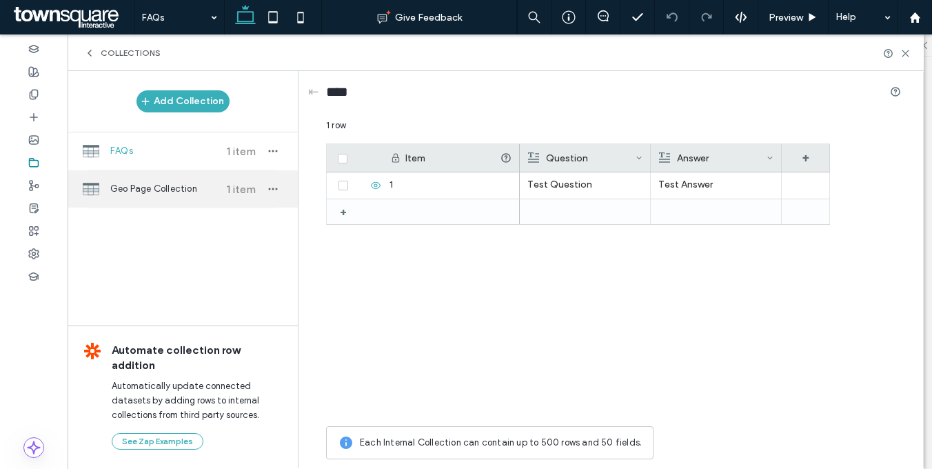
click at [152, 199] on div "Geo Page Collection 1 item" at bounding box center [183, 188] width 230 height 37
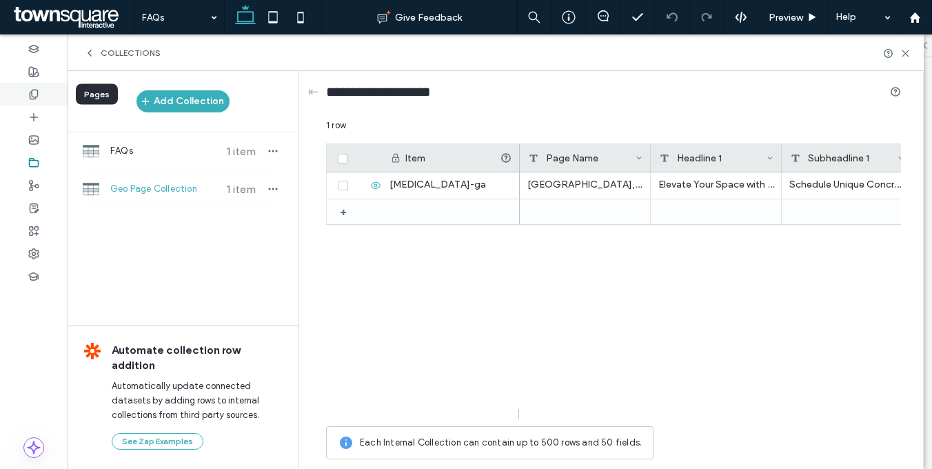
click at [43, 91] on div at bounding box center [34, 94] width 68 height 23
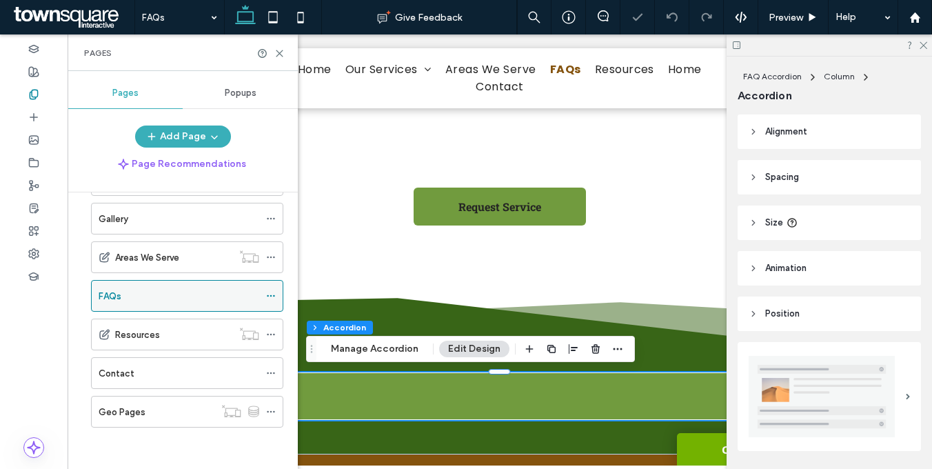
scroll to position [0, 0]
click at [268, 294] on icon at bounding box center [271, 296] width 10 height 10
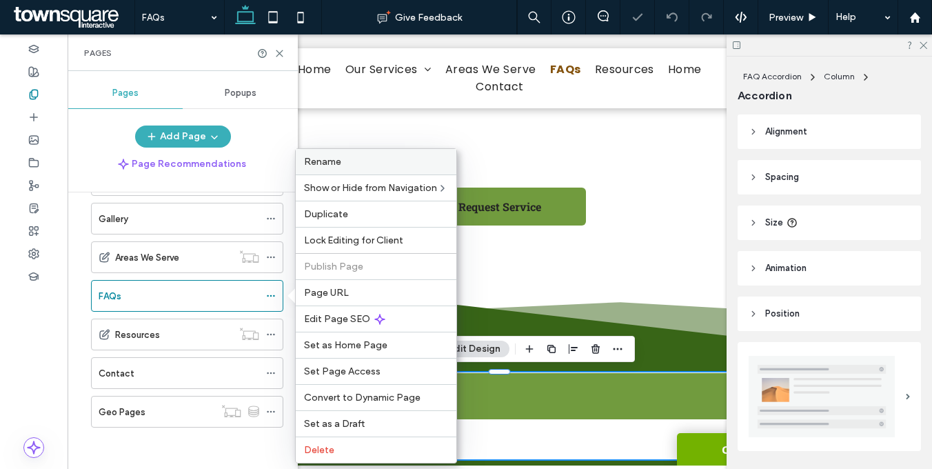
click at [351, 167] on div "Rename" at bounding box center [376, 161] width 161 height 25
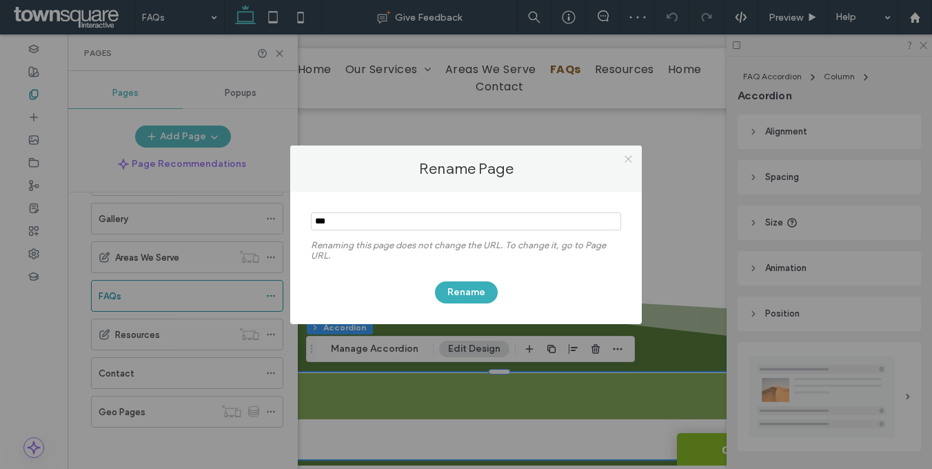
type input "***"
click at [627, 160] on icon at bounding box center [628, 159] width 10 height 10
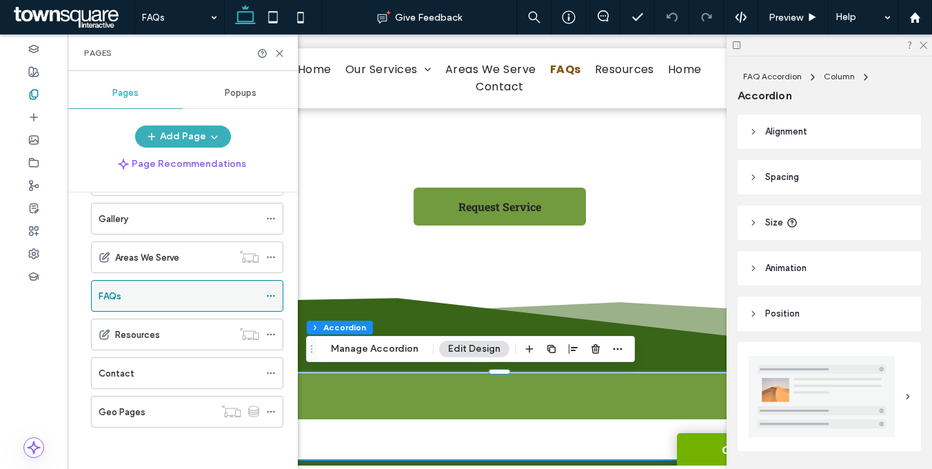
click at [269, 294] on icon at bounding box center [271, 296] width 10 height 10
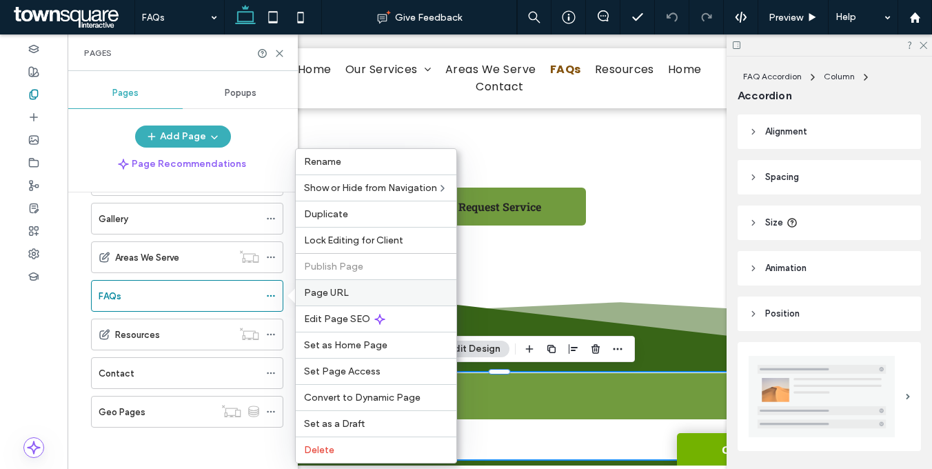
click at [336, 288] on span "Page URL" at bounding box center [326, 293] width 45 height 12
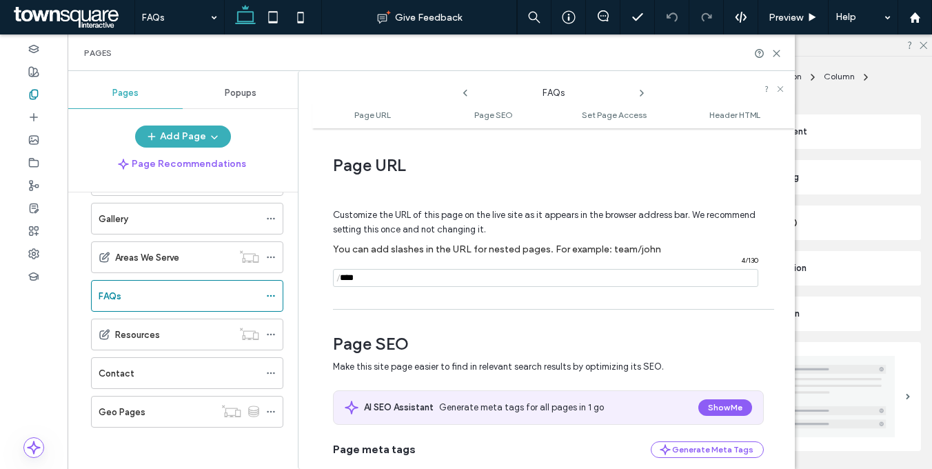
click at [386, 280] on input "notEmpty" at bounding box center [545, 278] width 425 height 18
type input "***"
click at [274, 293] on icon at bounding box center [271, 296] width 10 height 10
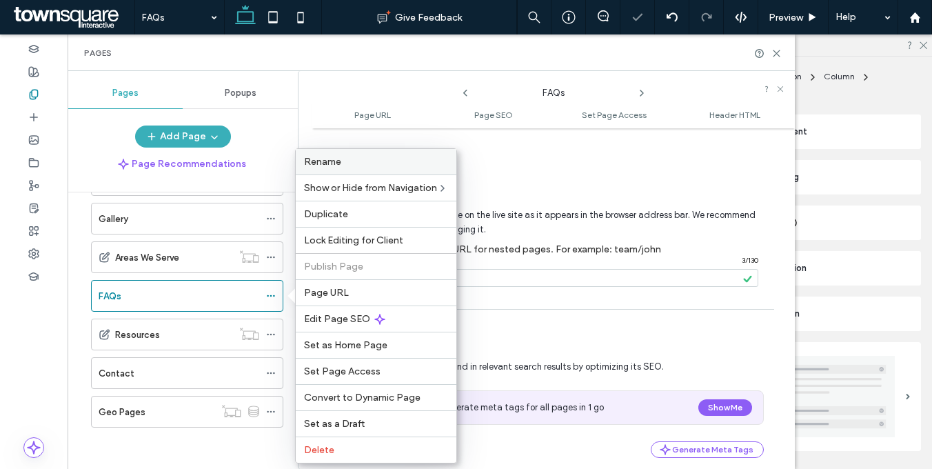
click at [342, 163] on label "Rename" at bounding box center [376, 162] width 144 height 12
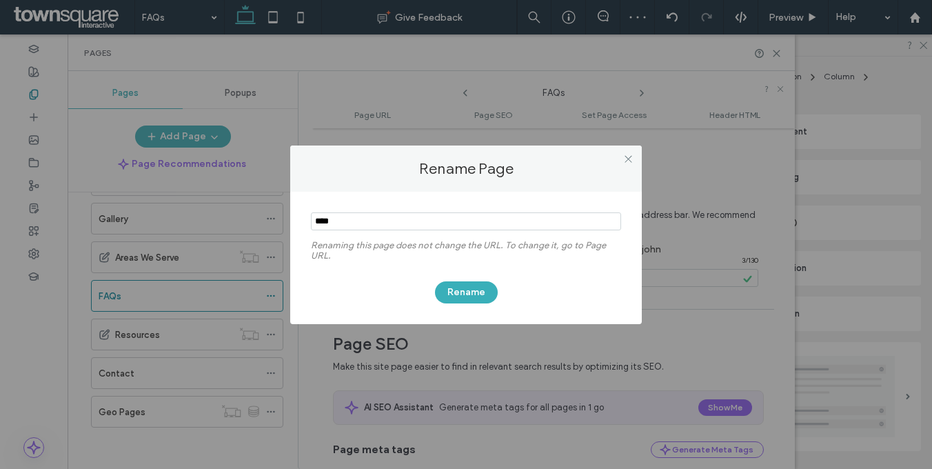
click at [380, 224] on input "notEmpty" at bounding box center [466, 221] width 310 height 18
type input "***"
click at [455, 290] on button "Rename" at bounding box center [466, 292] width 63 height 22
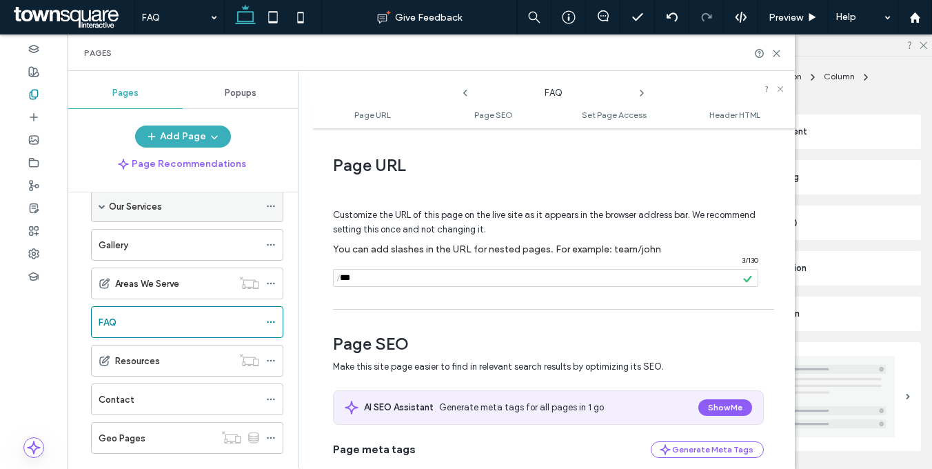
scroll to position [80, 0]
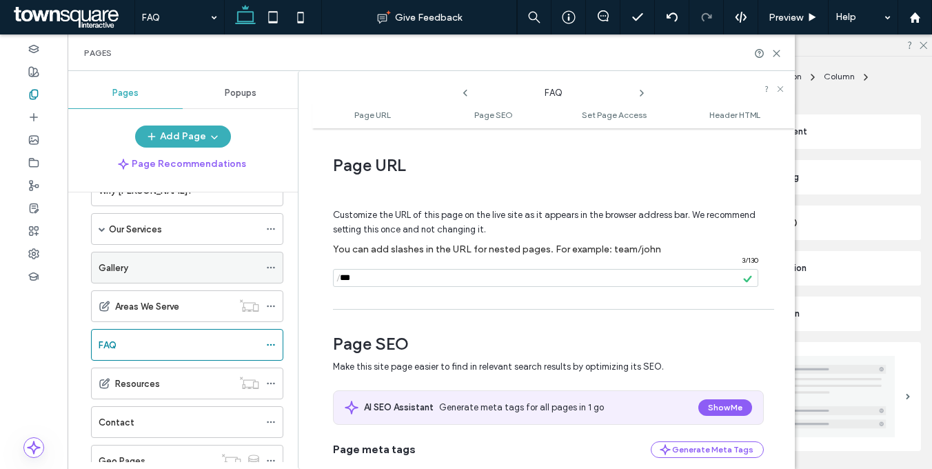
click at [271, 265] on icon at bounding box center [271, 268] width 10 height 10
click at [226, 272] on div "Gallery" at bounding box center [179, 267] width 161 height 14
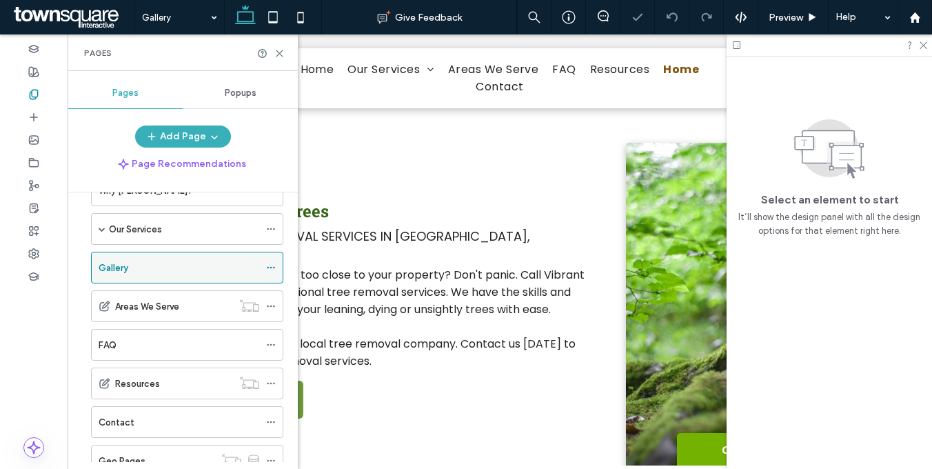
click at [271, 264] on icon at bounding box center [271, 268] width 10 height 10
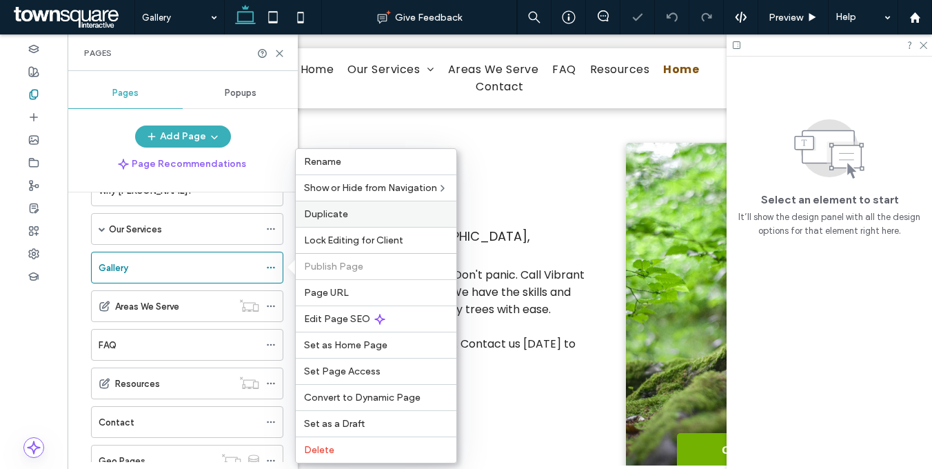
click at [364, 212] on label "Duplicate" at bounding box center [376, 214] width 144 height 12
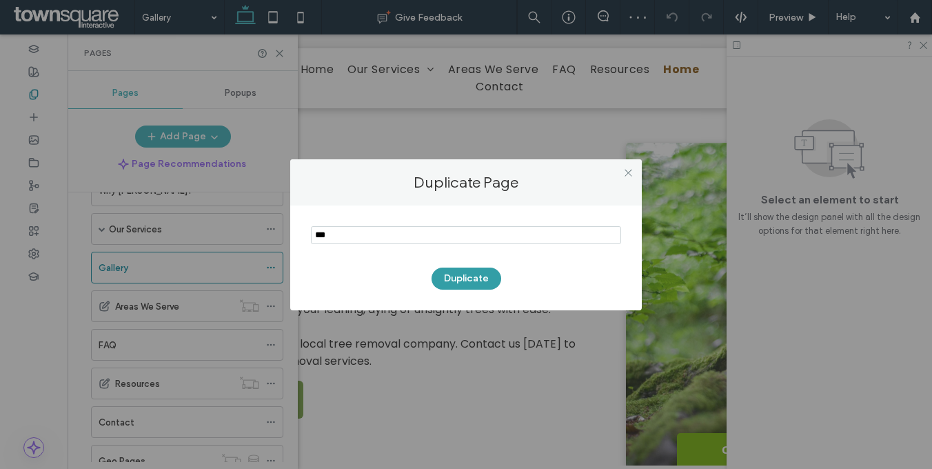
type input "***"
click at [489, 280] on button "Duplicate" at bounding box center [466, 278] width 70 height 22
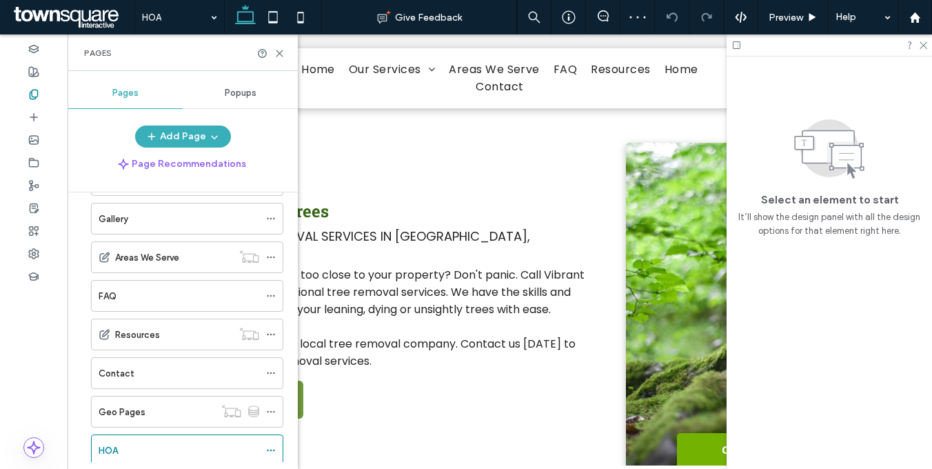
scroll to position [149, 0]
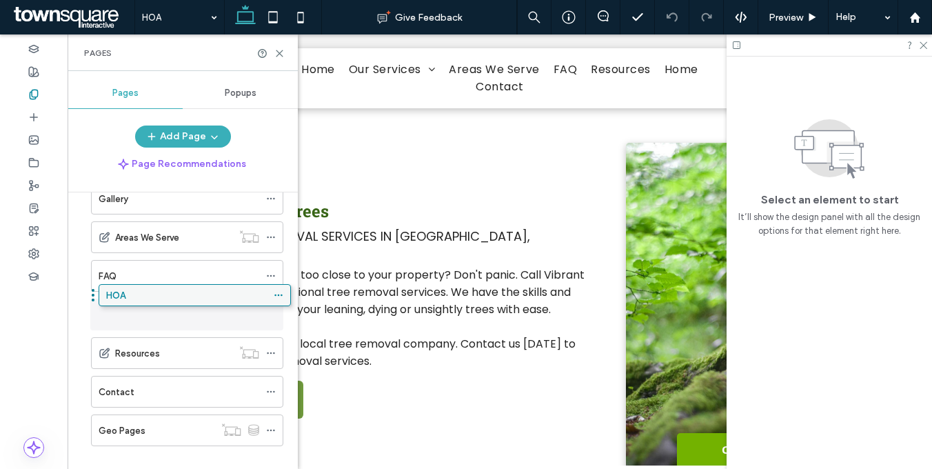
drag, startPoint x: 149, startPoint y: 432, endPoint x: 156, endPoint y: 302, distance: 129.7
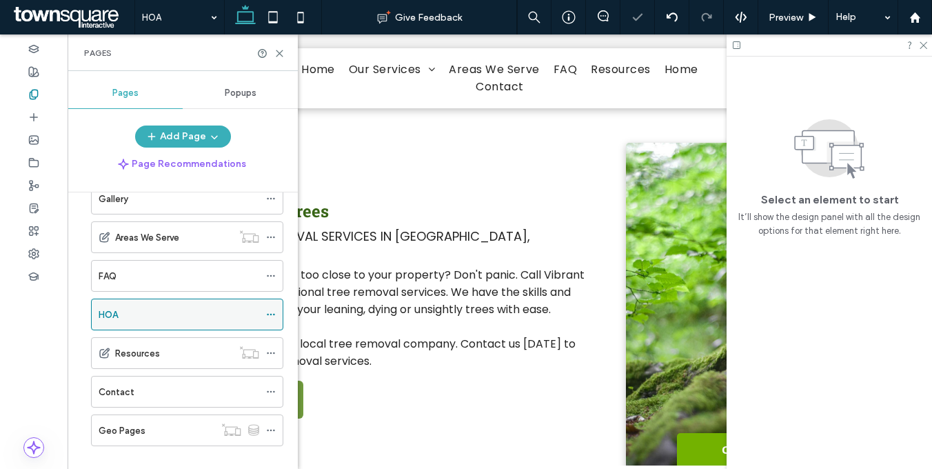
click at [274, 312] on icon at bounding box center [271, 314] width 10 height 10
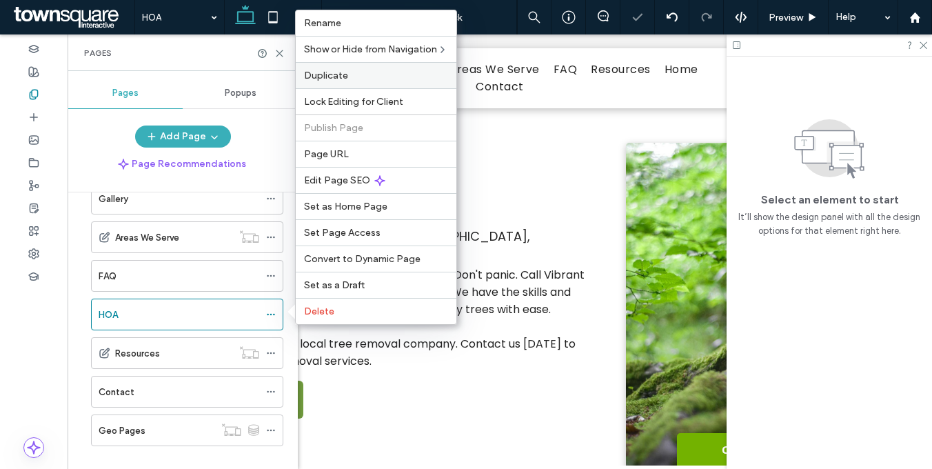
click at [350, 77] on label "Duplicate" at bounding box center [376, 76] width 144 height 12
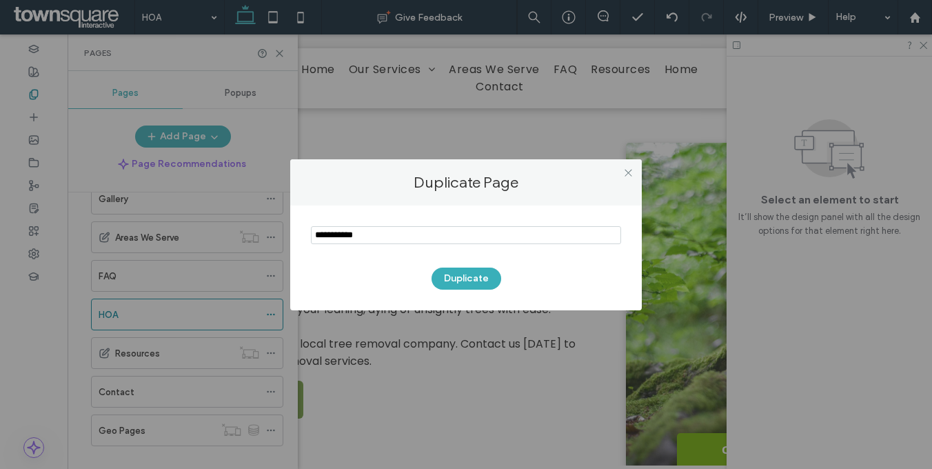
paste input "**********"
type input "**********"
click at [464, 278] on button "Duplicate" at bounding box center [466, 278] width 70 height 22
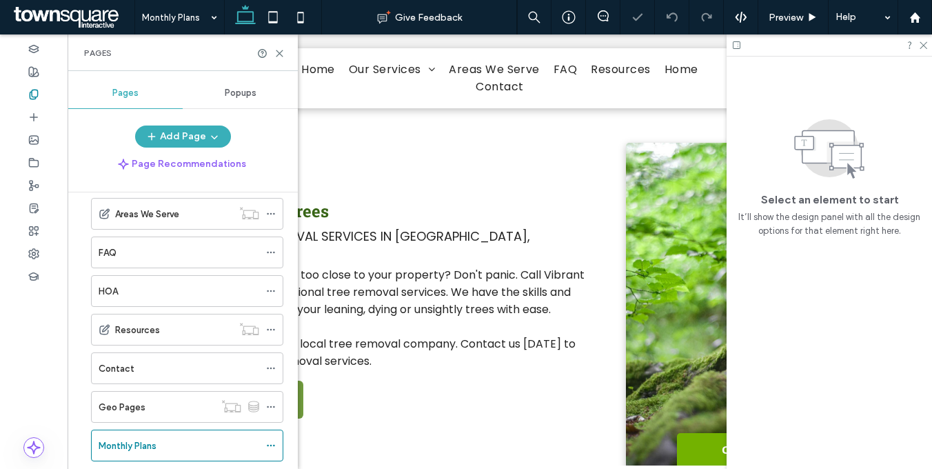
scroll to position [184, 0]
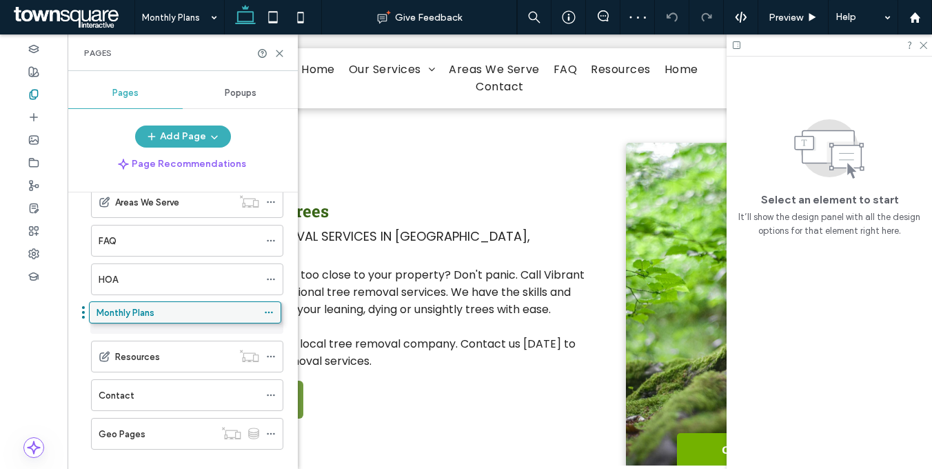
drag, startPoint x: 127, startPoint y: 433, endPoint x: 125, endPoint y: 316, distance: 116.5
click at [270, 315] on icon at bounding box center [271, 318] width 10 height 10
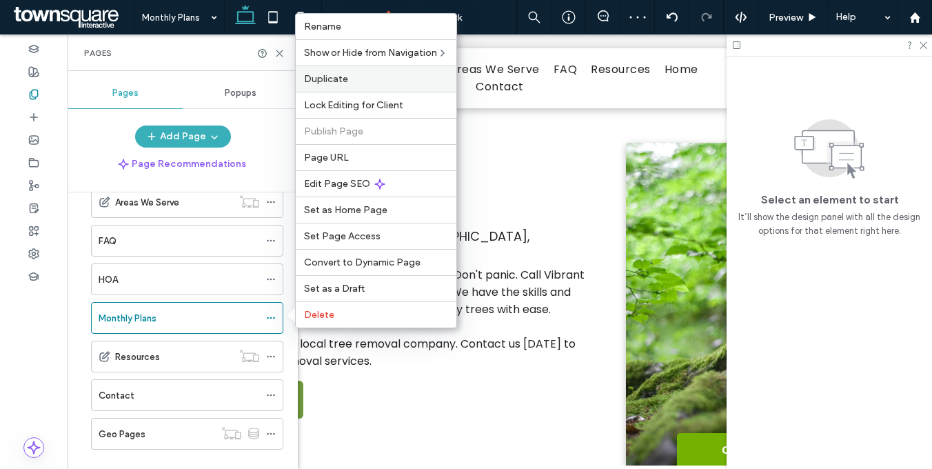
click at [338, 76] on span "Duplicate" at bounding box center [326, 79] width 44 height 12
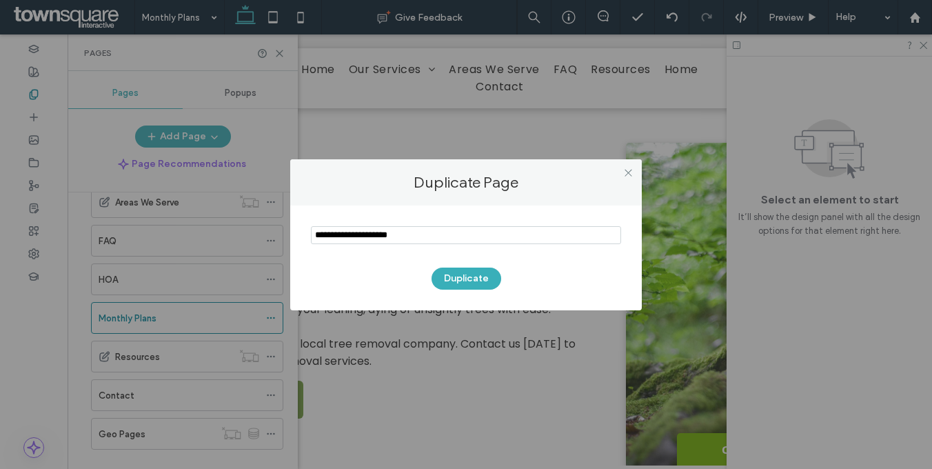
paste input "*******"
type input "*******"
click at [453, 280] on button "Duplicate" at bounding box center [466, 278] width 70 height 22
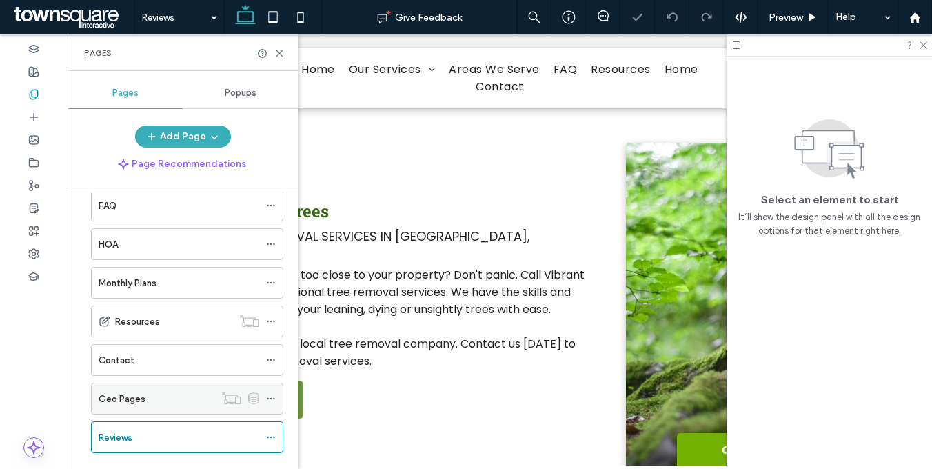
scroll to position [220, 0]
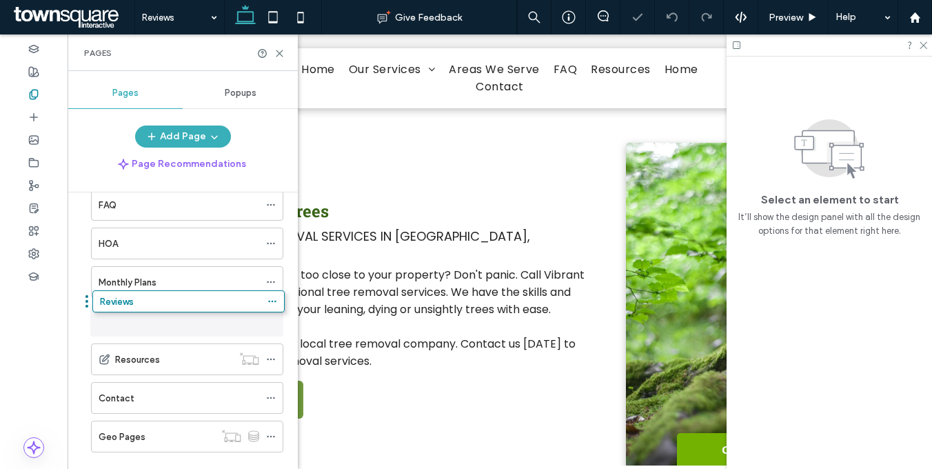
drag, startPoint x: 165, startPoint y: 428, endPoint x: 167, endPoint y: 300, distance: 128.2
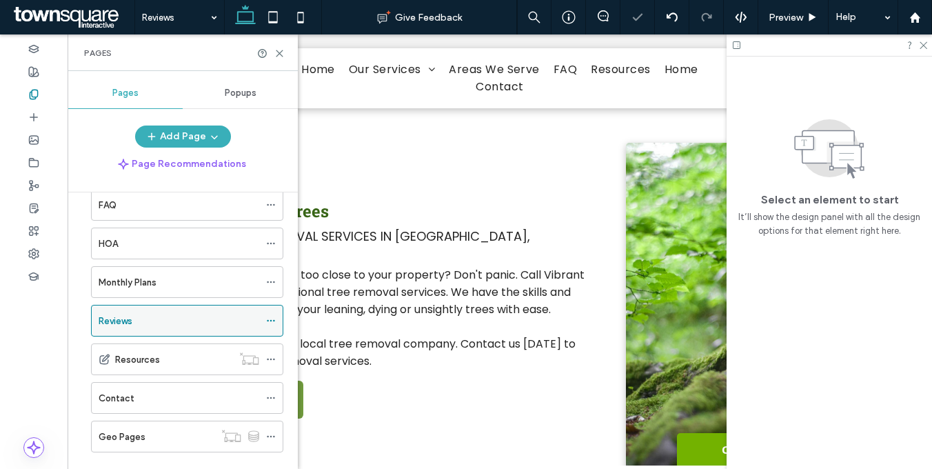
click at [271, 321] on icon at bounding box center [271, 321] width 10 height 10
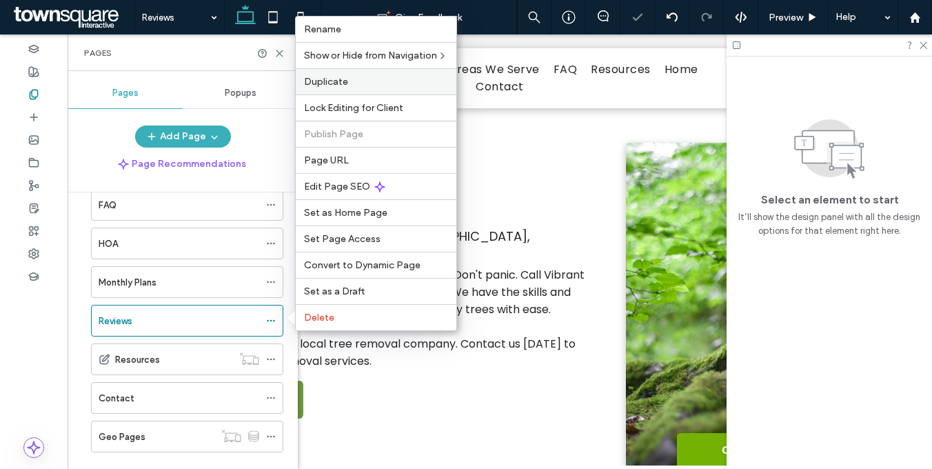
click at [339, 79] on span "Duplicate" at bounding box center [326, 82] width 44 height 12
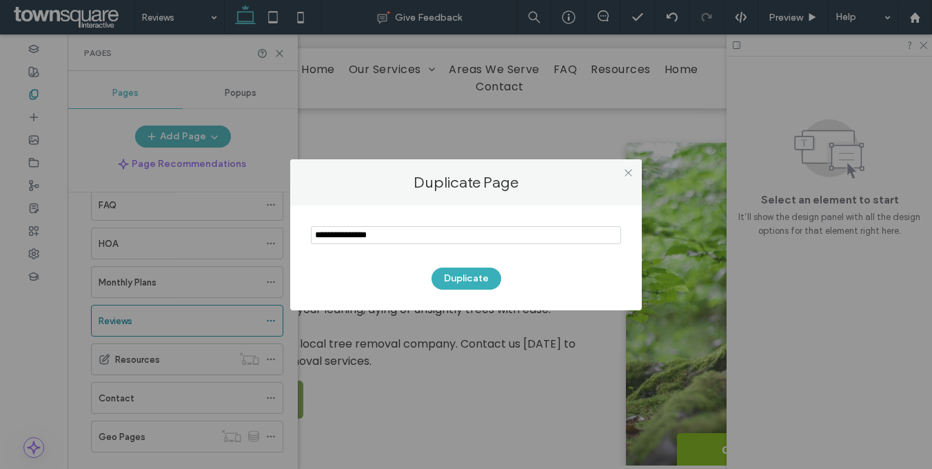
paste input "**********"
type input "**********"
click at [473, 282] on button "Duplicate" at bounding box center [466, 278] width 70 height 22
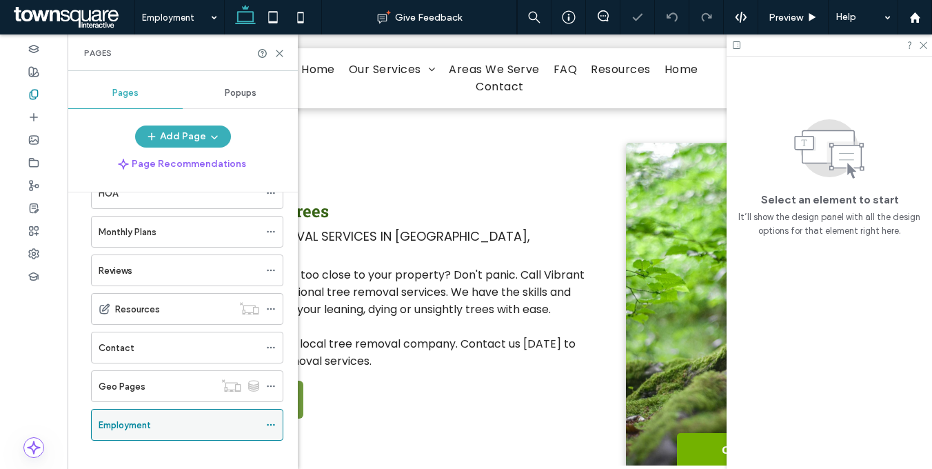
scroll to position [283, 0]
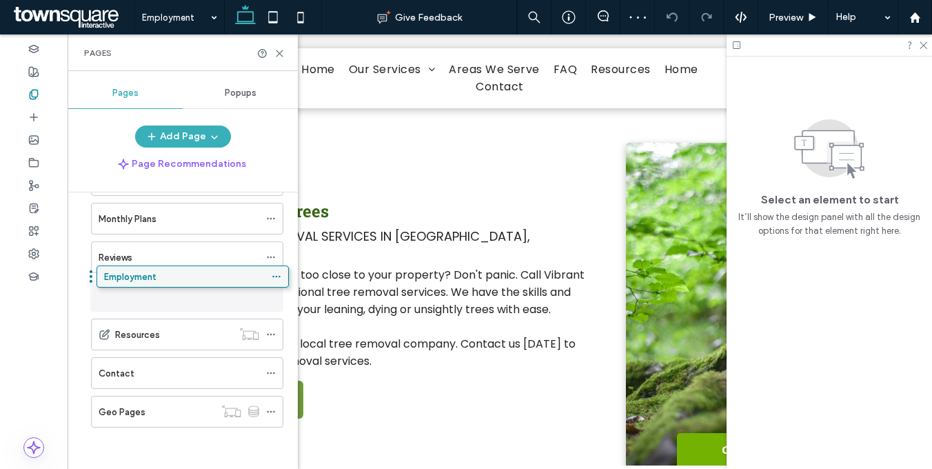
drag, startPoint x: 172, startPoint y: 364, endPoint x: 167, endPoint y: 286, distance: 78.0
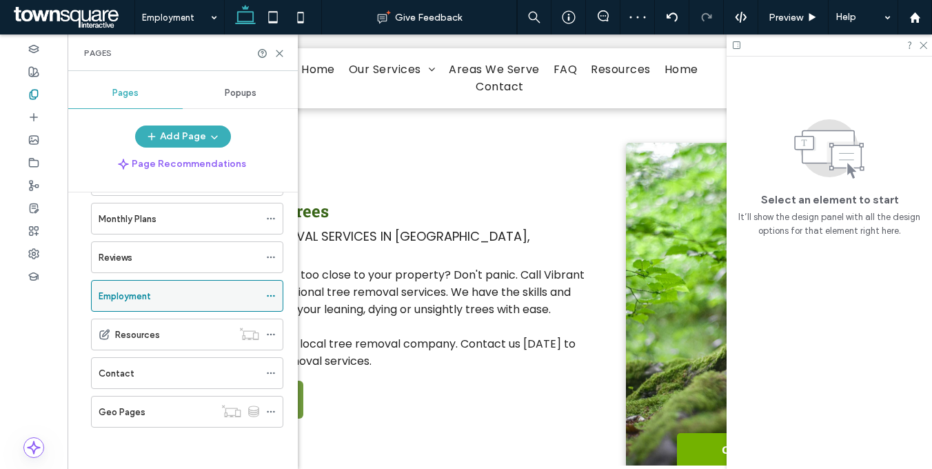
click at [269, 292] on icon at bounding box center [271, 296] width 10 height 10
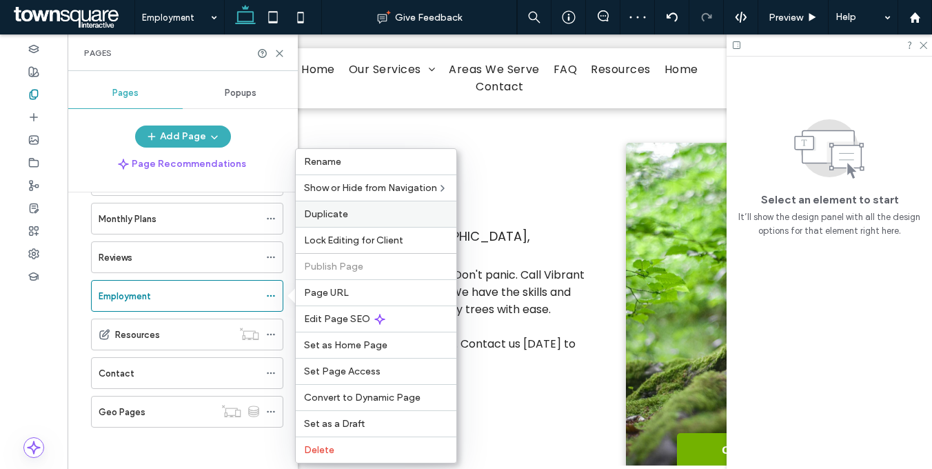
click at [356, 211] on label "Duplicate" at bounding box center [376, 214] width 144 height 12
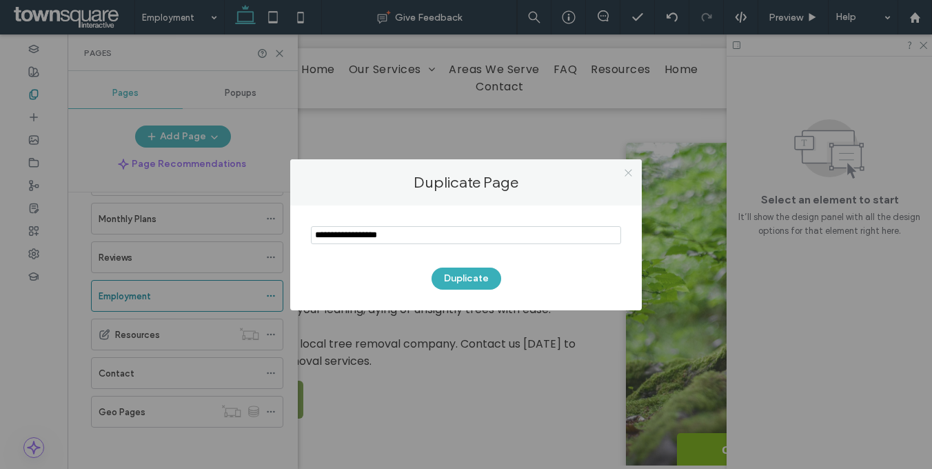
click at [627, 174] on icon at bounding box center [628, 172] width 10 height 10
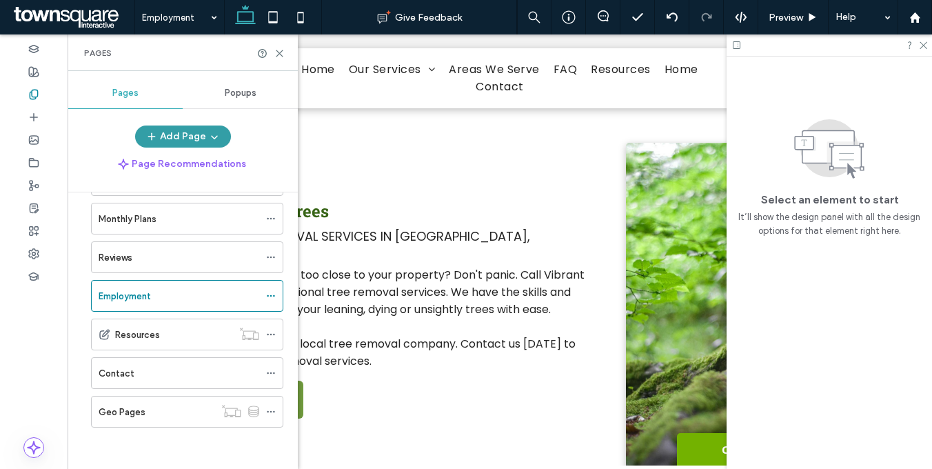
click at [190, 134] on button "Add Page" at bounding box center [183, 136] width 96 height 22
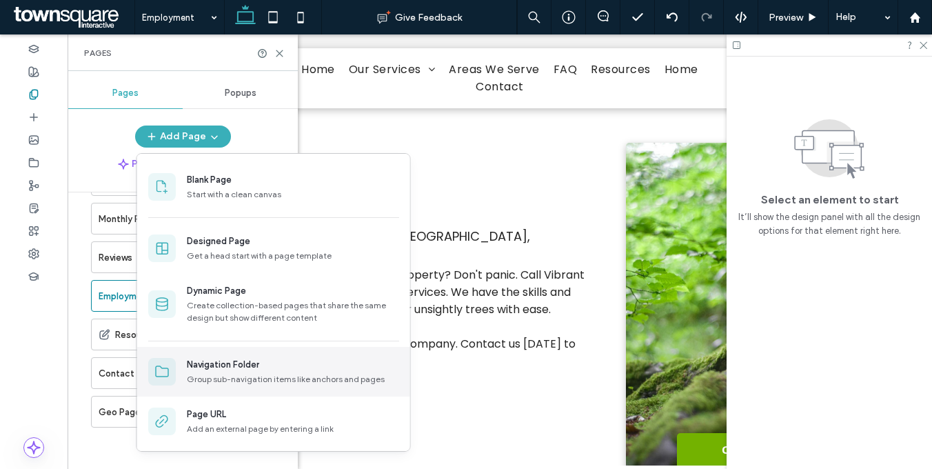
scroll to position [48, 0]
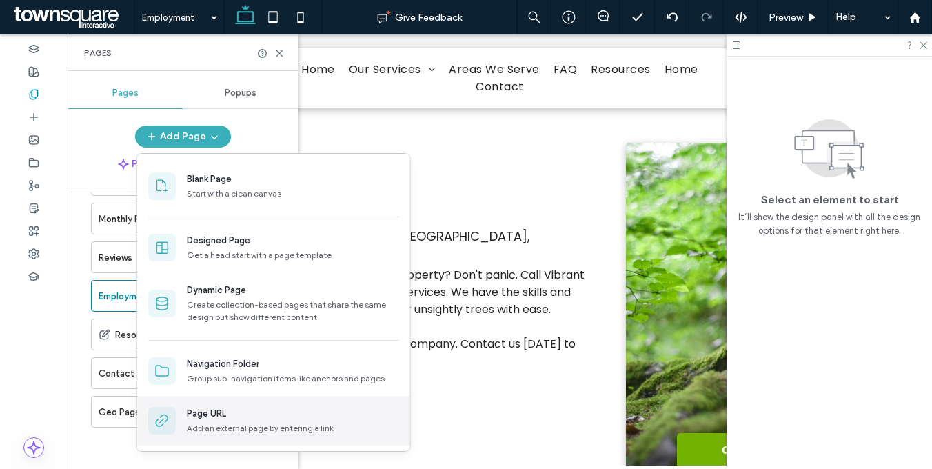
click at [225, 402] on div "Page URL Add an external page by entering a link" at bounding box center [273, 420] width 273 height 50
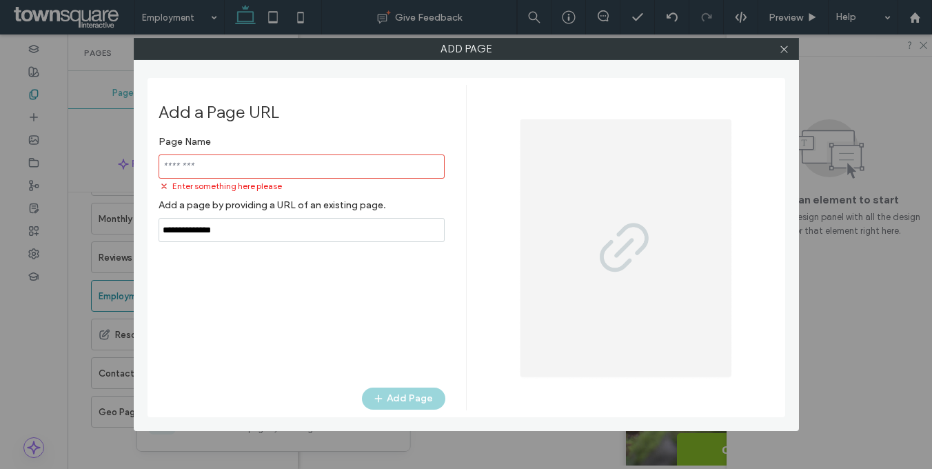
paste input "**********"
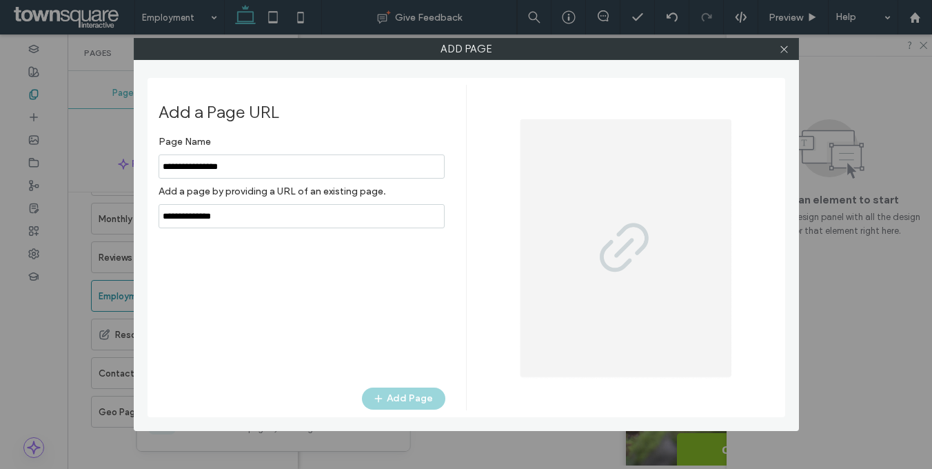
type input "**********"
click at [275, 218] on input "notEmpty,url" at bounding box center [301, 216] width 286 height 24
paste input "**********"
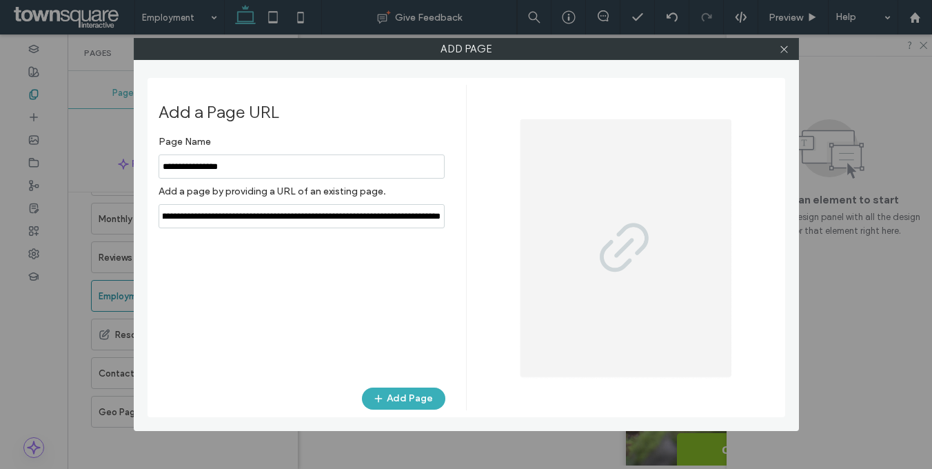
click at [267, 216] on input "notEmpty,url" at bounding box center [301, 216] width 286 height 24
type input "**********"
click at [203, 161] on input "notEmpty" at bounding box center [301, 166] width 286 height 24
click at [165, 163] on input "notEmpty" at bounding box center [301, 166] width 286 height 24
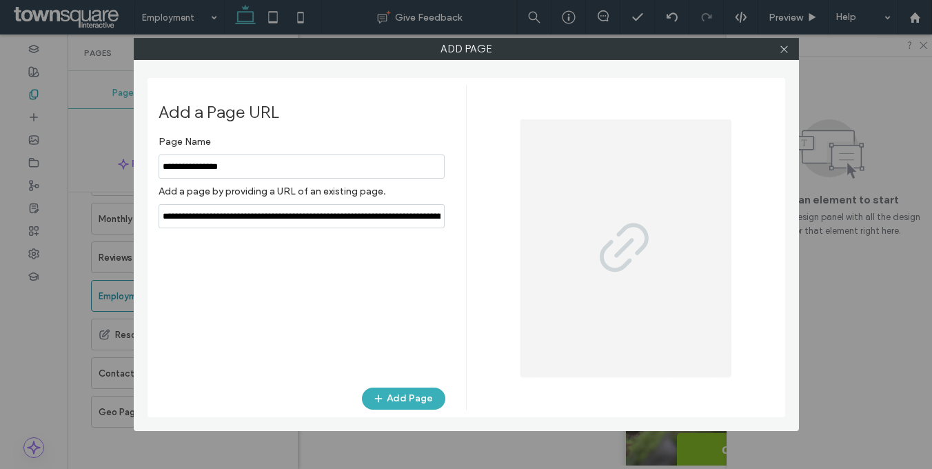
click at [254, 162] on input "notEmpty" at bounding box center [301, 166] width 286 height 24
click at [164, 161] on input "notEmpty" at bounding box center [301, 166] width 286 height 24
click at [387, 398] on span "button" at bounding box center [380, 398] width 14 height 21
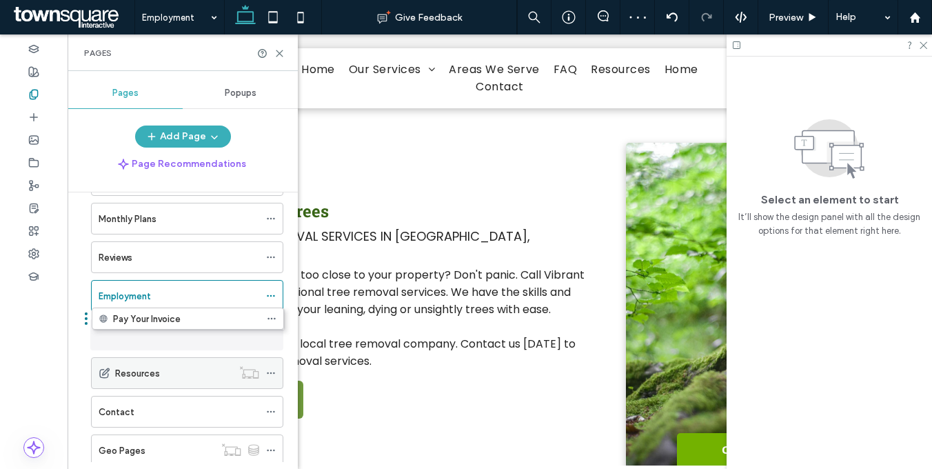
drag, startPoint x: 152, startPoint y: 448, endPoint x: 153, endPoint y: 320, distance: 127.5
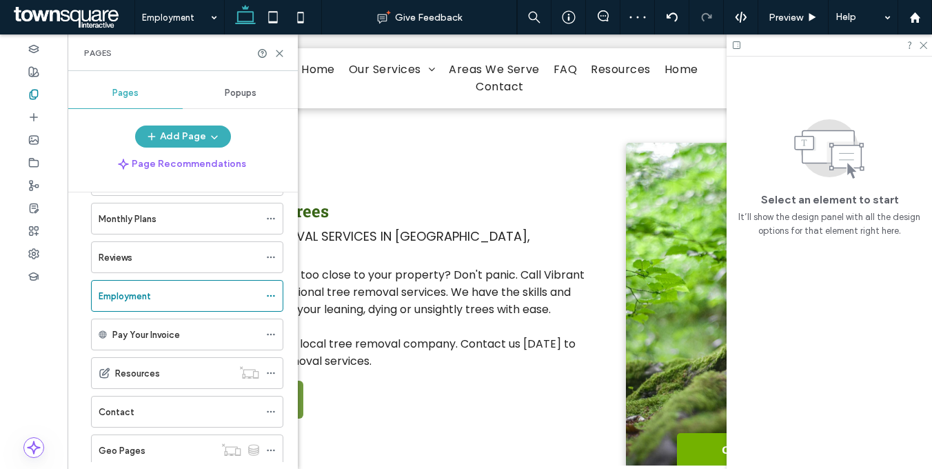
click at [268, 136] on div "Add Page" at bounding box center [183, 136] width 230 height 22
drag, startPoint x: 279, startPoint y: 50, endPoint x: 249, endPoint y: 46, distance: 29.8
click at [279, 50] on icon at bounding box center [279, 53] width 10 height 10
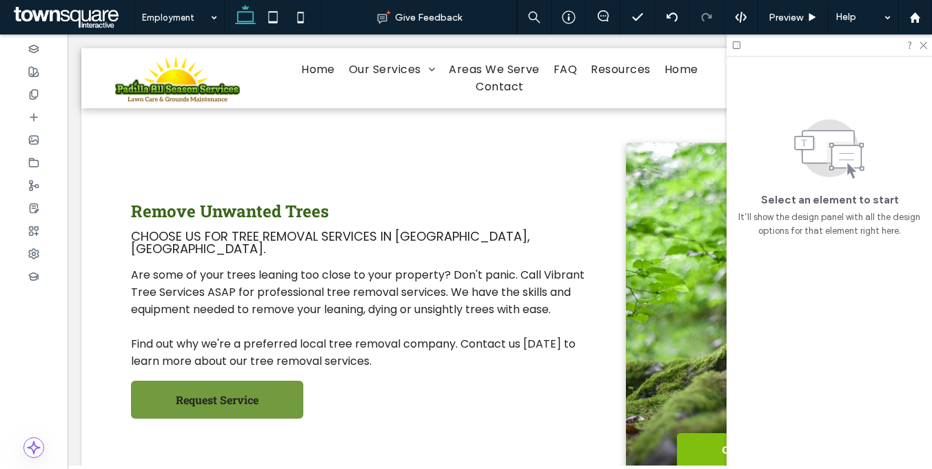
click at [688, 433] on link "Contact" at bounding box center [746, 449] width 138 height 32
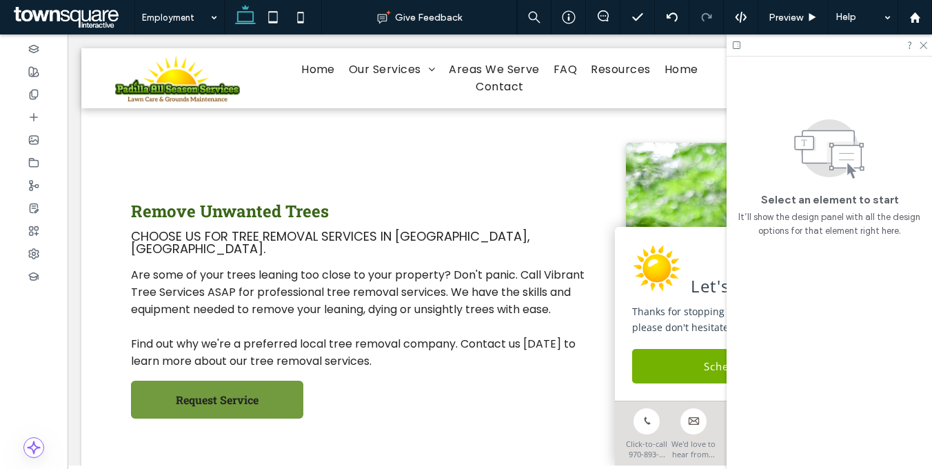
scroll to position [0, 205]
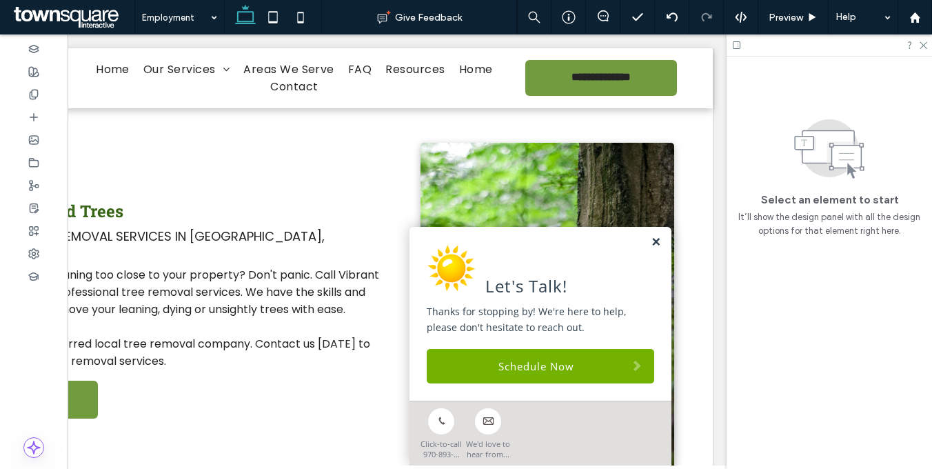
click at [650, 236] on link at bounding box center [655, 242] width 10 height 12
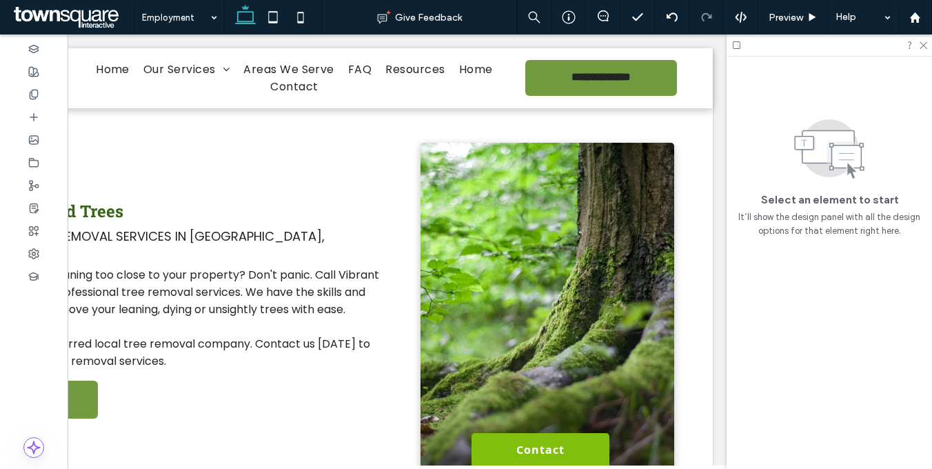
click at [553, 438] on link "Contact" at bounding box center [540, 449] width 138 height 32
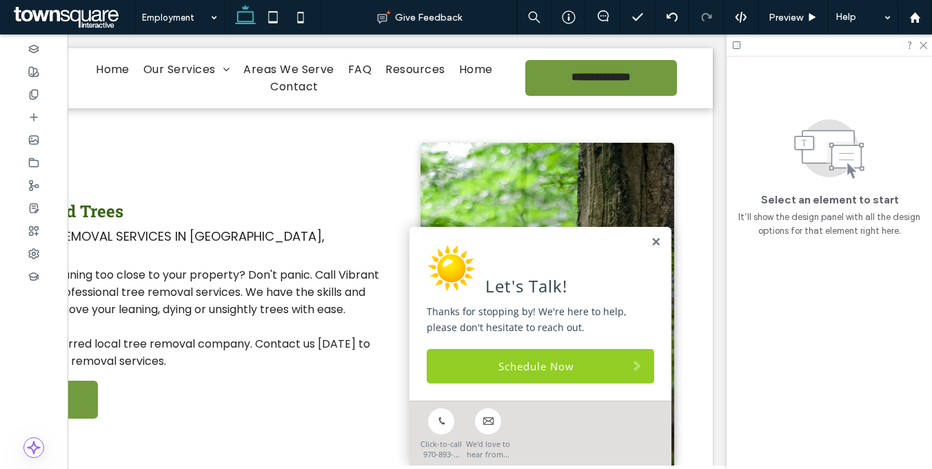
click at [555, 363] on link "Schedule Now" at bounding box center [539, 366] width 227 height 34
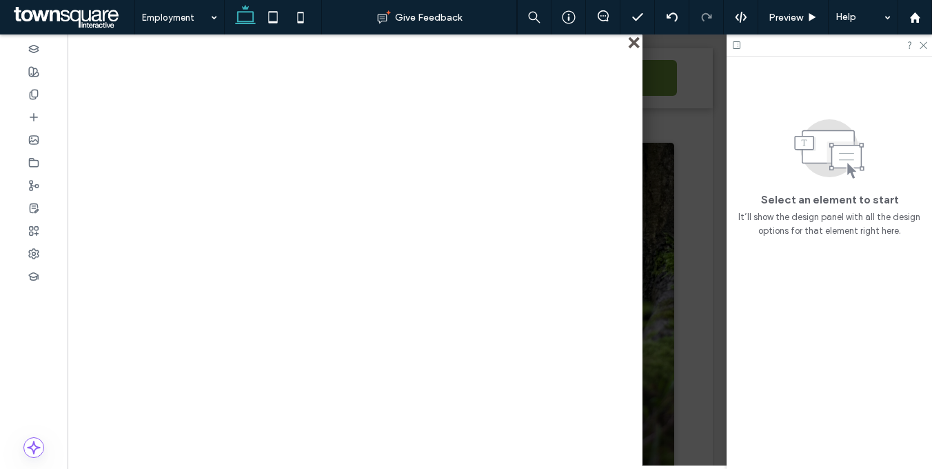
click at [637, 42] on div "close" at bounding box center [635, 44] width 10 height 10
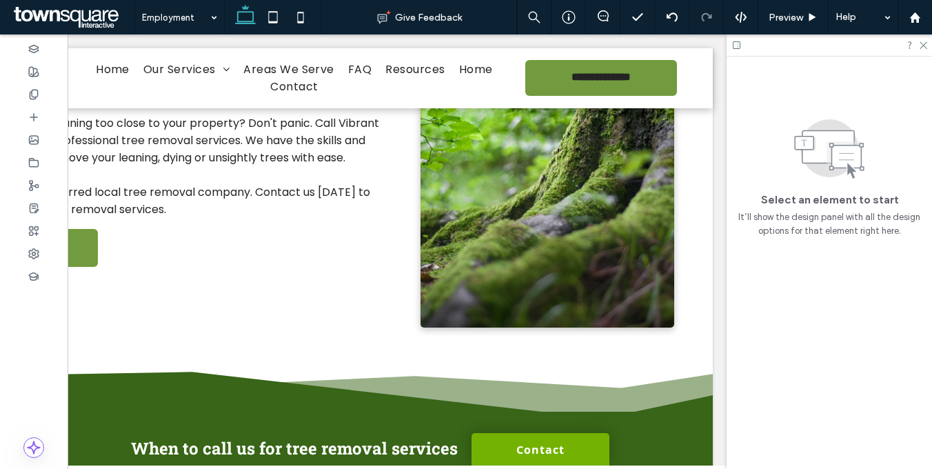
scroll to position [0, 0]
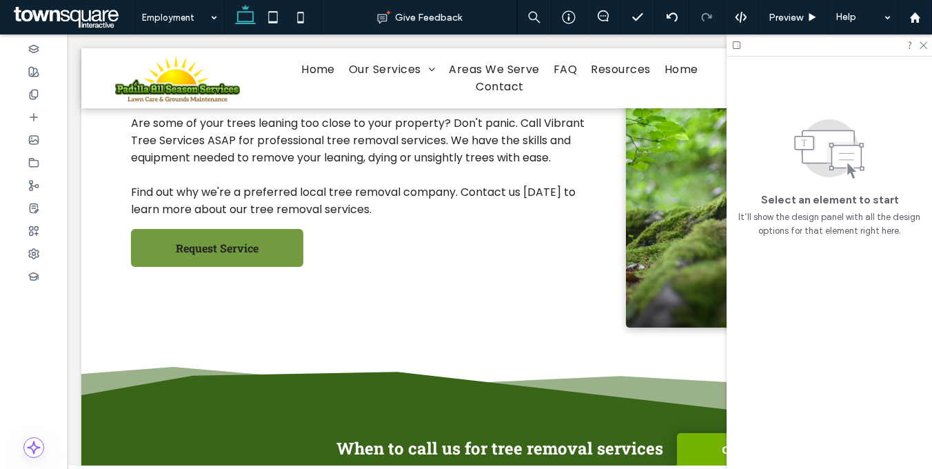
drag, startPoint x: 398, startPoint y: 462, endPoint x: 134, endPoint y: 261, distance: 332.0
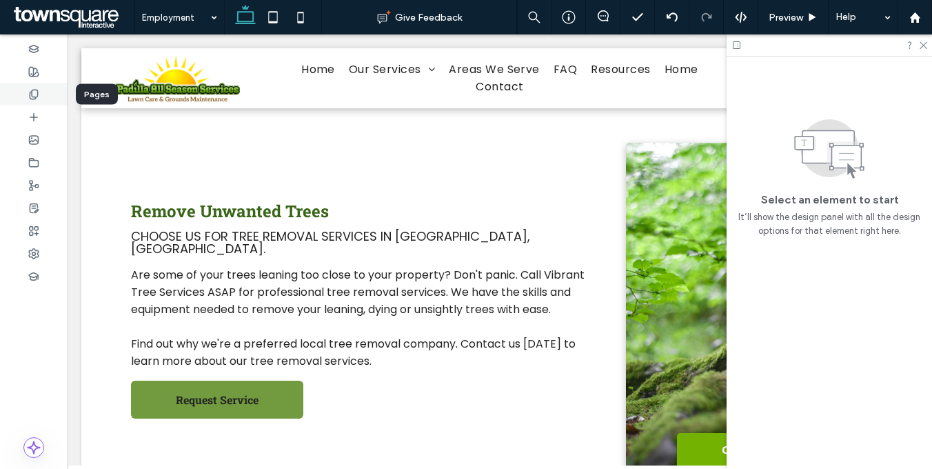
click at [43, 89] on div at bounding box center [34, 94] width 68 height 23
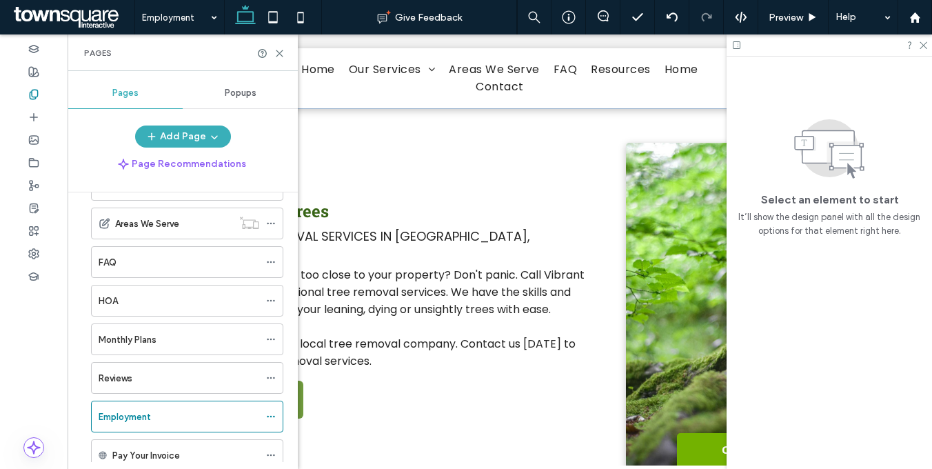
scroll to position [17, 0]
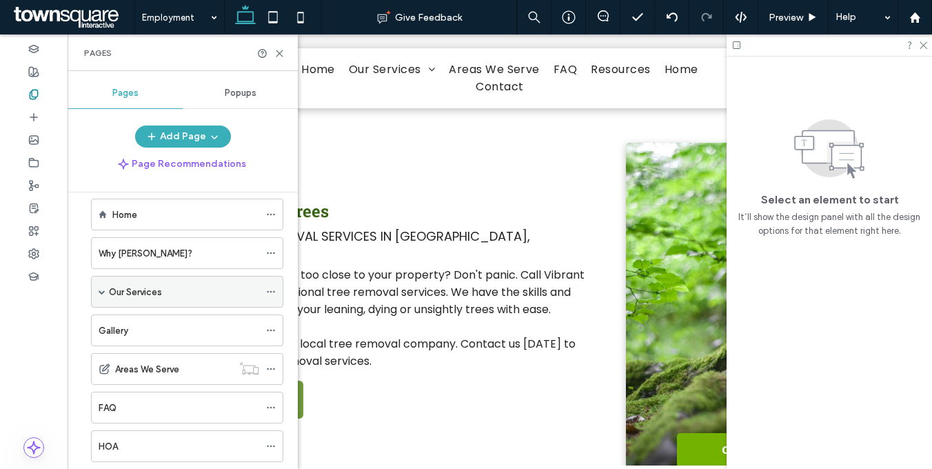
click at [103, 288] on span at bounding box center [102, 291] width 7 height 7
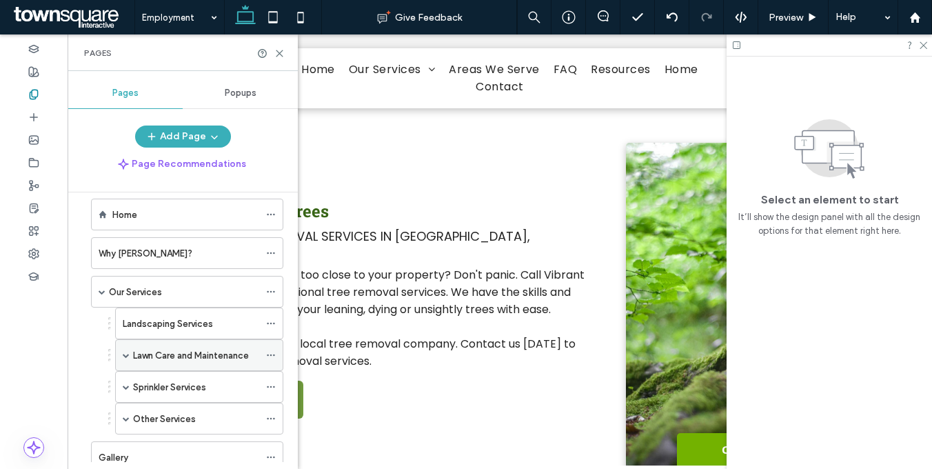
click at [270, 350] on icon at bounding box center [271, 355] width 10 height 10
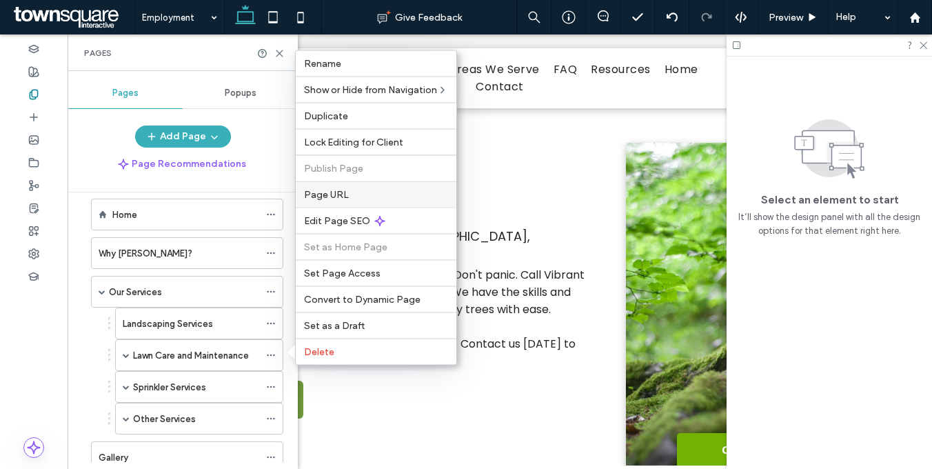
click at [339, 198] on span "Page URL" at bounding box center [326, 195] width 45 height 12
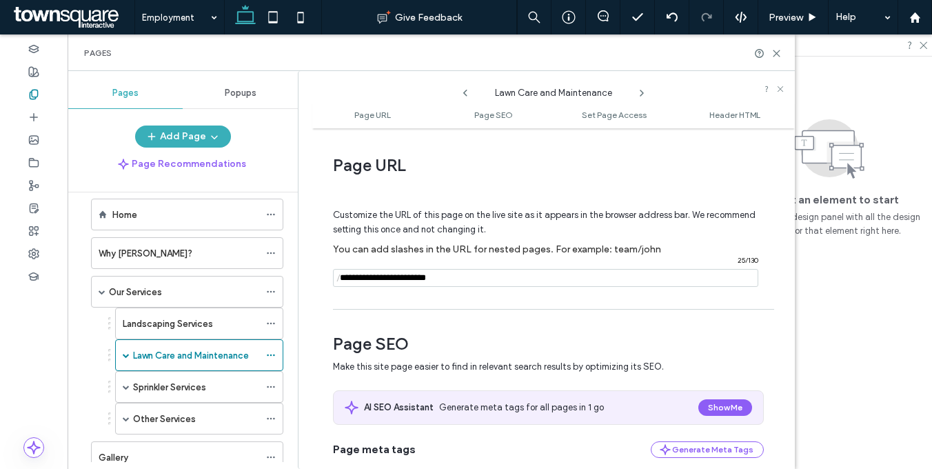
drag, startPoint x: 406, startPoint y: 280, endPoint x: 384, endPoint y: 279, distance: 22.1
click at [384, 279] on input "notEmpty" at bounding box center [545, 278] width 425 height 18
type input "**********"
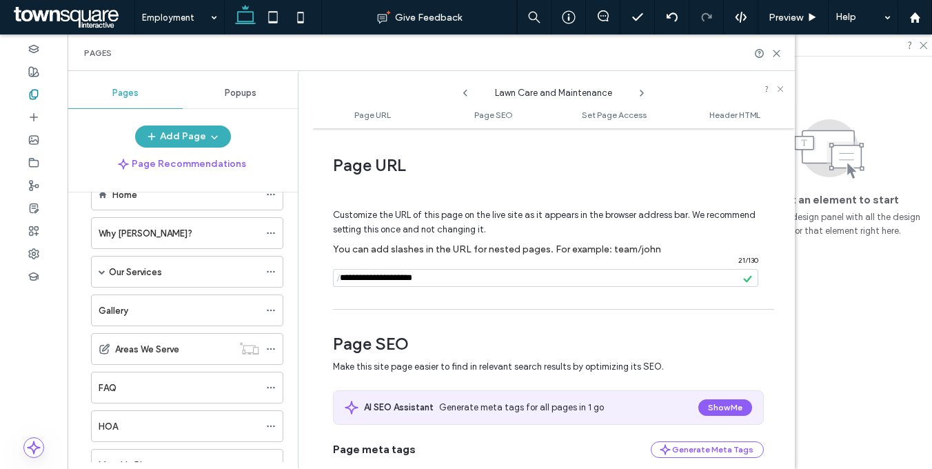
scroll to position [38, 0]
click at [271, 424] on icon at bounding box center [271, 425] width 10 height 10
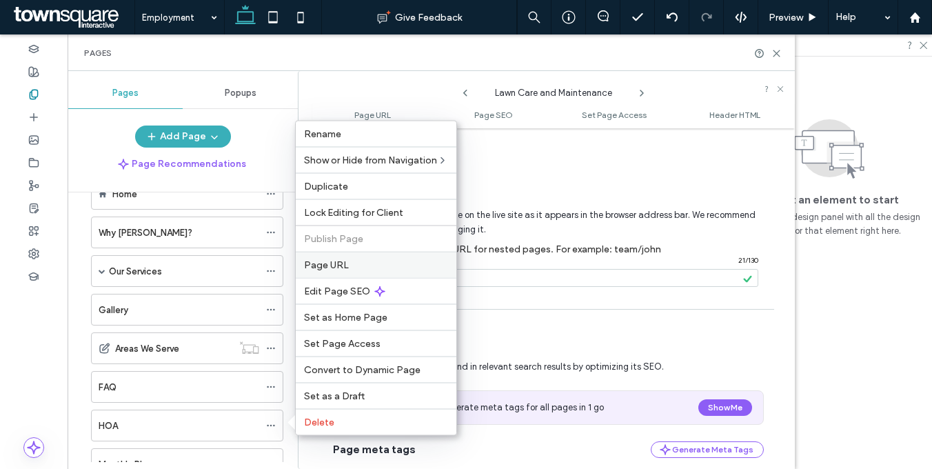
click at [356, 269] on label "Page URL" at bounding box center [376, 265] width 144 height 12
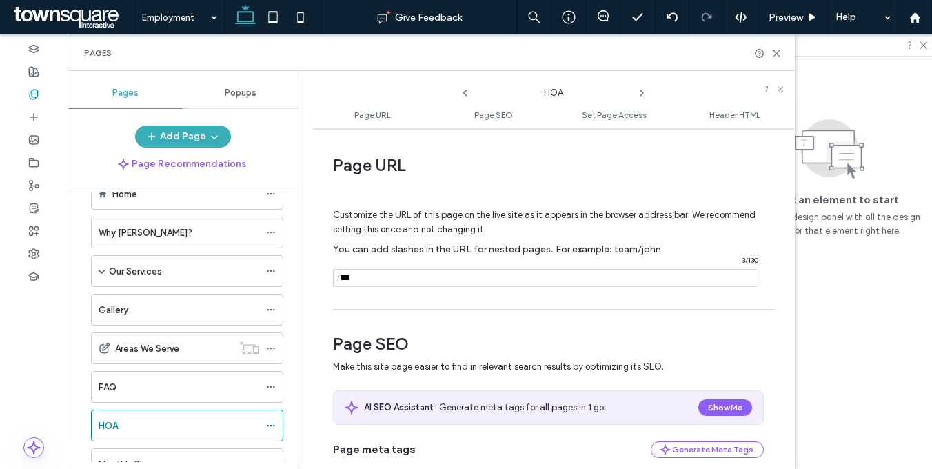
click at [430, 279] on input "notEmpty" at bounding box center [545, 278] width 425 height 18
paste input "**********"
drag, startPoint x: 497, startPoint y: 278, endPoint x: 289, endPoint y: 264, distance: 209.2
click at [289, 264] on div "Pages Popups Add Page Page Recommendations Home Why [PERSON_NAME]? Our Services…" at bounding box center [431, 270] width 727 height 398
click at [432, 276] on input "notEmpty" at bounding box center [545, 278] width 425 height 18
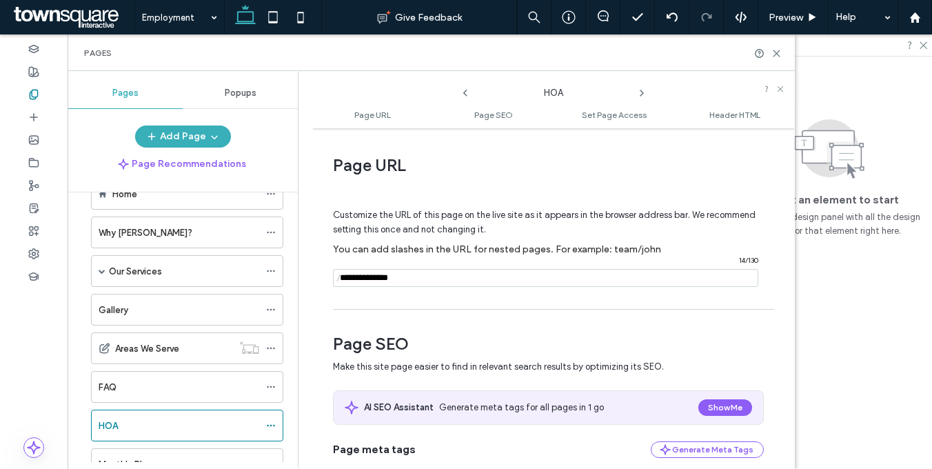
type input "**********"
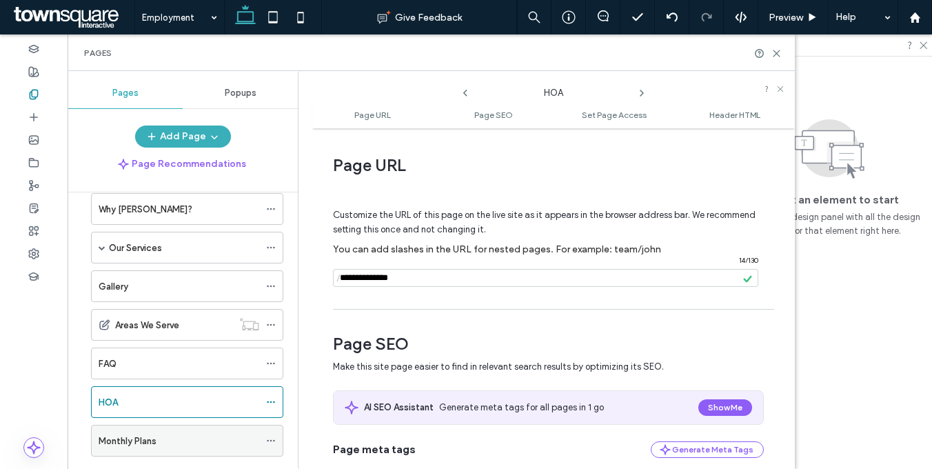
click at [271, 437] on icon at bounding box center [271, 440] width 10 height 10
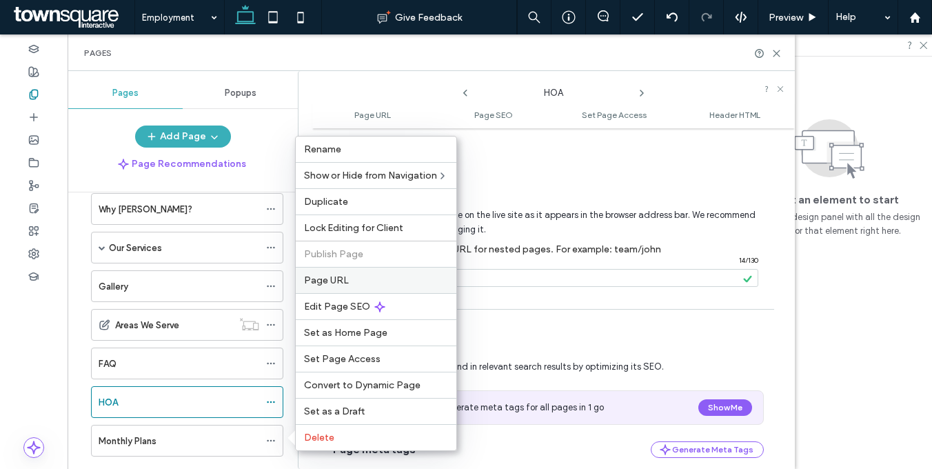
click at [344, 286] on div "Page URL" at bounding box center [376, 280] width 161 height 26
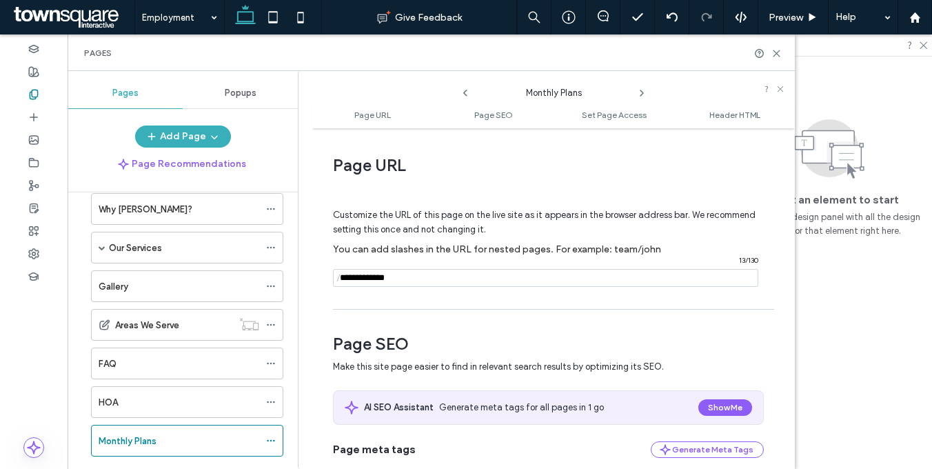
click at [456, 279] on input "notEmpty" at bounding box center [545, 278] width 425 height 18
paste input "**********"
drag, startPoint x: 496, startPoint y: 278, endPoint x: 279, endPoint y: 267, distance: 217.3
click at [279, 267] on div "Pages Popups Add Page Page Recommendations Home Why [PERSON_NAME]? Our Services…" at bounding box center [431, 270] width 727 height 398
click at [524, 281] on input "notEmpty" at bounding box center [545, 278] width 425 height 18
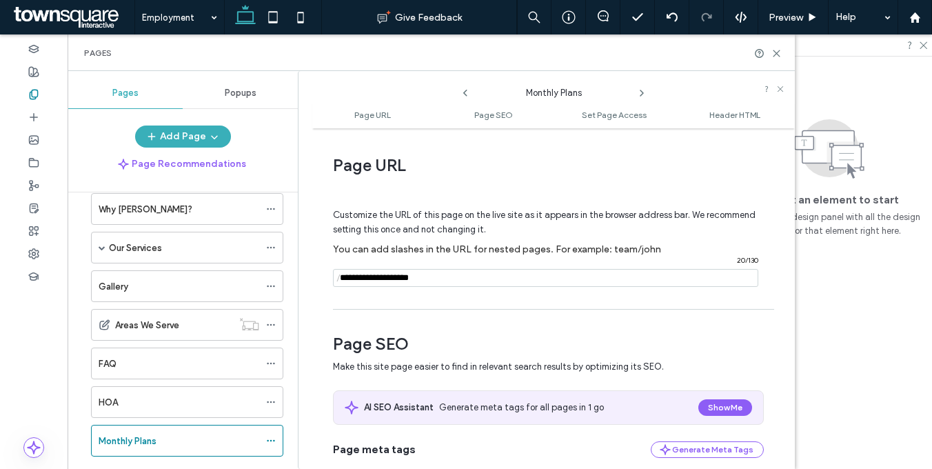
type input "**********"
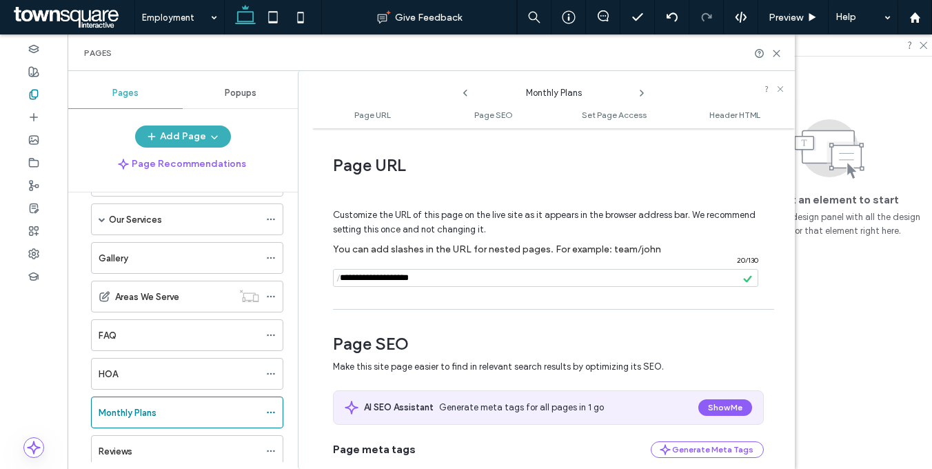
scroll to position [322, 0]
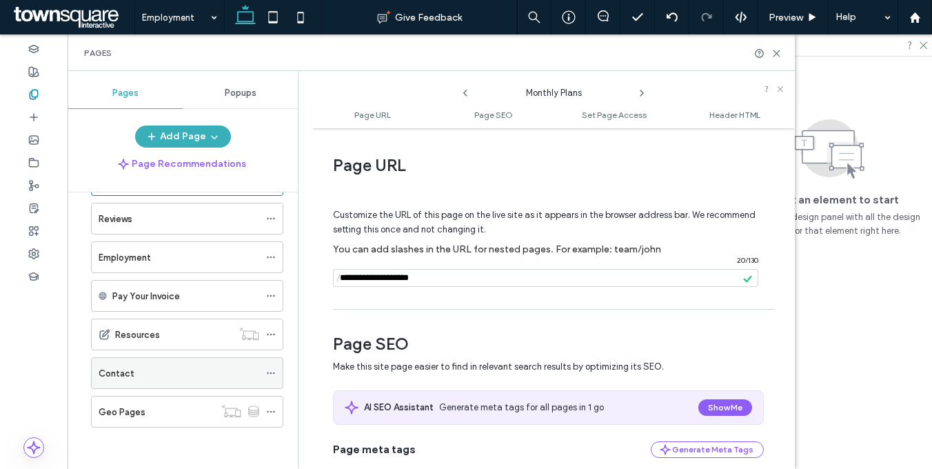
click at [269, 370] on icon at bounding box center [271, 373] width 10 height 10
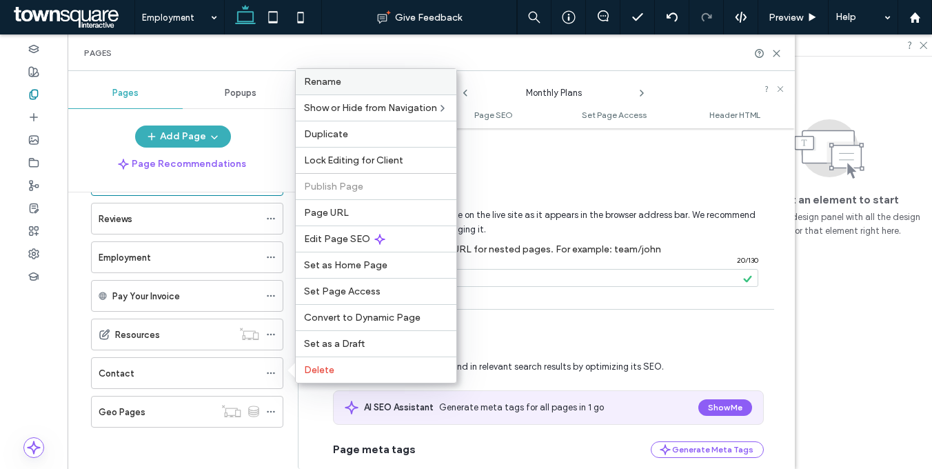
click at [342, 77] on label "Rename" at bounding box center [376, 82] width 144 height 12
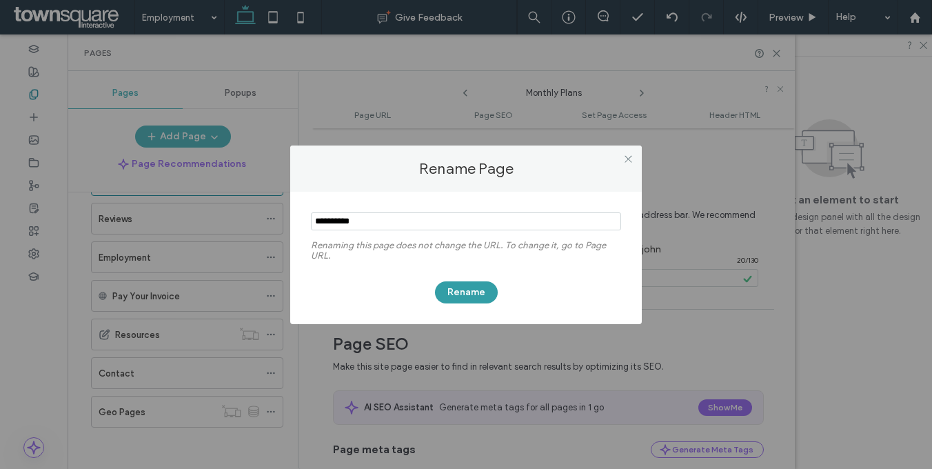
type input "**********"
click at [464, 296] on button "Rename" at bounding box center [466, 292] width 63 height 22
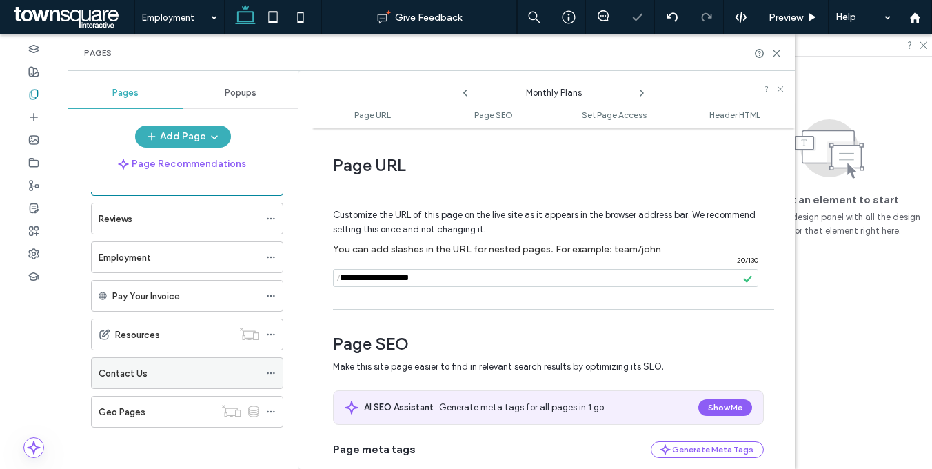
click at [268, 369] on icon at bounding box center [271, 373] width 10 height 10
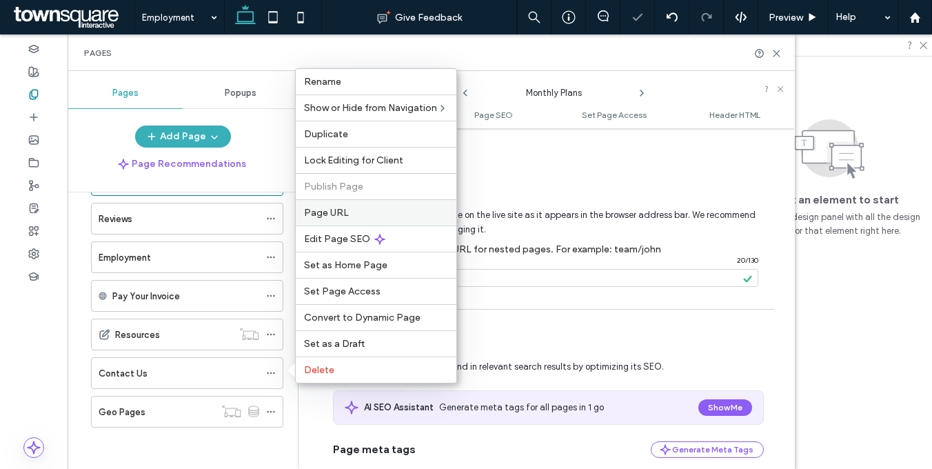
click at [329, 210] on span "Page URL" at bounding box center [326, 213] width 45 height 12
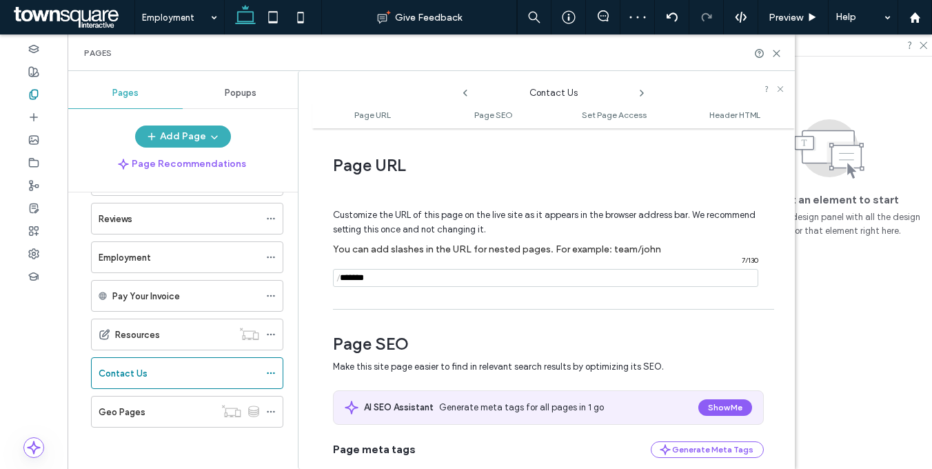
click at [460, 283] on input "notEmpty" at bounding box center [545, 278] width 425 height 18
type input "**********"
click at [185, 451] on div "Home Why [PERSON_NAME]? Our Services Landscaping Services Lawn Care and Mainten…" at bounding box center [183, 173] width 199 height 573
click at [165, 445] on div "Home Why [PERSON_NAME]? Our Services Landscaping Services Lawn Care and Mainten…" at bounding box center [183, 173] width 199 height 573
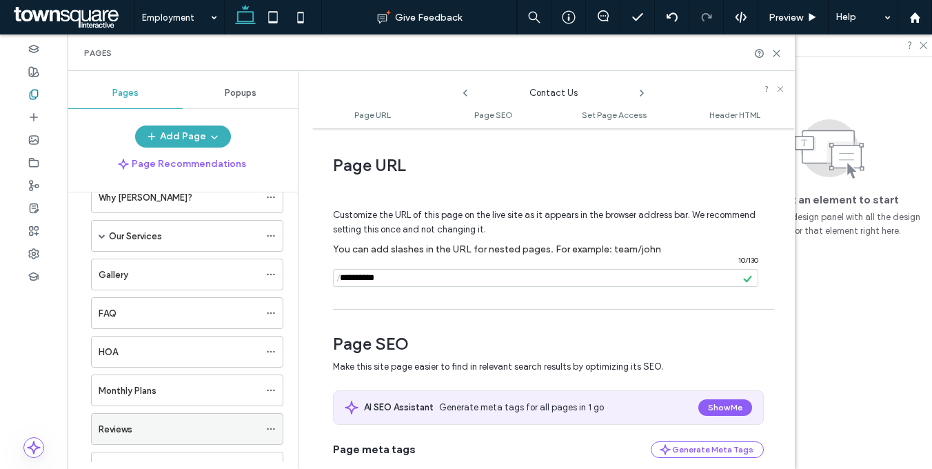
scroll to position [0, 0]
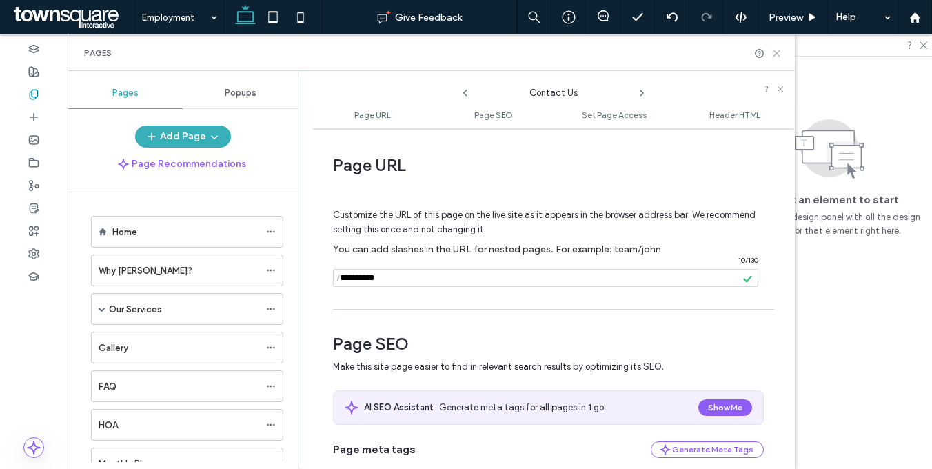
click at [776, 50] on icon at bounding box center [776, 53] width 10 height 10
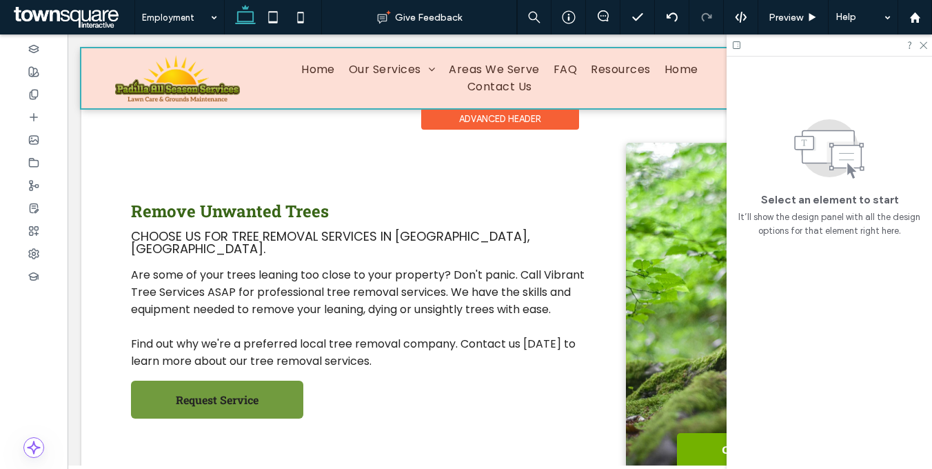
click at [482, 79] on div at bounding box center [499, 78] width 836 height 60
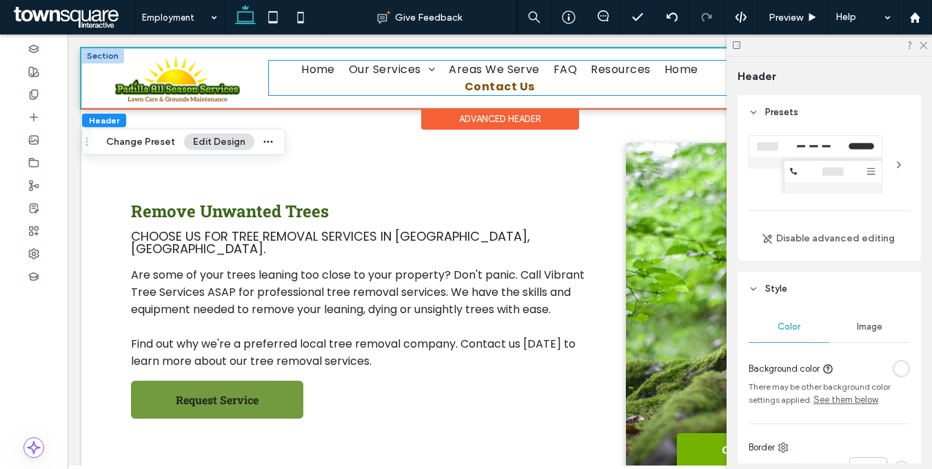
click at [476, 79] on span "Contact Us" at bounding box center [499, 86] width 70 height 17
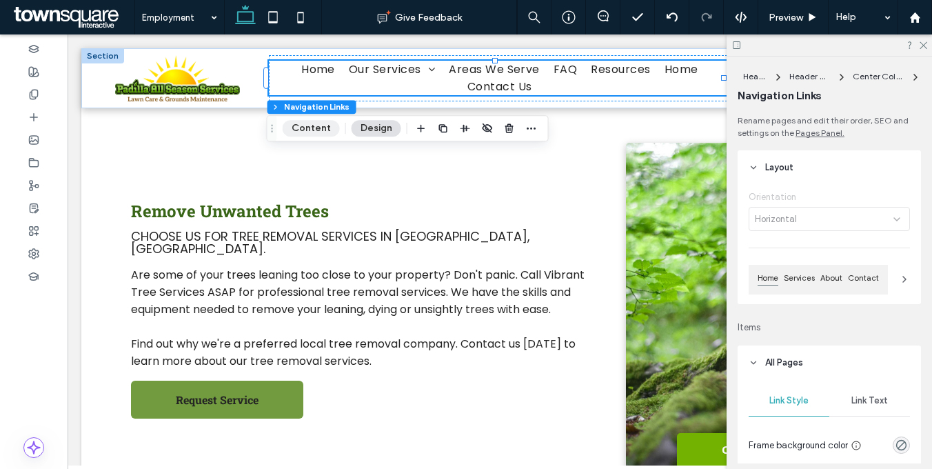
click at [304, 125] on button "Content" at bounding box center [310, 128] width 57 height 17
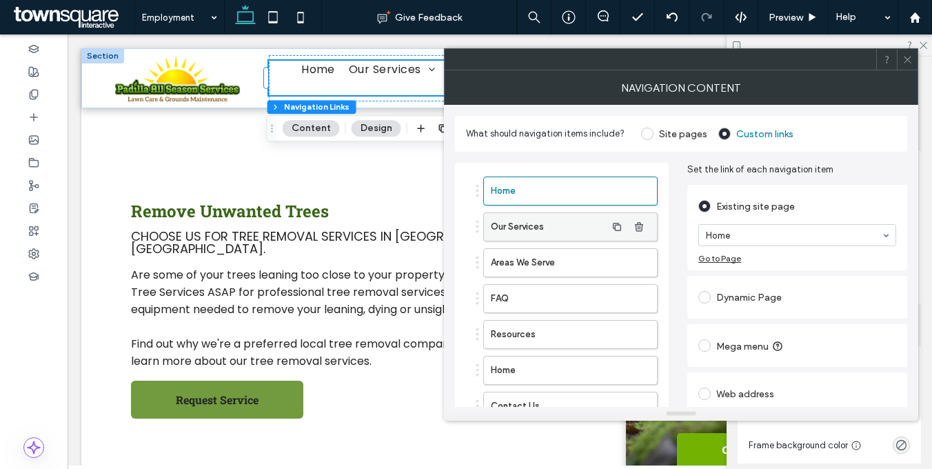
click at [531, 223] on label "Our Services" at bounding box center [548, 227] width 115 height 28
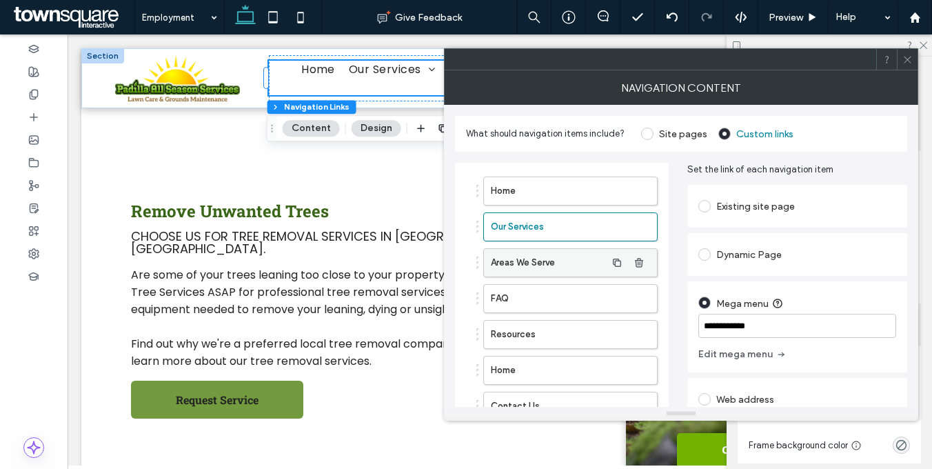
click at [538, 268] on label "Areas We Serve" at bounding box center [548, 263] width 115 height 28
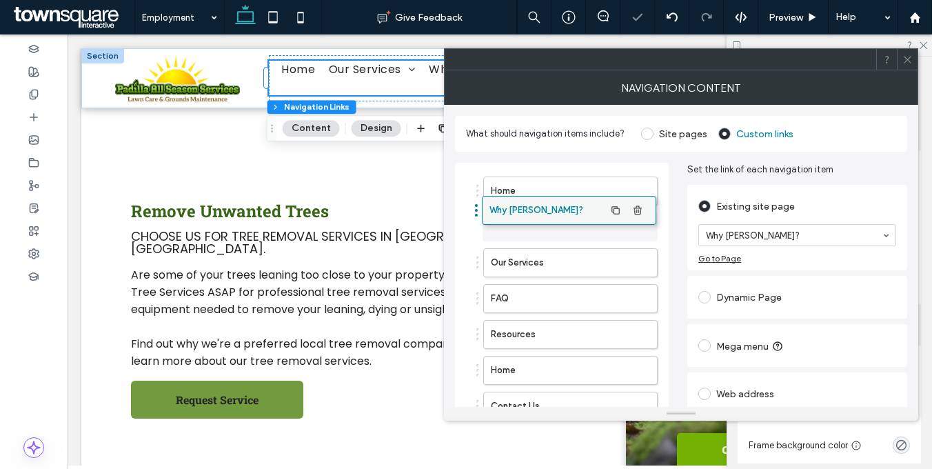
drag, startPoint x: 516, startPoint y: 267, endPoint x: 514, endPoint y: 214, distance: 53.1
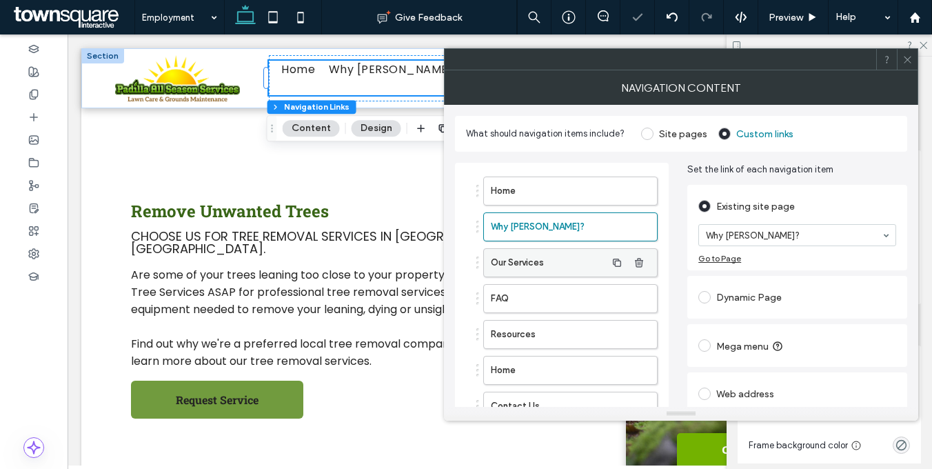
click at [532, 260] on label "Our Services" at bounding box center [548, 263] width 115 height 28
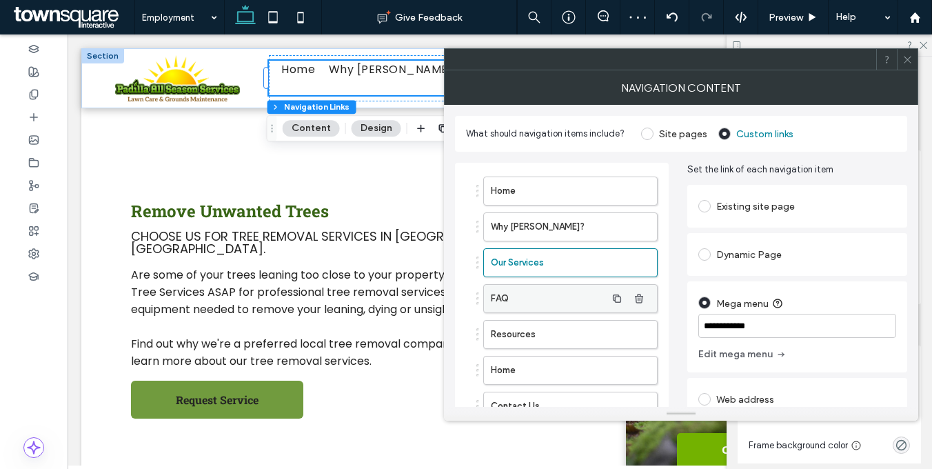
click at [566, 302] on label "FAQ" at bounding box center [548, 299] width 115 height 28
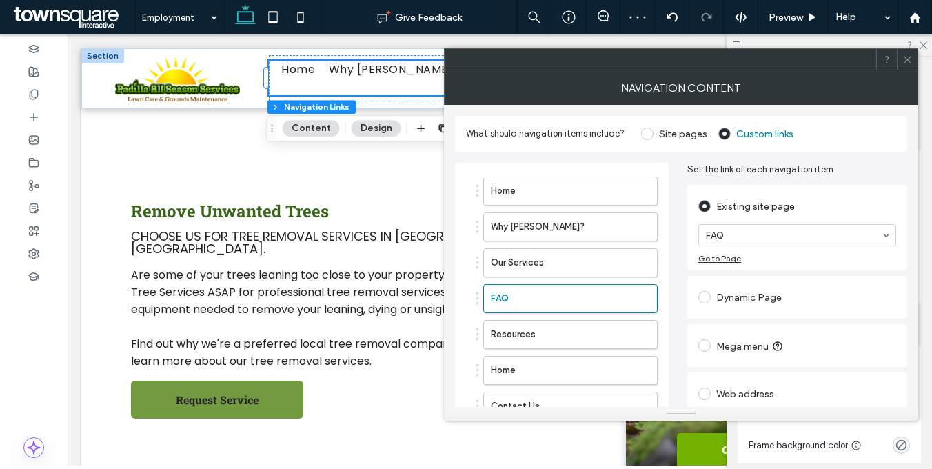
click at [753, 224] on div "FAQ" at bounding box center [797, 235] width 198 height 22
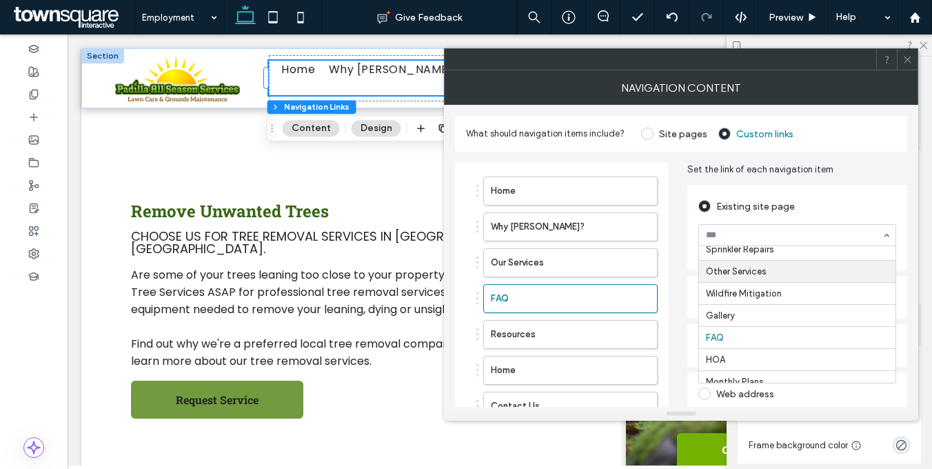
scroll to position [229, 0]
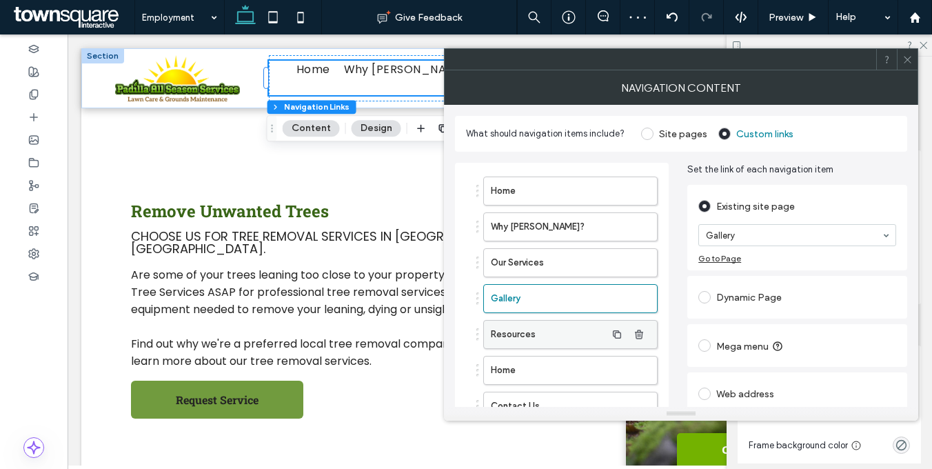
click at [539, 333] on label "Resources" at bounding box center [548, 334] width 115 height 28
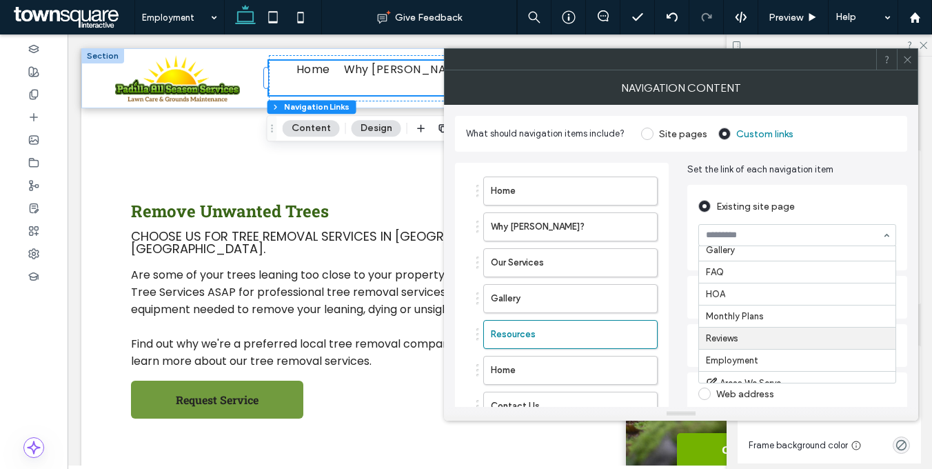
scroll to position [267, 0]
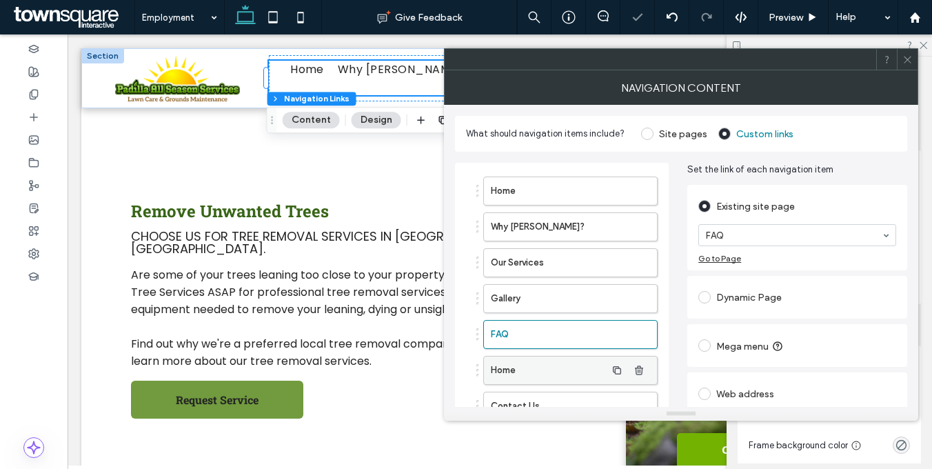
click at [548, 378] on label "Home" at bounding box center [548, 370] width 115 height 28
drag, startPoint x: 745, startPoint y: 231, endPoint x: 752, endPoint y: 240, distance: 11.9
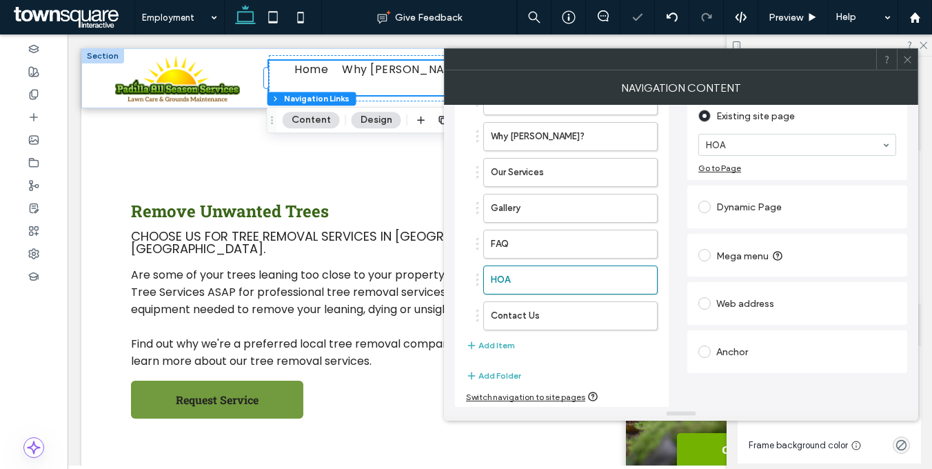
scroll to position [92, 0]
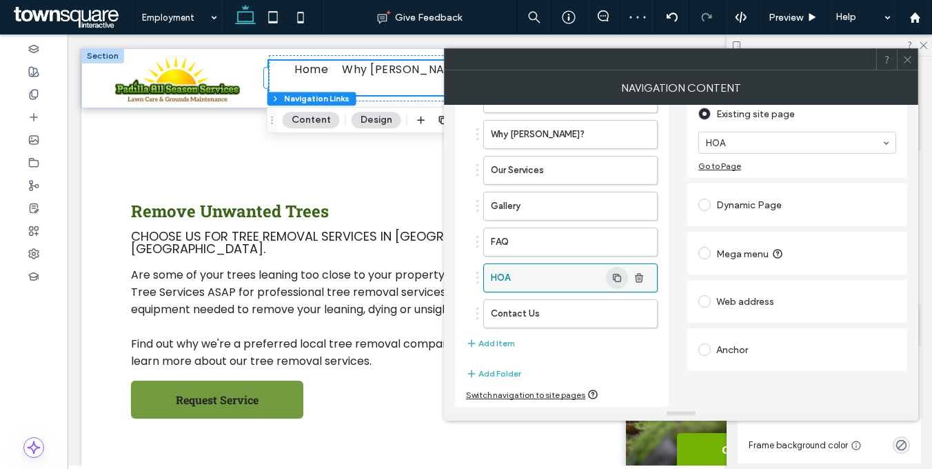
click at [617, 276] on use "button" at bounding box center [617, 278] width 8 height 8
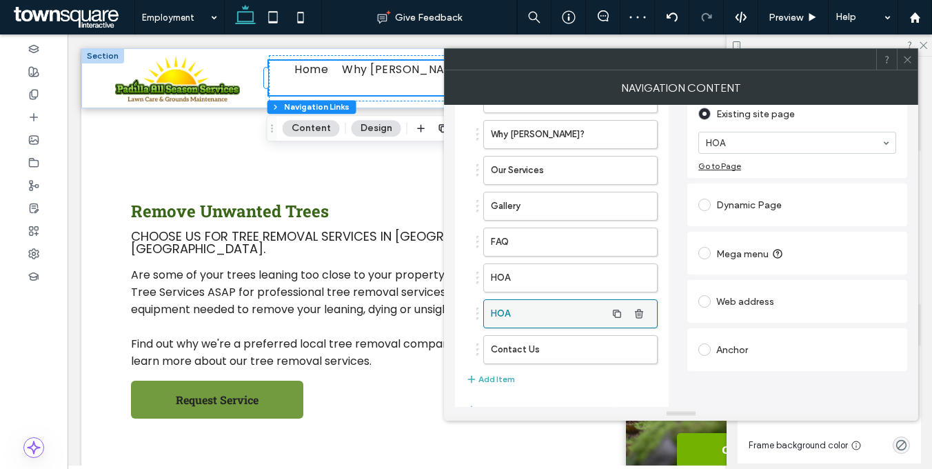
click at [564, 311] on label "HOA" at bounding box center [548, 314] width 115 height 28
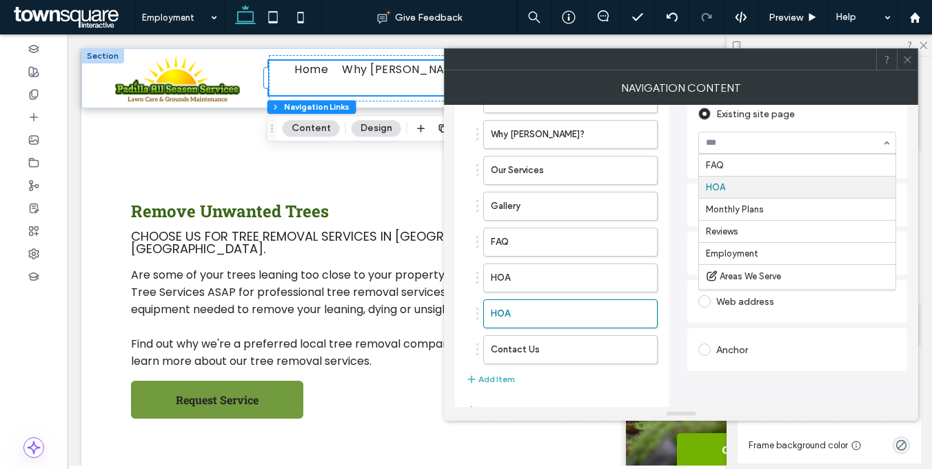
scroll to position [307, 0]
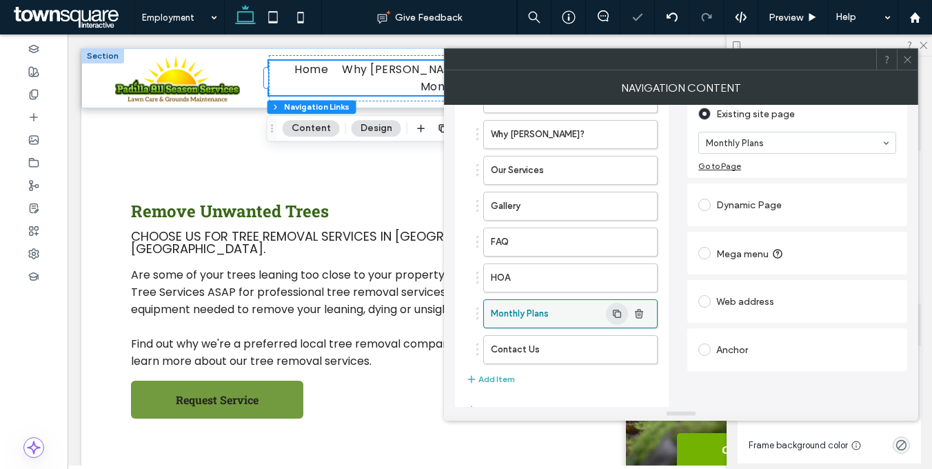
click at [619, 314] on icon "button" at bounding box center [616, 313] width 11 height 11
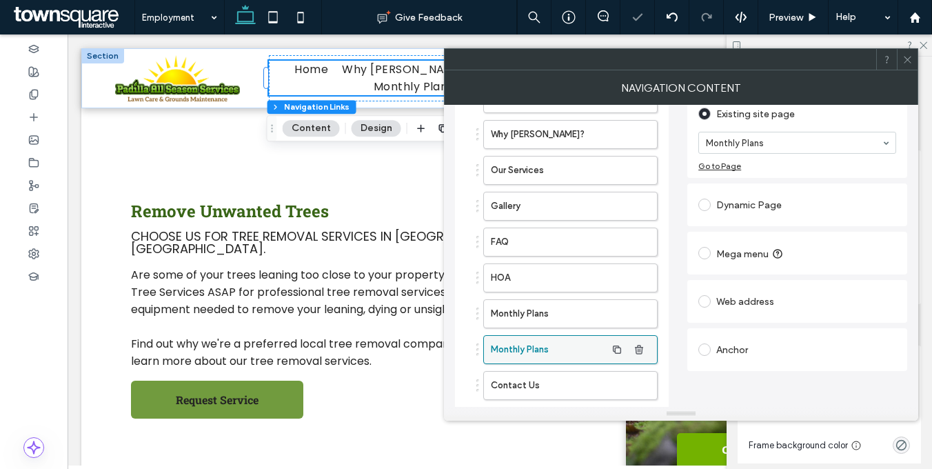
click at [542, 347] on label "Monthly Plans" at bounding box center [548, 350] width 115 height 28
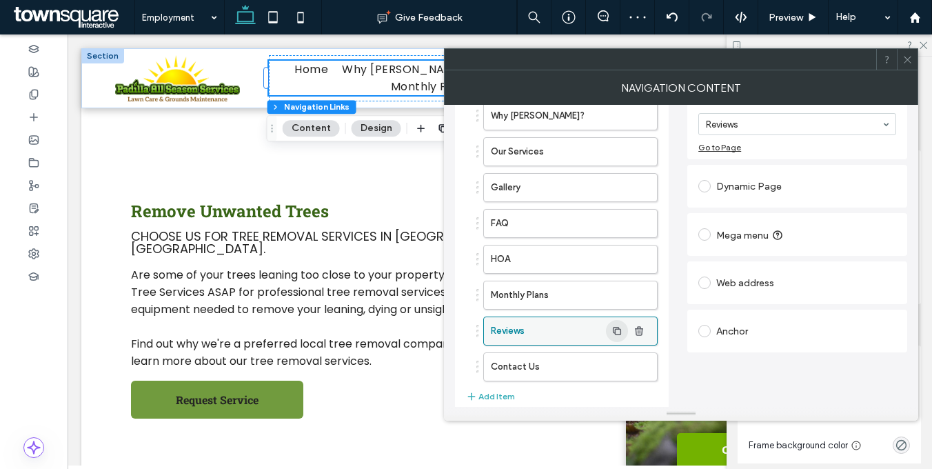
click at [617, 331] on icon "button" at bounding box center [616, 330] width 11 height 11
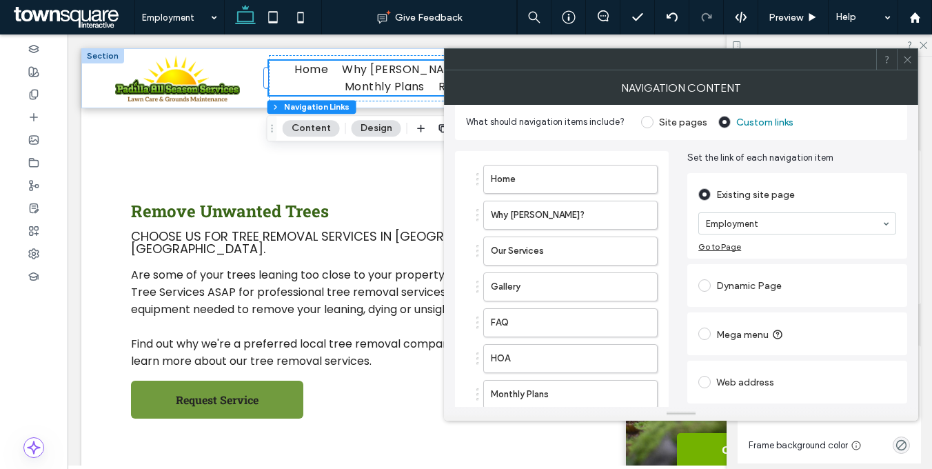
scroll to position [26, 0]
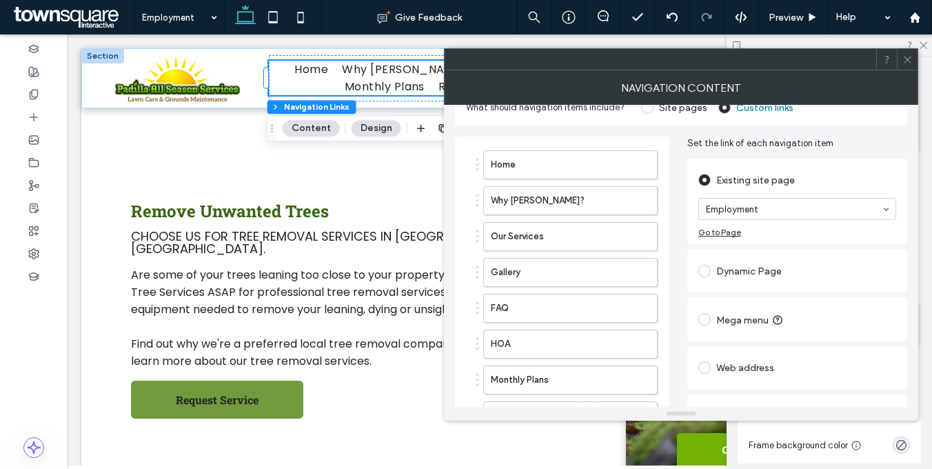
click at [763, 204] on input at bounding box center [794, 209] width 176 height 10
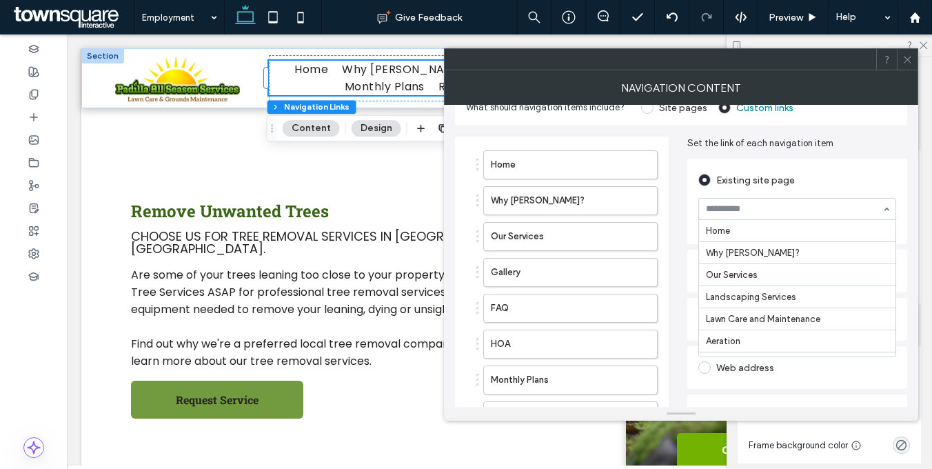
scroll to position [368, 0]
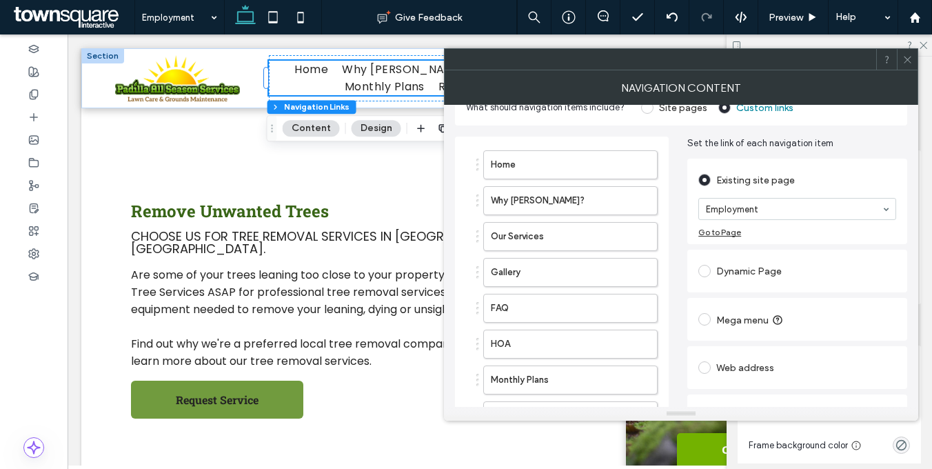
click at [846, 144] on span "Set the link of each navigation item" at bounding box center [797, 143] width 220 height 14
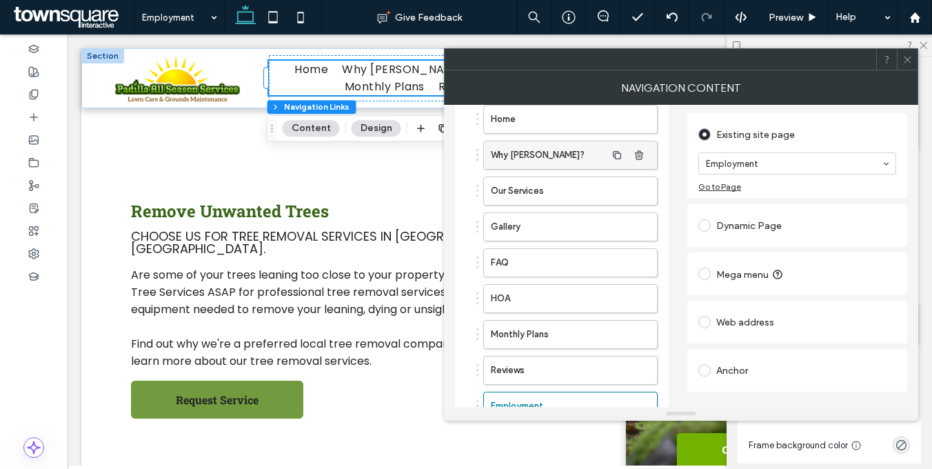
scroll to position [0, 0]
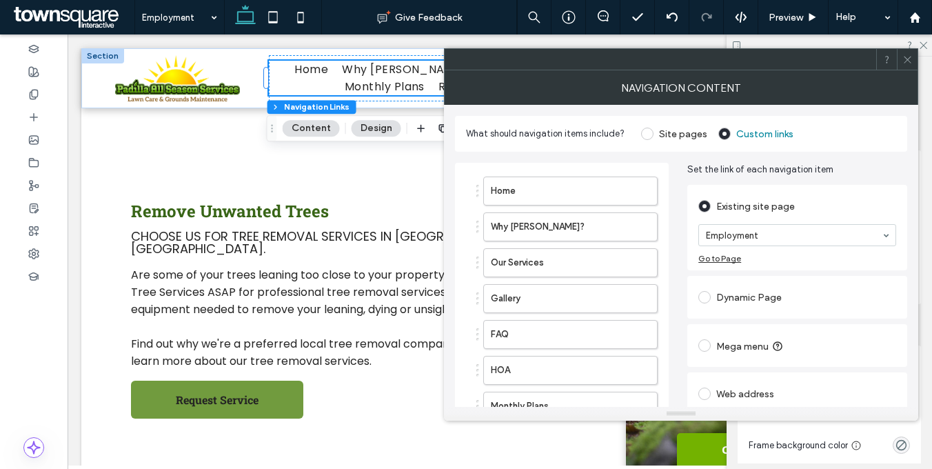
click at [909, 57] on icon at bounding box center [907, 59] width 10 height 10
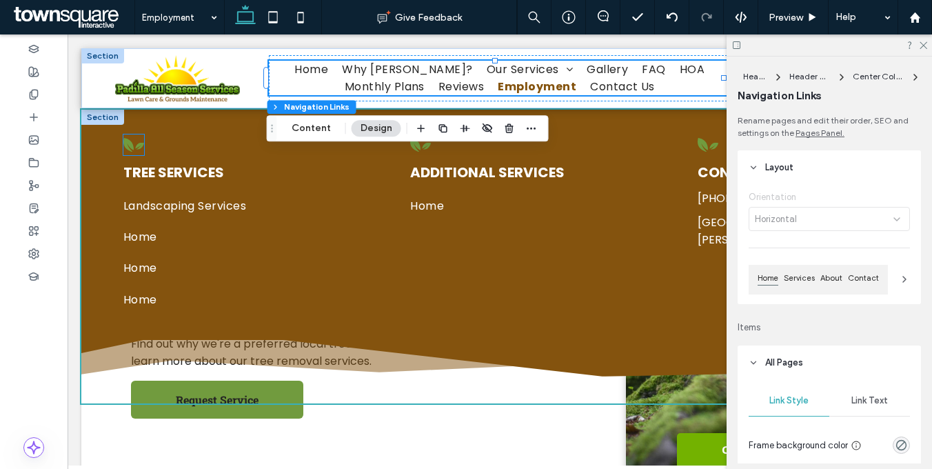
click at [134, 143] on icon at bounding box center [133, 144] width 21 height 21
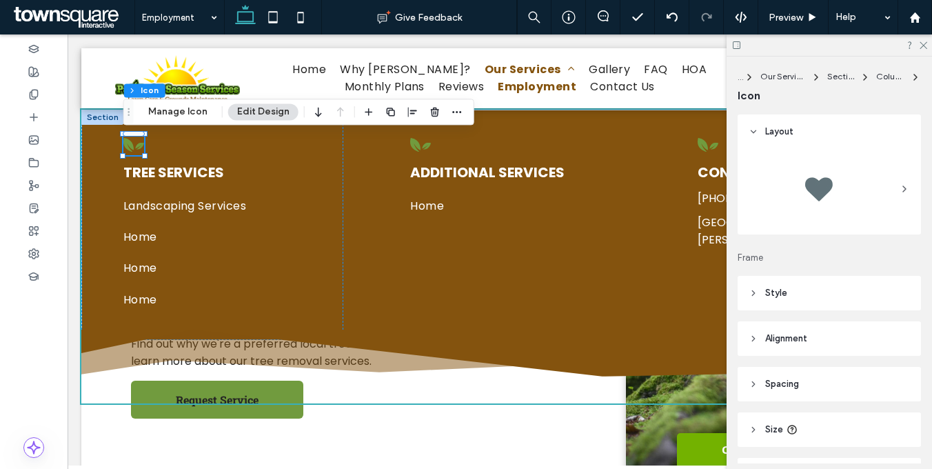
click at [859, 297] on header "Style" at bounding box center [828, 293] width 183 height 34
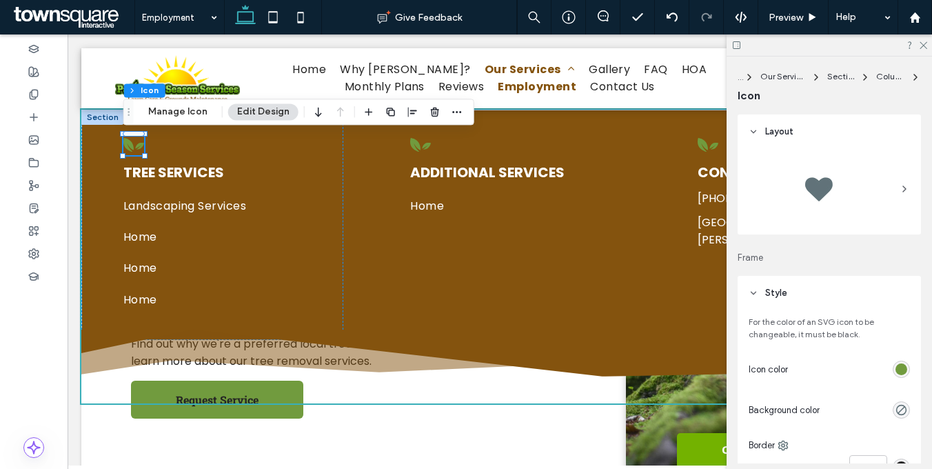
click at [896, 369] on div "rgb(113, 155, 62)" at bounding box center [901, 369] width 12 height 12
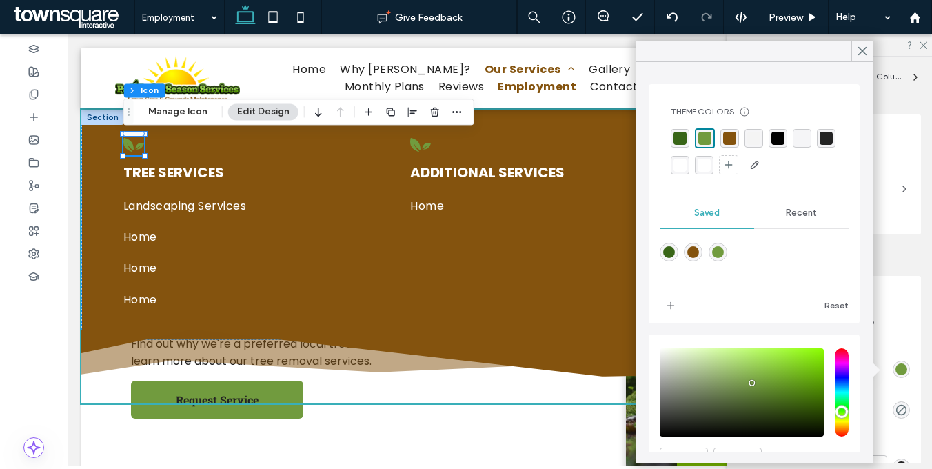
click at [686, 168] on div "rgba(255, 255, 255, 1)" at bounding box center [679, 164] width 13 height 13
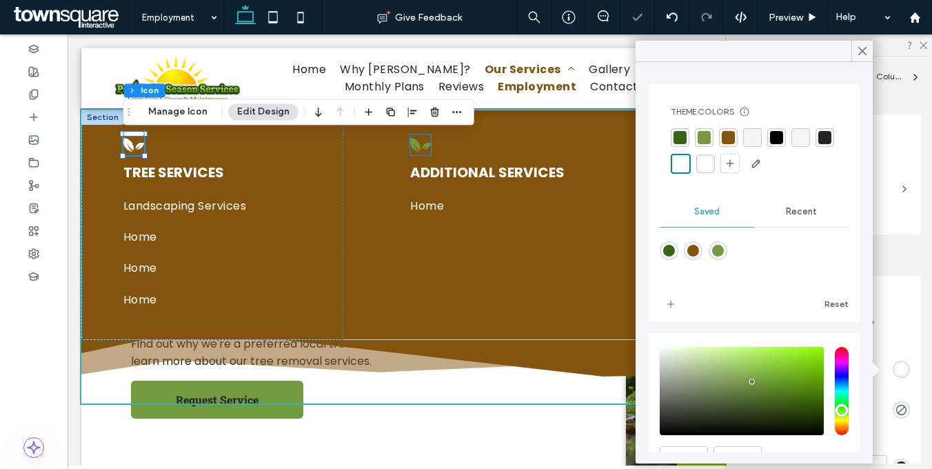
click at [420, 148] on icon at bounding box center [420, 144] width 21 height 21
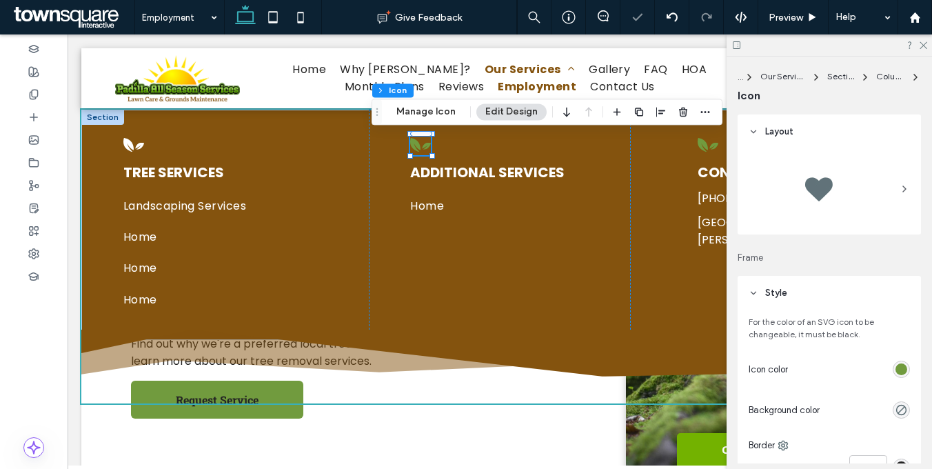
click at [896, 369] on div "rgb(113, 155, 62)" at bounding box center [901, 369] width 12 height 12
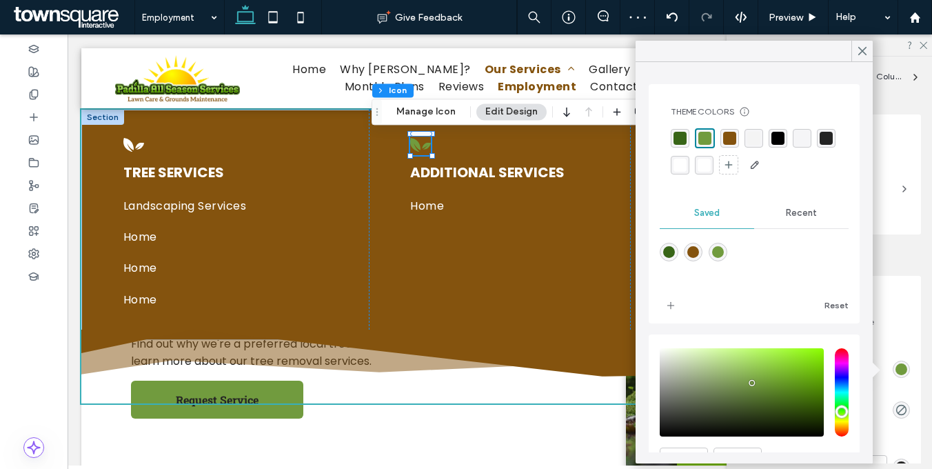
click at [686, 163] on div "rgba(255, 255, 255, 1)" at bounding box center [679, 164] width 13 height 13
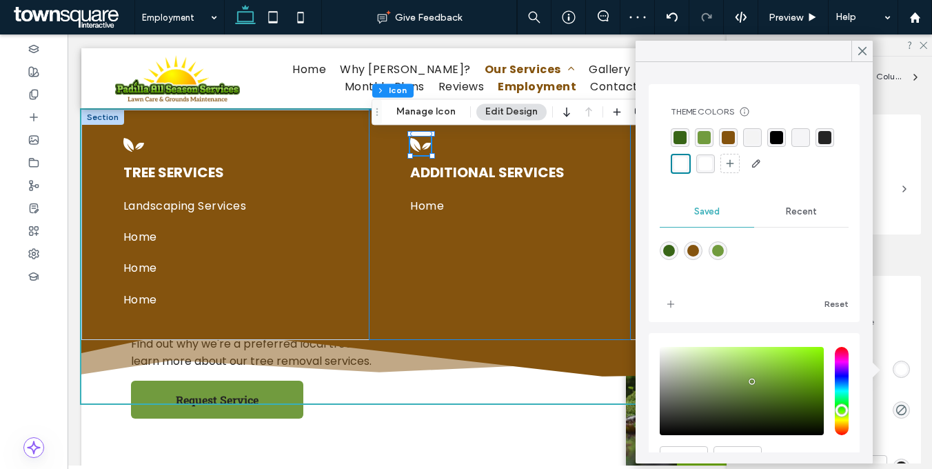
click at [487, 228] on div "Additional Services Home" at bounding box center [500, 225] width 262 height 230
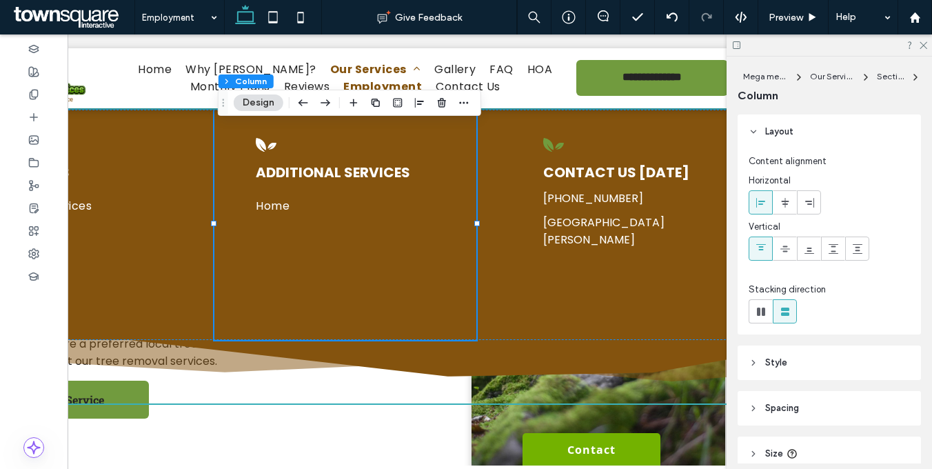
scroll to position [0, 156]
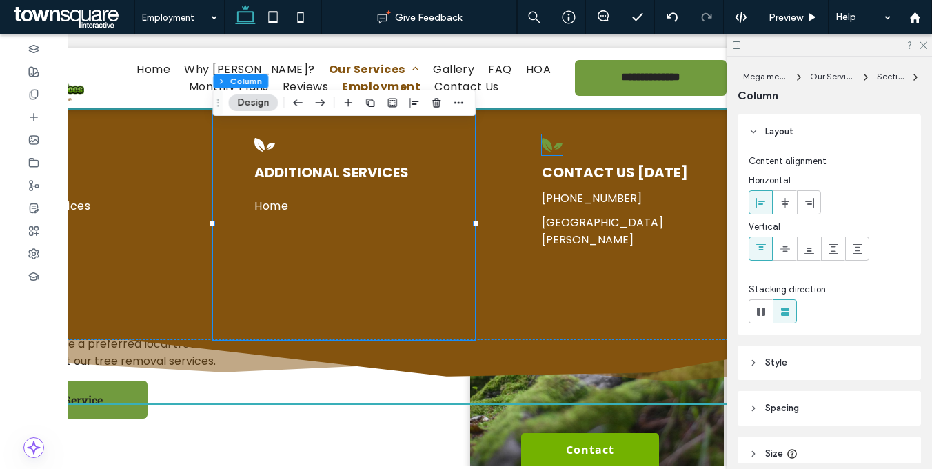
click at [546, 143] on icon at bounding box center [547, 145] width 10 height 14
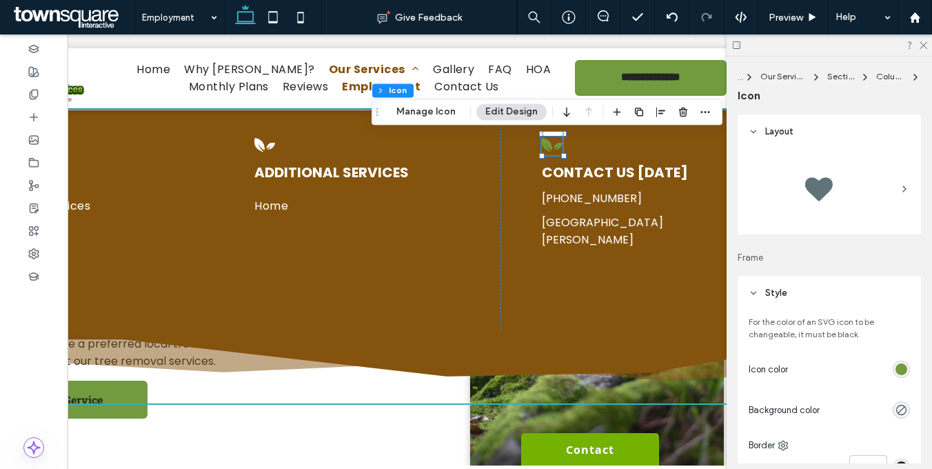
click at [895, 366] on div "rgb(113, 155, 62)" at bounding box center [901, 369] width 12 height 12
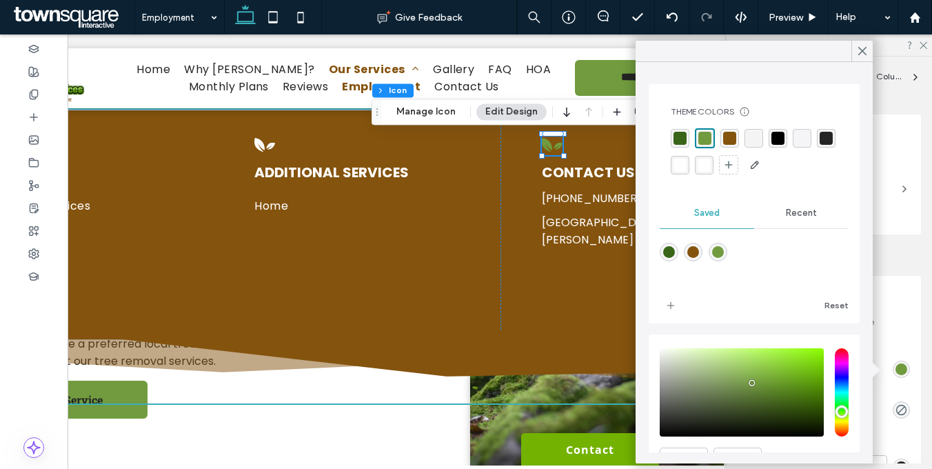
click at [686, 161] on div "rgba(255, 255, 255, 1)" at bounding box center [679, 164] width 13 height 13
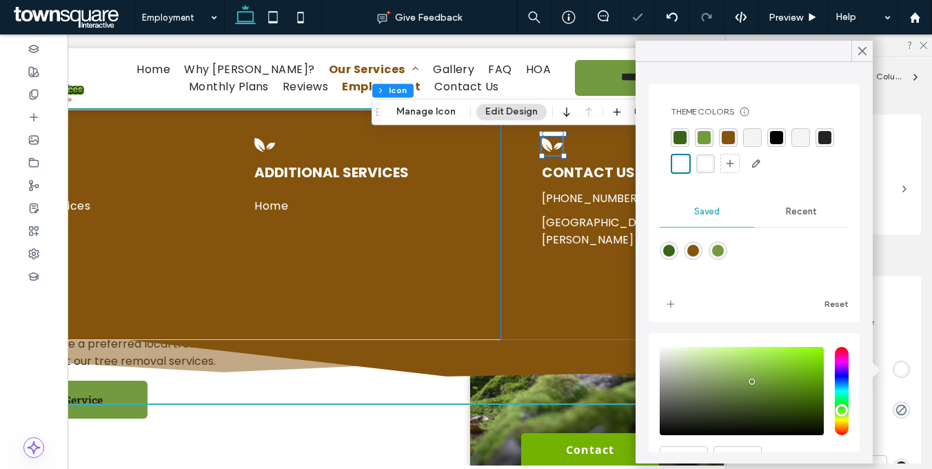
click at [547, 265] on div "Contact Us [DATE] [PHONE_NUMBER] [GEOGRAPHIC_DATA][PERSON_NAME]" at bounding box center [631, 225] width 262 height 230
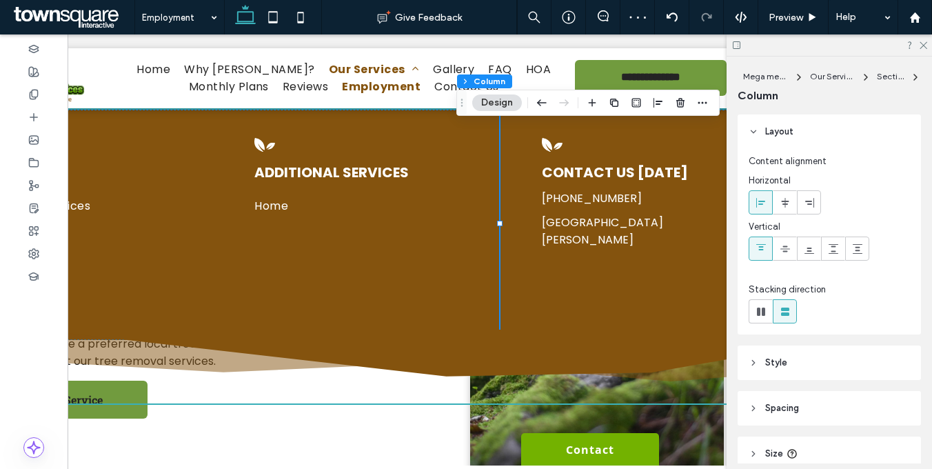
scroll to position [0, 0]
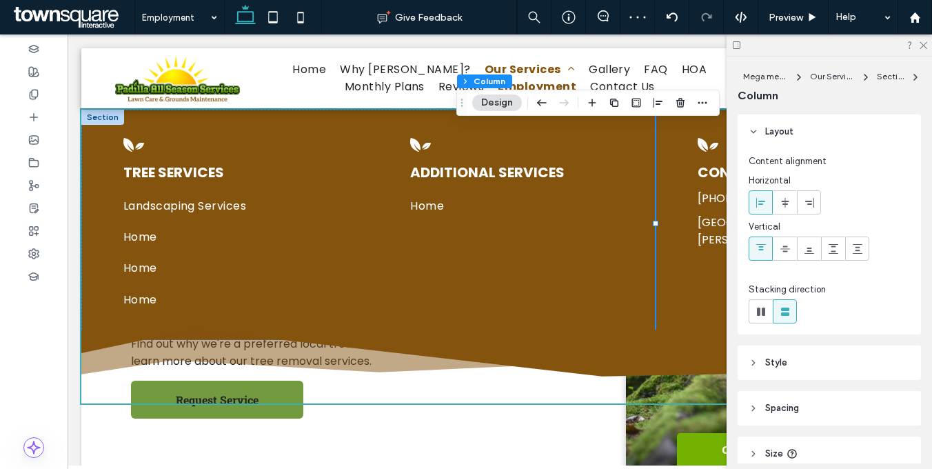
drag, startPoint x: 451, startPoint y: 462, endPoint x: 204, endPoint y: 407, distance: 252.7
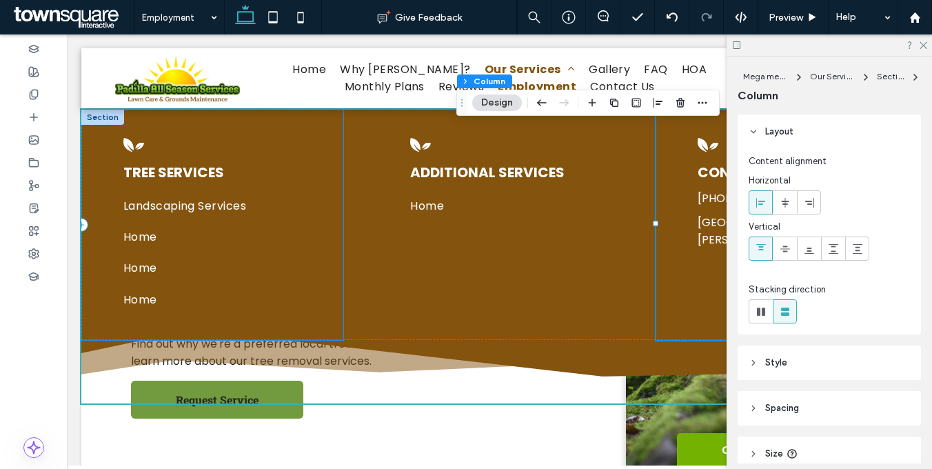
click at [232, 125] on div "Tree Services Landscaping Services Home Home Home" at bounding box center [212, 225] width 262 height 230
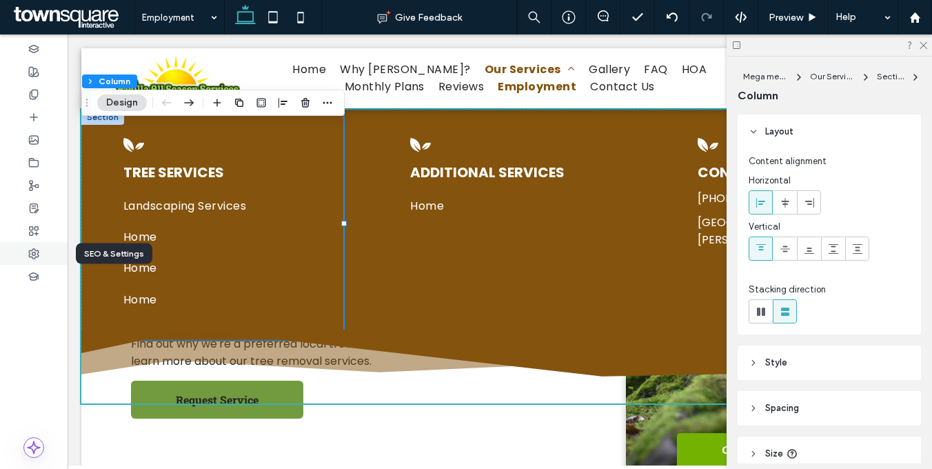
click at [30, 255] on icon at bounding box center [33, 253] width 11 height 11
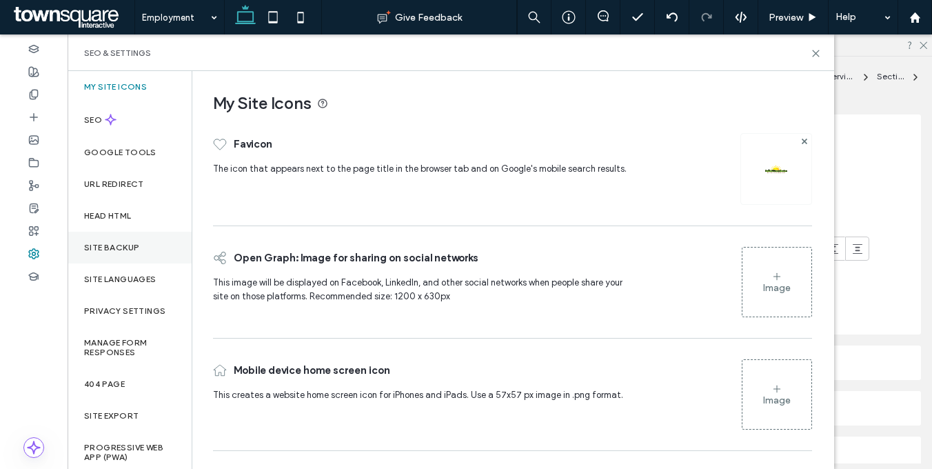
click at [120, 243] on label "Site Backup" at bounding box center [111, 248] width 55 height 10
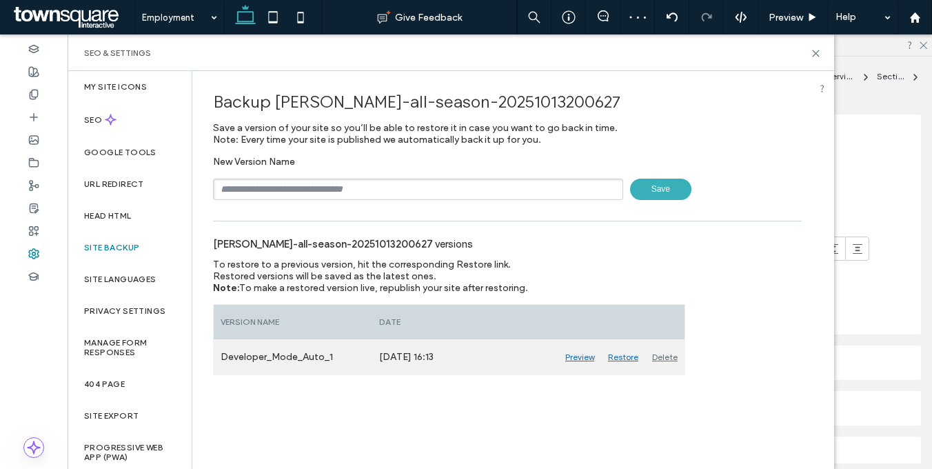
click at [669, 360] on div "Delete" at bounding box center [664, 357] width 39 height 34
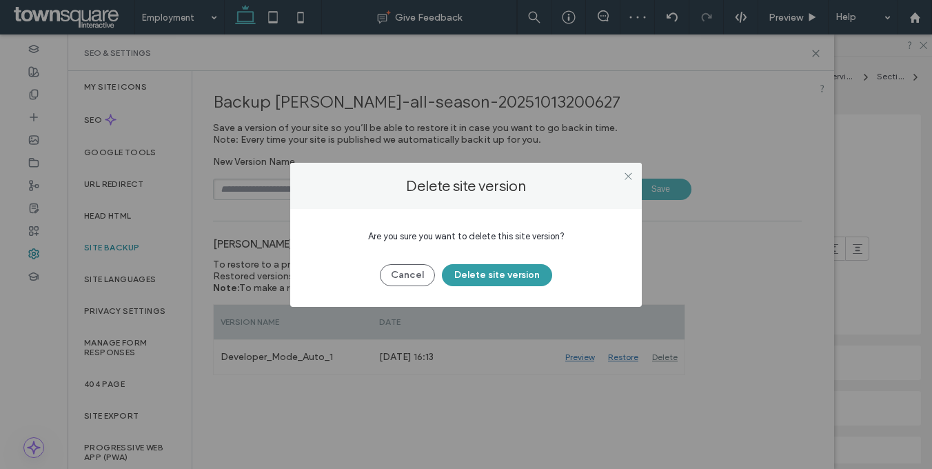
click at [542, 274] on button "Delete site version" at bounding box center [497, 275] width 110 height 22
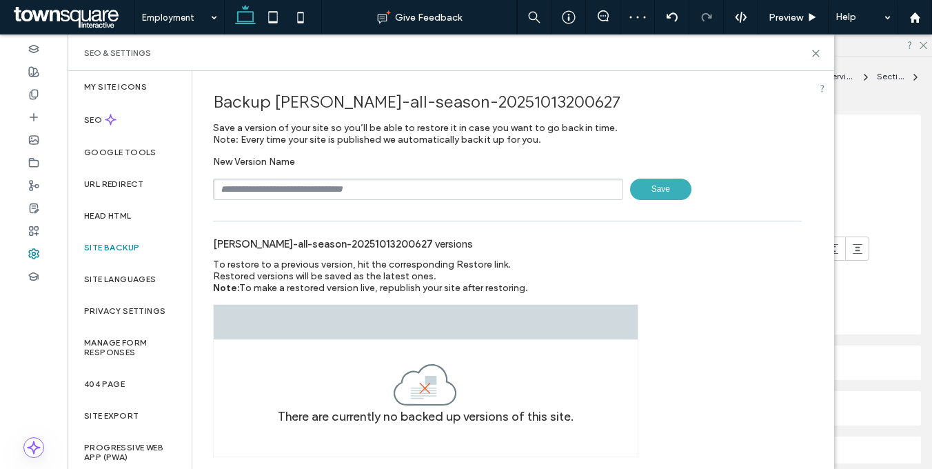
click at [389, 189] on input "text" at bounding box center [418, 188] width 410 height 21
type input "**********"
click at [650, 191] on span "Save" at bounding box center [660, 188] width 61 height 21
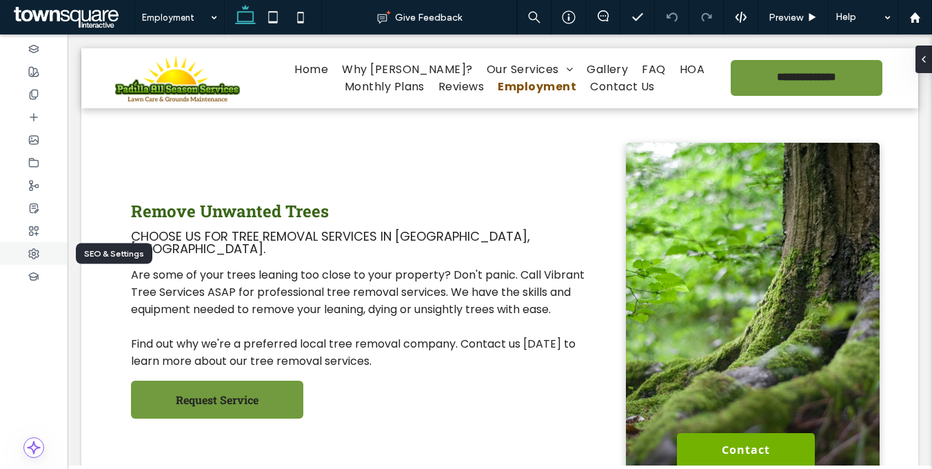
click at [28, 251] on icon at bounding box center [33, 253] width 11 height 11
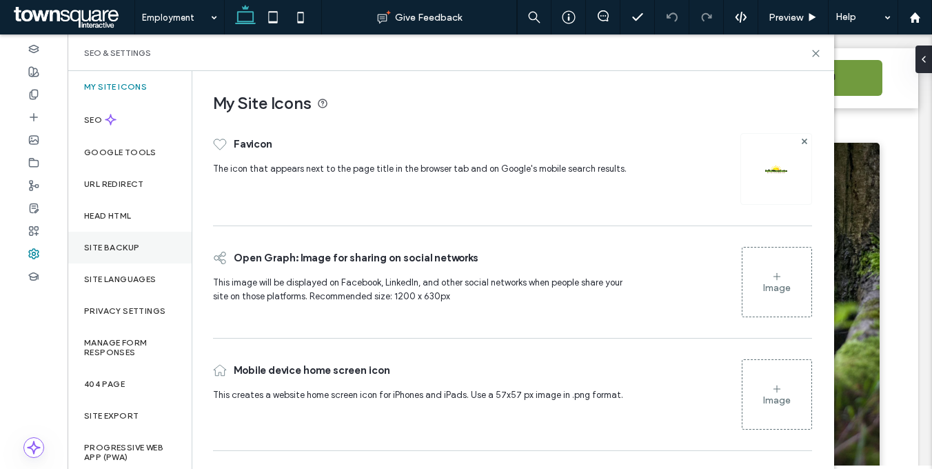
click at [111, 245] on label "Site Backup" at bounding box center [111, 248] width 55 height 10
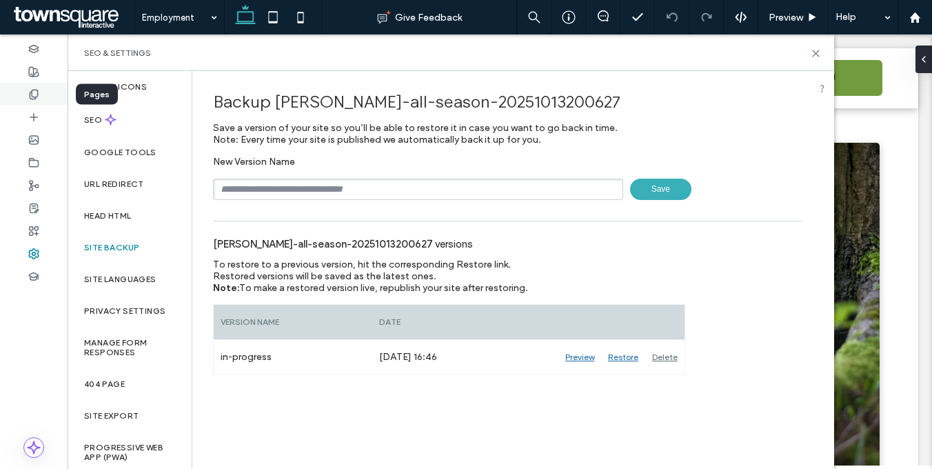
click at [19, 96] on div at bounding box center [34, 94] width 68 height 23
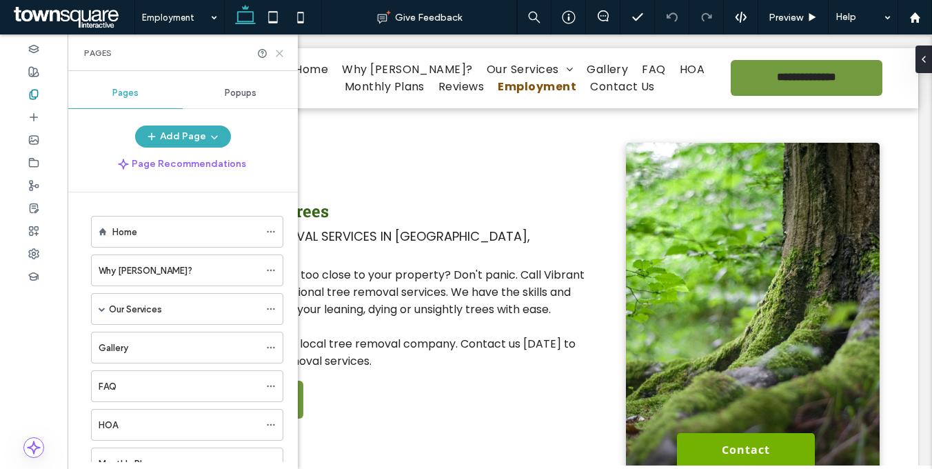
click at [278, 53] on use at bounding box center [279, 53] width 6 height 6
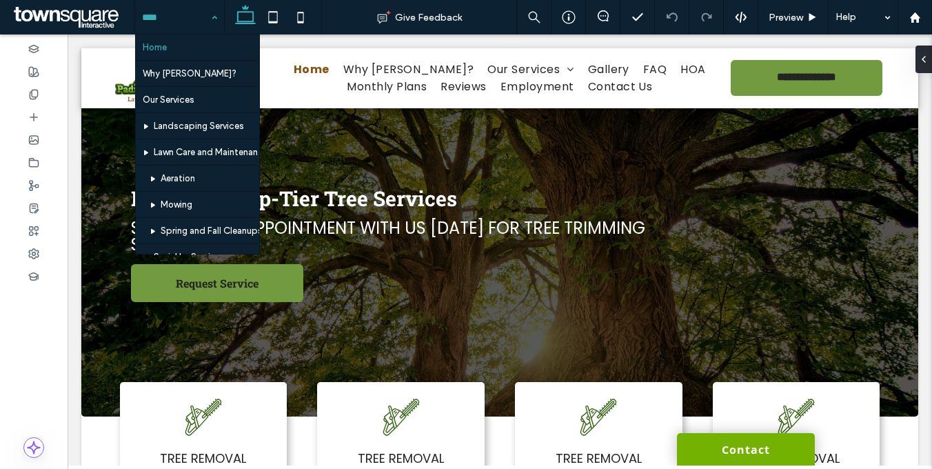
click at [213, 17] on div "Home Why [PERSON_NAME]? Our Services Landscaping Services Lawn Care and Mainten…" at bounding box center [179, 17] width 89 height 34
